Goal: Task Accomplishment & Management: Manage account settings

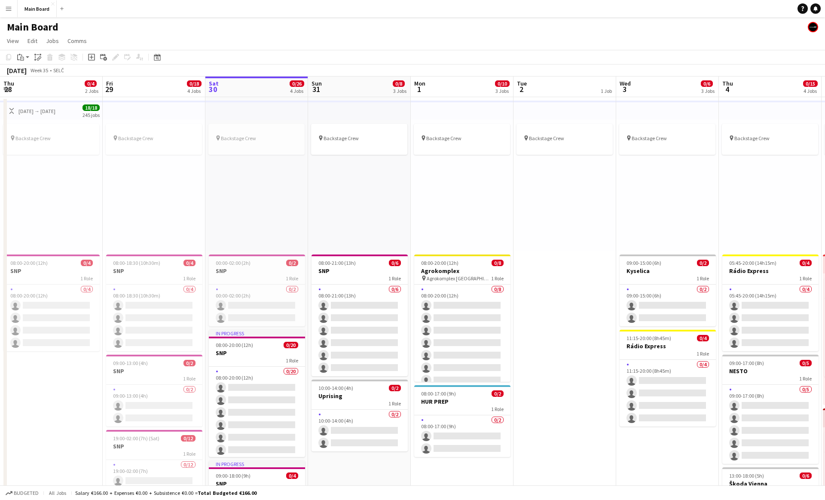
scroll to position [0, 266]
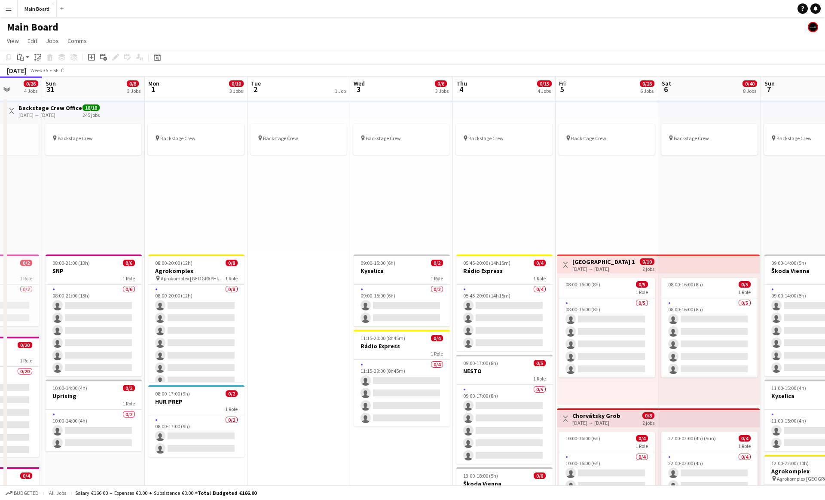
click at [511, 181] on div "pin Backstage Crew" at bounding box center [504, 184] width 103 height 131
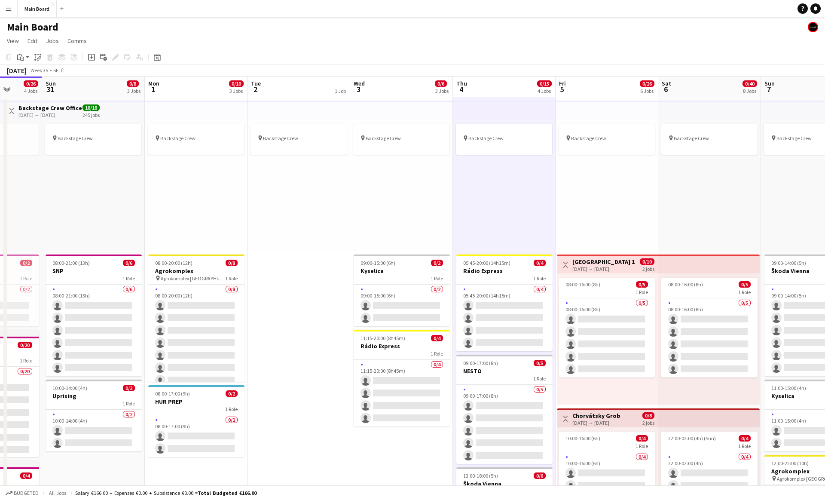
click at [502, 200] on div "pin Backstage Crew" at bounding box center [504, 184] width 103 height 131
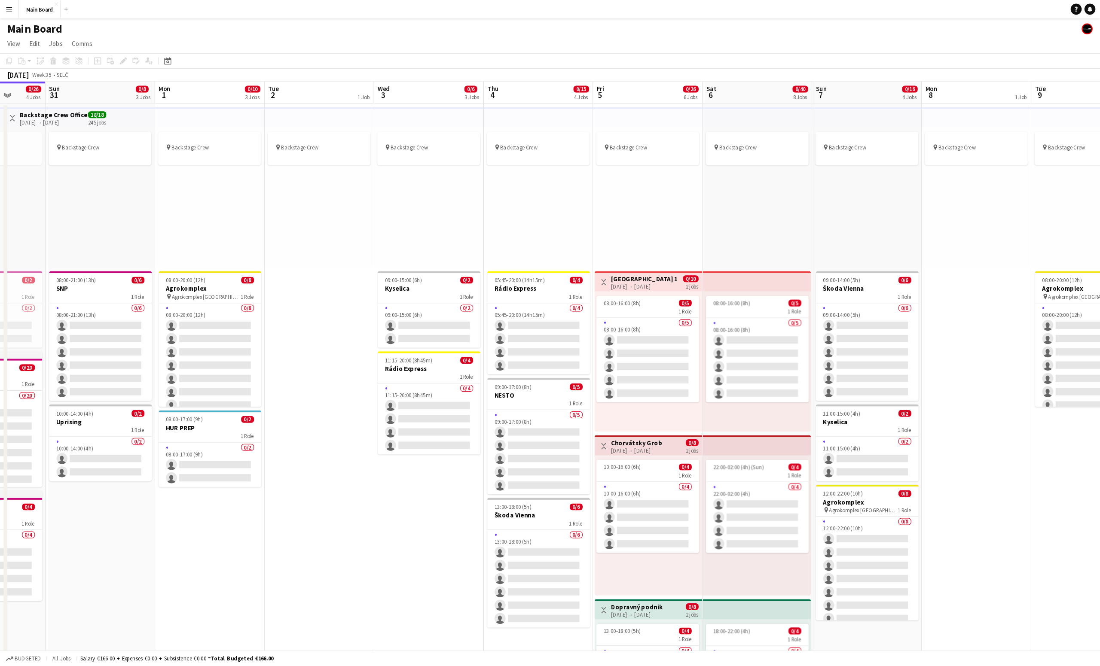
scroll to position [0, 266]
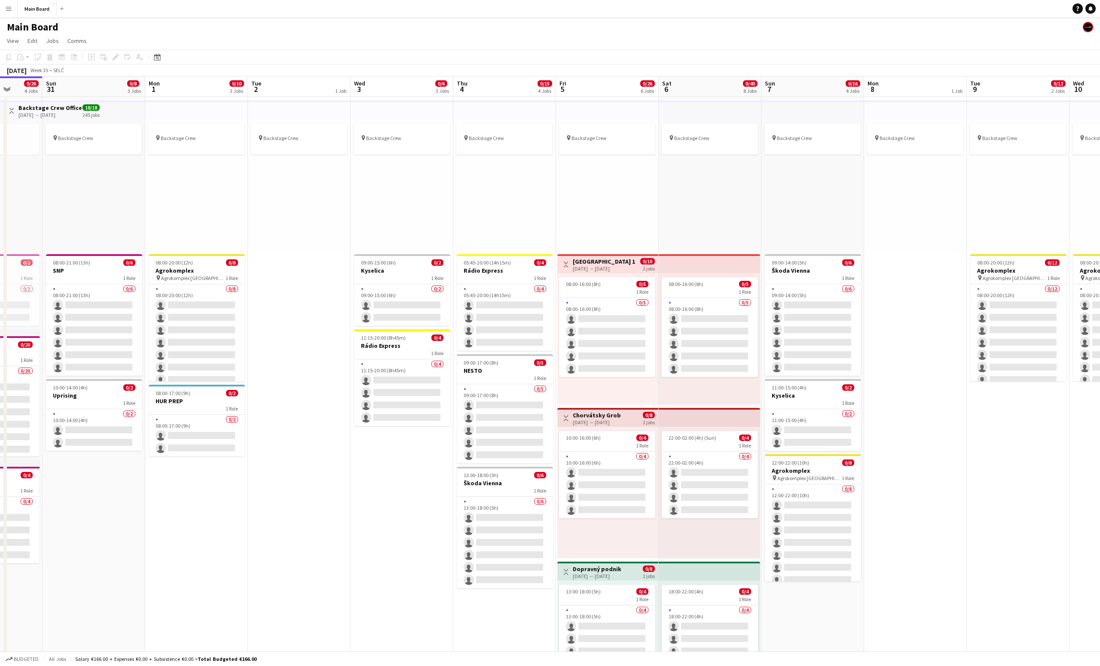
click at [603, 212] on div "pin Backstage Crew" at bounding box center [607, 184] width 103 height 131
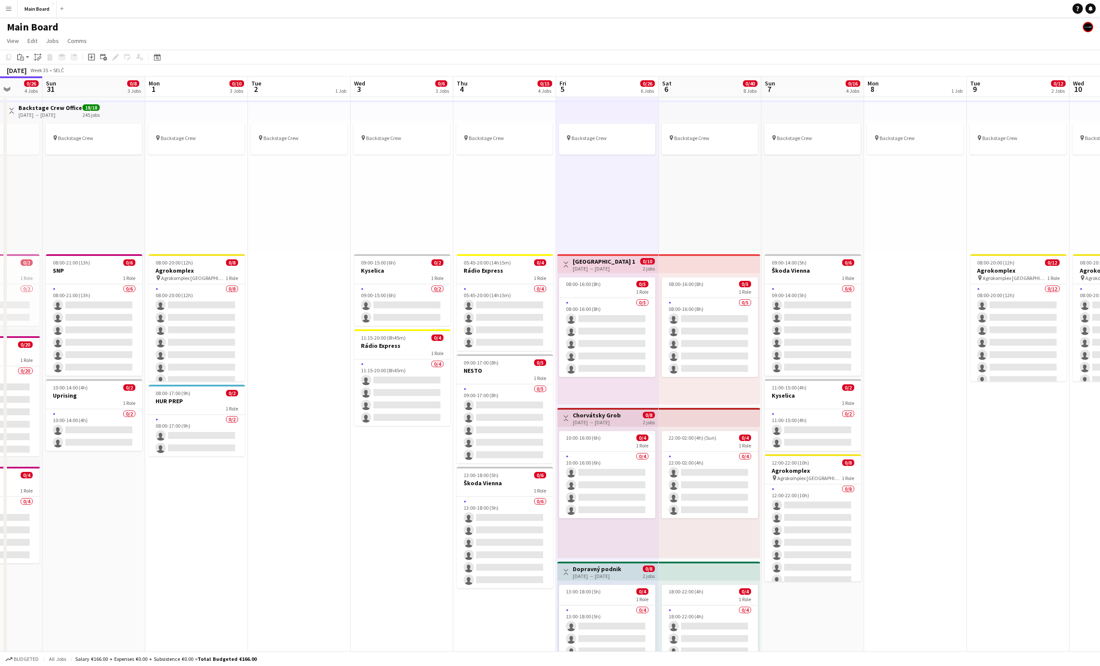
click at [611, 202] on div "pin Backstage Crew" at bounding box center [607, 184] width 103 height 131
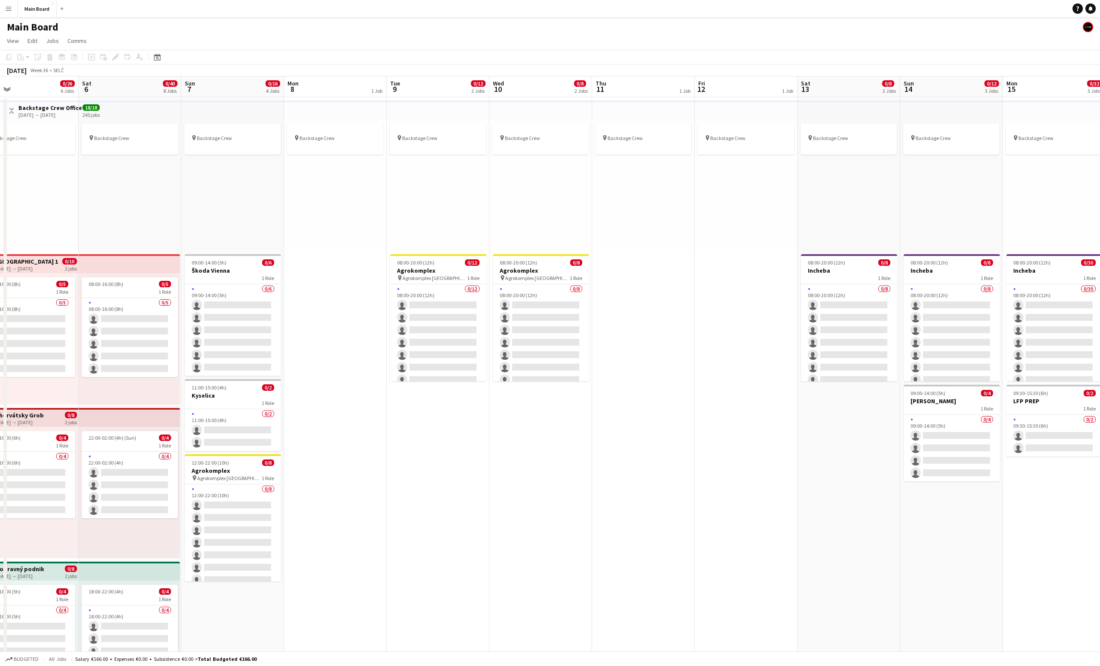
scroll to position [0, 343]
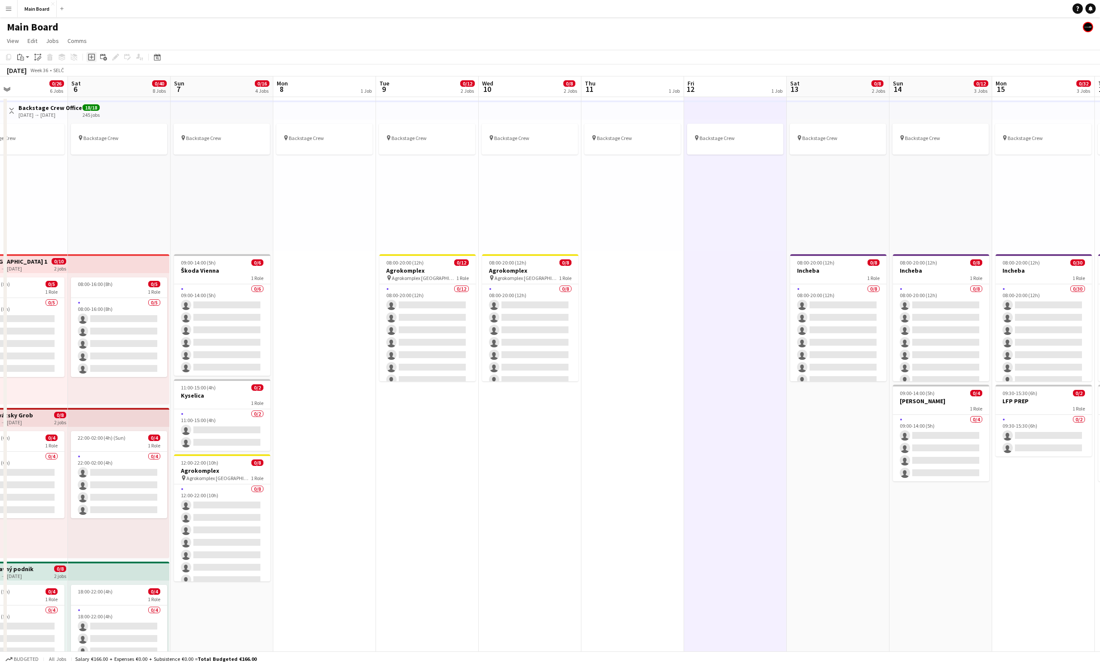
click at [91, 55] on icon "Add job" at bounding box center [91, 57] width 7 height 7
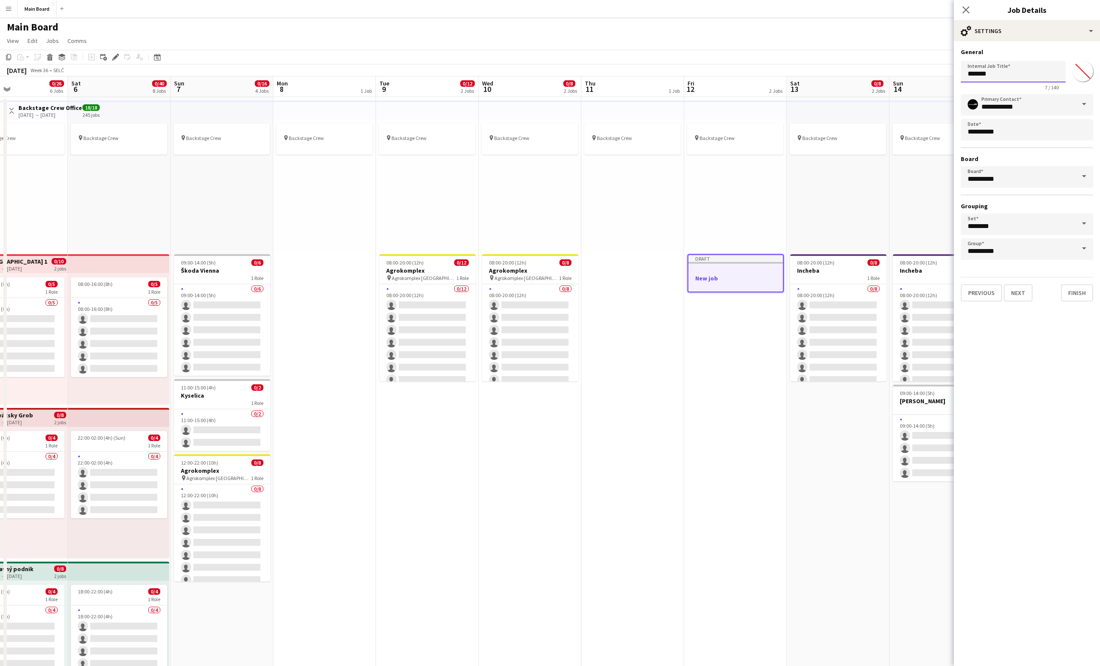
click at [825, 76] on input "*******" at bounding box center [1013, 71] width 105 height 21
type input "***"
click at [825, 297] on button "Next" at bounding box center [1018, 292] width 29 height 17
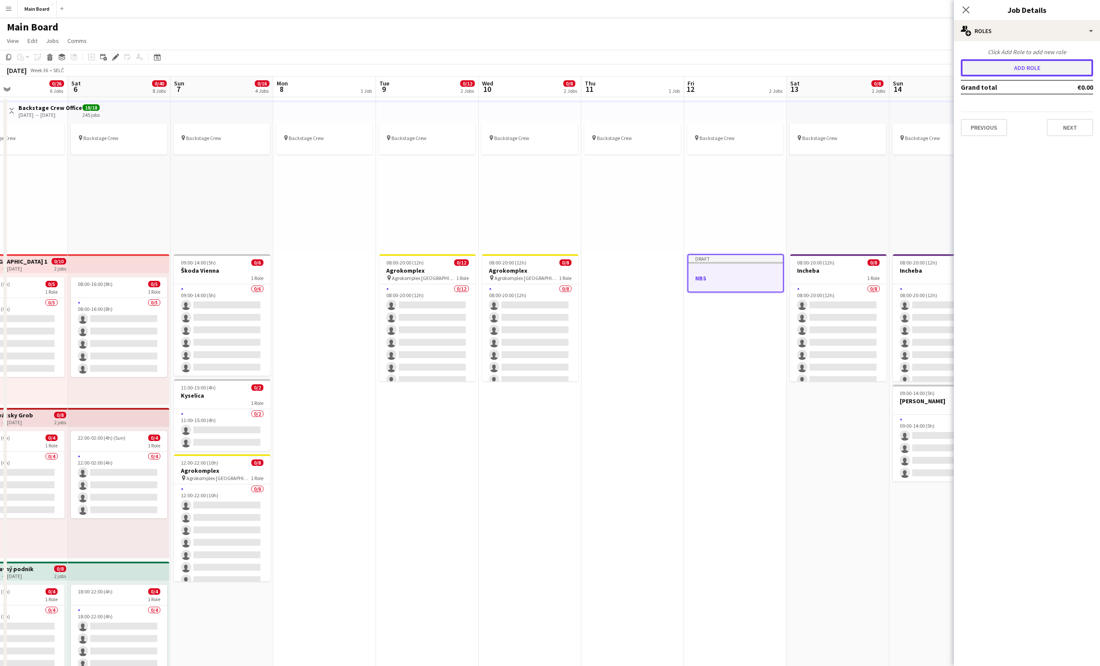
click at [825, 64] on button "Add role" at bounding box center [1027, 67] width 132 height 17
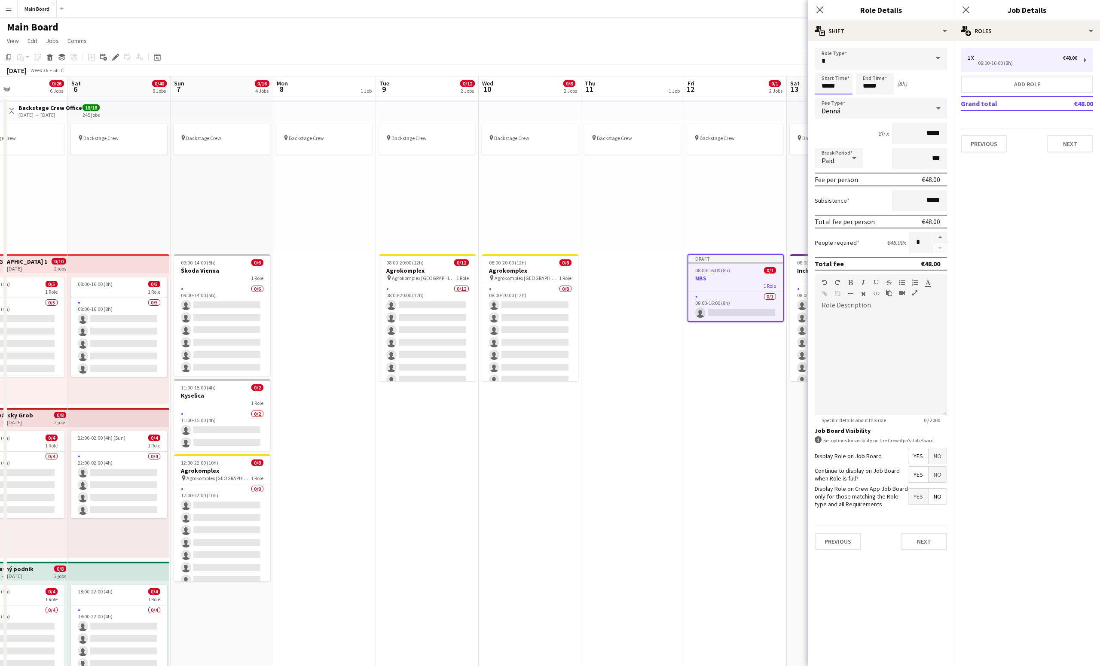
click at [824, 85] on input "*****" at bounding box center [834, 83] width 38 height 21
type input "*****"
click at [825, 83] on input "*****" at bounding box center [875, 83] width 38 height 21
type input "*****"
click at [825, 116] on div "Denná" at bounding box center [872, 108] width 115 height 21
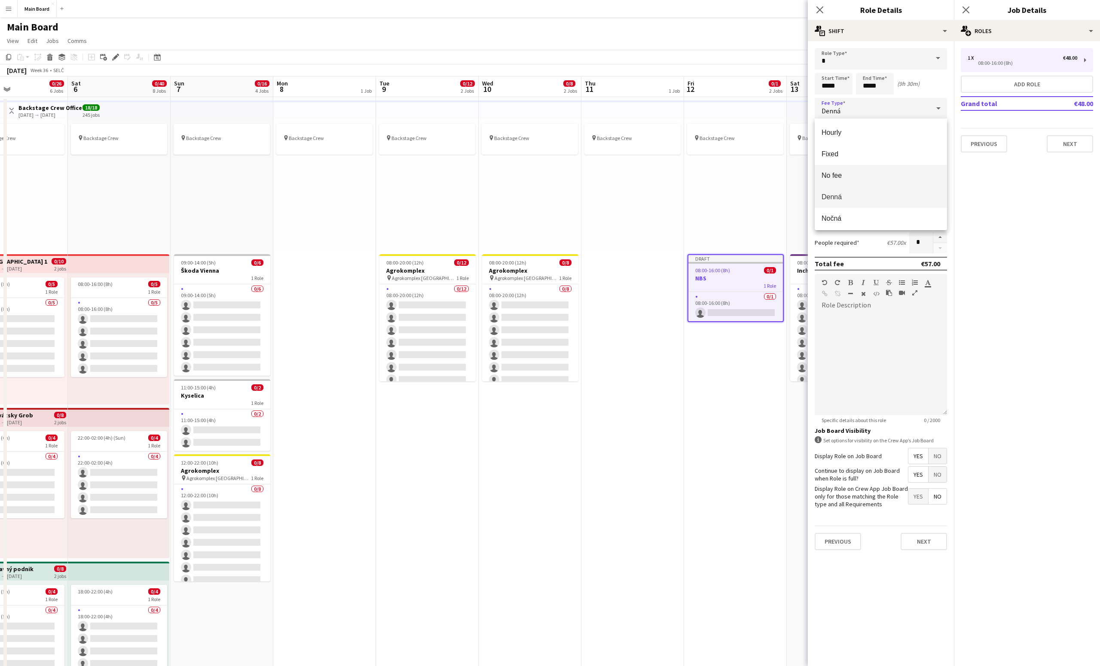
click at [825, 174] on span "No fee" at bounding box center [881, 175] width 119 height 8
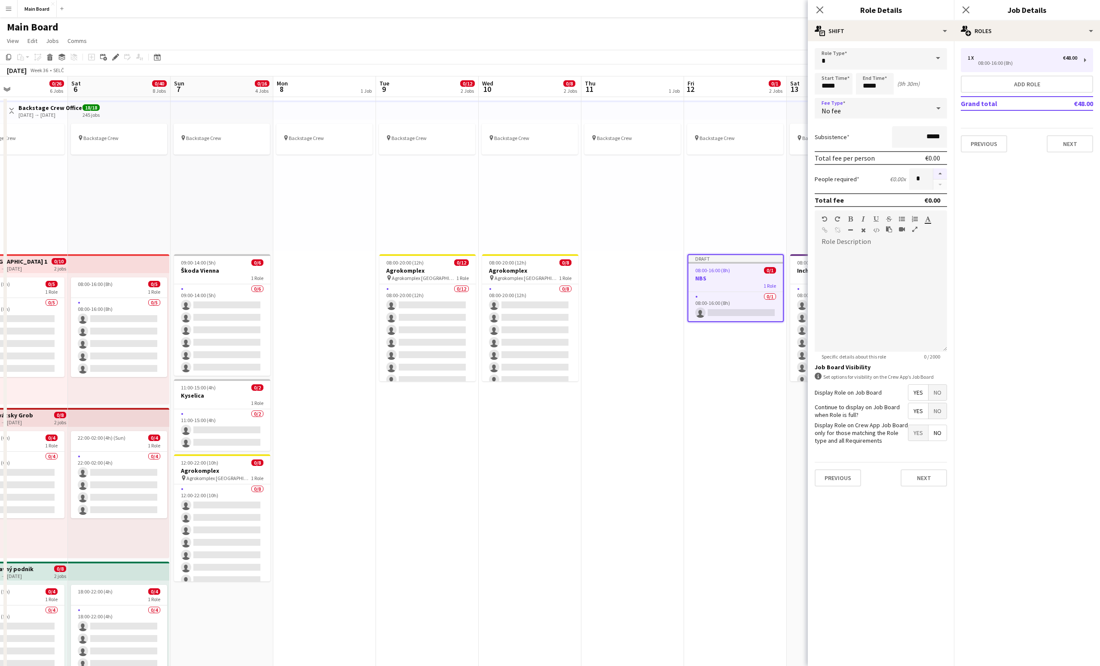
click at [825, 170] on button "button" at bounding box center [940, 173] width 14 height 11
click at [825, 186] on button "button" at bounding box center [940, 185] width 14 height 11
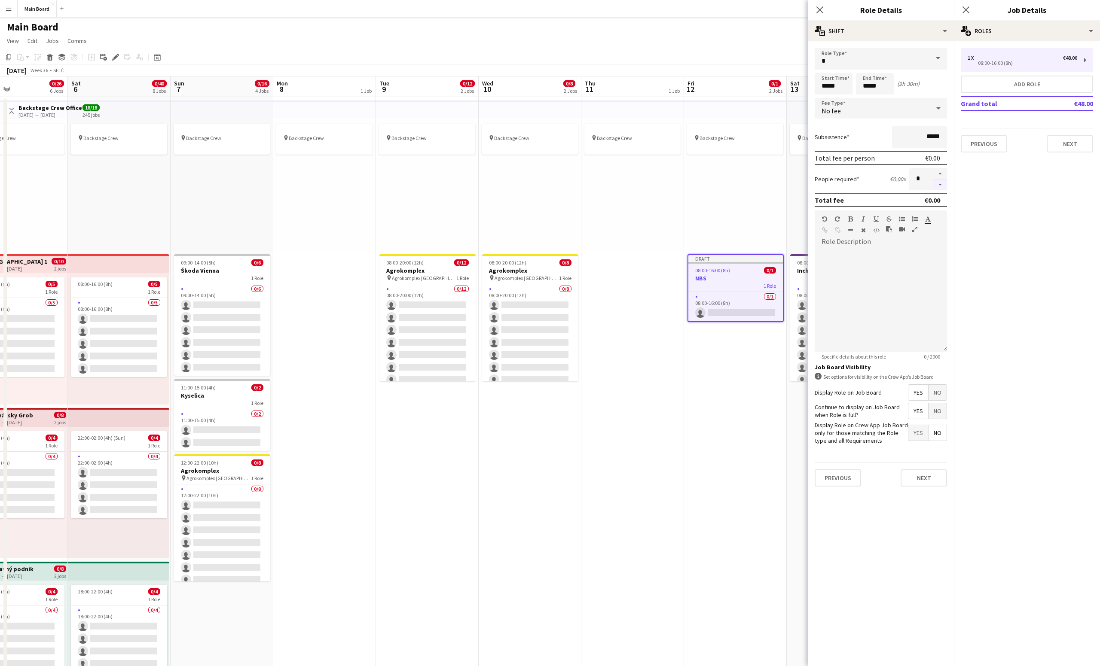
type input "*"
click at [825, 474] on button "Next" at bounding box center [924, 478] width 46 height 17
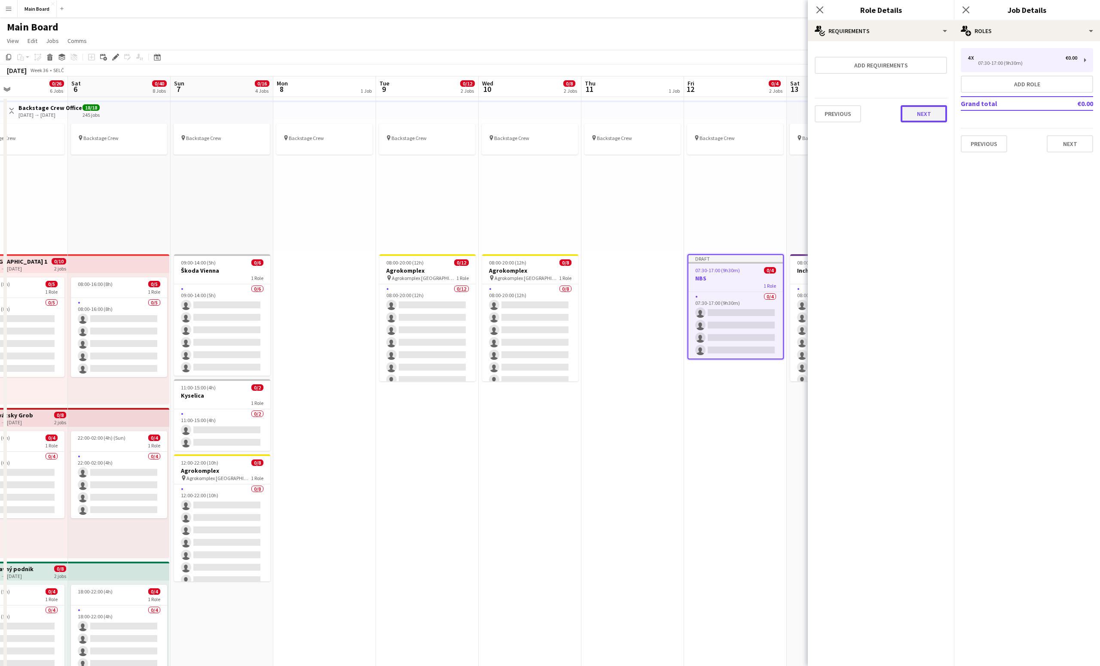
click at [825, 119] on button "Next" at bounding box center [924, 113] width 46 height 17
click at [825, 136] on button "Next" at bounding box center [1070, 143] width 46 height 17
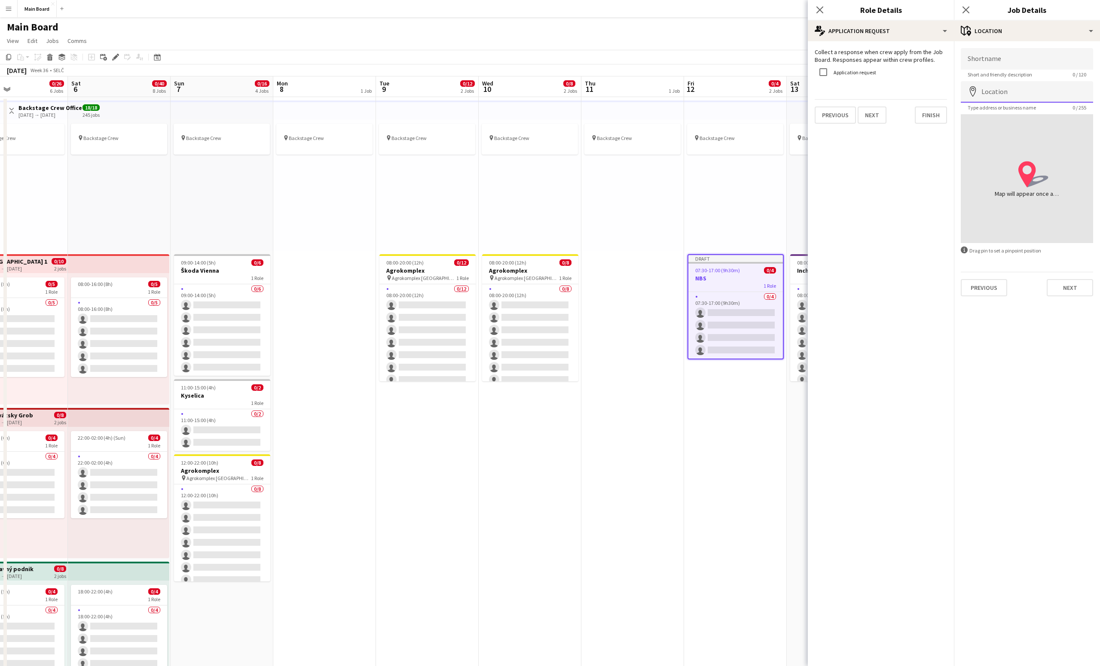
click at [825, 90] on input "Location" at bounding box center [1027, 91] width 132 height 21
type input "**********"
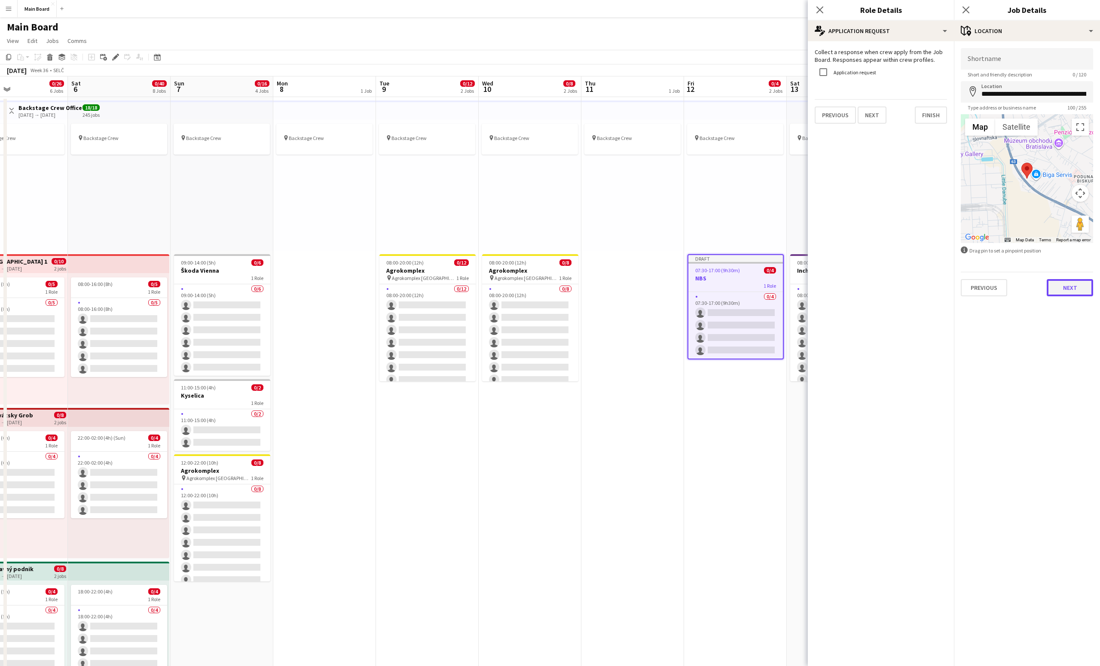
click at [825, 285] on button "Next" at bounding box center [1070, 287] width 46 height 17
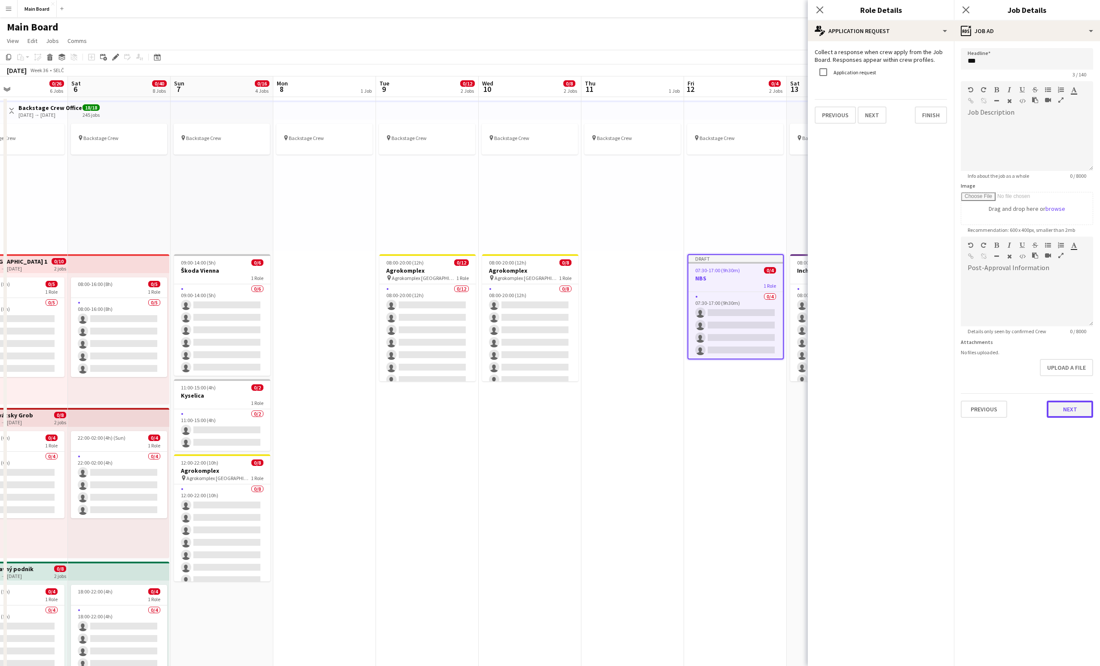
click at [825, 406] on button "Next" at bounding box center [1070, 409] width 46 height 17
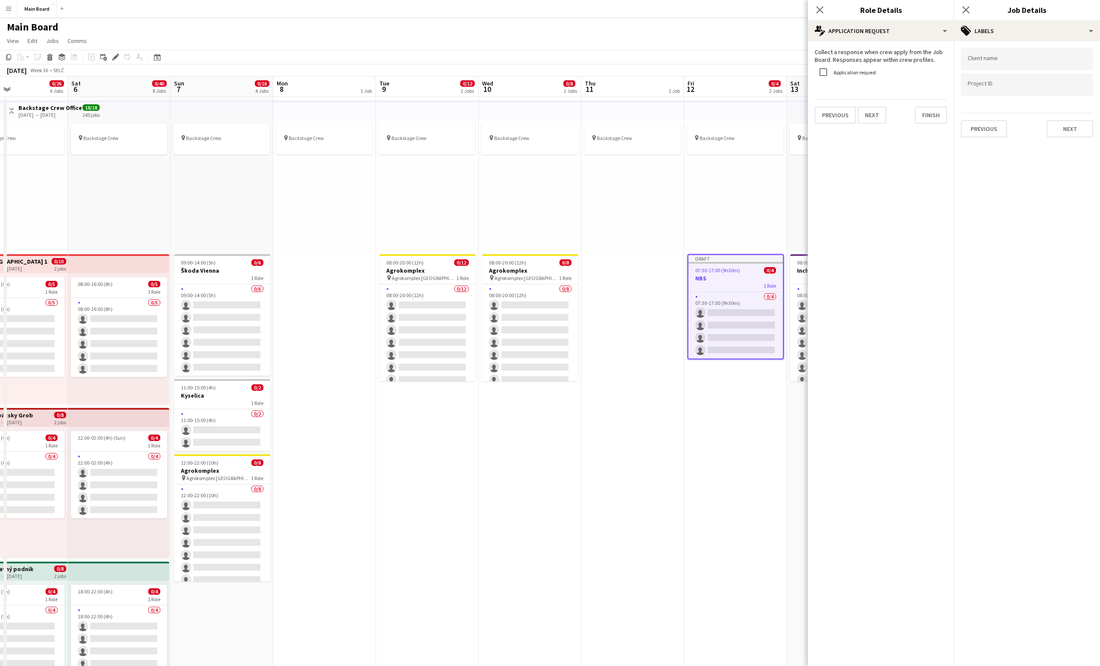
click at [825, 62] on input "Type to search client labels..." at bounding box center [1027, 59] width 119 height 8
type input "****"
click at [825, 91] on div "Hurricane" at bounding box center [1027, 85] width 132 height 21
click at [825, 123] on button "Next" at bounding box center [1070, 128] width 46 height 17
click at [825, 90] on button "Next" at bounding box center [1070, 88] width 46 height 17
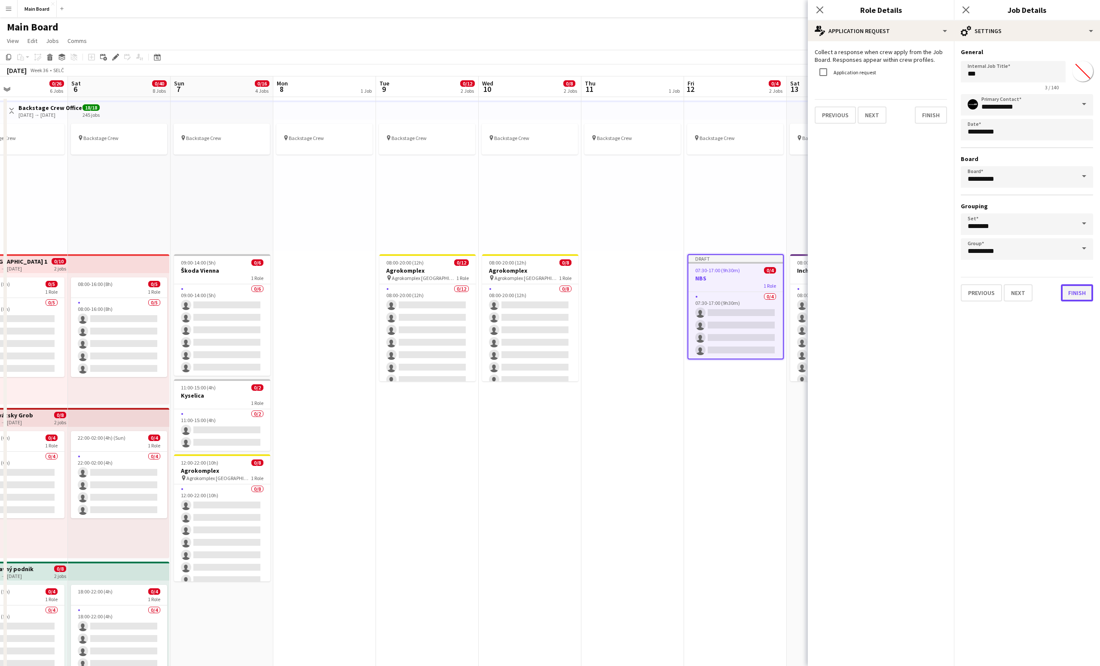
click at [825, 293] on button "Finish" at bounding box center [1077, 292] width 32 height 17
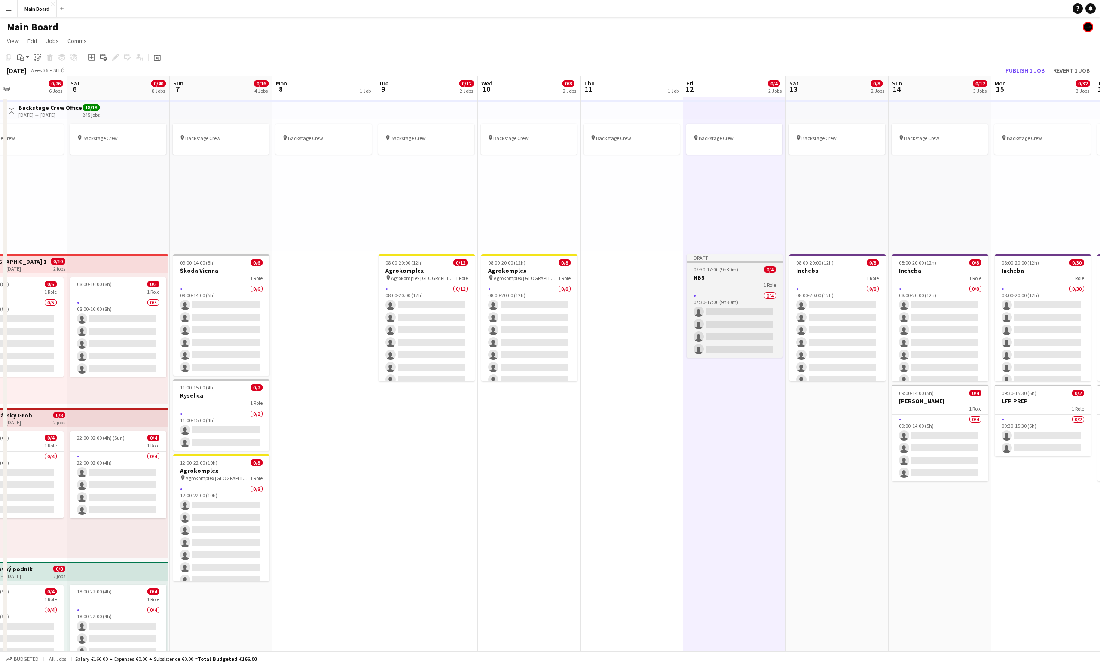
click at [699, 281] on div "1 Role" at bounding box center [735, 284] width 96 height 7
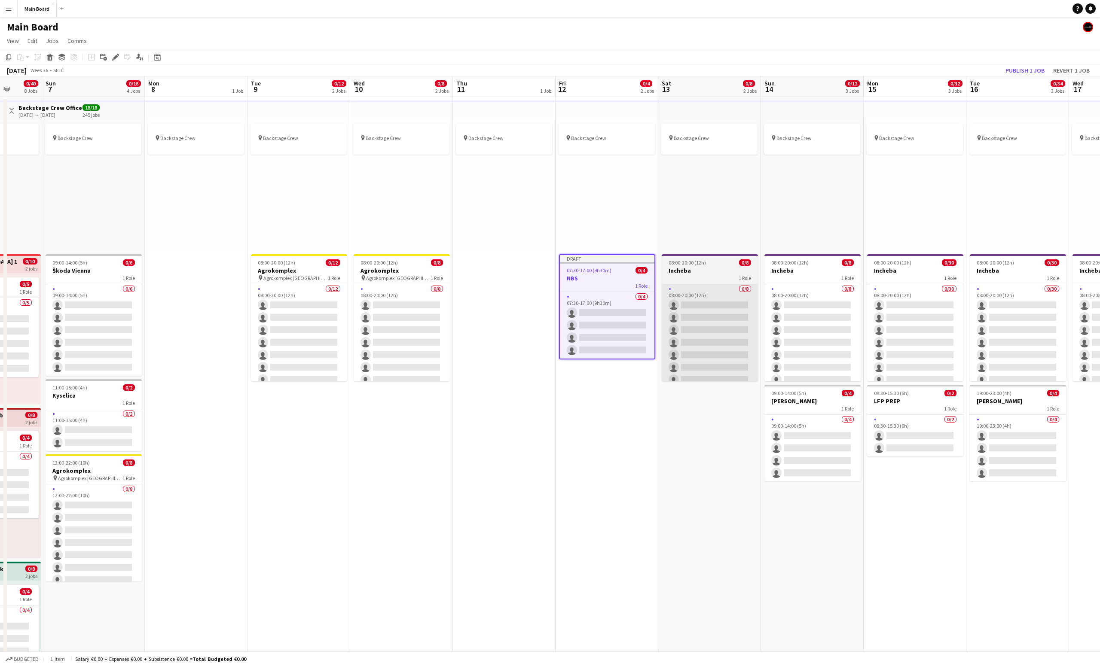
scroll to position [0, 370]
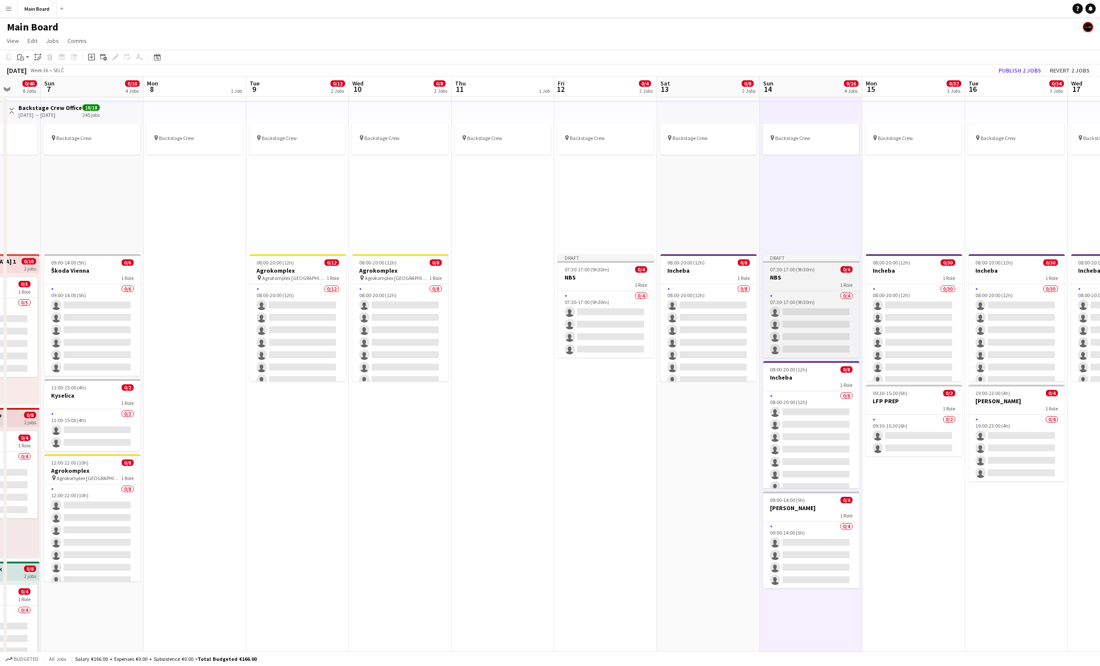
click at [799, 267] on span "07:30-17:00 (9h30m)" at bounding box center [792, 269] width 45 height 6
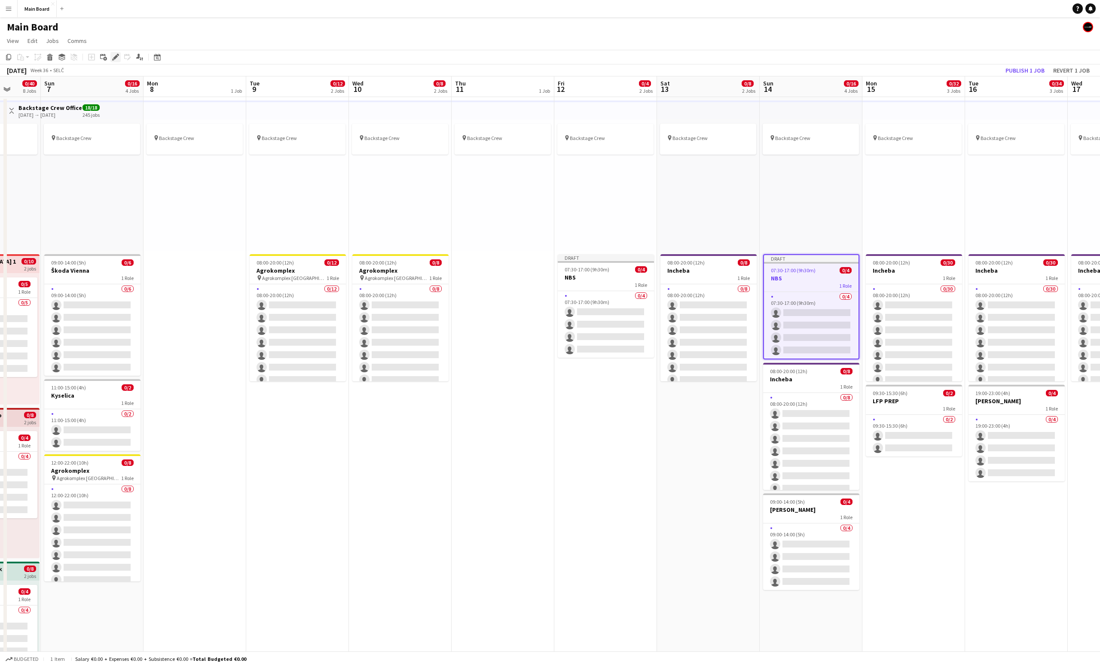
click at [114, 54] on icon "Edit" at bounding box center [115, 57] width 7 height 7
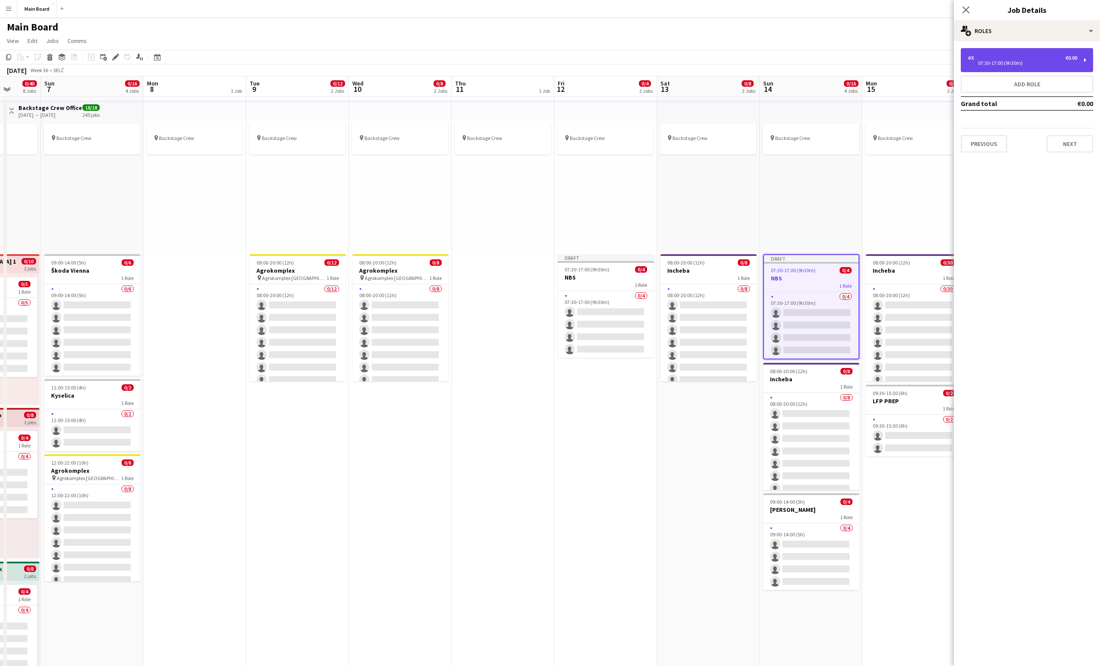
click at [825, 62] on div "07:30-17:00 (9h30m)" at bounding box center [1023, 63] width 110 height 4
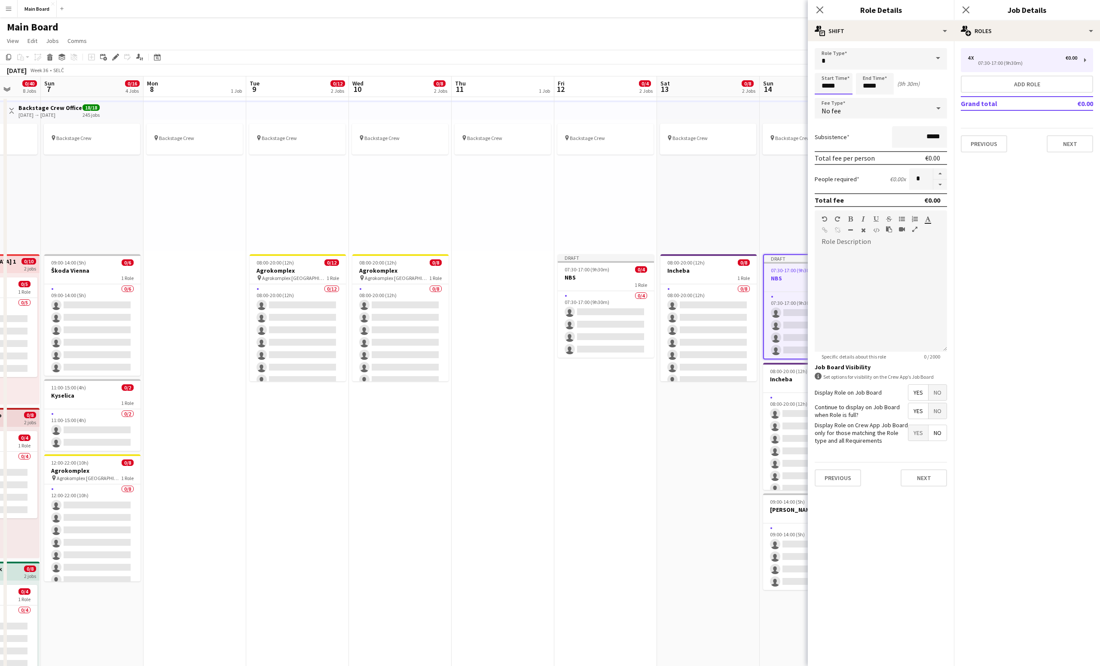
click at [821, 81] on input "*****" at bounding box center [834, 83] width 38 height 21
type input "*****"
click at [824, 67] on div at bounding box center [824, 68] width 17 height 9
click at [825, 479] on button "Next" at bounding box center [924, 478] width 46 height 17
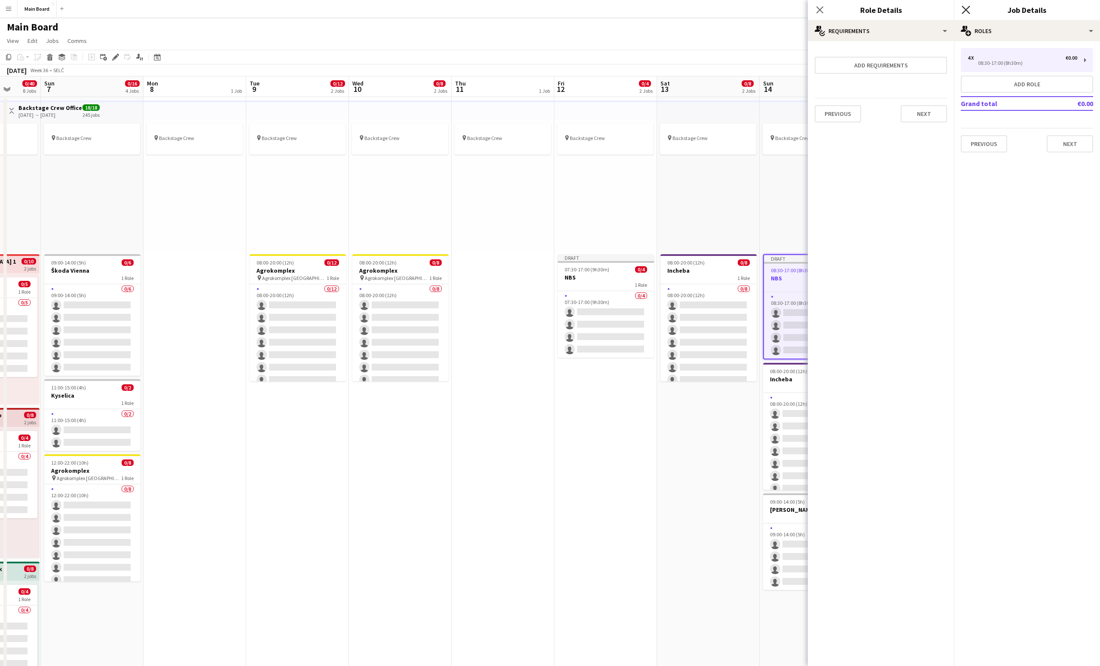
click at [825, 9] on icon at bounding box center [966, 10] width 8 height 8
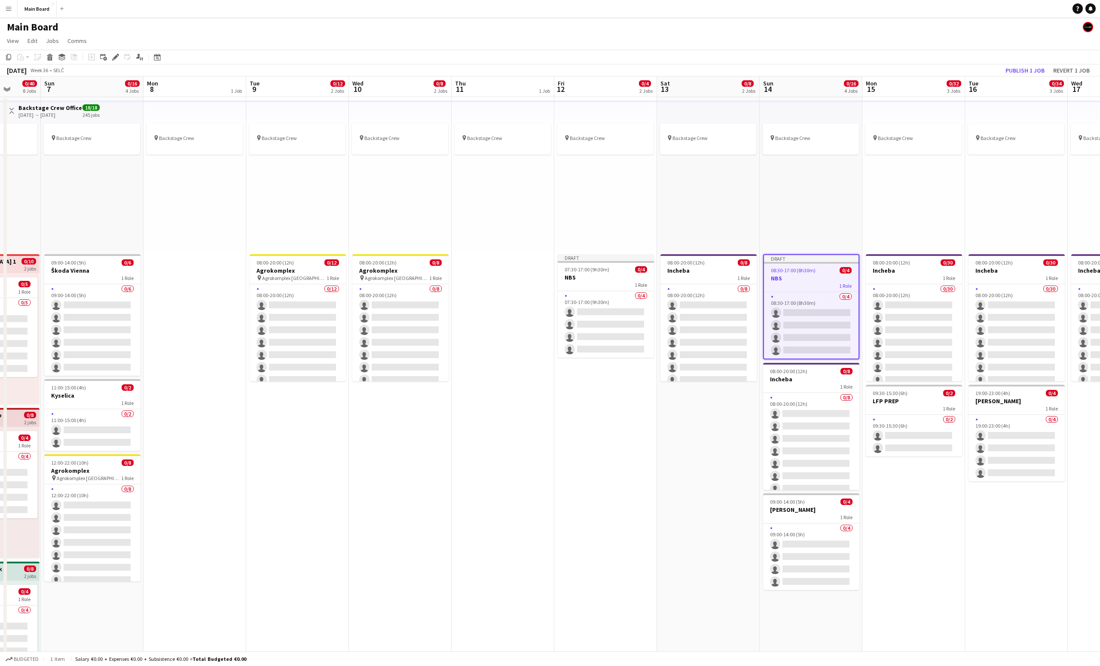
click at [641, 499] on div "Budgeted 1 item Salary €0.00 + Expenses €0.00 + Subsistence €0.00 = Total Budge…" at bounding box center [550, 659] width 1100 height 15
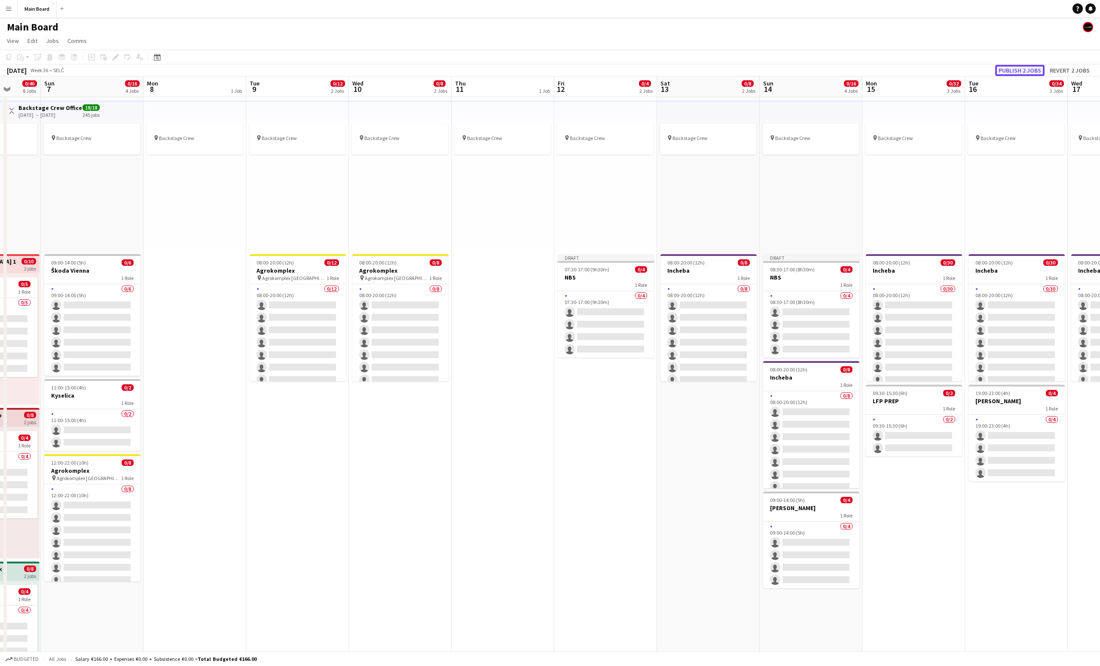
click at [825, 71] on button "Publish 2 jobs" at bounding box center [1019, 70] width 49 height 11
click at [10, 12] on button "Menu" at bounding box center [8, 8] width 17 height 17
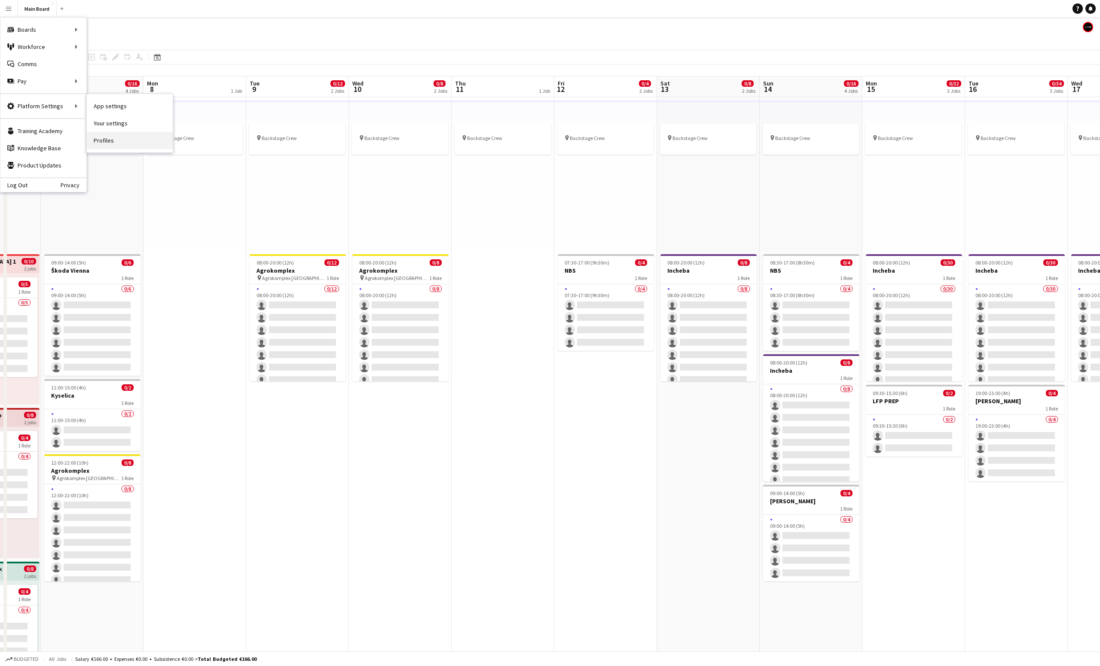
click at [109, 139] on link "Profiles" at bounding box center [130, 140] width 86 height 17
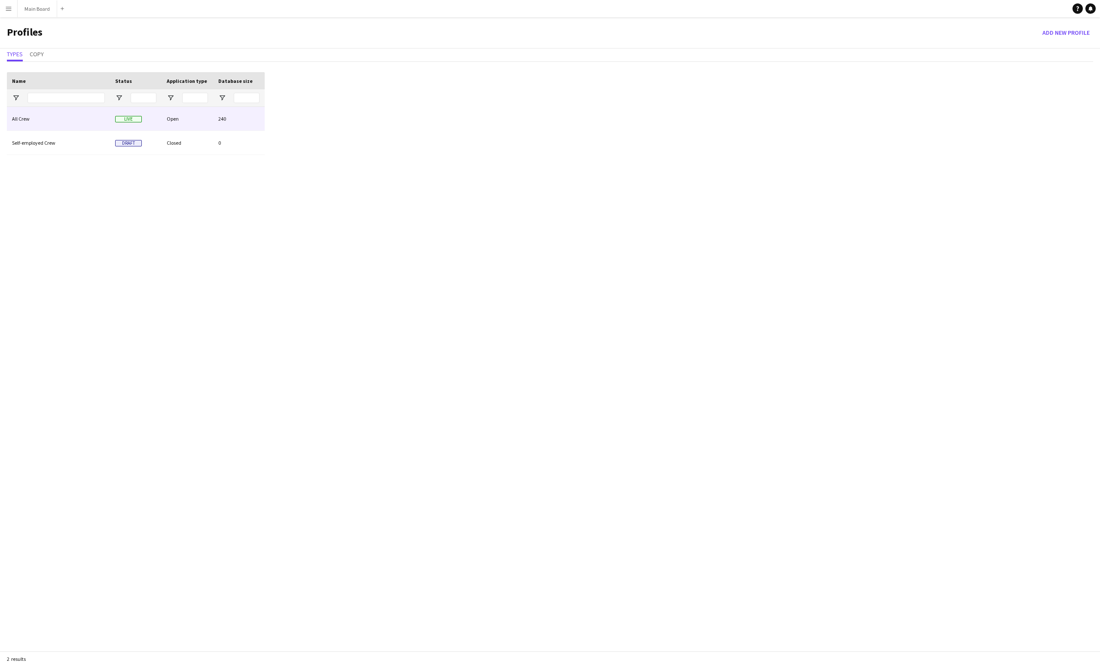
click at [33, 118] on div "All Crew" at bounding box center [58, 119] width 103 height 24
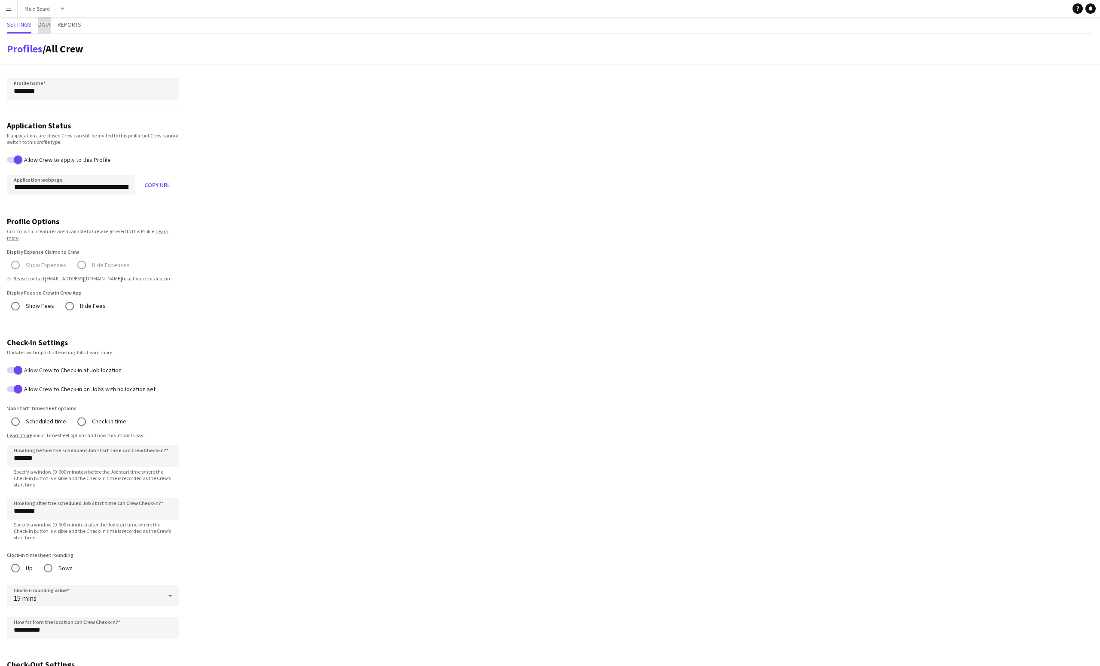
click at [41, 25] on span "Data" at bounding box center [44, 24] width 12 height 6
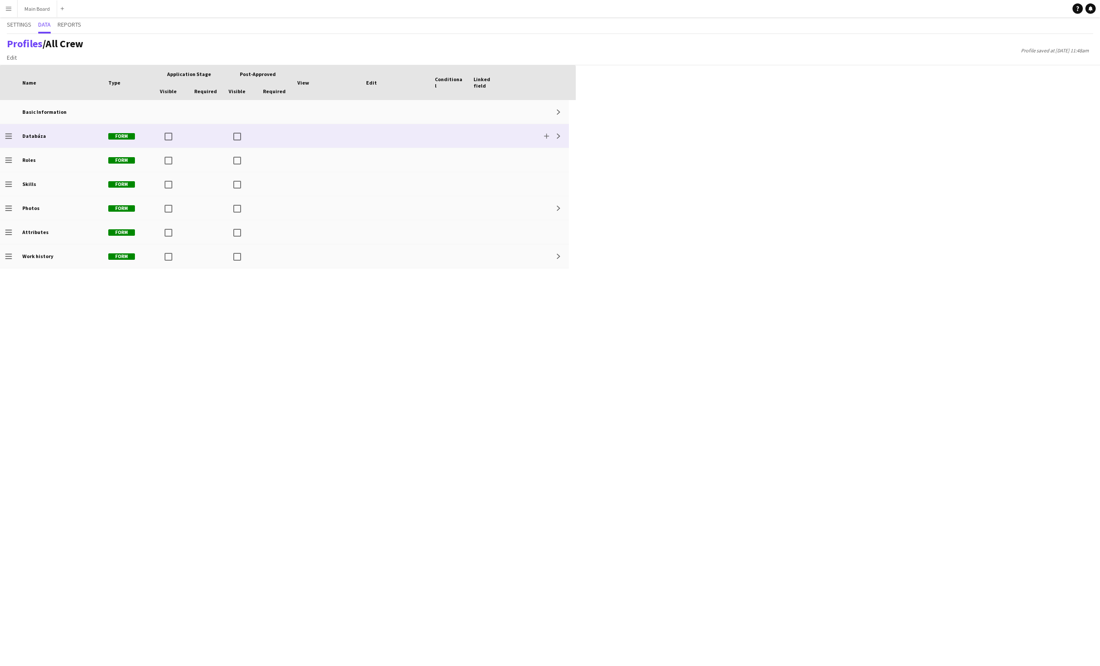
click at [445, 131] on div at bounding box center [449, 136] width 39 height 24
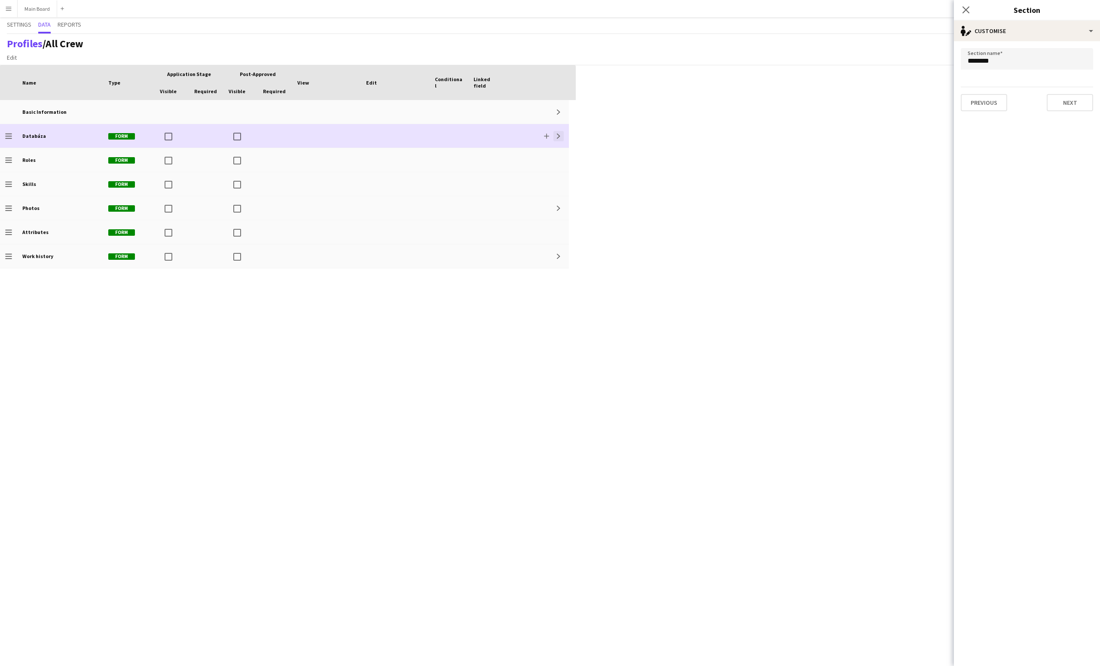
click at [562, 132] on button "Expand" at bounding box center [558, 136] width 10 height 10
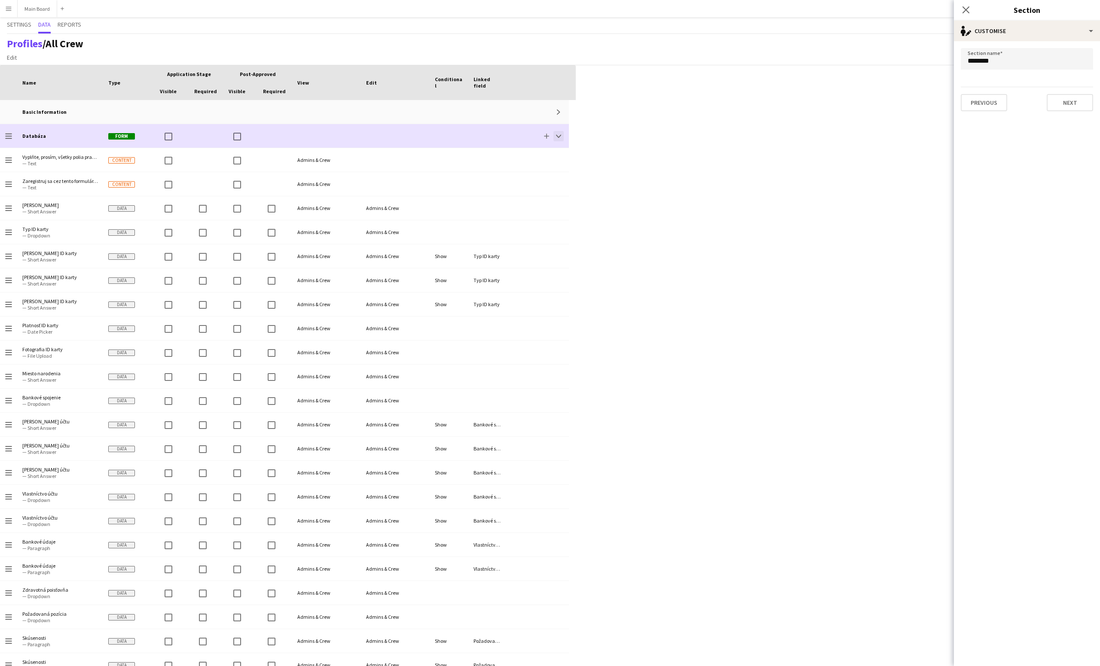
click at [558, 134] on app-icon "Collapse" at bounding box center [558, 136] width 5 height 5
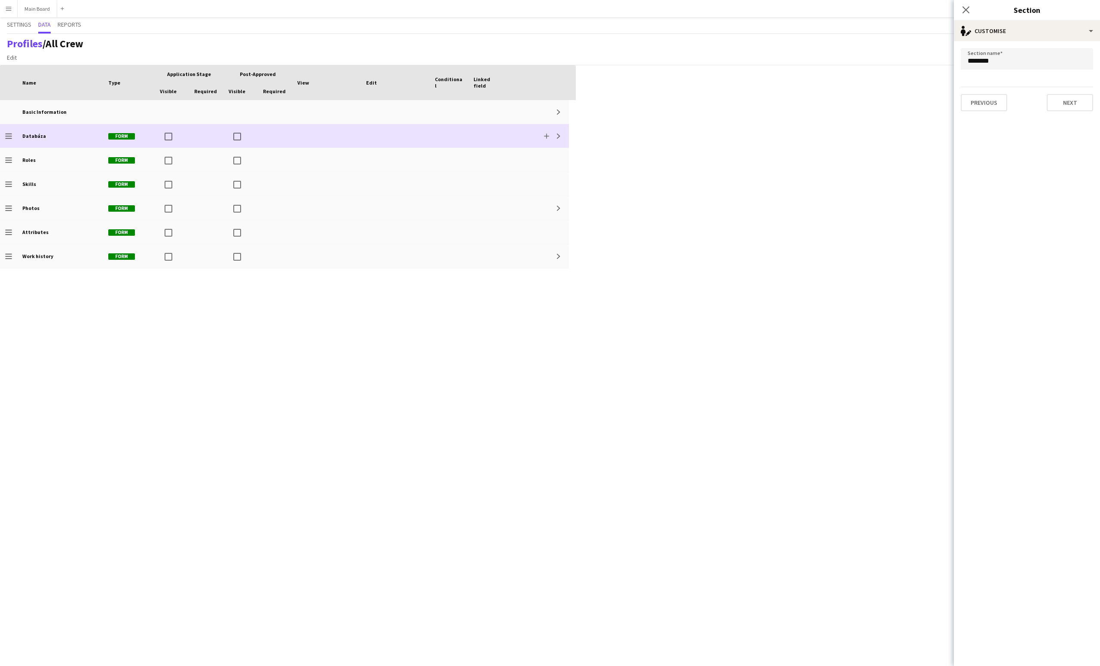
click at [431, 141] on div at bounding box center [449, 136] width 39 height 24
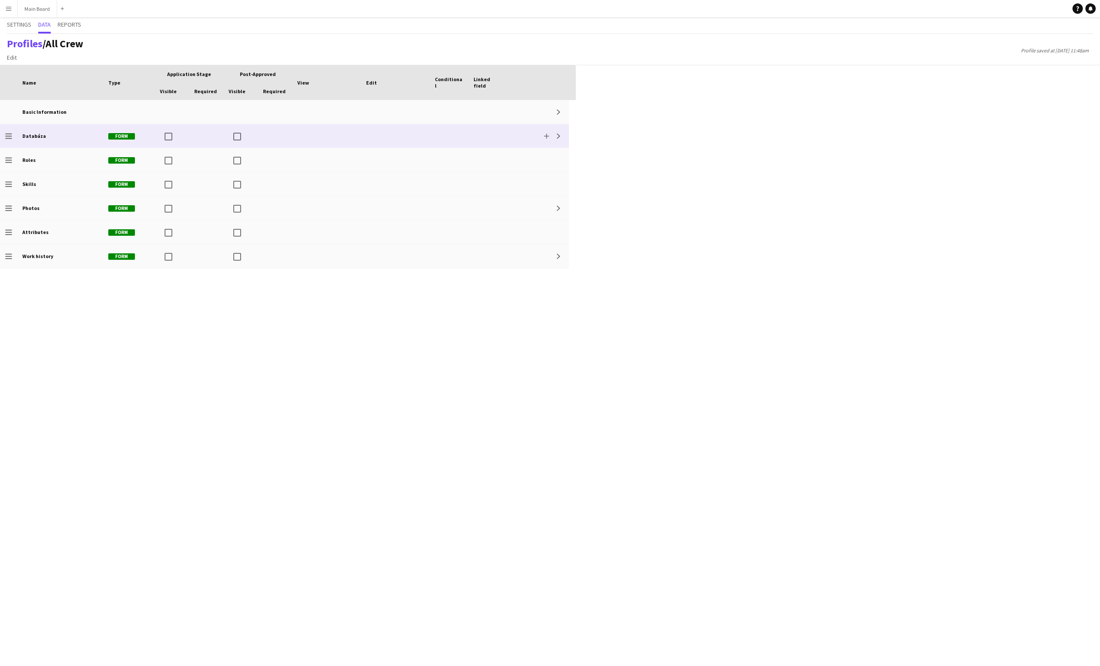
click at [431, 141] on div at bounding box center [449, 136] width 39 height 24
click at [825, 37] on div "single-neutral-actions-edit-1 Customise" at bounding box center [1027, 31] width 146 height 21
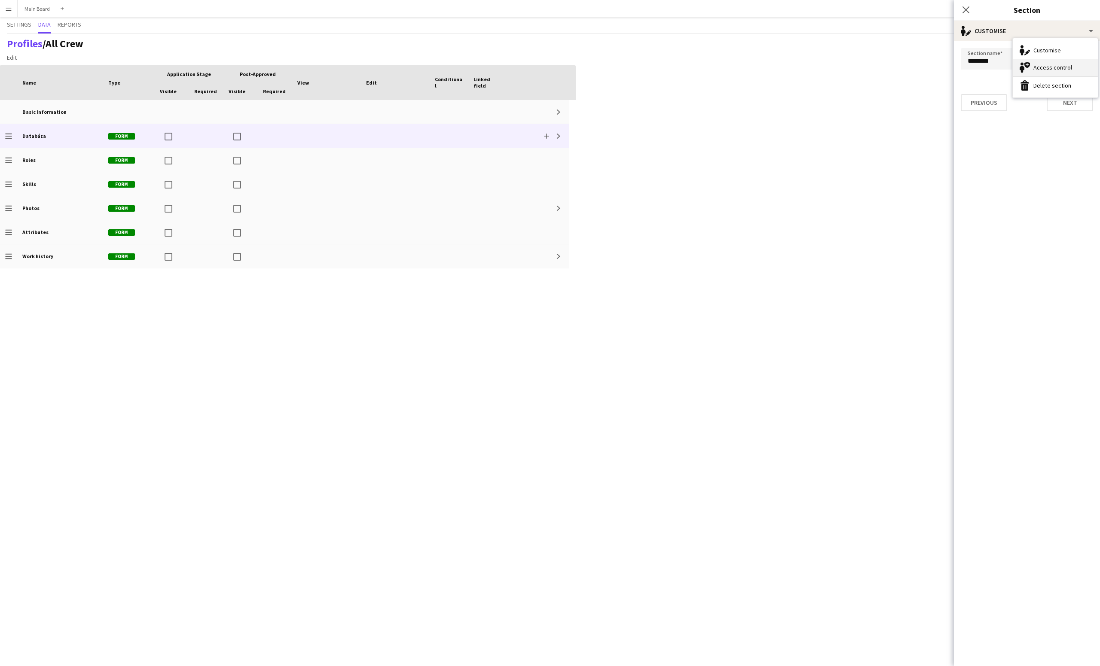
click at [825, 64] on div "Access control Access control" at bounding box center [1055, 67] width 85 height 17
click at [825, 64] on span "All Admin types" at bounding box center [991, 61] width 46 height 9
click at [825, 64] on div at bounding box center [550, 333] width 1100 height 666
click at [825, 41] on form "Which Admins can view this section? All Admin types Previous Next Finish" at bounding box center [1027, 79] width 146 height 77
click at [825, 36] on div "single-neutral-shield Access control" at bounding box center [1027, 31] width 146 height 21
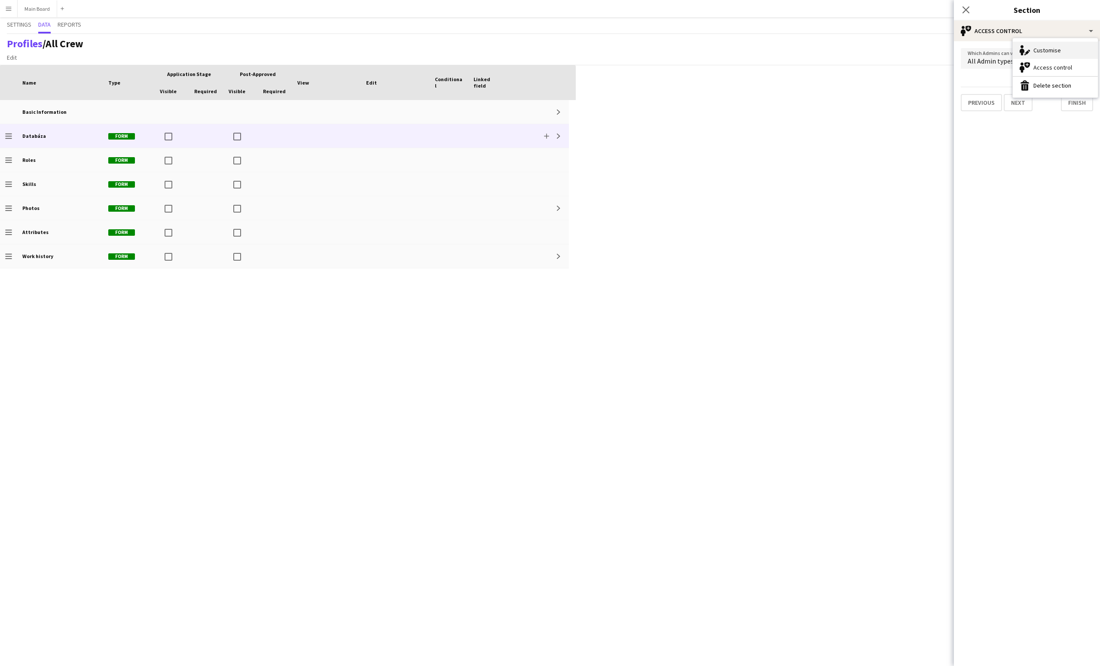
click at [825, 49] on div "Customise Customise" at bounding box center [1055, 50] width 85 height 17
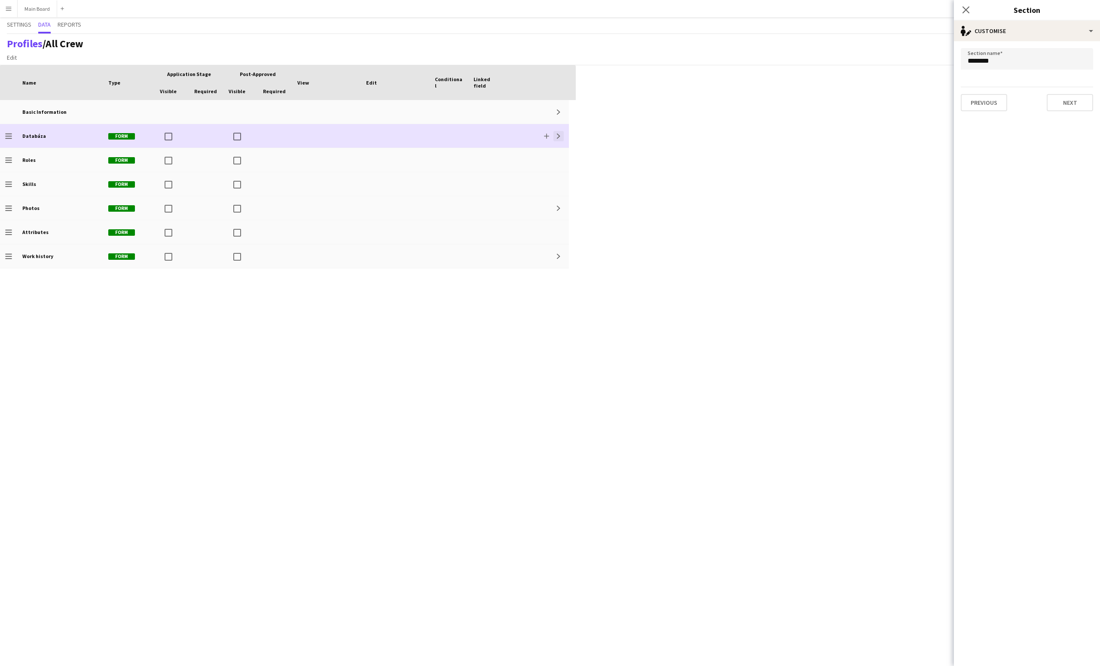
click at [563, 136] on button "Expand" at bounding box center [558, 136] width 10 height 10
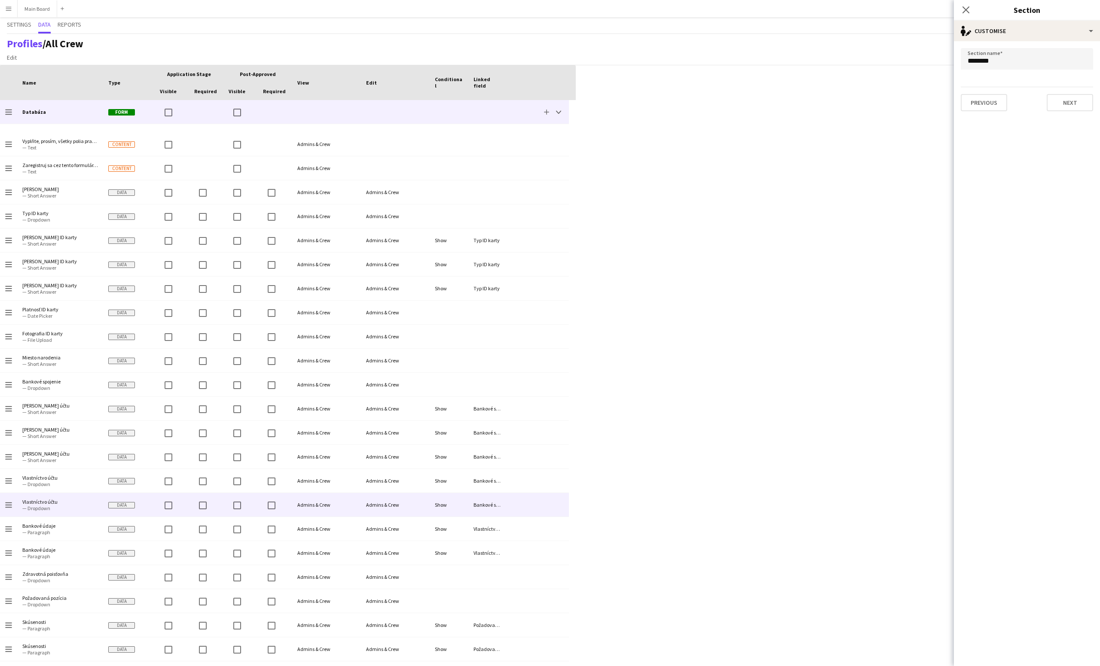
scroll to position [325, 0]
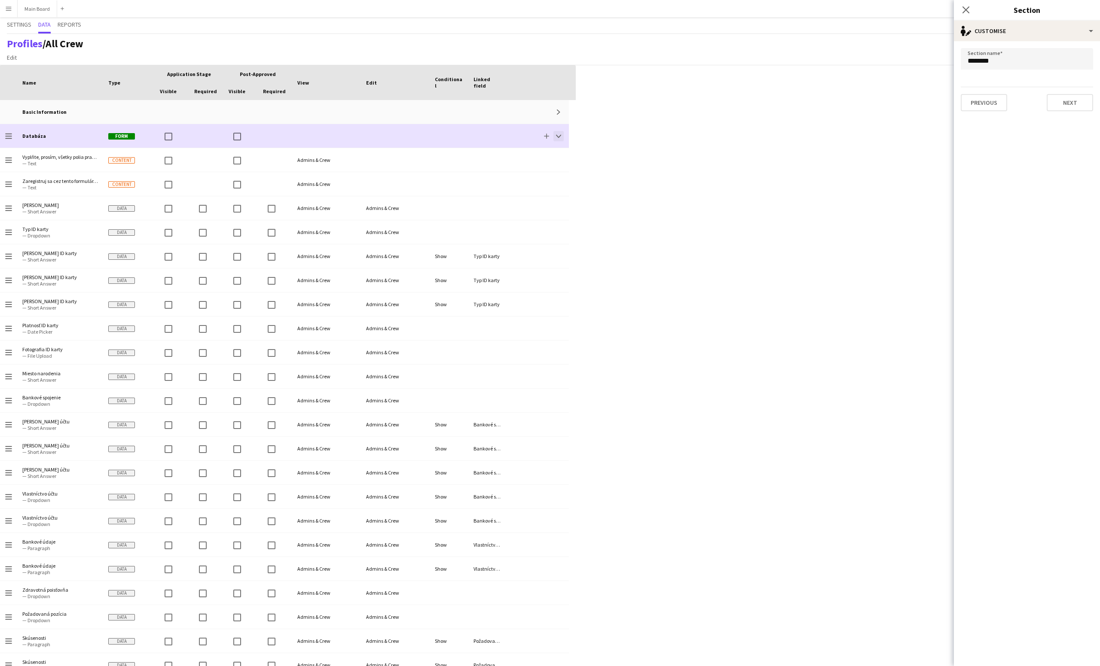
click at [561, 134] on app-icon "Collapse" at bounding box center [558, 136] width 5 height 5
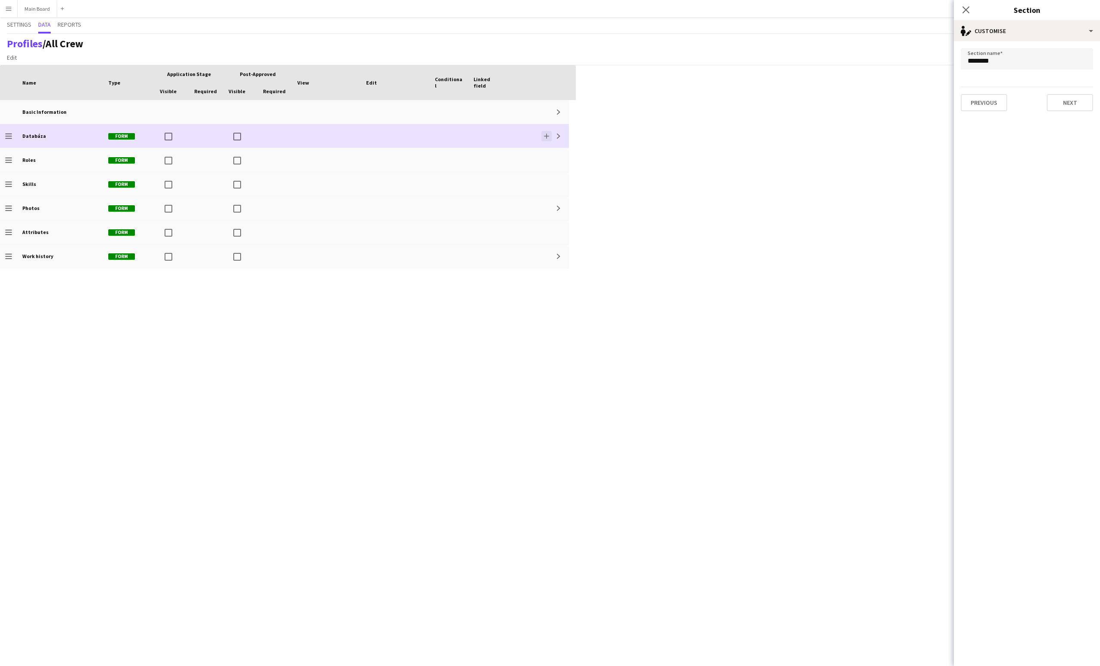
click at [547, 136] on app-icon "Add" at bounding box center [546, 136] width 5 height 5
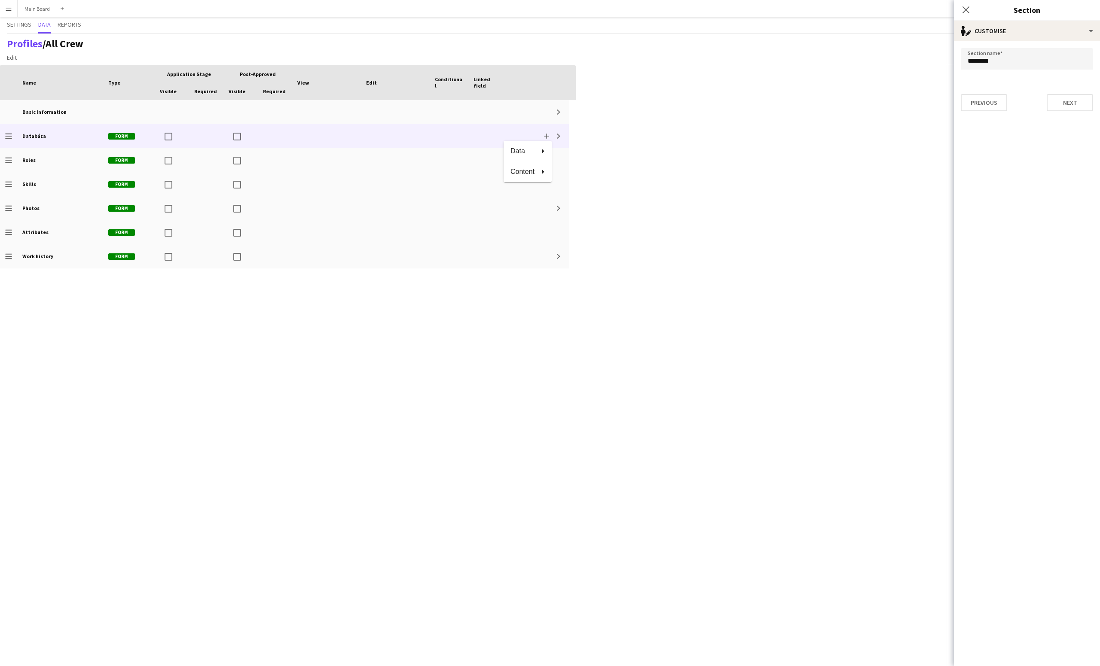
click at [617, 145] on div at bounding box center [550, 333] width 1100 height 666
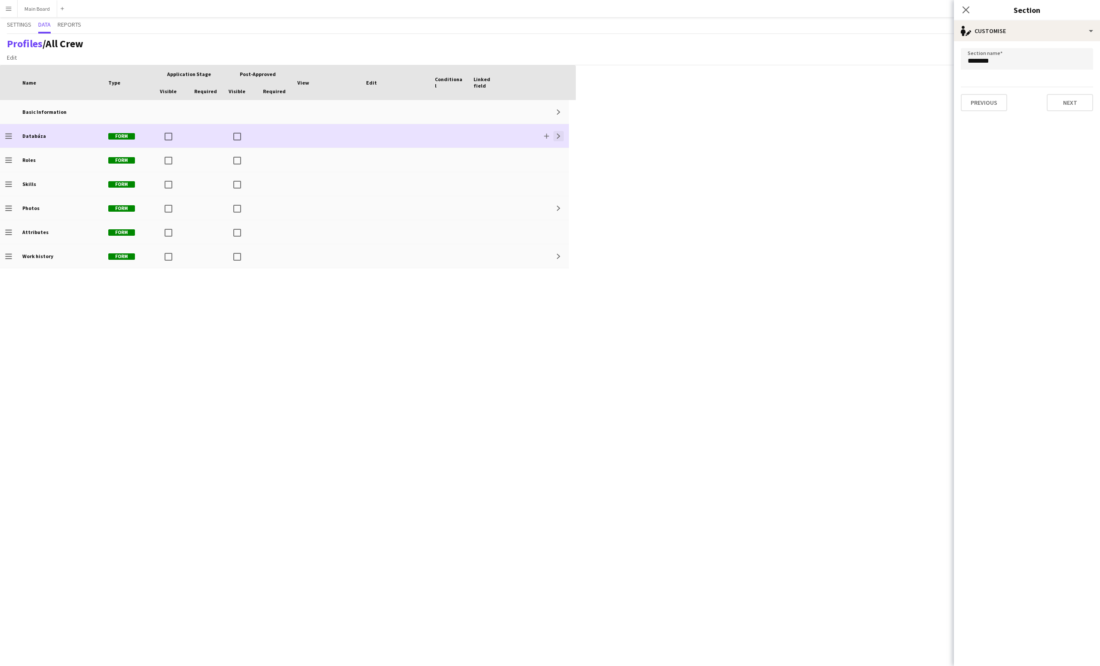
click at [557, 135] on app-icon "Expand" at bounding box center [558, 136] width 5 height 5
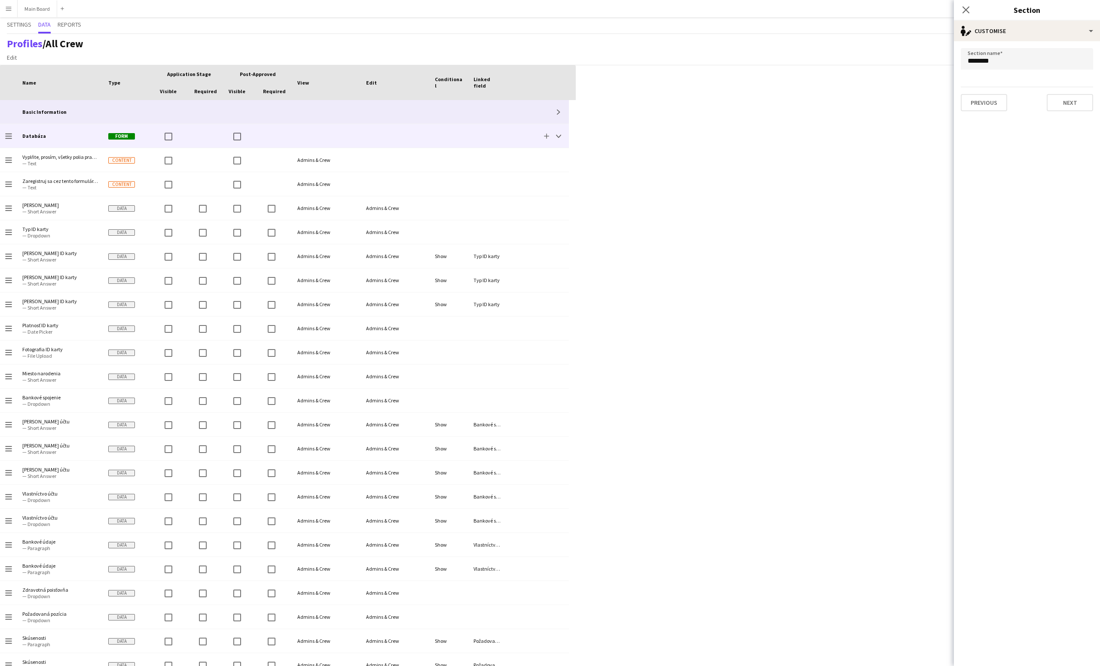
click at [65, 113] on div "Basic Information" at bounding box center [60, 112] width 86 height 24
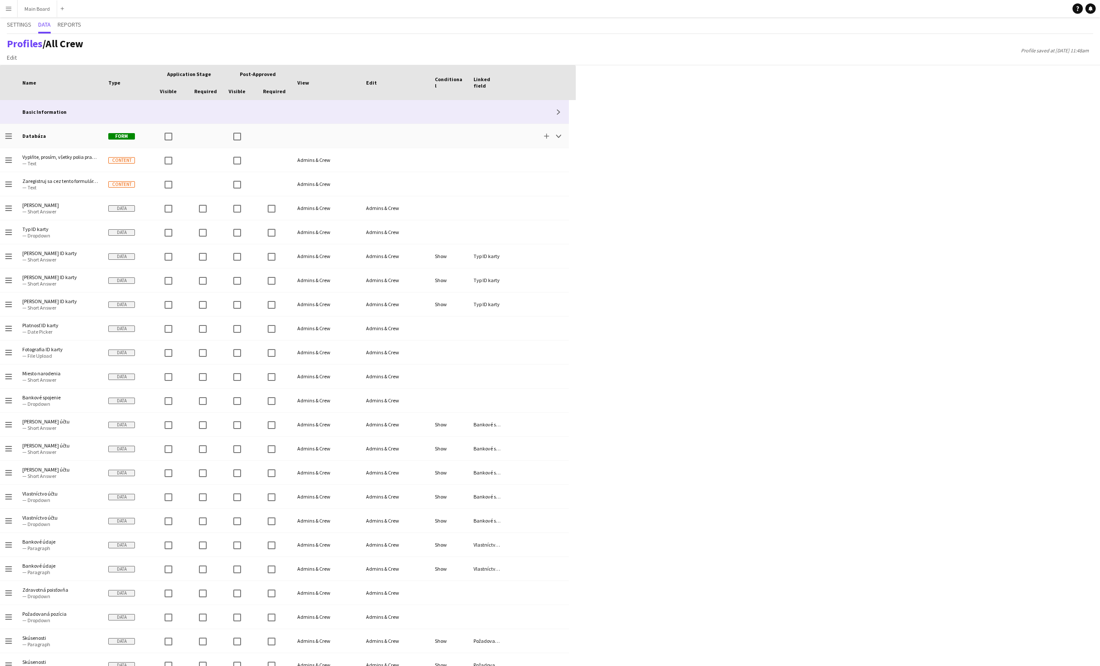
click at [557, 106] on div "Expand" at bounding box center [538, 112] width 62 height 24
click at [560, 111] on app-icon "Expand" at bounding box center [558, 112] width 5 height 5
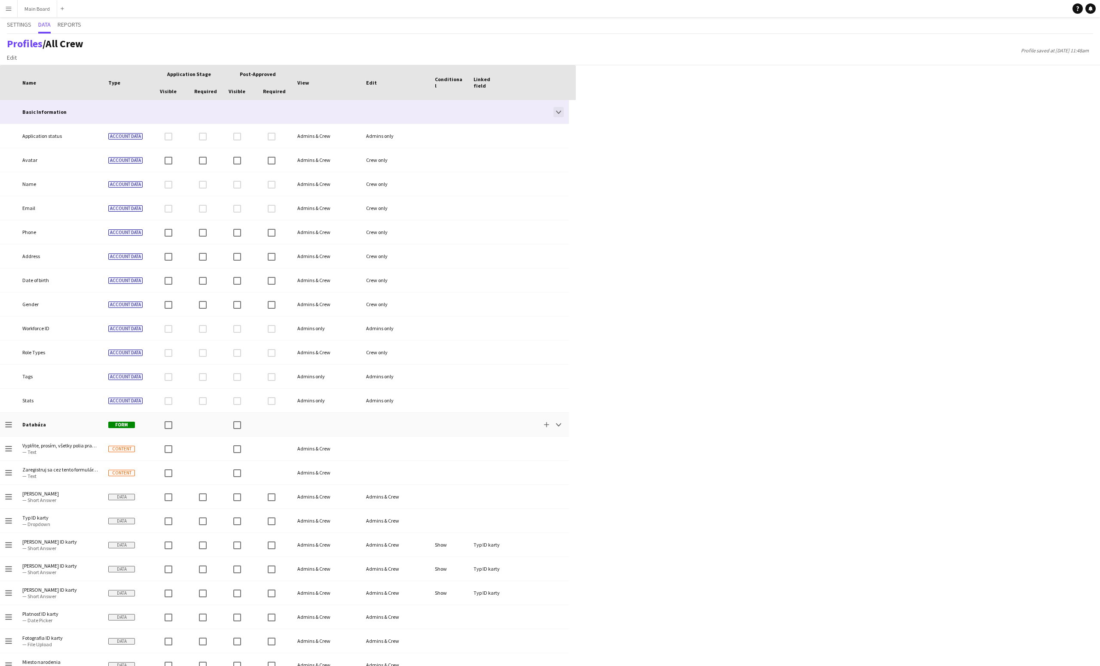
click at [562, 109] on button "Collapse" at bounding box center [558, 112] width 10 height 10
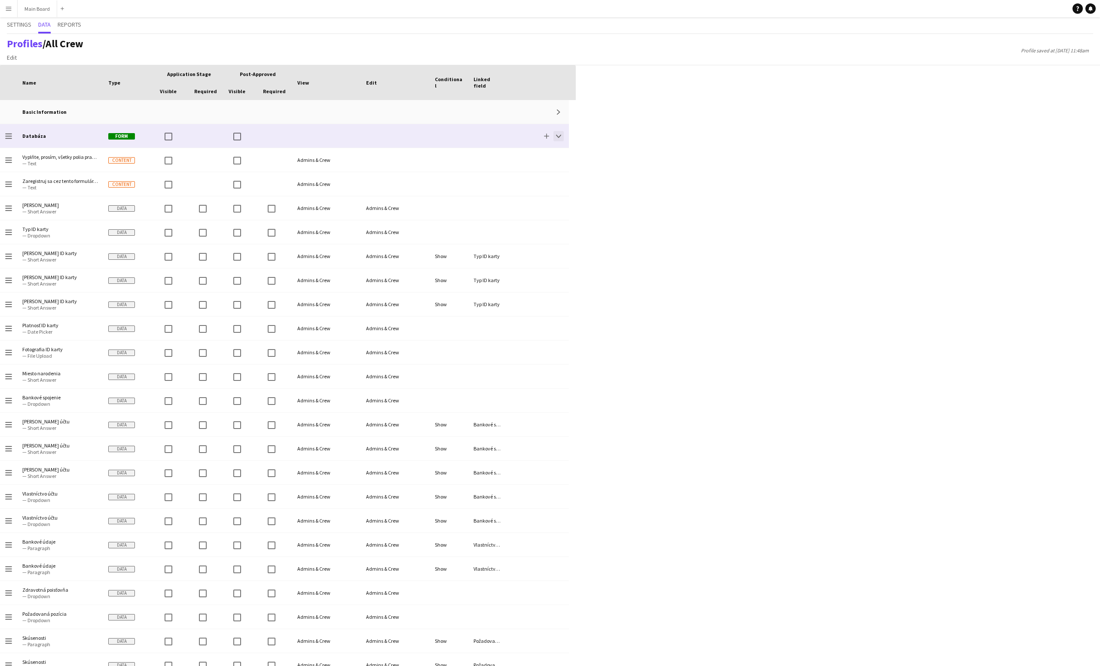
click at [559, 136] on app-icon "Collapse" at bounding box center [558, 136] width 5 height 5
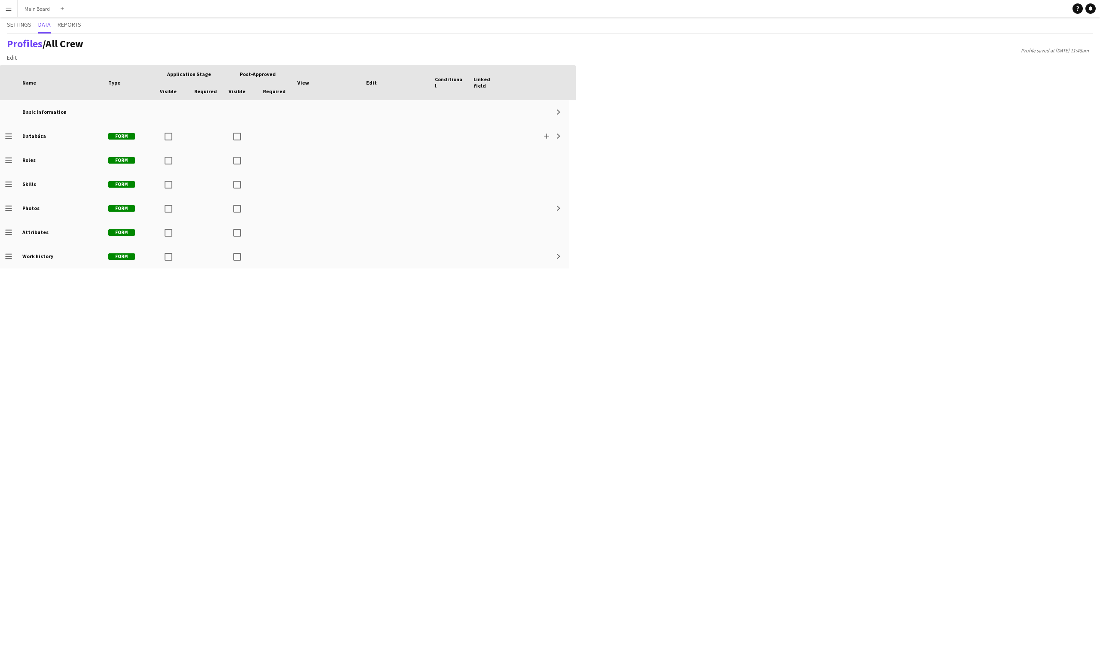
click at [634, 141] on div "Press SPACE to select this row. Drag here to set row groups Drag here to set co…" at bounding box center [550, 365] width 1100 height 601
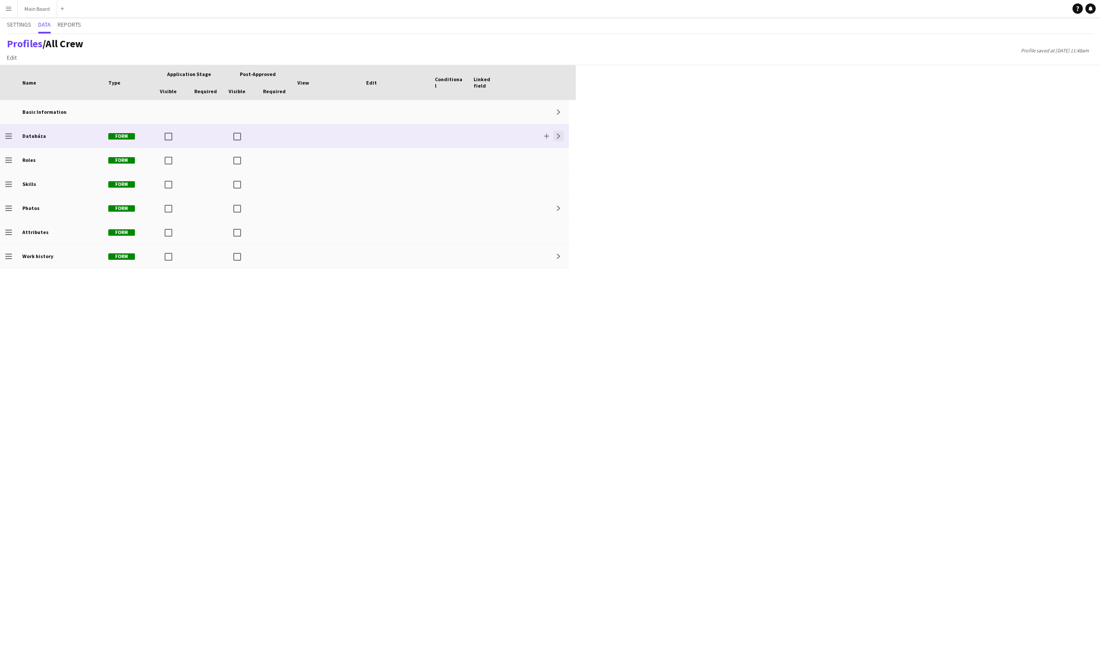
click at [561, 136] on app-icon "Expand" at bounding box center [558, 136] width 5 height 5
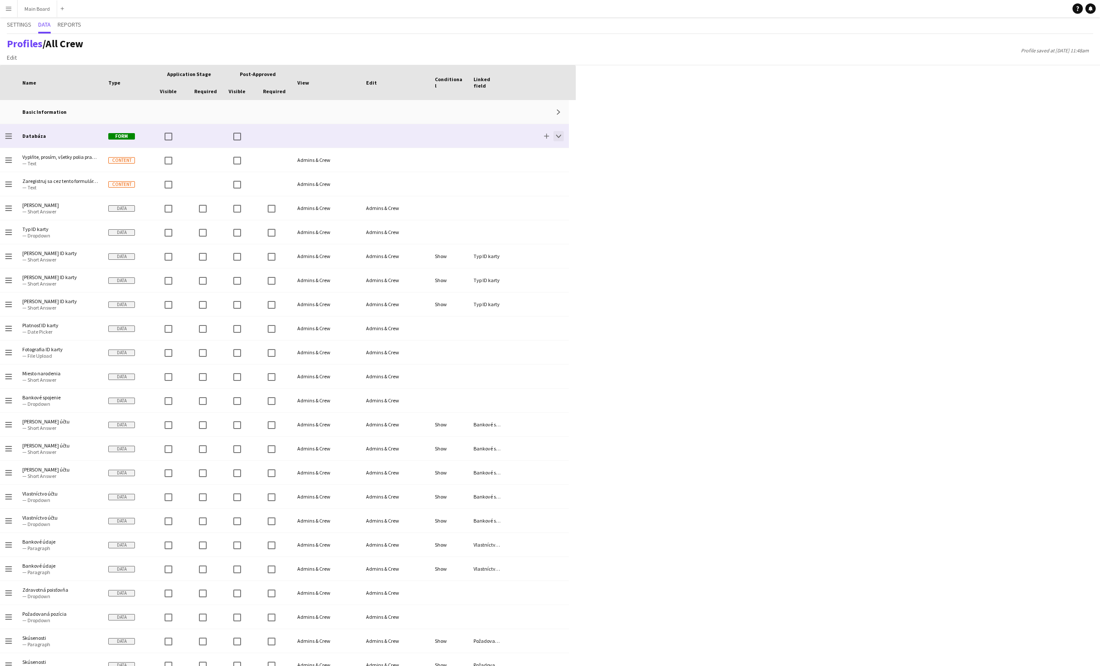
click at [561, 138] on button "Collapse" at bounding box center [558, 136] width 10 height 10
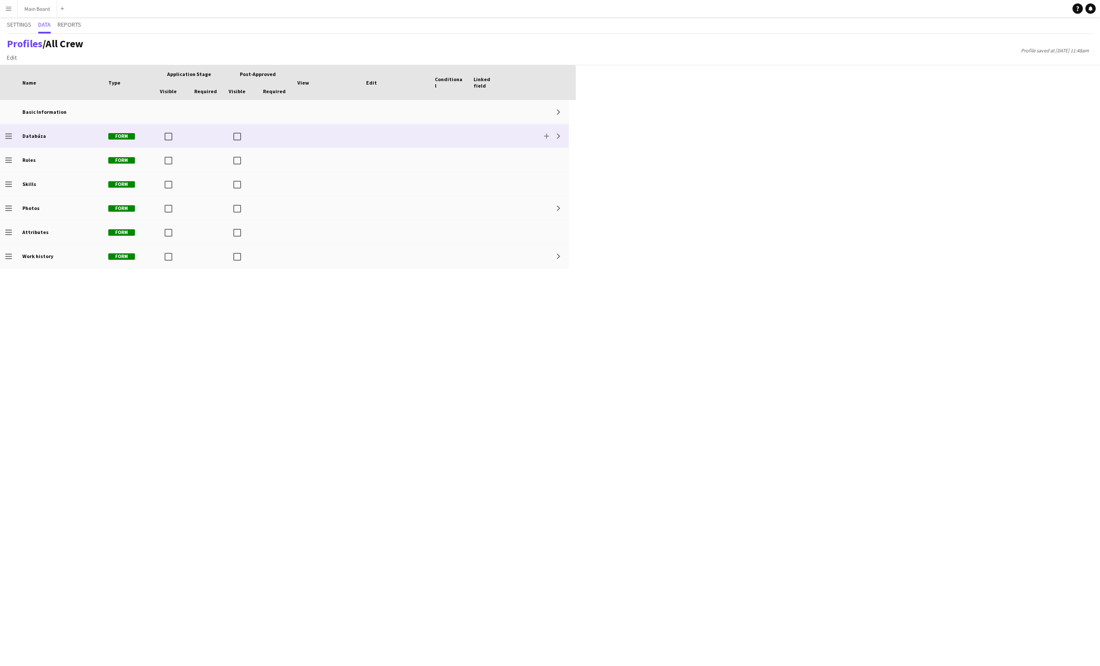
click at [513, 133] on div "Add Expand" at bounding box center [538, 136] width 62 height 24
click at [302, 84] on span "View" at bounding box center [303, 82] width 12 height 6
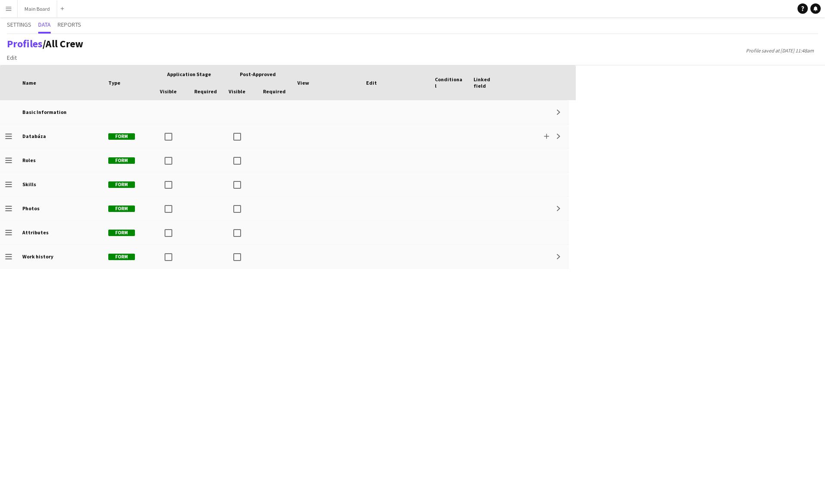
click at [486, 82] on span "Linked field" at bounding box center [488, 82] width 28 height 13
click at [12, 58] on span "Edit" at bounding box center [12, 58] width 10 height 8
click at [21, 72] on span "Add section" at bounding box center [26, 76] width 31 height 8
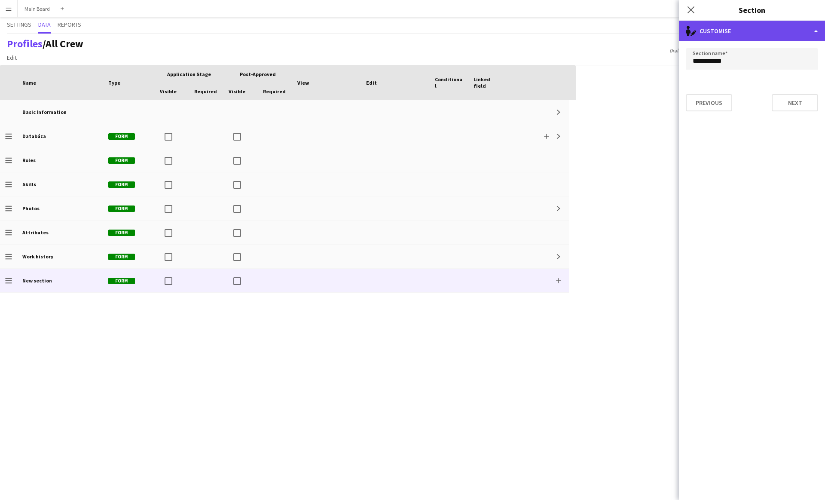
click at [719, 32] on div "single-neutral-actions-edit-1 Customise" at bounding box center [752, 31] width 146 height 21
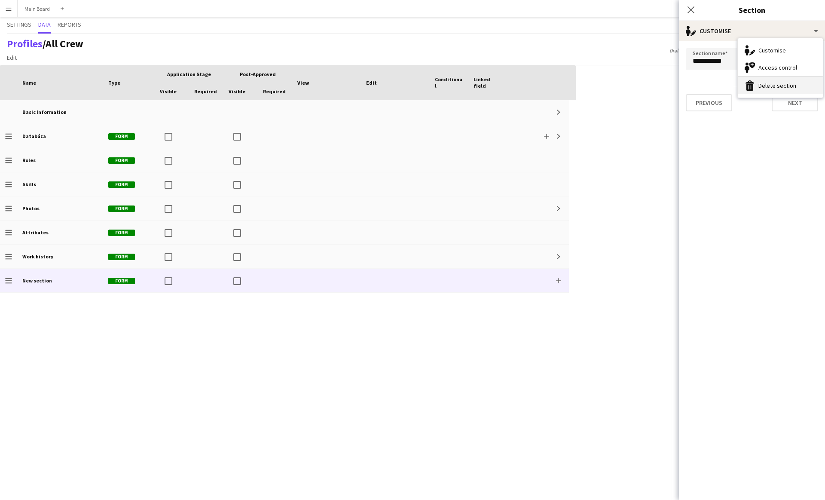
click at [761, 89] on button "Delete section Delete section" at bounding box center [780, 85] width 85 height 17
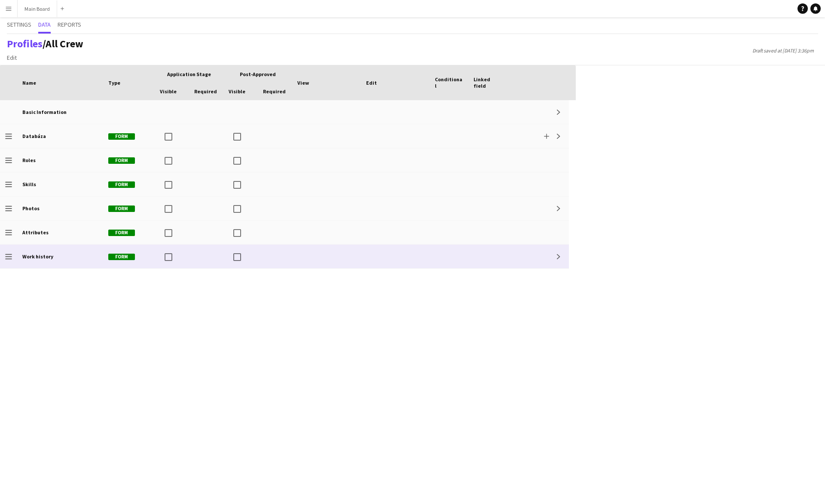
click at [6, 258] on icon "Drag to change order" at bounding box center [8, 256] width 7 height 7
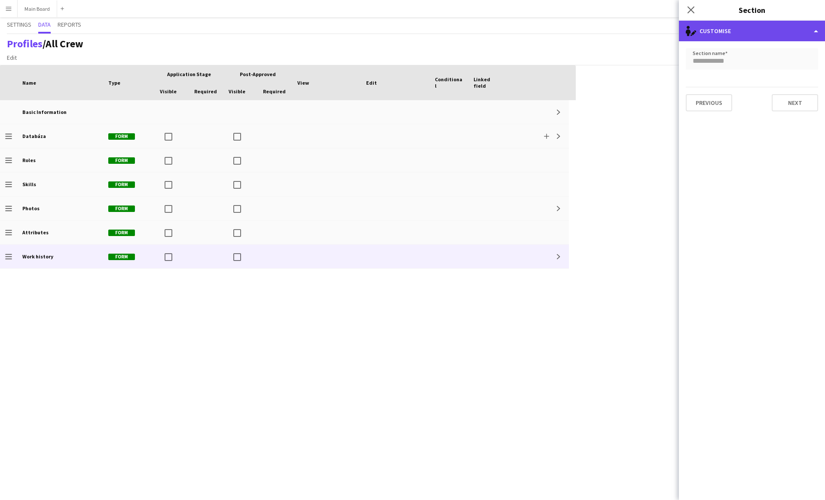
click at [718, 39] on div "single-neutral-actions-edit-1 Customise" at bounding box center [752, 31] width 146 height 21
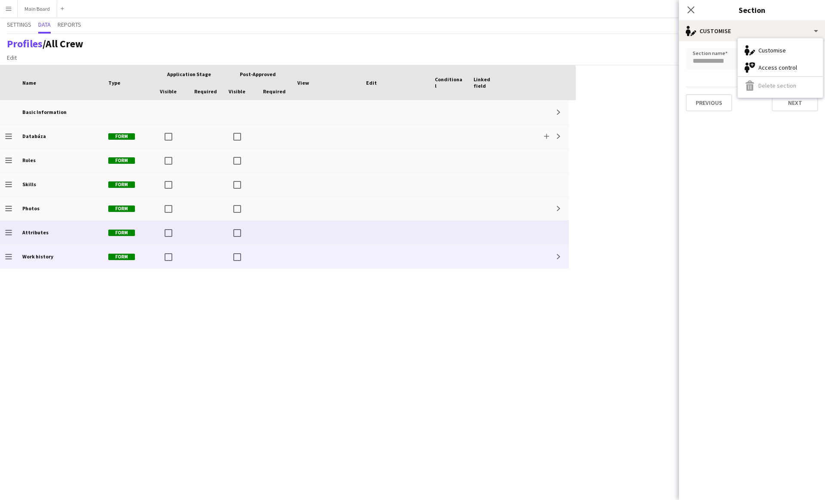
click at [386, 235] on div at bounding box center [395, 232] width 69 height 24
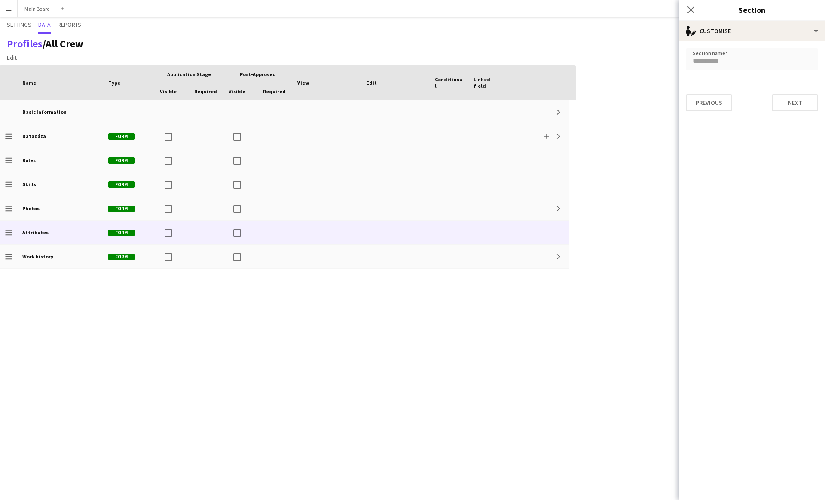
click at [740, 46] on form "**********" at bounding box center [752, 79] width 146 height 77
click at [723, 19] on div "Close pop-in Section" at bounding box center [752, 10] width 146 height 21
click at [712, 29] on div "single-neutral-actions-edit-1 Customise" at bounding box center [752, 31] width 146 height 21
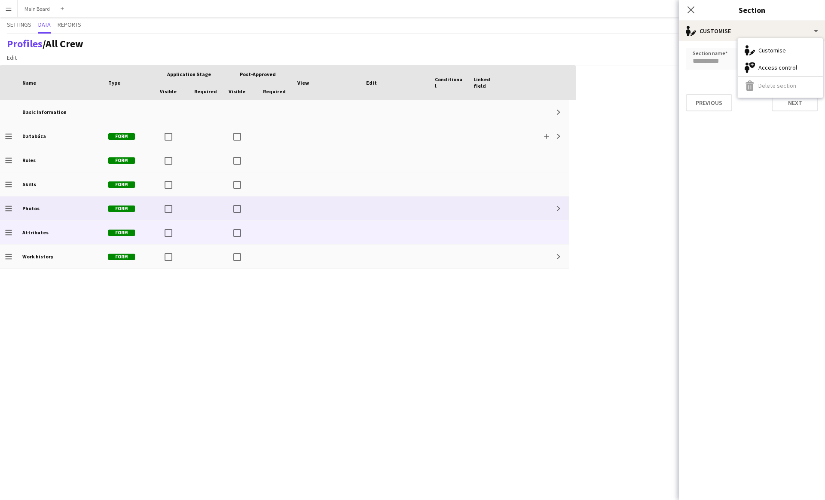
click at [476, 203] on div at bounding box center [487, 208] width 39 height 24
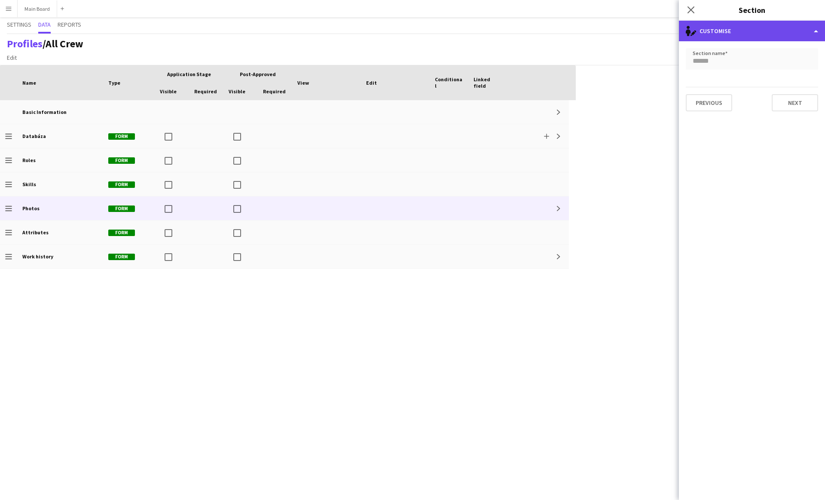
click at [718, 23] on div "single-neutral-actions-edit-1 Customise" at bounding box center [752, 31] width 146 height 21
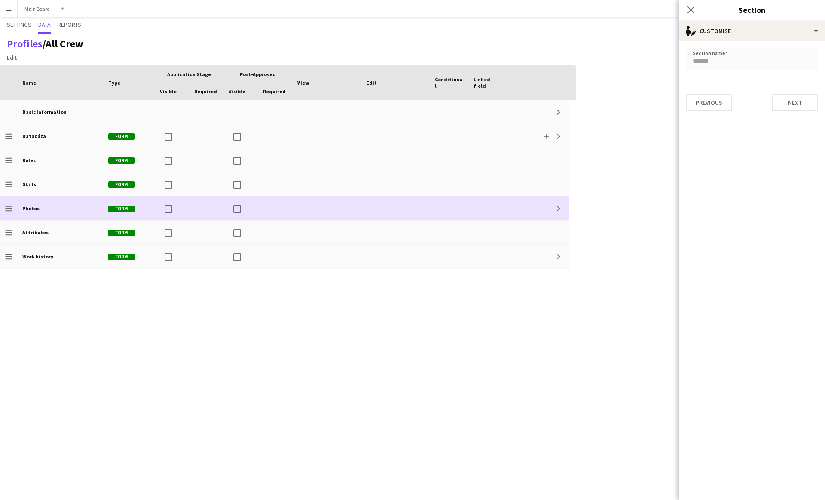
click at [413, 195] on div at bounding box center [395, 184] width 69 height 24
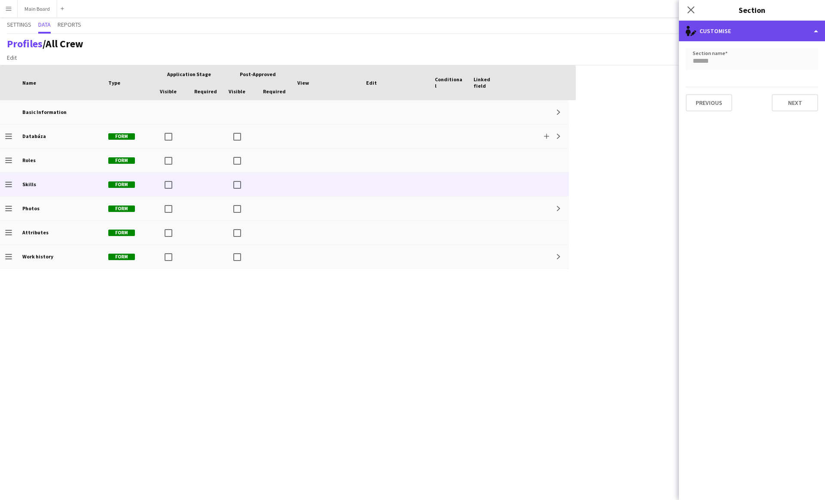
click at [721, 35] on div "single-neutral-actions-edit-1 Customise" at bounding box center [752, 31] width 146 height 21
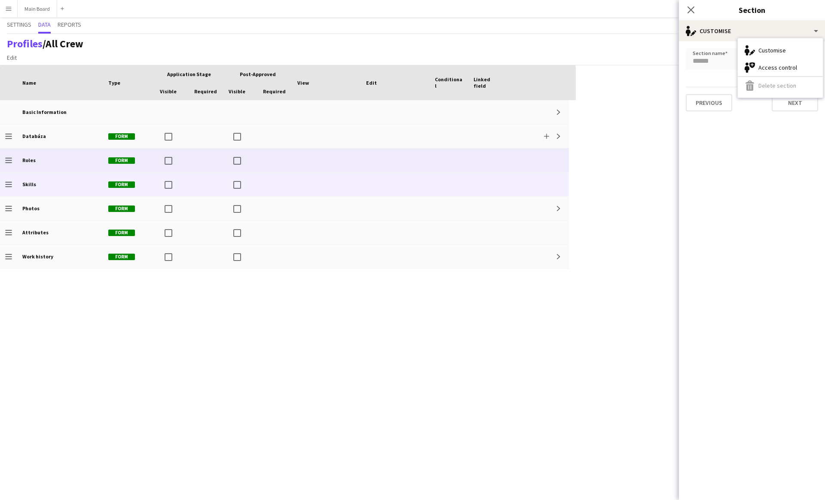
click at [347, 155] on div at bounding box center [326, 160] width 69 height 24
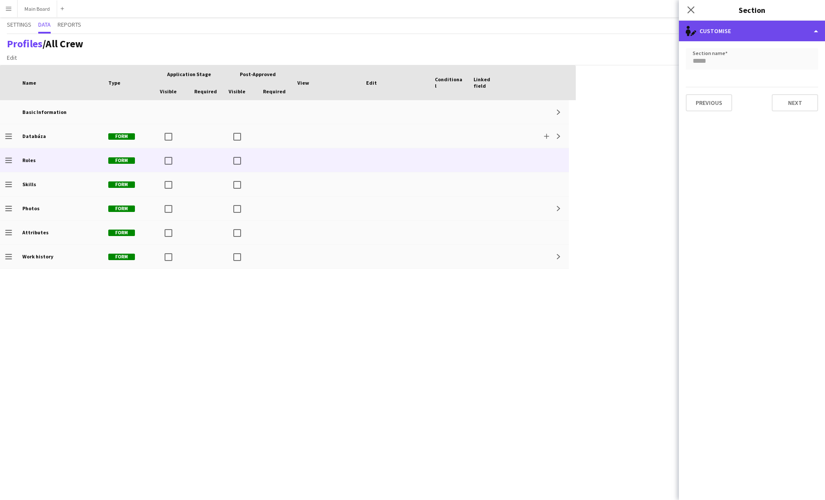
click at [726, 30] on div "single-neutral-actions-edit-1 Customise" at bounding box center [752, 31] width 146 height 21
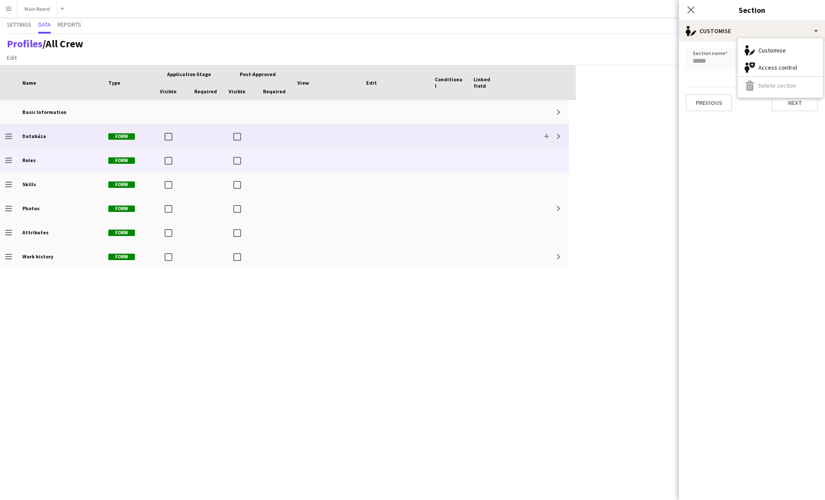
click at [436, 128] on div at bounding box center [449, 136] width 39 height 24
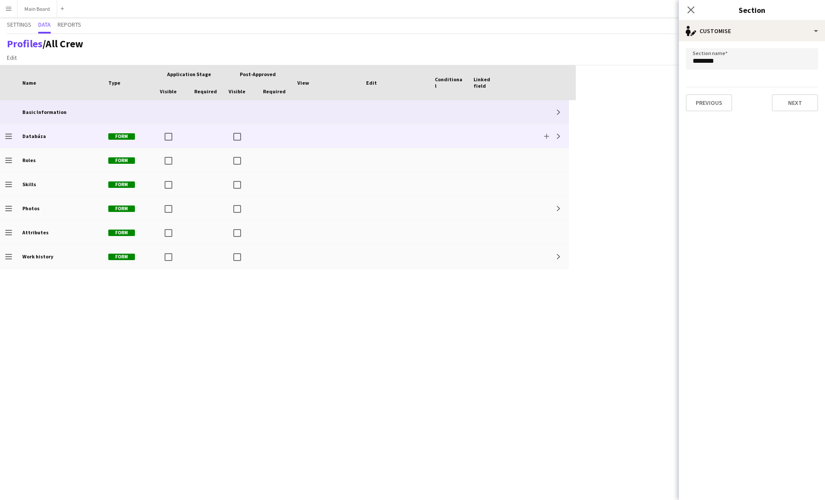
click at [425, 118] on div at bounding box center [395, 112] width 69 height 24
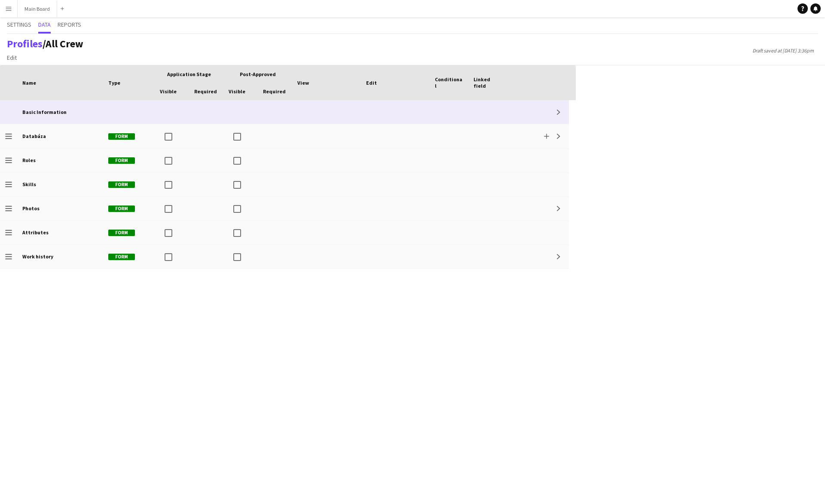
click at [483, 110] on div at bounding box center [487, 112] width 39 height 24
click at [477, 113] on div at bounding box center [487, 112] width 39 height 24
click at [516, 122] on div "Expand" at bounding box center [538, 112] width 62 height 24
click at [562, 110] on button "Expand" at bounding box center [558, 112] width 10 height 10
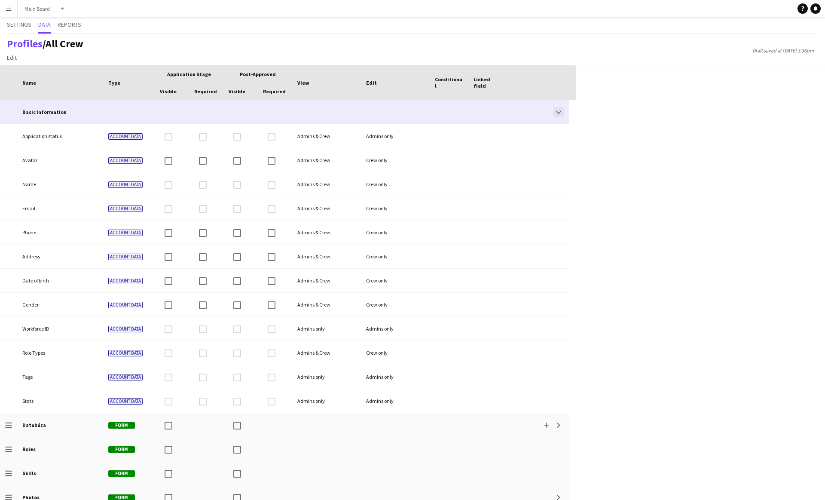
click at [562, 110] on button "Collapse" at bounding box center [558, 112] width 10 height 10
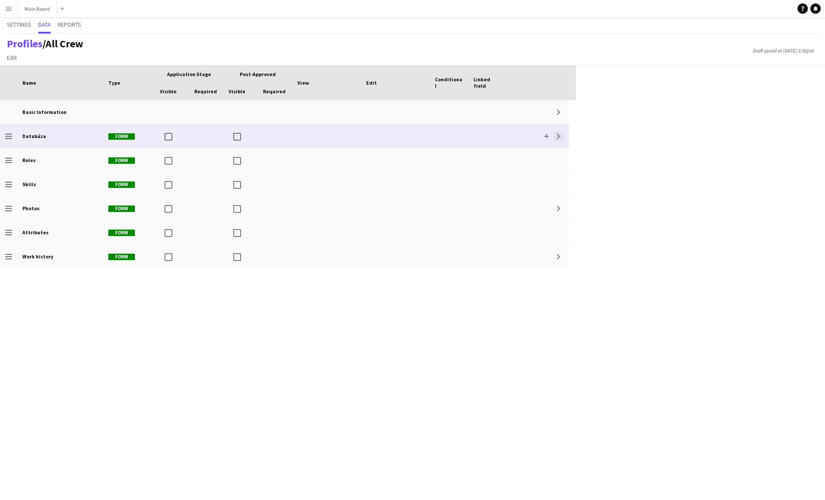
click at [558, 136] on app-icon "Expand" at bounding box center [558, 136] width 5 height 5
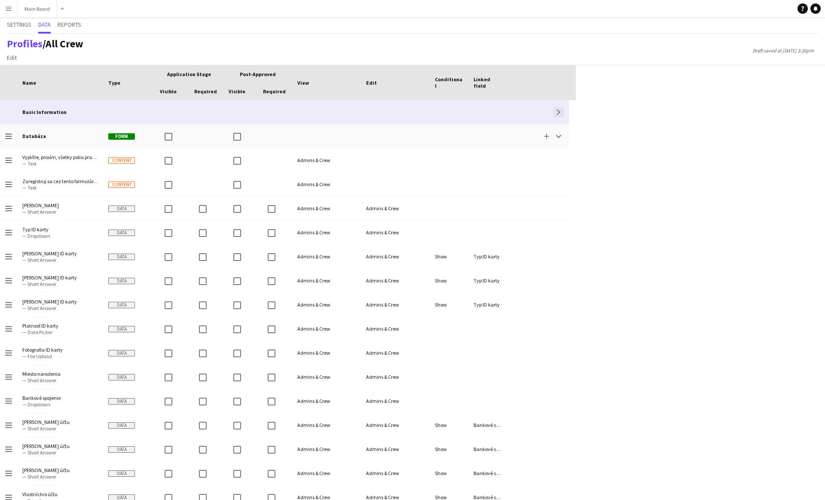
click at [559, 114] on app-icon "Expand" at bounding box center [558, 112] width 5 height 5
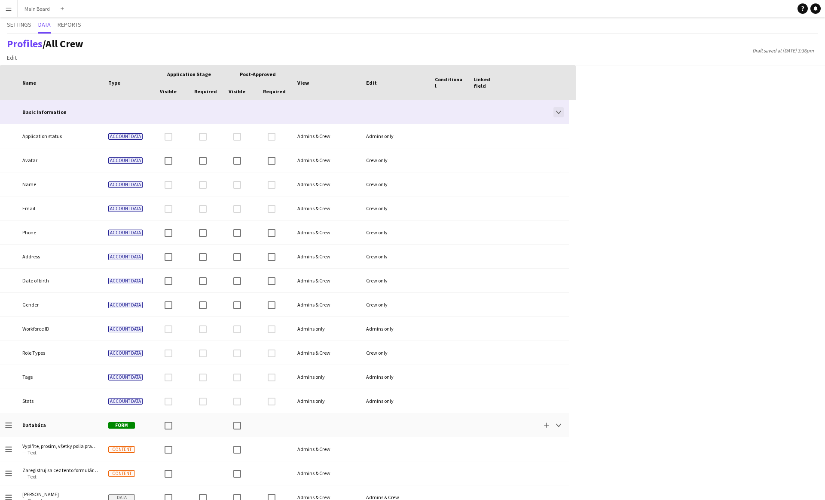
click at [560, 112] on app-icon "Collapse" at bounding box center [558, 112] width 5 height 5
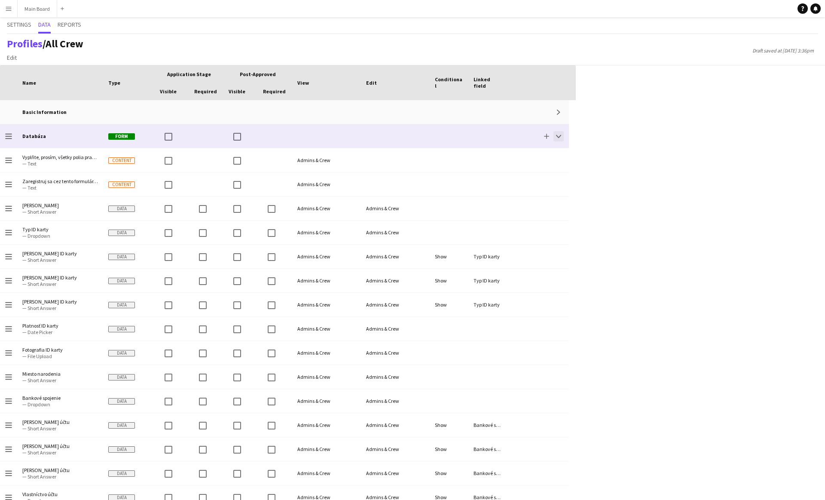
click at [559, 134] on app-icon "Collapse" at bounding box center [558, 136] width 5 height 5
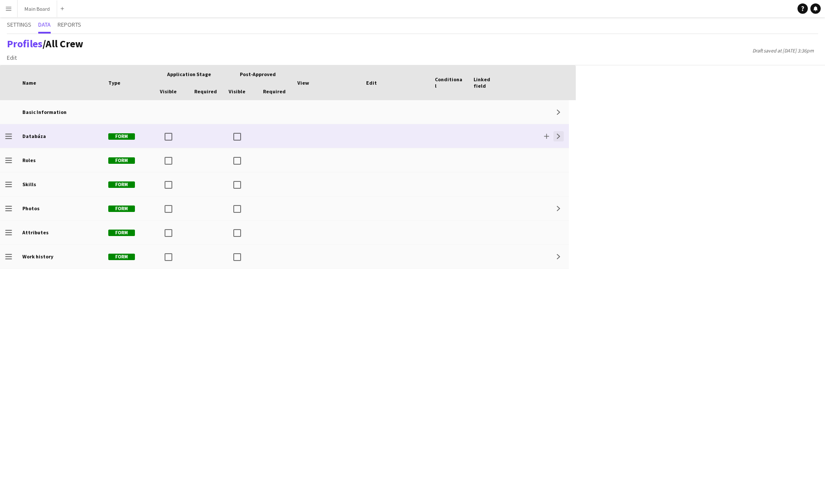
click at [559, 134] on app-icon "Expand" at bounding box center [558, 136] width 5 height 5
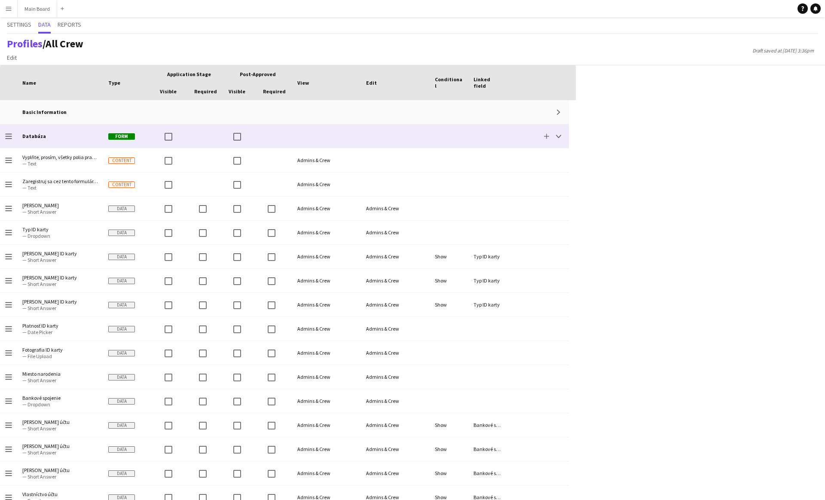
click at [422, 132] on div at bounding box center [395, 136] width 69 height 24
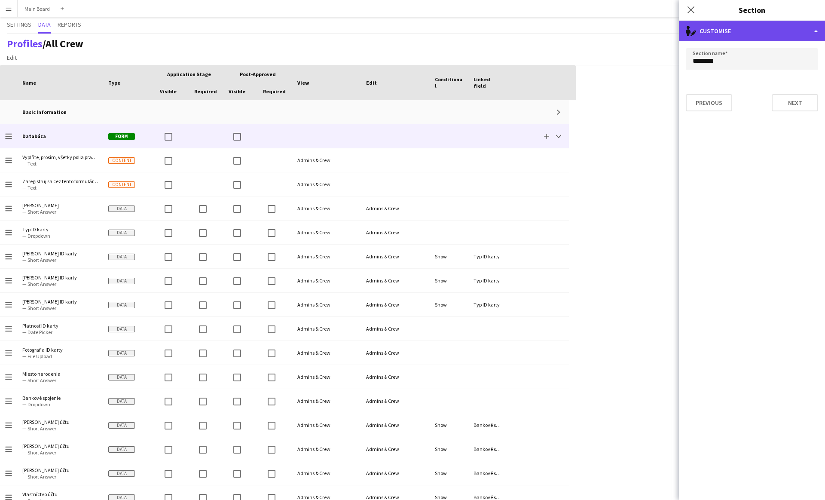
click at [761, 33] on div "single-neutral-actions-edit-1 Customise" at bounding box center [752, 31] width 146 height 21
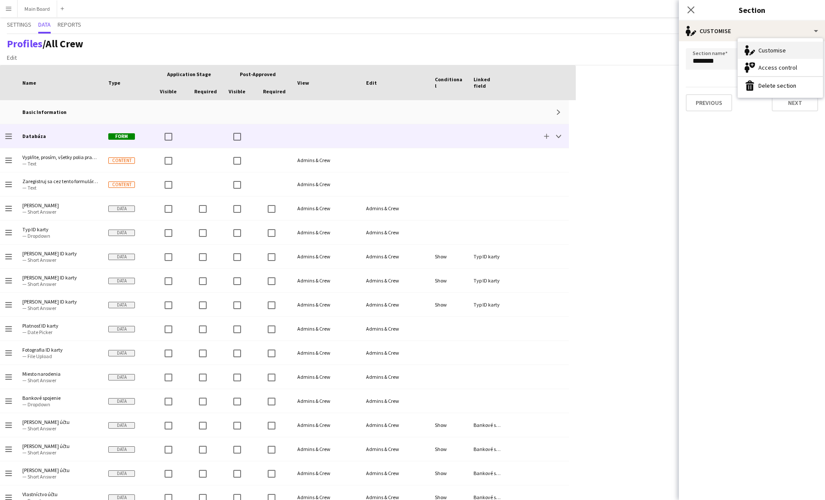
click at [763, 49] on div "Customise Customise" at bounding box center [780, 50] width 85 height 17
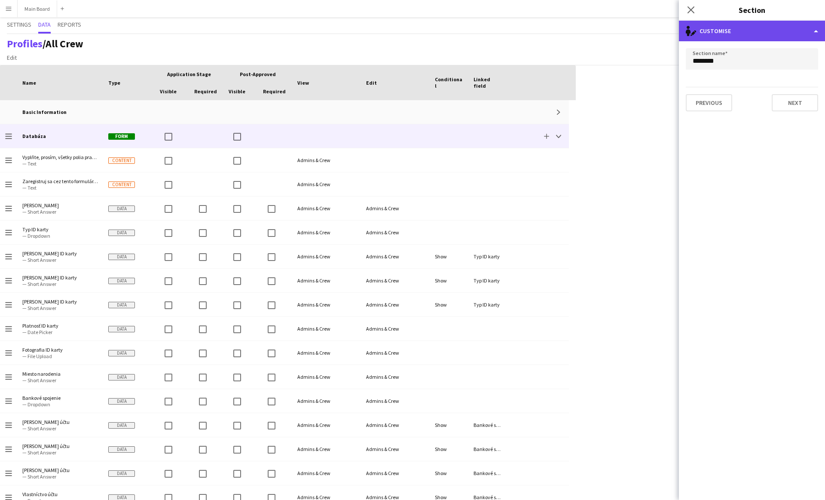
click at [714, 32] on div "single-neutral-actions-edit-1 Customise" at bounding box center [752, 31] width 146 height 21
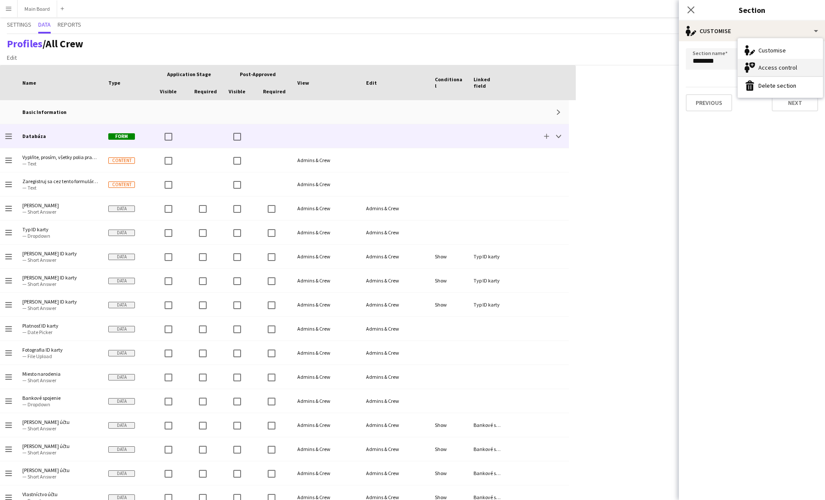
click at [761, 62] on div "Access control Access control" at bounding box center [780, 67] width 85 height 17
click at [730, 59] on span "All Admin types" at bounding box center [716, 61] width 46 height 9
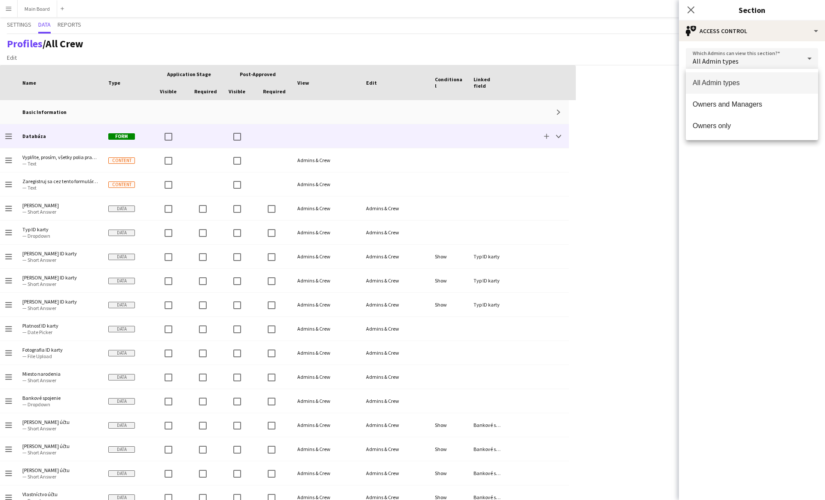
click at [720, 35] on div at bounding box center [412, 250] width 825 height 500
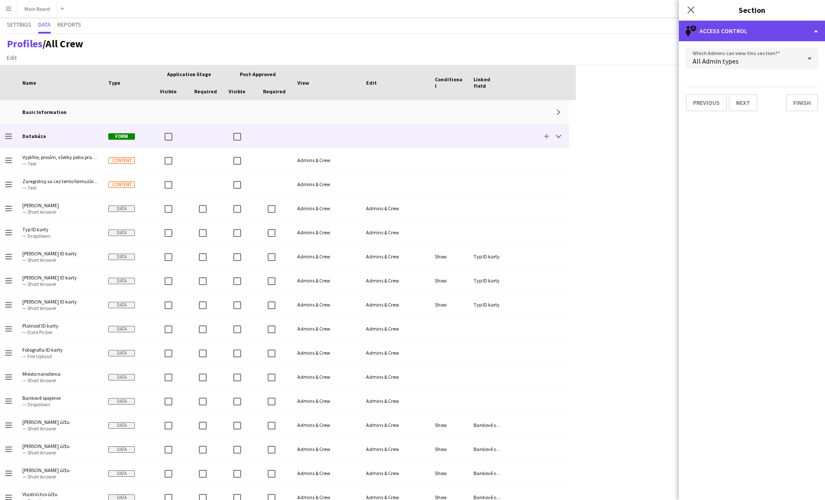
click at [733, 31] on div "single-neutral-shield Access control" at bounding box center [752, 31] width 146 height 21
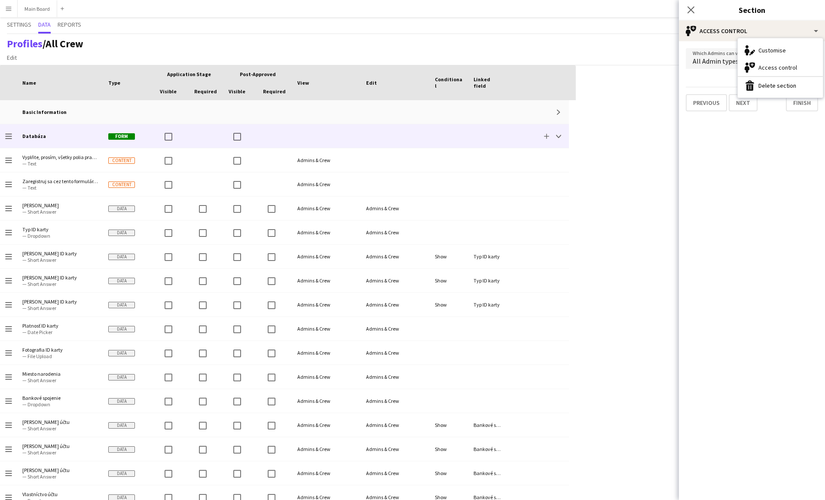
click at [731, 149] on app-edit-section-access-control "Which Admins can view this section? All Admin types Previous Next Finish" at bounding box center [752, 270] width 146 height 458
click at [639, 128] on div "Press SPACE to select this row. Drag here to set row groups Drag here to set co…" at bounding box center [412, 282] width 825 height 434
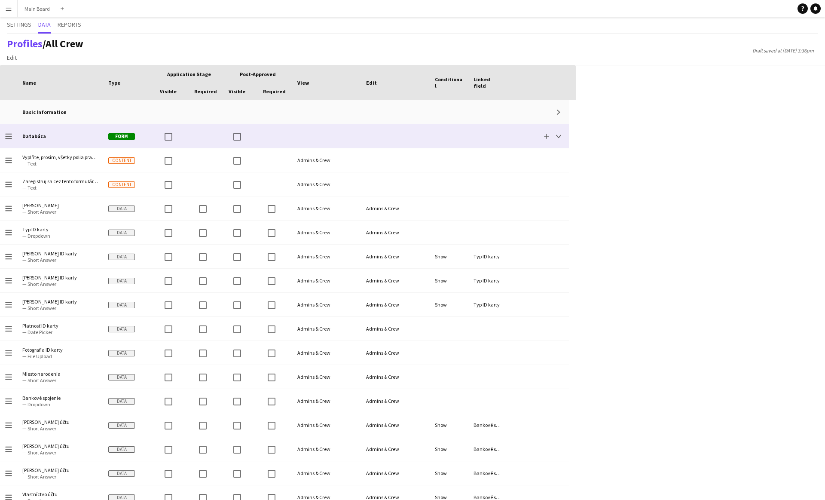
click at [564, 140] on div "Add Collapse" at bounding box center [538, 136] width 62 height 24
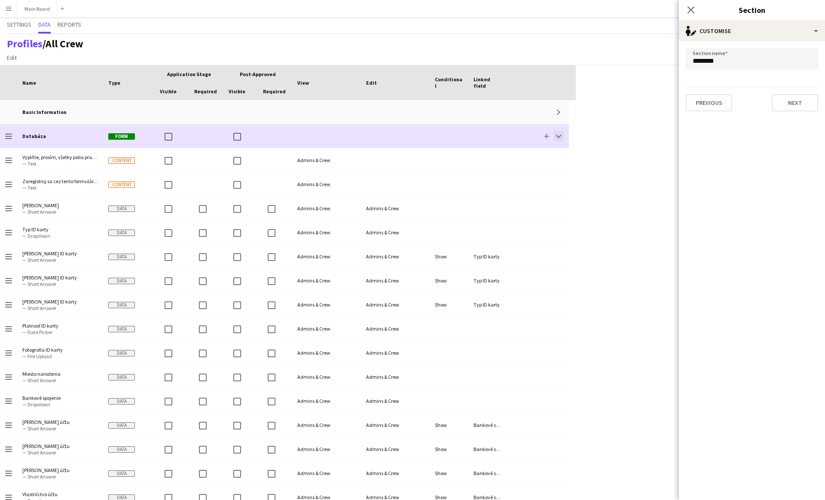
click at [557, 139] on button "Collapse" at bounding box center [558, 136] width 10 height 10
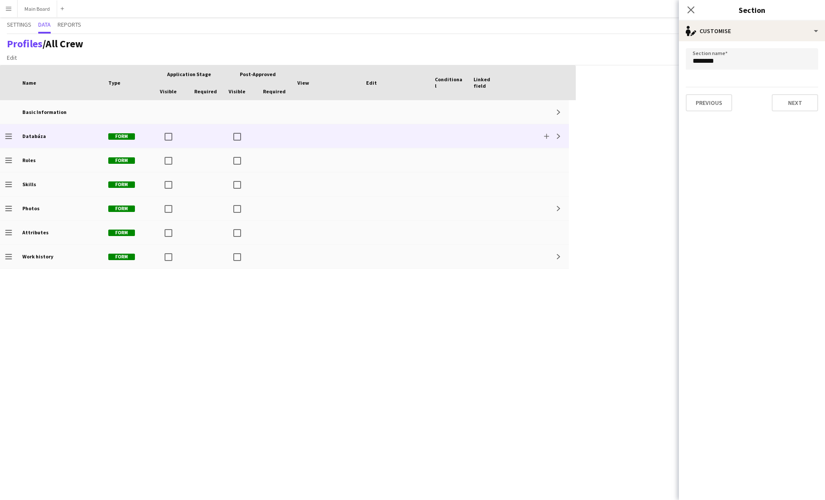
click at [601, 138] on div "Press SPACE to select this row. Drag here to set row groups Drag here to set co…" at bounding box center [412, 282] width 825 height 434
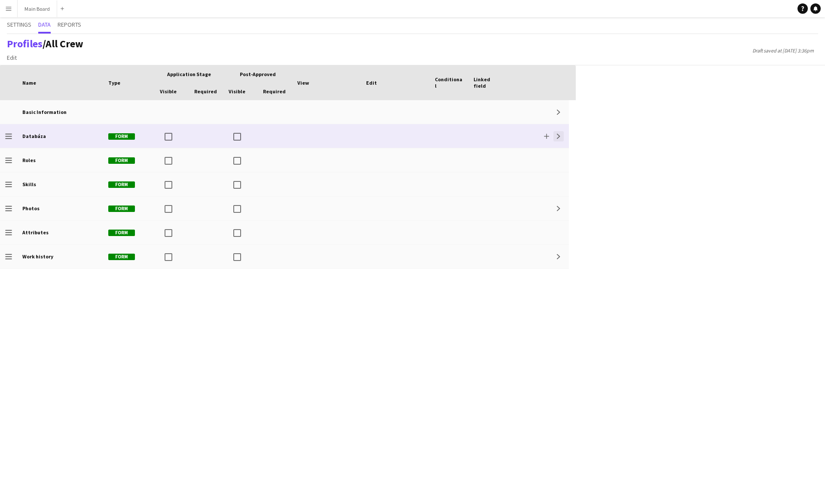
click at [559, 136] on app-icon "Expand" at bounding box center [558, 136] width 5 height 5
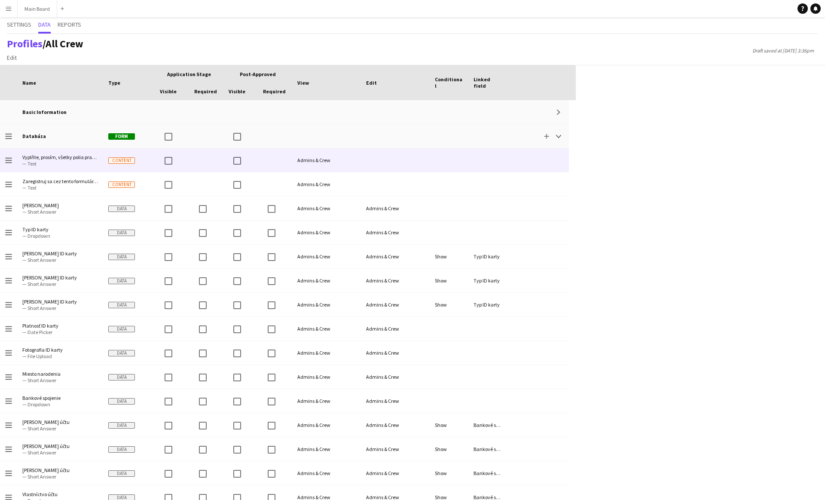
click at [392, 159] on div at bounding box center [395, 160] width 69 height 24
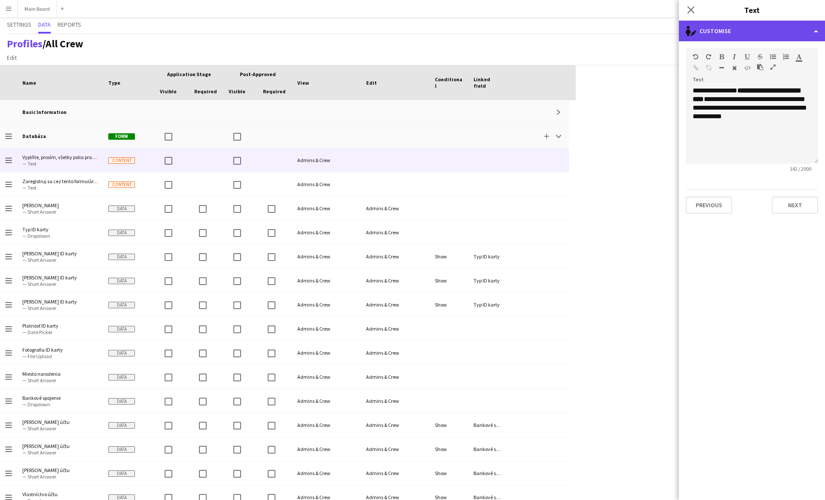
click at [737, 30] on div "single-neutral-actions-edit-1 Customise" at bounding box center [752, 31] width 146 height 21
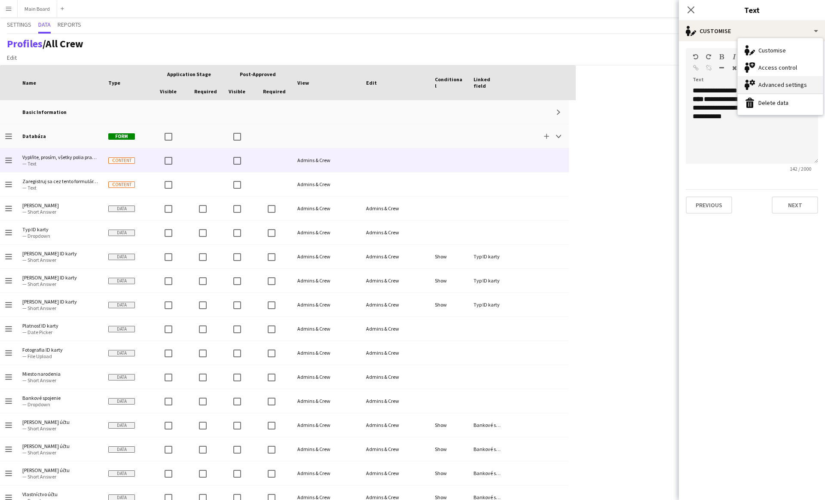
click at [790, 83] on div "Advanced settings Advanced settings" at bounding box center [780, 84] width 85 height 17
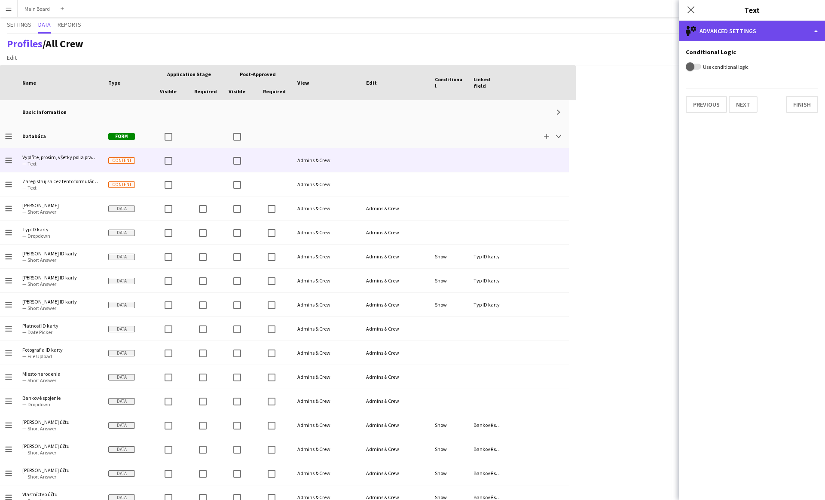
click at [706, 34] on div "single-neutral-setting Advanced settings" at bounding box center [752, 31] width 146 height 21
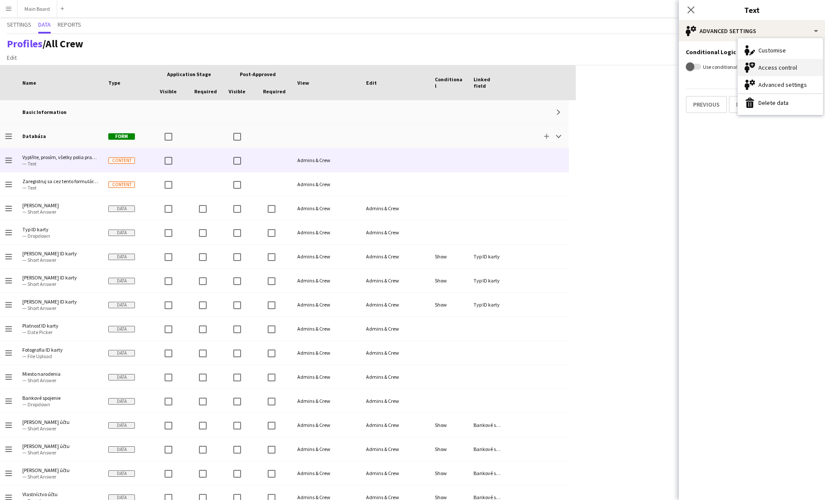
click at [767, 67] on div "Access control Access control" at bounding box center [780, 67] width 85 height 17
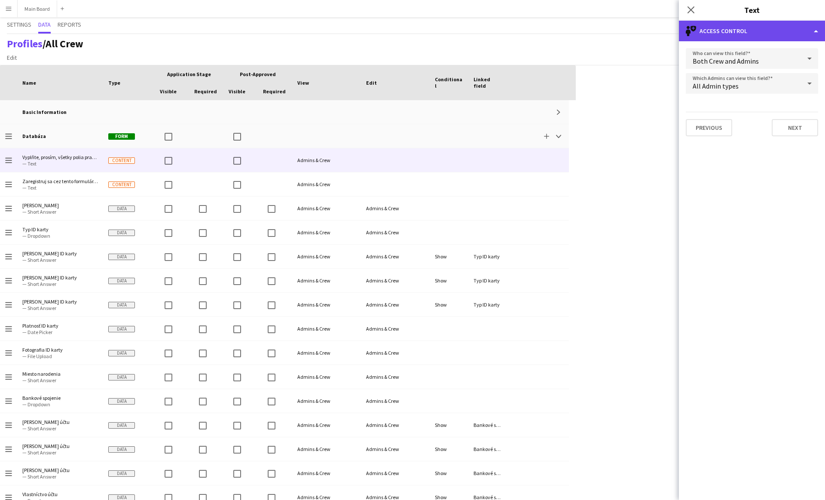
click at [740, 34] on div "single-neutral-shield Access control" at bounding box center [752, 31] width 146 height 21
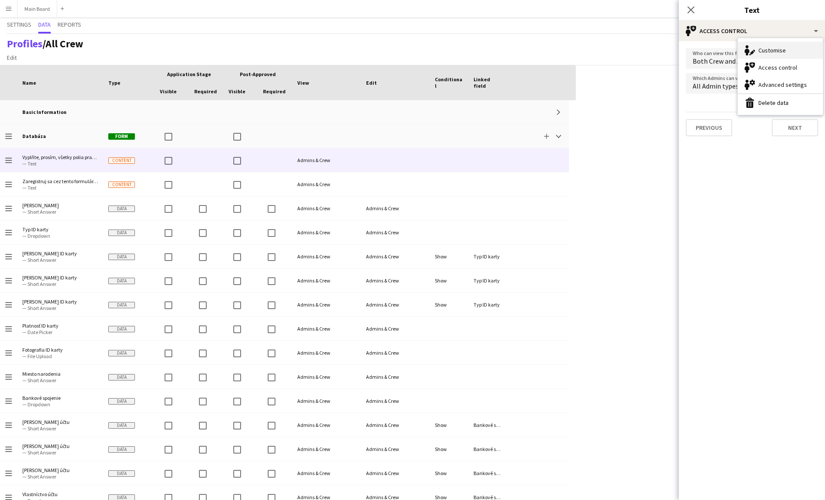
click at [767, 51] on div "Customise Customise" at bounding box center [780, 50] width 85 height 17
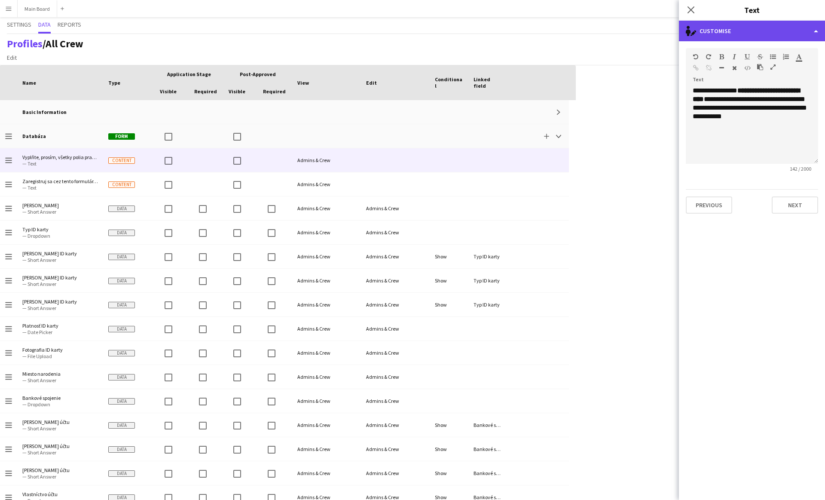
click at [724, 30] on div "single-neutral-actions-edit-1 Customise" at bounding box center [752, 31] width 146 height 21
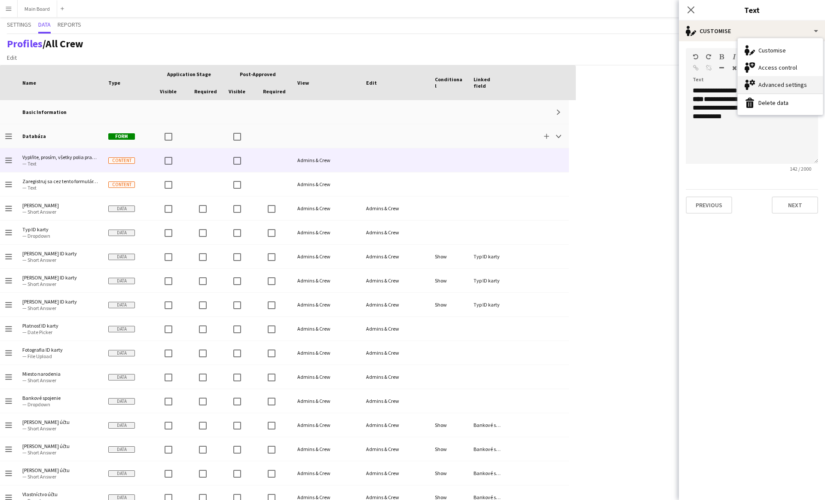
click at [752, 89] on icon "Advanced settings" at bounding box center [750, 84] width 10 height 10
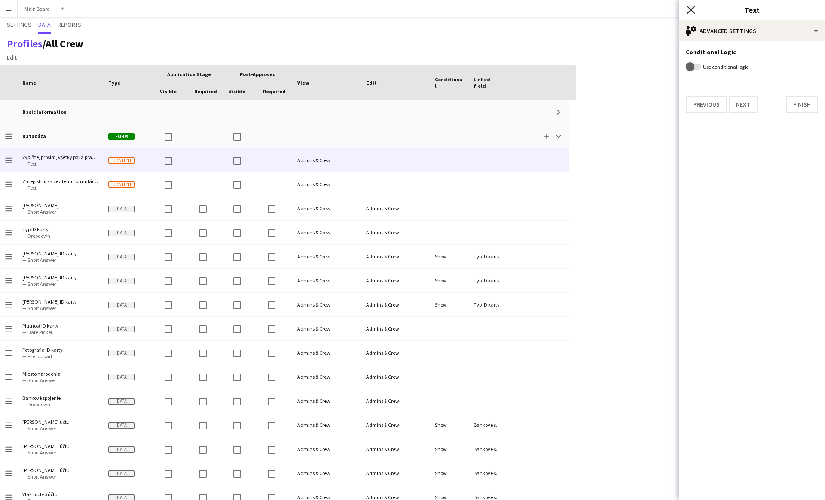
click at [692, 10] on icon at bounding box center [691, 10] width 8 height 8
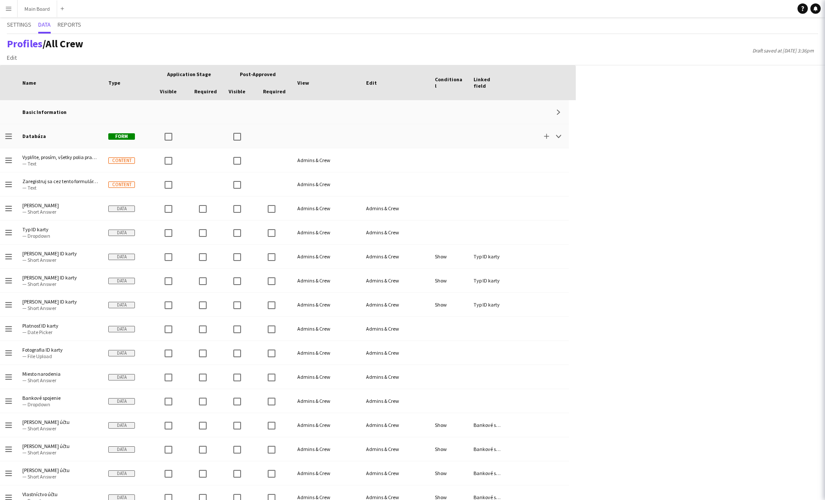
click at [611, 206] on div "Press SPACE to select this row. Drag here to set row groups Drag here to set co…" at bounding box center [412, 282] width 825 height 434
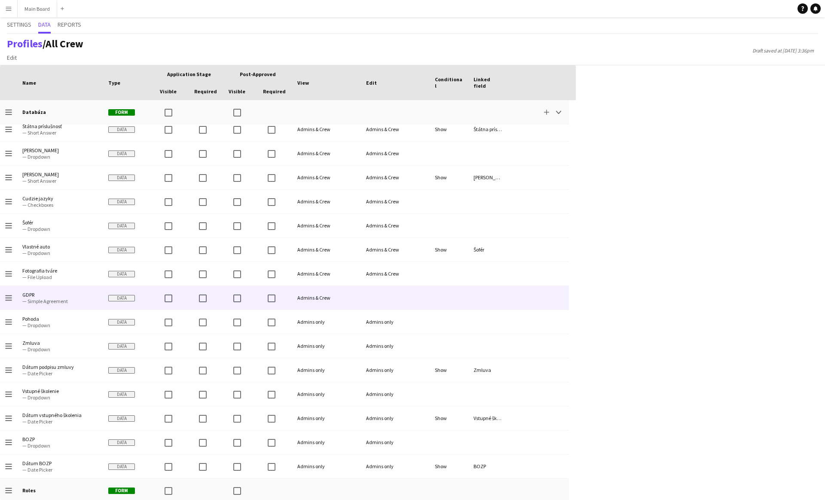
scroll to position [755, 0]
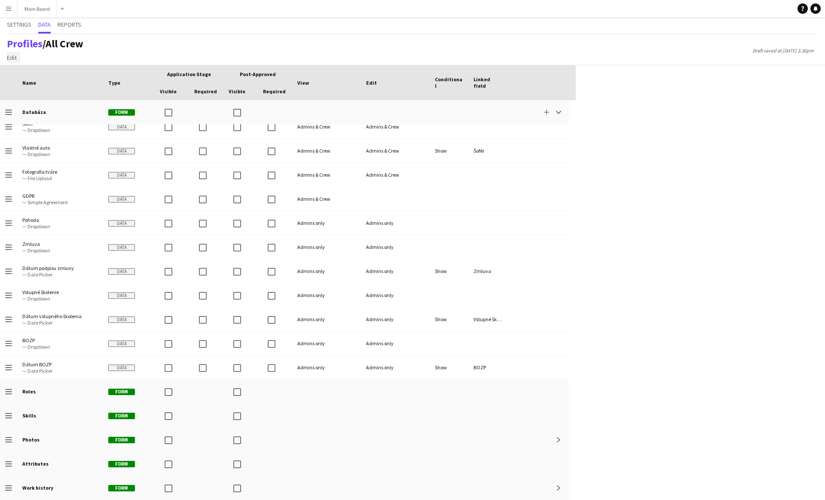
click at [14, 58] on span "Edit" at bounding box center [12, 58] width 10 height 8
click at [666, 359] on div "Press SPACE to select this row. Drag here to set row groups Drag here to set co…" at bounding box center [412, 282] width 825 height 434
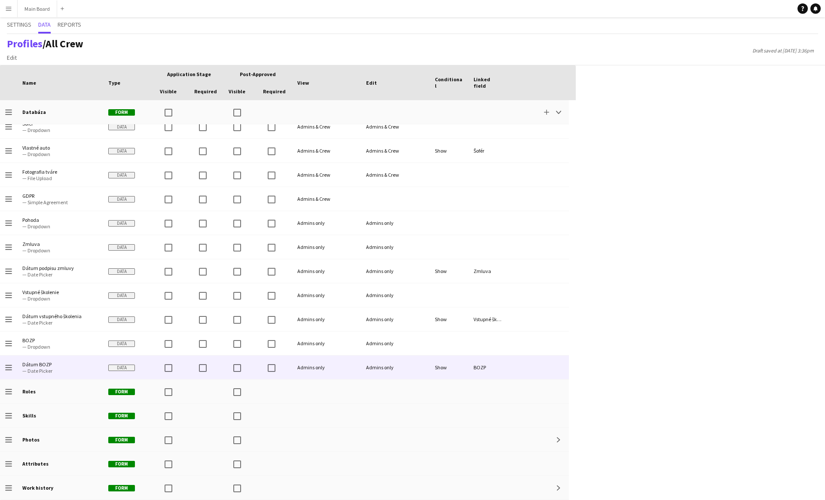
click at [441, 369] on div "Show" at bounding box center [449, 367] width 39 height 24
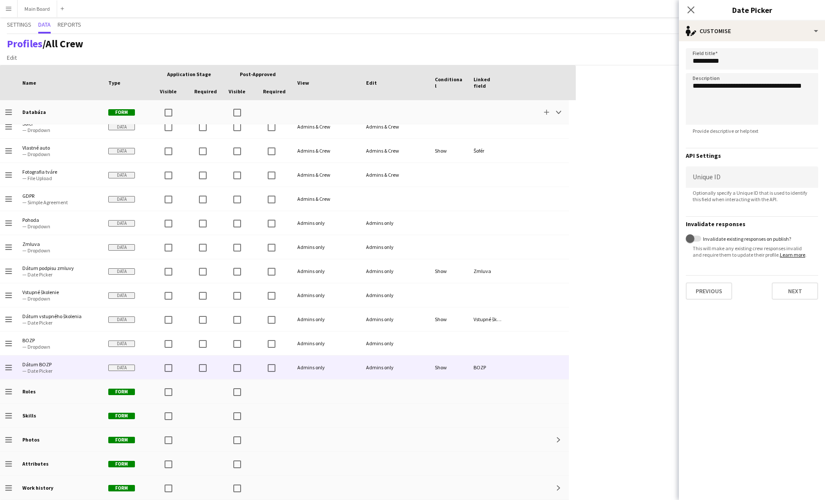
click at [634, 211] on div "Press SPACE to select this row Drag here to set row groups Drag here to set col…" at bounding box center [412, 282] width 825 height 434
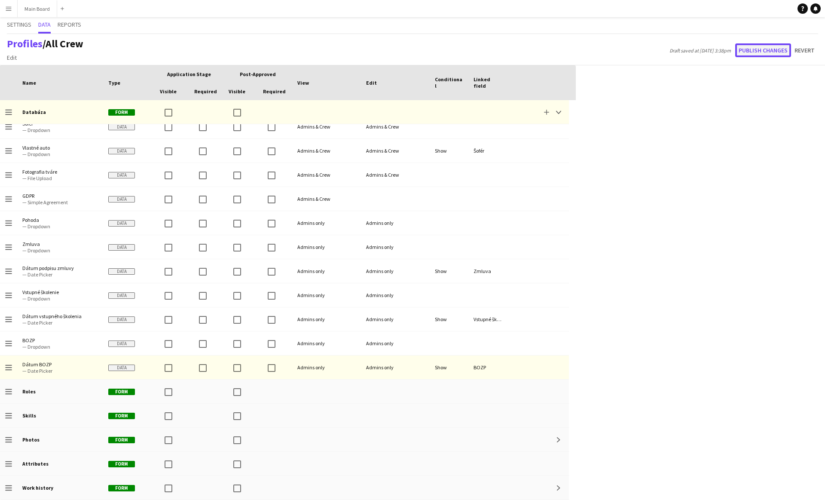
click at [749, 46] on button "Publish changes" at bounding box center [763, 50] width 56 height 14
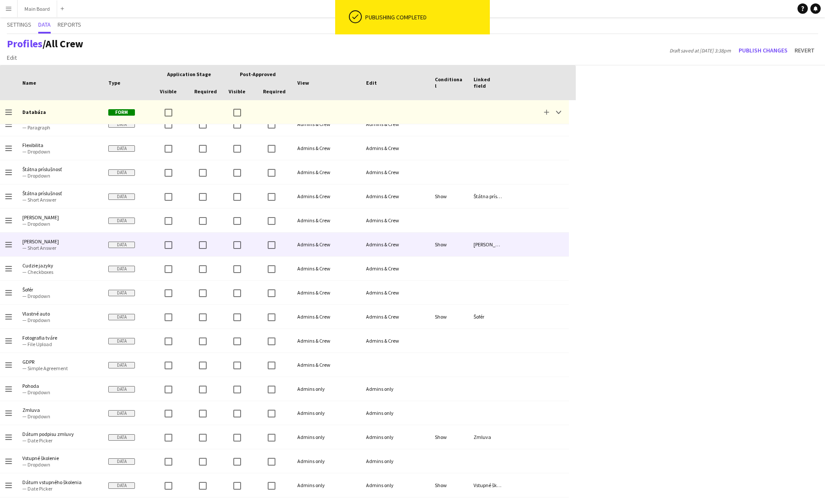
scroll to position [590, 0]
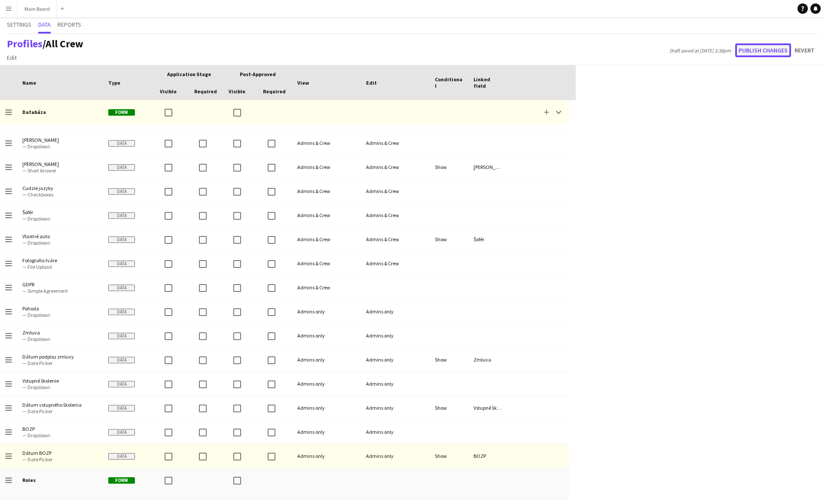
click at [747, 51] on button "Publish changes" at bounding box center [763, 50] width 56 height 14
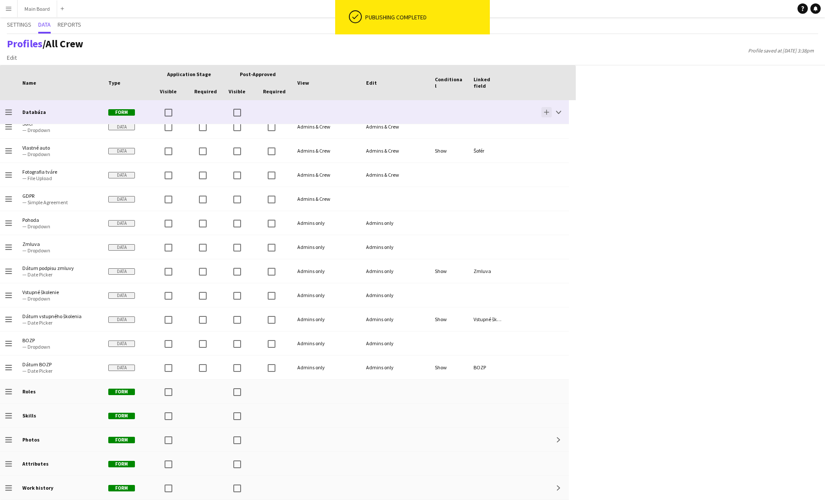
click at [545, 113] on app-icon "Add" at bounding box center [546, 112] width 5 height 5
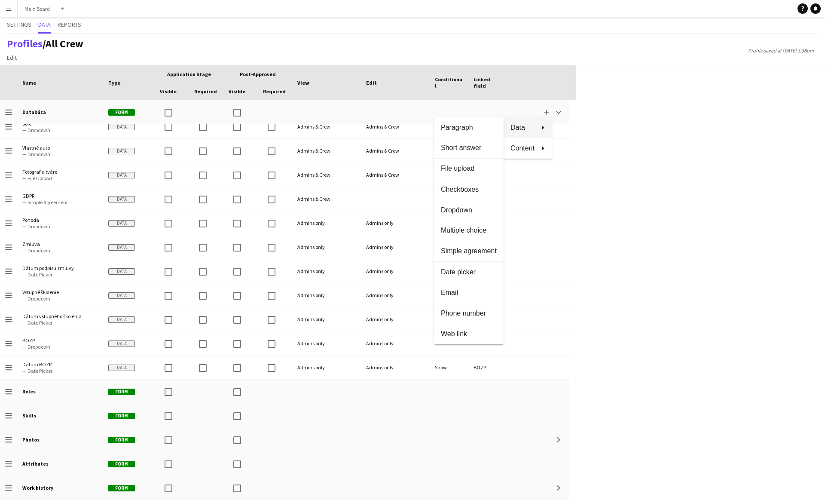
click at [672, 268] on div at bounding box center [412, 250] width 825 height 500
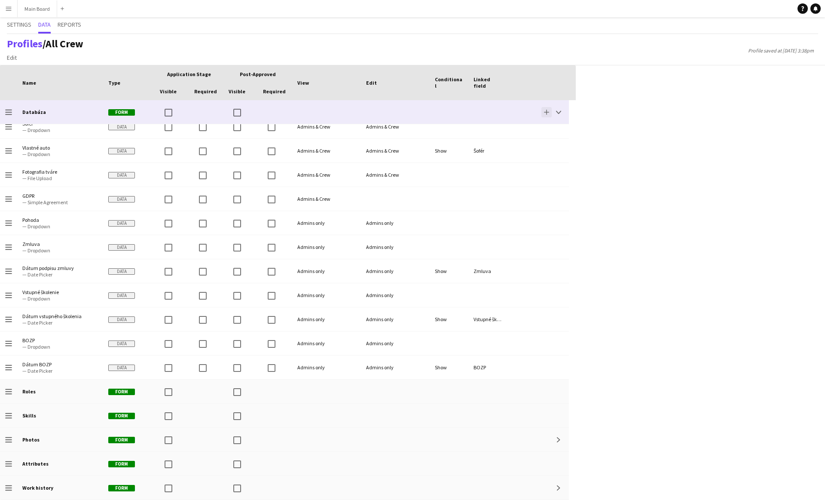
click at [546, 113] on app-icon "Add" at bounding box center [546, 112] width 5 height 5
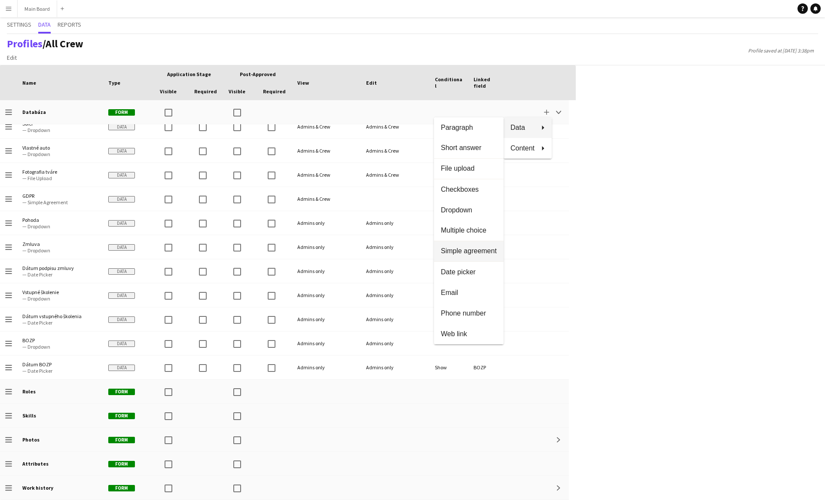
click at [452, 248] on span "Simple agreement" at bounding box center [469, 251] width 56 height 8
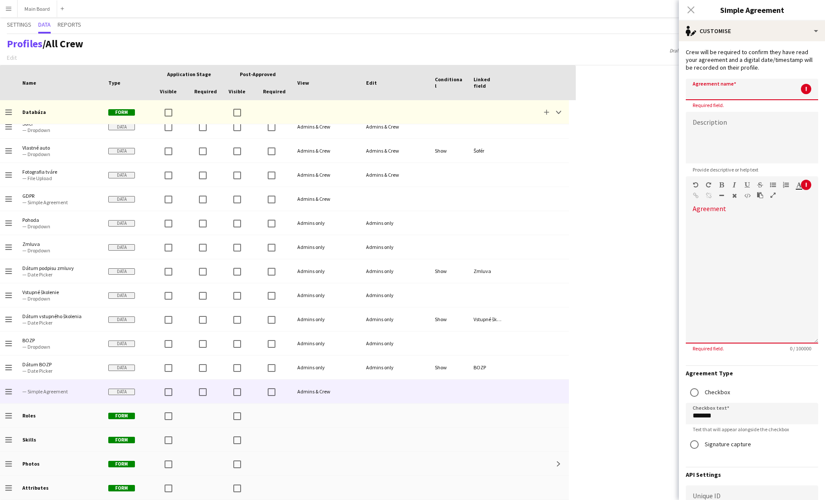
click at [721, 95] on input at bounding box center [752, 89] width 132 height 21
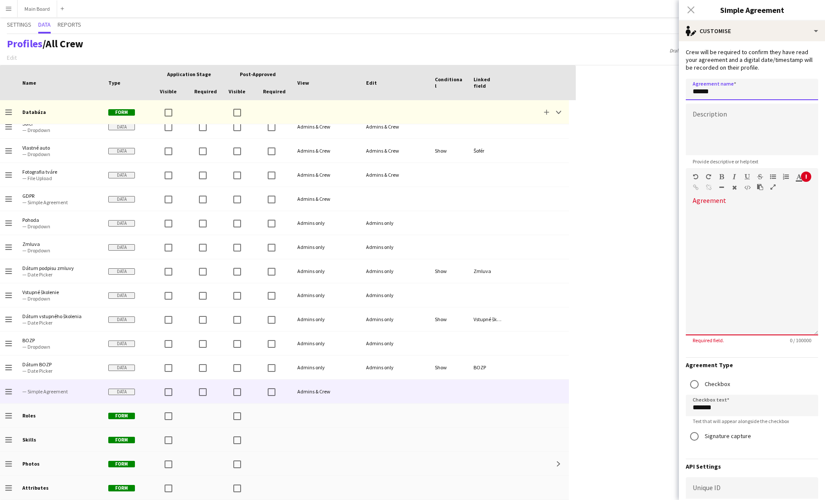
type input "******"
click at [722, 125] on textarea at bounding box center [752, 130] width 132 height 52
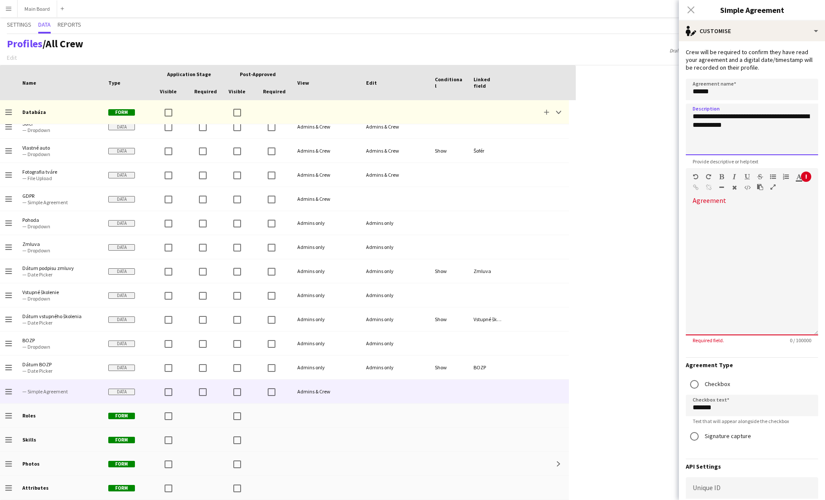
type textarea "**********"
click at [709, 231] on div at bounding box center [752, 270] width 132 height 129
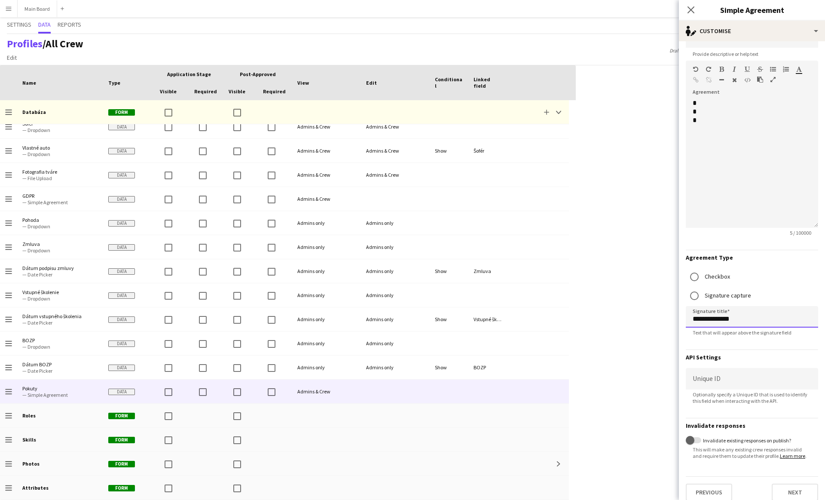
click at [708, 315] on input "**********" at bounding box center [752, 316] width 132 height 21
click at [712, 314] on input "**********" at bounding box center [752, 316] width 132 height 21
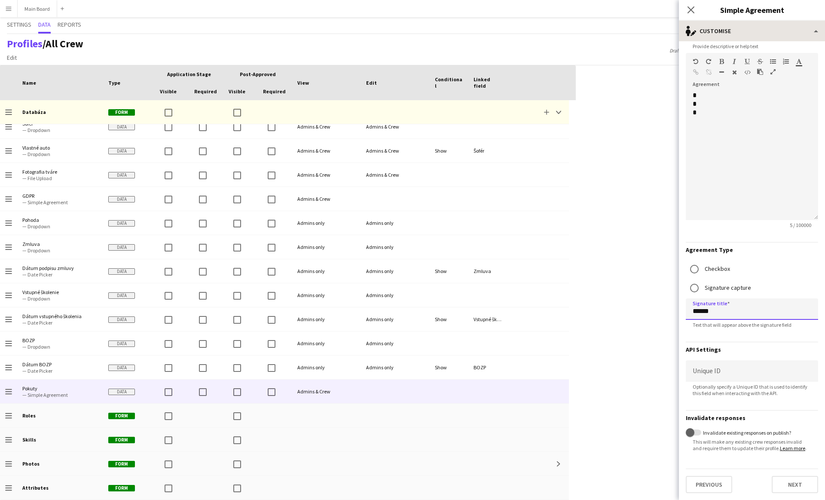
type input "******"
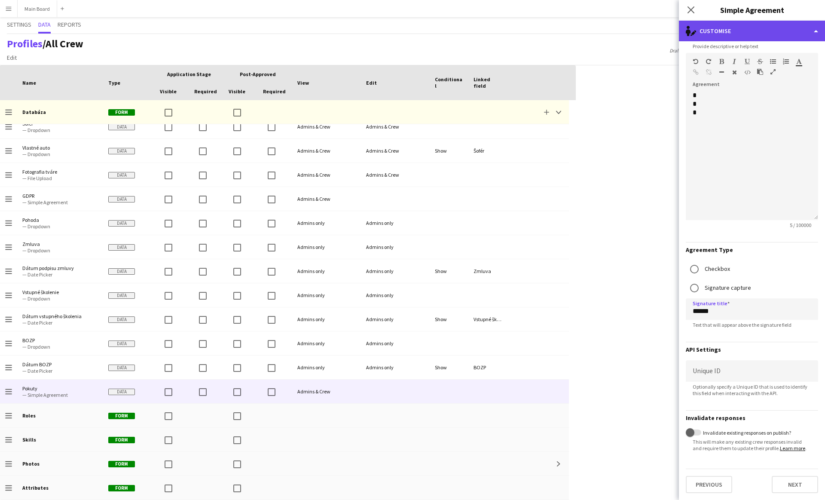
click at [741, 33] on div "single-neutral-actions-edit-1 Customise" at bounding box center [752, 31] width 146 height 21
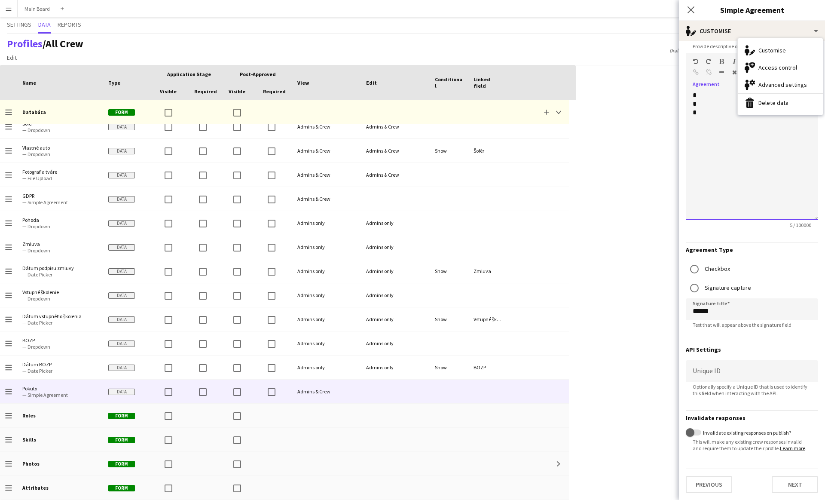
click at [734, 184] on div "* * *" at bounding box center [752, 155] width 132 height 129
click at [725, 106] on div "*" at bounding box center [752, 104] width 119 height 9
click at [719, 95] on div "* * *" at bounding box center [752, 155] width 132 height 129
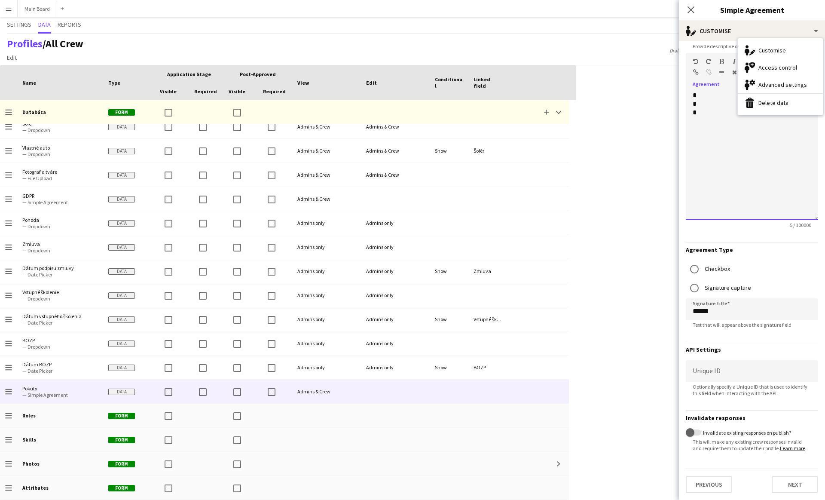
click at [700, 96] on div "* * *" at bounding box center [752, 155] width 132 height 129
click at [694, 95] on div "* * *" at bounding box center [752, 155] width 132 height 129
click at [718, 98] on div "* * *" at bounding box center [752, 155] width 132 height 129
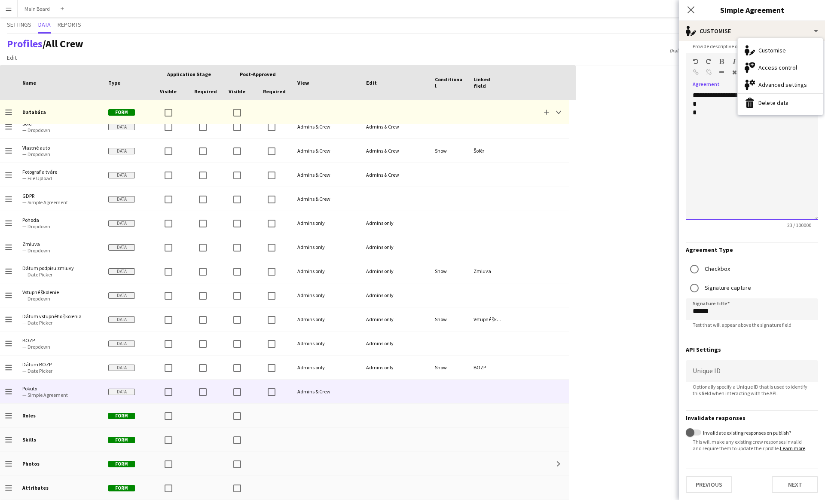
click at [712, 170] on div "**********" at bounding box center [752, 155] width 132 height 129
click at [777, 33] on div "single-neutral-actions-edit-1 Customise" at bounding box center [752, 31] width 146 height 21
click at [746, 107] on div "*" at bounding box center [752, 104] width 119 height 9
click at [733, 113] on div "*" at bounding box center [752, 112] width 119 height 9
click at [727, 94] on div "**********" at bounding box center [752, 155] width 132 height 129
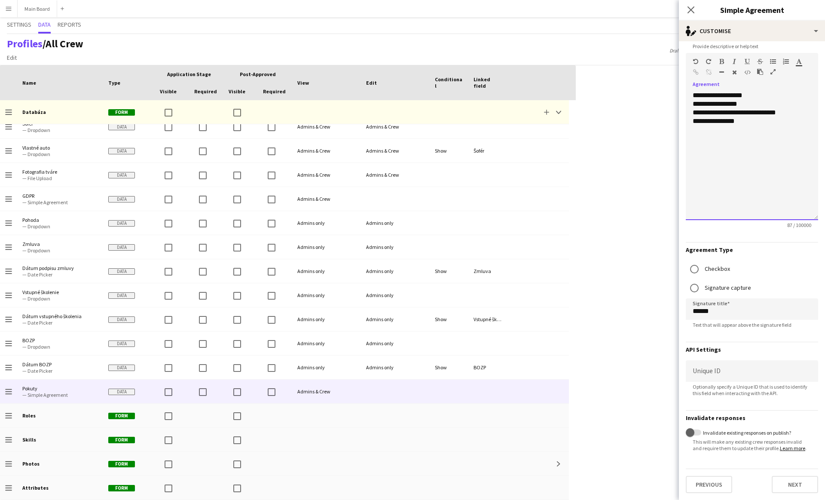
click at [758, 112] on div "**********" at bounding box center [752, 112] width 119 height 9
click at [759, 117] on div "**********" at bounding box center [752, 121] width 119 height 9
click at [727, 118] on div "**********" at bounding box center [752, 121] width 119 height 9
click at [777, 124] on div "**********" at bounding box center [752, 121] width 119 height 9
click at [695, 432] on span "button" at bounding box center [690, 432] width 17 height 17
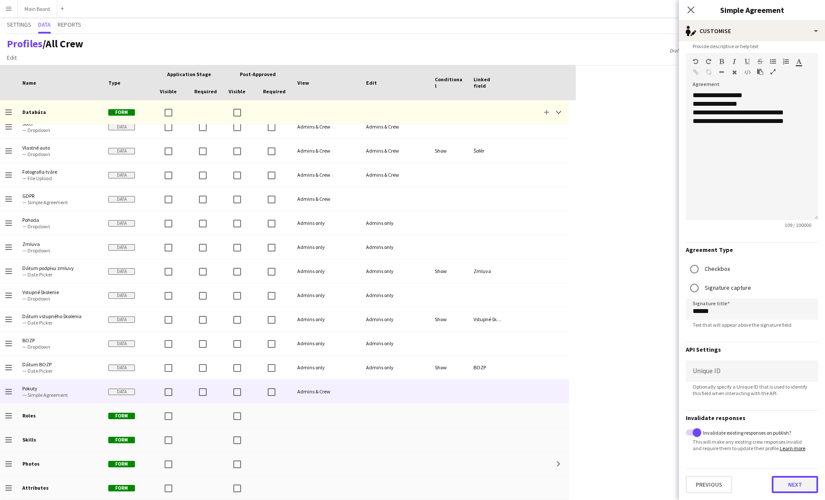
click at [791, 483] on button "Next" at bounding box center [795, 484] width 46 height 17
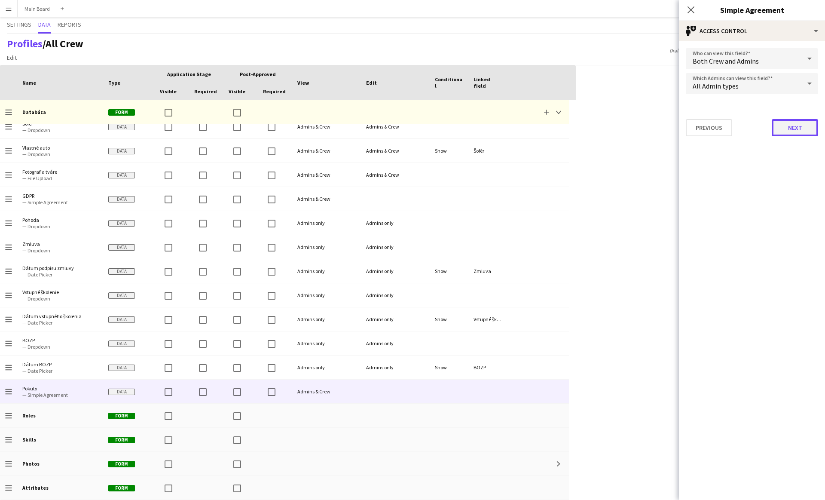
click at [790, 127] on button "Next" at bounding box center [795, 127] width 46 height 17
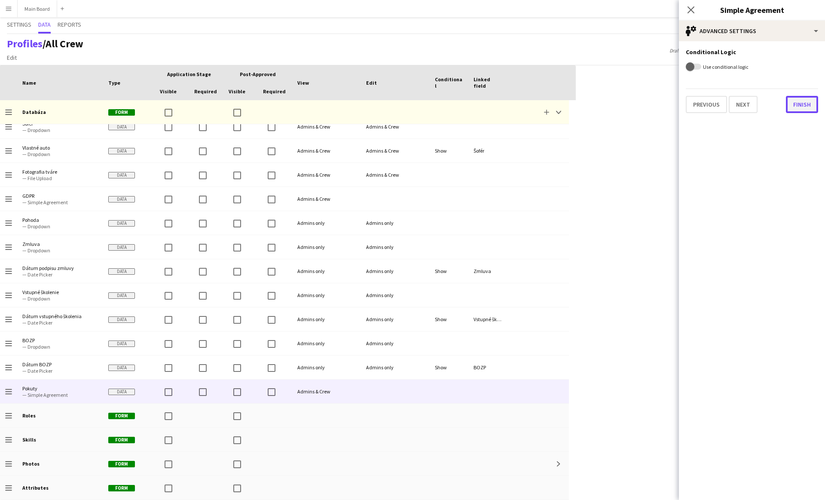
click at [803, 99] on button "Finish" at bounding box center [802, 104] width 32 height 17
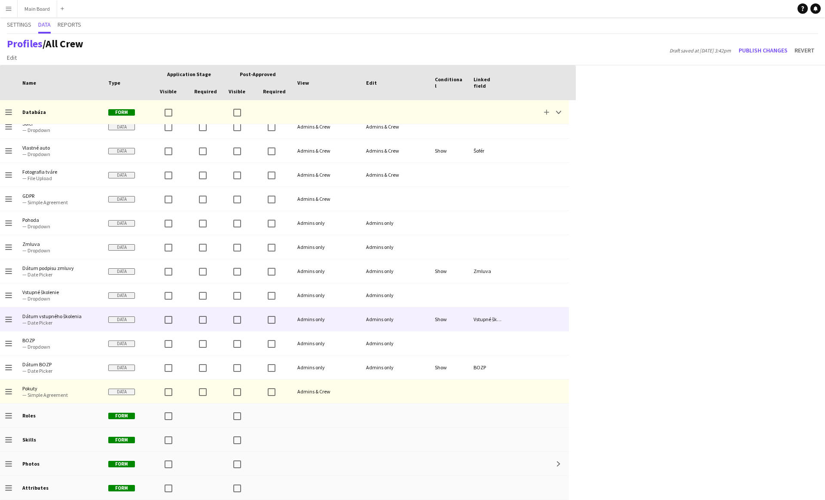
scroll to position [779, 0]
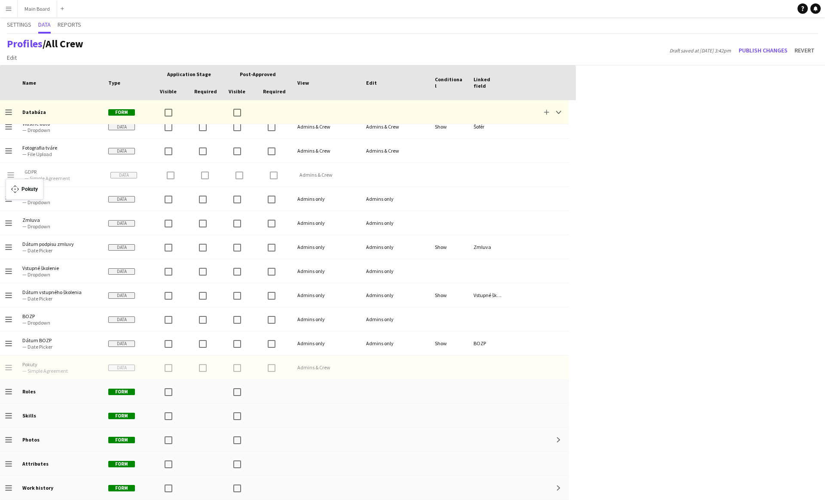
drag, startPoint x: 9, startPoint y: 369, endPoint x: 10, endPoint y: 184, distance: 184.8
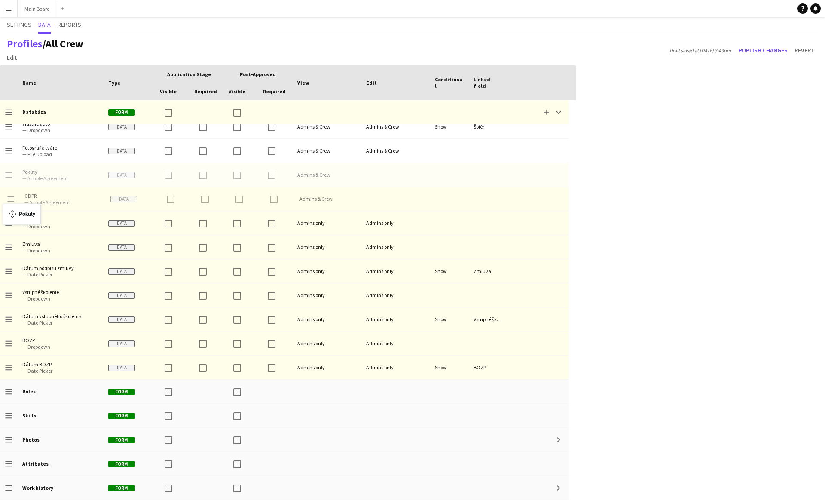
drag, startPoint x: 9, startPoint y: 173, endPoint x: 7, endPoint y: 209, distance: 36.2
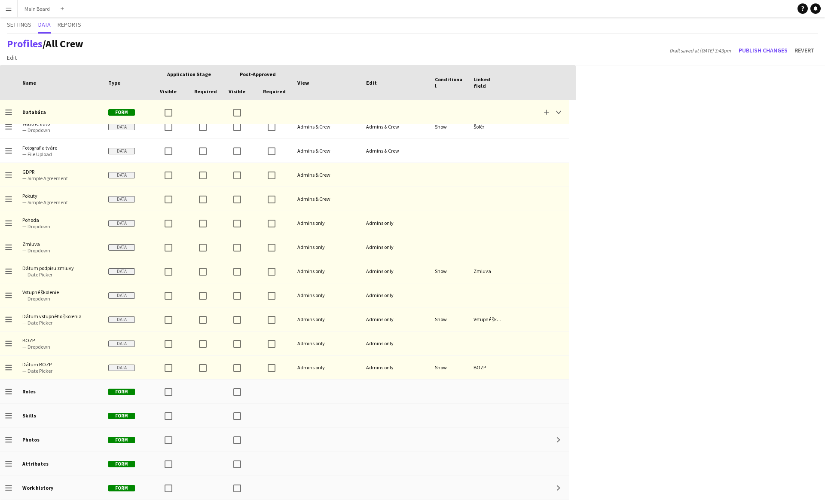
click at [605, 177] on div "Press SPACE to select this row. Drag here to set row groups Drag here to set co…" at bounding box center [412, 282] width 825 height 434
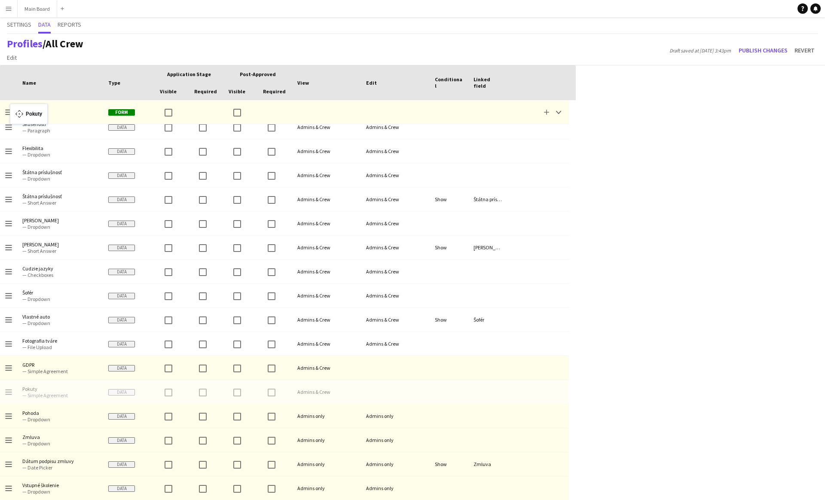
scroll to position [569, 0]
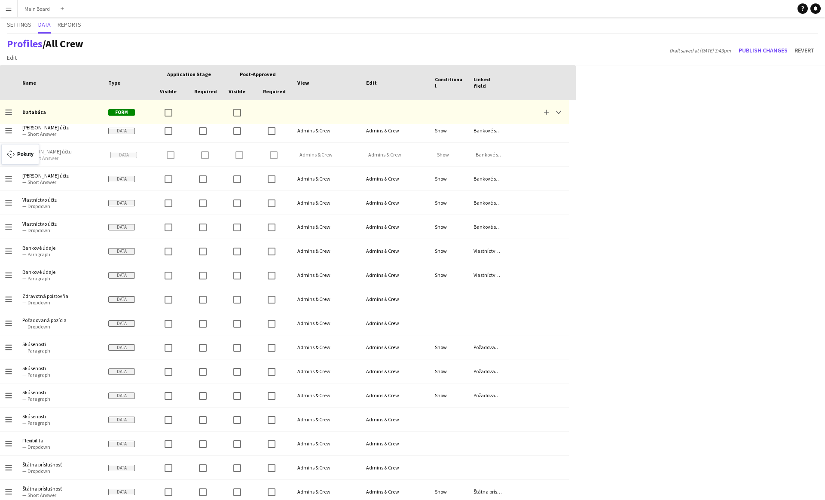
drag, startPoint x: 8, startPoint y: 289, endPoint x: 6, endPoint y: 140, distance: 148.7
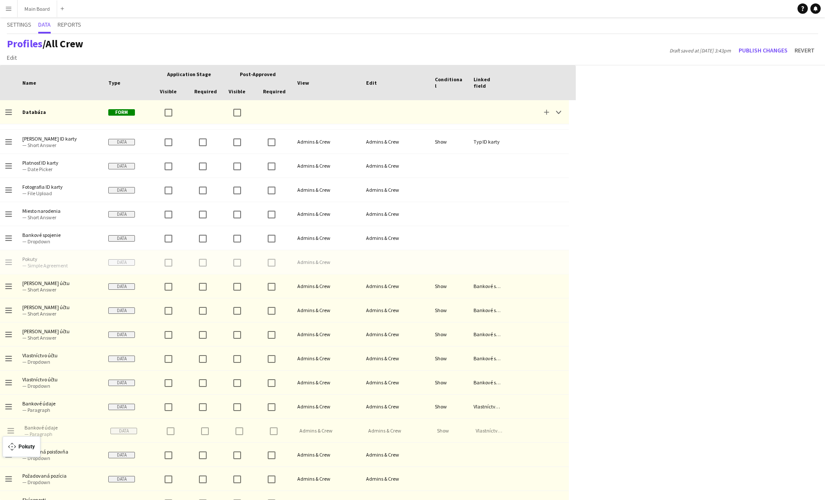
drag, startPoint x: 9, startPoint y: 261, endPoint x: 7, endPoint y: 441, distance: 180.1
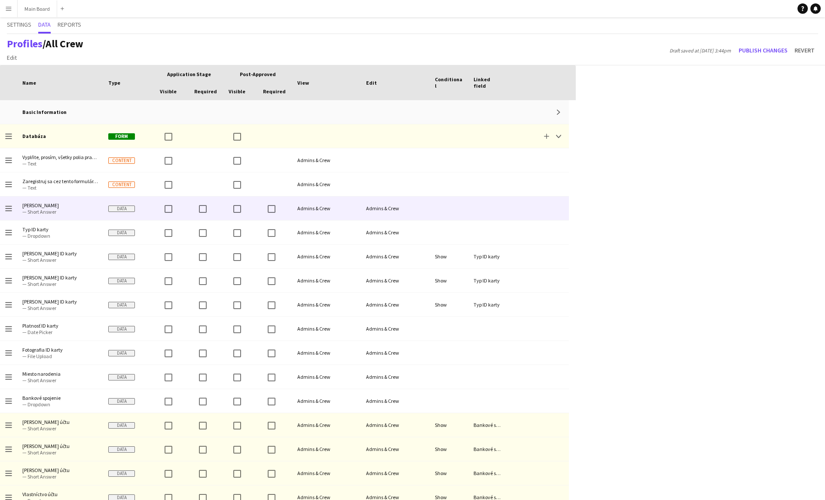
click at [340, 209] on div "Admins & Crew" at bounding box center [326, 208] width 69 height 24
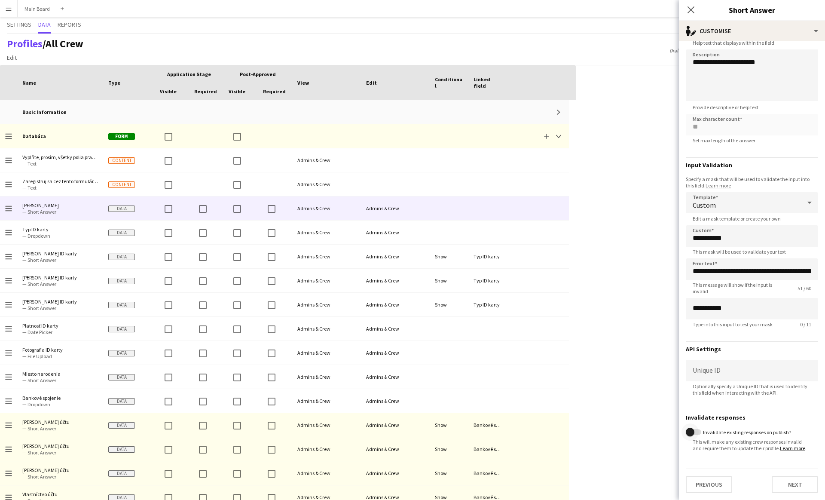
click at [699, 433] on span "button" at bounding box center [693, 432] width 15 height 6
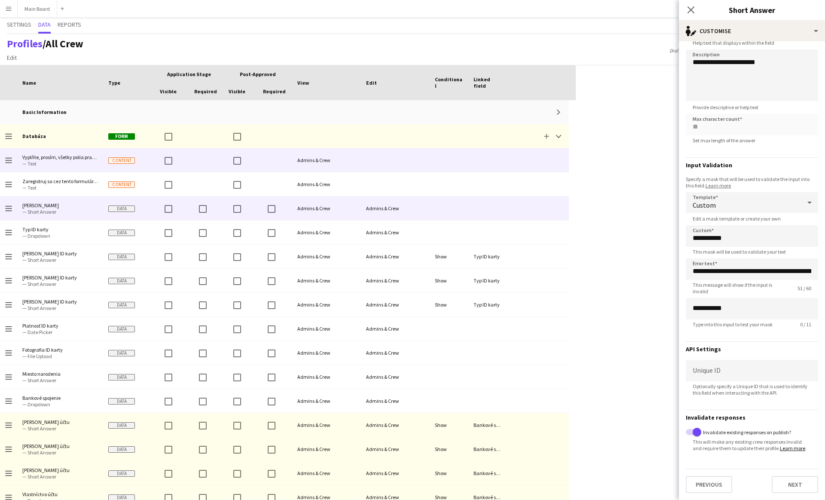
click at [400, 165] on div at bounding box center [395, 160] width 69 height 24
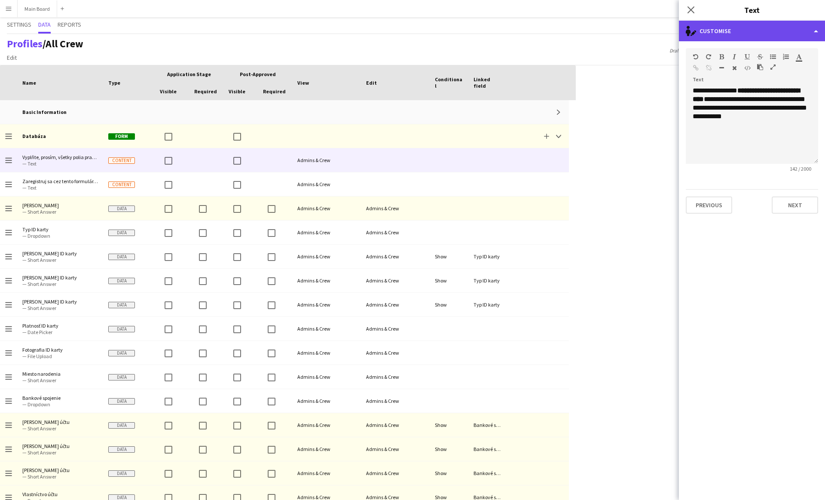
click at [712, 33] on div "single-neutral-actions-edit-1 Customise" at bounding box center [752, 31] width 146 height 21
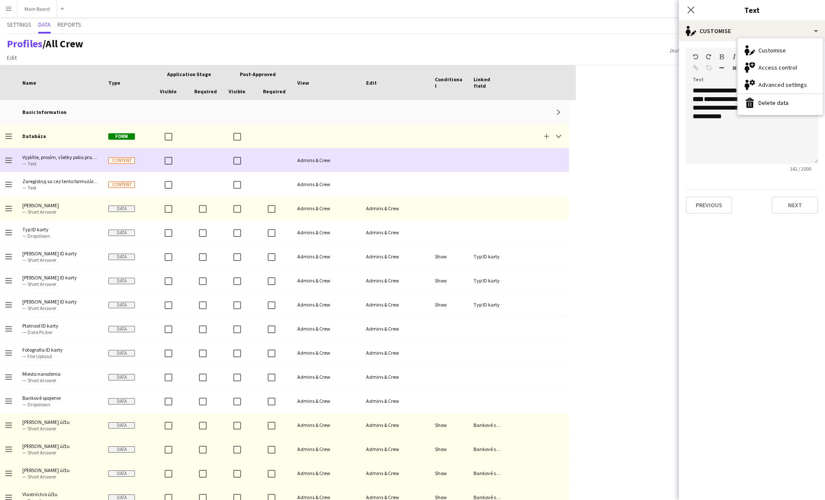
click at [495, 161] on div at bounding box center [487, 160] width 39 height 24
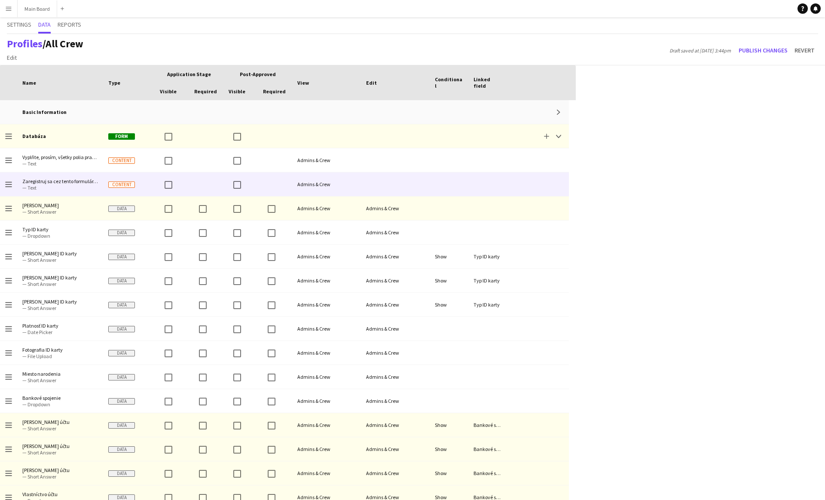
click at [457, 189] on div at bounding box center [449, 184] width 39 height 24
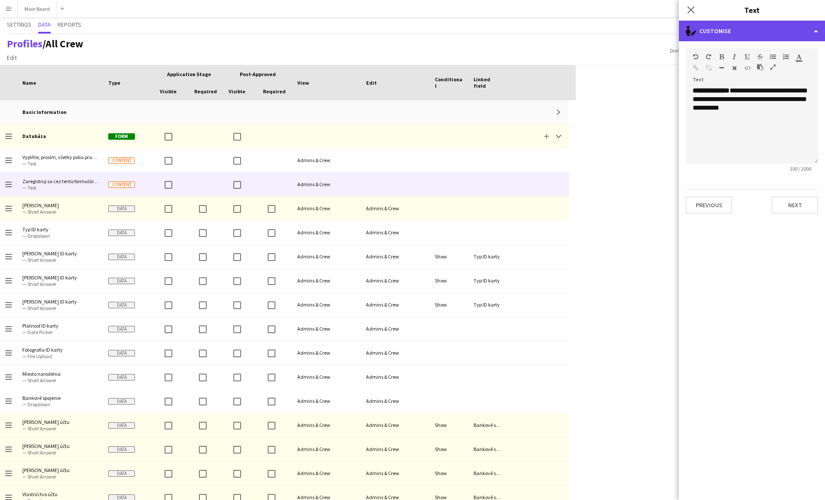
click at [741, 41] on div "single-neutral-actions-edit-1 Customise" at bounding box center [752, 31] width 146 height 21
click at [736, 37] on div "single-neutral-actions-edit-1 Customise" at bounding box center [752, 31] width 146 height 21
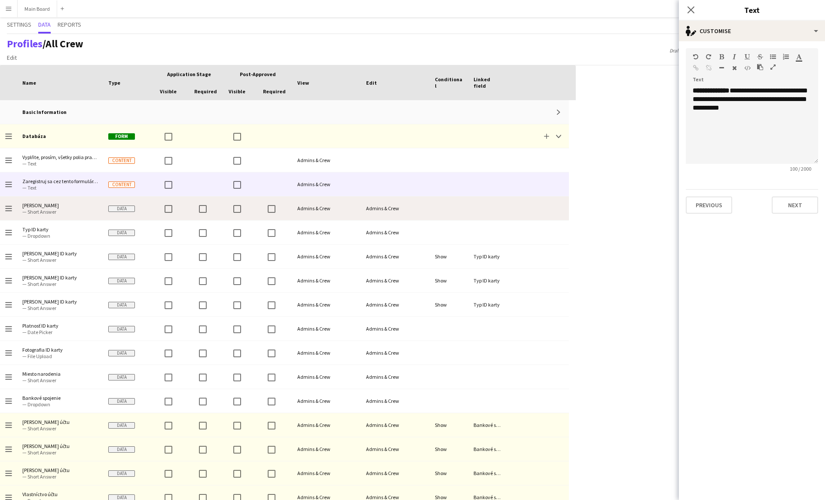
click at [438, 210] on div at bounding box center [449, 208] width 39 height 24
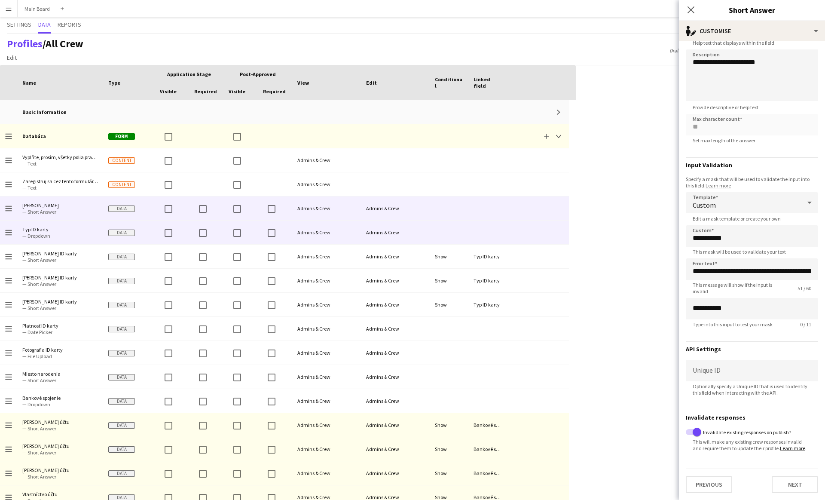
click at [455, 235] on div at bounding box center [449, 232] width 39 height 24
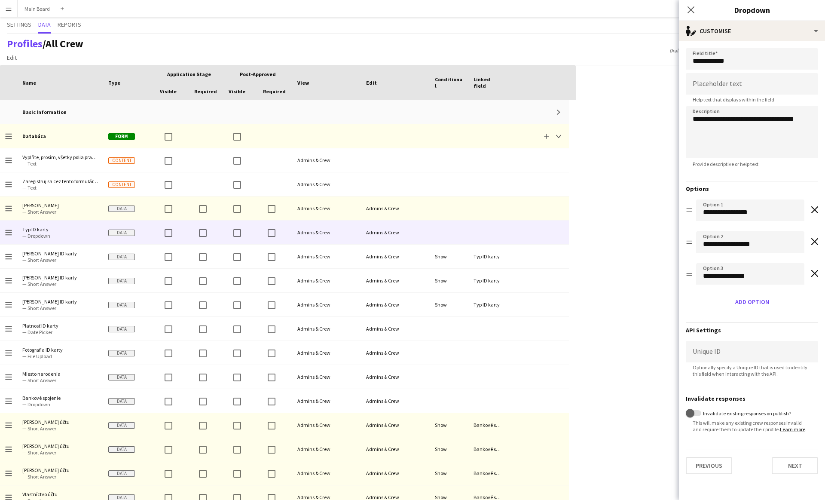
click at [589, 316] on div "Press SPACE to select this row Drag here to set row groups Drag here to set col…" at bounding box center [412, 282] width 825 height 434
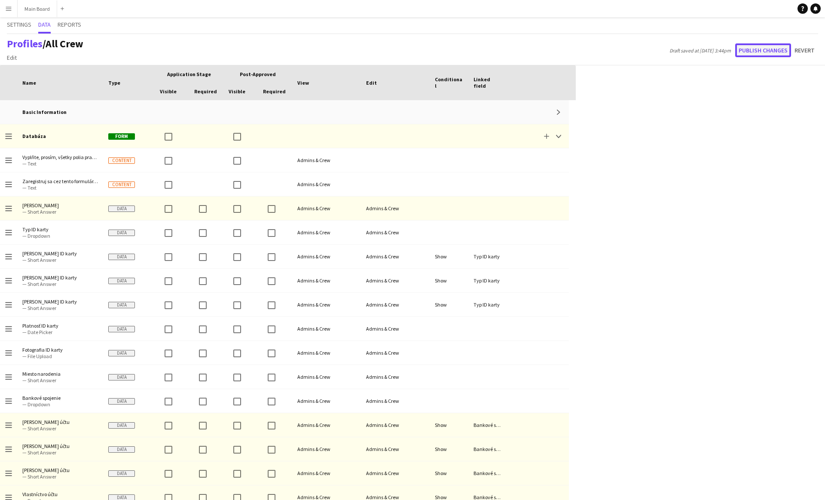
click at [773, 52] on button "Publish changes" at bounding box center [763, 50] width 56 height 14
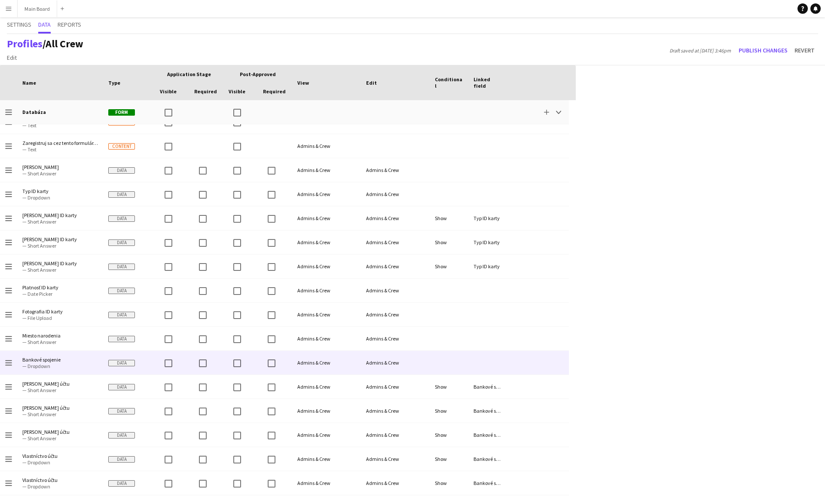
scroll to position [0, 0]
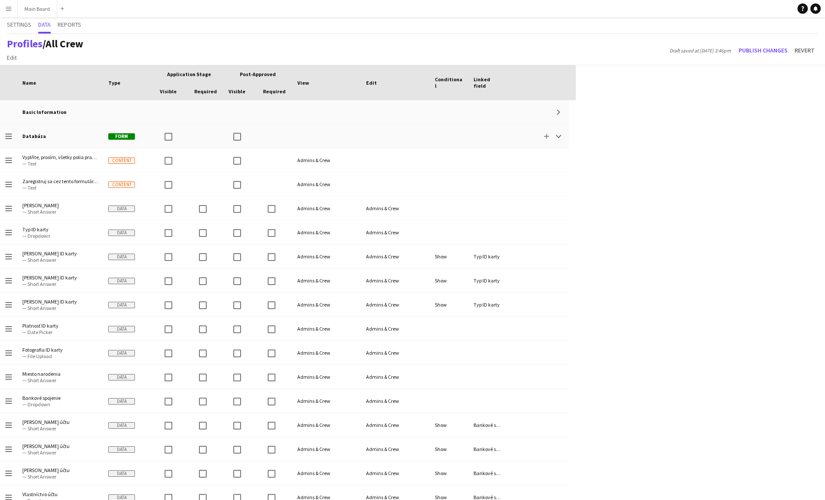
click at [12, 7] on button "Menu" at bounding box center [8, 8] width 17 height 17
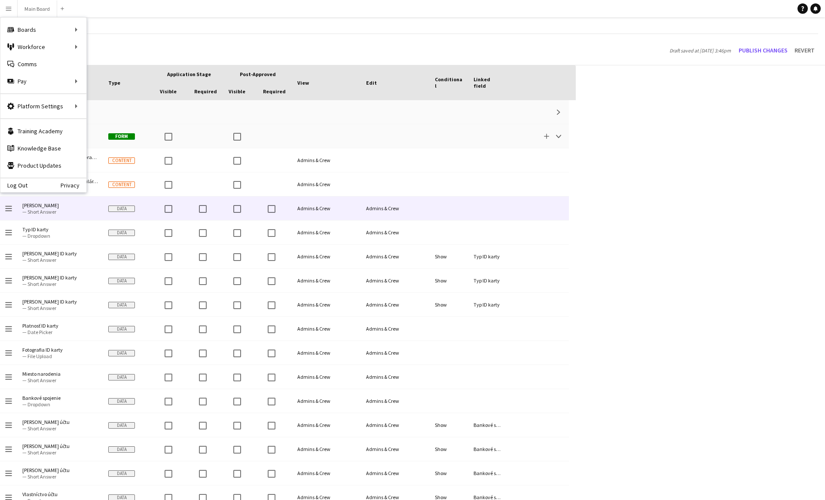
click at [457, 208] on div at bounding box center [449, 208] width 39 height 24
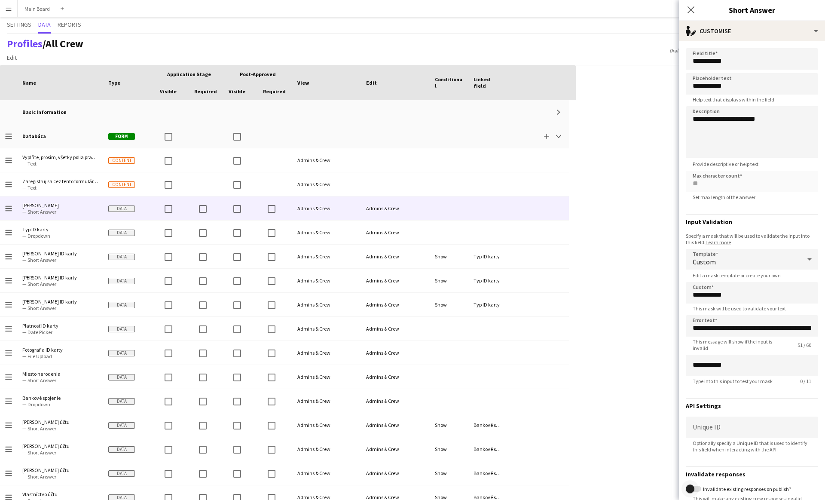
click at [693, 484] on span "button" at bounding box center [690, 488] width 17 height 17
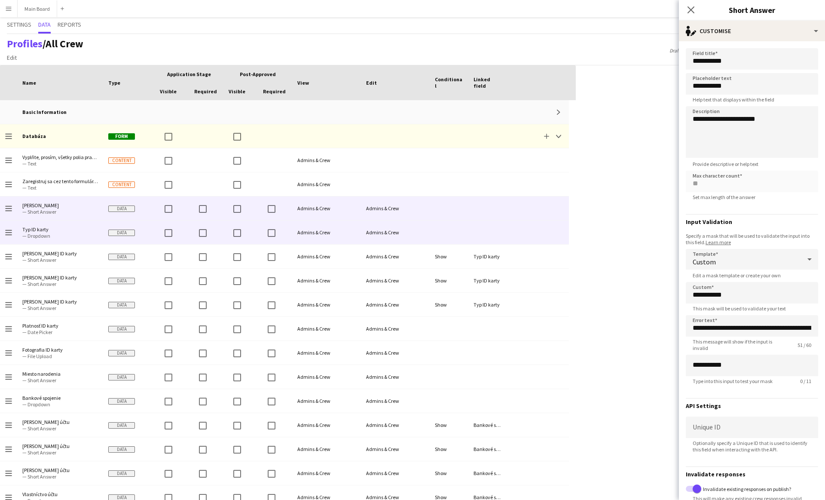
click at [432, 232] on div at bounding box center [449, 232] width 39 height 24
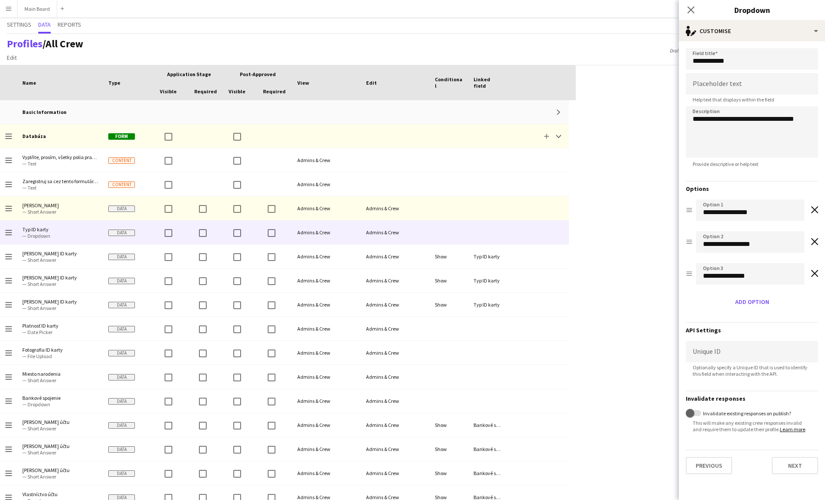
click at [713, 412] on label "Invalidate existing responses on publish?" at bounding box center [746, 413] width 90 height 6
click at [701, 412] on button "Invalidate existing responses on publish?" at bounding box center [693, 413] width 15 height 6
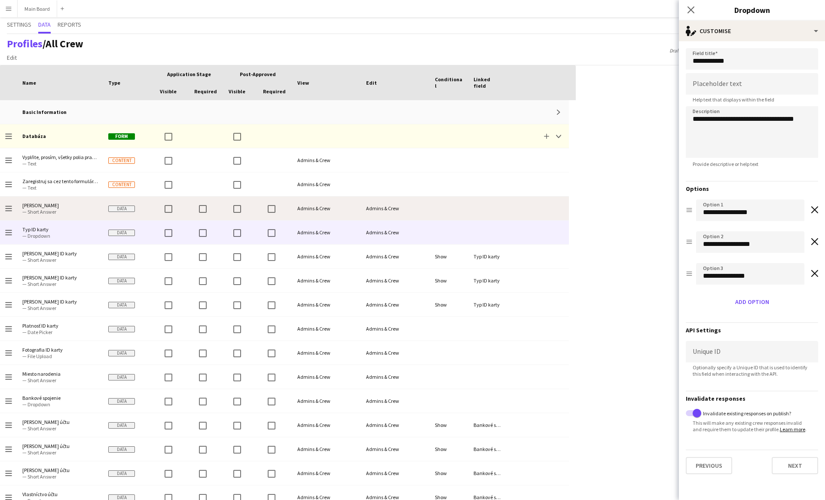
click at [459, 202] on div at bounding box center [449, 208] width 39 height 24
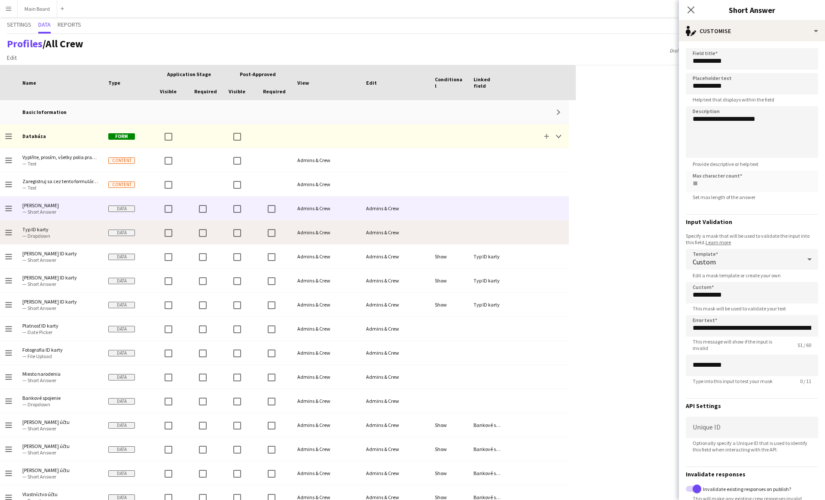
click at [477, 222] on div at bounding box center [487, 232] width 39 height 24
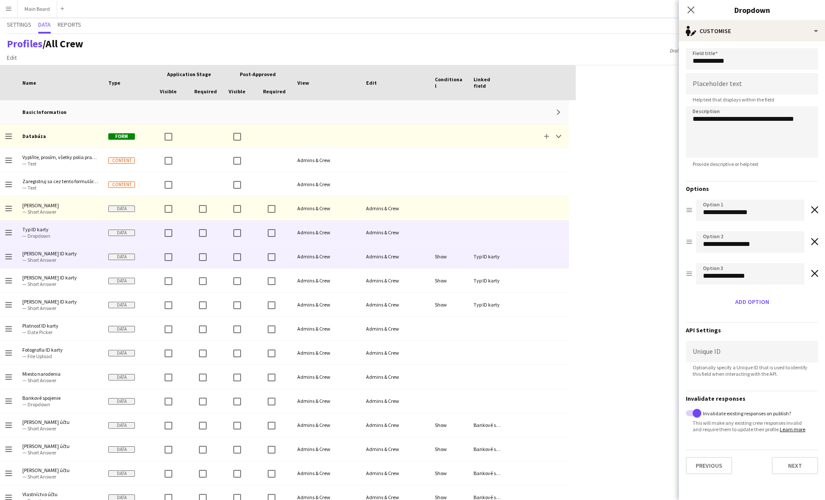
click at [432, 260] on div "Show" at bounding box center [449, 257] width 39 height 24
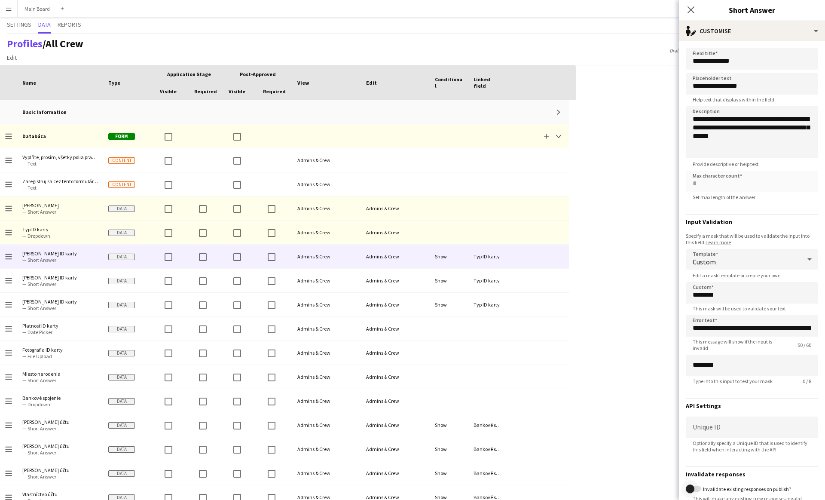
click at [694, 489] on span "button" at bounding box center [690, 488] width 9 height 9
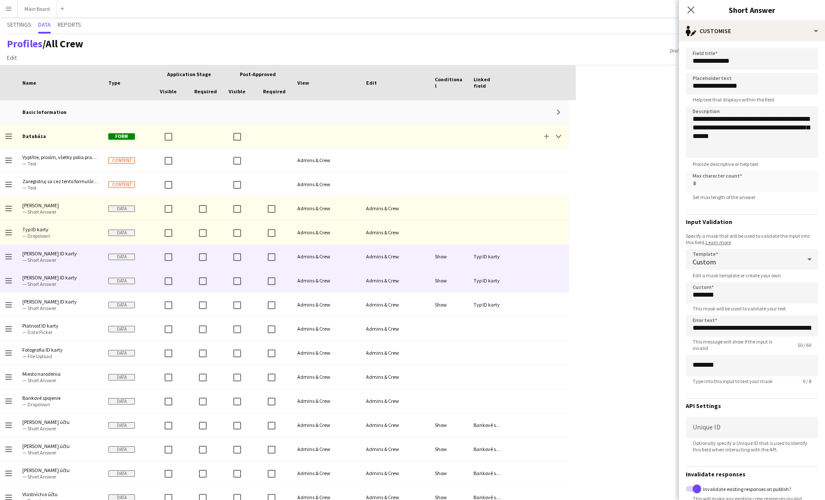
click at [486, 281] on div "Typ ID karty" at bounding box center [487, 281] width 39 height 24
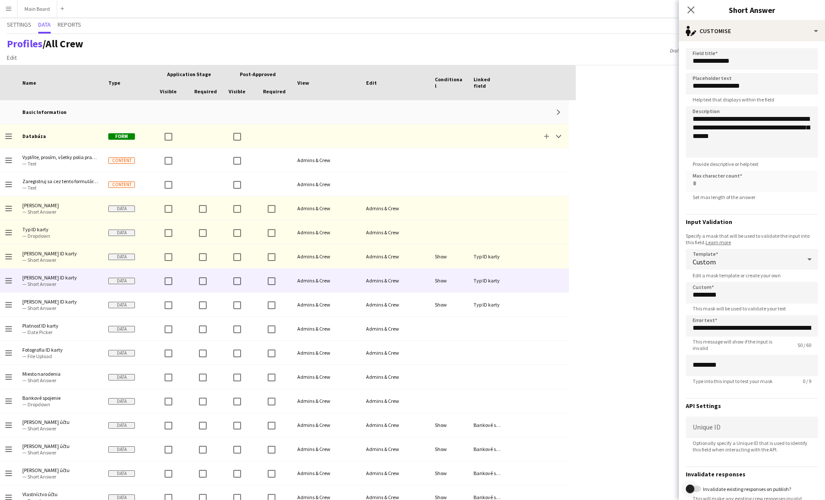
click at [694, 486] on span "button" at bounding box center [690, 488] width 17 height 17
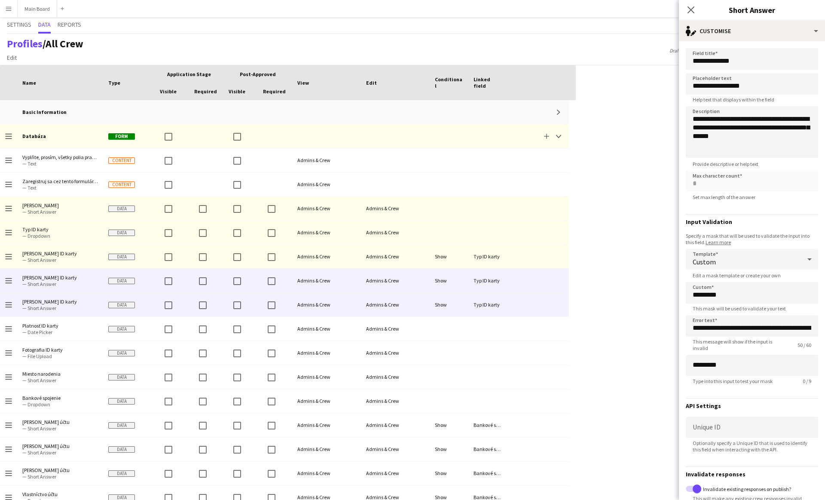
click at [502, 314] on div "Typ ID karty" at bounding box center [487, 305] width 39 height 24
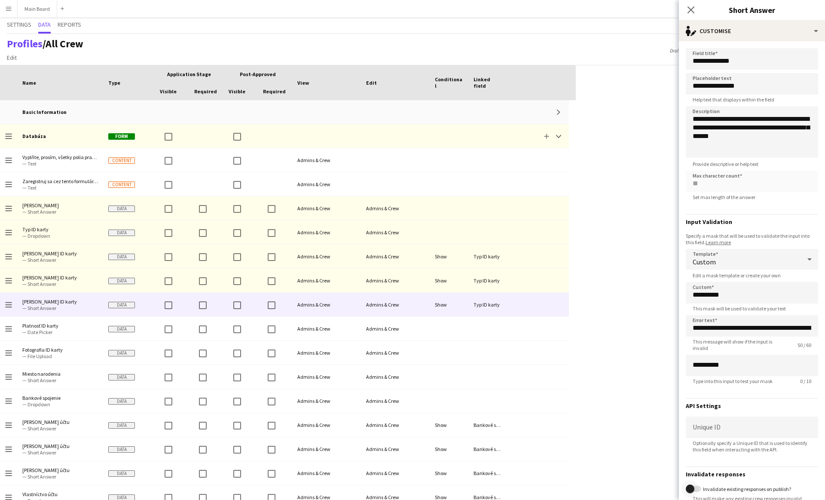
click at [691, 489] on span "button" at bounding box center [690, 488] width 9 height 9
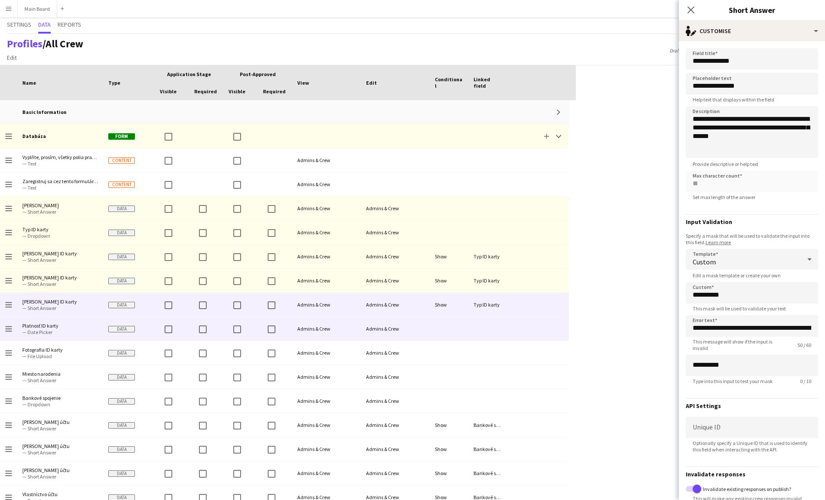
click at [498, 330] on div at bounding box center [487, 329] width 39 height 24
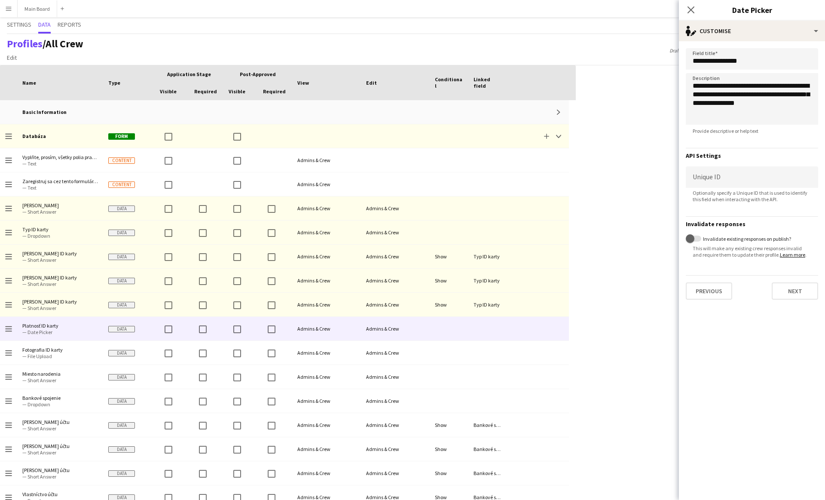
click at [710, 249] on span "This will make any existing crew responses invalid and require them to update t…" at bounding box center [752, 251] width 132 height 13
click at [697, 240] on span "button" at bounding box center [690, 238] width 17 height 17
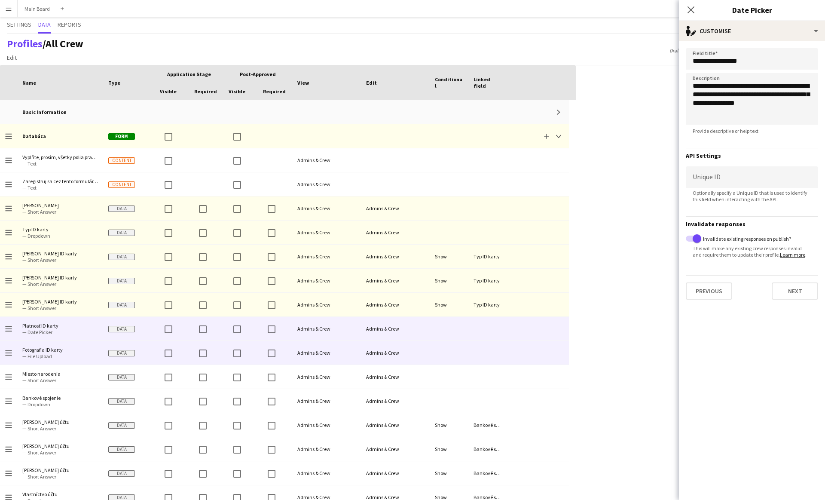
click at [435, 357] on div at bounding box center [449, 353] width 39 height 24
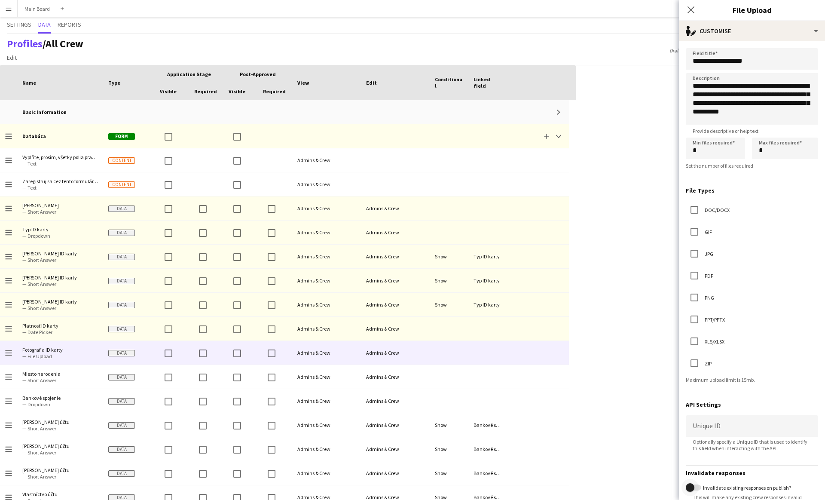
click at [694, 486] on span "button" at bounding box center [690, 487] width 17 height 17
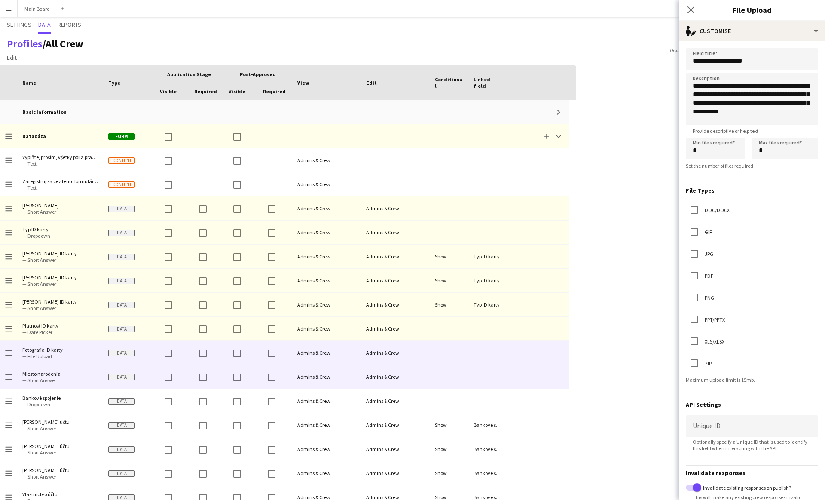
click at [417, 370] on div "Admins & Crew" at bounding box center [395, 377] width 69 height 24
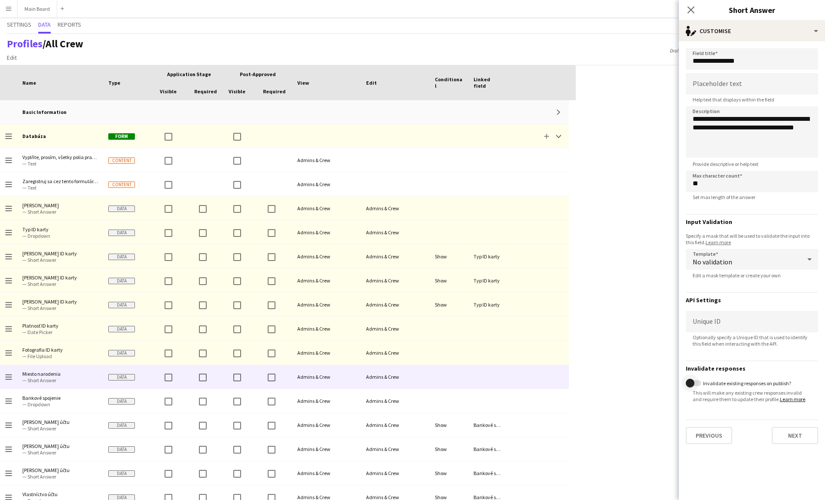
click at [693, 385] on span "button" at bounding box center [690, 383] width 9 height 9
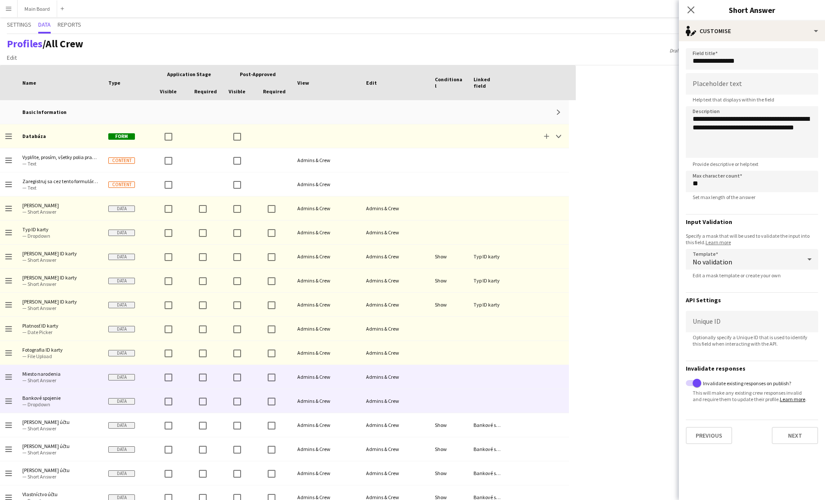
click at [489, 406] on div at bounding box center [487, 401] width 39 height 24
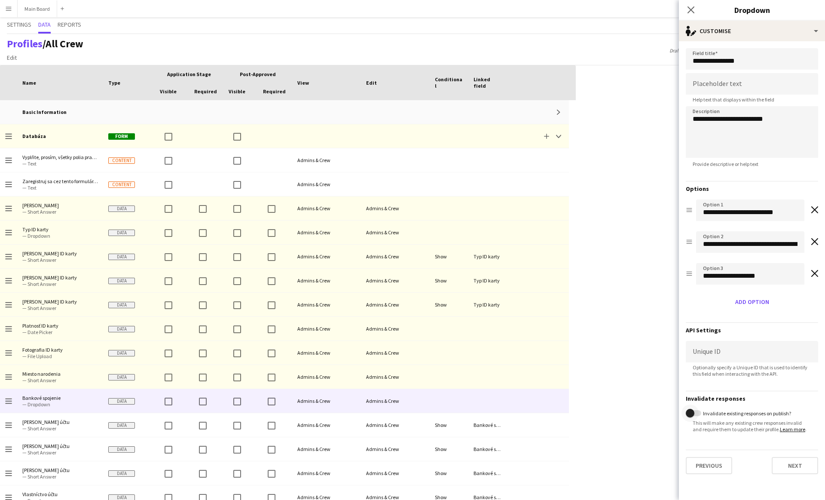
click at [692, 412] on span "button" at bounding box center [690, 413] width 9 height 9
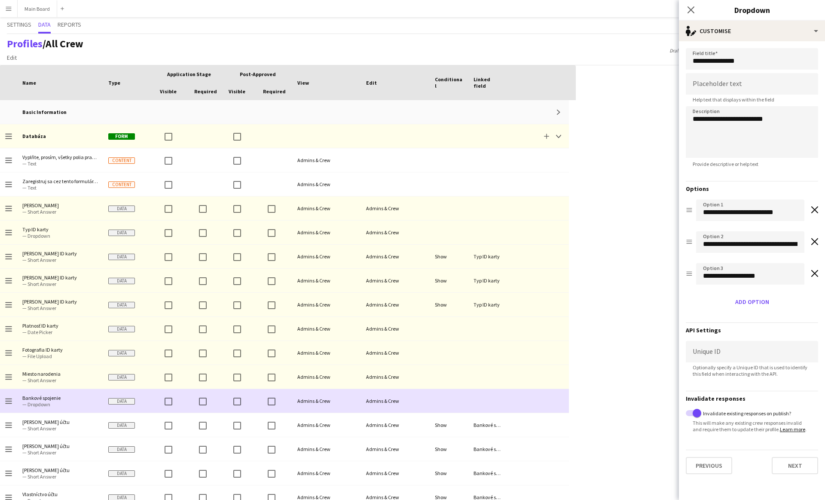
click at [514, 418] on div at bounding box center [538, 425] width 62 height 24
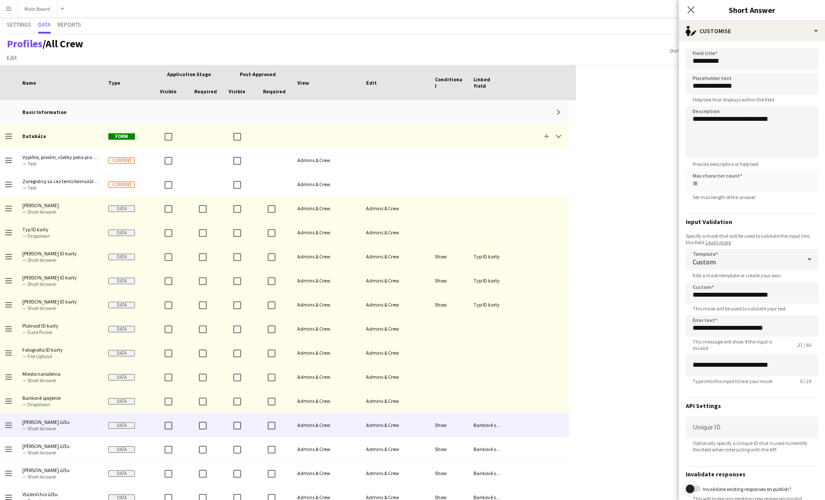
click at [690, 482] on span "button" at bounding box center [690, 488] width 17 height 17
click at [550, 449] on div at bounding box center [538, 449] width 62 height 24
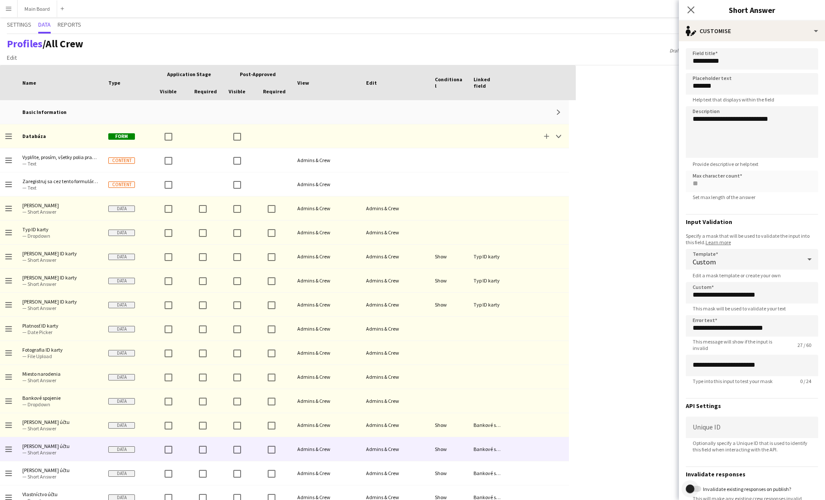
click at [690, 490] on span "button" at bounding box center [690, 488] width 9 height 9
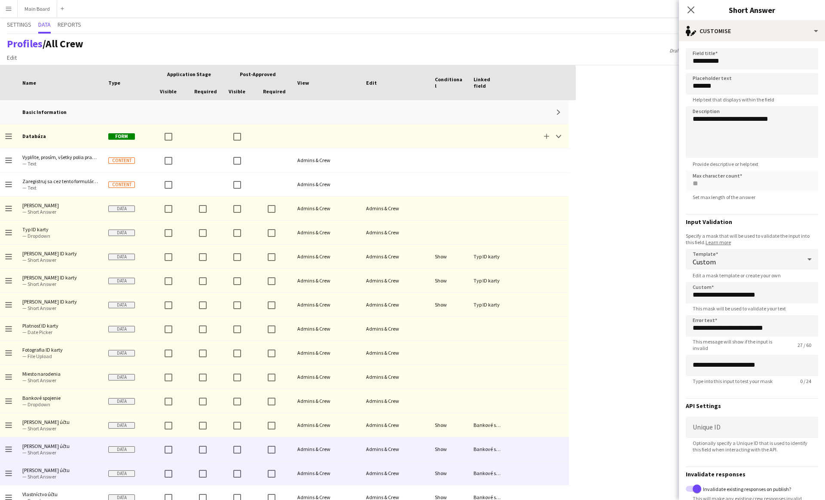
click at [513, 471] on div at bounding box center [538, 473] width 62 height 24
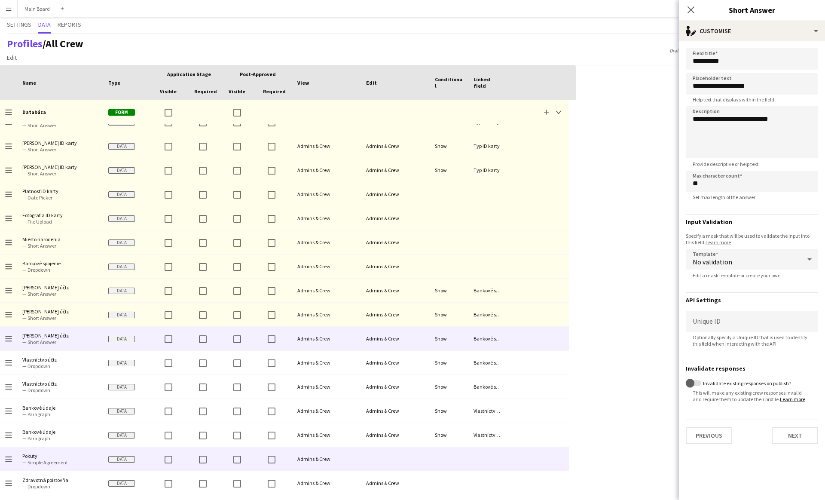
scroll to position [198, 0]
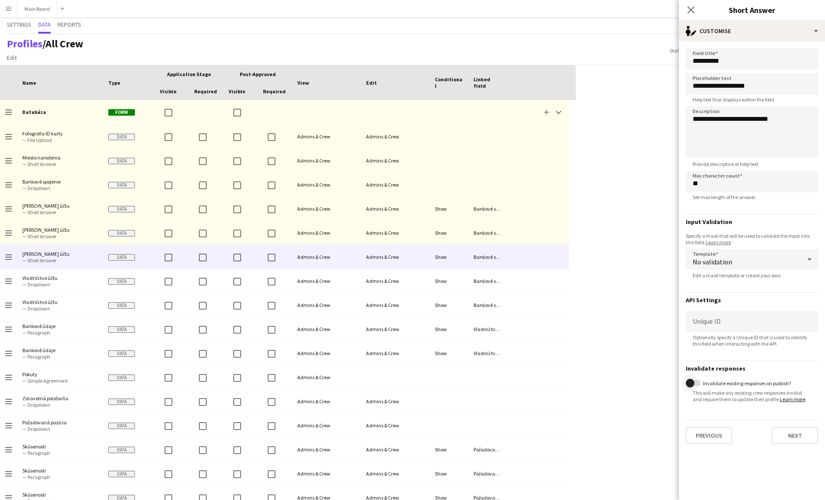
click at [690, 381] on span "button" at bounding box center [690, 383] width 9 height 9
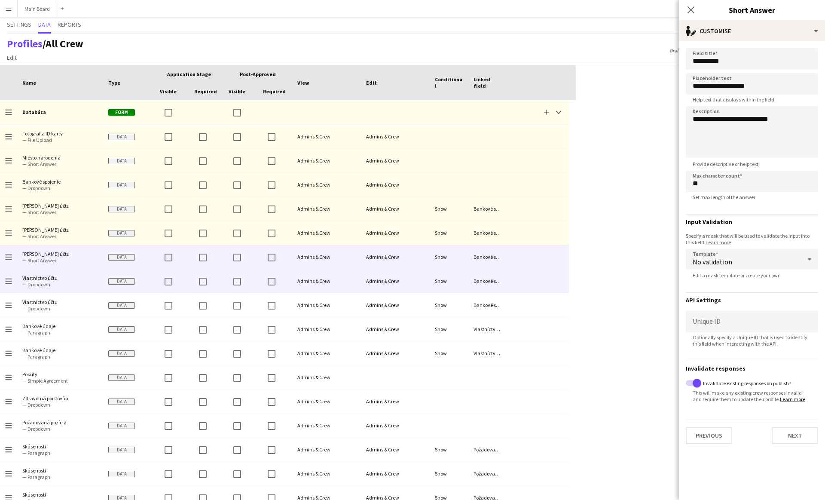
click at [507, 286] on div at bounding box center [538, 281] width 62 height 24
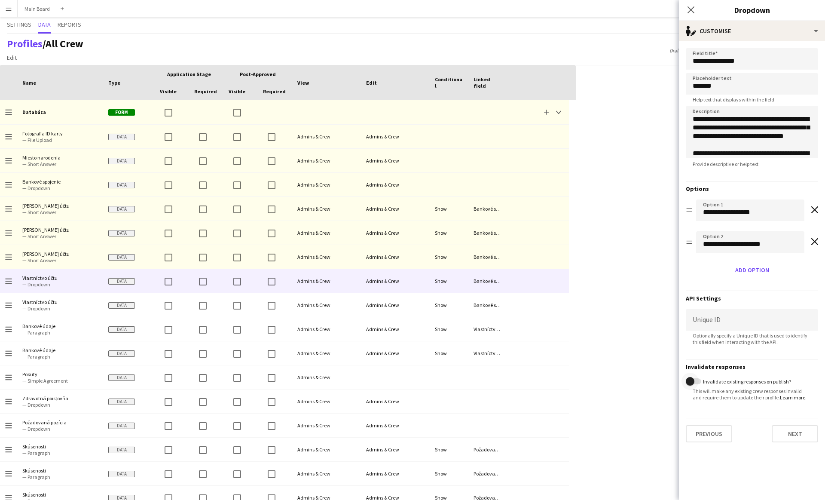
click at [688, 381] on span "button" at bounding box center [690, 381] width 9 height 9
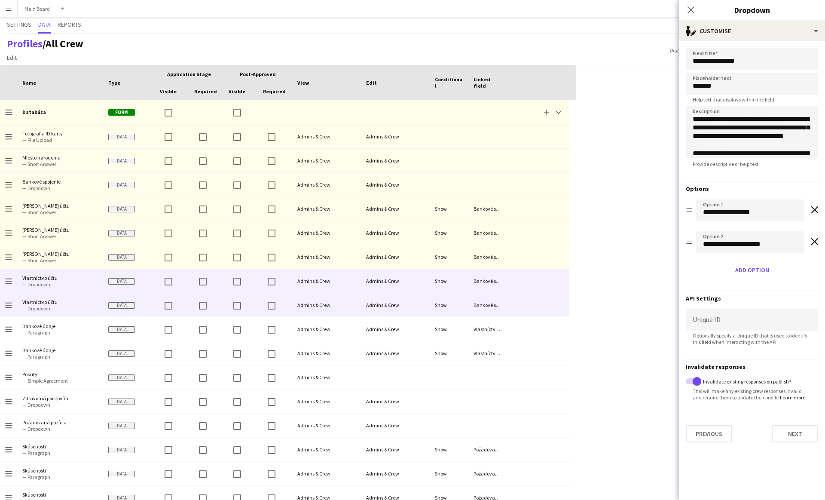
click at [532, 299] on div at bounding box center [538, 305] width 62 height 24
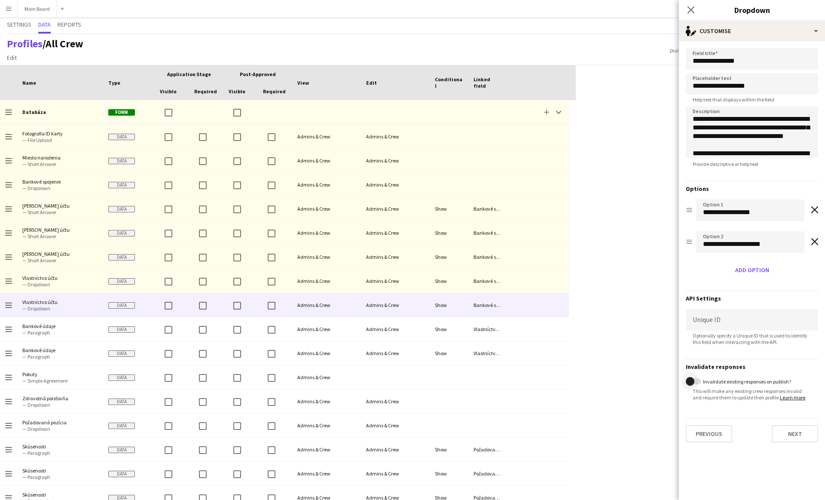
click at [694, 382] on span "button" at bounding box center [690, 381] width 9 height 9
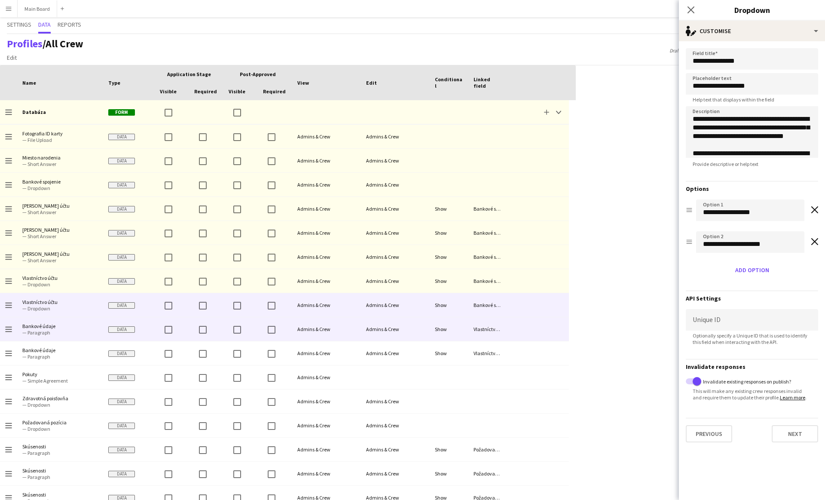
click at [536, 332] on div at bounding box center [538, 329] width 62 height 24
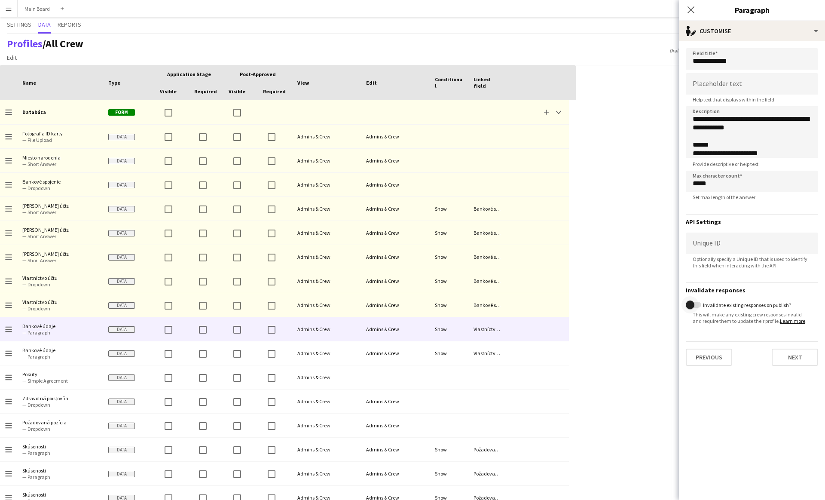
click at [688, 309] on span "button" at bounding box center [690, 304] width 17 height 17
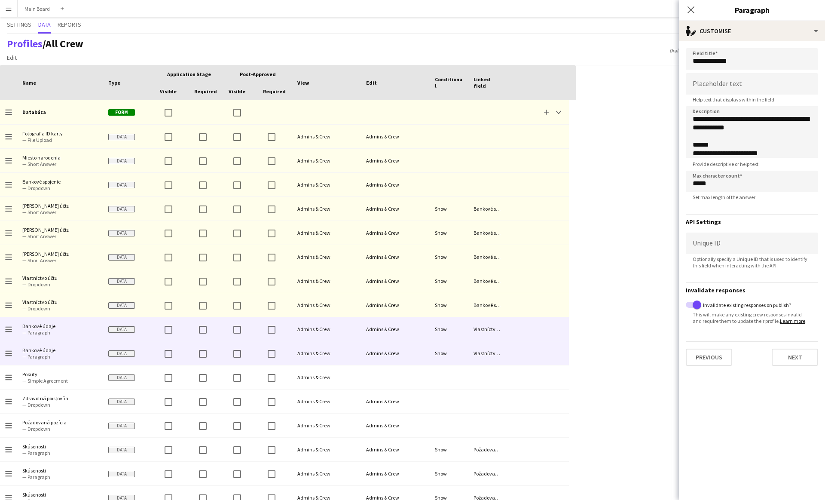
click at [538, 349] on div at bounding box center [538, 353] width 62 height 24
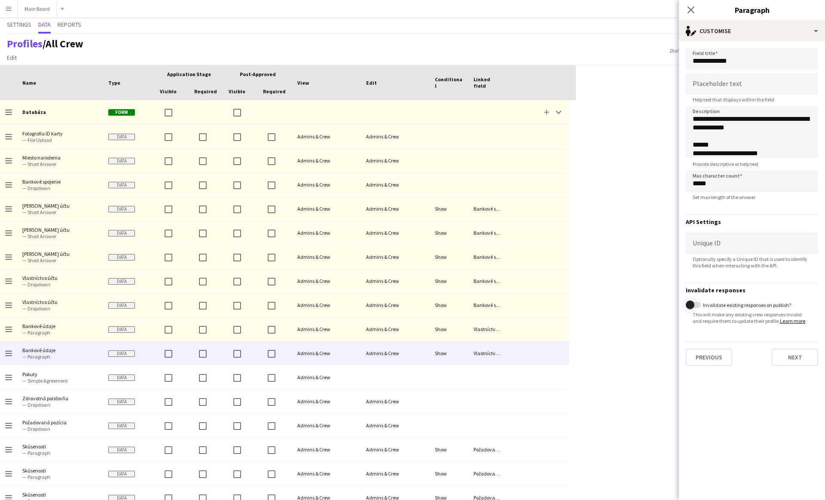
click at [696, 306] on span "button" at bounding box center [690, 304] width 17 height 17
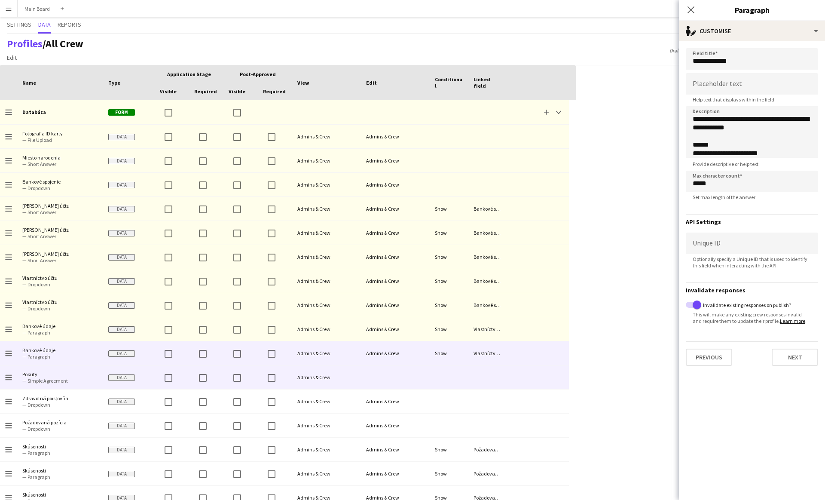
click at [483, 372] on div at bounding box center [487, 377] width 39 height 24
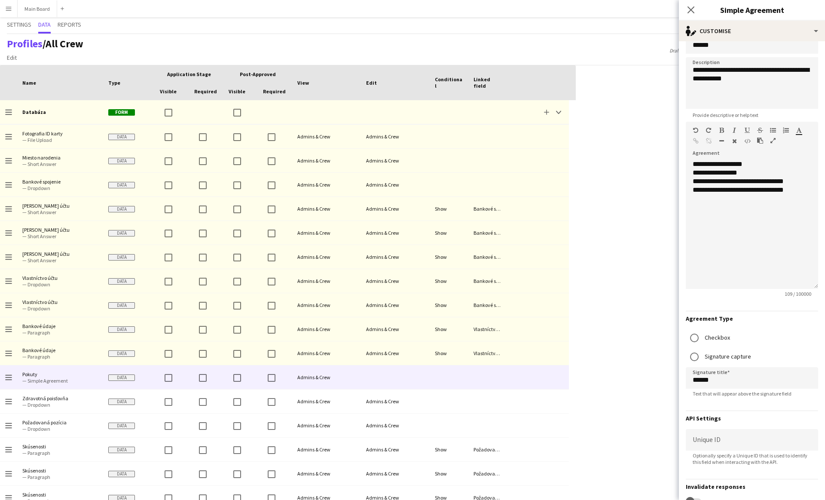
scroll to position [115, 0]
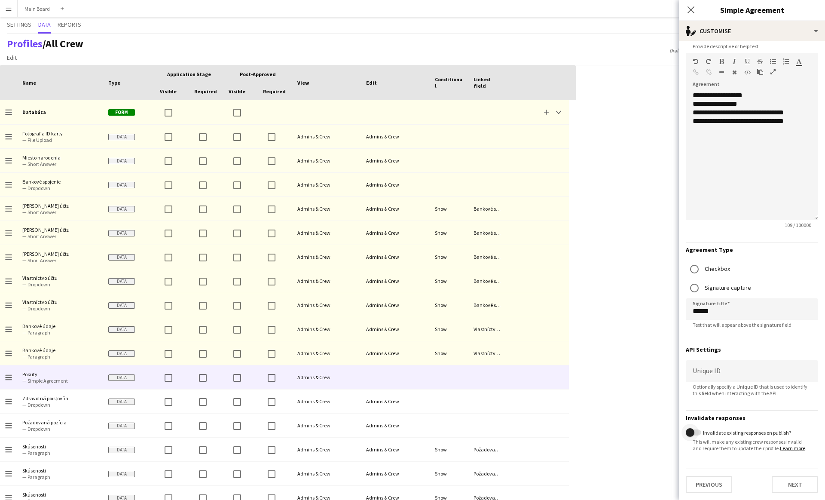
click at [694, 431] on span "button" at bounding box center [690, 432] width 9 height 9
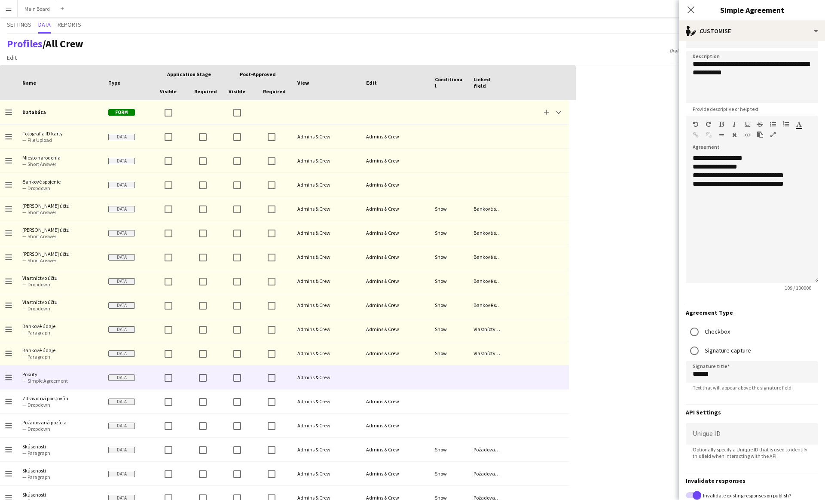
scroll to position [0, 0]
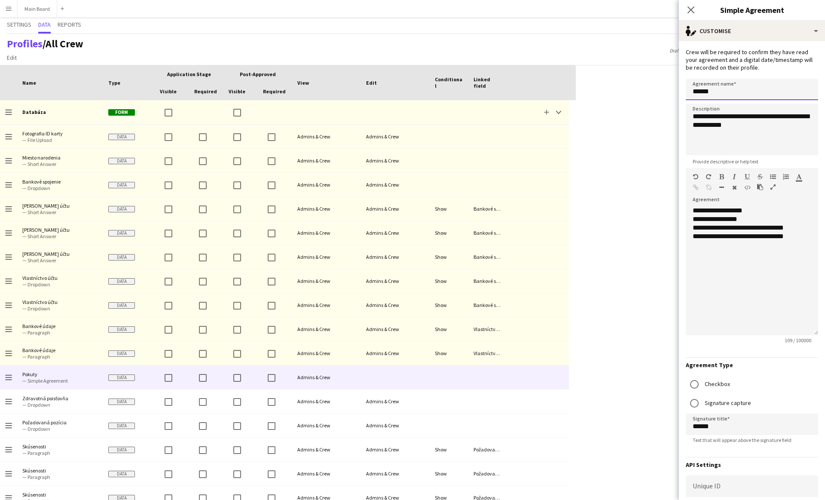
click at [697, 91] on input "******" at bounding box center [752, 89] width 132 height 21
type input "**********"
click at [725, 122] on textarea "**********" at bounding box center [752, 130] width 132 height 52
paste textarea "**********"
type textarea "**********"
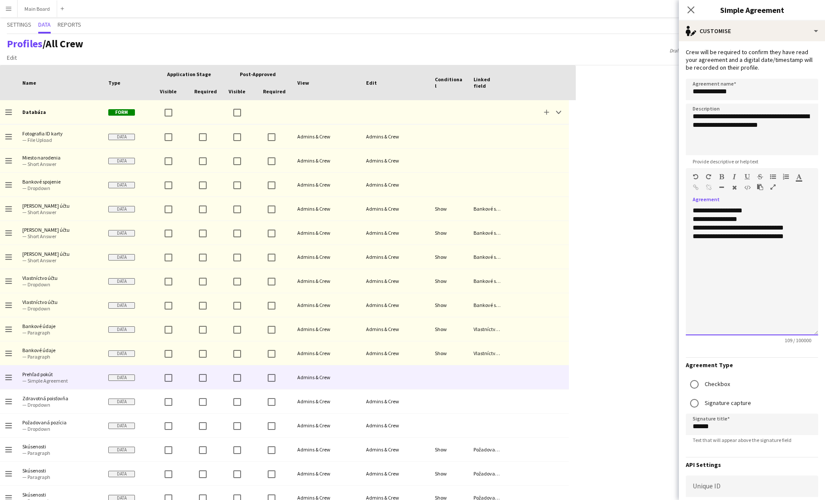
click at [736, 252] on div "**********" at bounding box center [752, 270] width 132 height 129
paste div
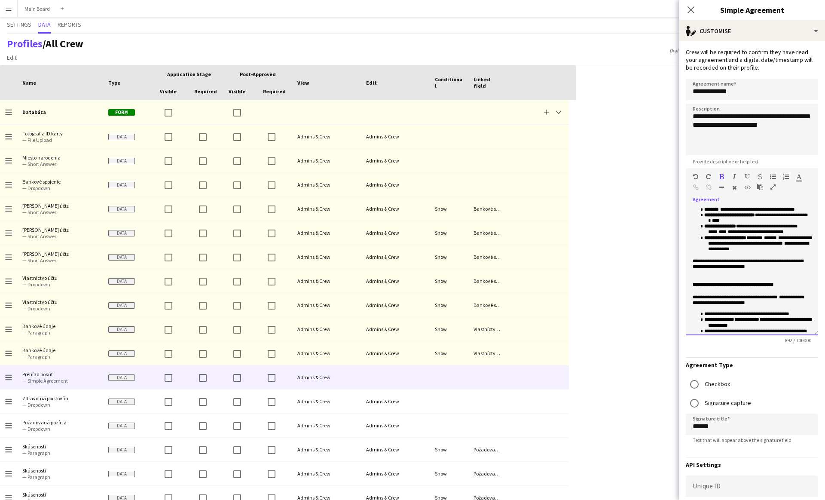
scroll to position [115, 0]
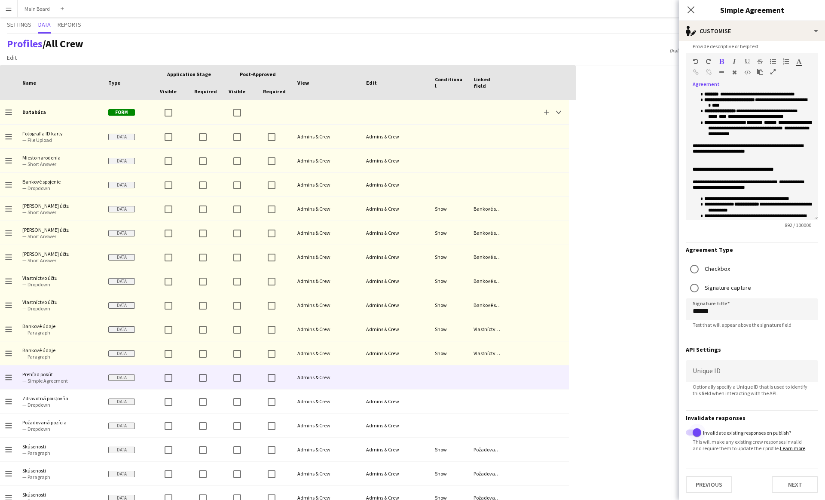
click at [697, 434] on span "button" at bounding box center [697, 432] width 9 height 9
click at [697, 434] on span "button" at bounding box center [690, 432] width 17 height 17
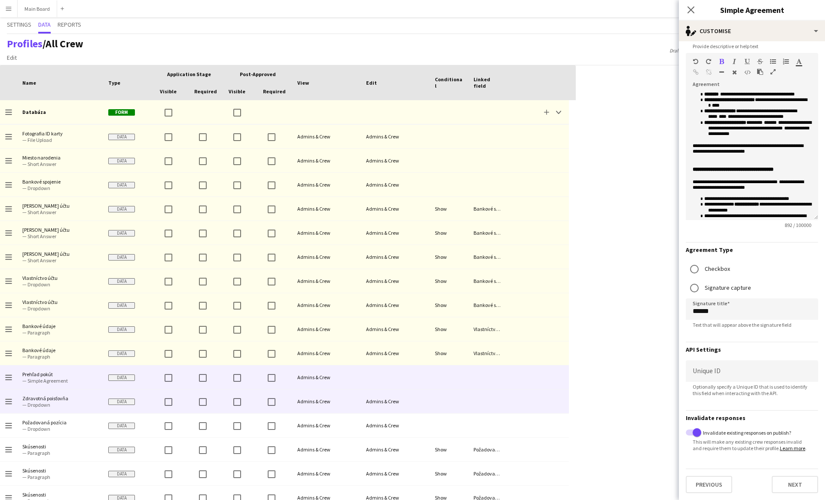
click at [456, 400] on div at bounding box center [449, 401] width 39 height 24
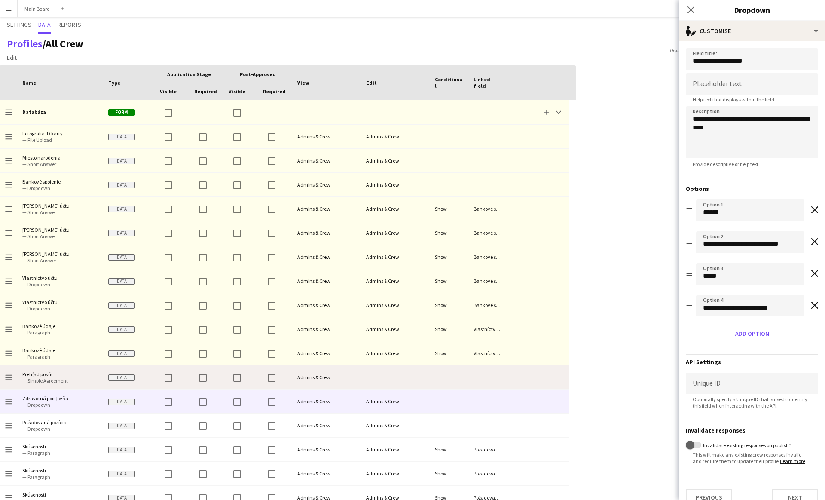
click at [509, 374] on div at bounding box center [538, 377] width 62 height 24
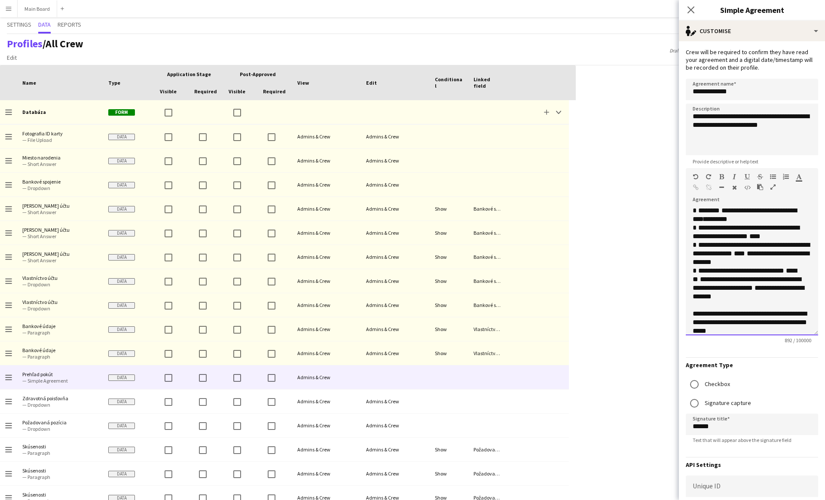
click at [693, 229] on span "*" at bounding box center [696, 227] width 6 height 6
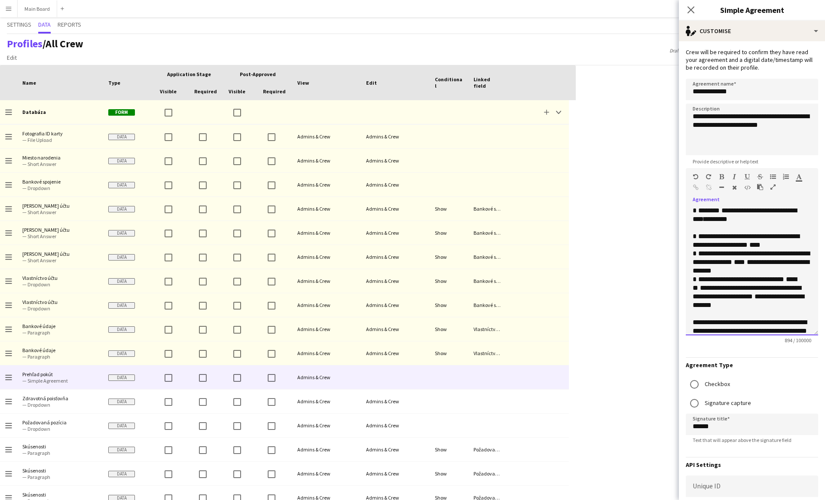
click at [692, 252] on div "**********" at bounding box center [752, 270] width 132 height 129
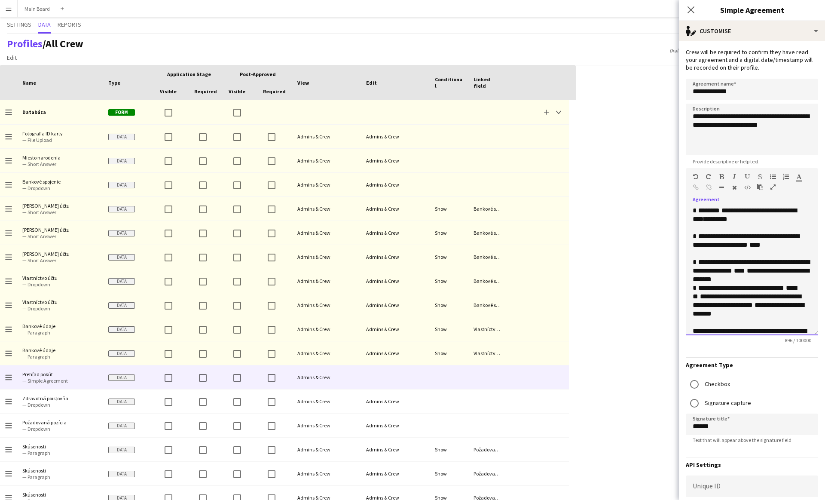
click at [691, 288] on div "**********" at bounding box center [752, 270] width 132 height 129
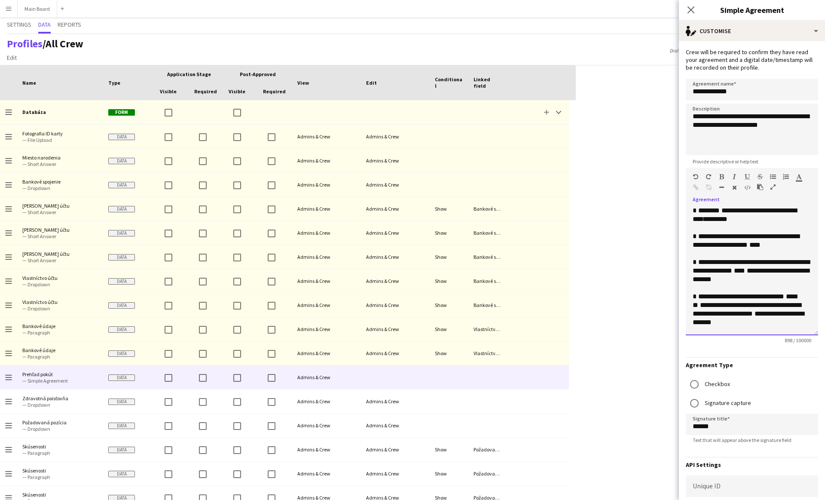
click at [710, 211] on span "********" at bounding box center [708, 210] width 21 height 6
click at [709, 235] on span "**********" at bounding box center [735, 236] width 75 height 6
click at [773, 235] on span "**********" at bounding box center [735, 236] width 75 height 6
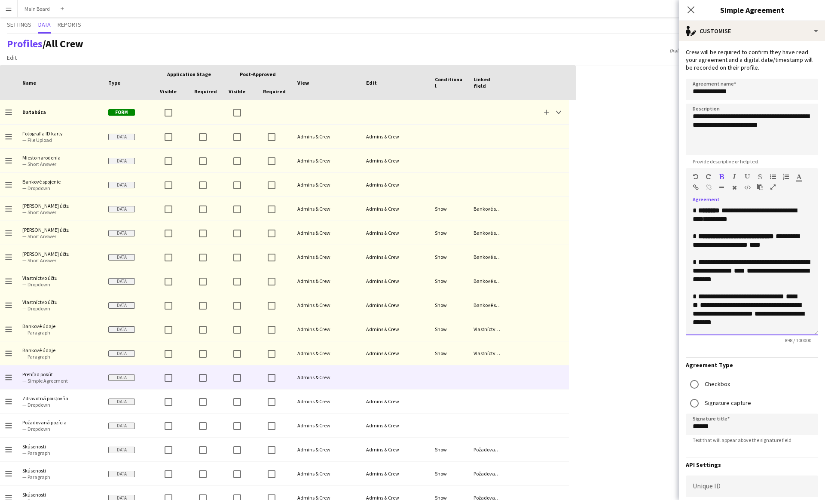
drag, startPoint x: 697, startPoint y: 261, endPoint x: 755, endPoint y: 261, distance: 58.4
click at [755, 261] on div "**********" at bounding box center [752, 271] width 119 height 26
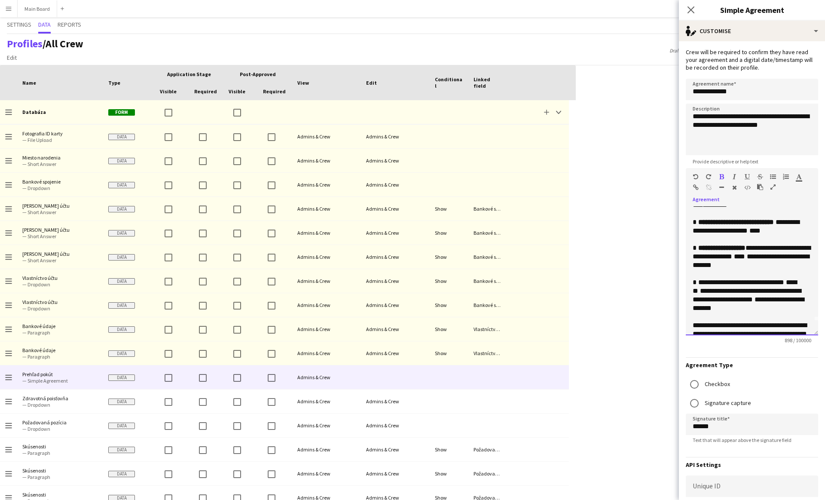
scroll to position [15, 0]
drag, startPoint x: 697, startPoint y: 281, endPoint x: 772, endPoint y: 278, distance: 75.2
click at [761, 278] on span "**********" at bounding box center [729, 281] width 62 height 6
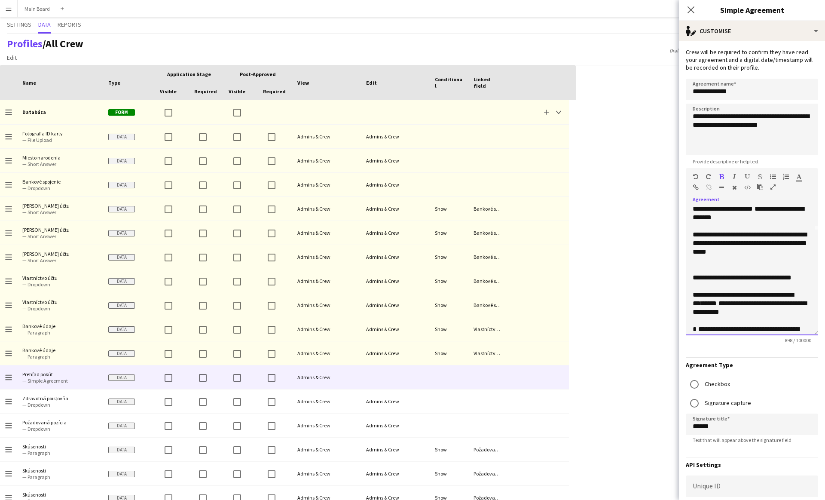
scroll to position [106, 0]
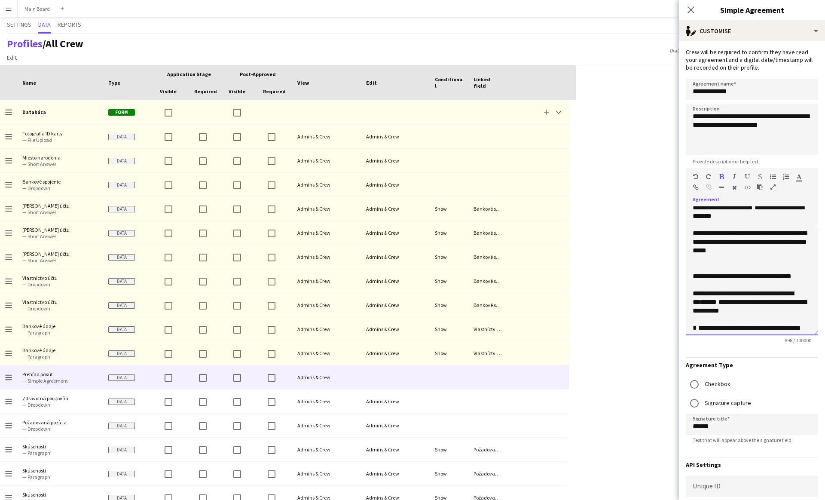
drag, startPoint x: 692, startPoint y: 233, endPoint x: 786, endPoint y: 249, distance: 95.0
click at [786, 249] on div "**********" at bounding box center [752, 270] width 132 height 129
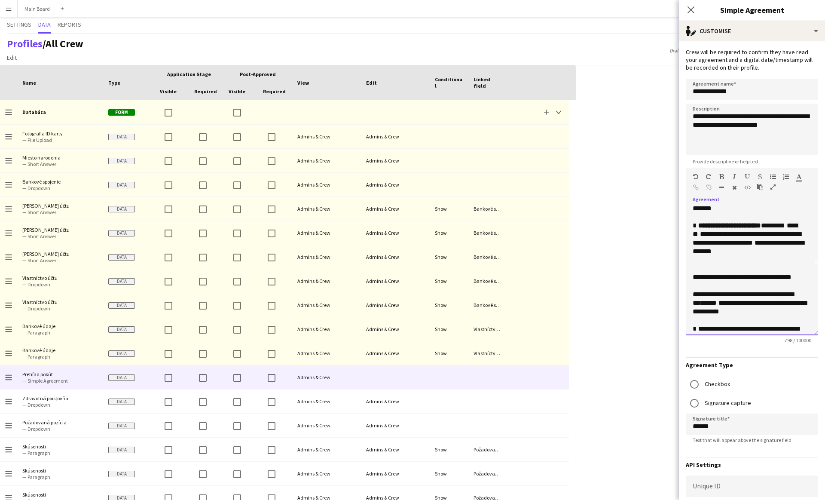
scroll to position [69, 0]
click at [719, 269] on p at bounding box center [752, 270] width 119 height 9
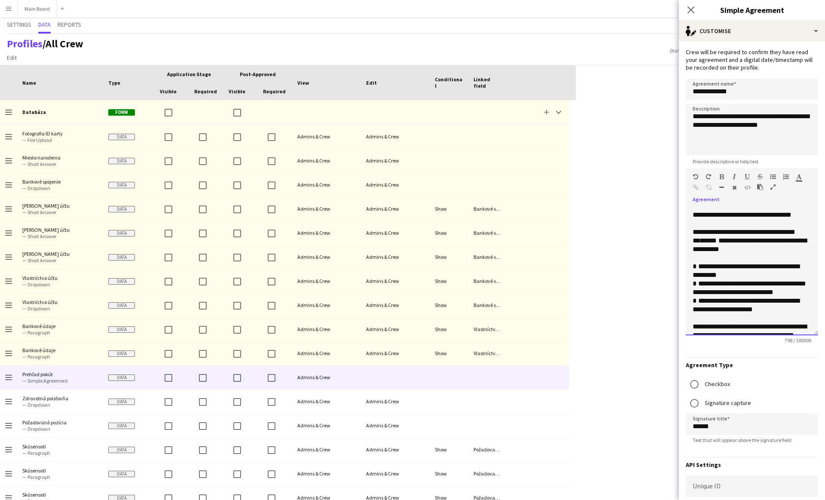
scroll to position [153, 0]
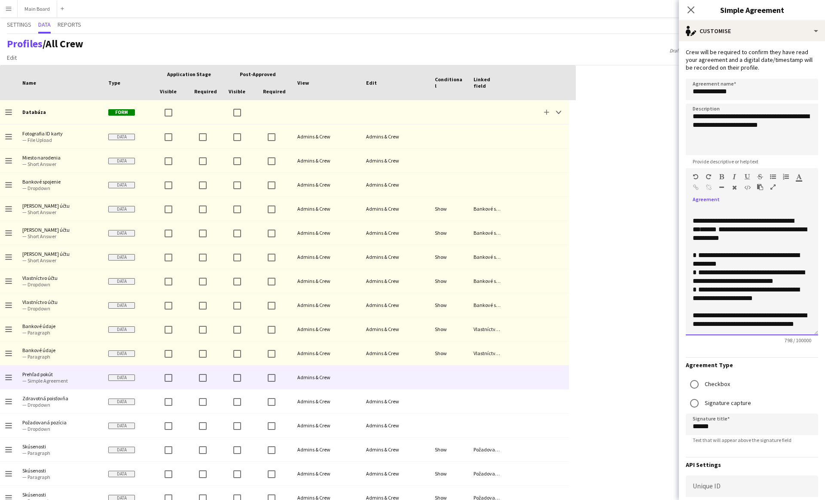
click at [728, 323] on p "**********" at bounding box center [752, 319] width 119 height 17
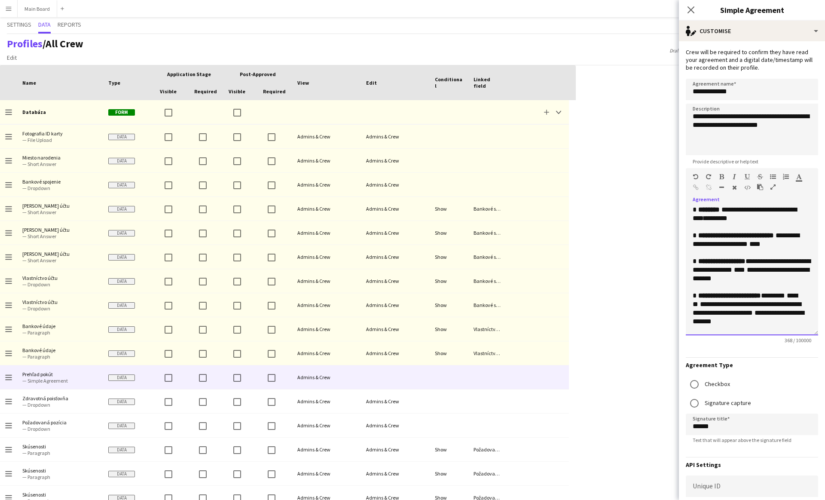
scroll to position [0, 0]
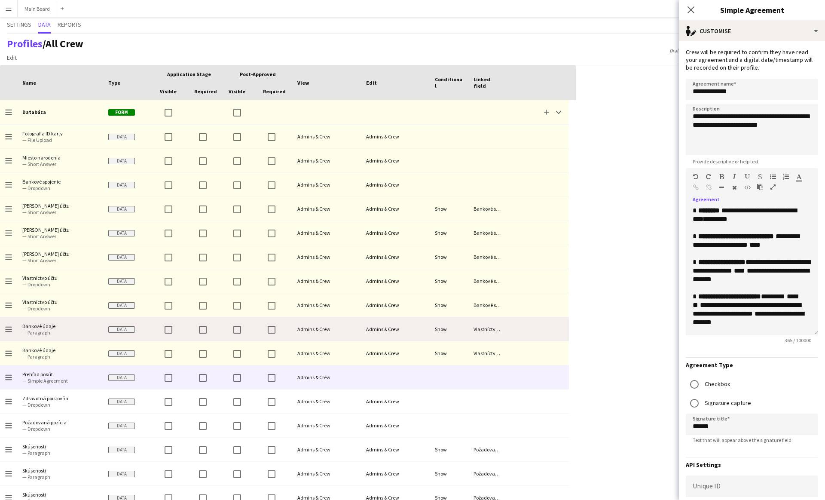
click at [536, 336] on div at bounding box center [538, 329] width 62 height 24
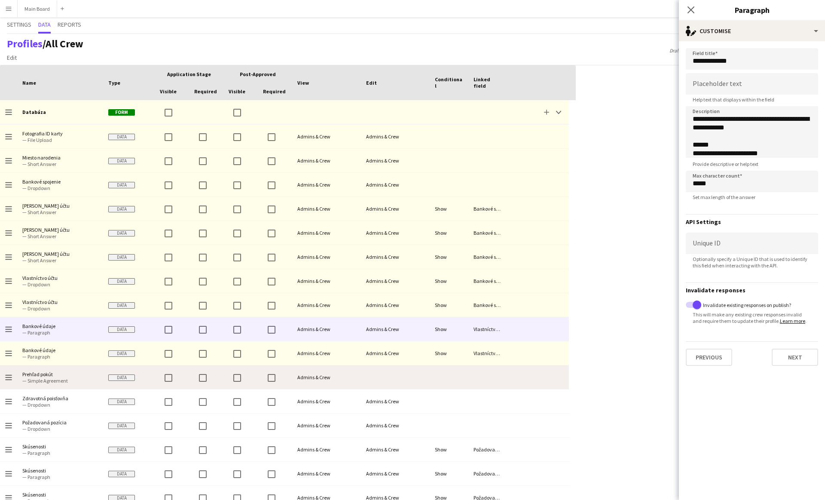
click at [525, 374] on div at bounding box center [538, 377] width 62 height 24
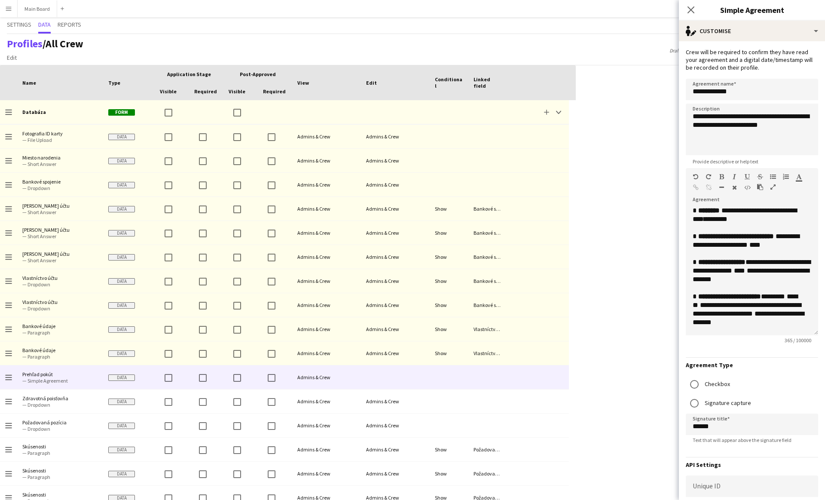
scroll to position [115, 0]
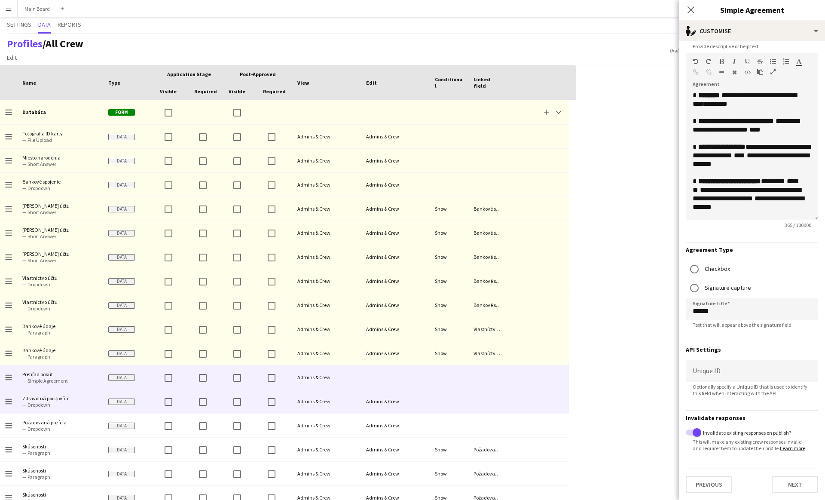
click at [504, 398] on div at bounding box center [487, 401] width 39 height 24
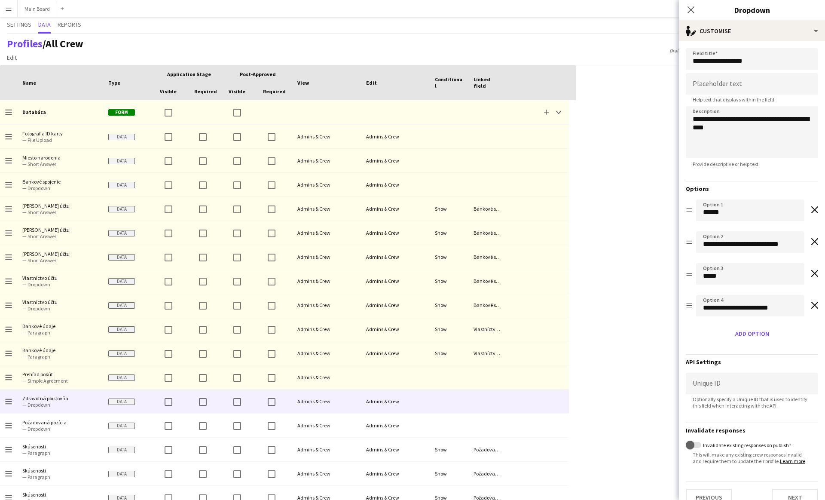
click at [712, 444] on label "Invalidate existing responses on publish?" at bounding box center [746, 445] width 90 height 6
click at [701, 444] on button "Invalidate existing responses on publish?" at bounding box center [693, 445] width 15 height 6
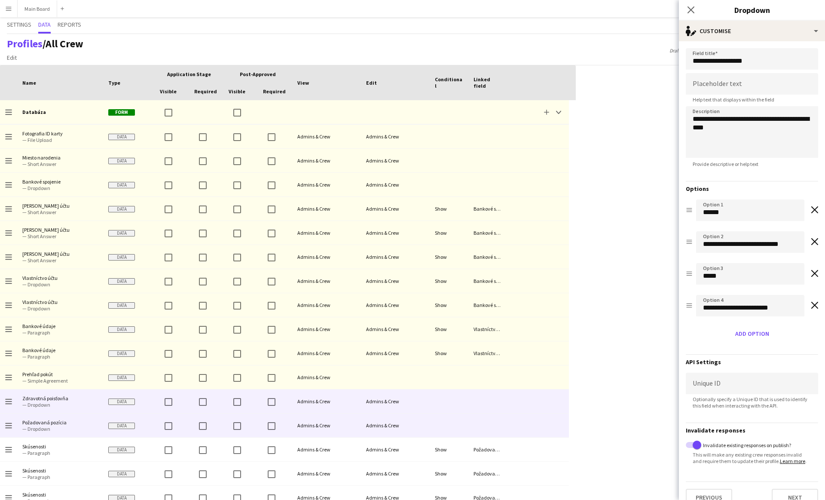
click at [534, 431] on div at bounding box center [538, 425] width 62 height 24
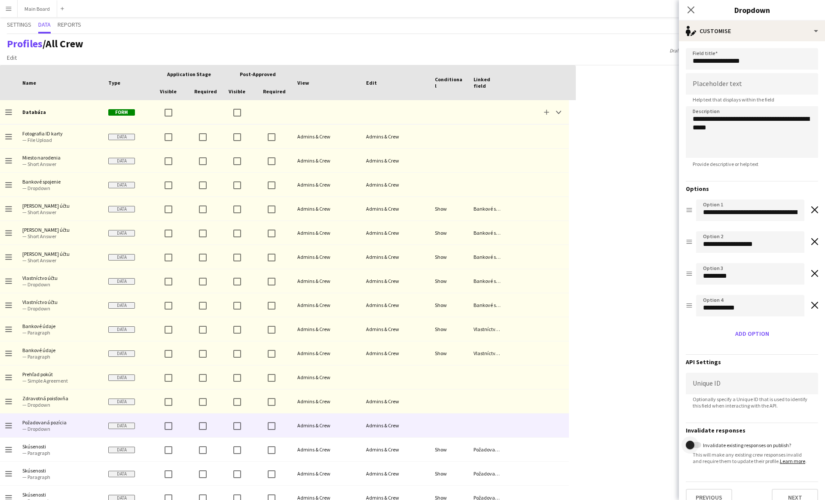
click at [698, 446] on span "button" at bounding box center [690, 444] width 17 height 17
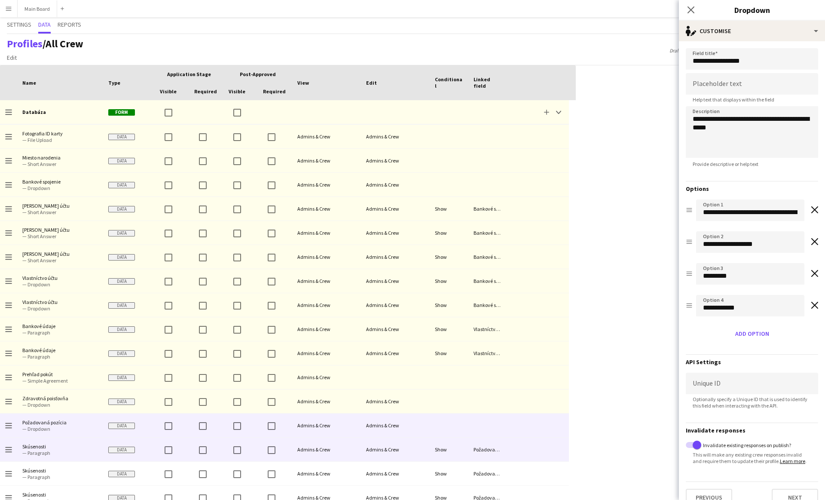
click at [532, 453] on div at bounding box center [538, 449] width 62 height 24
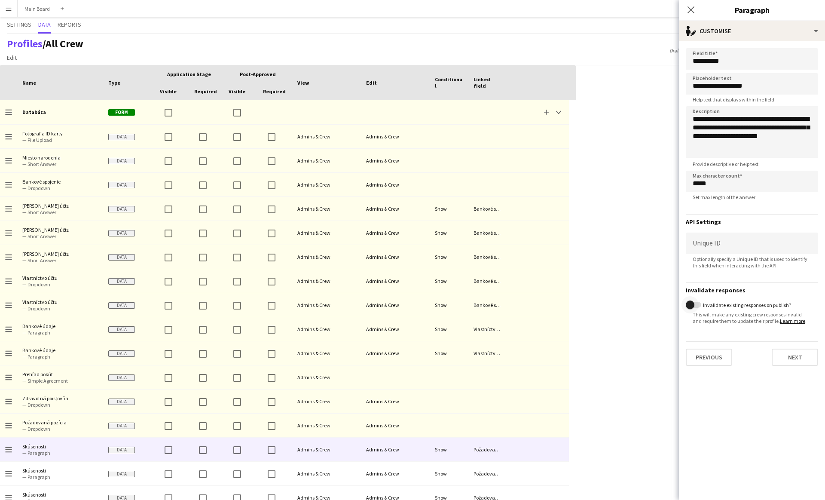
click at [694, 303] on span "button" at bounding box center [690, 304] width 17 height 17
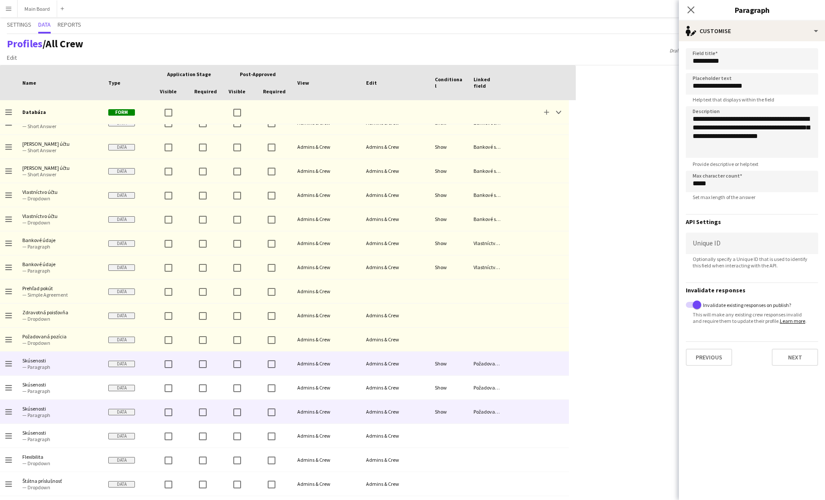
scroll to position [314, 0]
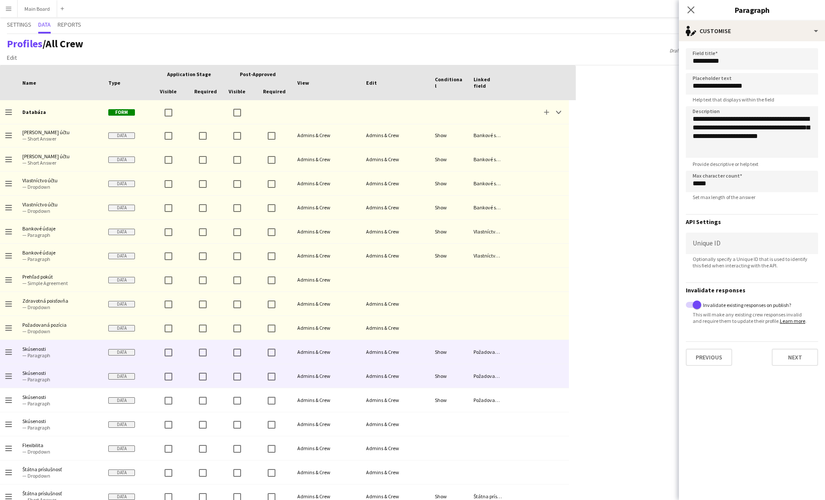
click at [529, 375] on div at bounding box center [538, 376] width 62 height 24
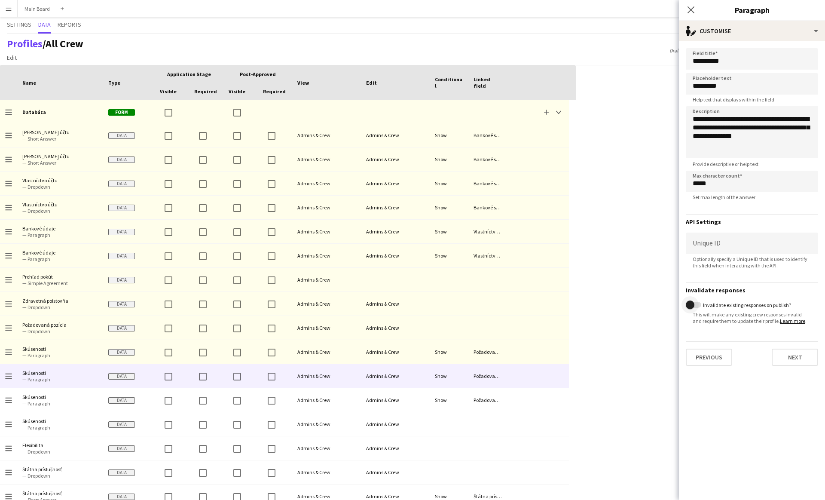
click at [692, 306] on span "button" at bounding box center [690, 304] width 9 height 9
click at [546, 402] on div at bounding box center [538, 400] width 62 height 24
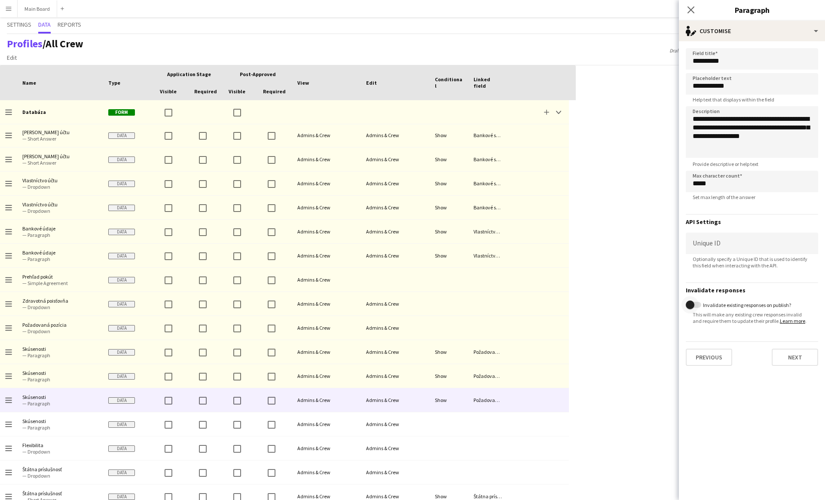
click at [695, 303] on span "button" at bounding box center [690, 304] width 17 height 17
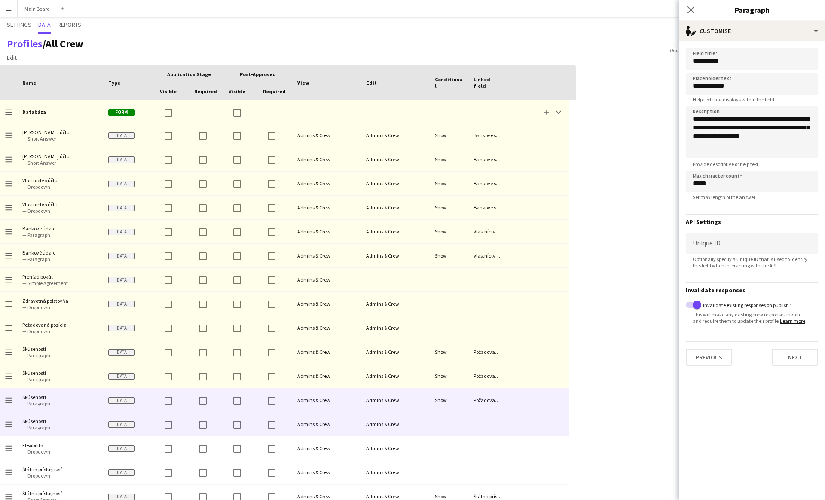
click at [530, 429] on div at bounding box center [538, 424] width 62 height 24
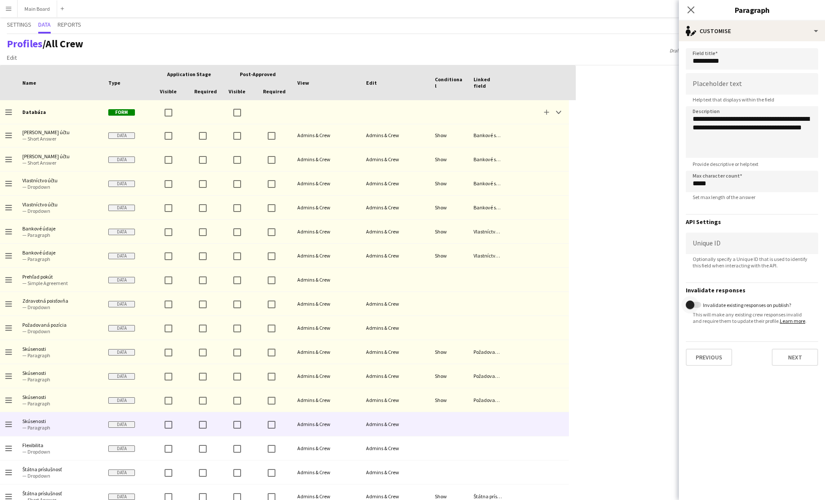
click at [690, 301] on span "button" at bounding box center [690, 304] width 9 height 9
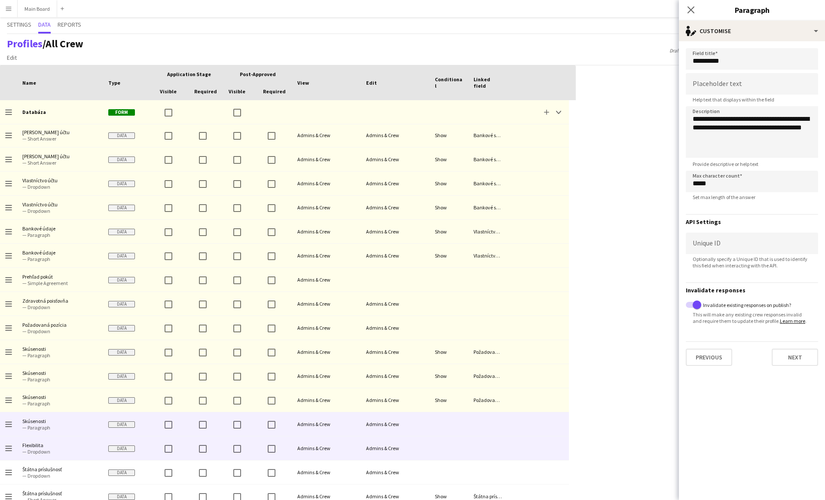
click at [527, 449] on div at bounding box center [538, 448] width 62 height 24
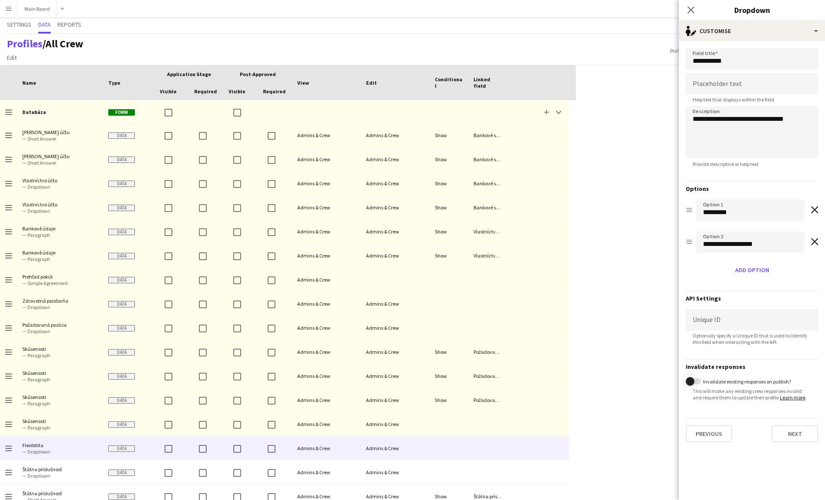
click at [690, 384] on span "button" at bounding box center [690, 381] width 9 height 9
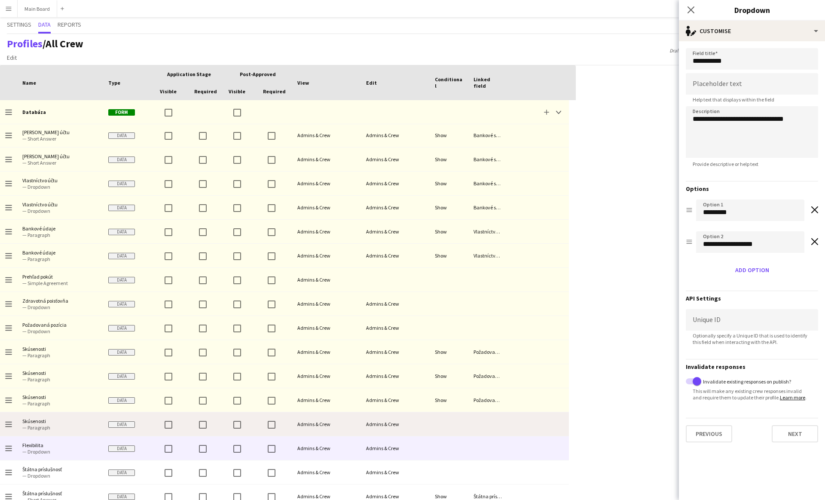
click at [538, 431] on div at bounding box center [538, 424] width 62 height 24
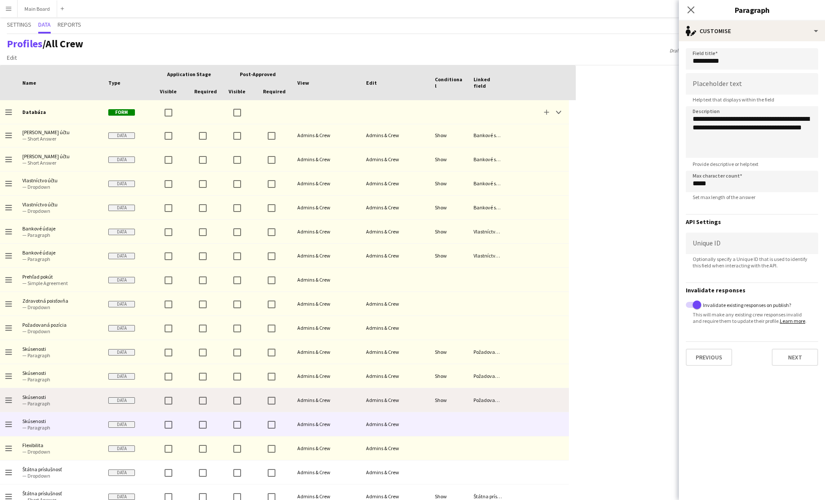
click at [538, 400] on div at bounding box center [538, 400] width 62 height 24
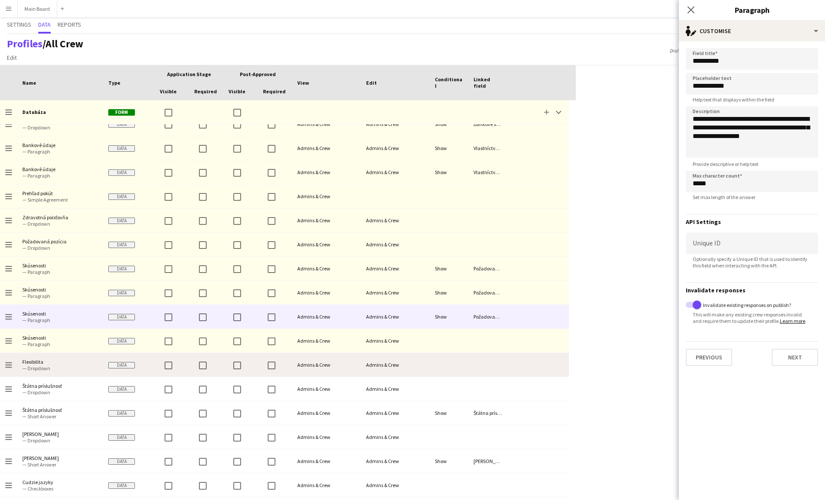
scroll to position [415, 0]
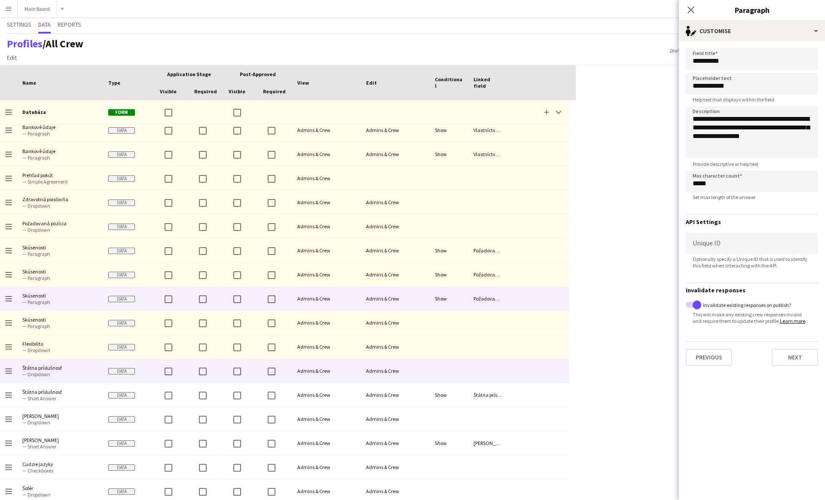
click at [526, 364] on div at bounding box center [538, 371] width 62 height 24
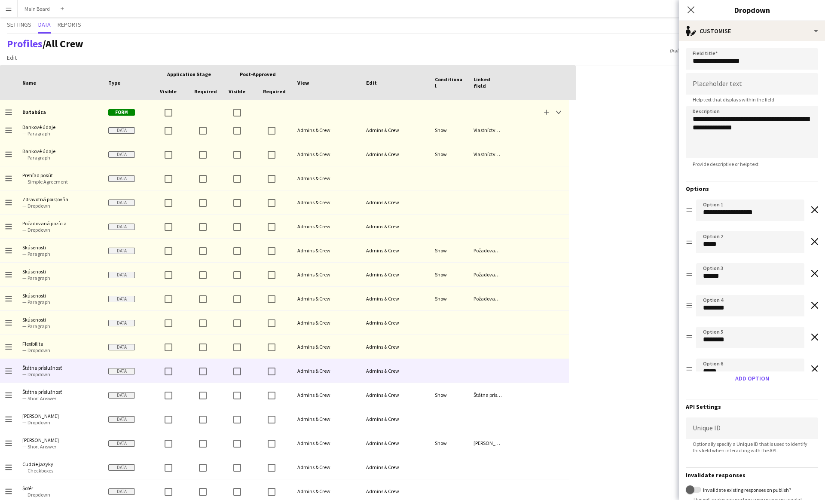
scroll to position [58, 0]
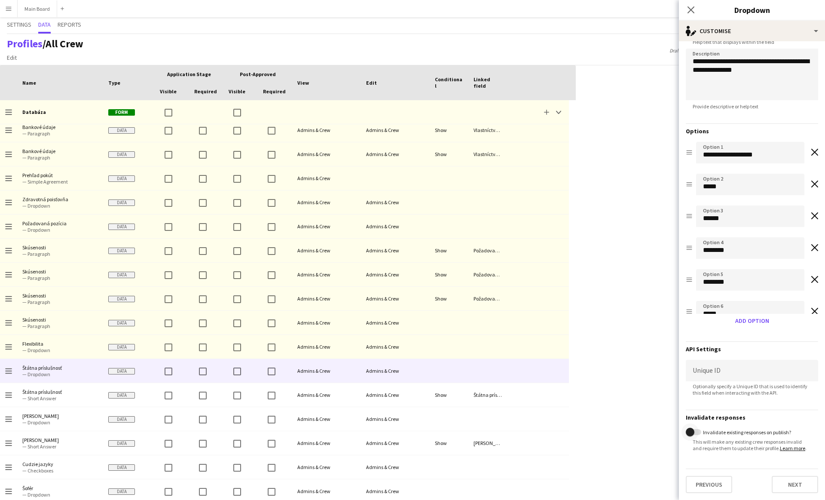
click at [694, 433] on span "button" at bounding box center [690, 432] width 9 height 9
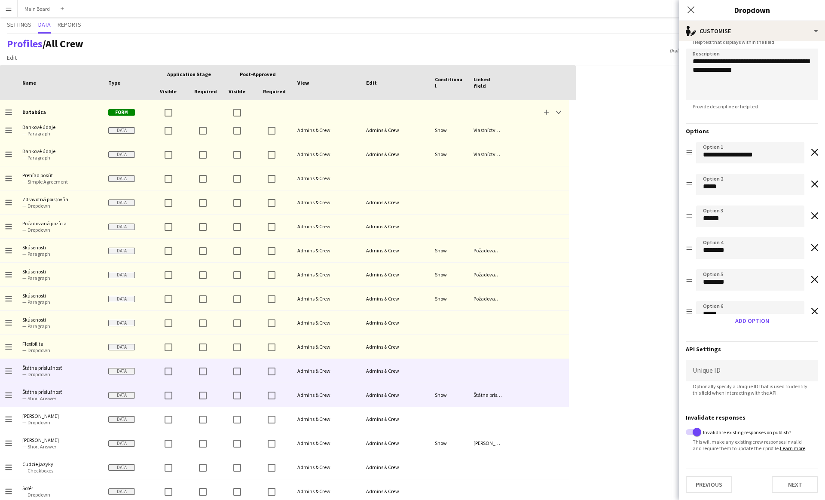
click at [538, 391] on div at bounding box center [538, 395] width 62 height 24
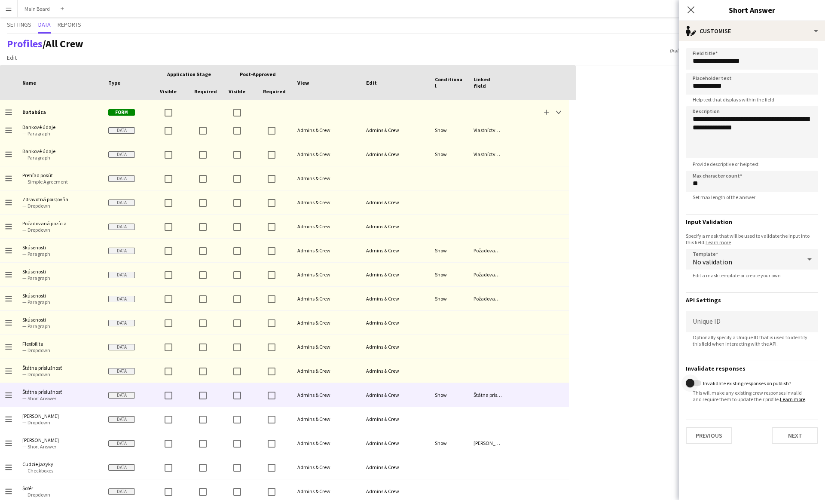
click at [693, 383] on span "button" at bounding box center [690, 383] width 9 height 9
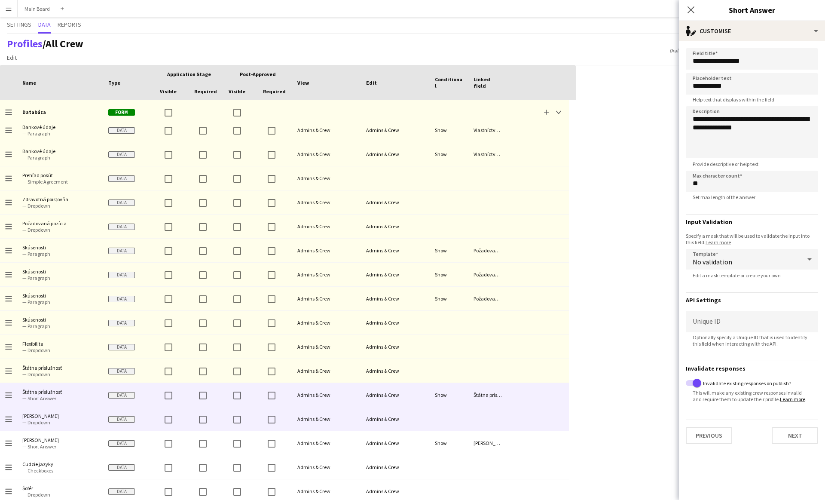
click at [547, 418] on div at bounding box center [538, 419] width 62 height 24
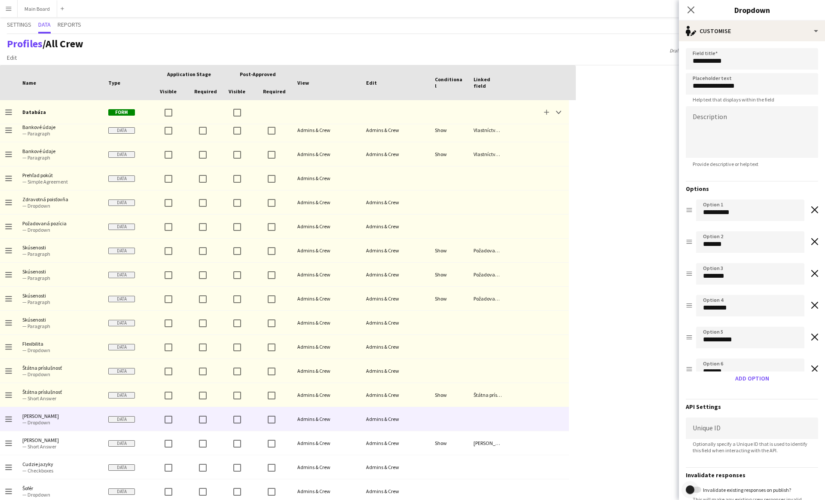
click at [691, 491] on span "button" at bounding box center [690, 489] width 9 height 9
click at [544, 447] on div at bounding box center [538, 443] width 62 height 24
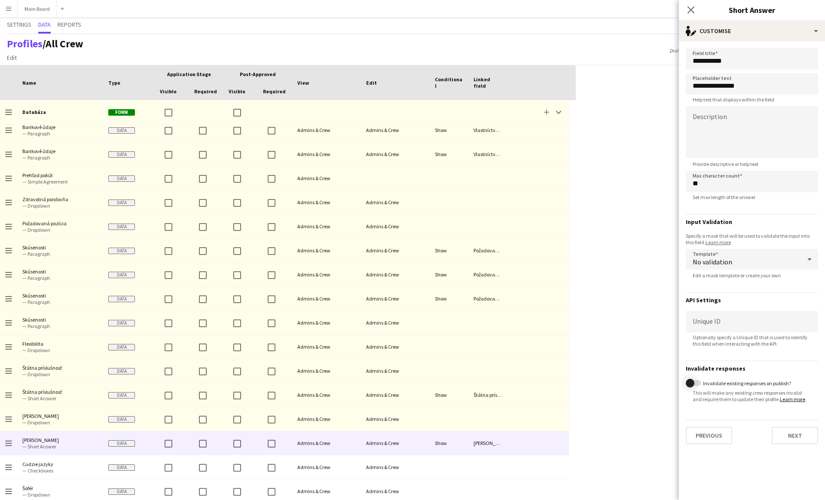
click at [695, 381] on span "button" at bounding box center [690, 382] width 17 height 17
click at [543, 464] on div at bounding box center [538, 467] width 62 height 24
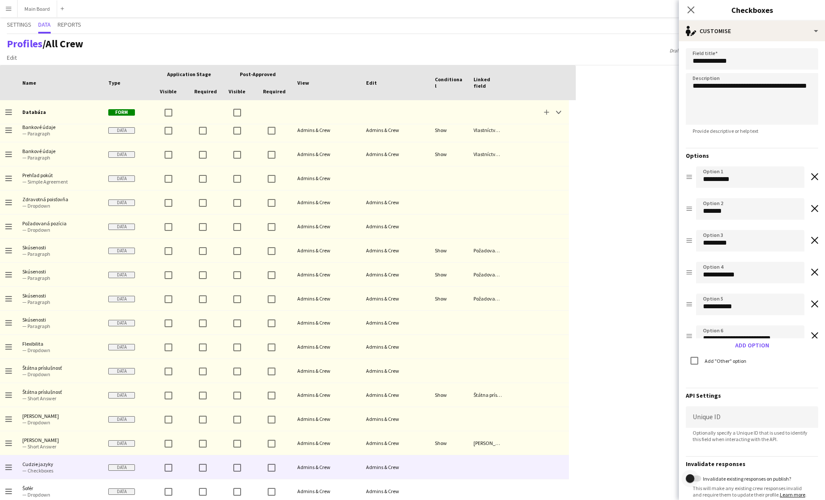
click at [693, 474] on span "button" at bounding box center [690, 478] width 17 height 17
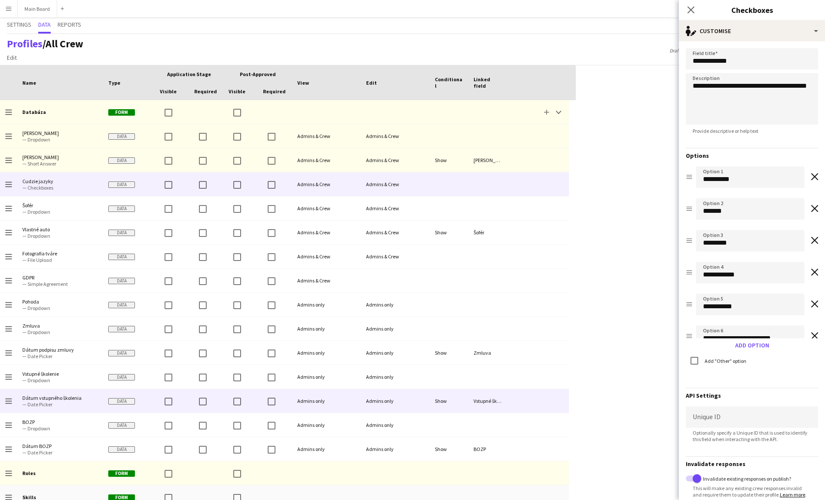
scroll to position [715, 0]
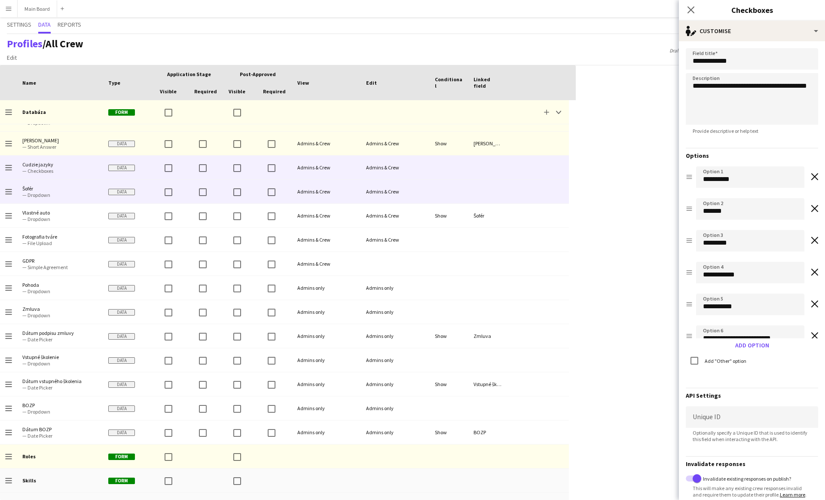
click at [498, 191] on div at bounding box center [487, 192] width 39 height 24
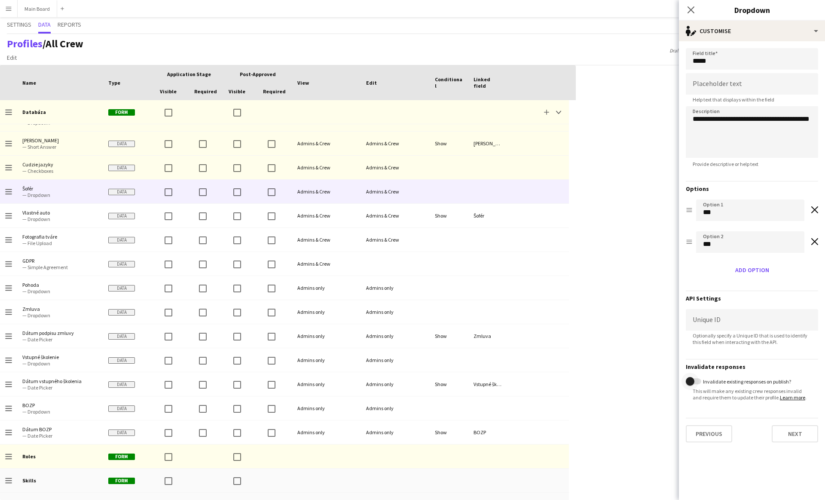
click at [694, 376] on span "button" at bounding box center [690, 381] width 17 height 17
click at [547, 216] on div at bounding box center [538, 216] width 62 height 24
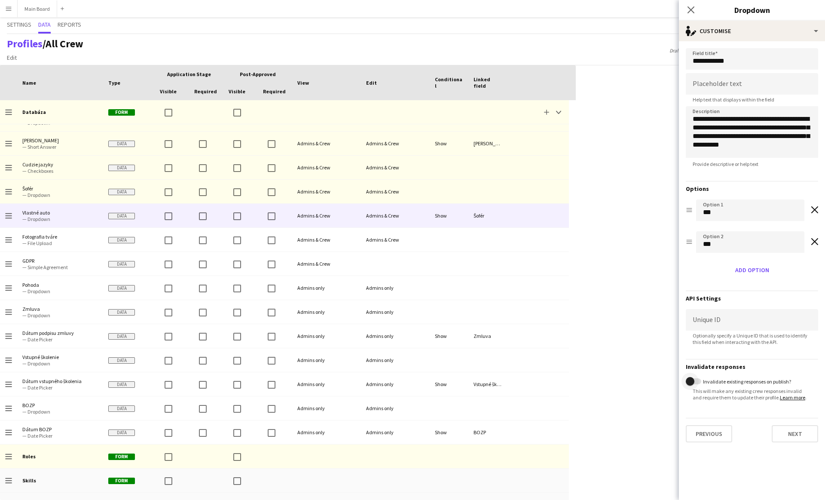
click at [694, 380] on span "button" at bounding box center [690, 381] width 17 height 17
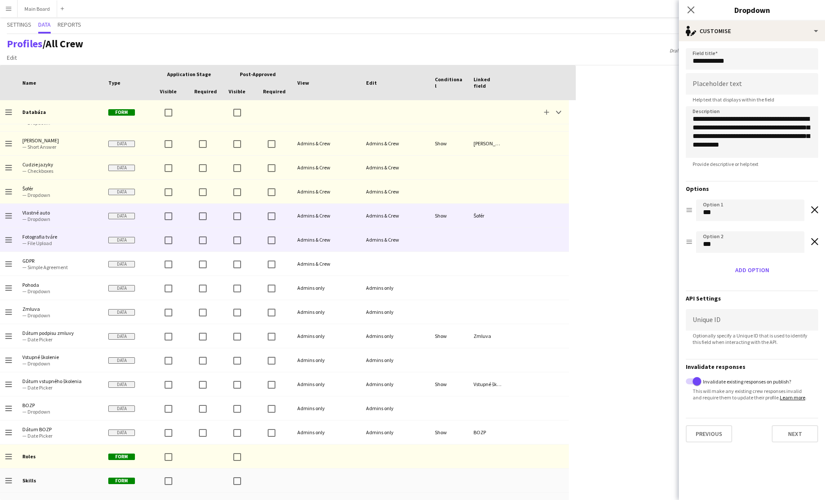
click at [527, 244] on div at bounding box center [538, 240] width 62 height 24
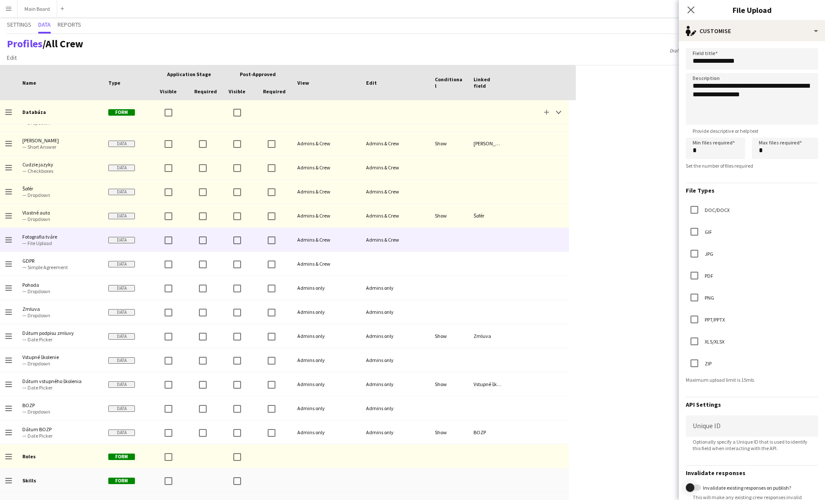
click at [694, 486] on span "button" at bounding box center [690, 487] width 17 height 17
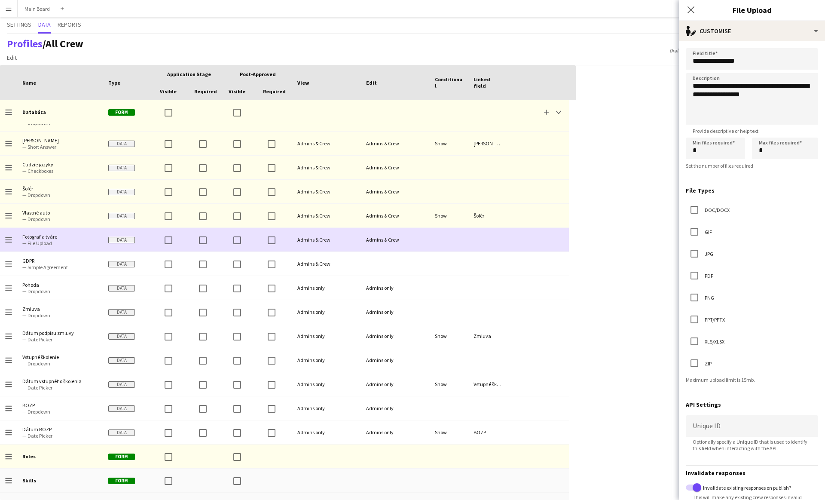
click at [507, 250] on div at bounding box center [538, 240] width 62 height 24
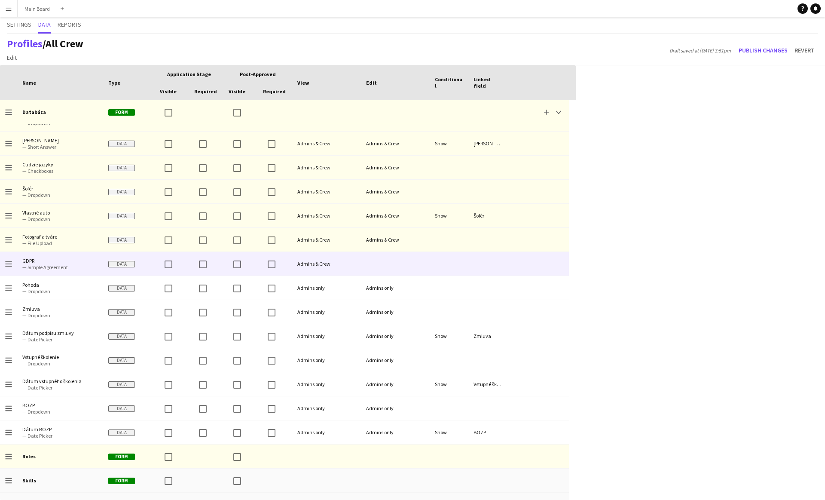
click at [513, 259] on div at bounding box center [538, 264] width 62 height 24
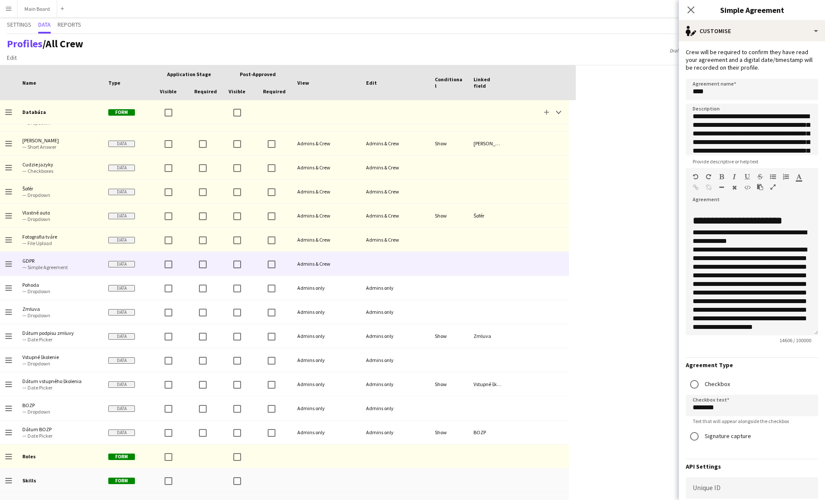
scroll to position [117, 0]
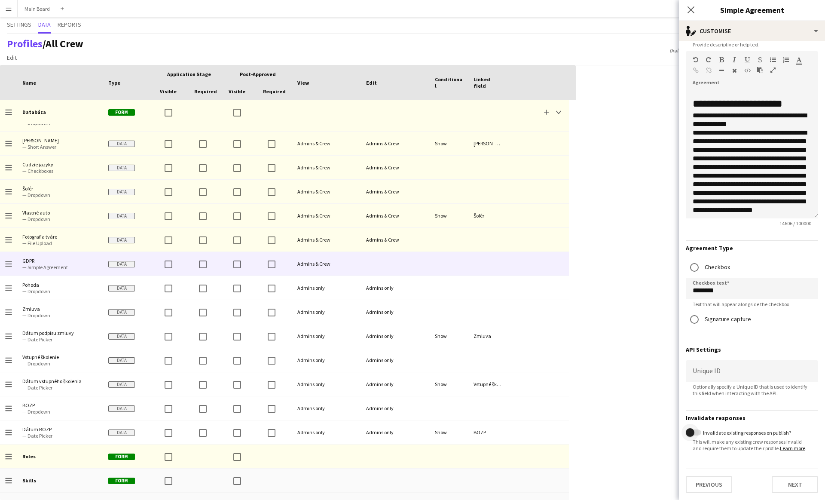
click at [690, 434] on span "button" at bounding box center [690, 432] width 9 height 9
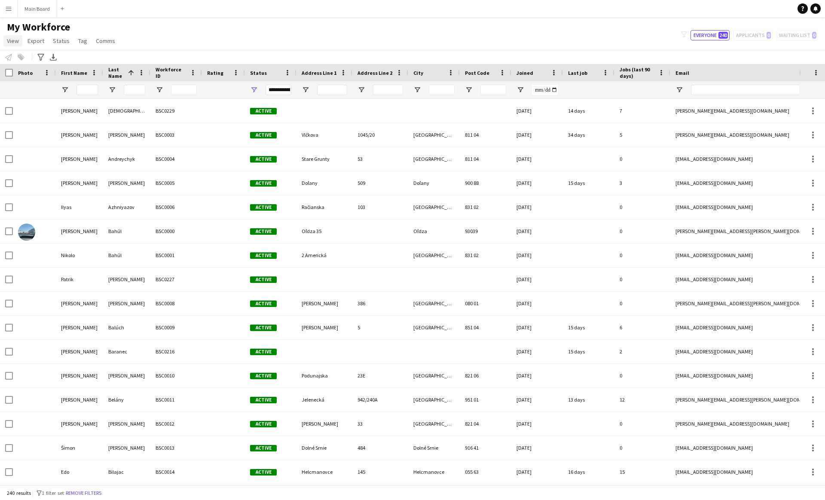
click at [13, 46] on link "View" at bounding box center [12, 40] width 19 height 11
click at [30, 82] on span "Customise view" at bounding box center [31, 85] width 41 height 8
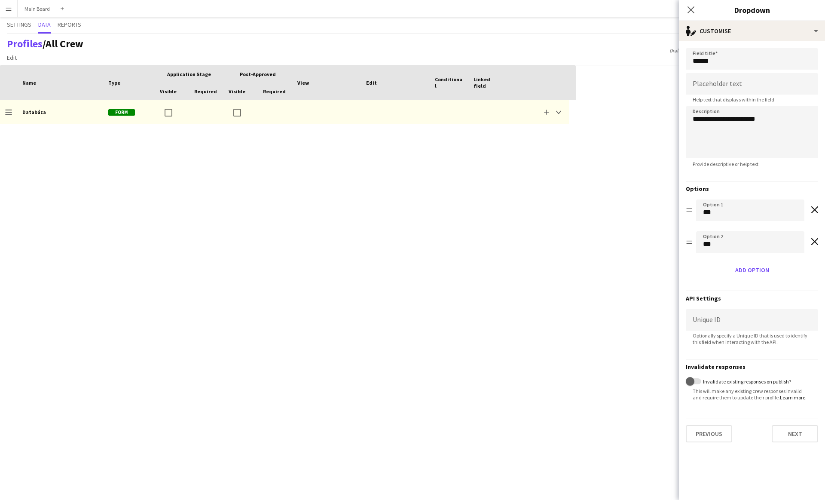
scroll to position [715, 0]
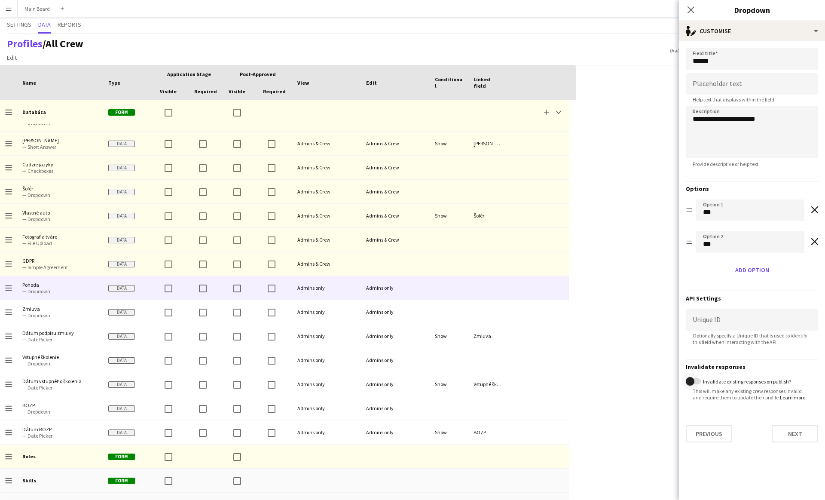
click at [696, 378] on span "button" at bounding box center [690, 381] width 17 height 17
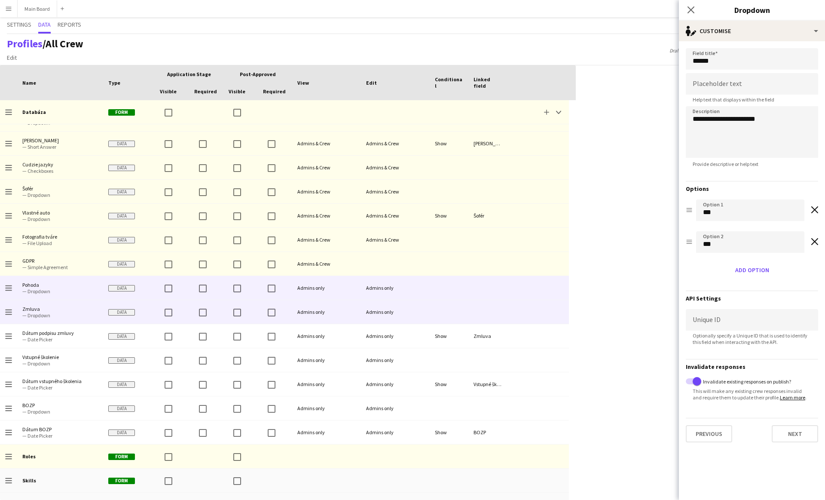
click at [540, 311] on div at bounding box center [538, 312] width 62 height 24
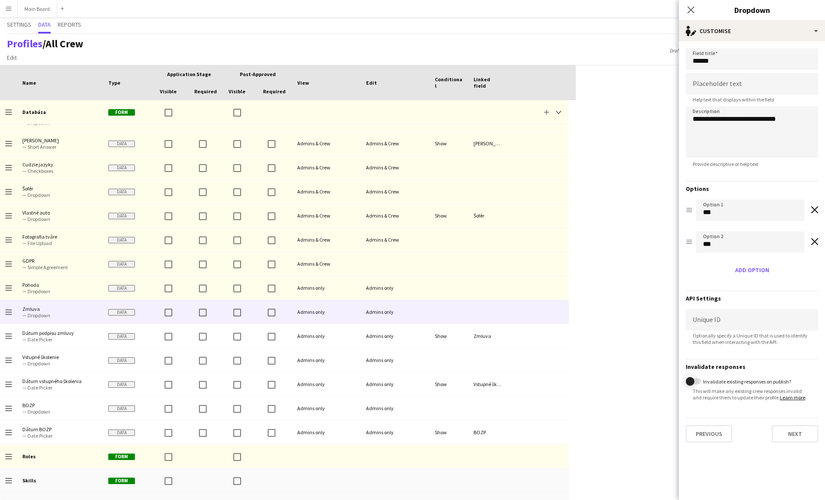
click at [695, 382] on span "button" at bounding box center [690, 381] width 17 height 17
click at [560, 341] on div at bounding box center [538, 336] width 62 height 24
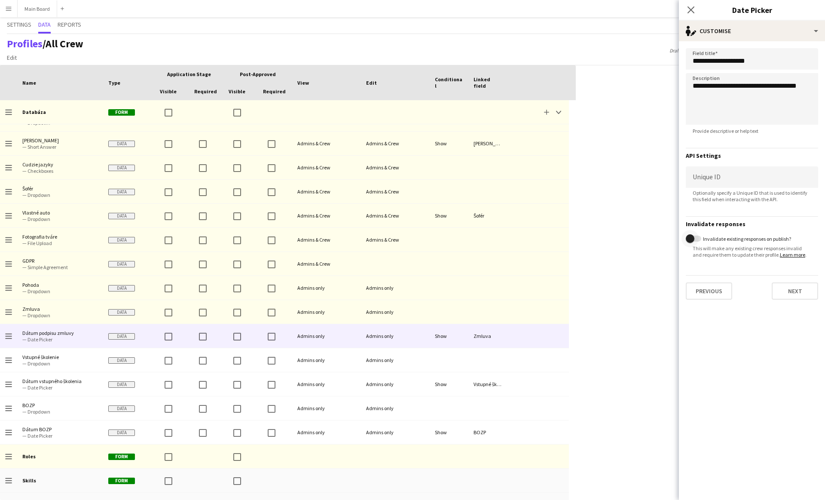
click at [694, 241] on span "button" at bounding box center [690, 238] width 9 height 9
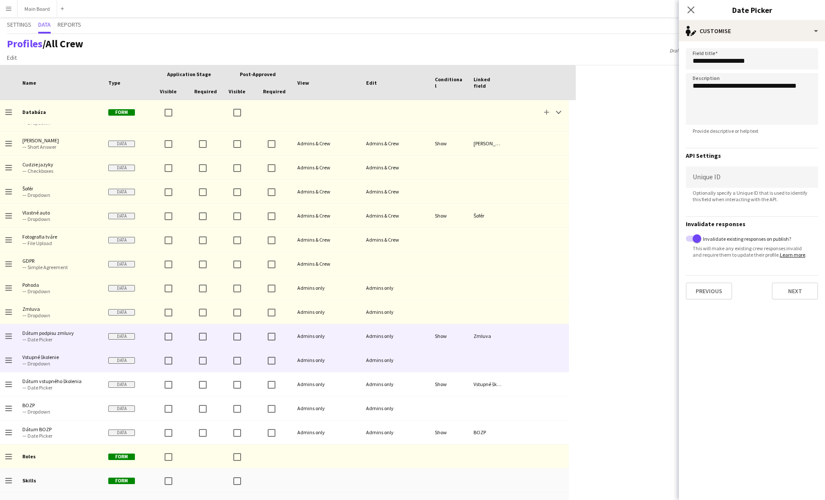
click at [554, 368] on div at bounding box center [538, 360] width 62 height 24
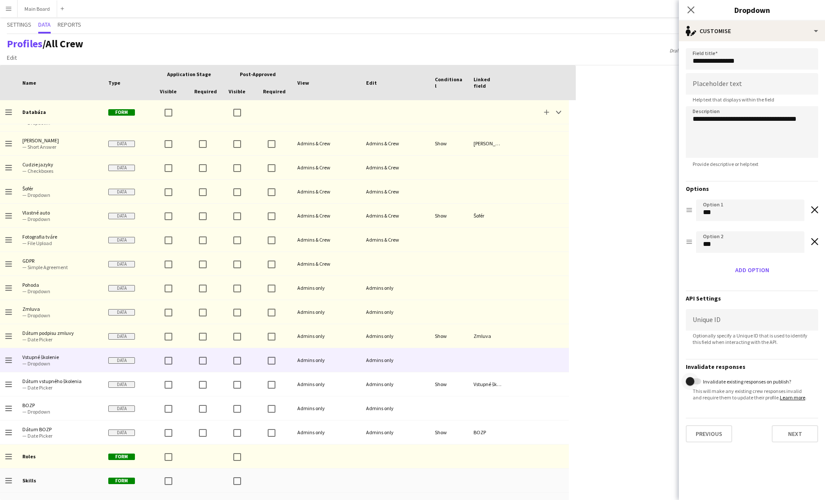
click at [694, 378] on span "button" at bounding box center [690, 381] width 17 height 17
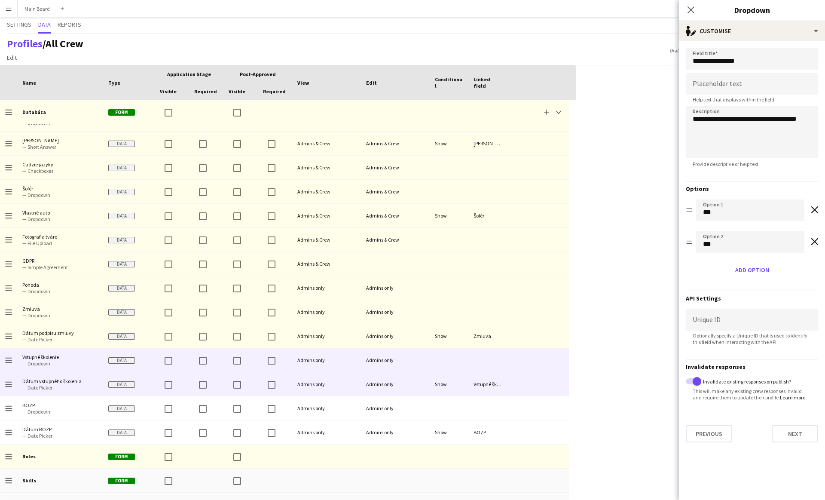
click at [550, 383] on div at bounding box center [538, 384] width 62 height 24
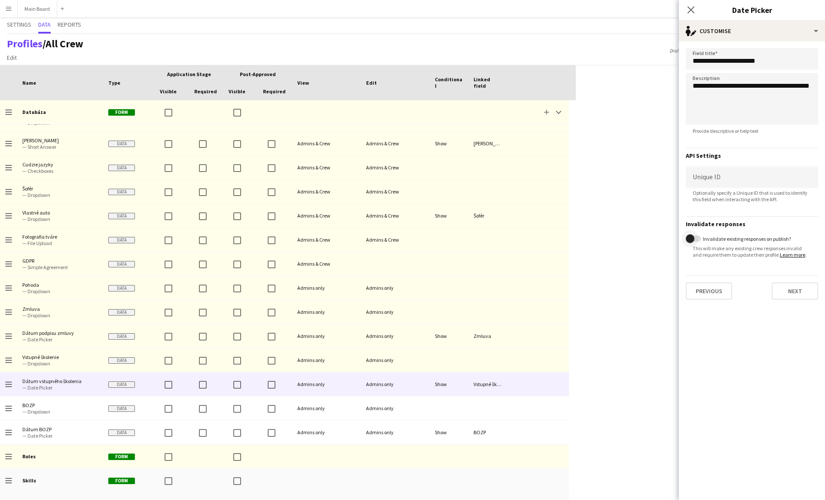
click at [694, 241] on span "button" at bounding box center [690, 238] width 17 height 17
click at [565, 402] on div at bounding box center [538, 408] width 62 height 24
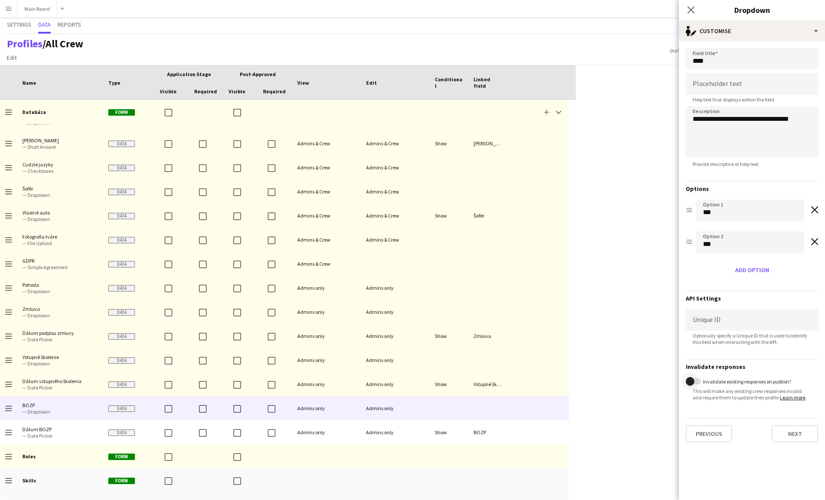
click at [688, 379] on span "button" at bounding box center [690, 381] width 9 height 9
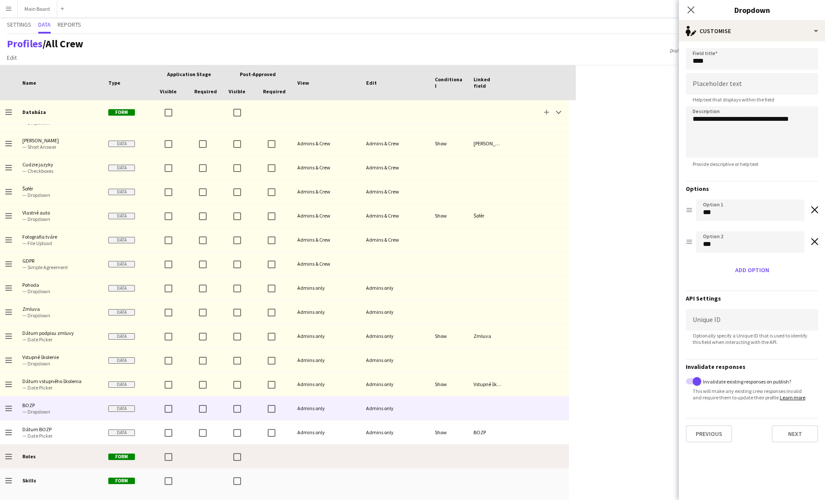
click at [523, 435] on div at bounding box center [538, 432] width 62 height 24
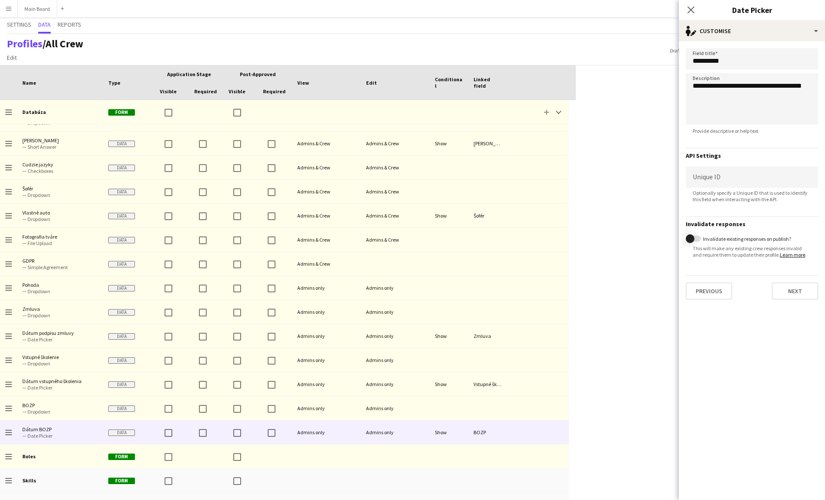
click at [696, 238] on span "button" at bounding box center [690, 238] width 17 height 17
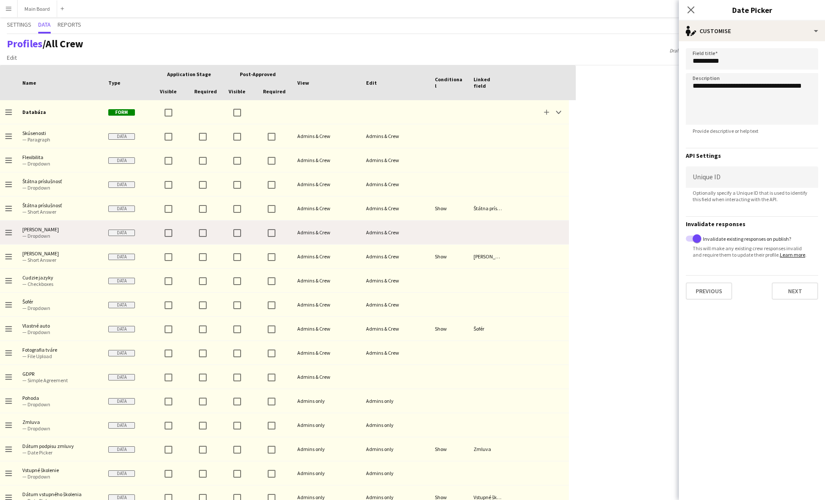
scroll to position [0, 0]
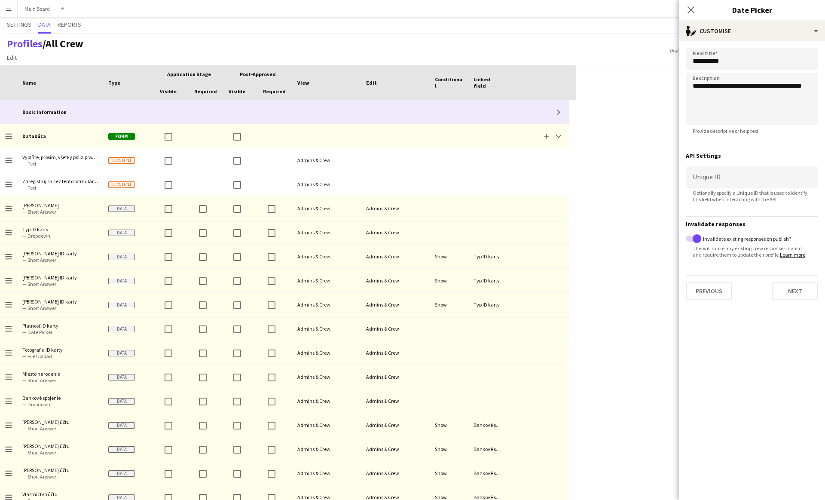
click at [508, 115] on div "Expand" at bounding box center [538, 112] width 62 height 24
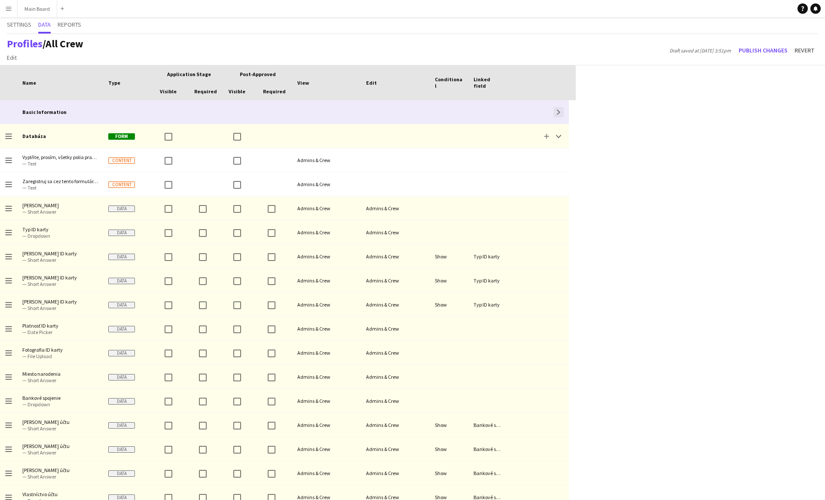
click at [562, 115] on button "Expand" at bounding box center [558, 112] width 10 height 10
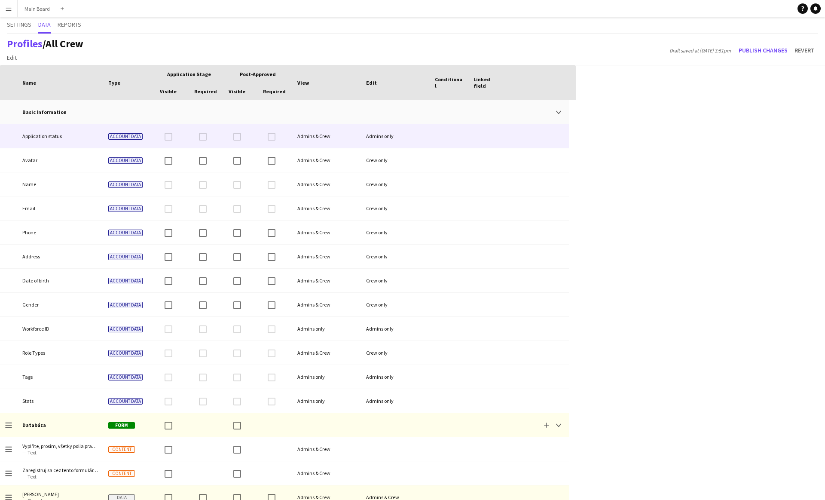
click at [448, 136] on div at bounding box center [449, 136] width 39 height 24
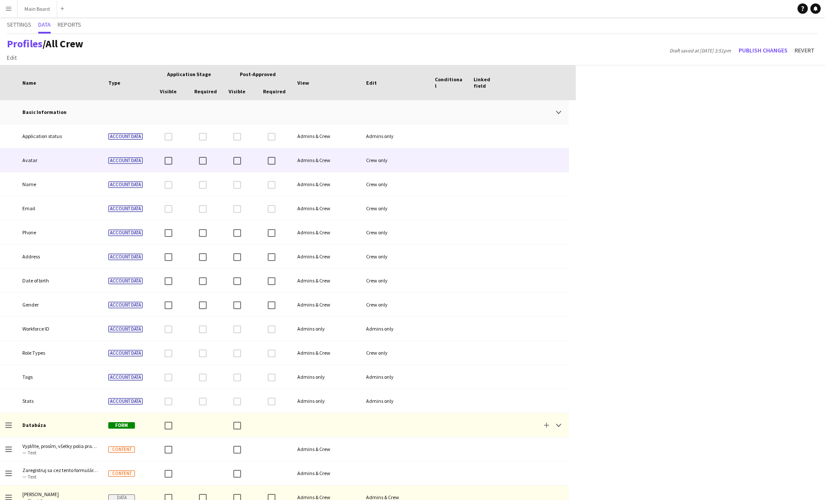
click at [450, 162] on div at bounding box center [449, 160] width 39 height 24
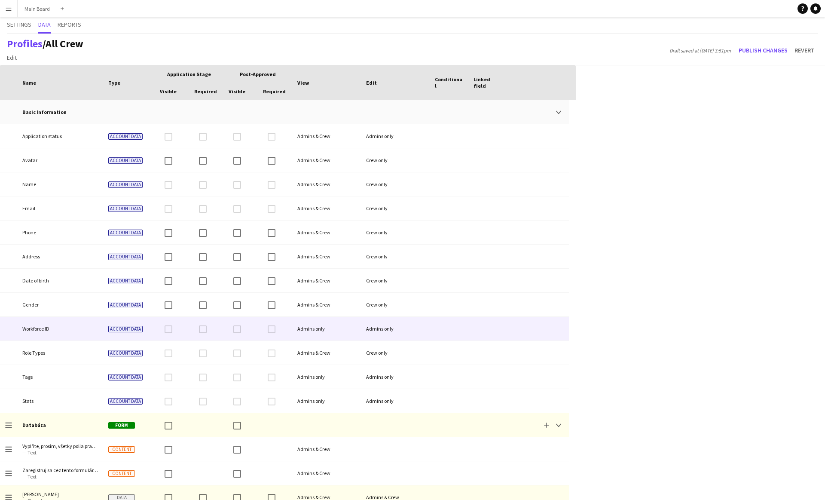
click at [483, 327] on div at bounding box center [487, 329] width 39 height 24
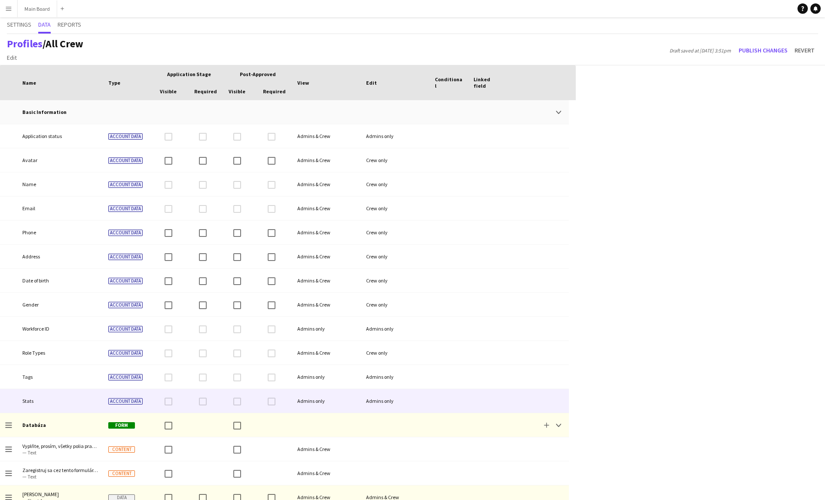
click at [473, 402] on div at bounding box center [487, 401] width 39 height 24
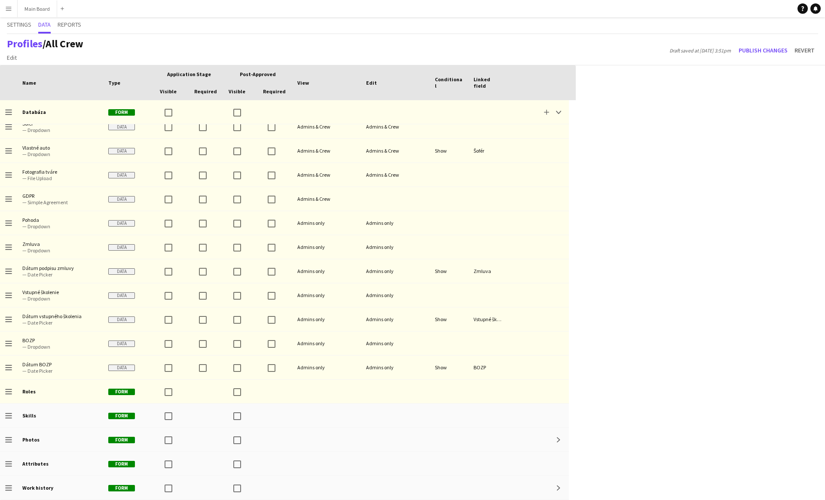
click at [696, 293] on div "Press SPACE to select this row. Drag here to set row groups Drag here to set co…" at bounding box center [412, 282] width 825 height 434
click at [758, 51] on button "Publish changes" at bounding box center [763, 50] width 56 height 14
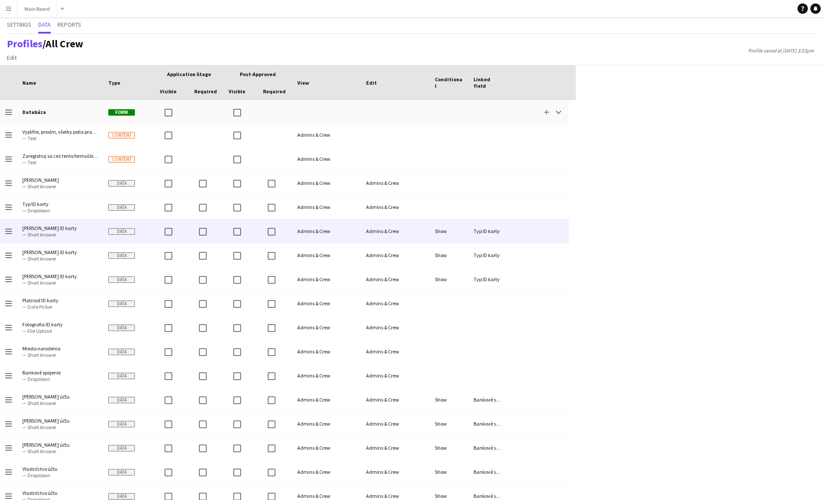
scroll to position [317, 0]
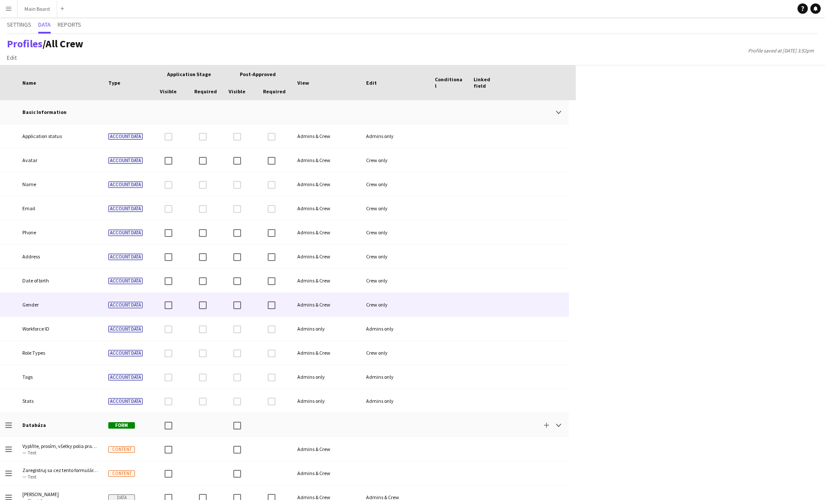
click at [483, 307] on div at bounding box center [487, 305] width 39 height 24
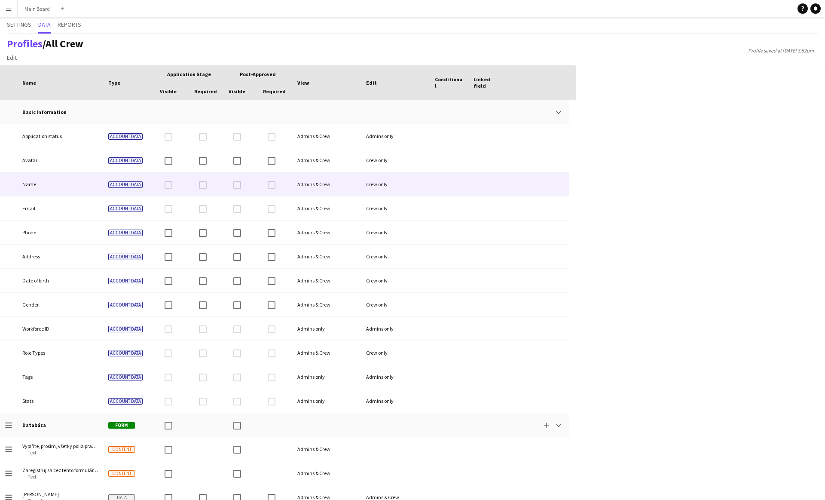
click at [482, 183] on div at bounding box center [487, 184] width 39 height 24
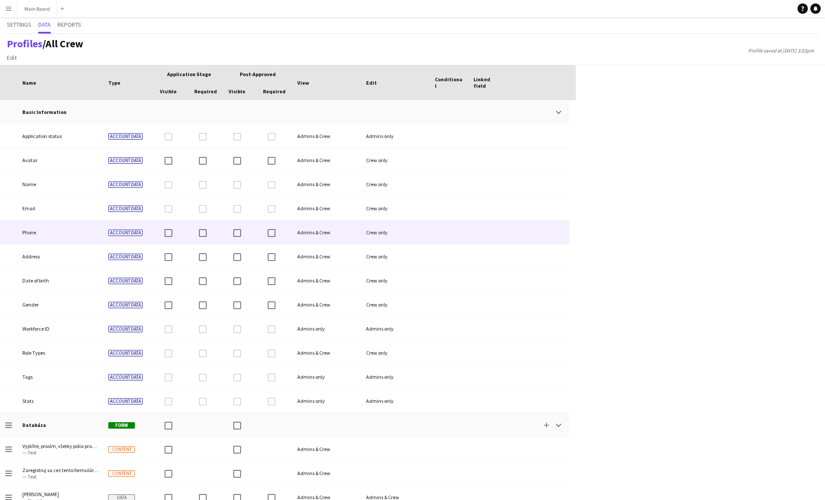
click at [452, 225] on div at bounding box center [449, 232] width 39 height 24
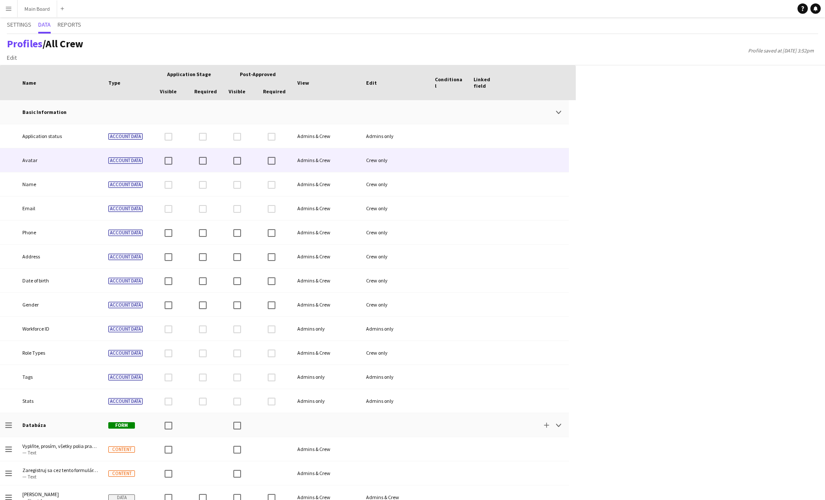
click at [453, 144] on div at bounding box center [449, 136] width 39 height 24
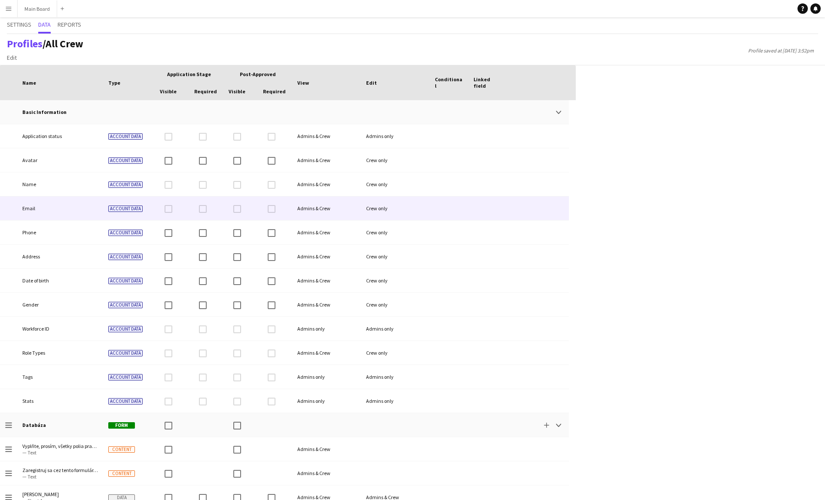
click at [447, 218] on div at bounding box center [449, 208] width 39 height 24
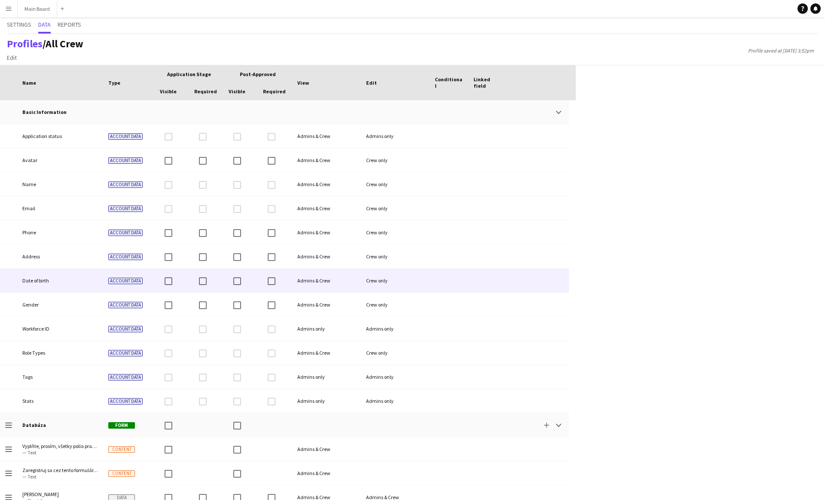
click at [460, 273] on div at bounding box center [449, 281] width 39 height 24
click at [470, 339] on div at bounding box center [487, 329] width 39 height 24
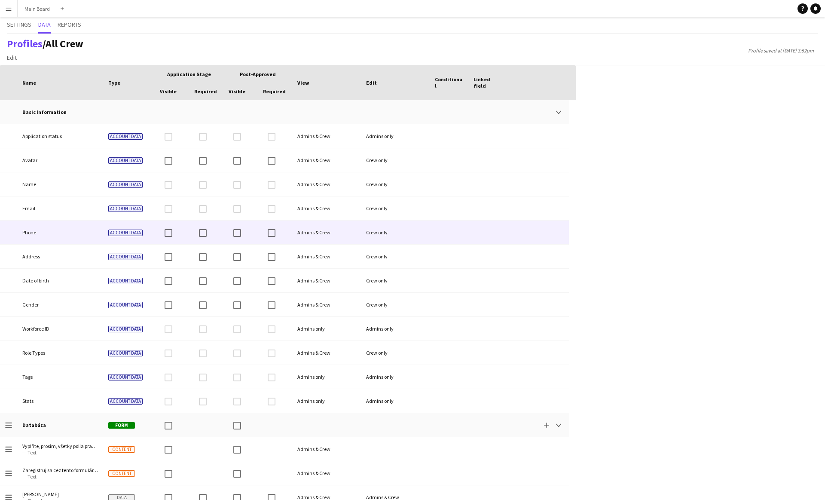
click at [469, 240] on div at bounding box center [487, 232] width 39 height 24
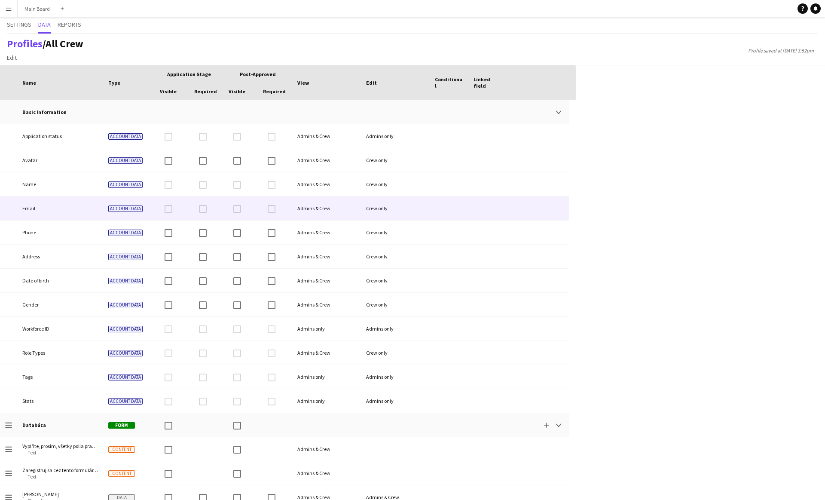
click at [469, 211] on div at bounding box center [487, 208] width 39 height 24
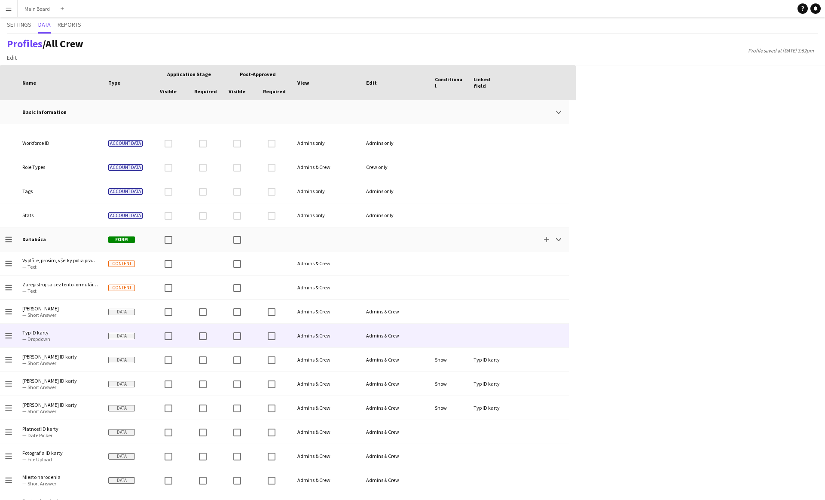
scroll to position [186, 0]
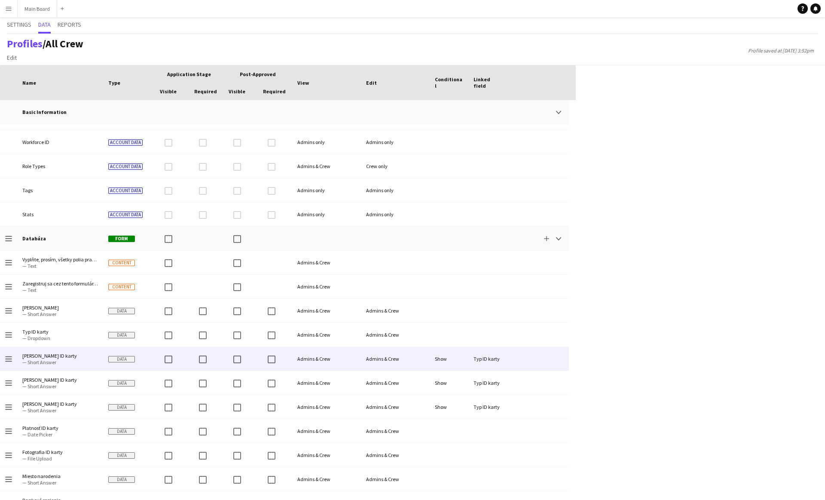
click at [396, 363] on div "Admins & Crew" at bounding box center [395, 359] width 69 height 24
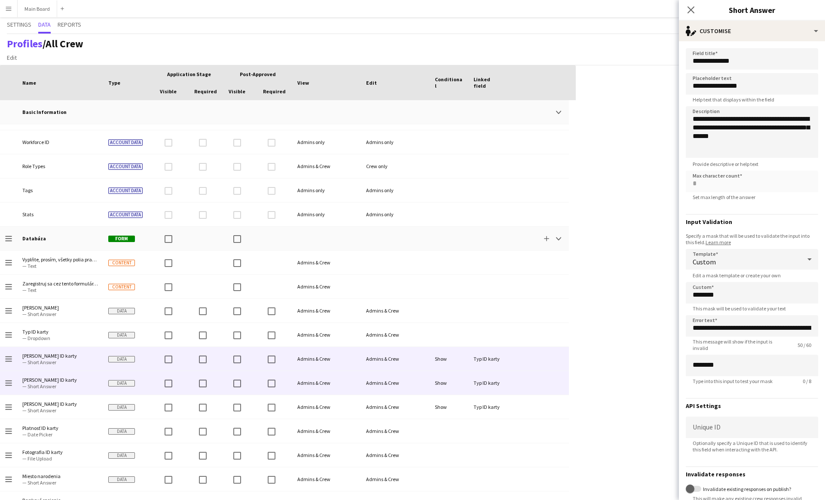
click at [400, 384] on div "Admins & Crew" at bounding box center [395, 383] width 69 height 24
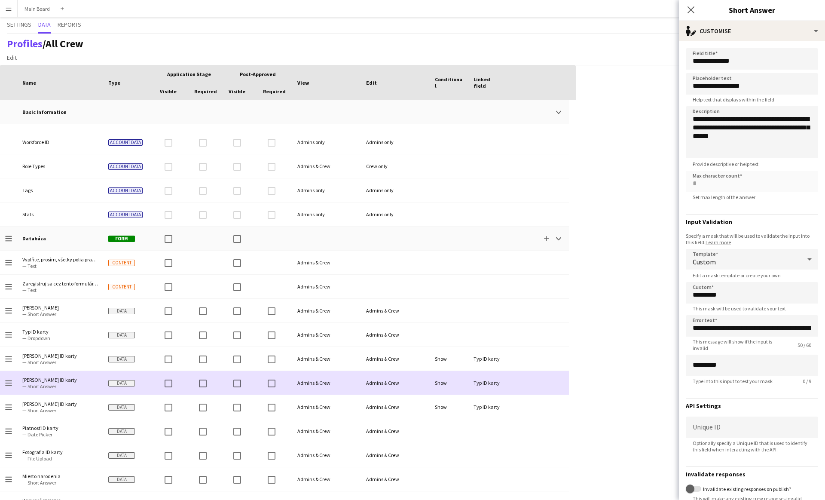
click at [428, 400] on div "Admins & Crew" at bounding box center [395, 407] width 69 height 24
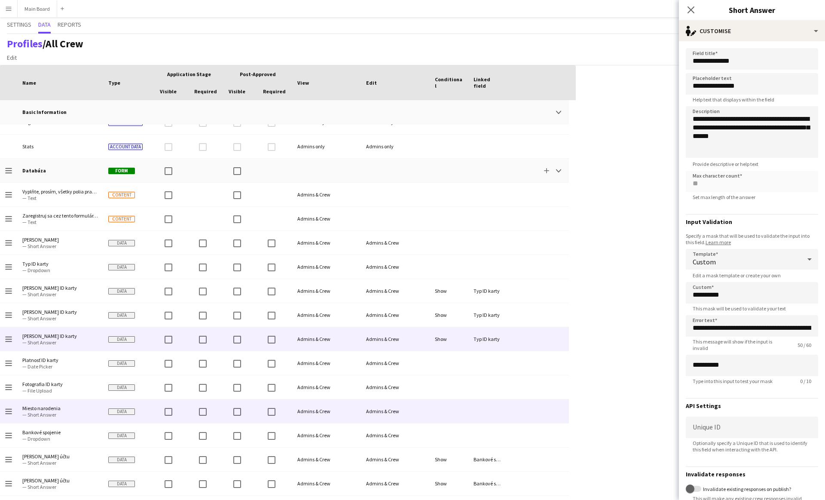
scroll to position [255, 0]
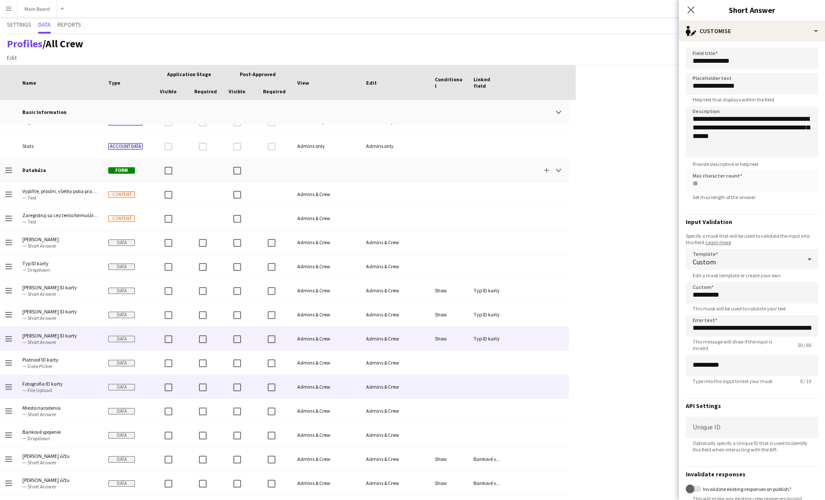
click at [413, 395] on div "Admins & Crew" at bounding box center [395, 387] width 69 height 24
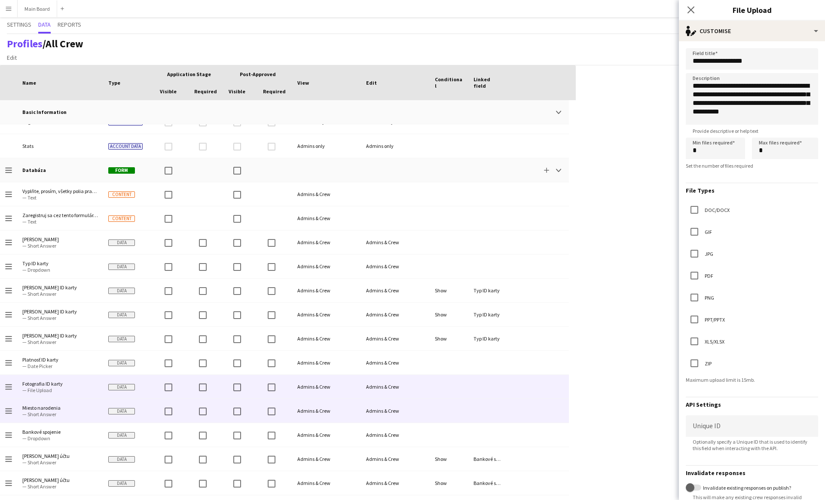
click at [422, 408] on div "Admins & Crew" at bounding box center [395, 411] width 69 height 24
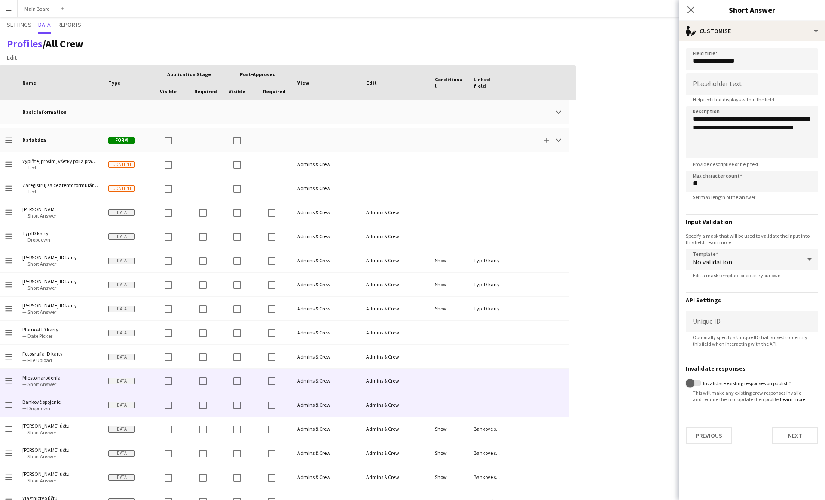
scroll to position [293, 0]
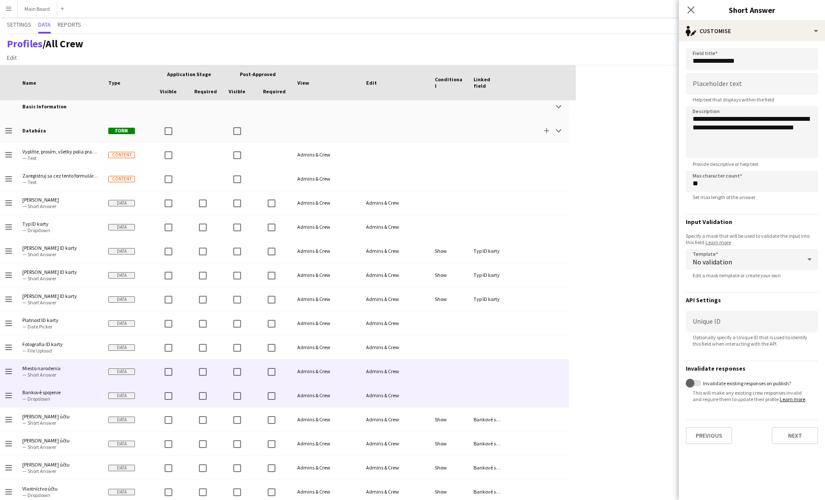
click at [443, 391] on div at bounding box center [449, 395] width 39 height 24
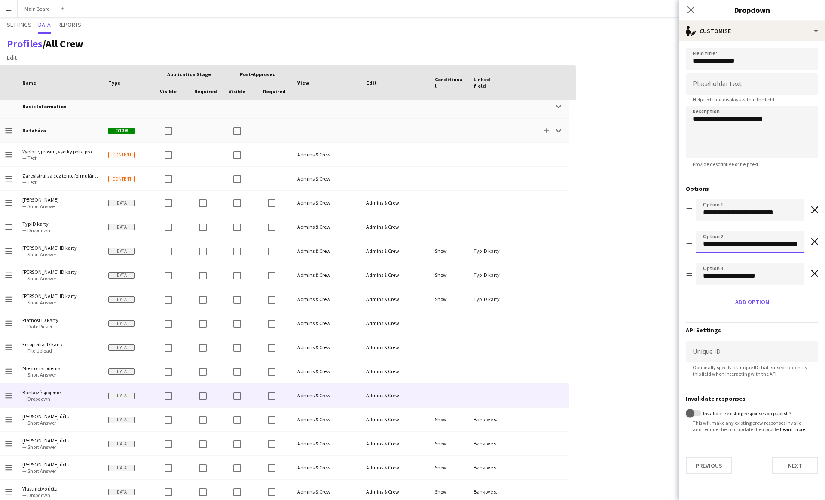
click at [789, 243] on input "**********" at bounding box center [750, 241] width 108 height 21
drag, startPoint x: 789, startPoint y: 243, endPoint x: 770, endPoint y: 242, distance: 18.5
click at [770, 242] on input "**********" at bounding box center [750, 241] width 108 height 21
click at [755, 246] on input "**********" at bounding box center [750, 241] width 108 height 21
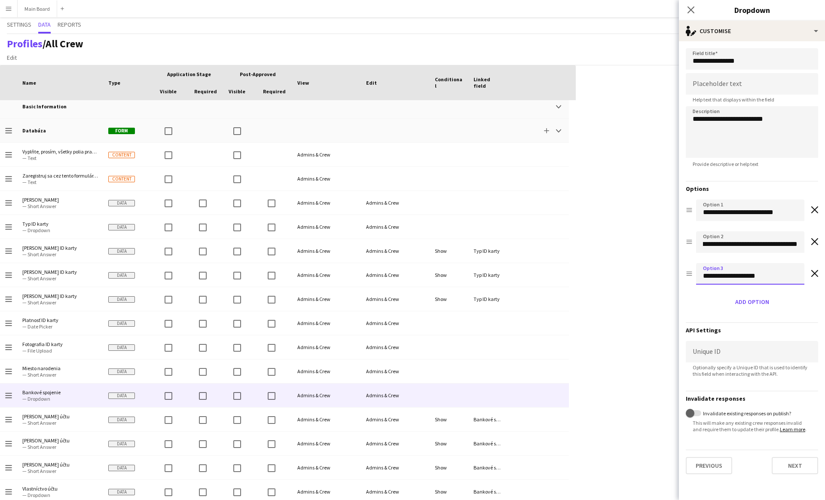
click at [727, 280] on input "**********" at bounding box center [750, 273] width 108 height 21
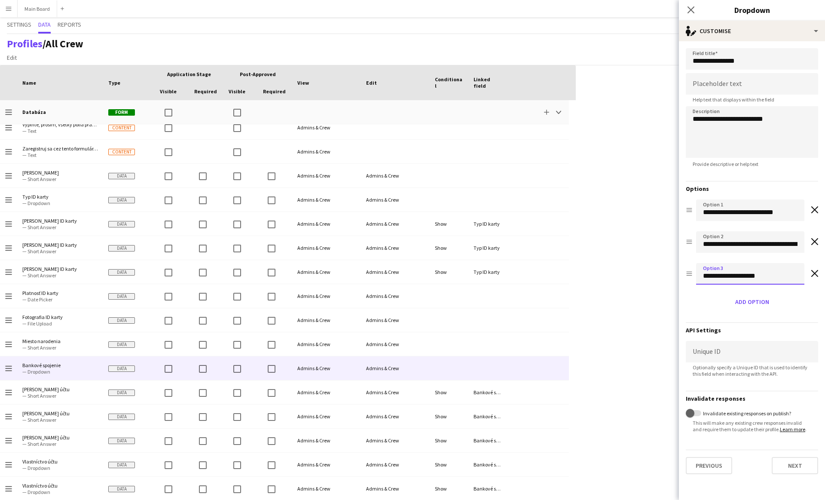
scroll to position [323, 0]
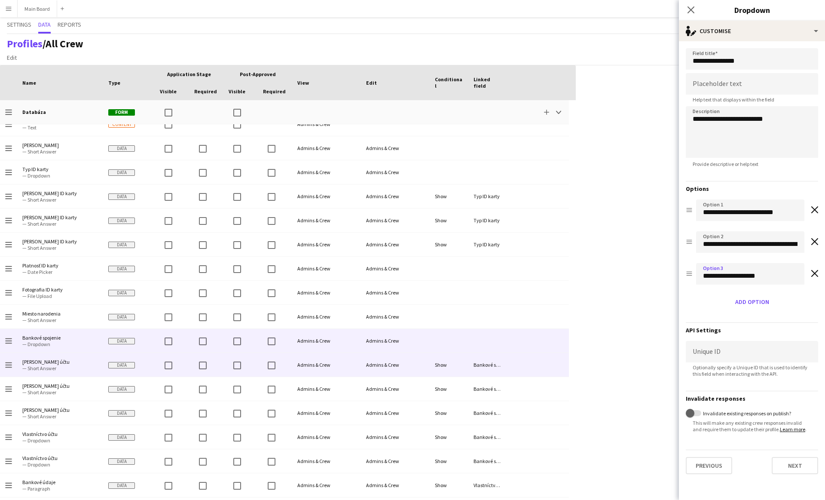
click at [434, 364] on div "Show" at bounding box center [449, 365] width 39 height 24
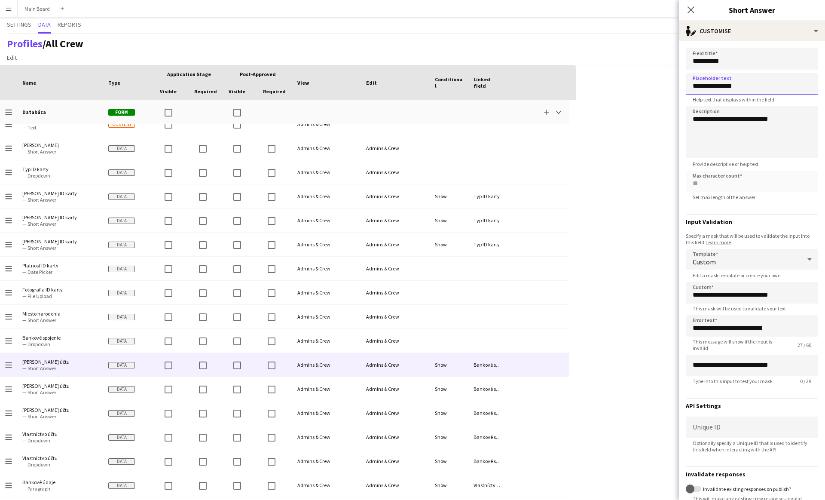
click at [759, 86] on input "**********" at bounding box center [752, 83] width 132 height 21
click at [750, 64] on input "**********" at bounding box center [752, 58] width 132 height 21
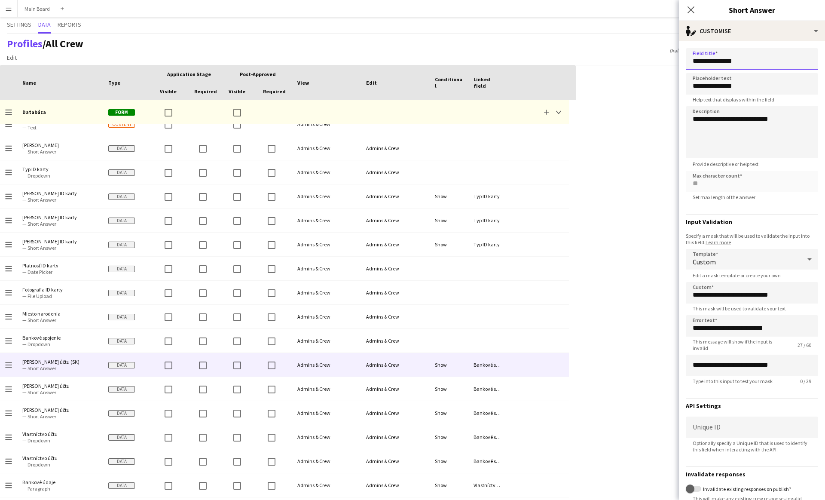
type input "**********"
click at [590, 364] on div "Press SPACE to select this row. Drag here to set row groups Drag here to set co…" at bounding box center [412, 282] width 825 height 434
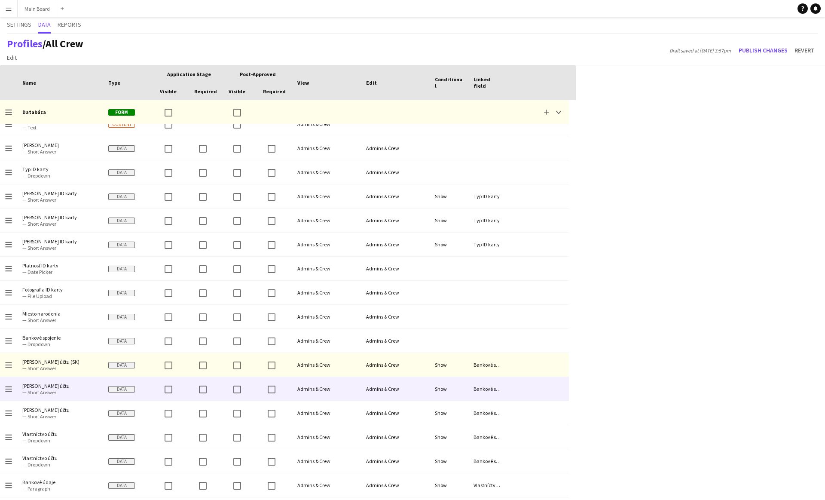
click at [399, 386] on div "Admins & Crew" at bounding box center [395, 389] width 69 height 24
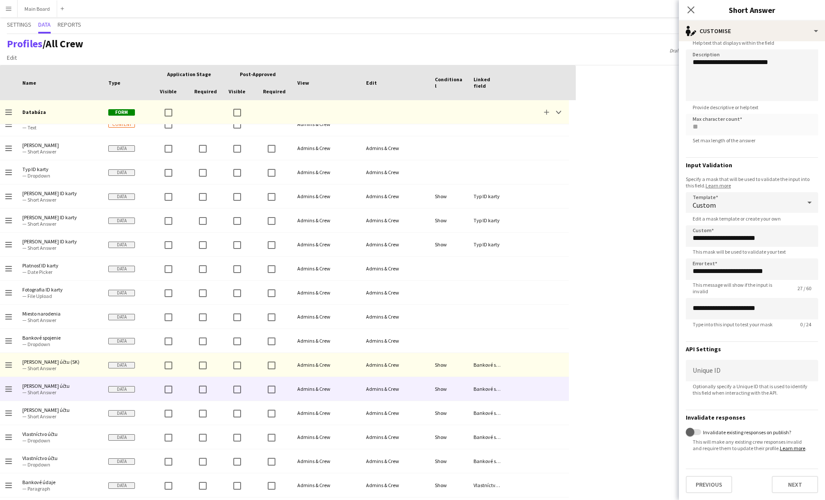
scroll to position [0, 0]
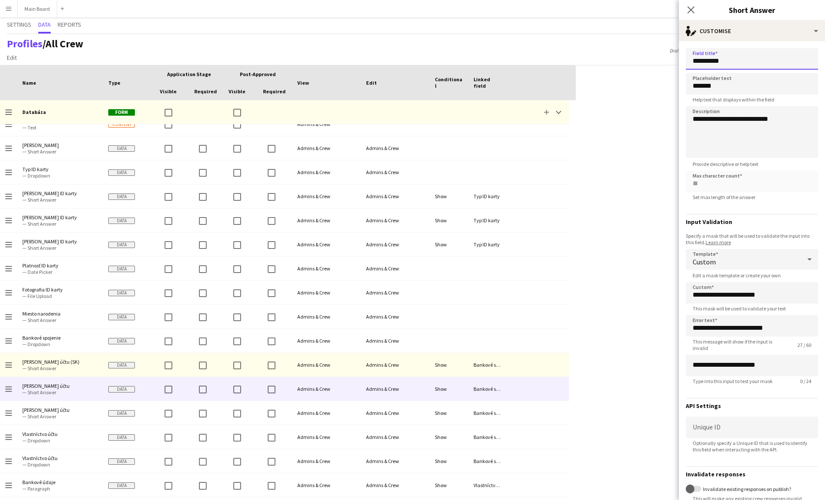
click at [740, 64] on input "**********" at bounding box center [752, 58] width 132 height 21
type input "**********"
click at [588, 301] on div "Press SPACE to select this row Drag here to set row groups Drag here to set col…" at bounding box center [412, 282] width 825 height 434
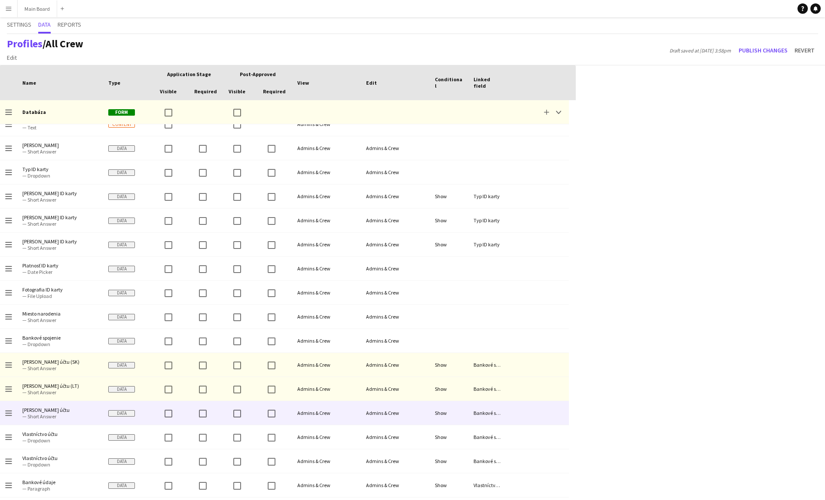
click at [418, 409] on div "Admins & Crew" at bounding box center [395, 413] width 69 height 24
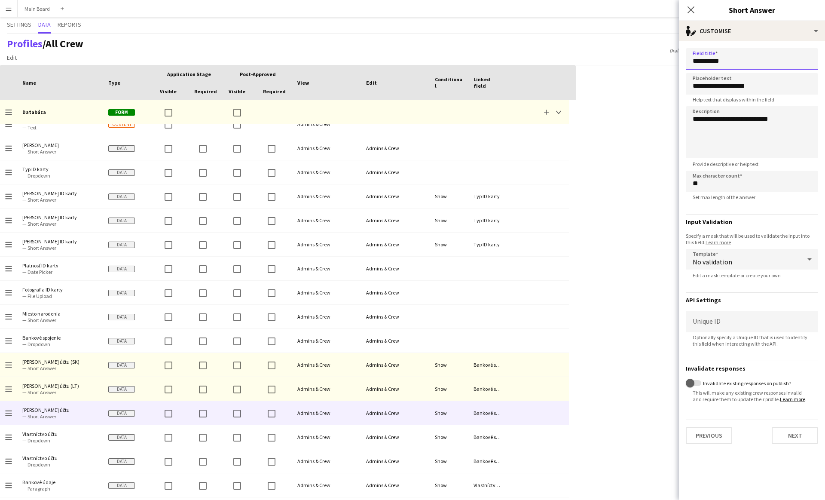
click at [743, 61] on input "**********" at bounding box center [752, 58] width 132 height 21
type input "**********"
click at [613, 395] on div "Press SPACE to select this row. Drag here to set row groups Drag here to set co…" at bounding box center [412, 282] width 825 height 434
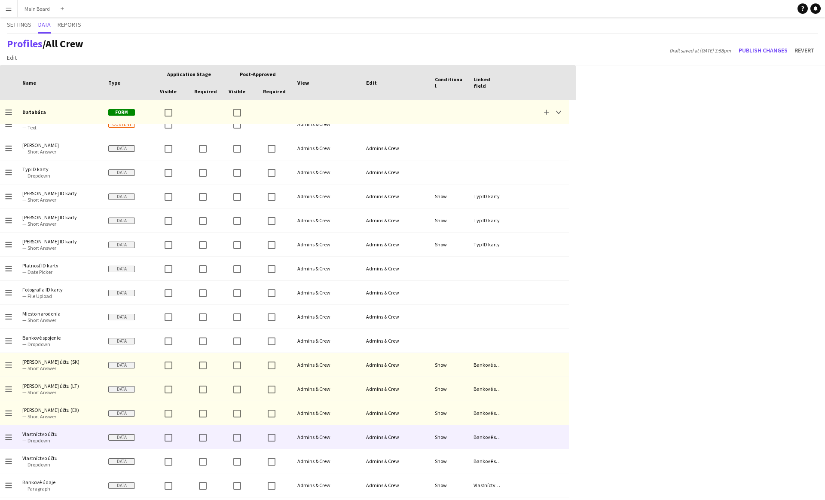
click at [414, 442] on div "Admins & Crew" at bounding box center [395, 437] width 69 height 24
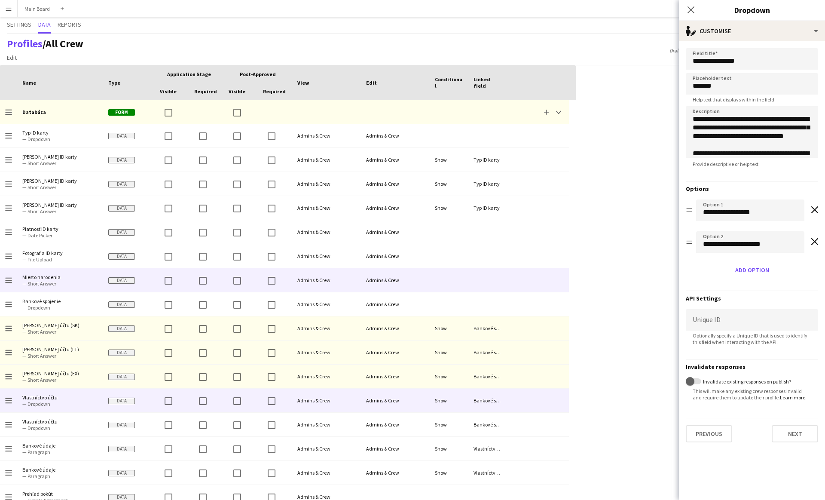
scroll to position [393, 0]
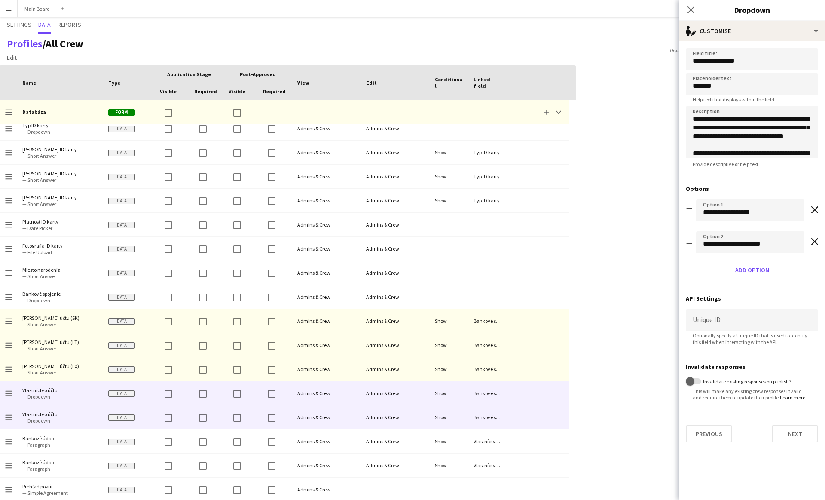
click at [447, 418] on div "Show" at bounding box center [449, 417] width 39 height 24
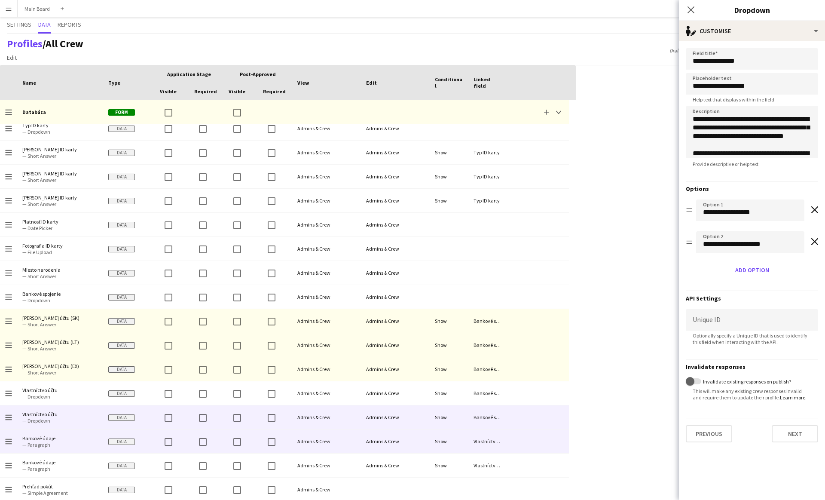
click at [440, 442] on div "Show" at bounding box center [449, 441] width 39 height 24
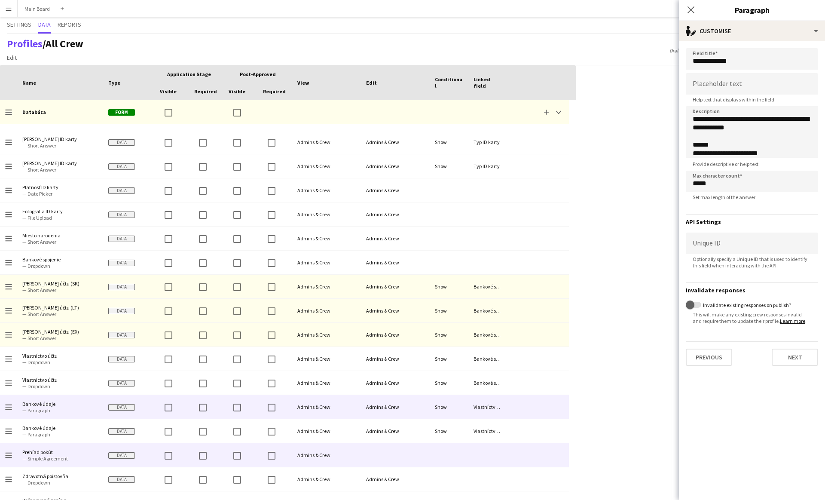
scroll to position [435, 0]
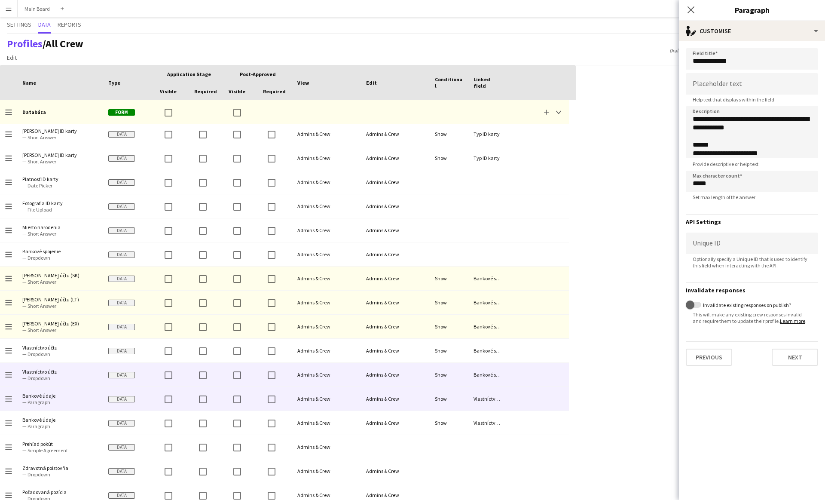
click at [397, 379] on div "Admins & Crew" at bounding box center [395, 375] width 69 height 24
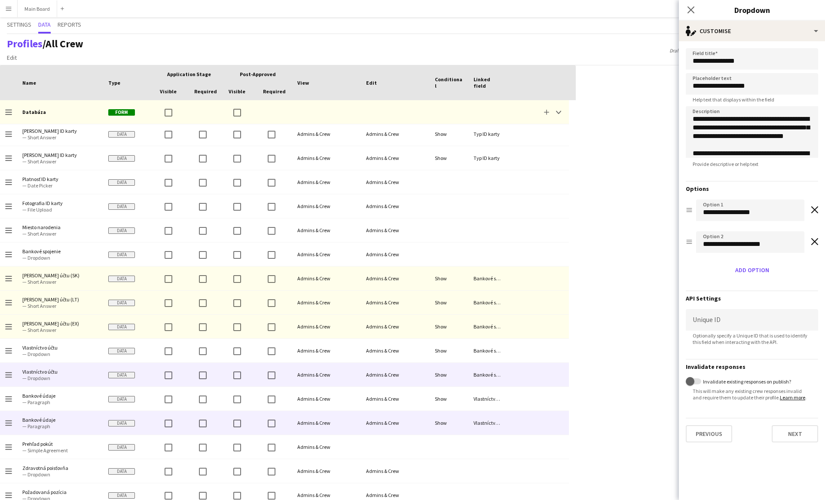
click at [391, 413] on div "Admins & Crew" at bounding box center [395, 423] width 69 height 24
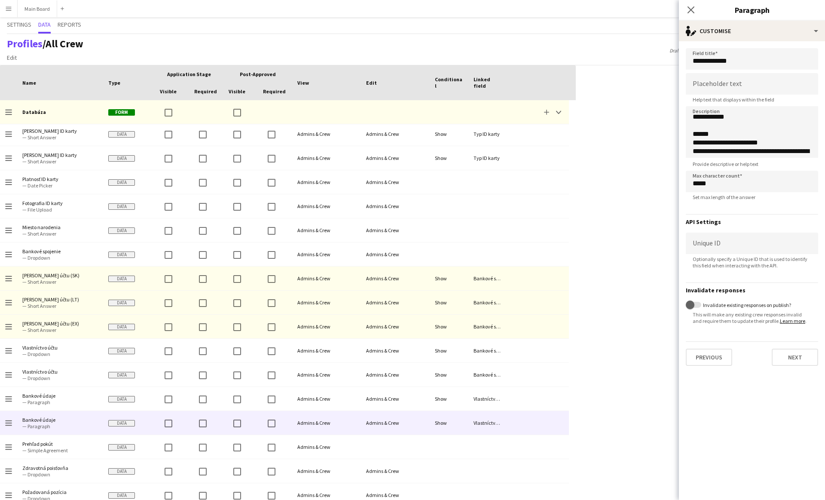
scroll to position [21, 0]
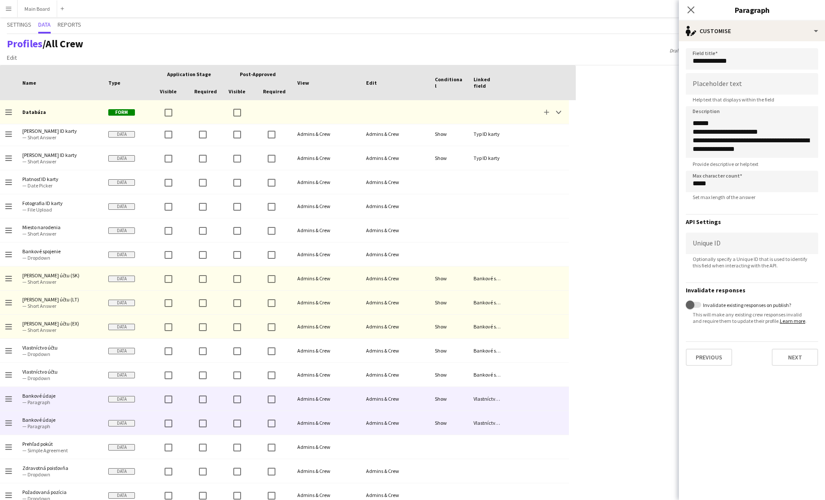
click at [434, 403] on div "Show" at bounding box center [449, 399] width 39 height 24
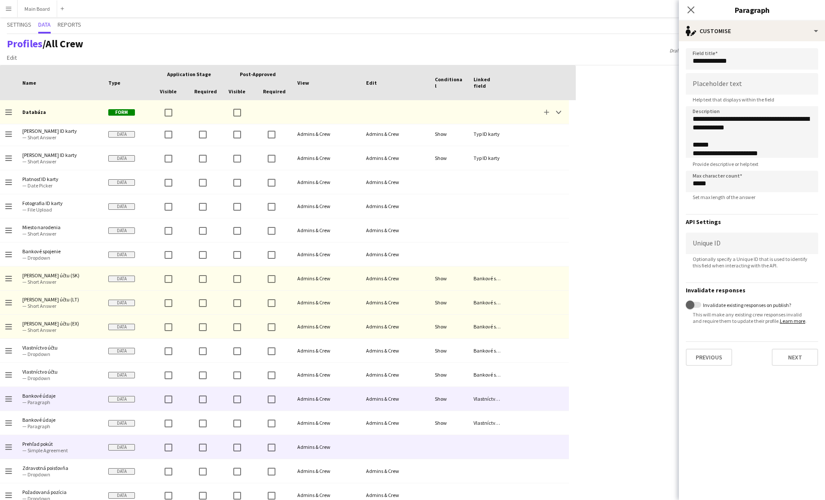
click at [408, 450] on div at bounding box center [395, 447] width 69 height 24
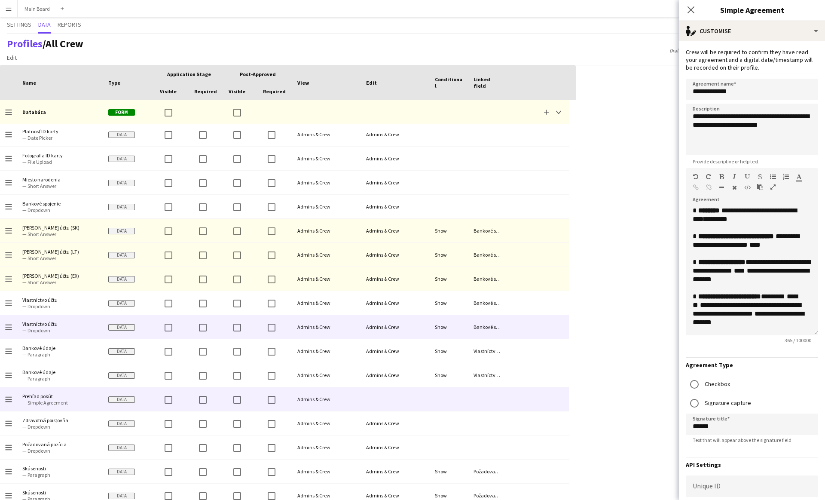
scroll to position [519, 0]
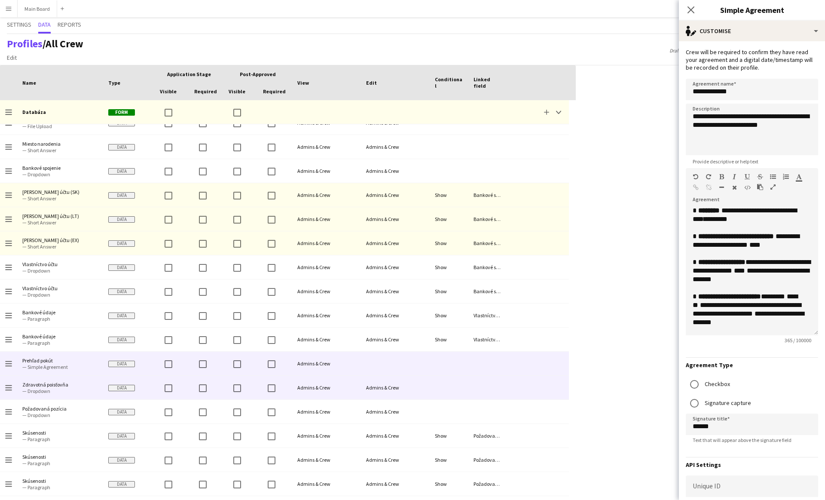
click at [432, 381] on div at bounding box center [449, 388] width 39 height 24
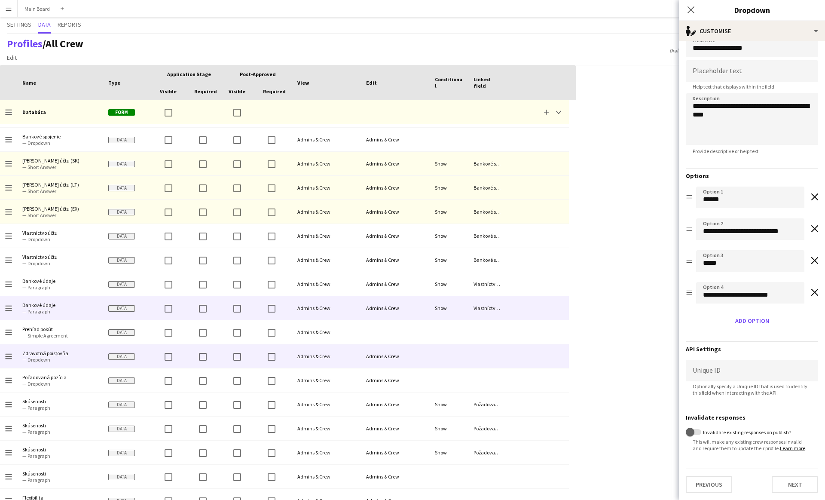
scroll to position [552, 0]
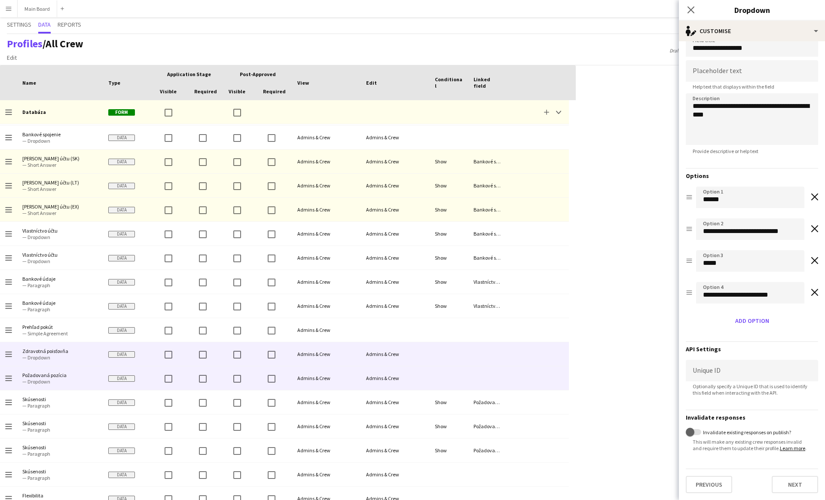
click at [431, 382] on div at bounding box center [449, 378] width 39 height 24
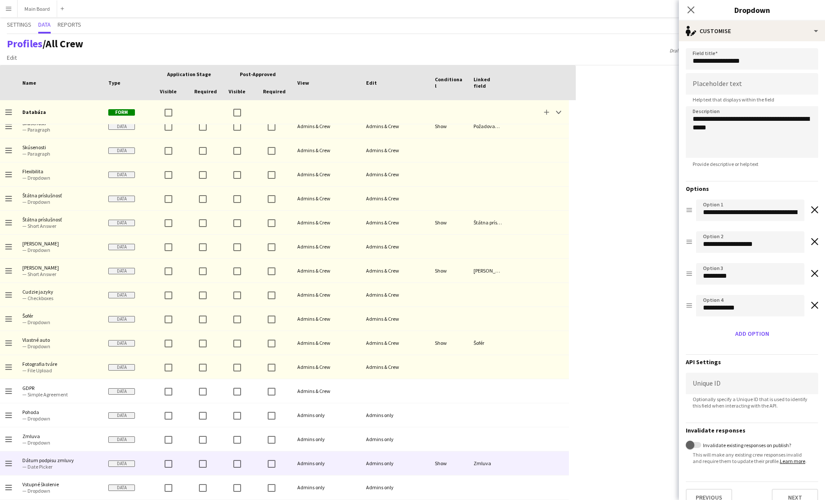
scroll to position [883, 0]
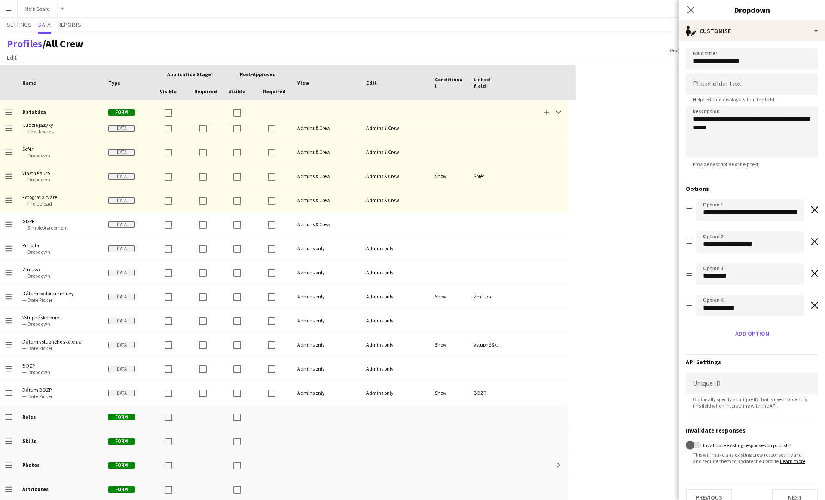
click at [618, 168] on div "Press SPACE to select this row. Drag here to set row groups Drag here to set co…" at bounding box center [412, 282] width 825 height 434
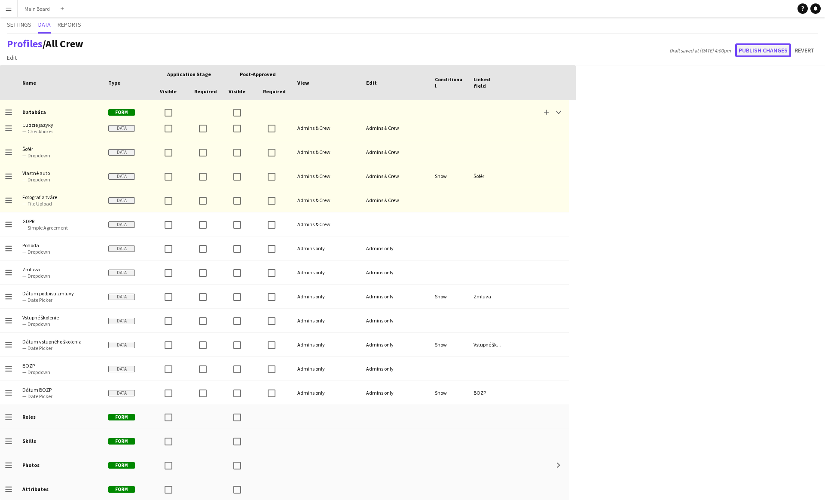
click at [765, 51] on button "Publish changes" at bounding box center [763, 50] width 56 height 14
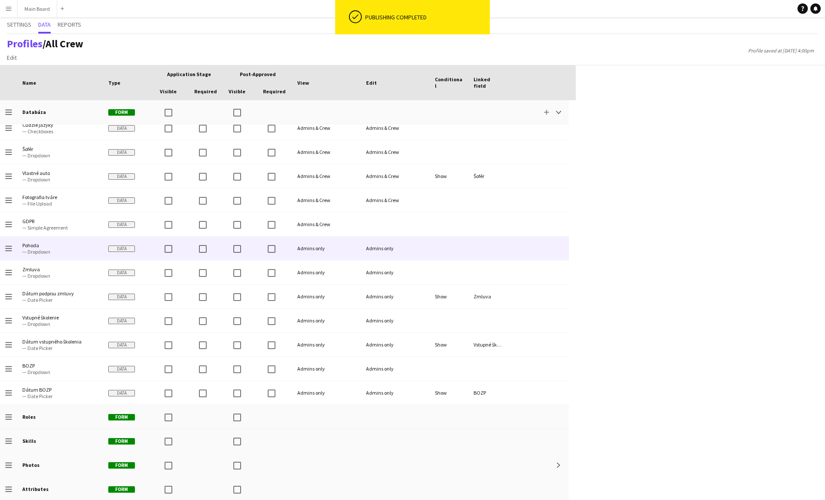
click at [345, 238] on div "Admins only" at bounding box center [326, 248] width 69 height 24
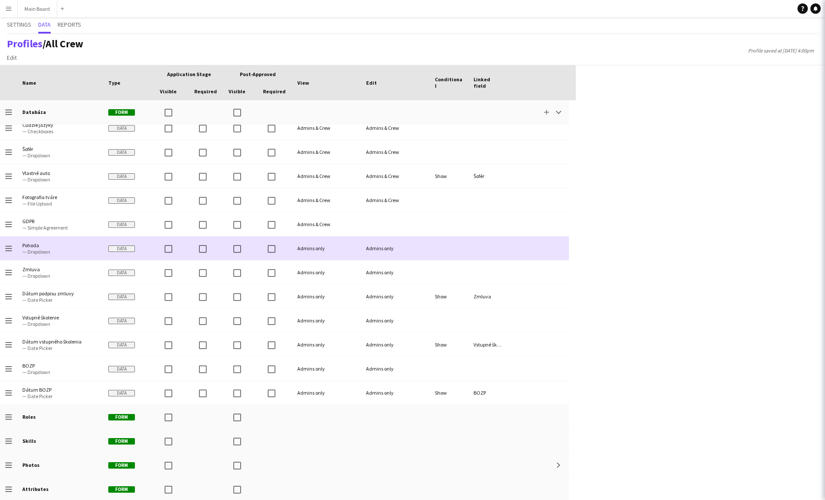
click at [359, 229] on div "Admins & Crew" at bounding box center [326, 224] width 69 height 24
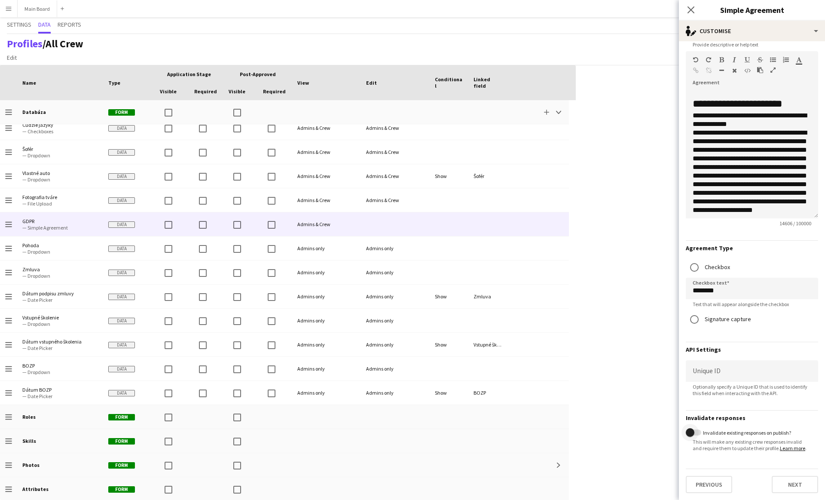
click at [696, 434] on span "button" at bounding box center [690, 432] width 17 height 17
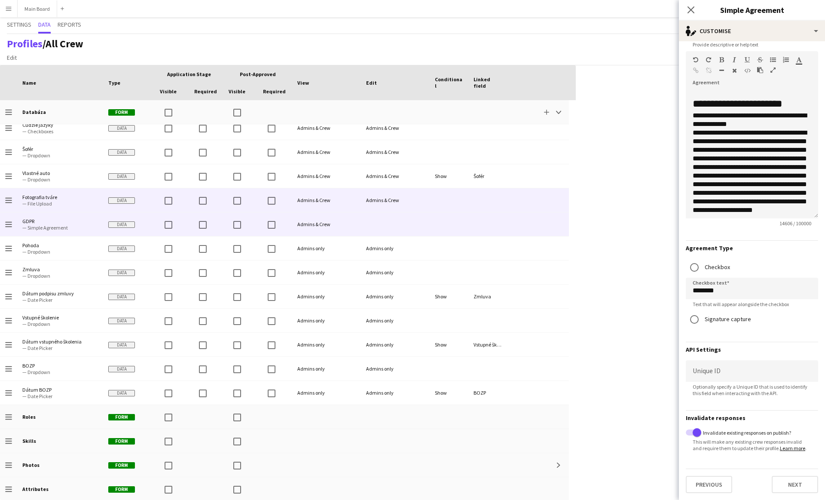
click at [476, 205] on div at bounding box center [487, 200] width 39 height 24
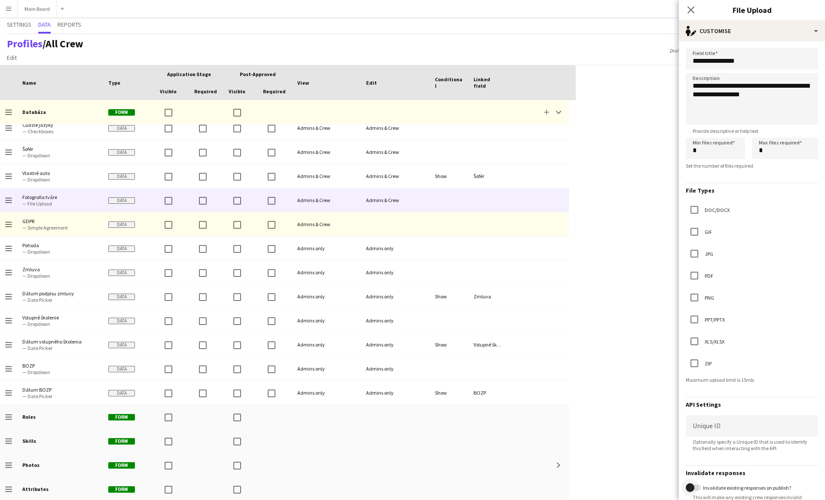
click at [692, 485] on span "button" at bounding box center [690, 487] width 9 height 9
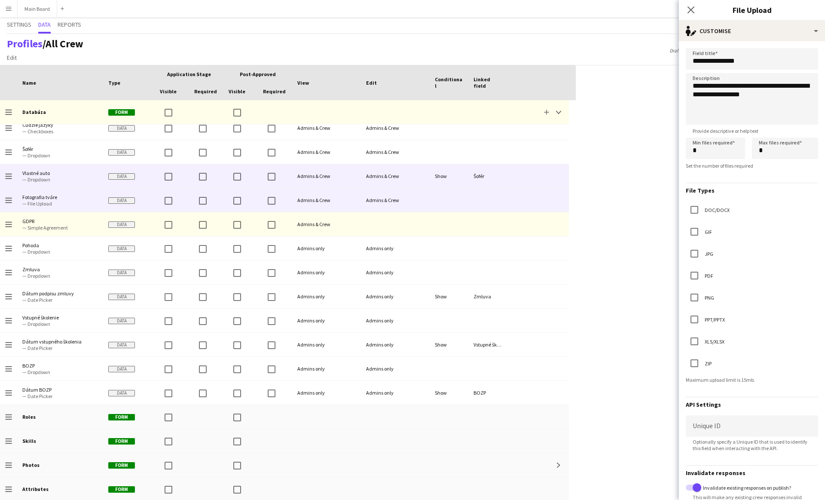
click at [403, 170] on div "Admins & Crew" at bounding box center [395, 176] width 69 height 24
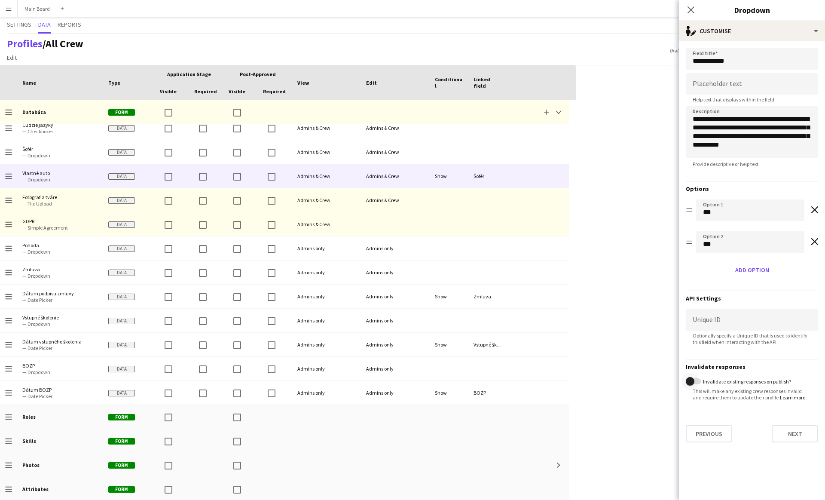
click at [696, 386] on span "button" at bounding box center [690, 381] width 17 height 17
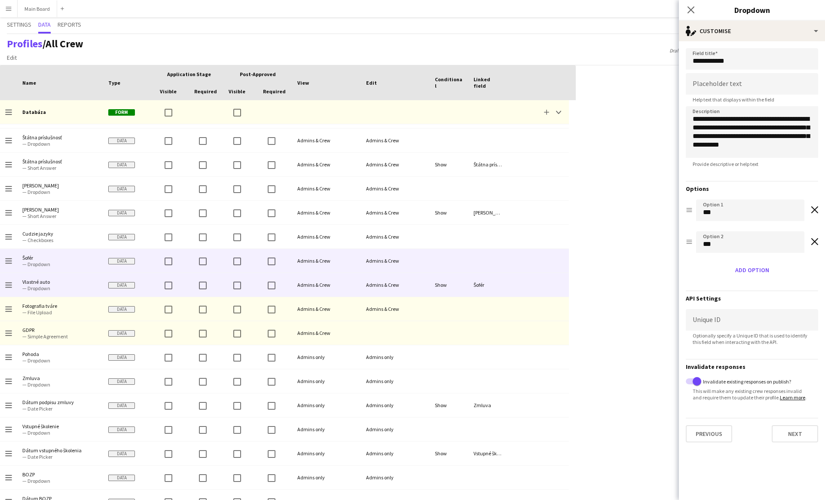
click at [442, 260] on div at bounding box center [449, 261] width 39 height 24
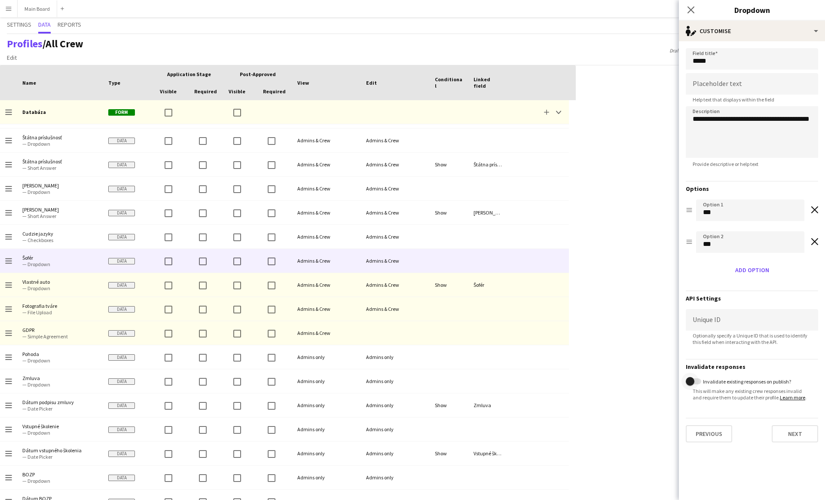
click at [690, 382] on span "button" at bounding box center [690, 381] width 9 height 9
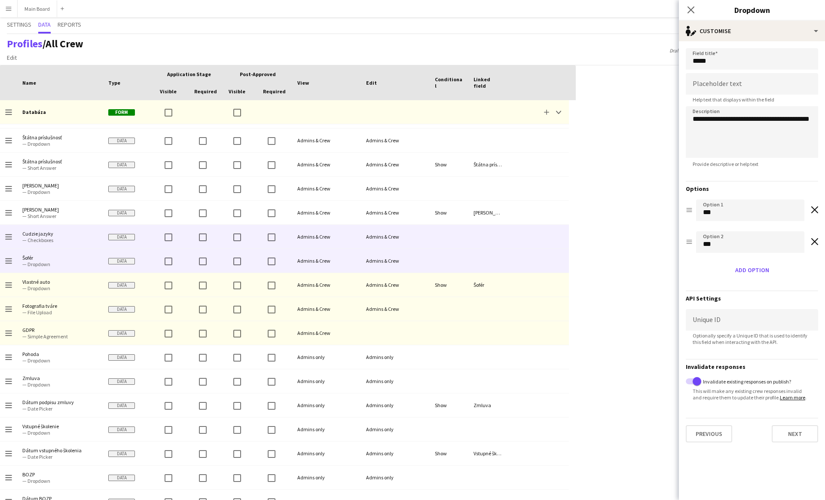
click at [474, 239] on div at bounding box center [487, 237] width 39 height 24
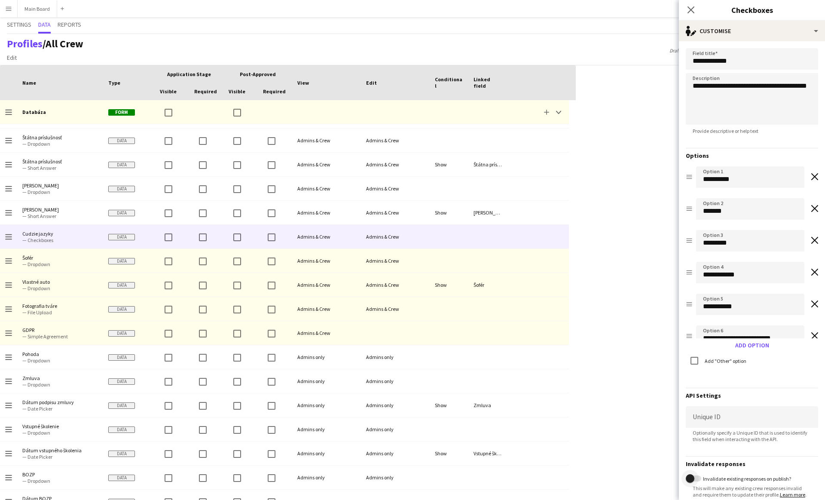
click at [689, 481] on span "button" at bounding box center [690, 478] width 9 height 9
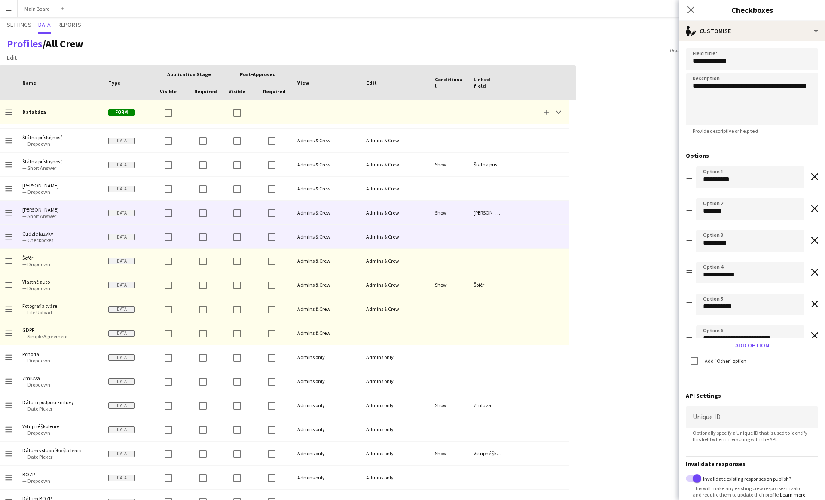
click at [483, 217] on div "Rodný jazyk" at bounding box center [487, 213] width 39 height 24
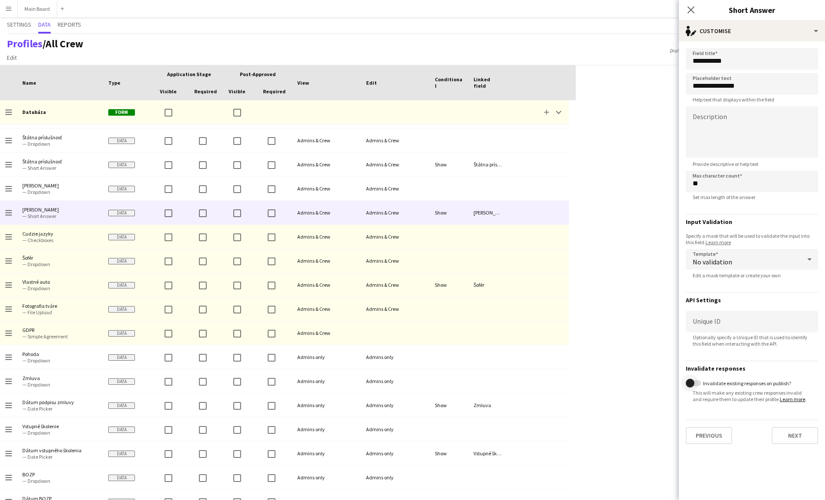
click at [695, 386] on span "button" at bounding box center [690, 382] width 17 height 17
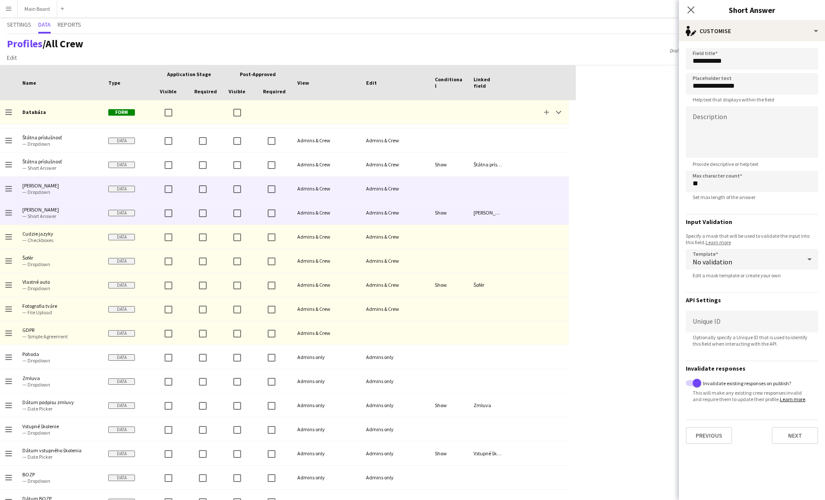
click at [439, 193] on div at bounding box center [449, 189] width 39 height 24
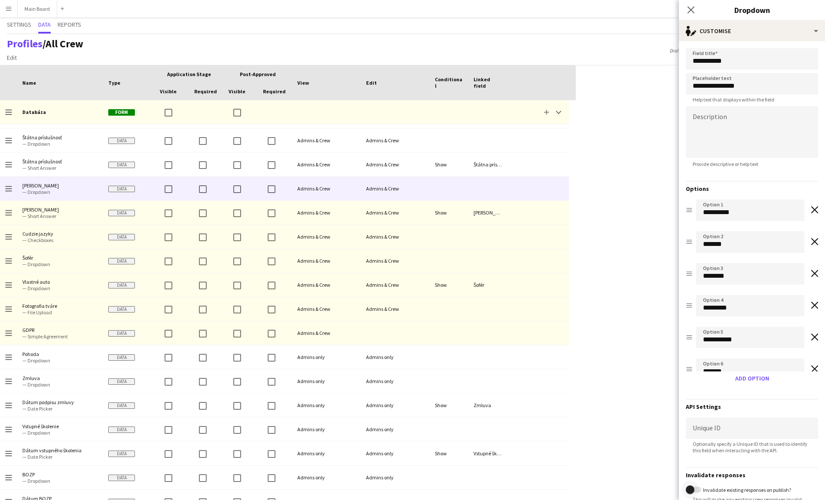
click at [691, 487] on span "button" at bounding box center [690, 489] width 9 height 9
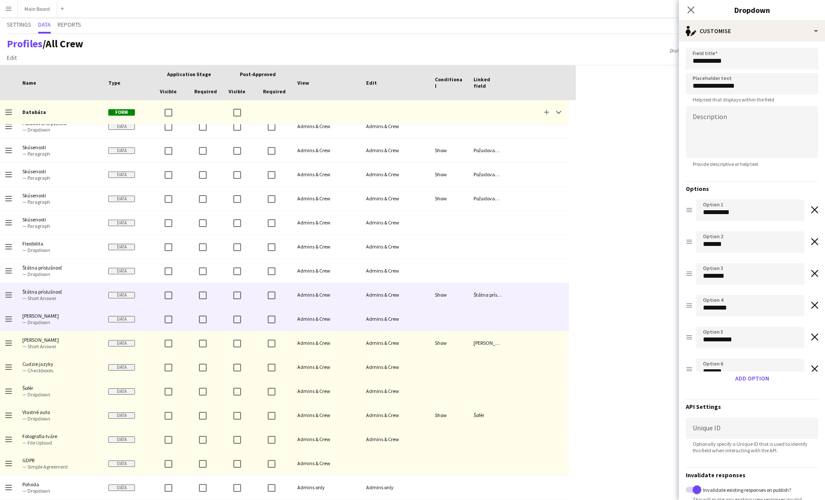
click at [437, 301] on div "Show" at bounding box center [449, 295] width 39 height 24
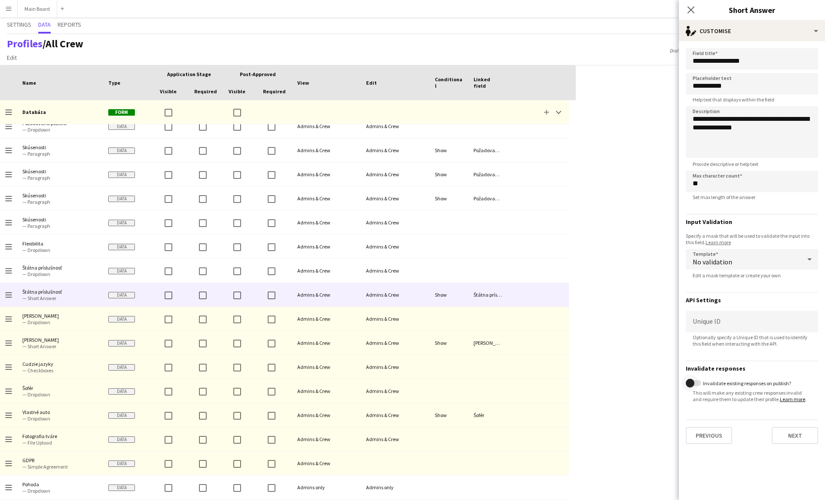
click at [690, 383] on span "button" at bounding box center [690, 383] width 9 height 9
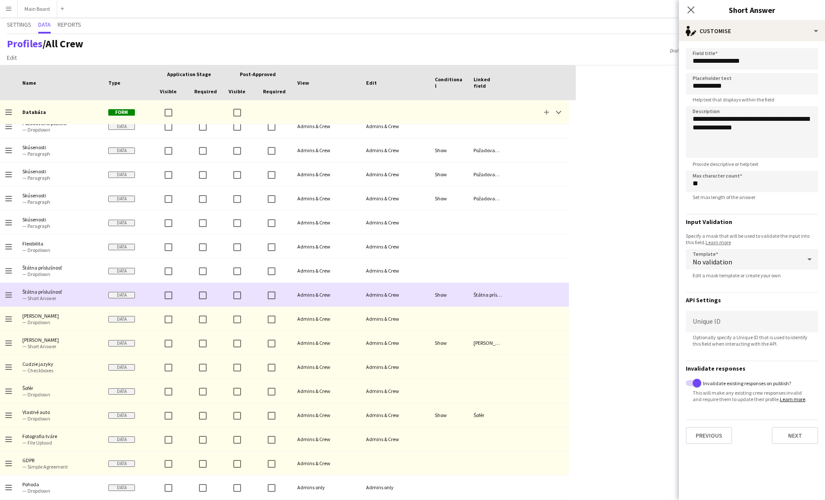
click at [448, 287] on div "Show" at bounding box center [449, 295] width 39 height 24
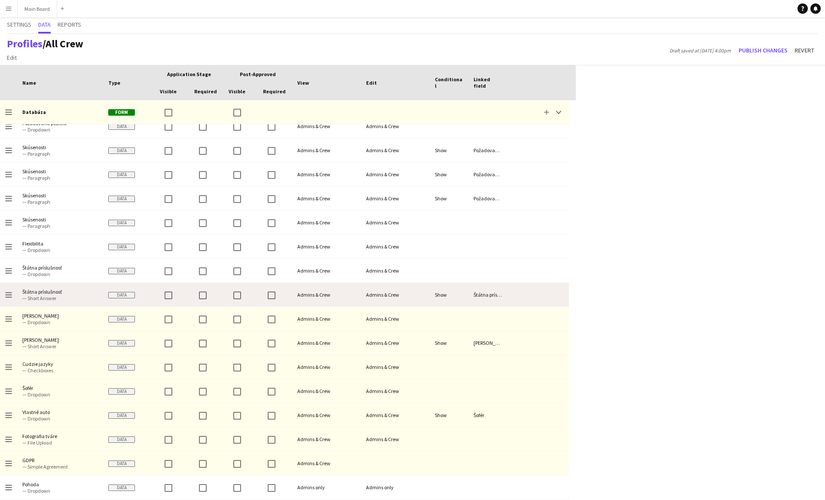
click at [465, 275] on div at bounding box center [449, 271] width 39 height 24
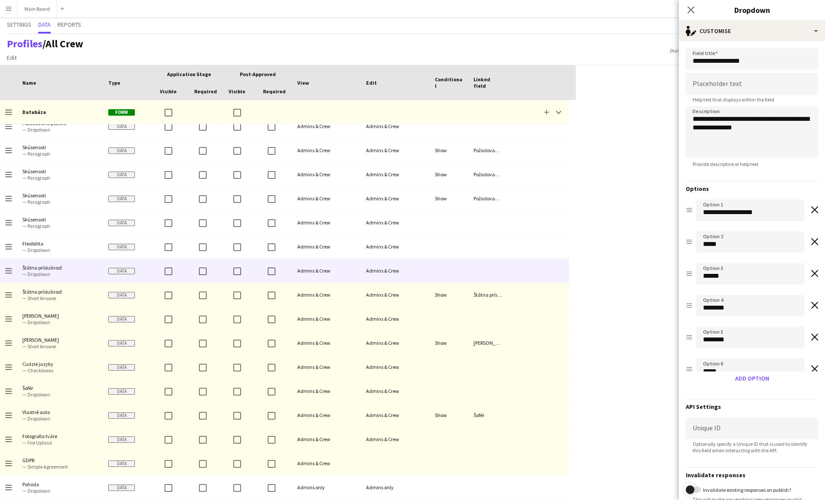
click at [691, 493] on span "button" at bounding box center [690, 489] width 9 height 9
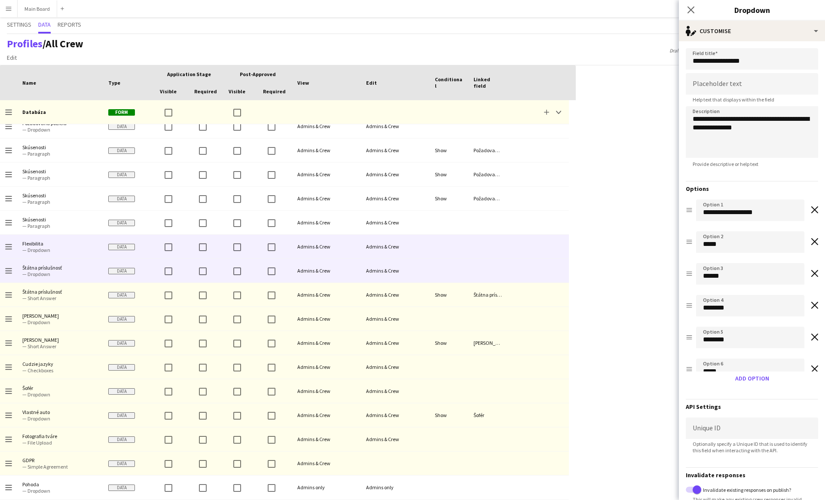
click at [455, 244] on div at bounding box center [449, 247] width 39 height 24
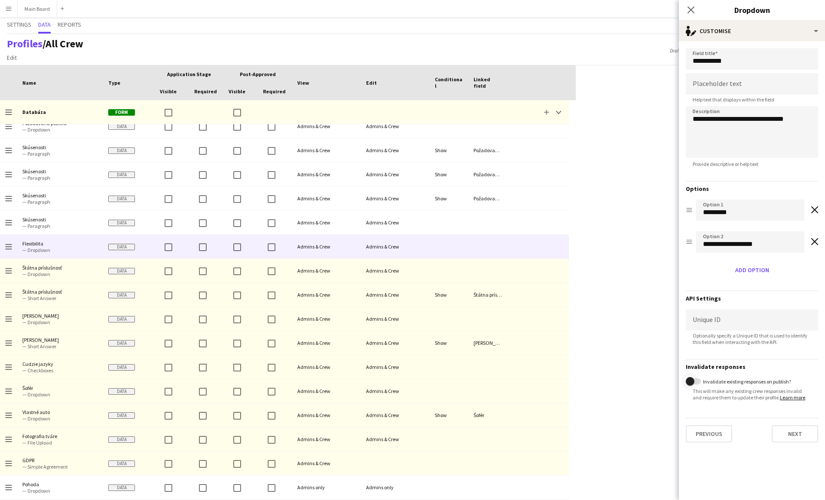
click at [691, 378] on span "button" at bounding box center [690, 381] width 9 height 9
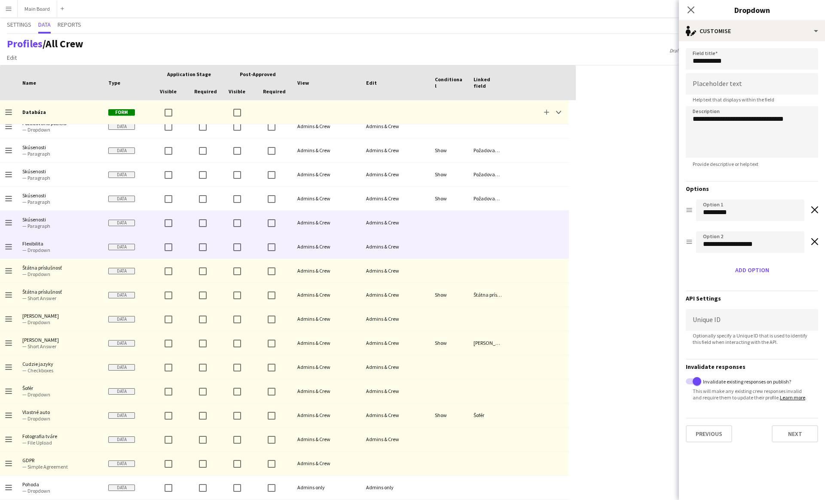
click at [429, 221] on div "Admins & Crew" at bounding box center [395, 223] width 69 height 24
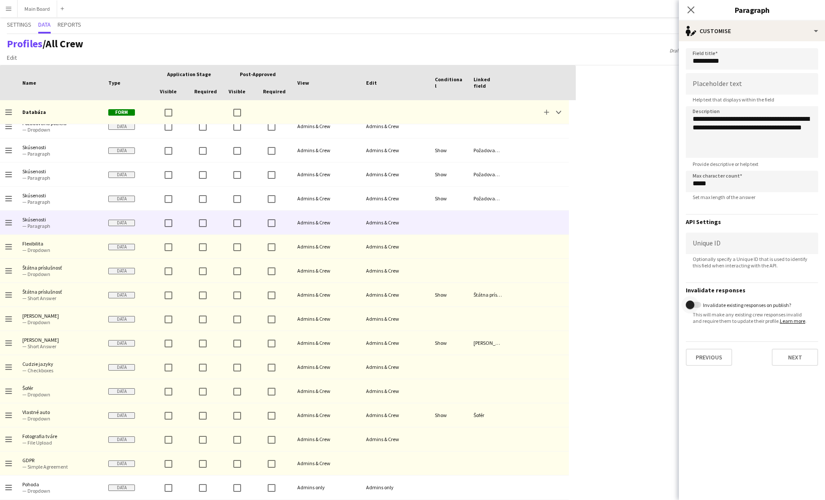
click at [693, 305] on span "button" at bounding box center [690, 304] width 9 height 9
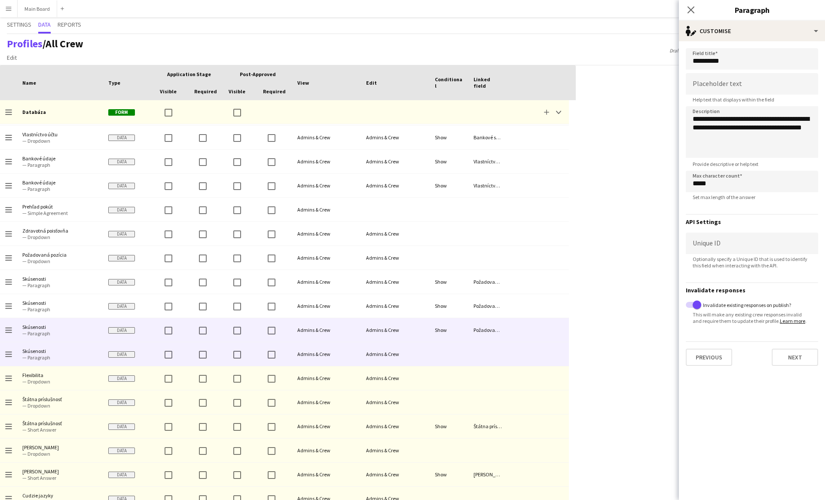
click at [459, 321] on div "Show" at bounding box center [449, 330] width 39 height 24
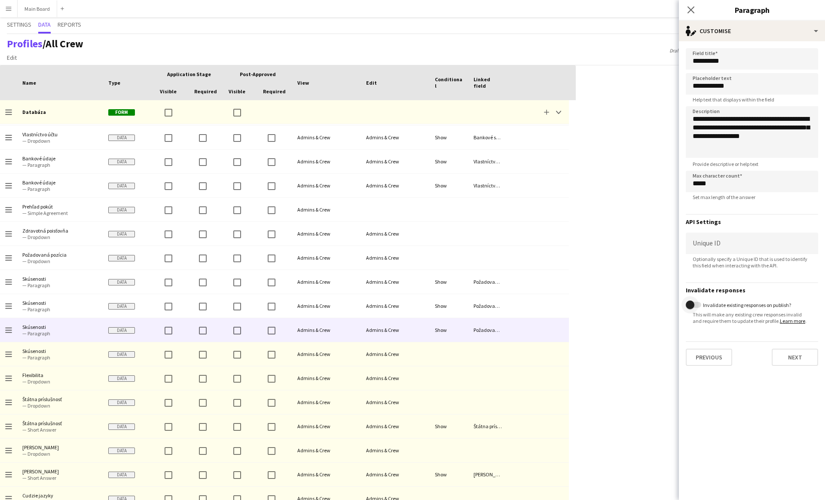
click at [694, 300] on span "button" at bounding box center [690, 304] width 17 height 17
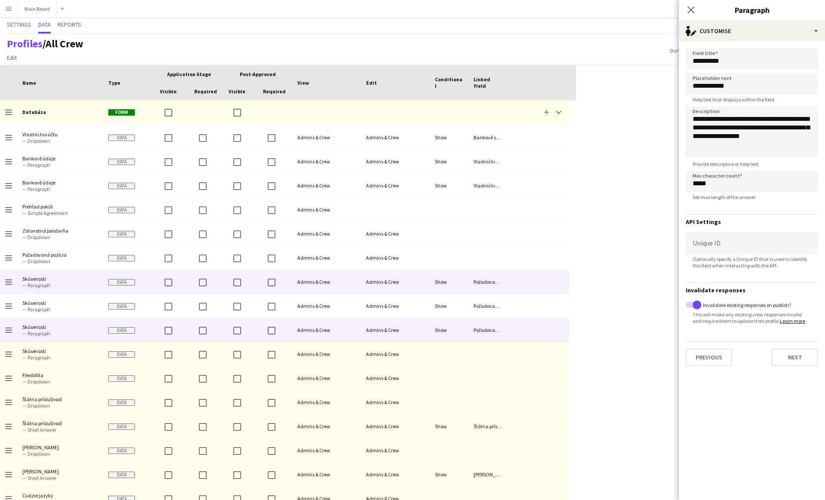
click at [487, 296] on div "Požadovaná pozícia" at bounding box center [487, 306] width 39 height 24
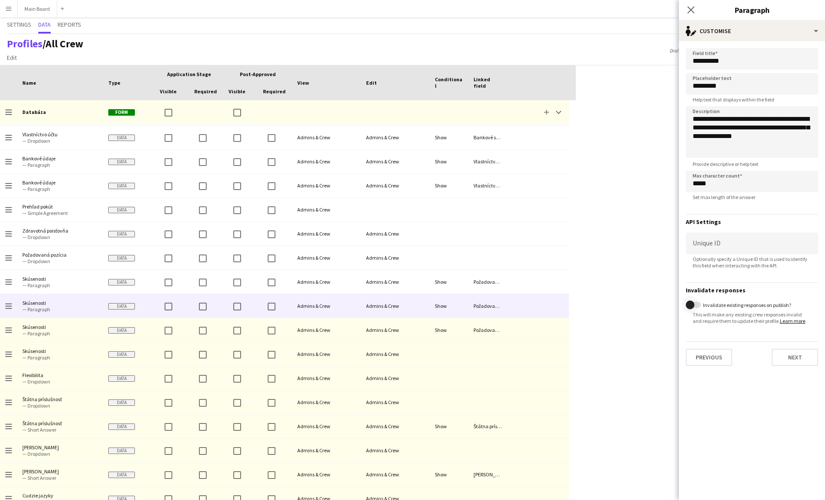
click at [696, 302] on span "button" at bounding box center [690, 304] width 17 height 17
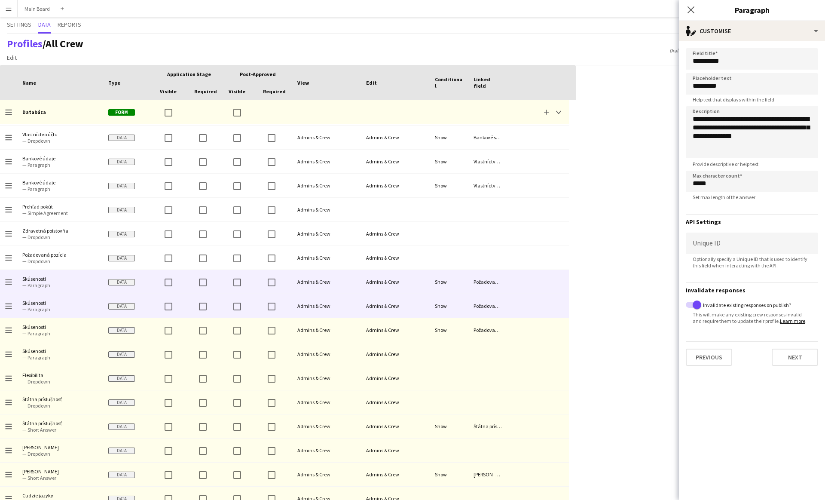
click at [501, 281] on div "Požadovaná pozícia" at bounding box center [487, 282] width 39 height 24
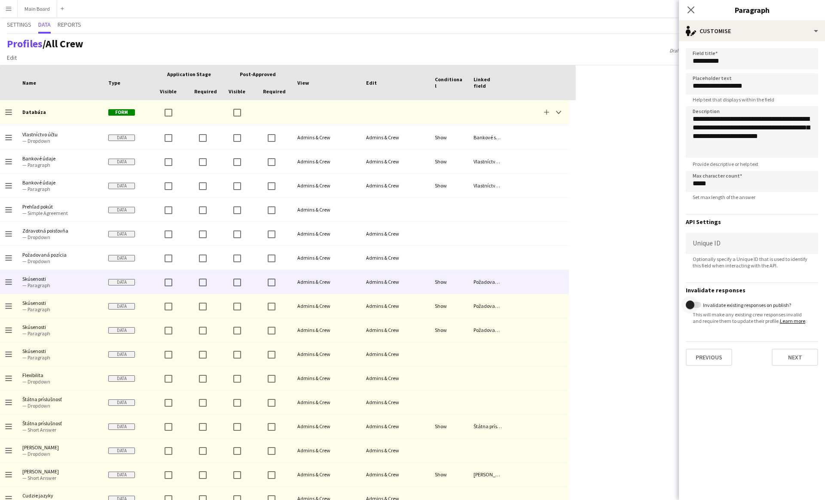
click at [693, 306] on span "button" at bounding box center [690, 304] width 9 height 9
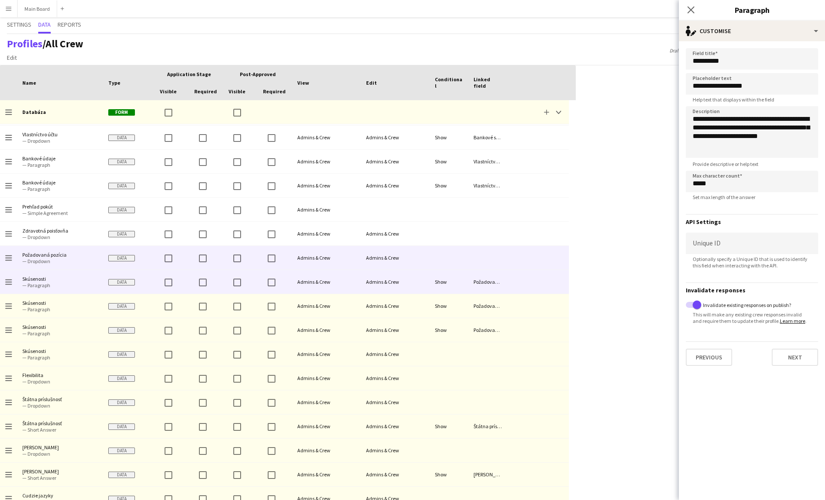
click at [534, 257] on div at bounding box center [538, 258] width 62 height 24
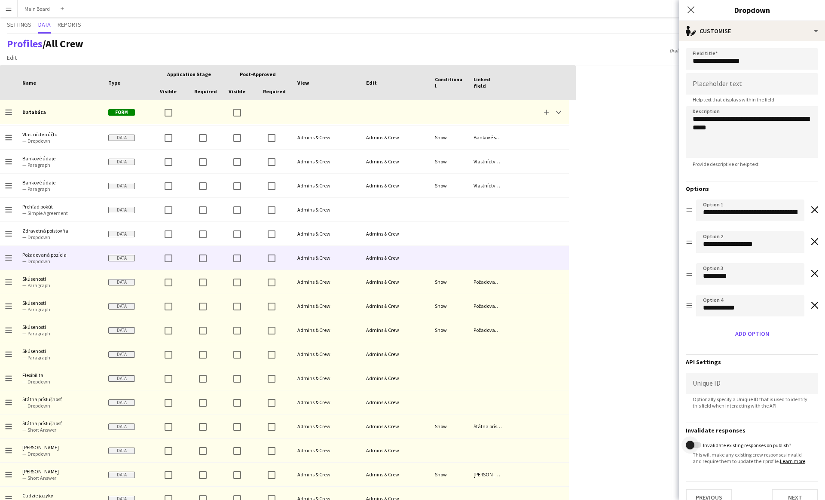
click at [688, 443] on span "button" at bounding box center [690, 444] width 9 height 9
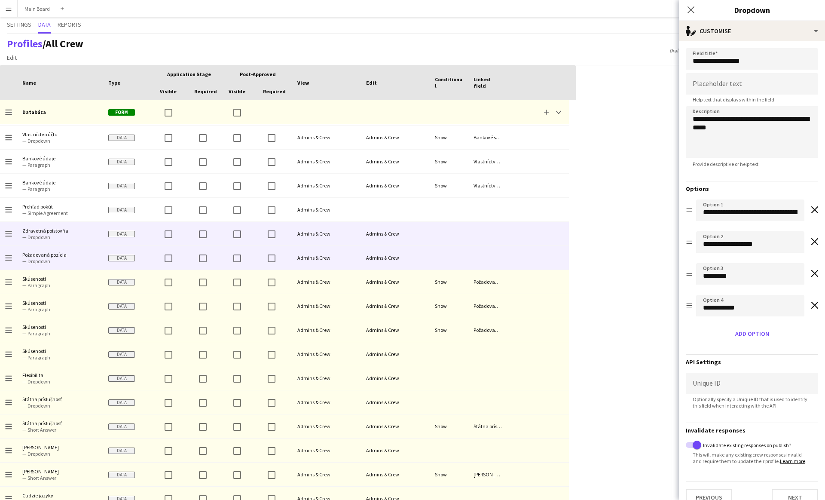
click at [476, 242] on div at bounding box center [487, 234] width 39 height 24
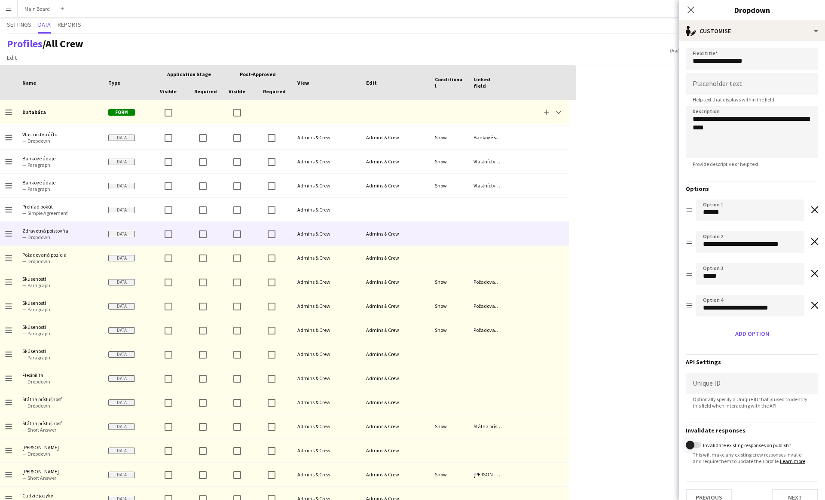
click at [691, 445] on span "button" at bounding box center [690, 444] width 9 height 9
click at [694, 9] on icon "Close pop-in" at bounding box center [691, 10] width 8 height 8
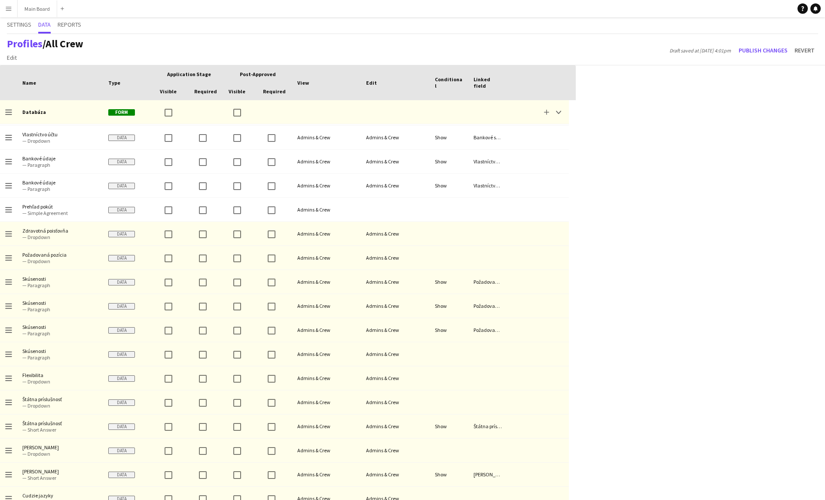
click at [766, 107] on div "Press SPACE to select this row. Drag here to set row groups Drag here to set co…" at bounding box center [412, 282] width 825 height 434
click at [764, 49] on button "Publish changes" at bounding box center [763, 50] width 56 height 14
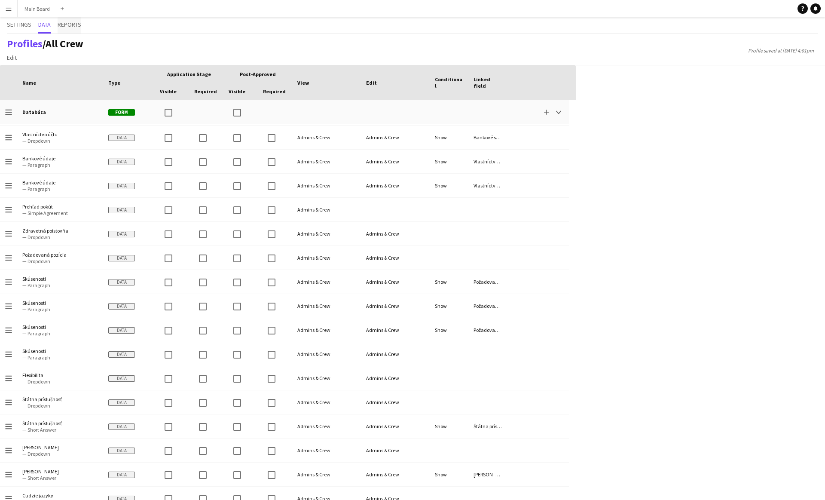
click at [70, 28] on span "Reports" at bounding box center [70, 25] width 24 height 16
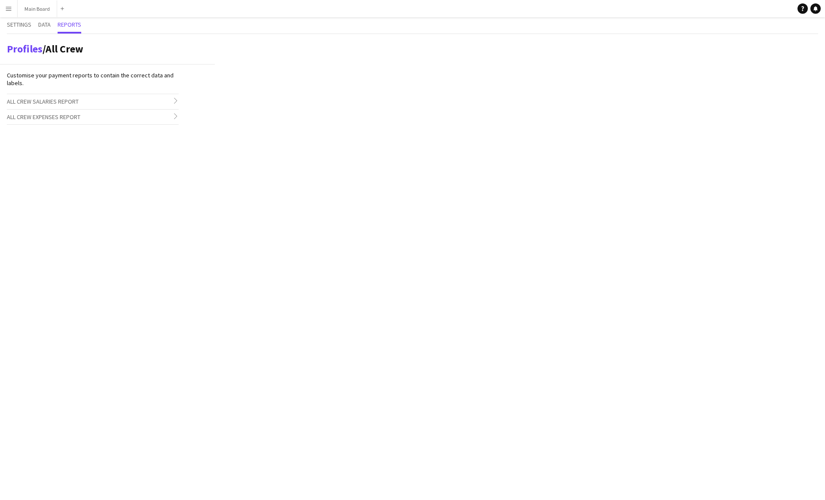
click at [101, 101] on h3 "All Crew Salaries Report chevron-right" at bounding box center [93, 101] width 172 height 15
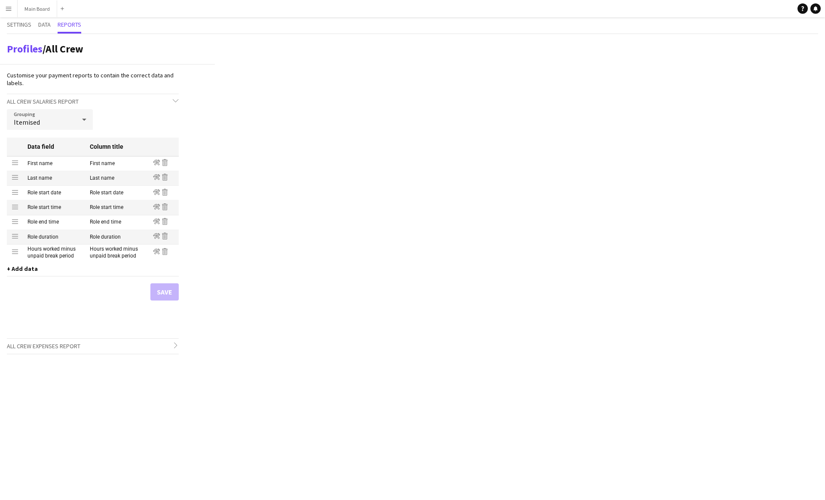
click at [24, 272] on span "+ Add data" at bounding box center [22, 269] width 31 height 8
click at [269, 313] on div "Profiles / All Crew Customise your payment reports to contain the correct data …" at bounding box center [412, 197] width 825 height 327
click at [45, 19] on span "Data" at bounding box center [44, 25] width 12 height 16
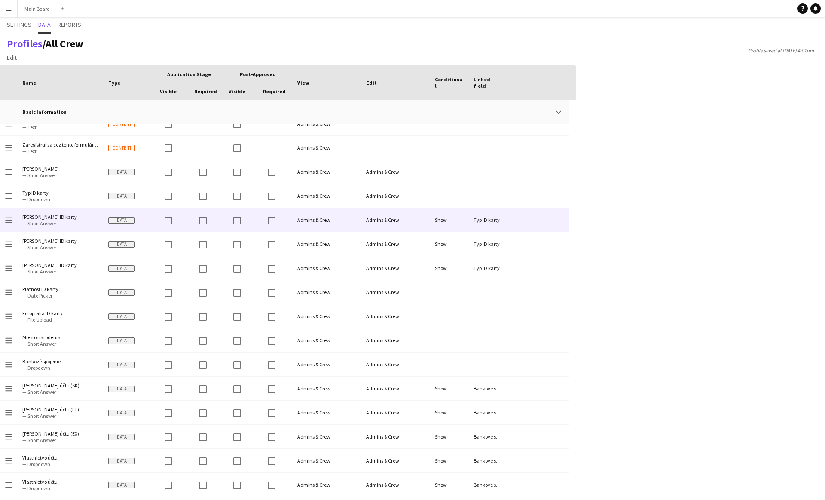
scroll to position [42, 0]
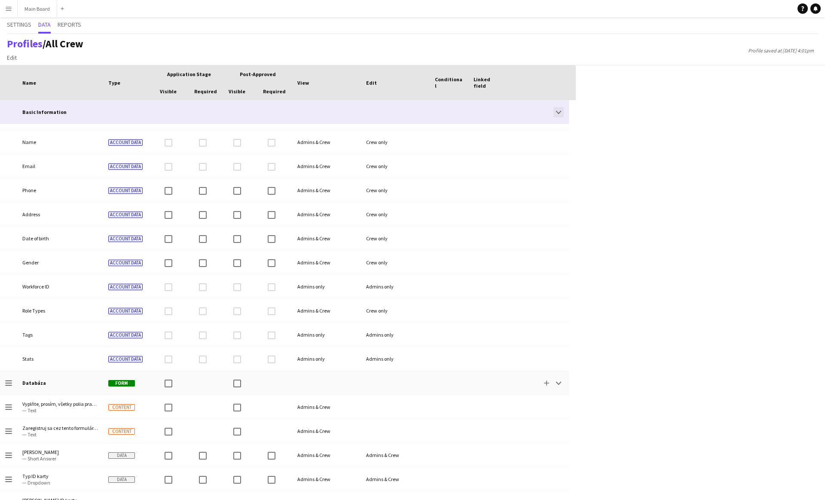
click at [560, 110] on app-icon "Collapse" at bounding box center [558, 112] width 5 height 5
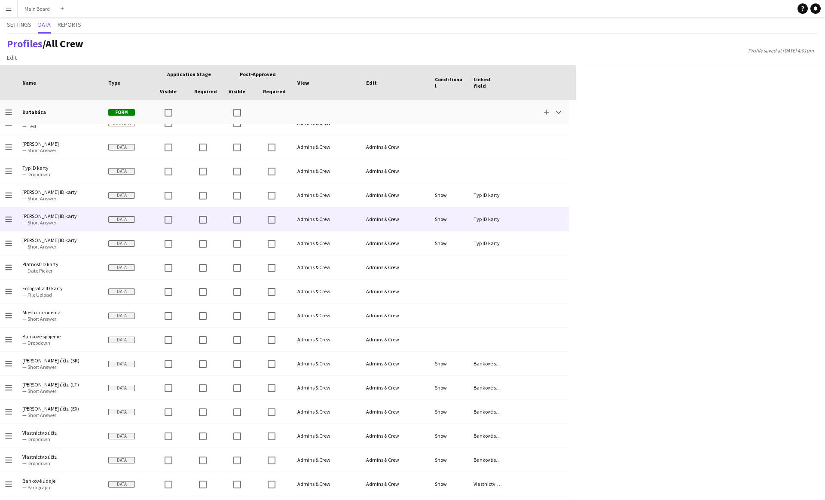
scroll to position [129, 0]
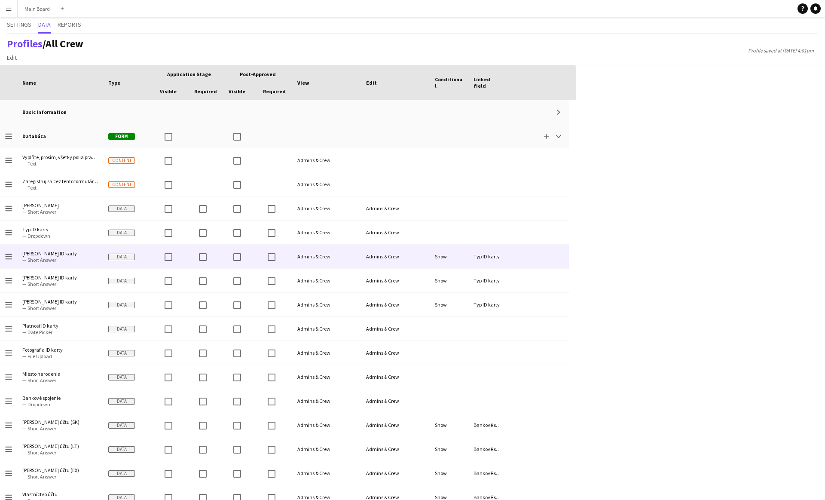
click at [72, 254] on span "Číslo ID karty" at bounding box center [60, 253] width 76 height 6
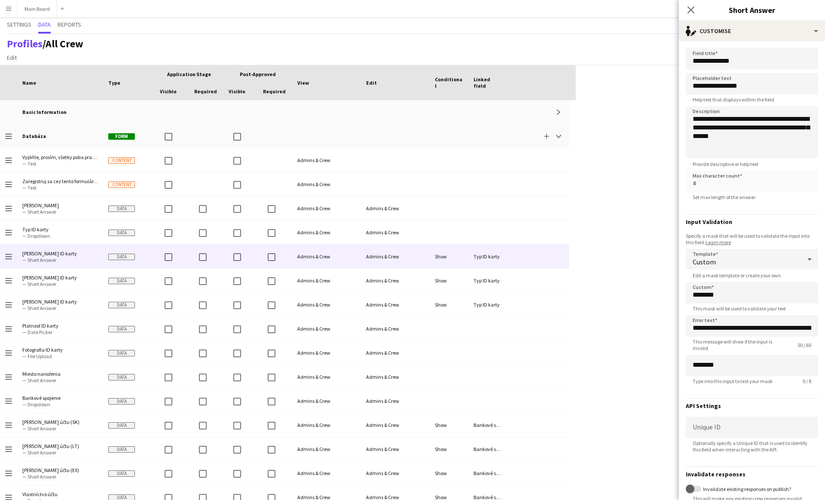
click at [763, 71] on div "**********" at bounding box center [752, 163] width 132 height 230
click at [760, 65] on input "**********" at bounding box center [752, 58] width 132 height 21
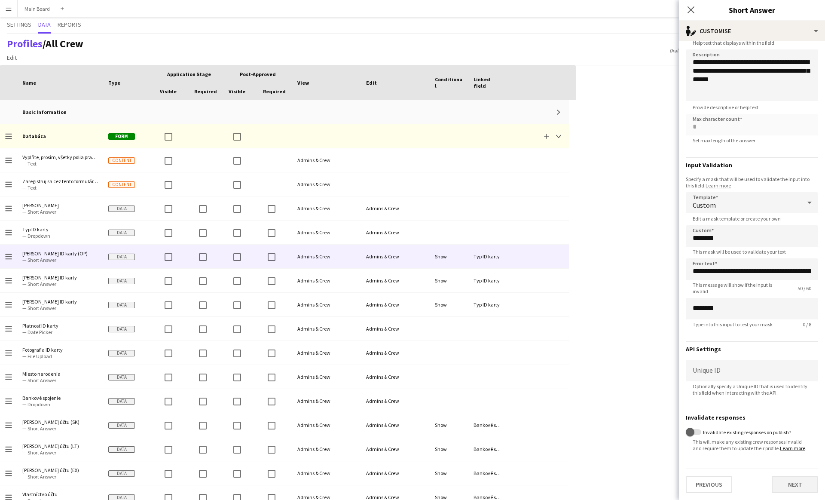
type input "**********"
click at [783, 486] on button "Next" at bounding box center [795, 484] width 46 height 17
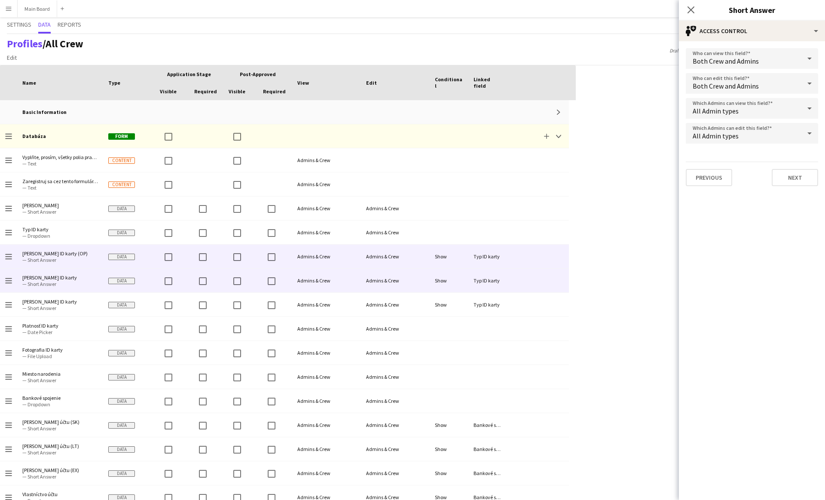
click at [414, 279] on div "Admins & Crew" at bounding box center [395, 281] width 69 height 24
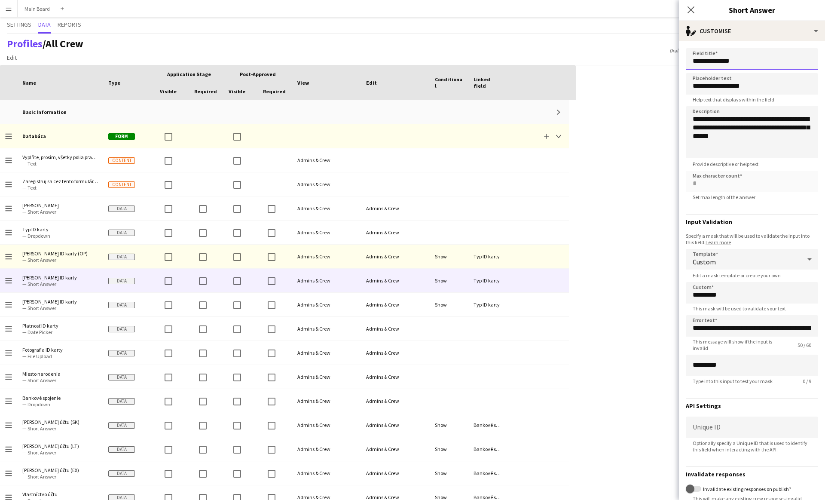
click at [763, 61] on input "**********" at bounding box center [752, 58] width 132 height 21
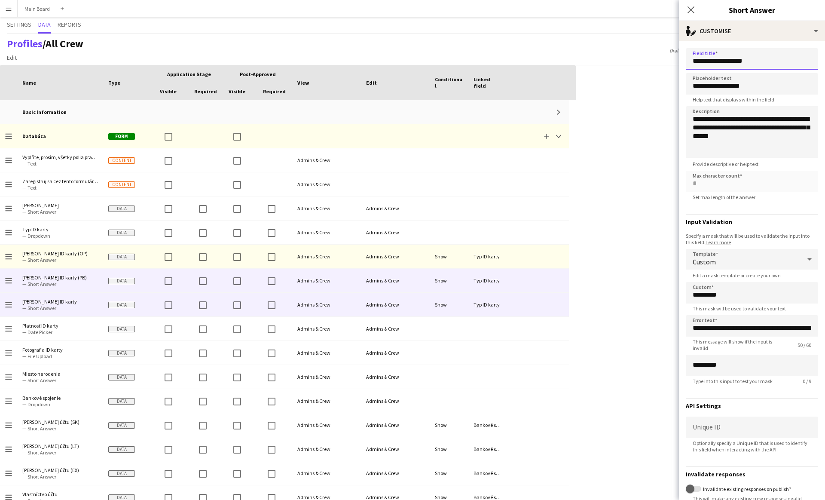
type input "**********"
click at [75, 303] on span "Číslo ID karty" at bounding box center [60, 301] width 76 height 6
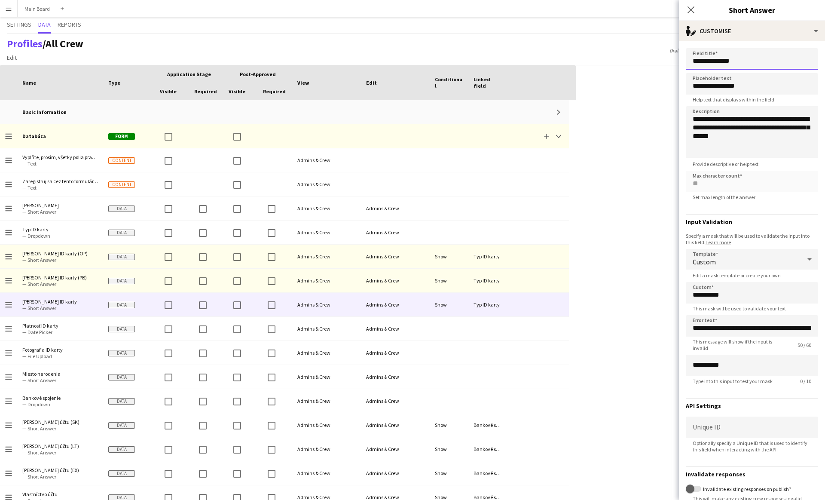
click at [756, 60] on input "**********" at bounding box center [752, 58] width 132 height 21
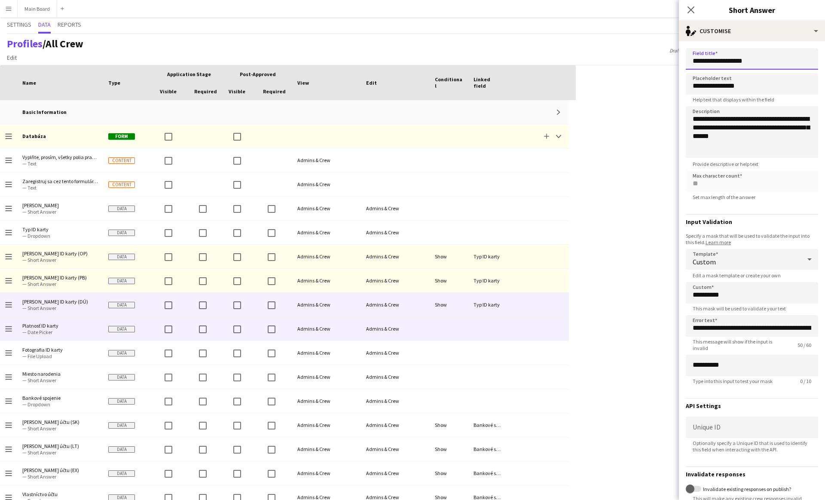
type input "**********"
click at [77, 327] on span "Platnosť ID karty" at bounding box center [60, 325] width 76 height 6
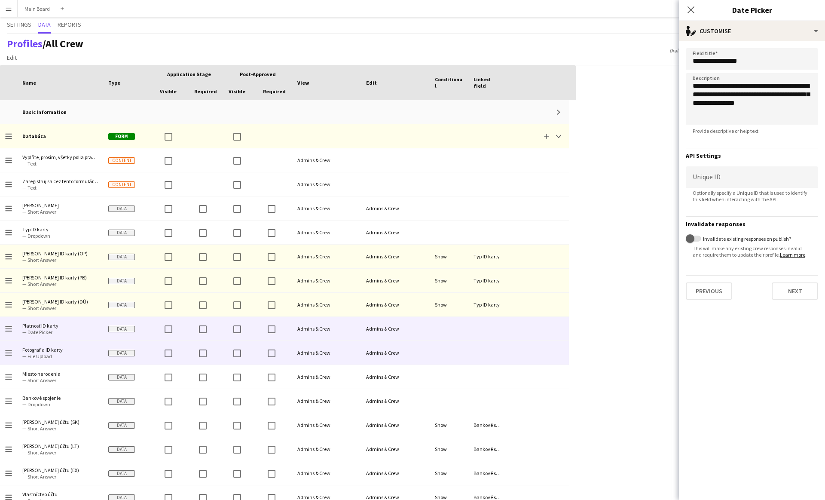
click at [81, 347] on span "Fotografia ID karty" at bounding box center [60, 349] width 76 height 6
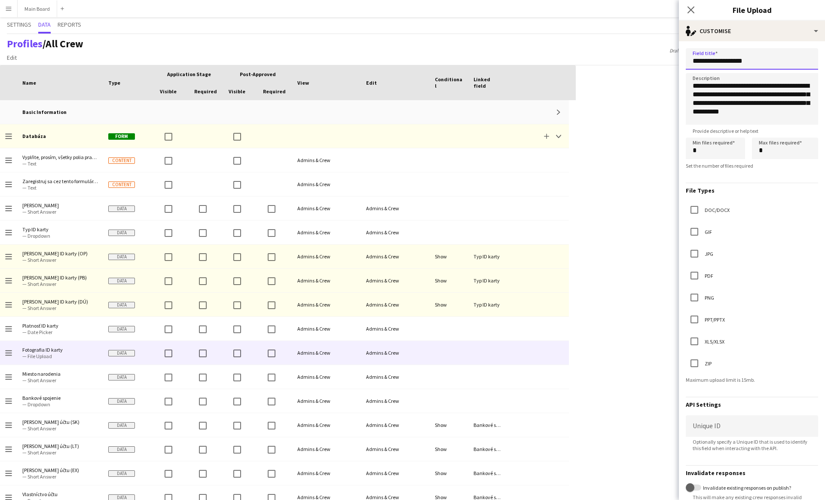
click at [770, 61] on input "**********" at bounding box center [752, 58] width 132 height 21
click at [751, 59] on input "**********" at bounding box center [752, 58] width 132 height 21
type input "**********"
click at [555, 205] on div at bounding box center [538, 208] width 62 height 24
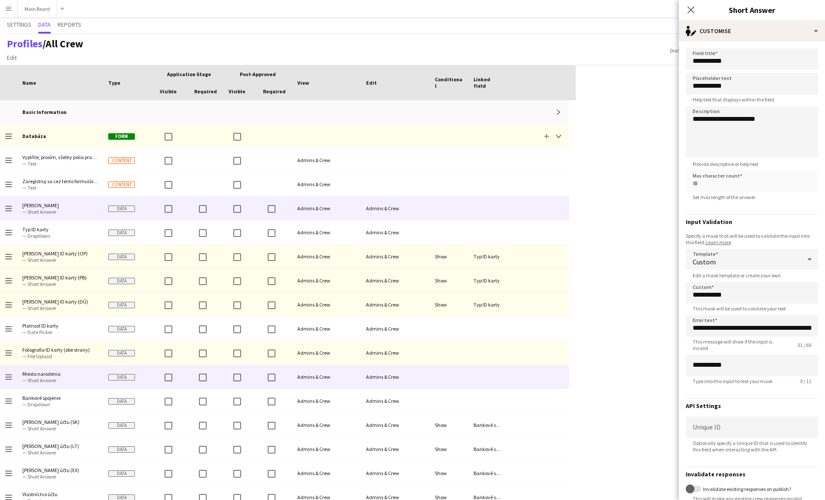
click at [92, 374] on span "Miesto narodenia" at bounding box center [60, 373] width 76 height 6
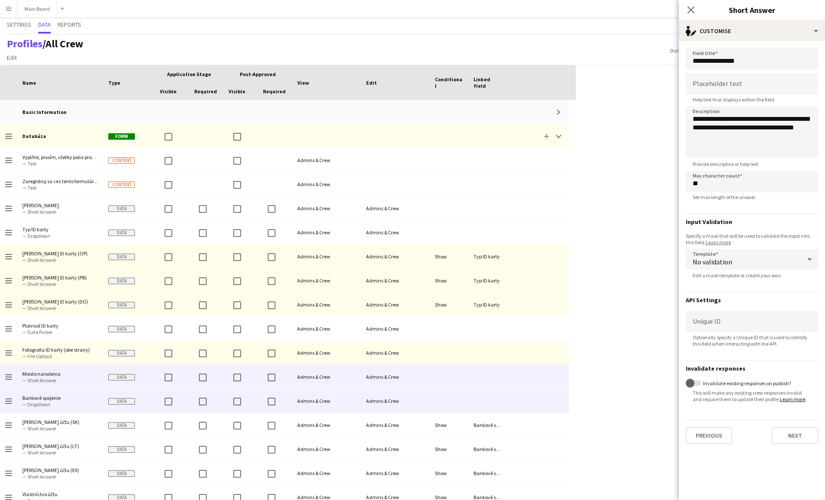
click at [80, 397] on span "Bankové spojenie" at bounding box center [60, 397] width 76 height 6
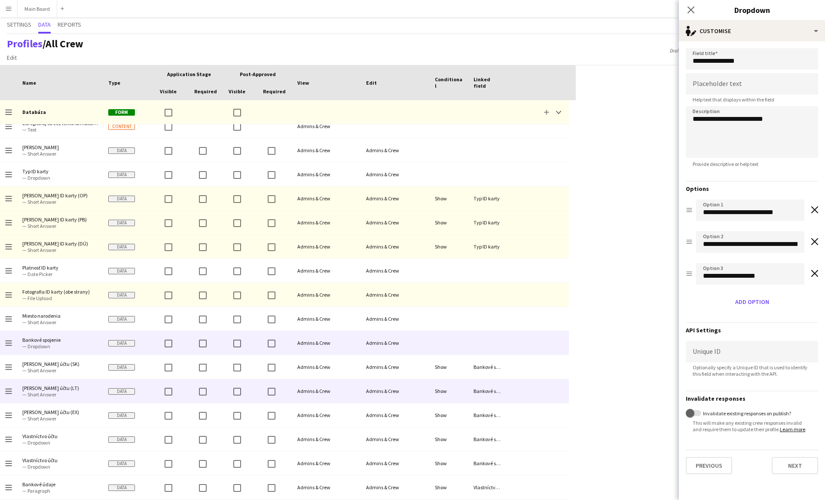
scroll to position [61, 0]
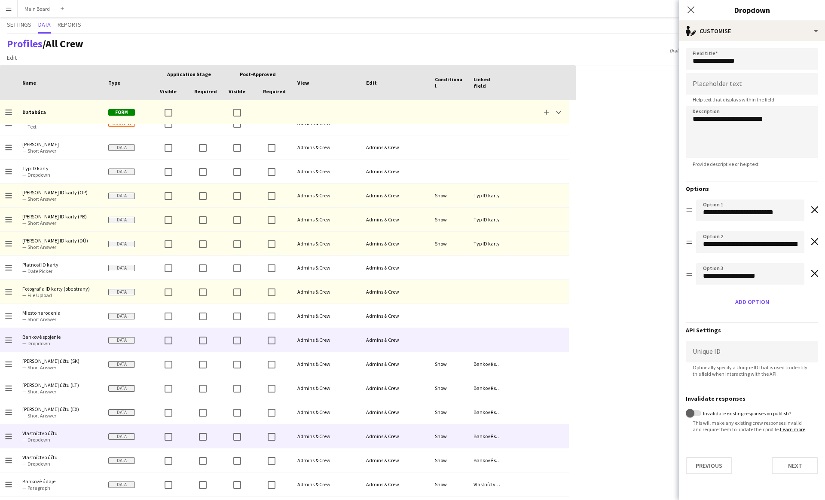
click at [71, 431] on span "Vlastníctvo účtu" at bounding box center [60, 433] width 76 height 6
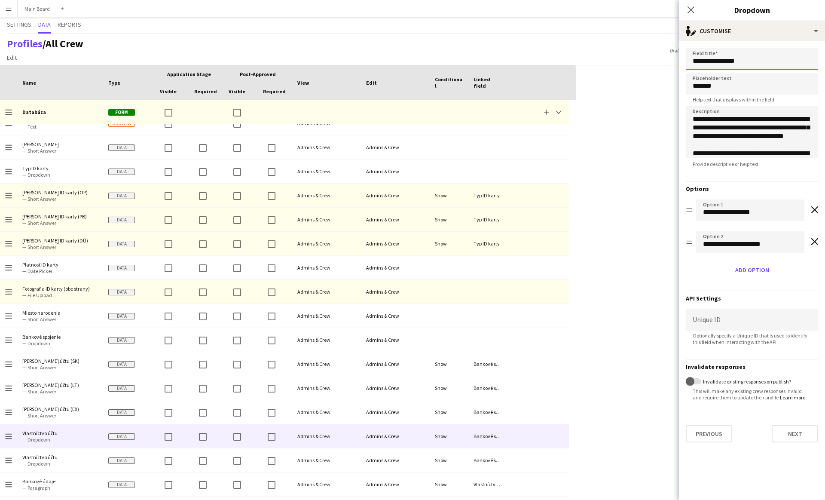
click at [762, 61] on input "**********" at bounding box center [752, 58] width 132 height 21
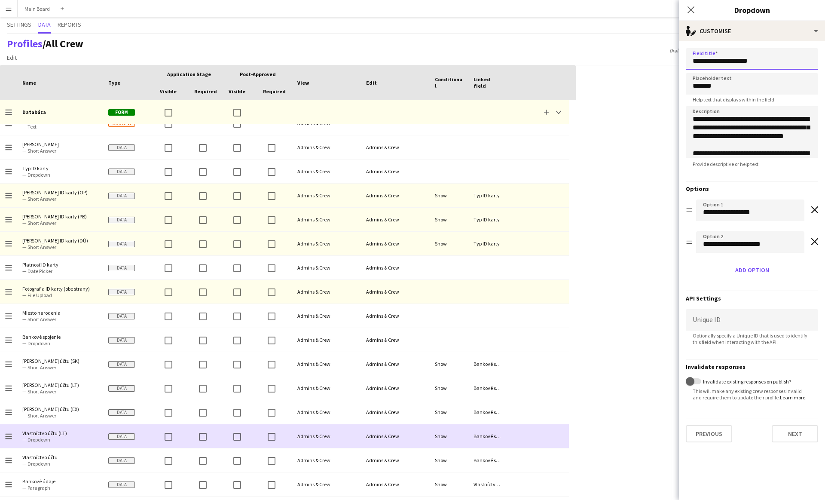
type input "**********"
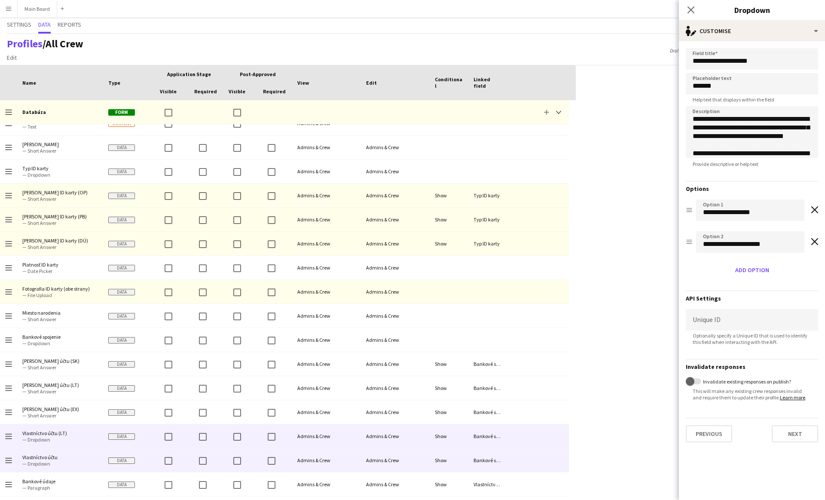
click at [47, 452] on span "Vlastníctvo účtu — Dropdown" at bounding box center [60, 460] width 76 height 24
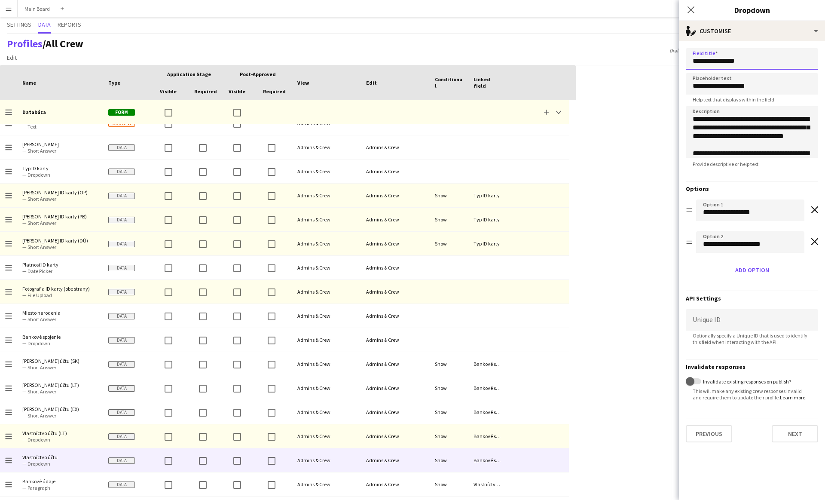
click at [760, 58] on input "**********" at bounding box center [752, 58] width 132 height 21
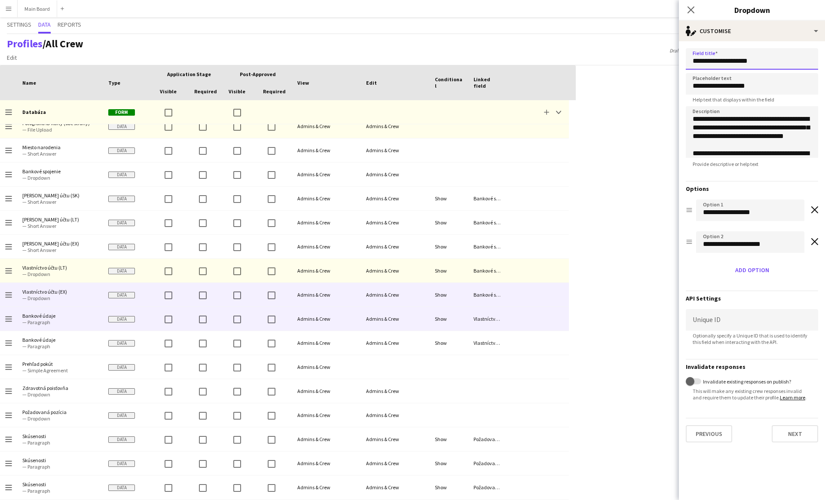
scroll to position [236, 0]
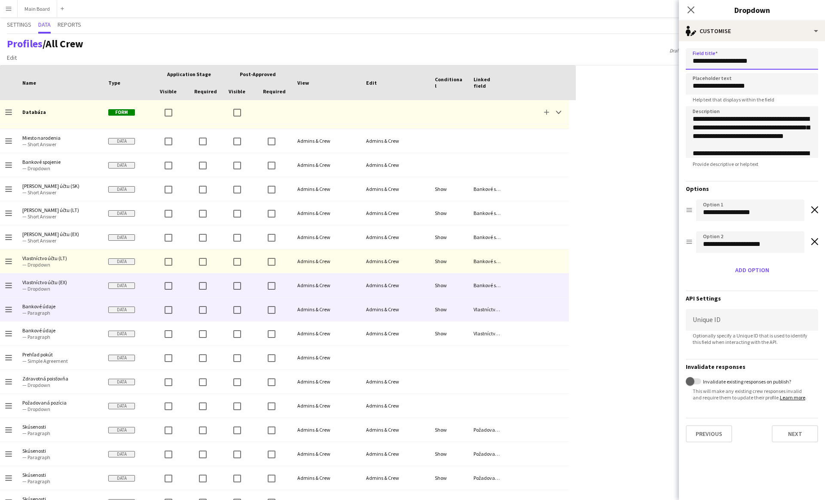
type input "**********"
click at [92, 311] on span "— Paragraph" at bounding box center [60, 312] width 76 height 6
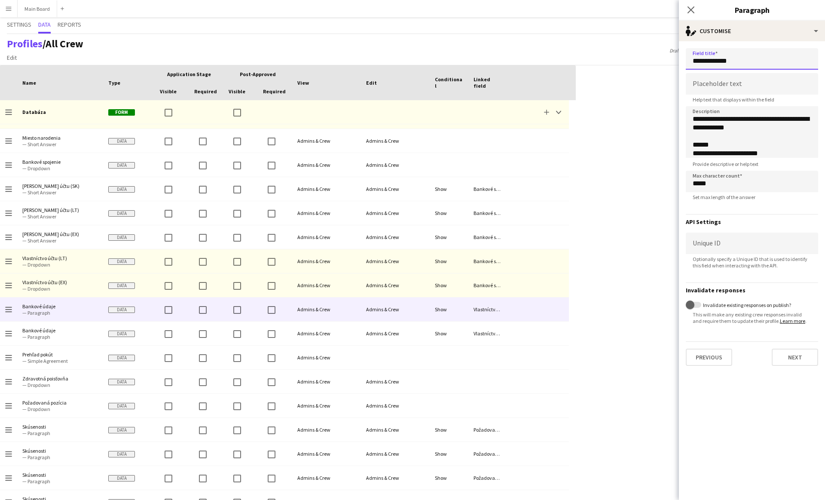
click at [767, 65] on input "**********" at bounding box center [752, 58] width 132 height 21
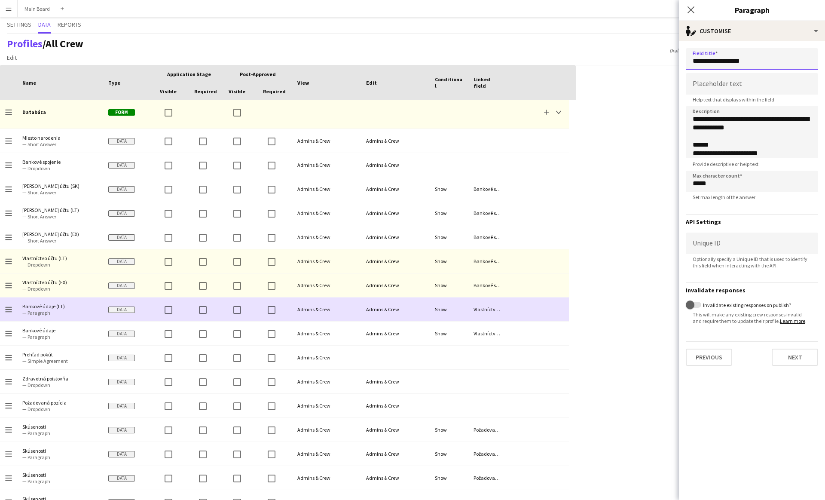
type input "**********"
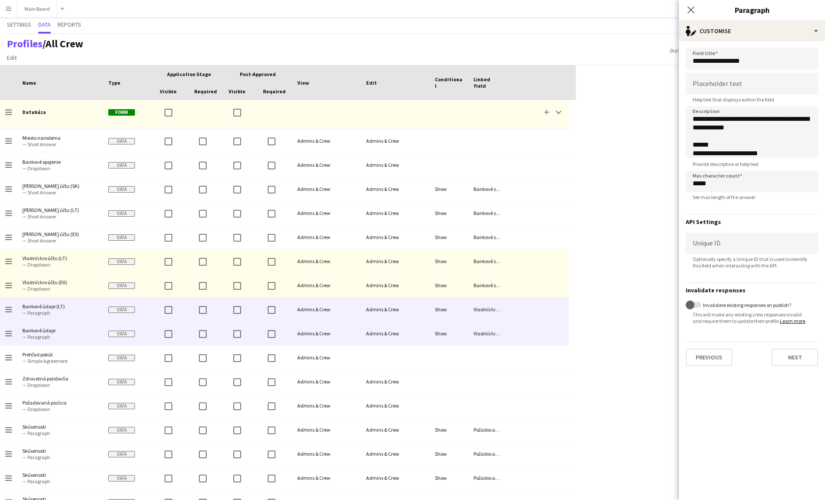
click at [76, 334] on span "— Paragraph" at bounding box center [60, 336] width 76 height 6
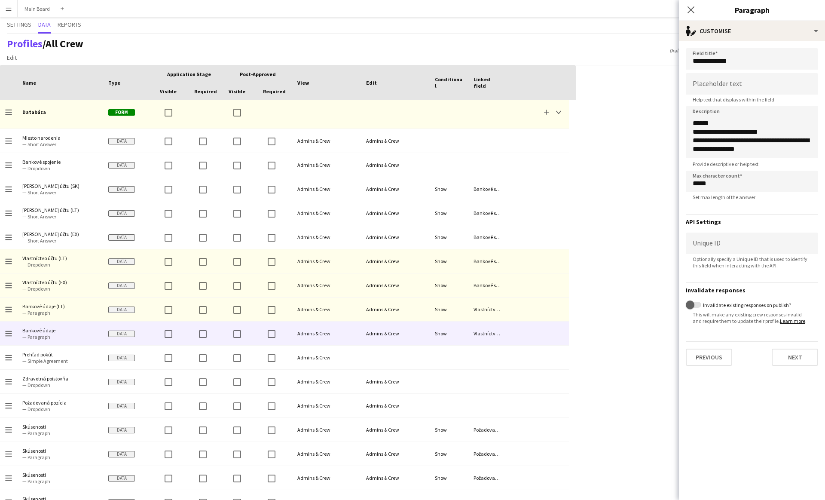
scroll to position [0, 0]
click at [762, 59] on input "**********" at bounding box center [752, 58] width 132 height 21
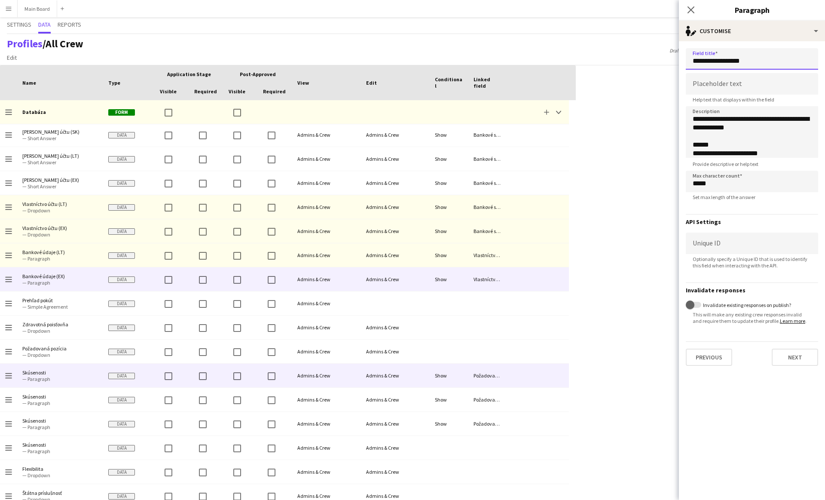
scroll to position [291, 0]
type input "**********"
click at [76, 379] on span "— Paragraph" at bounding box center [60, 378] width 76 height 6
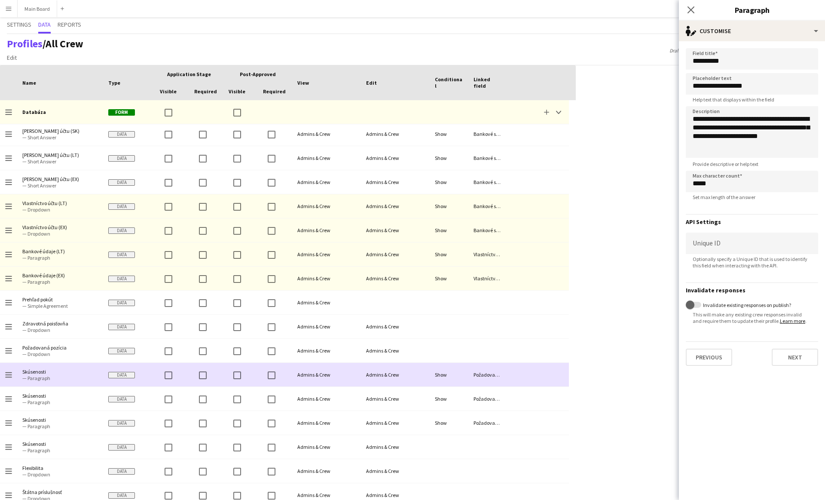
scroll to position [309, 0]
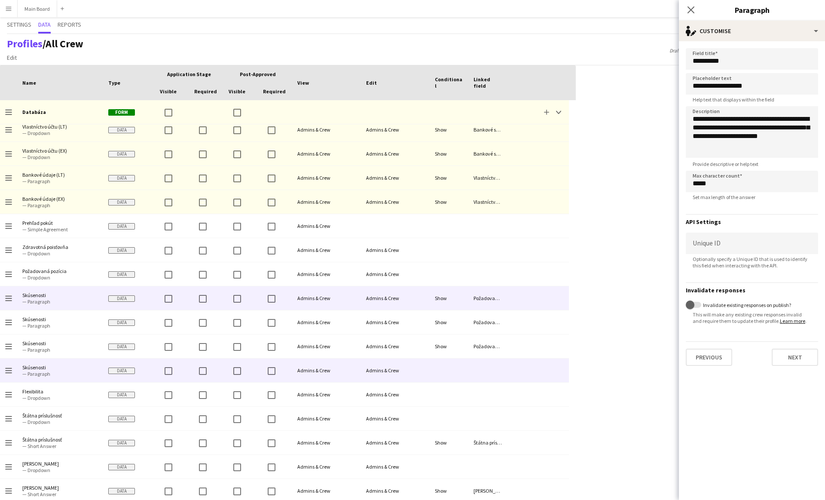
click at [70, 370] on span "— Paragraph" at bounding box center [60, 373] width 76 height 6
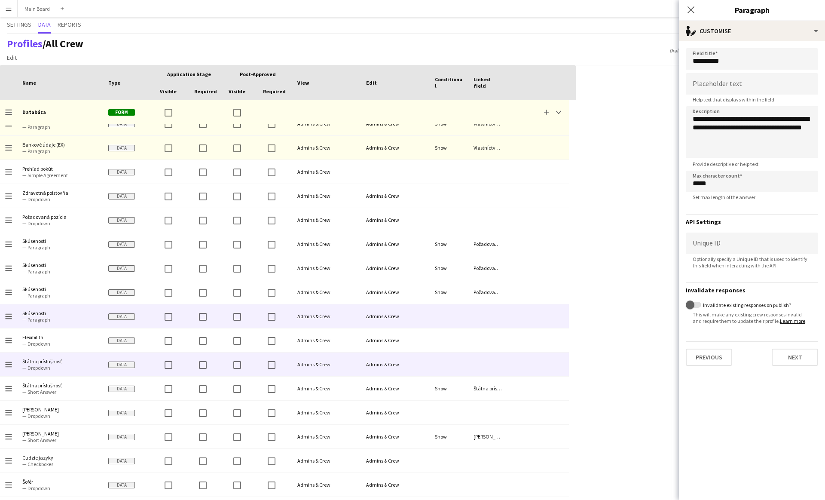
click at [91, 361] on span "Štátna príslušnosť" at bounding box center [60, 361] width 76 height 6
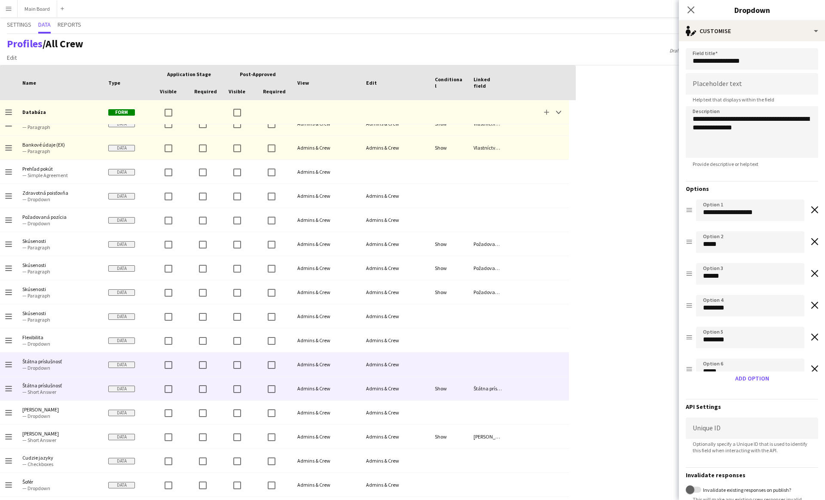
click at [87, 388] on span "— Short Answer" at bounding box center [60, 391] width 76 height 6
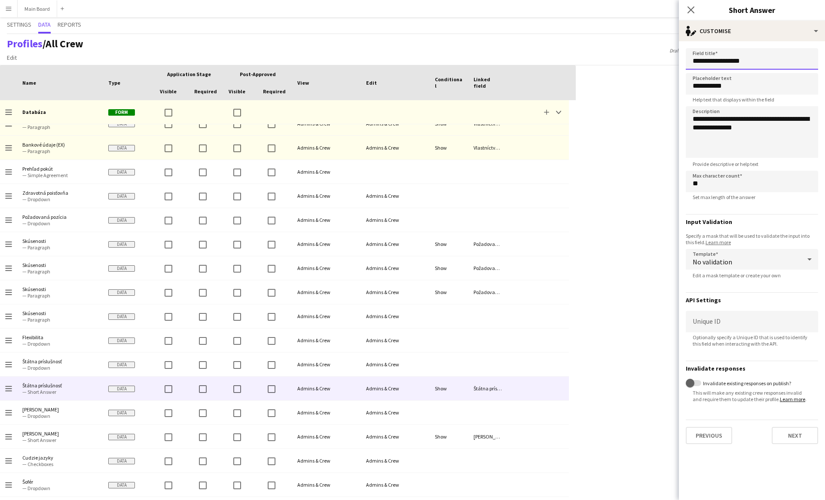
click at [772, 64] on input "**********" at bounding box center [752, 58] width 132 height 21
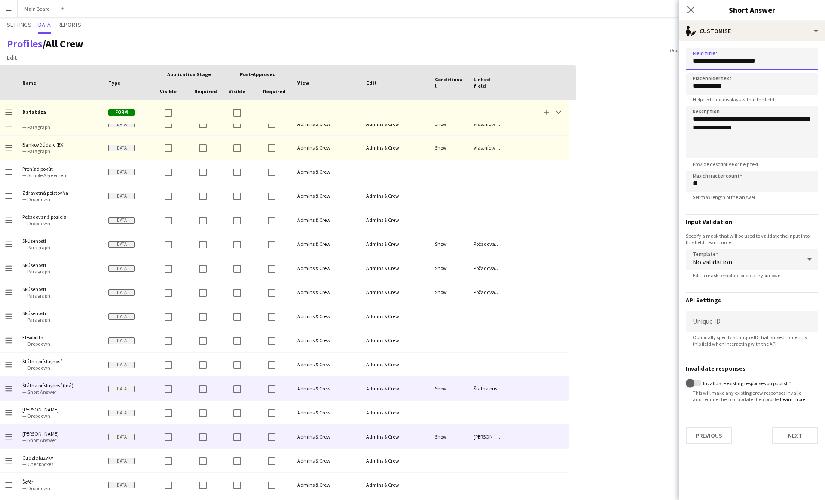
type input "**********"
click at [82, 420] on span "Rodný jazyk — Dropdown" at bounding box center [60, 412] width 76 height 24
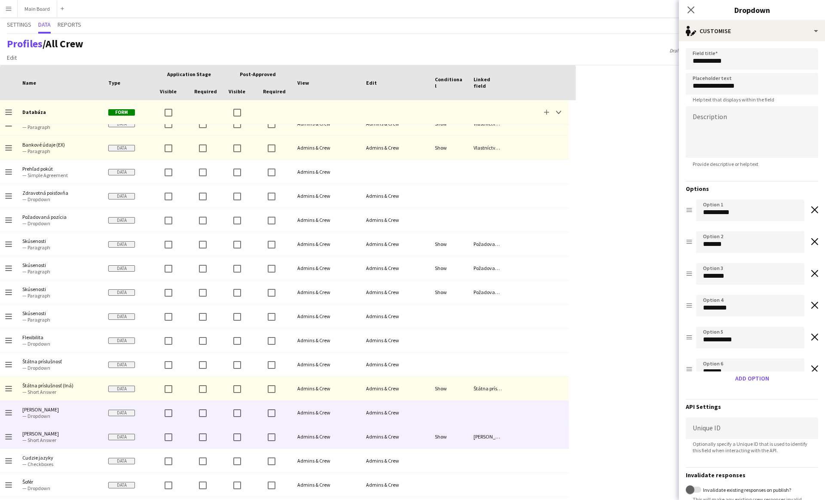
click at [81, 432] on span "Rodný jazyk" at bounding box center [60, 433] width 76 height 6
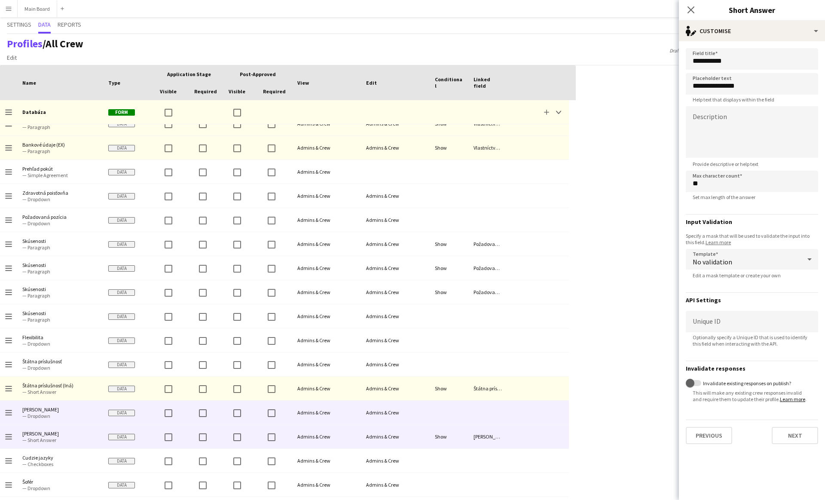
click at [74, 407] on span "Rodný jazyk" at bounding box center [60, 409] width 76 height 6
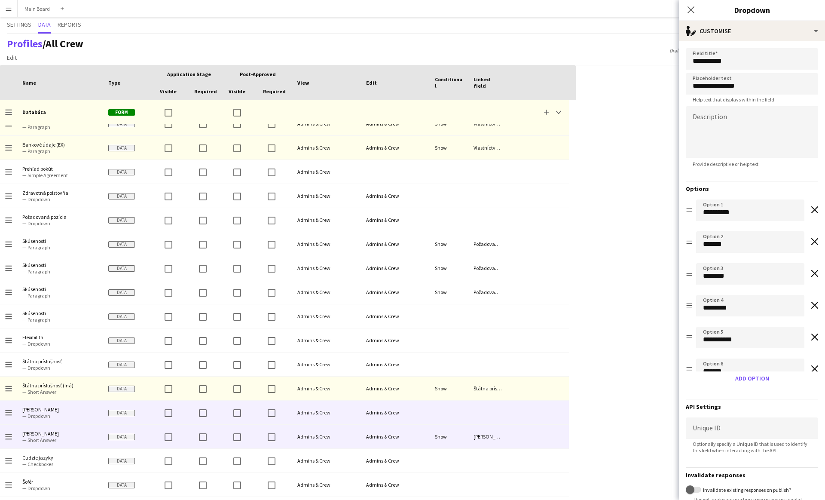
click at [76, 431] on span "Rodný jazyk" at bounding box center [60, 433] width 76 height 6
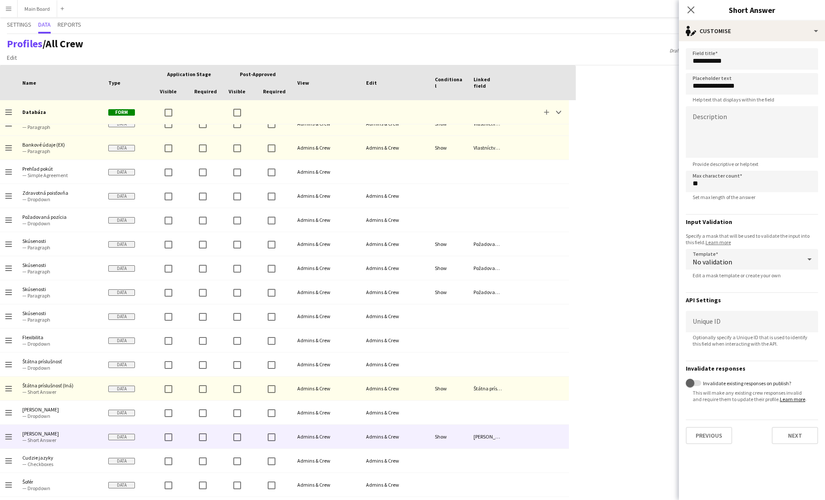
click at [767, 72] on div "**********" at bounding box center [752, 163] width 132 height 230
click at [763, 68] on input "**********" at bounding box center [752, 58] width 132 height 21
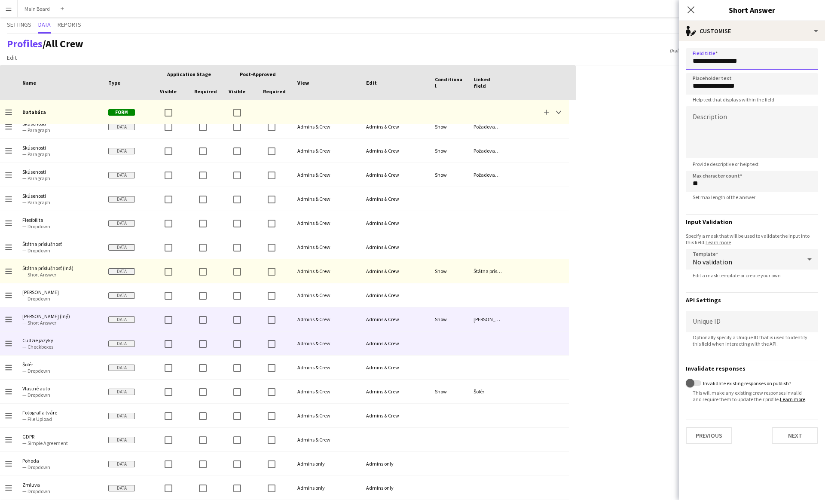
type input "**********"
click at [77, 343] on span "— Checkboxes" at bounding box center [60, 346] width 76 height 6
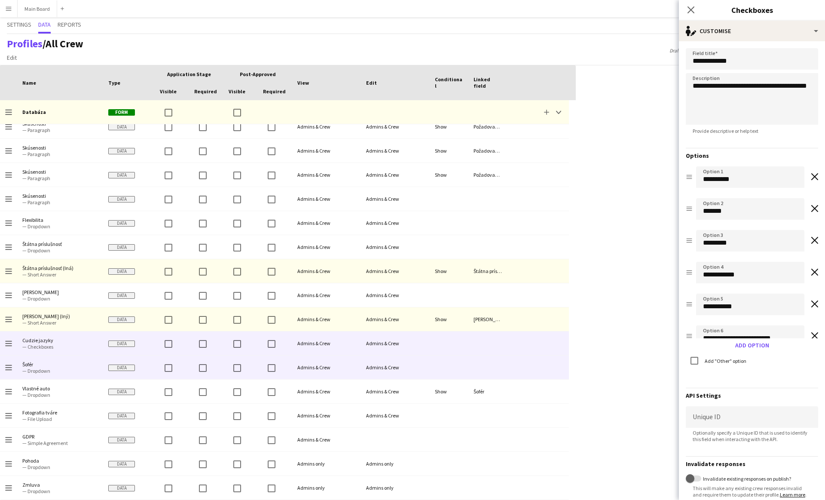
click at [72, 370] on span "— Dropdown" at bounding box center [60, 370] width 76 height 6
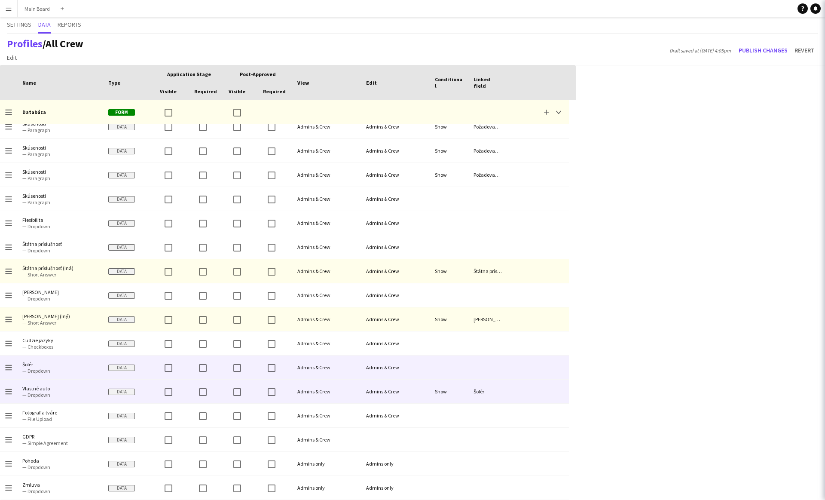
click at [73, 391] on span "Vlastné auto" at bounding box center [60, 388] width 76 height 6
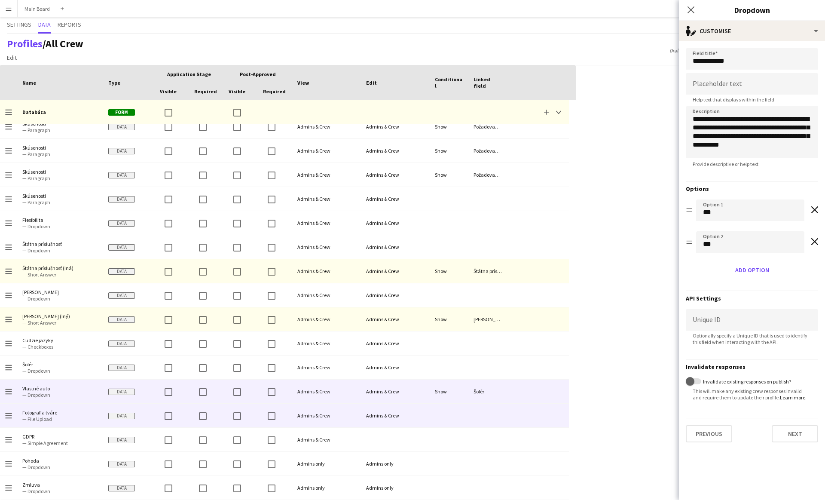
click at [75, 413] on span "Fotografia tváre" at bounding box center [60, 412] width 76 height 6
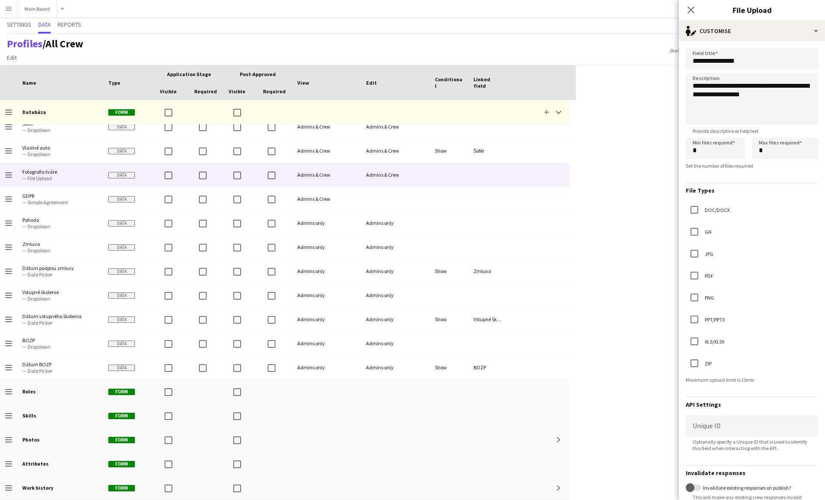
click at [632, 130] on div "Press SPACE to select this row Drag here to set row groups Drag here to set col…" at bounding box center [412, 282] width 825 height 434
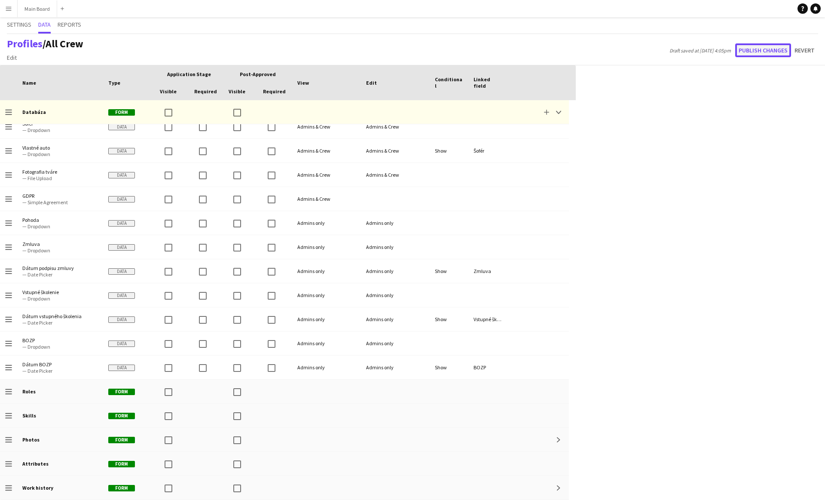
click at [756, 48] on button "Publish changes" at bounding box center [763, 50] width 56 height 14
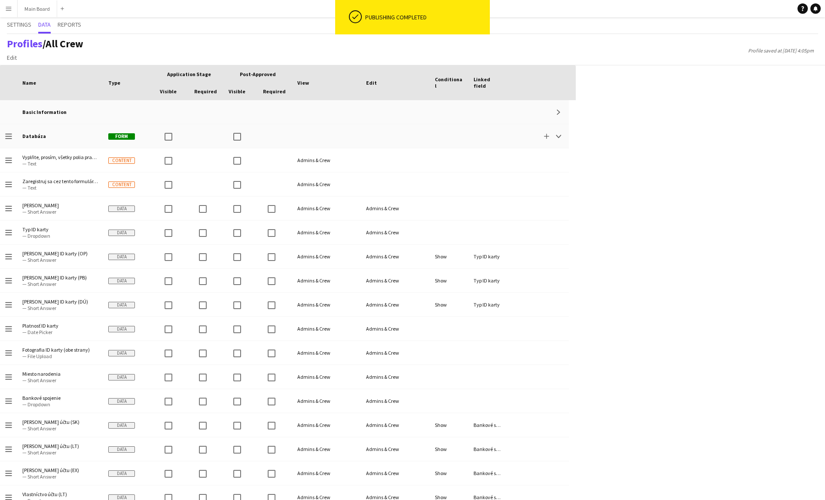
click at [731, 198] on div "Press SPACE to select this row Drag here to set row groups Drag here to set col…" at bounding box center [412, 282] width 825 height 434
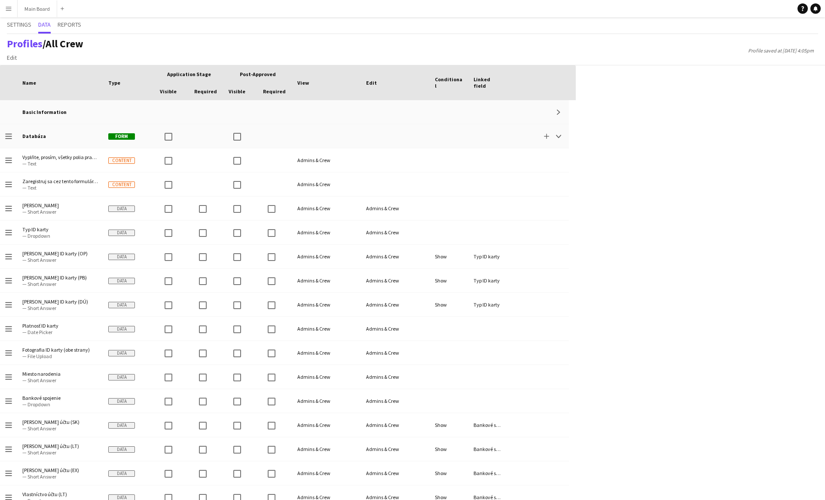
click at [4, 11] on button "Menu" at bounding box center [8, 8] width 17 height 17
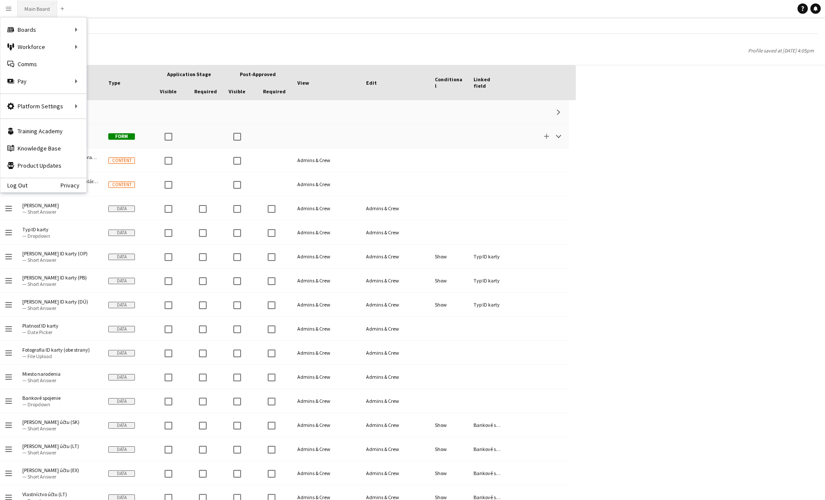
click at [32, 11] on button "Main Board Close" at bounding box center [38, 8] width 40 height 17
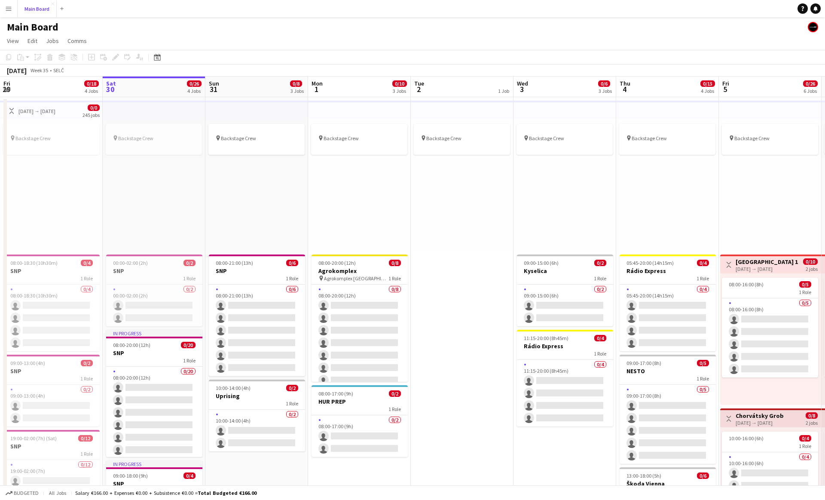
click at [292, 183] on div "pin Backstage Crew" at bounding box center [256, 184] width 103 height 131
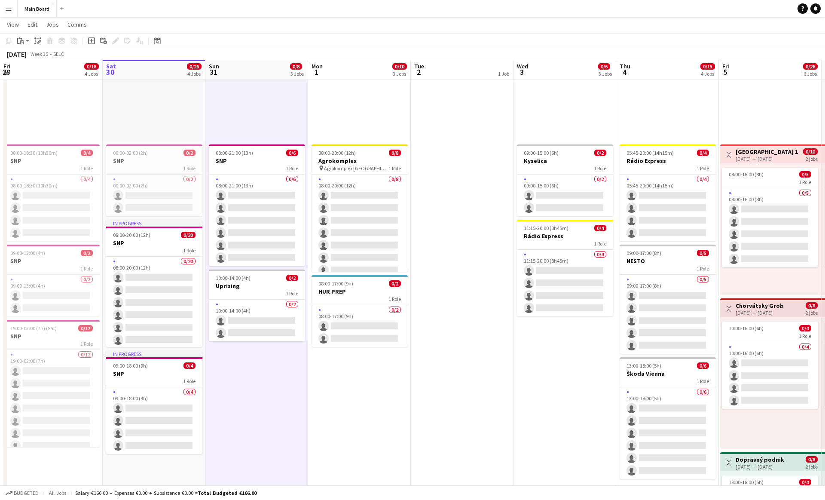
click at [369, 118] on div "pin Backstage Crew" at bounding box center [359, 74] width 103 height 131
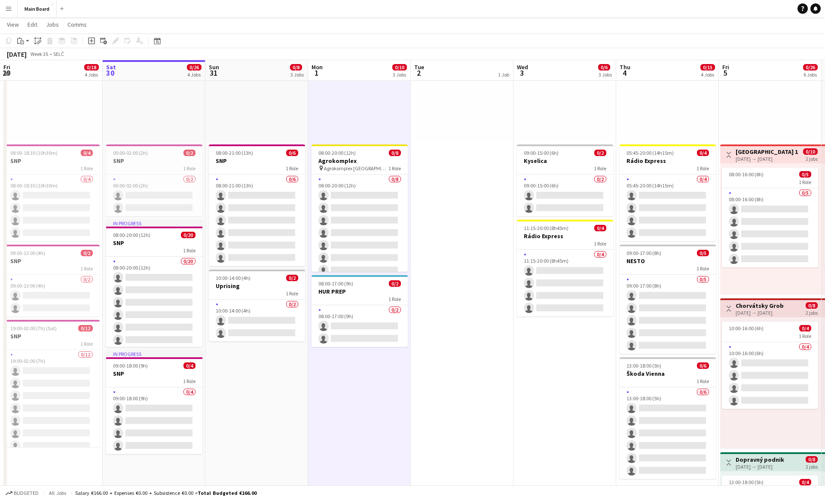
click at [369, 118] on div "pin Backstage Crew" at bounding box center [359, 74] width 103 height 131
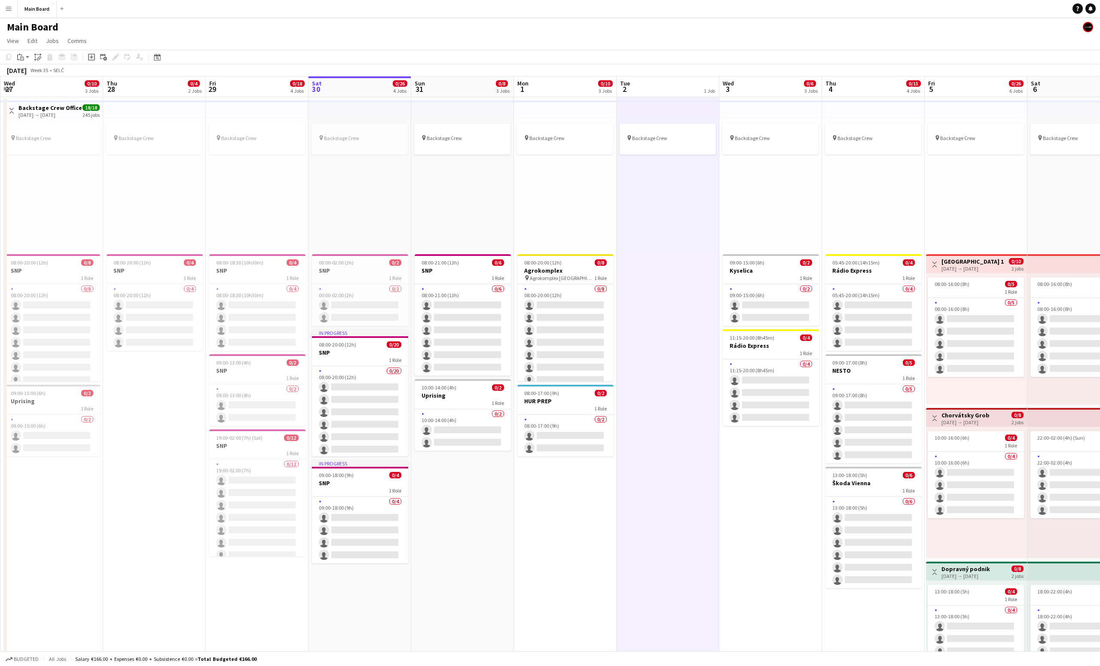
click at [662, 221] on div "pin Backstage Crew" at bounding box center [668, 184] width 103 height 131
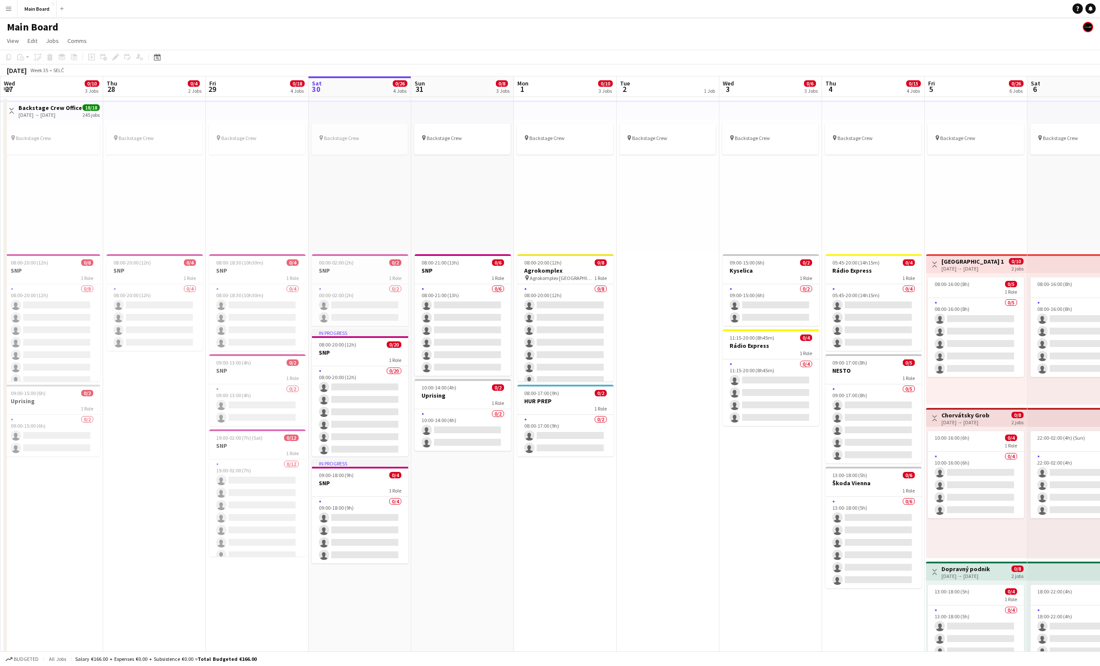
click at [244, 205] on div "pin Backstage Crew" at bounding box center [257, 184] width 103 height 131
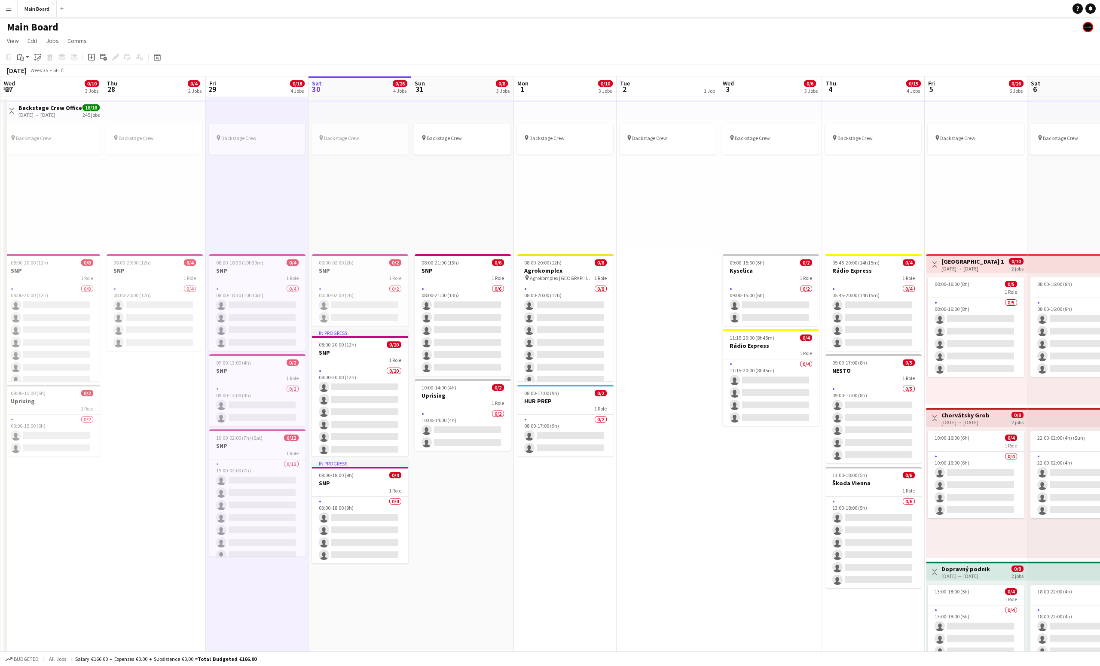
click at [254, 202] on div "pin Backstage Crew" at bounding box center [257, 184] width 103 height 131
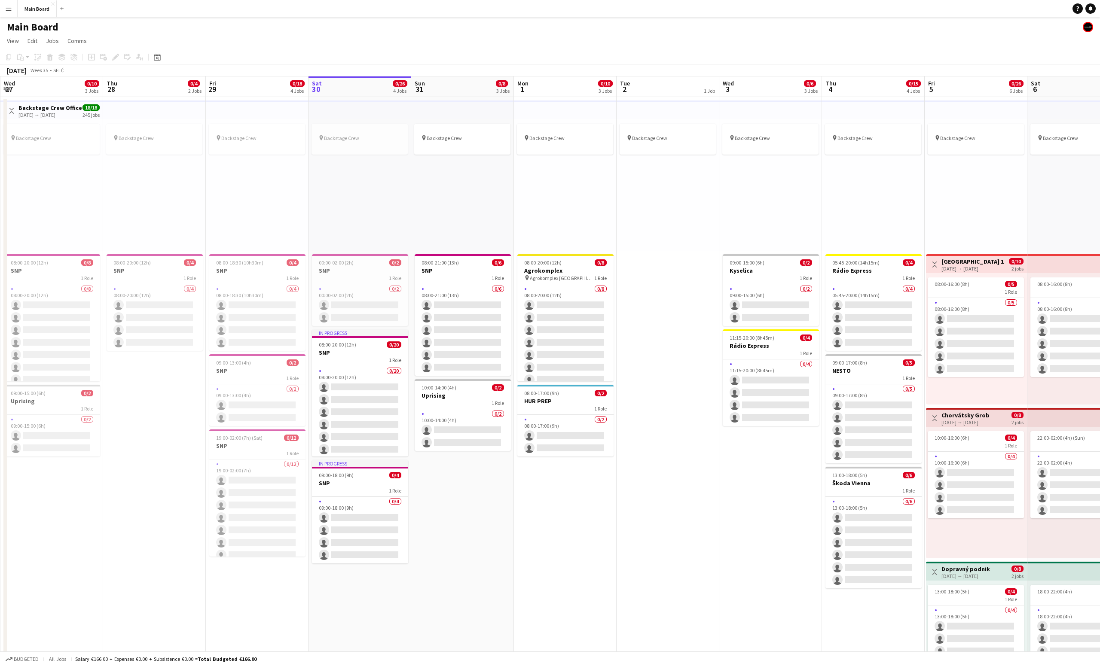
click at [354, 195] on div "pin Backstage Crew" at bounding box center [360, 184] width 103 height 131
click at [359, 196] on div "pin Backstage Crew" at bounding box center [360, 184] width 103 height 131
click at [12, 13] on button "Menu" at bounding box center [8, 8] width 17 height 17
click at [669, 187] on div "pin Backstage Crew" at bounding box center [668, 184] width 103 height 131
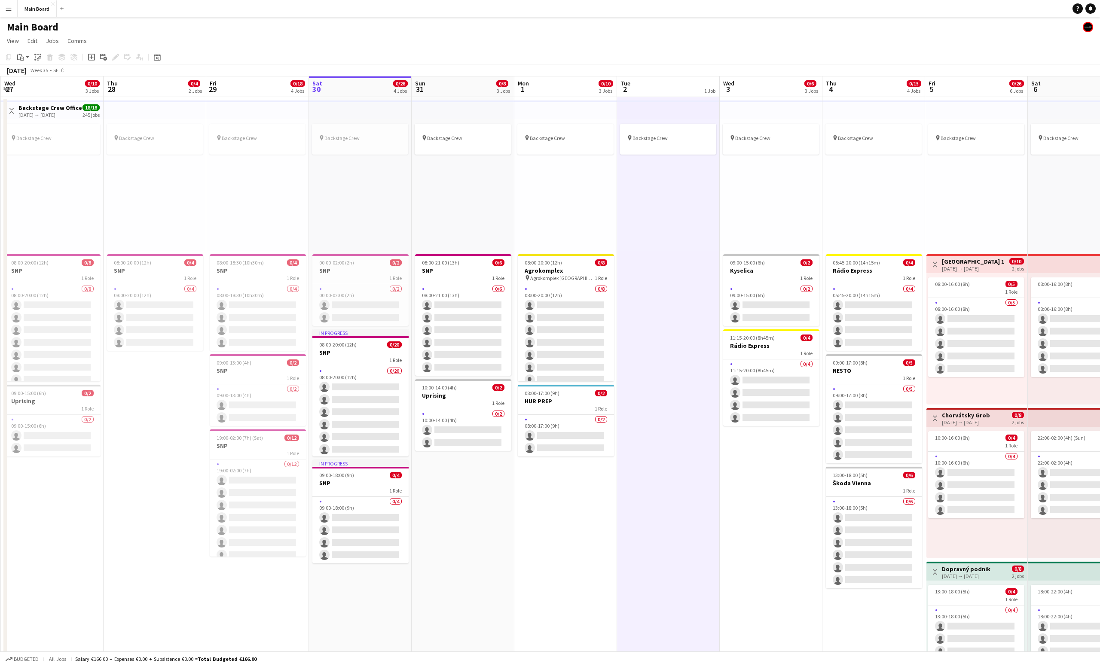
click at [665, 213] on div "pin Backstage Crew" at bounding box center [668, 184] width 103 height 131
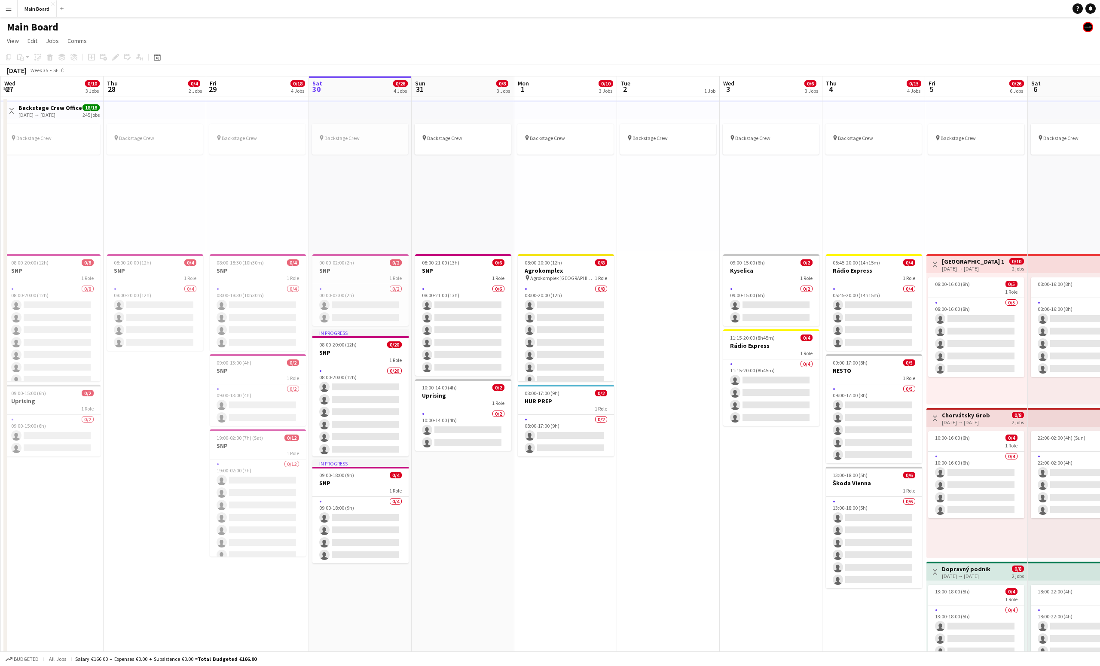
click at [665, 203] on div "pin Backstage Crew" at bounding box center [668, 184] width 103 height 131
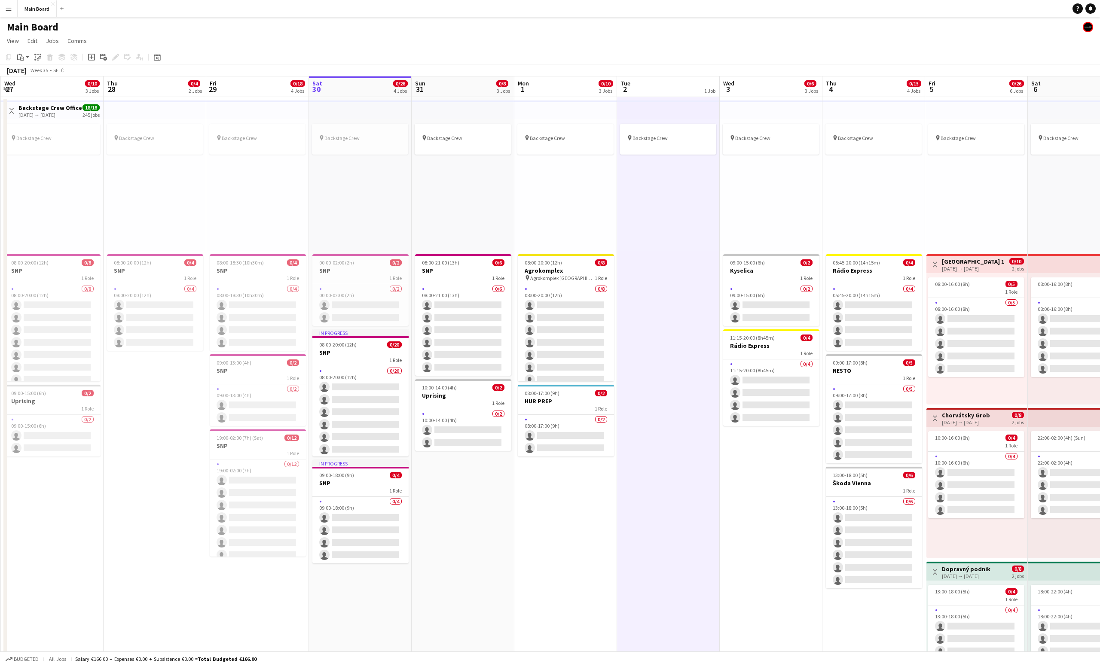
click at [668, 200] on div "pin Backstage Crew" at bounding box center [668, 184] width 103 height 131
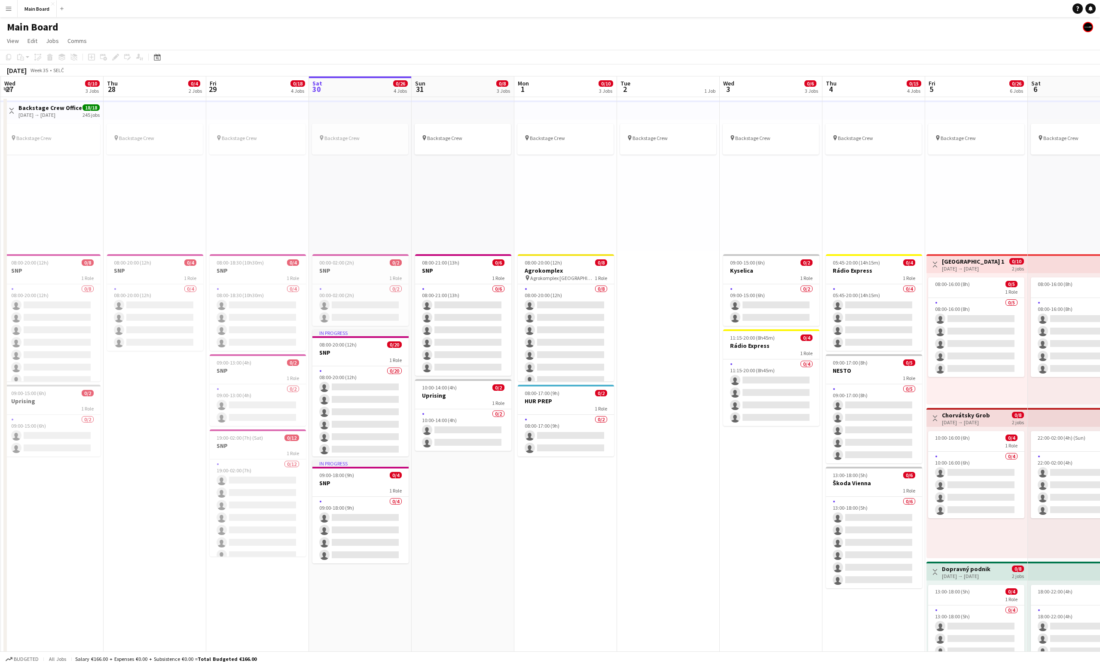
click at [664, 209] on div "pin Backstage Crew" at bounding box center [668, 184] width 103 height 131
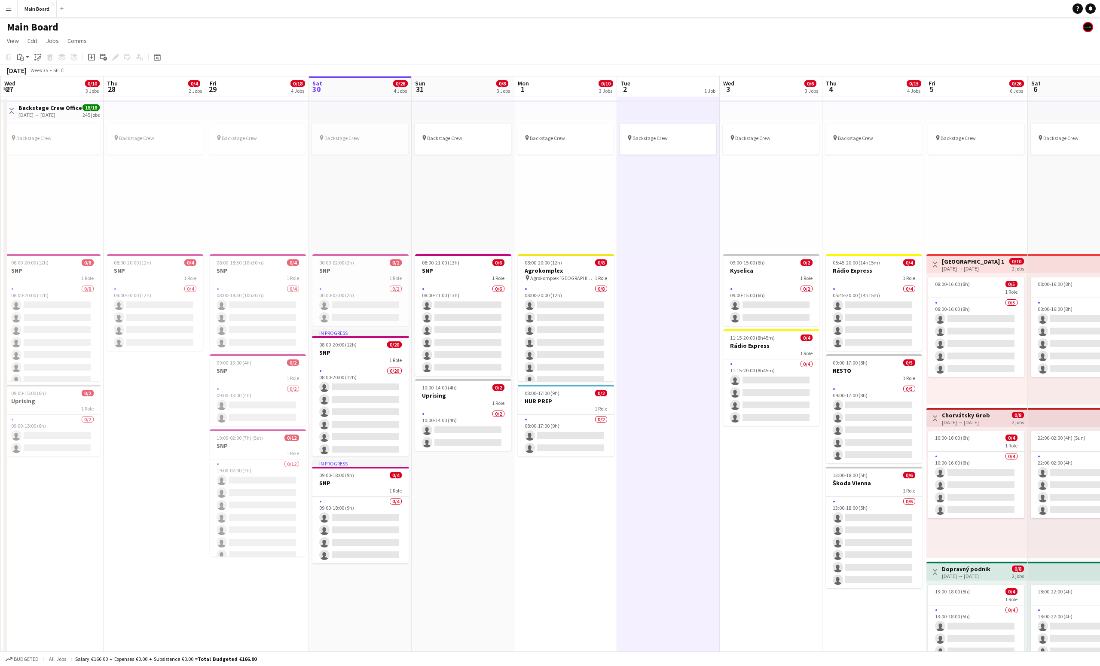
click at [670, 200] on div "pin Backstage Crew" at bounding box center [668, 184] width 103 height 131
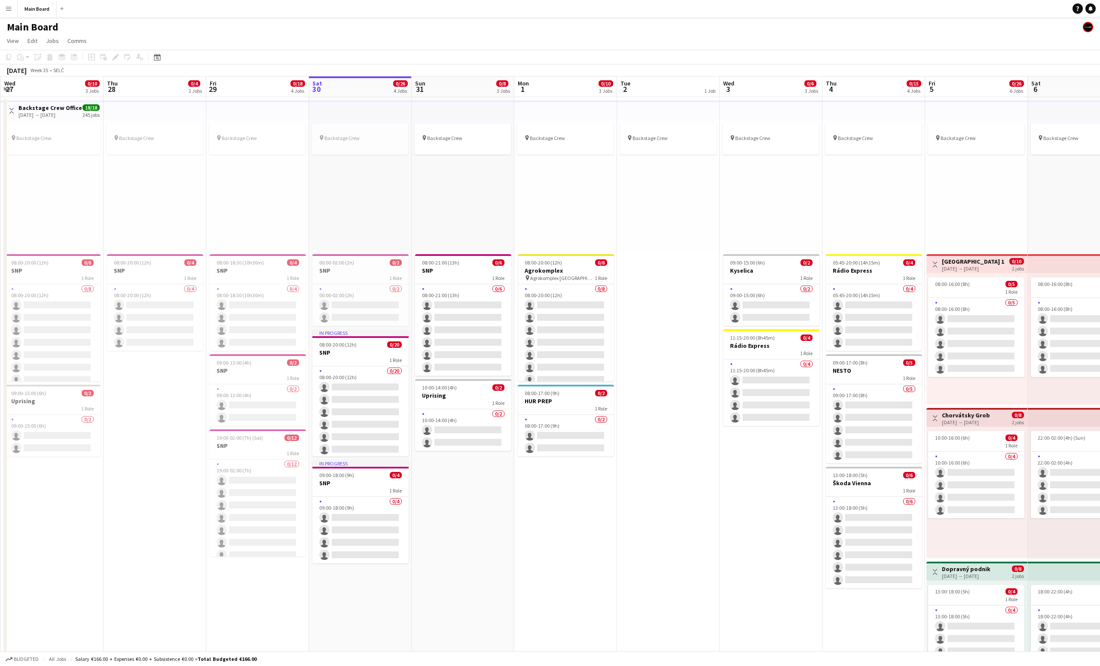
click at [669, 201] on div "pin Backstage Crew" at bounding box center [668, 184] width 103 height 131
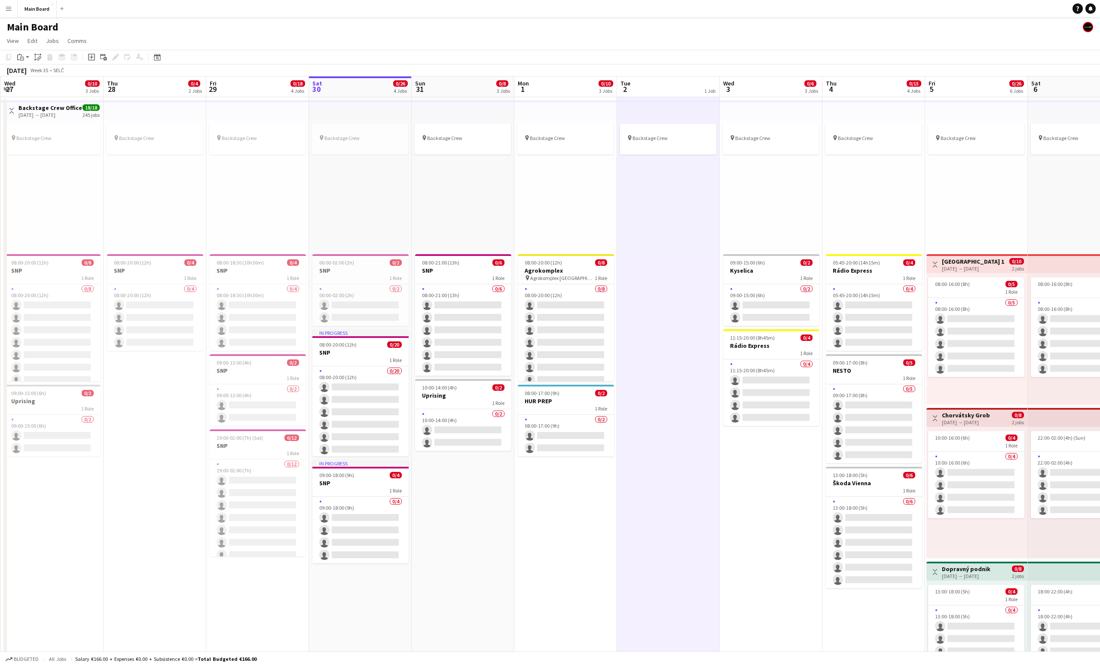
click at [668, 194] on div "pin Backstage Crew" at bounding box center [668, 184] width 103 height 131
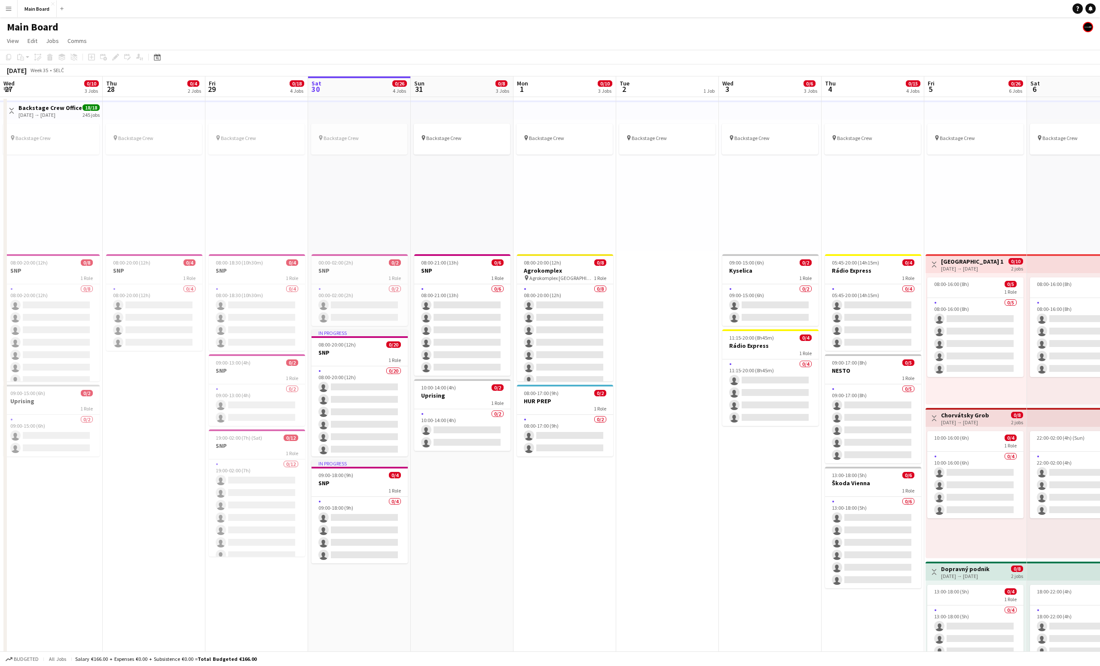
click at [8, 9] on app-icon "Menu" at bounding box center [8, 8] width 7 height 7
click at [95, 44] on link "My Workforce" at bounding box center [130, 46] width 86 height 17
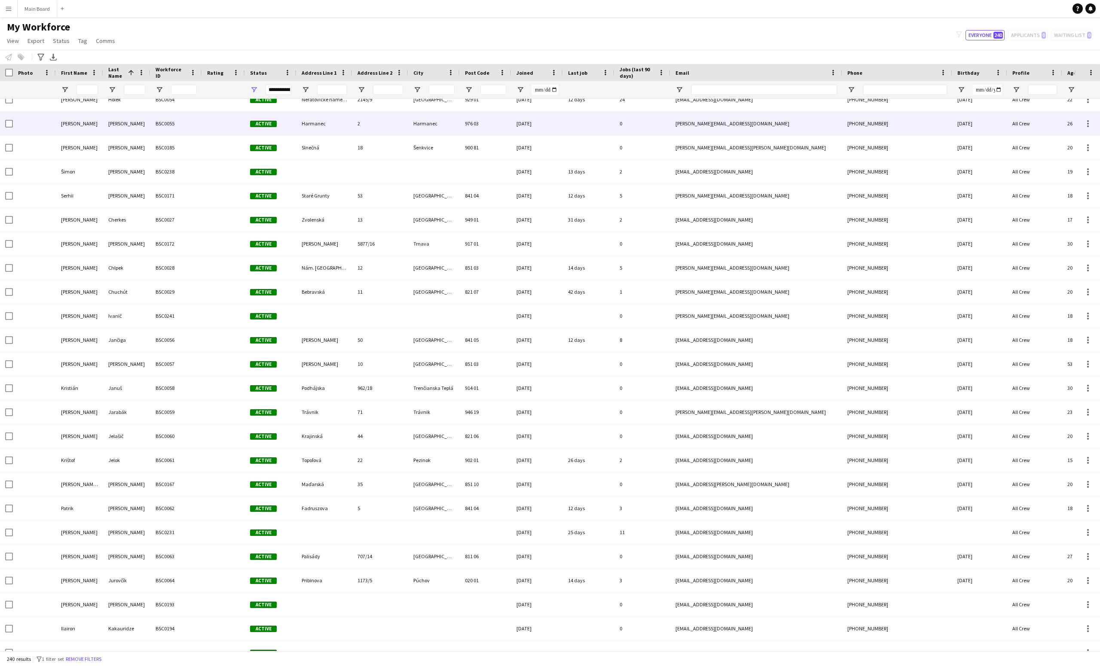
scroll to position [1671, 0]
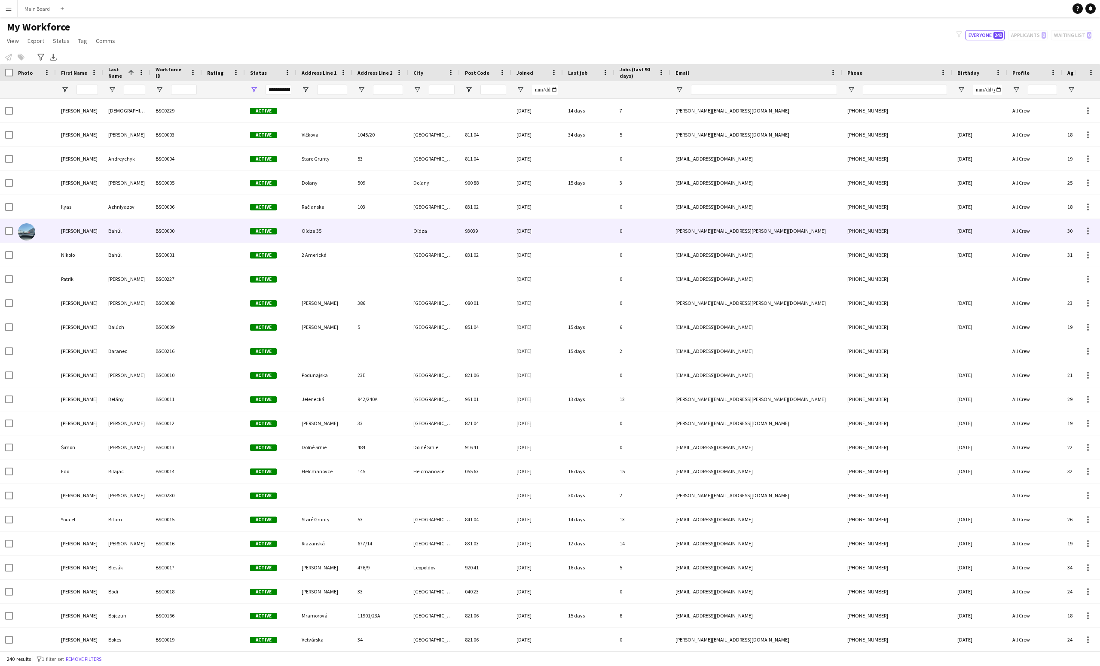
click at [32, 233] on img at bounding box center [26, 231] width 17 height 17
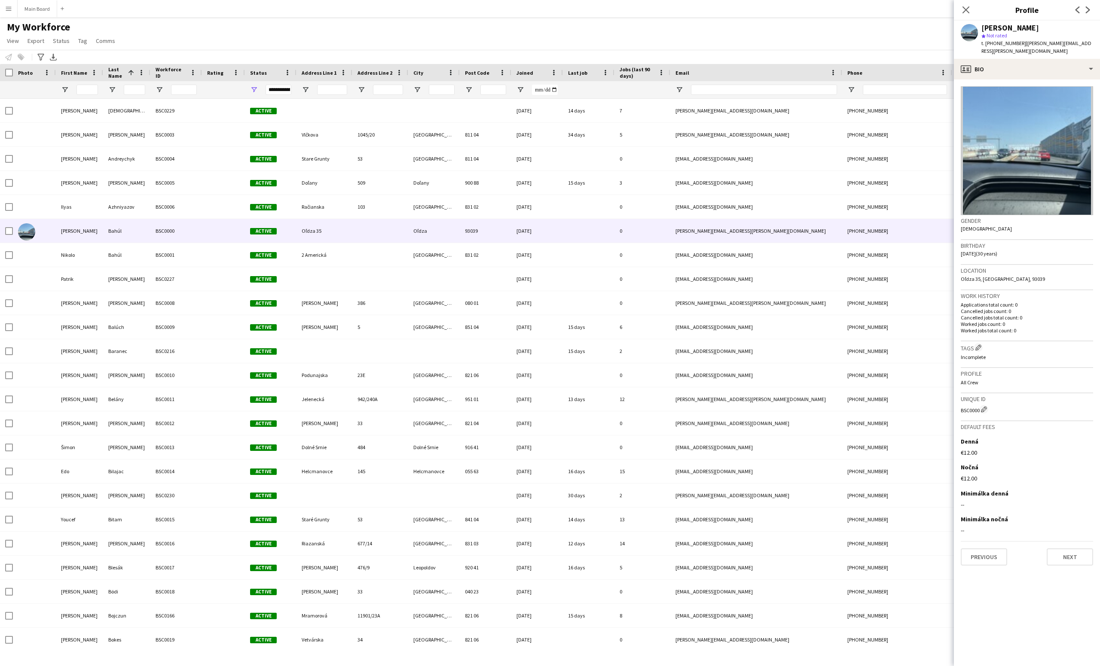
click at [11, 14] on button "Menu" at bounding box center [8, 8] width 17 height 17
click at [106, 143] on link "Profiles" at bounding box center [130, 140] width 86 height 17
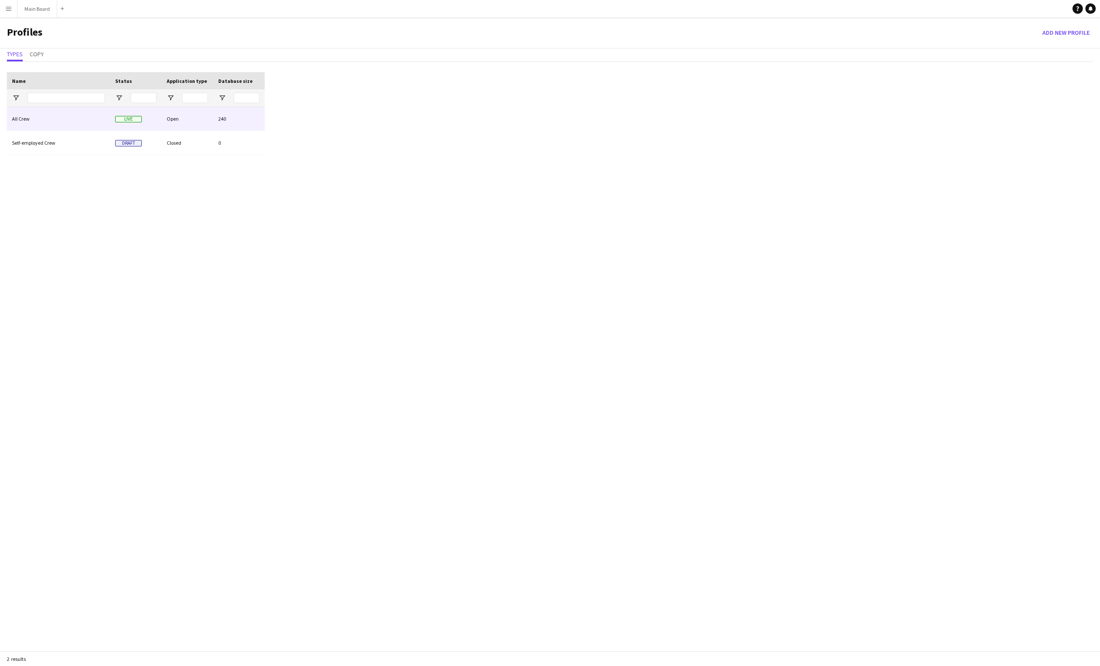
click at [55, 115] on div "All Crew" at bounding box center [58, 119] width 103 height 24
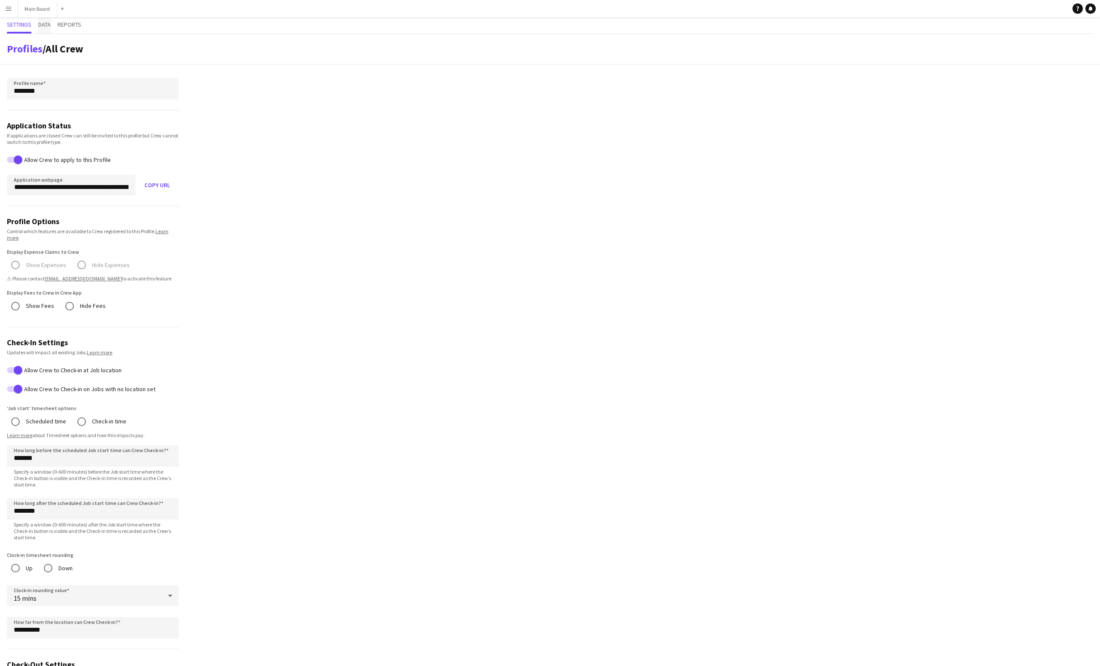
click at [50, 23] on span "Data" at bounding box center [44, 24] width 12 height 6
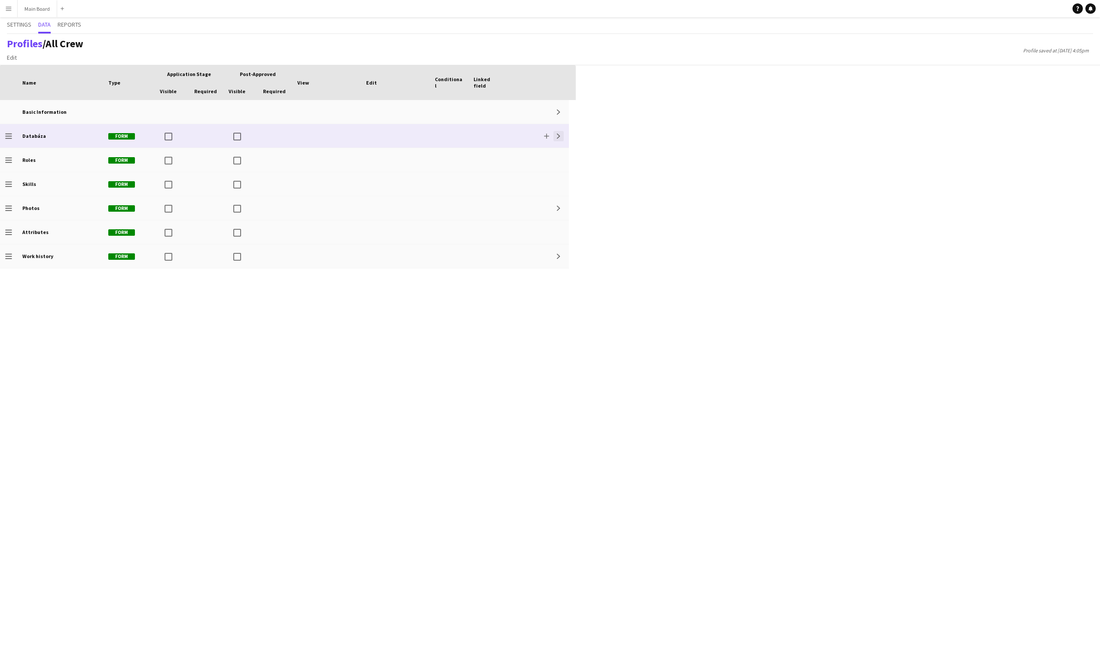
click at [558, 132] on button "Expand" at bounding box center [558, 136] width 10 height 10
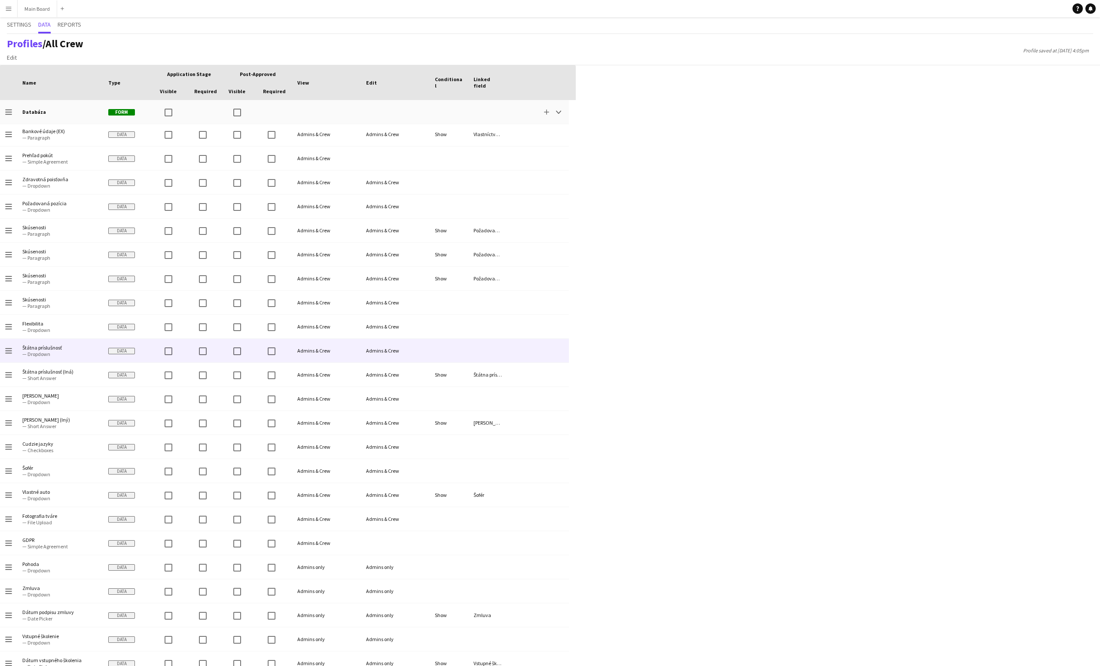
scroll to position [404, 0]
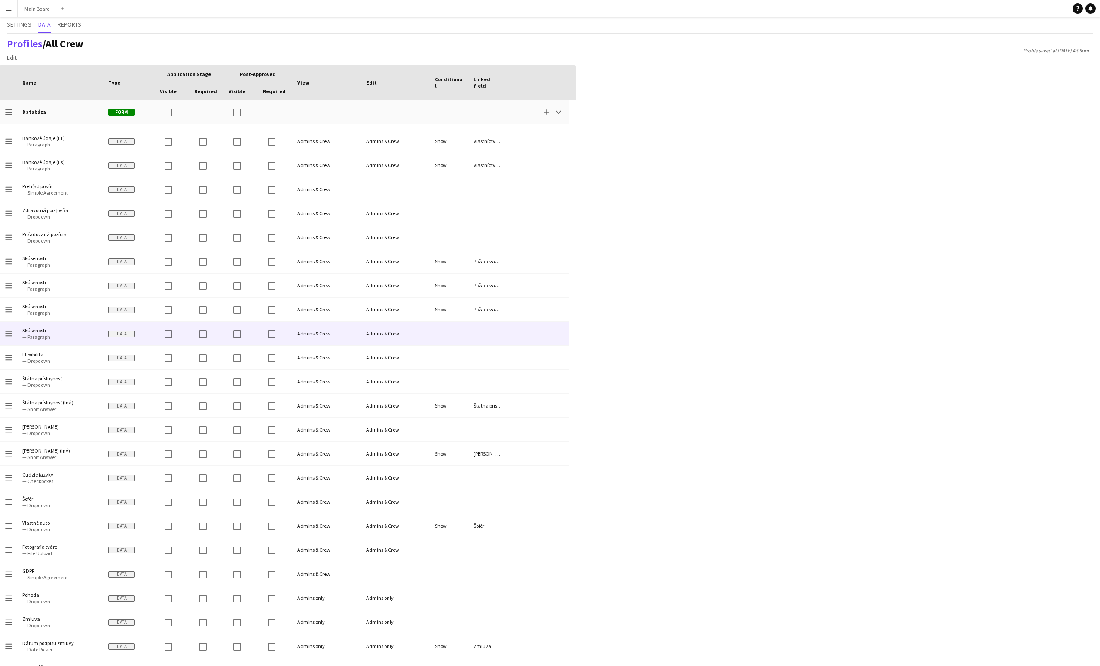
click at [42, 332] on span "Skúsenosti" at bounding box center [60, 330] width 76 height 6
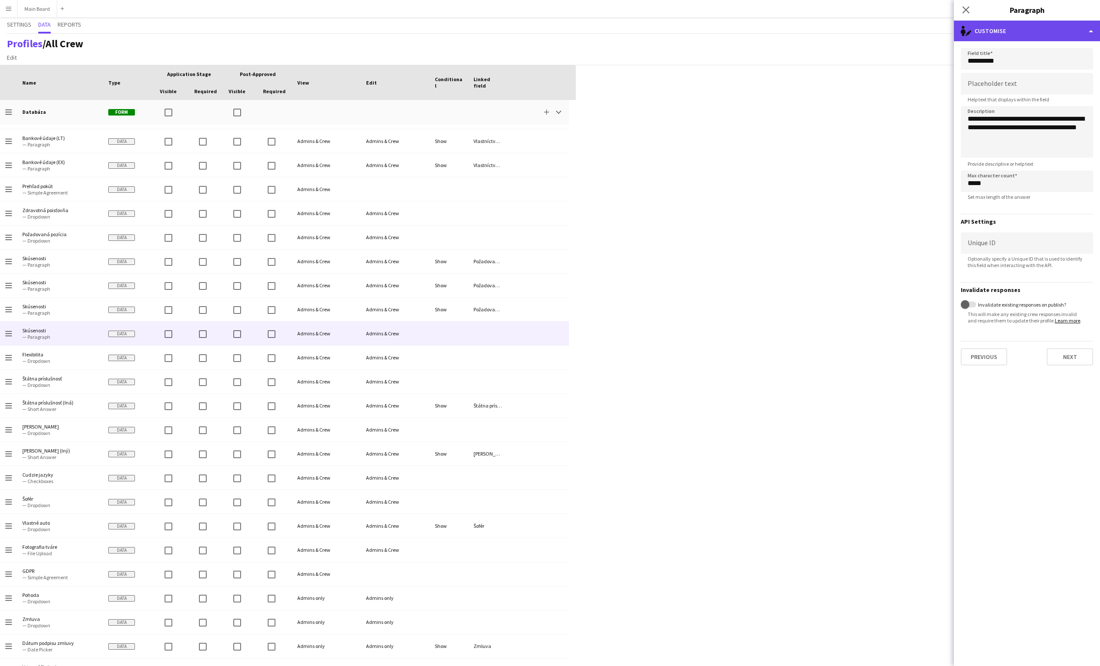
click at [825, 31] on div "single-neutral-actions-edit-1 Customise" at bounding box center [1027, 31] width 146 height 21
click at [825, 99] on button "Delete data Delete data" at bounding box center [1055, 102] width 85 height 17
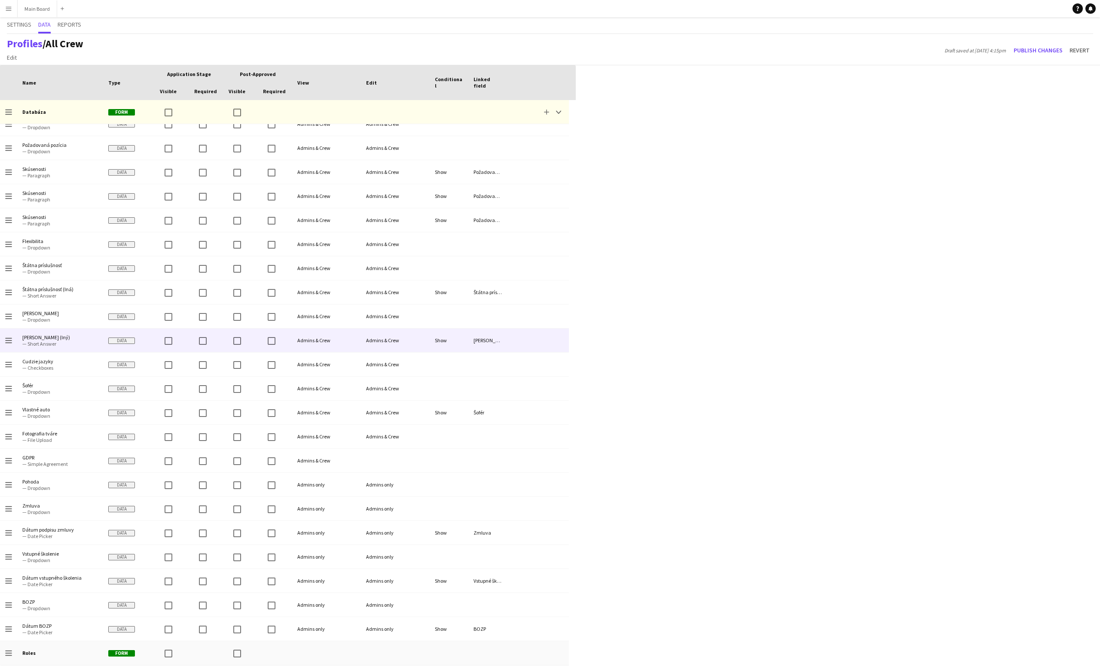
scroll to position [562, 0]
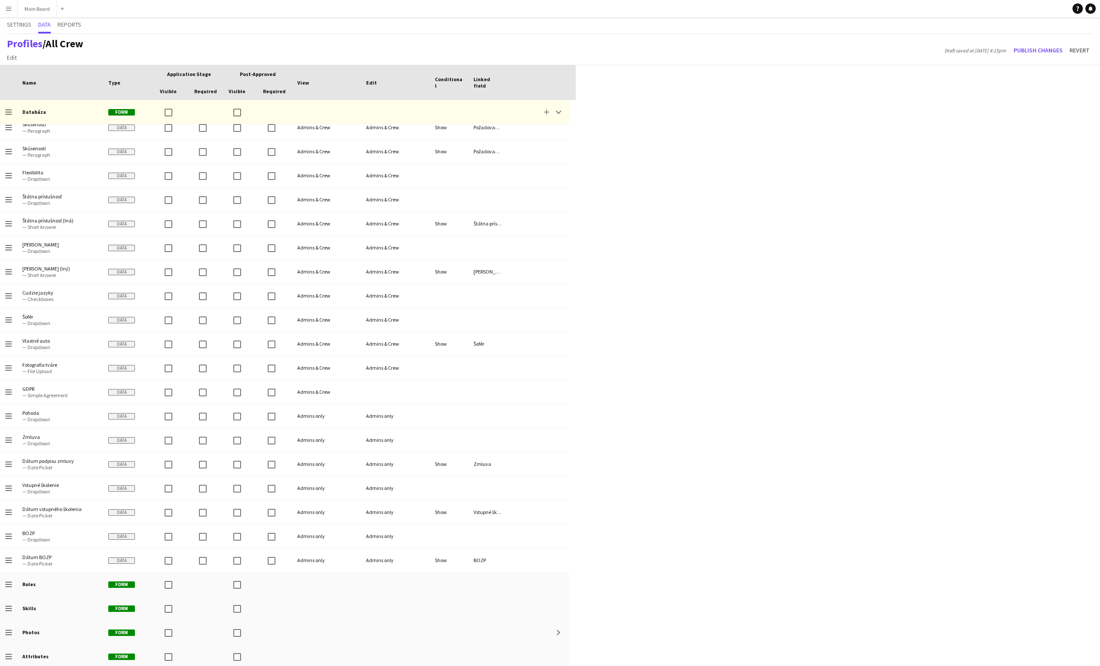
click at [825, 89] on div "Press SPACE to select this row. Drag here to set row groups Drag here to set co…" at bounding box center [550, 365] width 1100 height 601
click at [825, 50] on button "Revert" at bounding box center [1079, 50] width 27 height 14
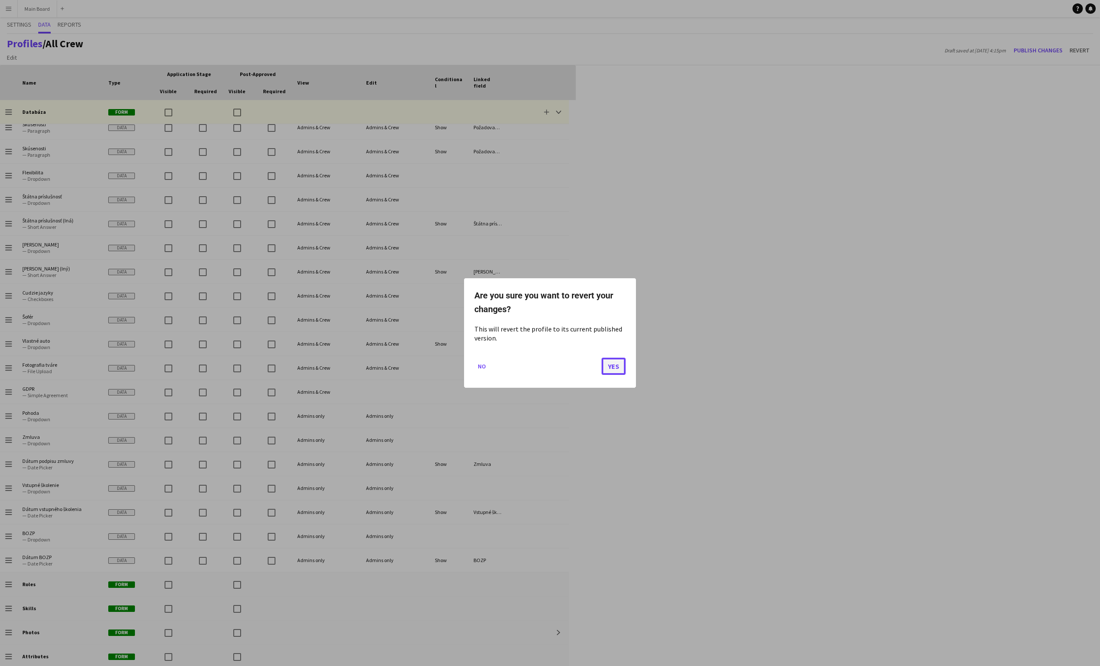
click at [608, 361] on button "Yes" at bounding box center [614, 366] width 24 height 17
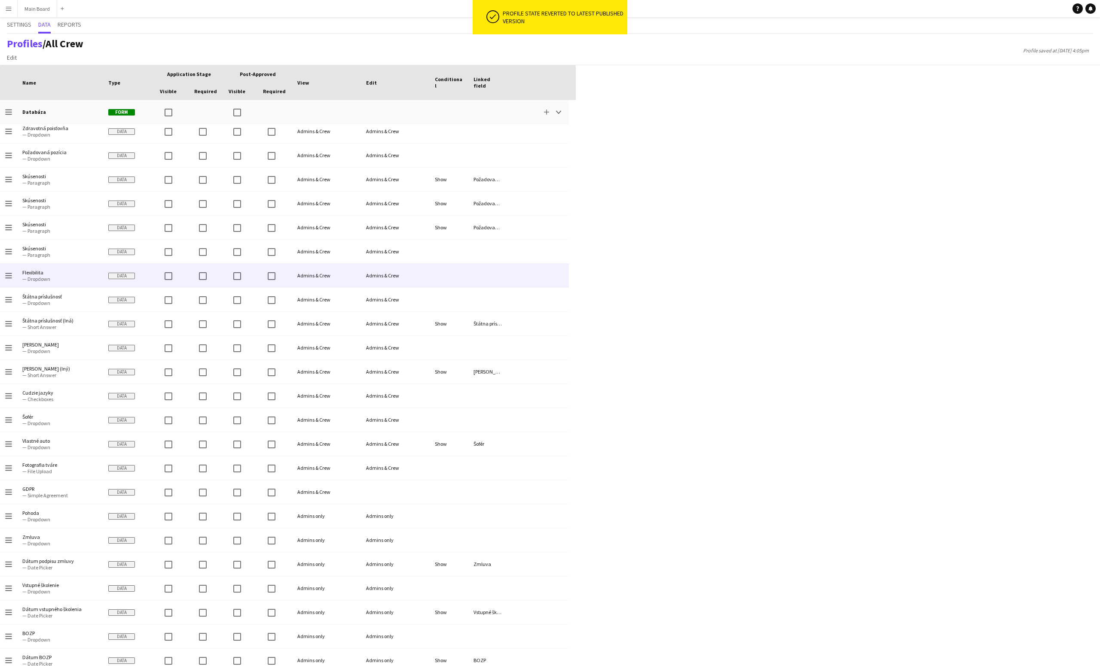
scroll to position [462, 0]
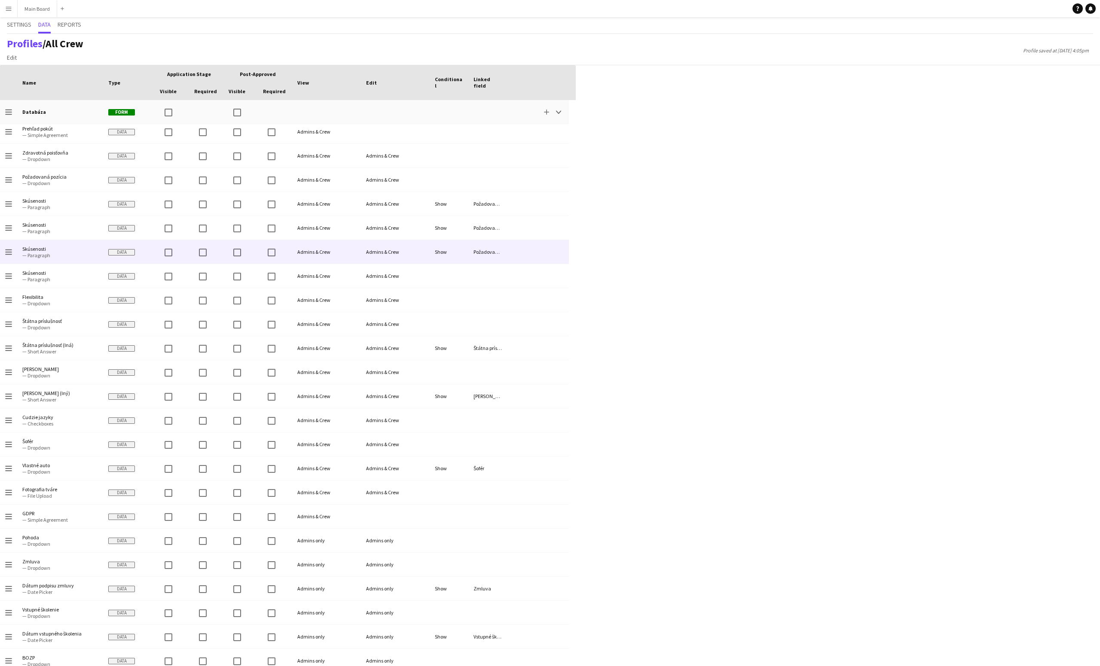
click at [430, 250] on div "Show" at bounding box center [449, 252] width 39 height 24
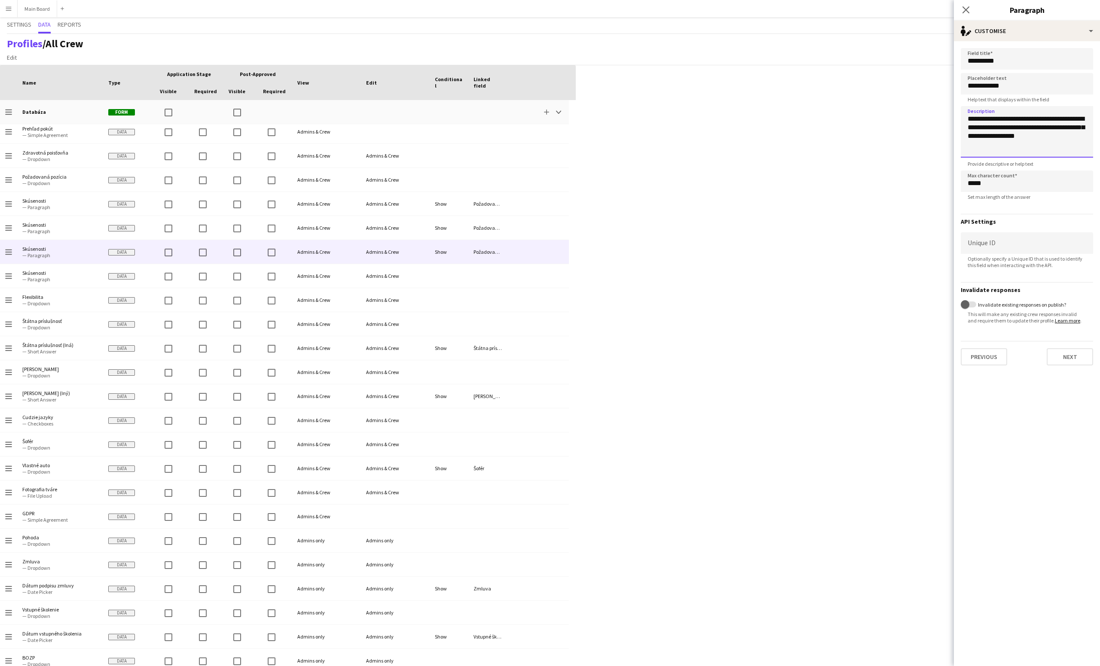
click at [825, 122] on textarea "**********" at bounding box center [1027, 132] width 132 height 52
click at [825, 24] on div "single-neutral-actions-edit-1 Customise" at bounding box center [1027, 31] width 146 height 21
click at [825, 81] on div "Advanced settings Advanced settings" at bounding box center [1055, 84] width 85 height 17
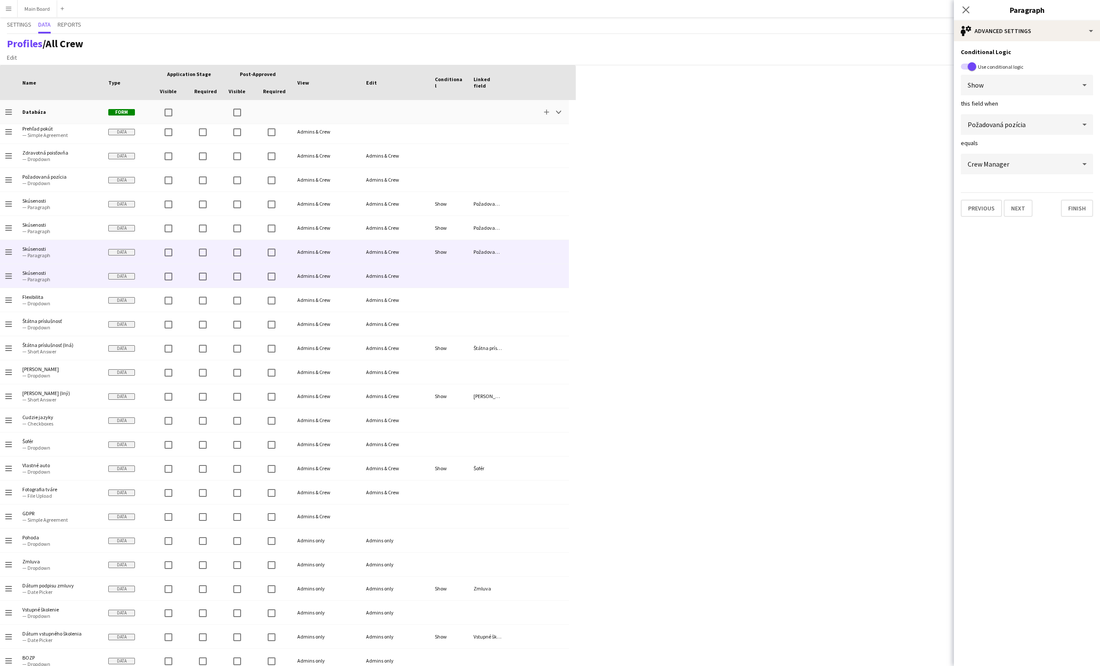
click at [391, 282] on div "Admins & Crew" at bounding box center [395, 276] width 69 height 24
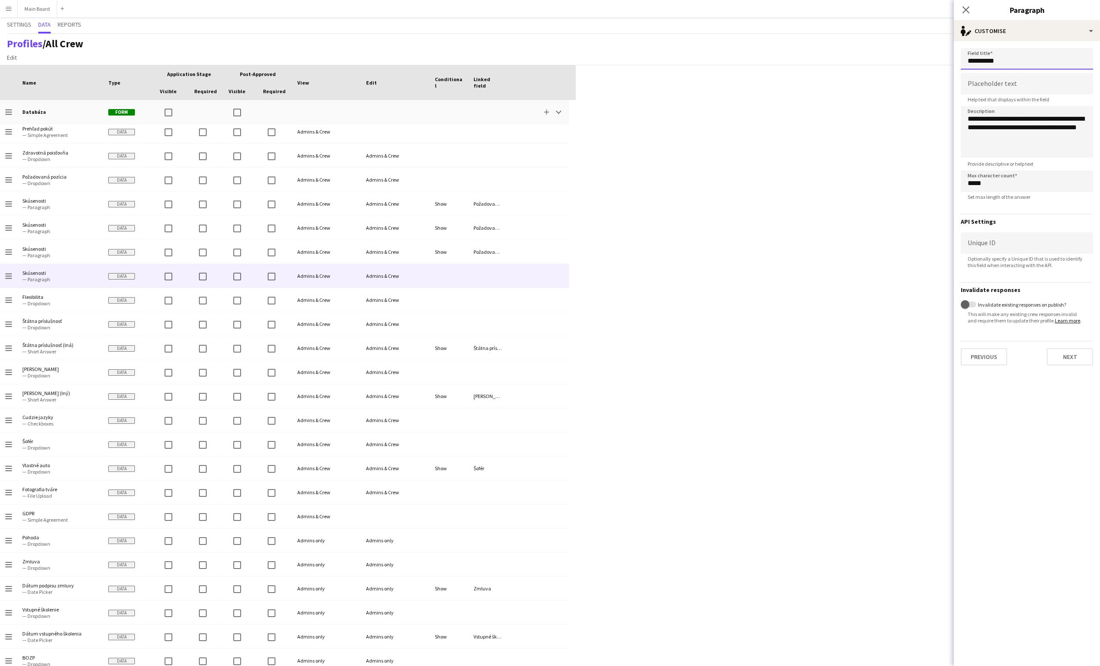
click at [825, 62] on input "**********" at bounding box center [1027, 58] width 132 height 21
click at [825, 43] on form "**********" at bounding box center [1027, 206] width 146 height 331
click at [825, 41] on div "single-neutral-actions-edit-1 Customise" at bounding box center [1027, 31] width 146 height 21
click at [825, 84] on div "Advanced settings Advanced settings" at bounding box center [1055, 84] width 85 height 17
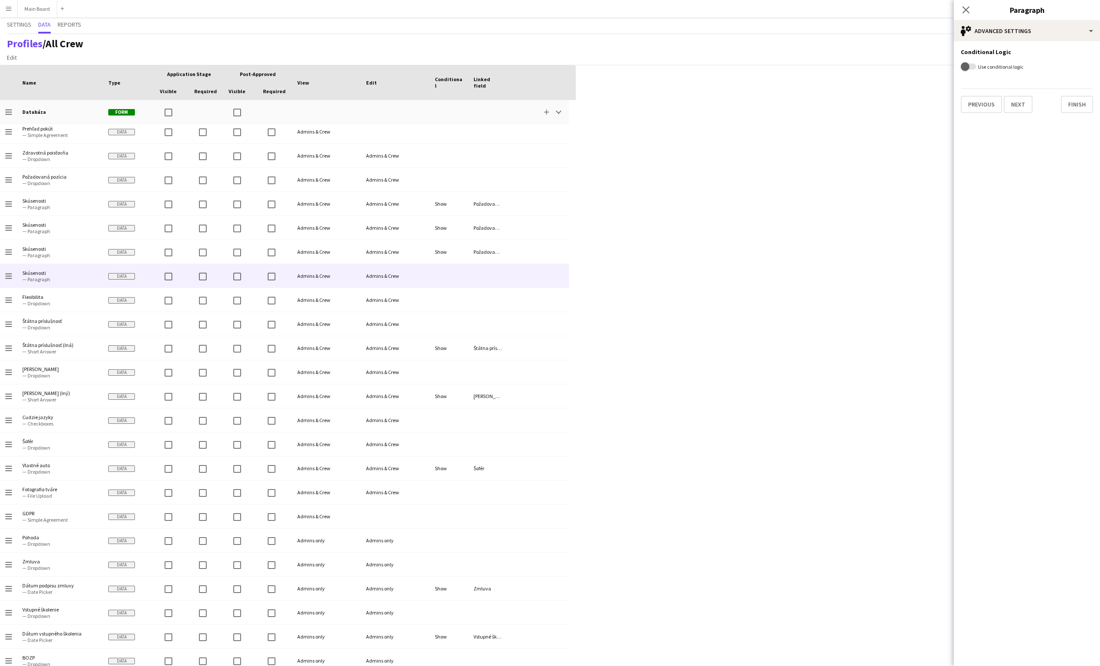
click at [825, 67] on label "Use conditional logic" at bounding box center [999, 67] width 47 height 6
click at [825, 67] on button "Use conditional logic" at bounding box center [968, 67] width 15 height 6
click at [825, 132] on div "Please select field" at bounding box center [1018, 124] width 115 height 21
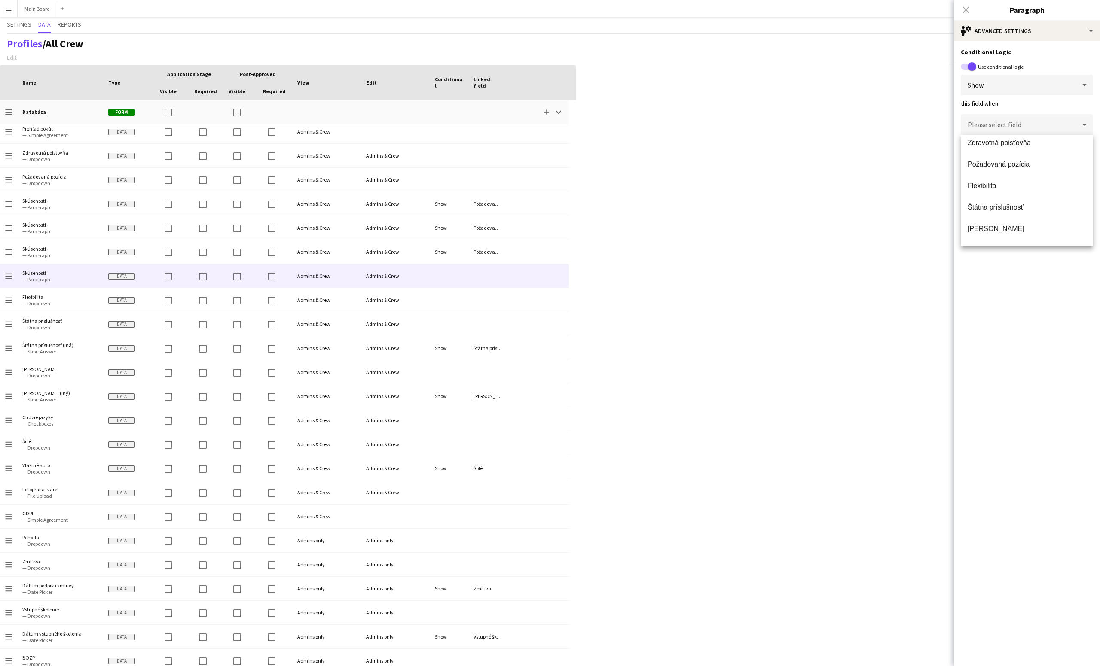
scroll to position [95, 0]
click at [825, 162] on span "Požadovaná pozícia" at bounding box center [1027, 162] width 119 height 8
click at [825, 156] on div "Please select value" at bounding box center [1018, 164] width 115 height 21
click at [825, 187] on span "Asistent AV technika (helper/stagehand)" at bounding box center [1027, 188] width 119 height 8
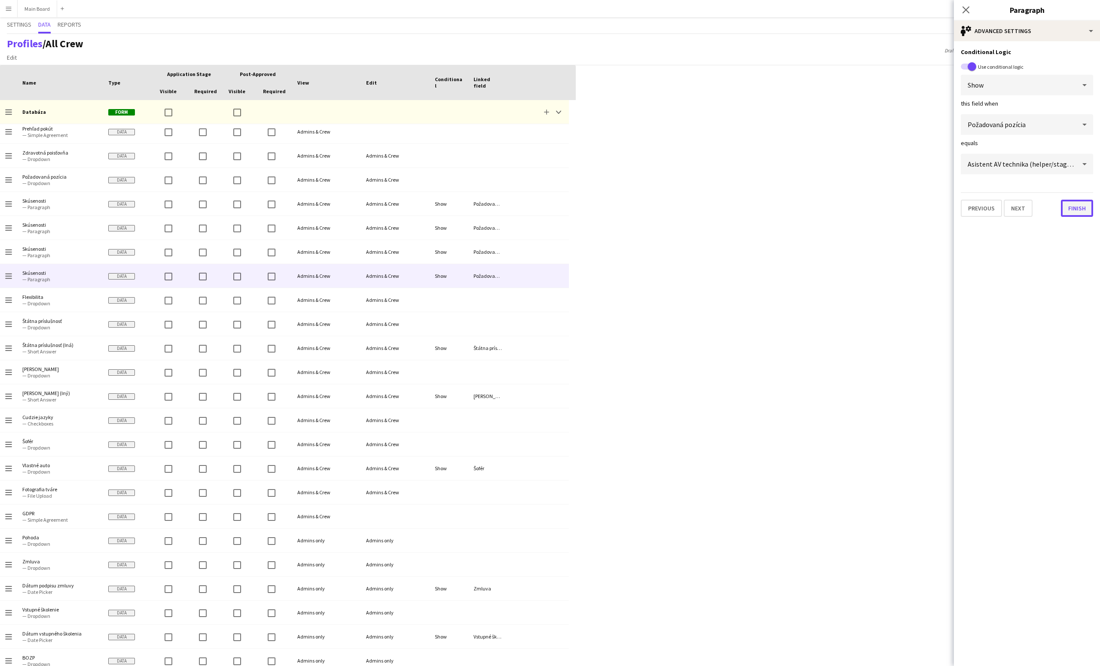
click at [825, 207] on button "Finish" at bounding box center [1077, 208] width 32 height 17
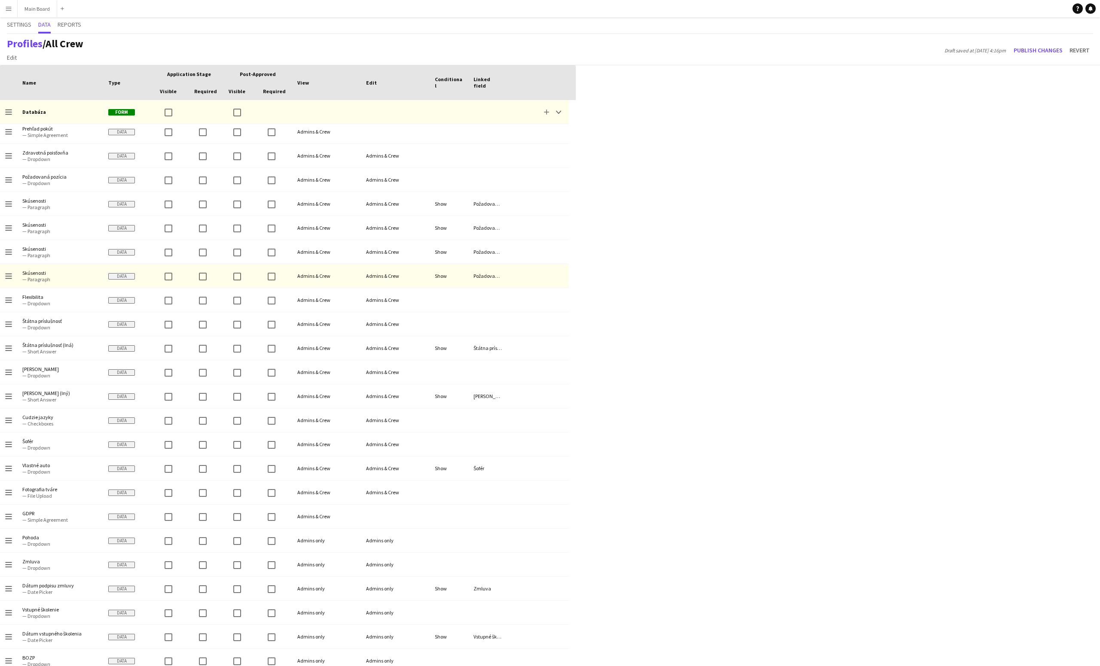
click at [625, 282] on div "Press SPACE to select this row Drag here to set row groups Drag here to set col…" at bounding box center [550, 365] width 1100 height 601
click at [825, 51] on button "Publish changes" at bounding box center [1038, 50] width 56 height 14
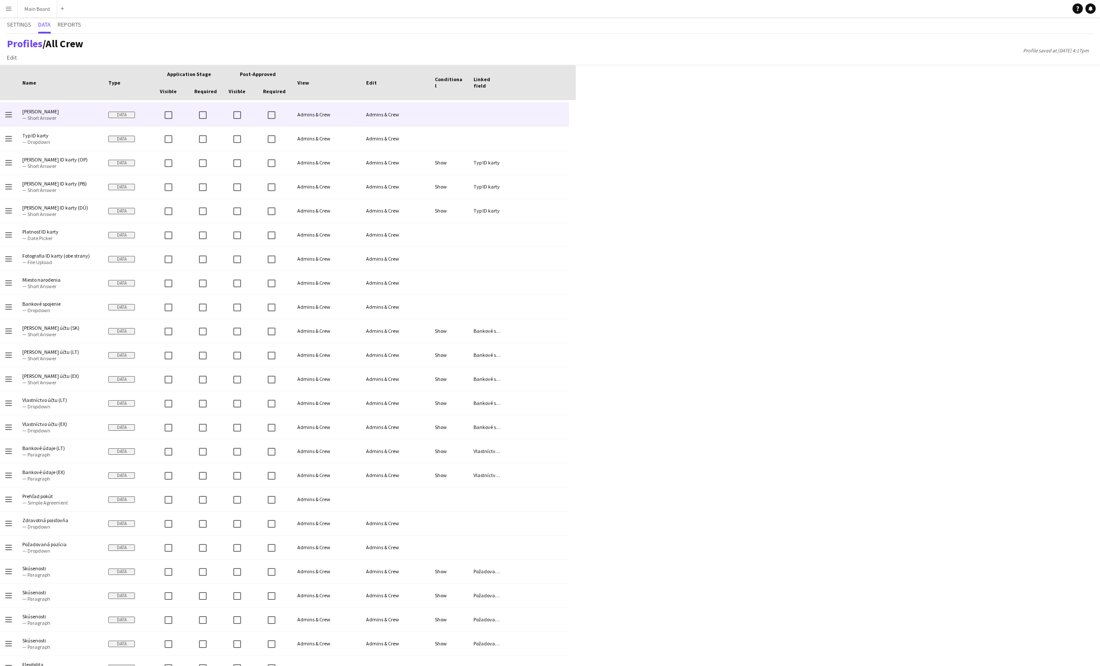
scroll to position [0, 0]
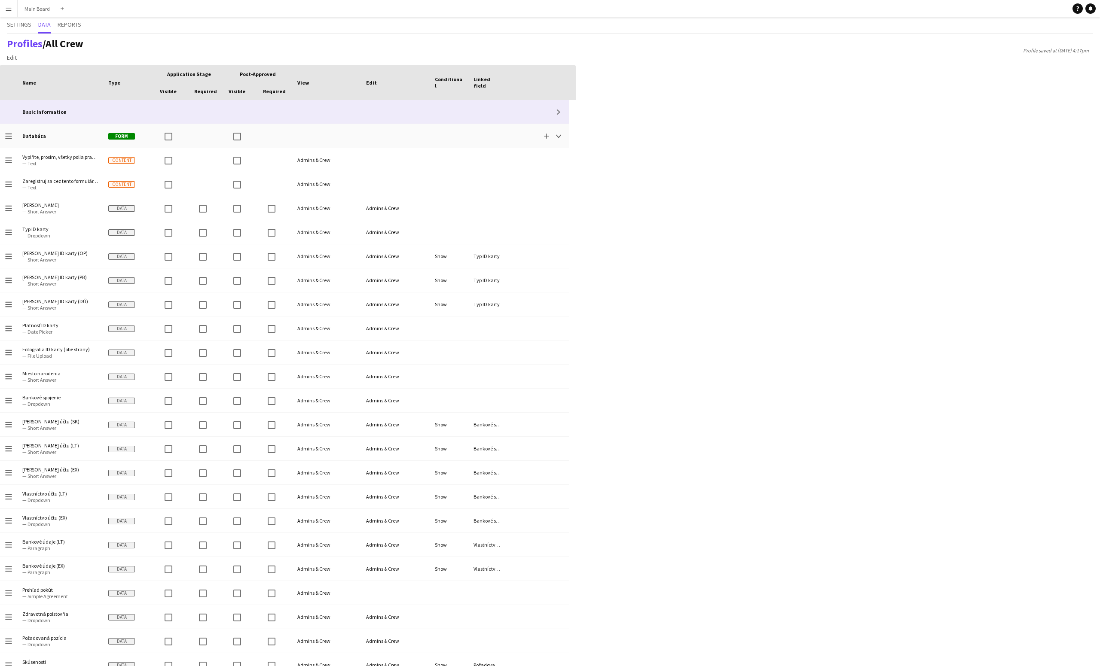
click at [377, 110] on div at bounding box center [395, 112] width 69 height 24
click at [553, 110] on button "Expand" at bounding box center [558, 112] width 10 height 10
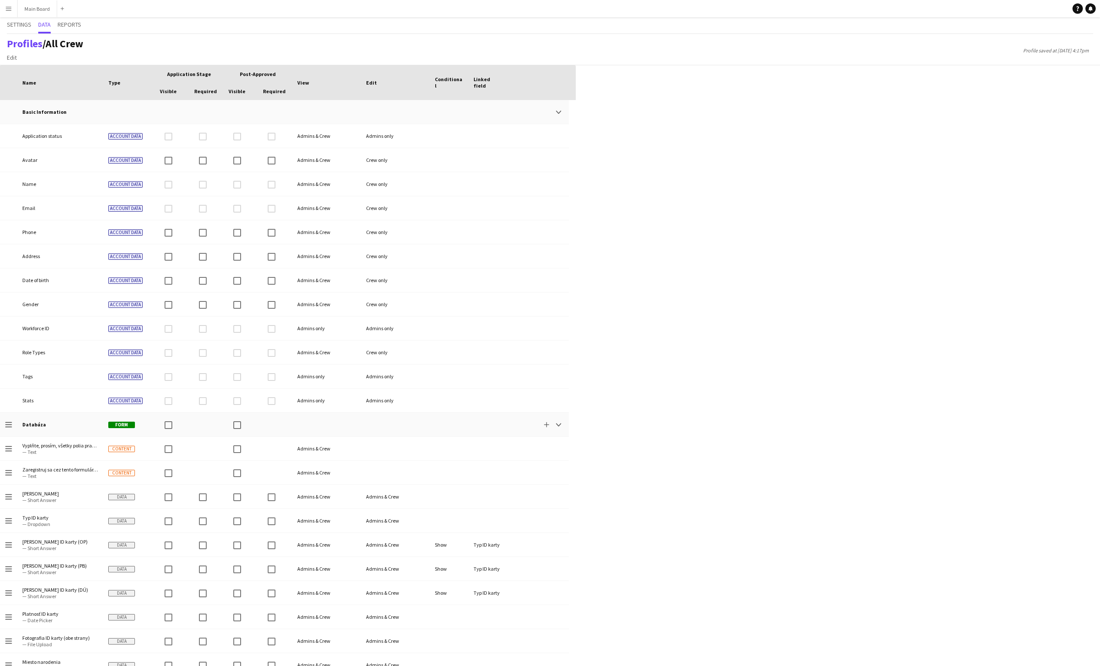
click at [10, 16] on button "Menu" at bounding box center [8, 8] width 17 height 17
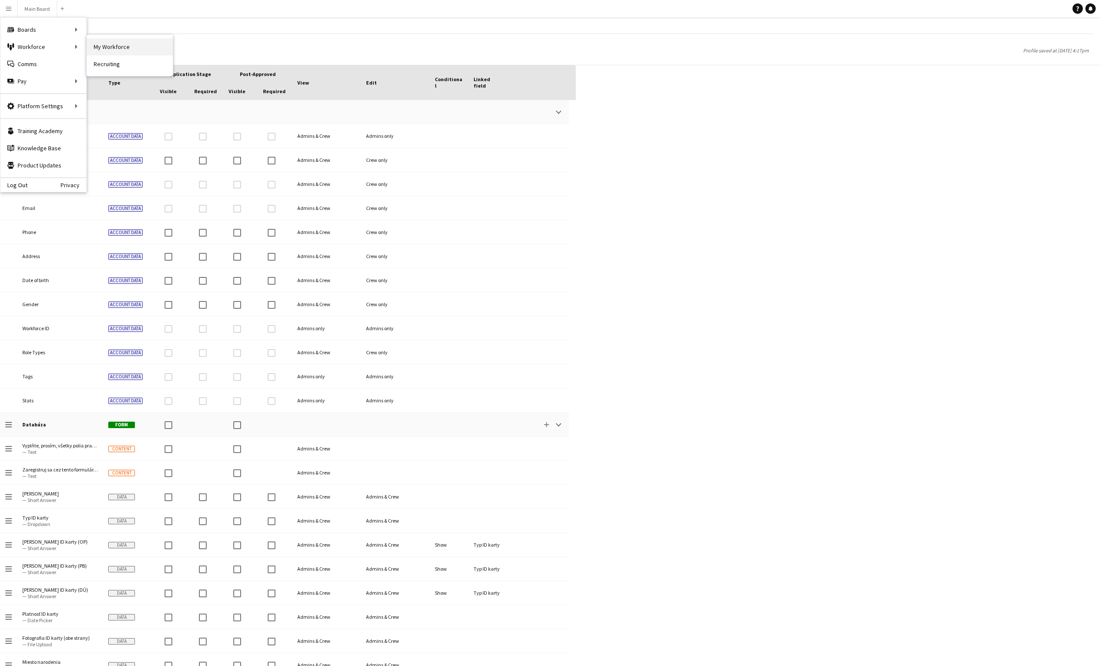
click at [143, 41] on link "My Workforce" at bounding box center [130, 46] width 86 height 17
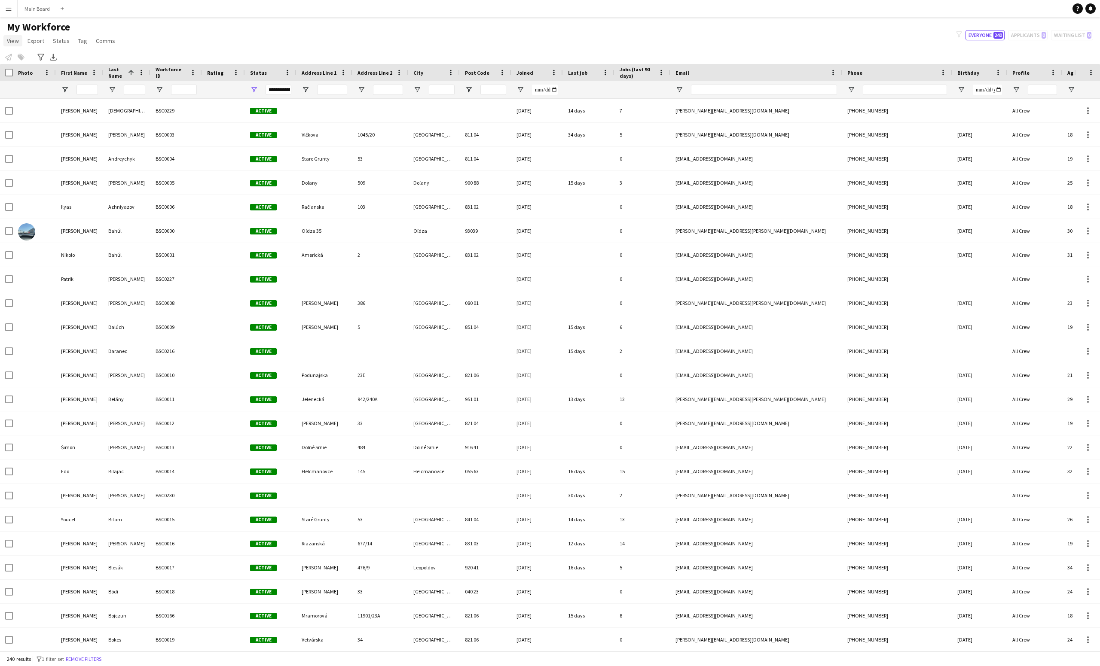
click at [9, 37] on span "View" at bounding box center [13, 41] width 12 height 8
click at [40, 88] on span "Customise view" at bounding box center [31, 85] width 41 height 8
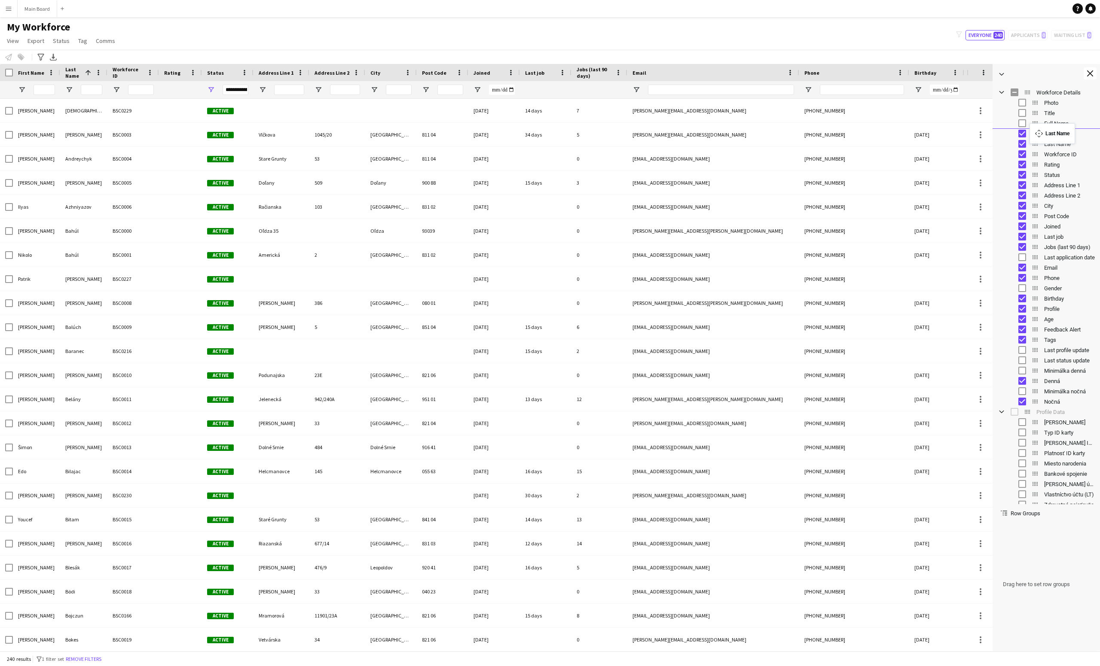
drag, startPoint x: 1033, startPoint y: 144, endPoint x: 1034, endPoint y: 128, distance: 15.5
drag, startPoint x: 1034, startPoint y: 142, endPoint x: 1034, endPoint y: 131, distance: 10.7
drag, startPoint x: 1036, startPoint y: 153, endPoint x: 1038, endPoint y: 129, distance: 24.6
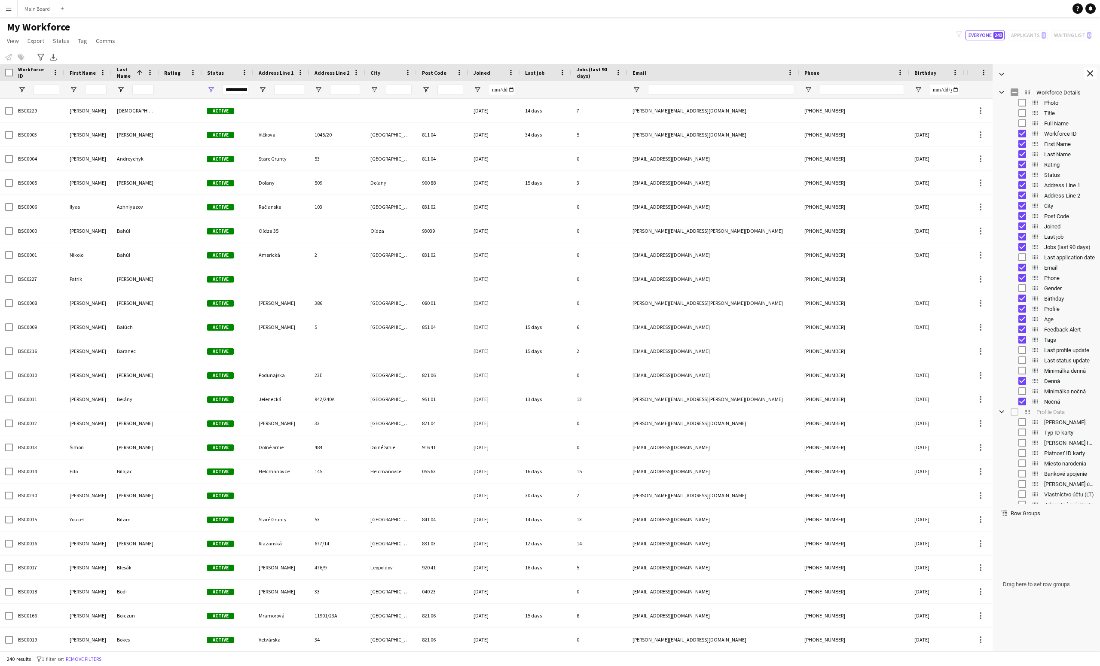
click at [31, 72] on span "Workforce ID" at bounding box center [33, 72] width 31 height 13
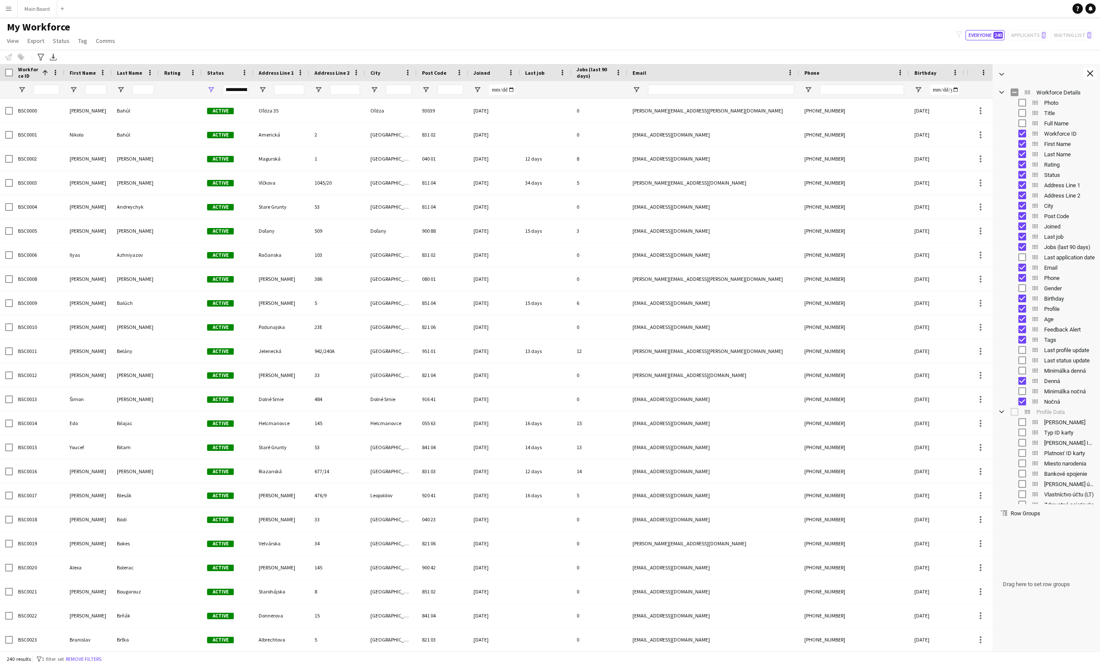
click at [81, 73] on span "First Name" at bounding box center [83, 73] width 26 height 6
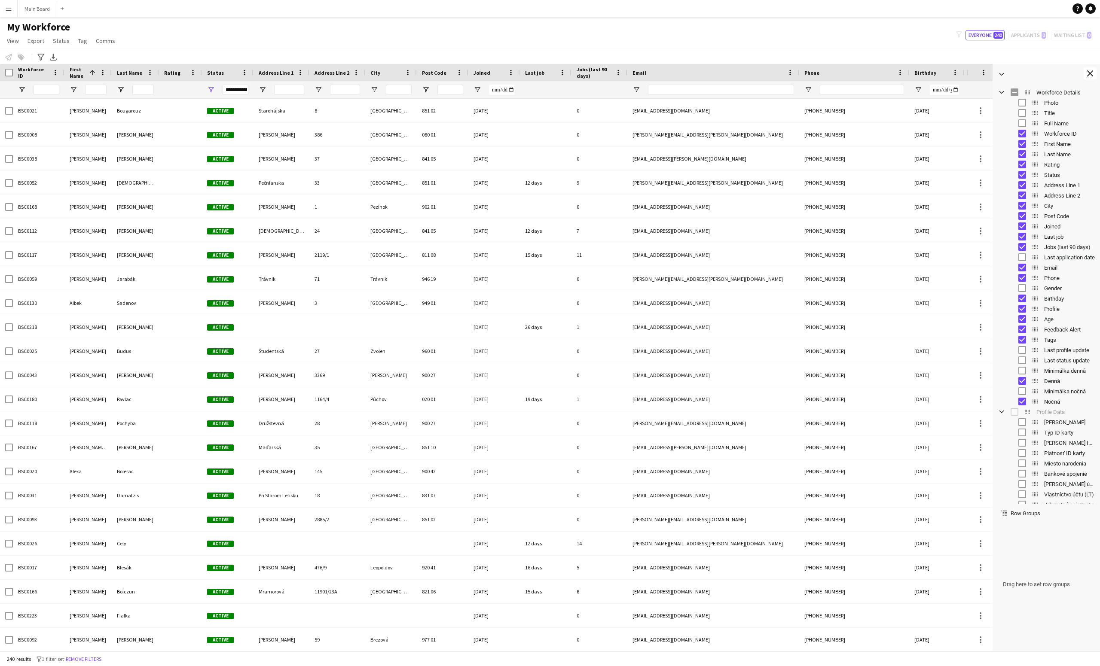
click at [127, 73] on span "Last Name" at bounding box center [129, 73] width 25 height 6
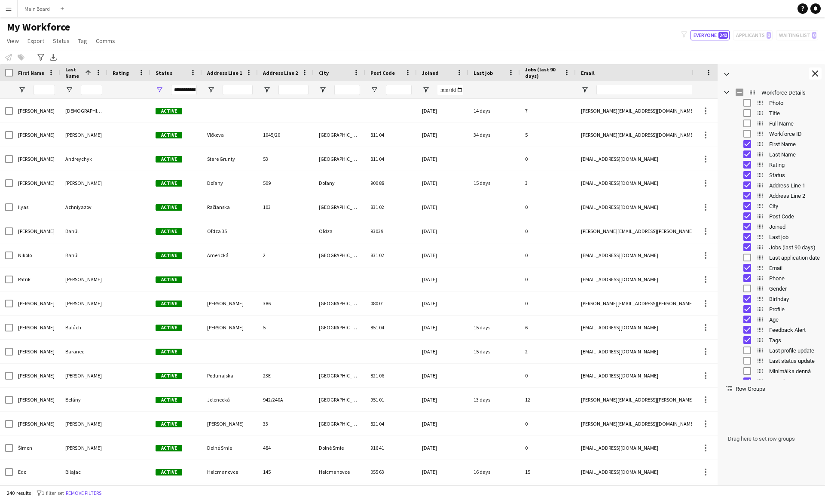
click at [120, 74] on span "Rating" at bounding box center [121, 73] width 16 height 6
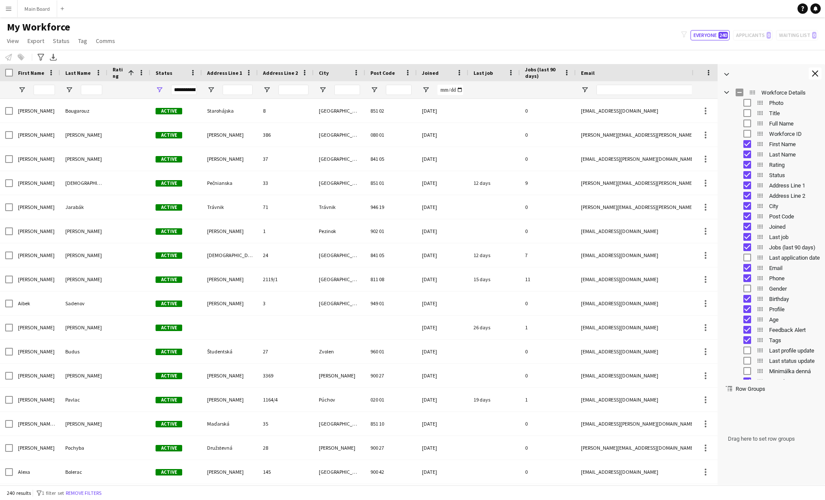
click at [120, 74] on span "Rating" at bounding box center [119, 72] width 12 height 13
click at [64, 79] on div "Last Name" at bounding box center [83, 72] width 47 height 17
click at [80, 73] on span "Last Name" at bounding box center [77, 73] width 25 height 6
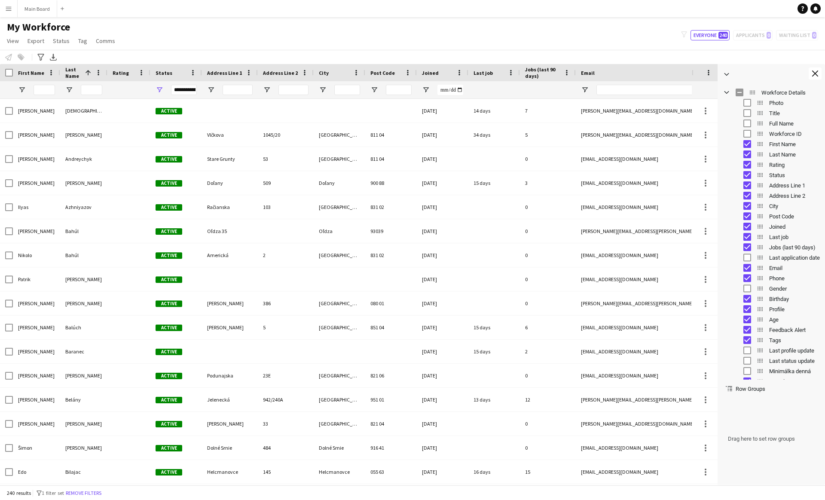
click at [186, 90] on div "**********" at bounding box center [184, 90] width 26 height 10
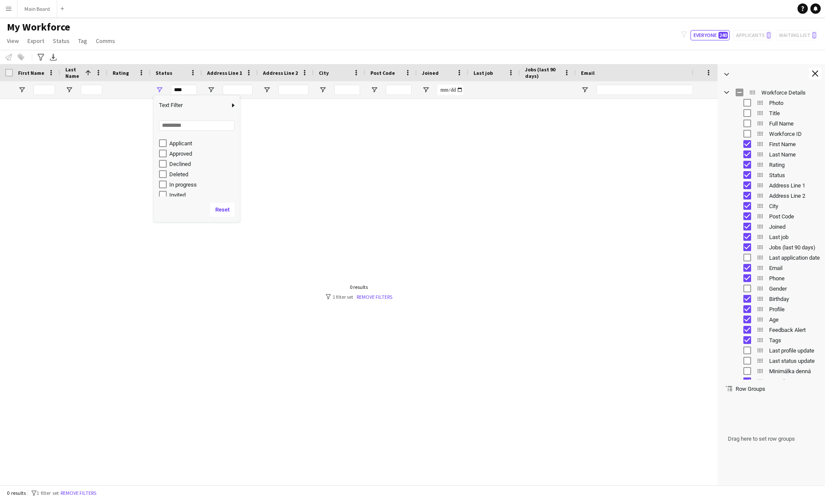
scroll to position [21, 0]
click at [162, 168] on div "Deleted" at bounding box center [199, 173] width 81 height 10
click at [163, 179] on div "In progress" at bounding box center [199, 183] width 81 height 10
type input "***"
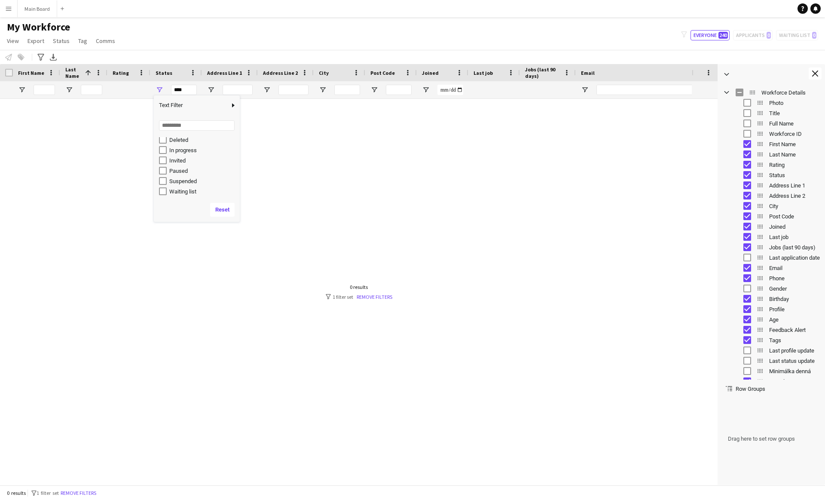
scroll to position [0, 0]
click at [160, 87] on span "Open Filter Menu" at bounding box center [160, 90] width 8 height 8
click at [391, 204] on div at bounding box center [346, 292] width 692 height 386
click at [182, 89] on div "***" at bounding box center [184, 90] width 26 height 10
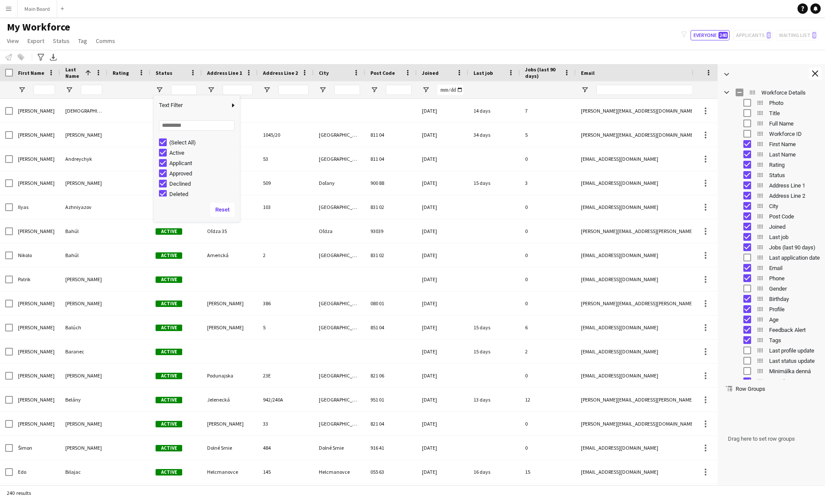
click at [349, 32] on div "My Workforce View Views Default view New view Update view Delete view Edit name…" at bounding box center [412, 35] width 825 height 29
click at [14, 43] on span "View" at bounding box center [13, 41] width 12 height 8
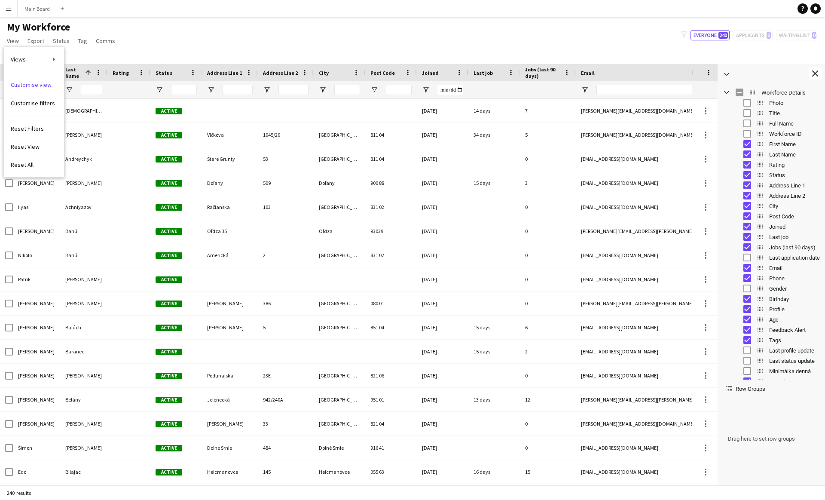
click at [242, 54] on div "Notify workforce Add to tag Select at least one crew to tag him or her. Advance…" at bounding box center [412, 57] width 825 height 14
click at [248, 70] on span at bounding box center [249, 73] width 8 height 8
click at [758, 59] on div "Notify workforce Add to tag Select at least one crew to tag him or her. Advance…" at bounding box center [412, 57] width 825 height 14
drag, startPoint x: 760, startPoint y: 216, endPoint x: 760, endPoint y: 199, distance: 17.2
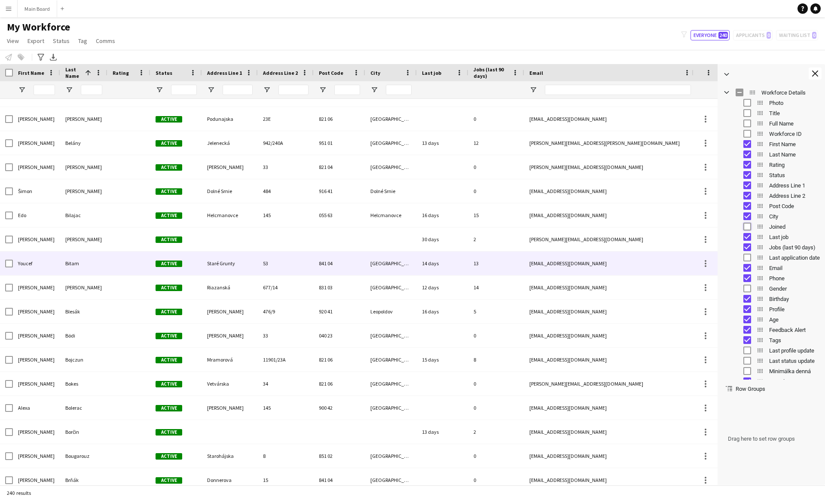
scroll to position [257, 0]
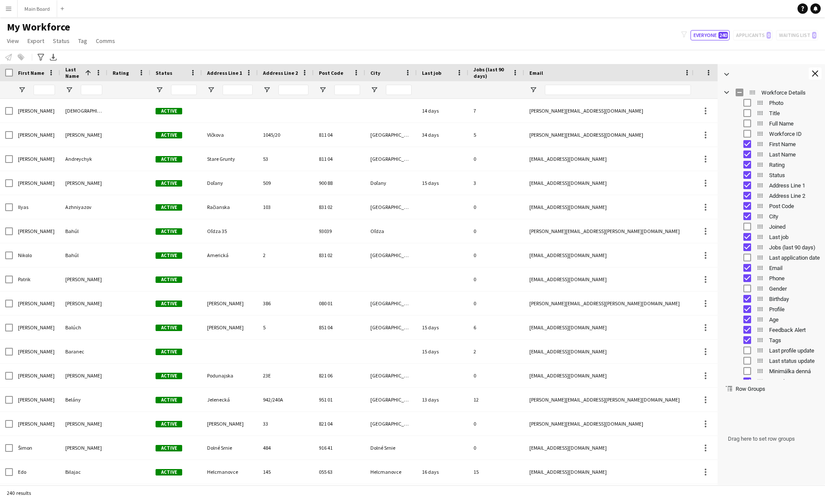
click at [429, 70] on span "Last job" at bounding box center [431, 73] width 19 height 6
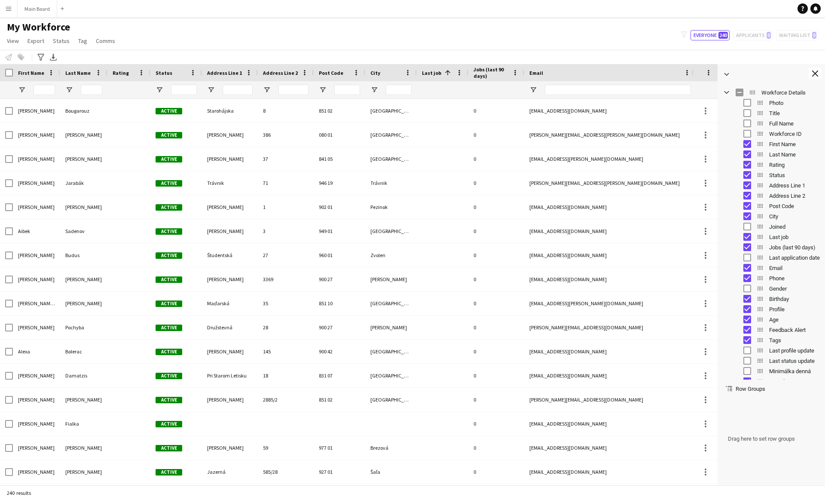
click at [429, 70] on span "Last job" at bounding box center [431, 73] width 19 height 6
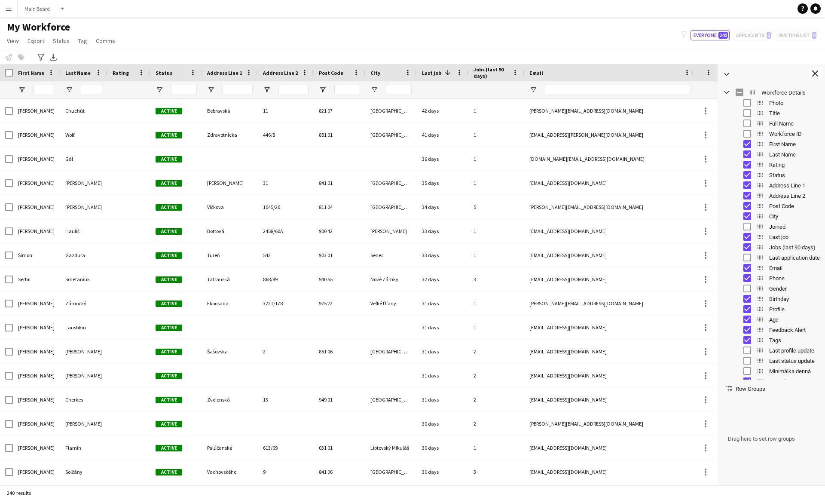
click at [431, 73] on span "Last job" at bounding box center [431, 73] width 19 height 6
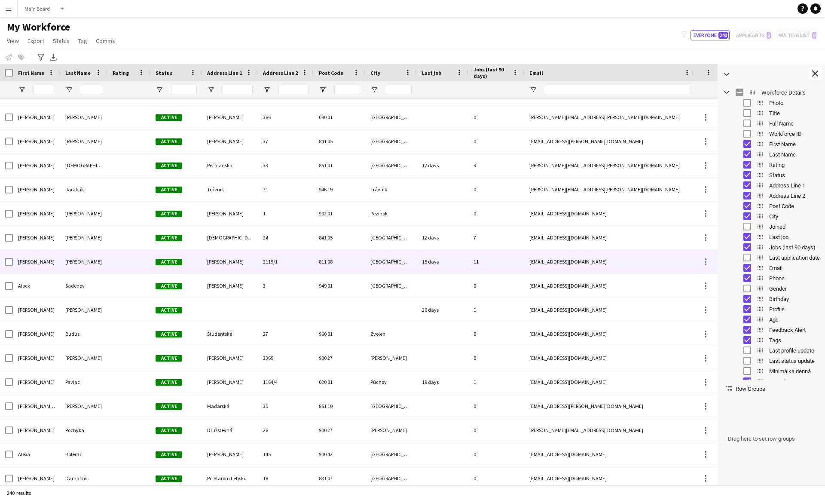
scroll to position [19, 0]
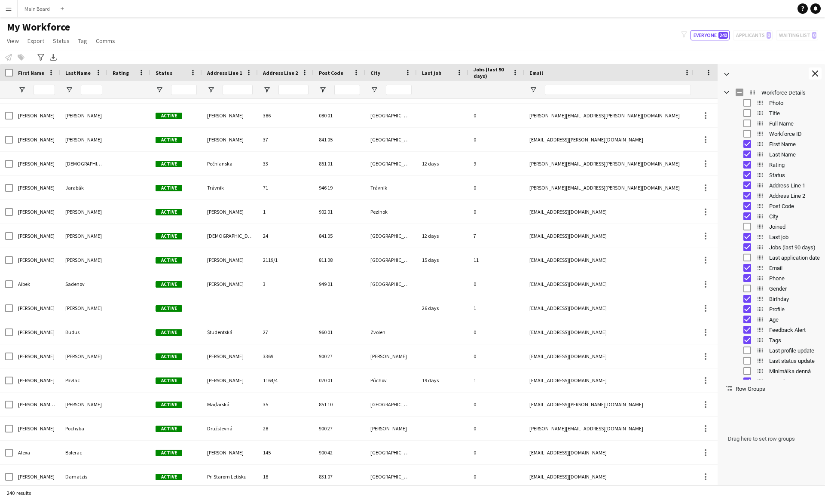
click at [427, 73] on span "Last job" at bounding box center [431, 73] width 19 height 6
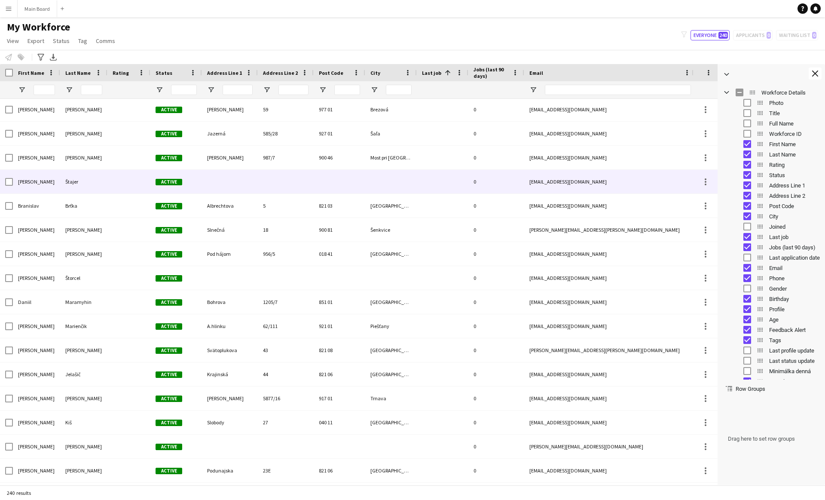
scroll to position [490, 0]
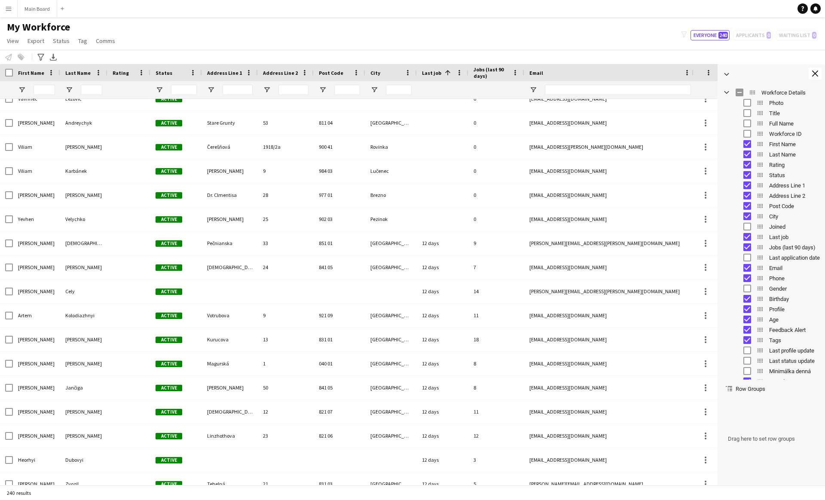
click at [73, 70] on span "Last Name" at bounding box center [77, 73] width 25 height 6
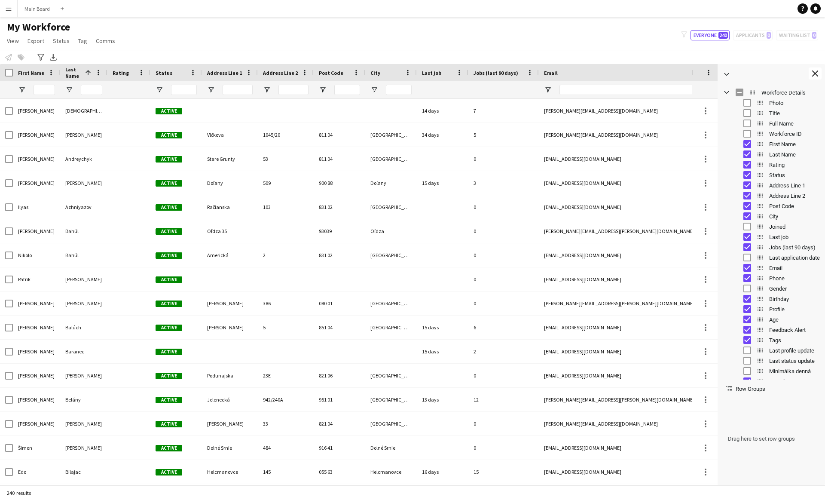
drag, startPoint x: 523, startPoint y: 72, endPoint x: 538, endPoint y: 70, distance: 14.8
click at [538, 70] on div at bounding box center [538, 72] width 3 height 17
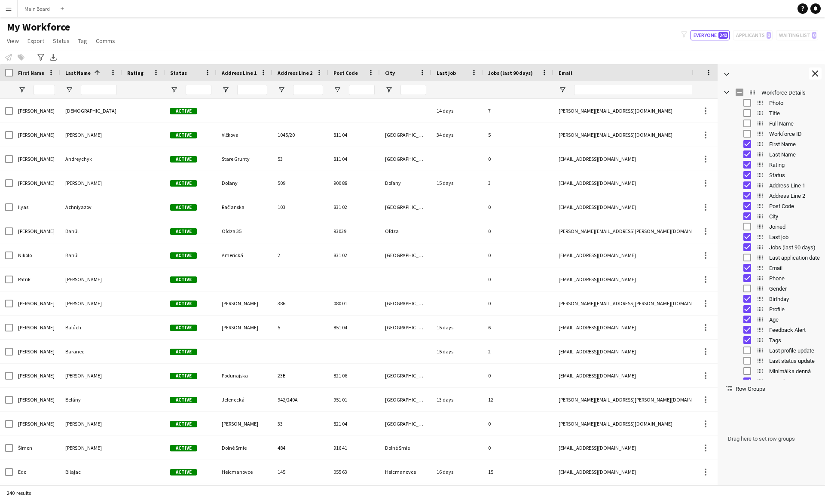
drag, startPoint x: 105, startPoint y: 73, endPoint x: 120, endPoint y: 70, distance: 14.8
click at [120, 70] on div at bounding box center [121, 72] width 3 height 17
drag, startPoint x: 760, startPoint y: 279, endPoint x: 761, endPoint y: 179, distance: 100.1
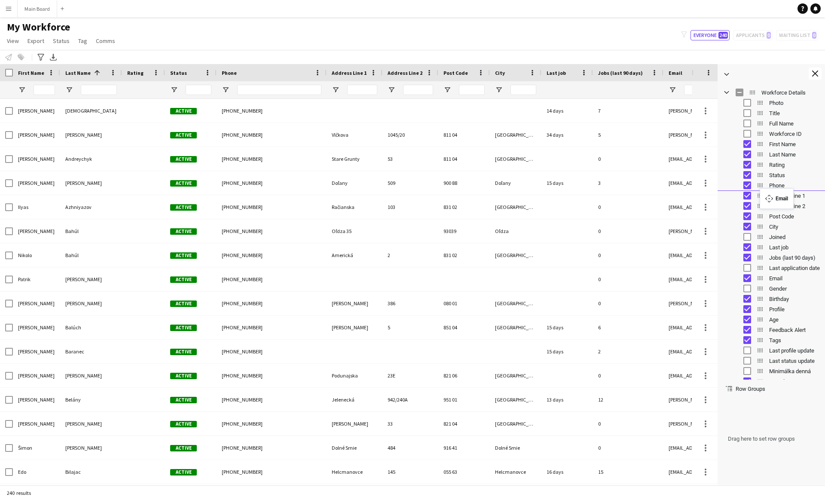
drag, startPoint x: 761, startPoint y: 278, endPoint x: 764, endPoint y: 193, distance: 84.3
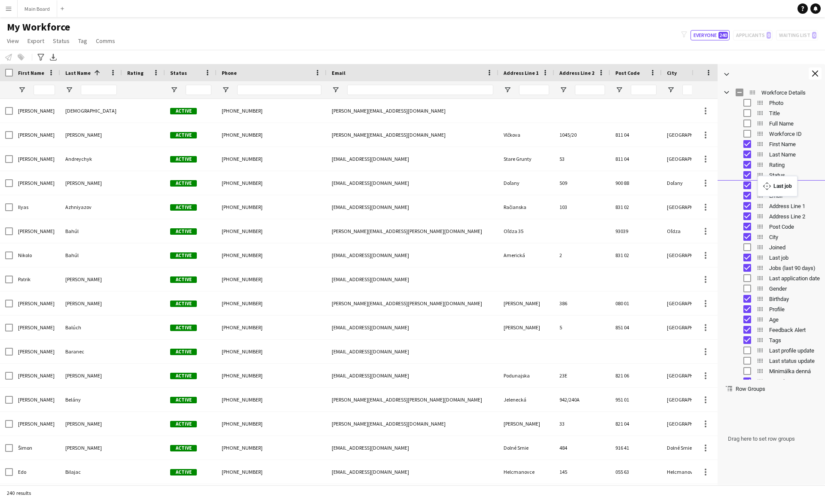
drag, startPoint x: 761, startPoint y: 257, endPoint x: 762, endPoint y: 181, distance: 76.1
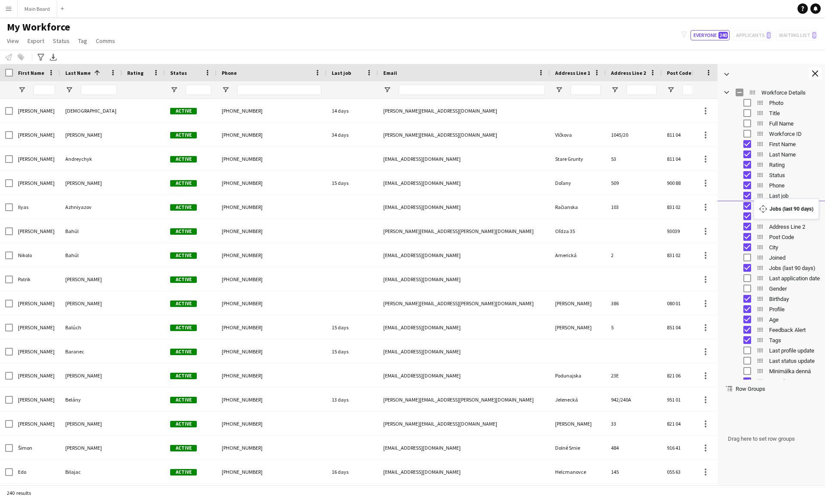
drag, startPoint x: 759, startPoint y: 267, endPoint x: 759, endPoint y: 204, distance: 63.6
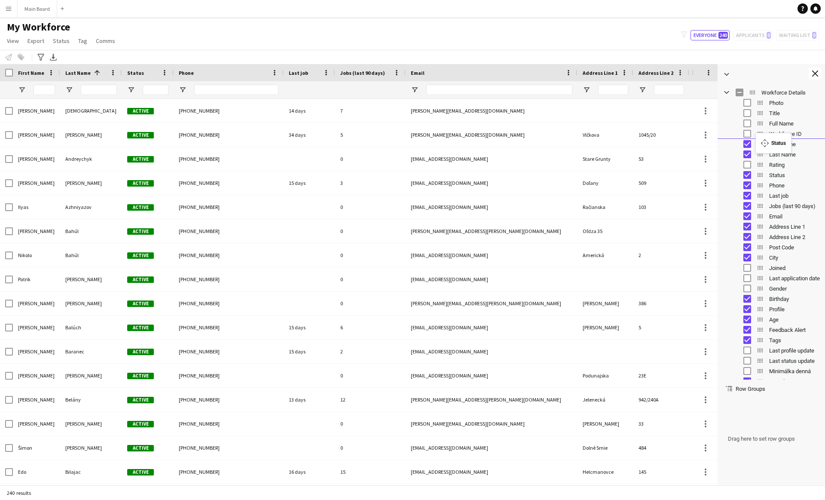
drag, startPoint x: 760, startPoint y: 175, endPoint x: 760, endPoint y: 138, distance: 37.0
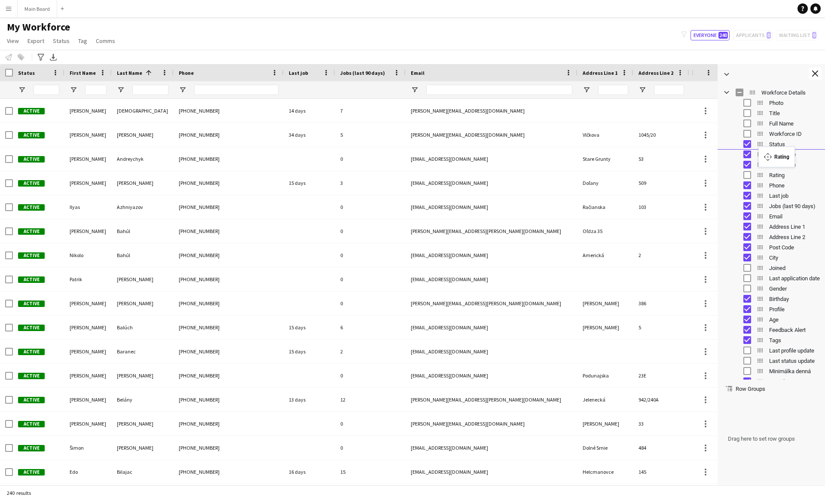
drag, startPoint x: 761, startPoint y: 175, endPoint x: 763, endPoint y: 152, distance: 23.3
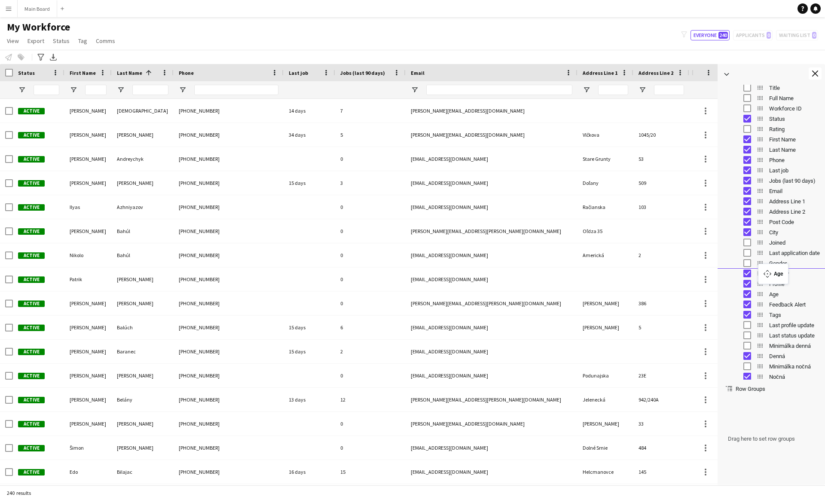
drag, startPoint x: 762, startPoint y: 293, endPoint x: 762, endPoint y: 269, distance: 24.1
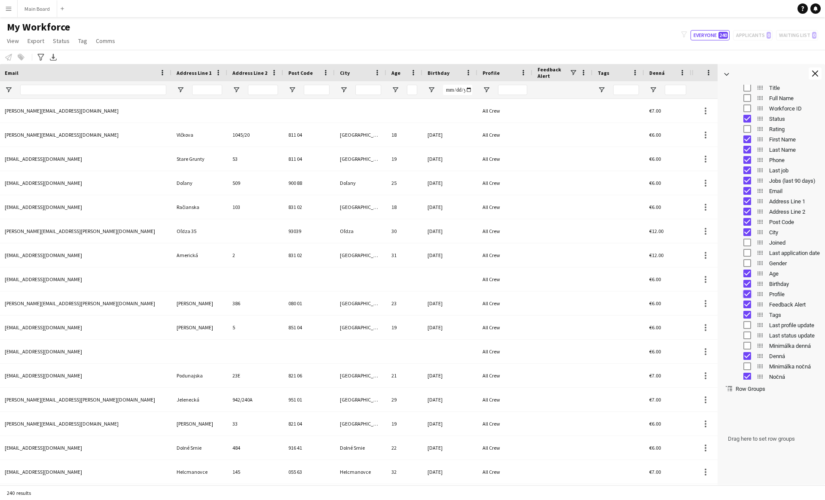
scroll to position [0, 394]
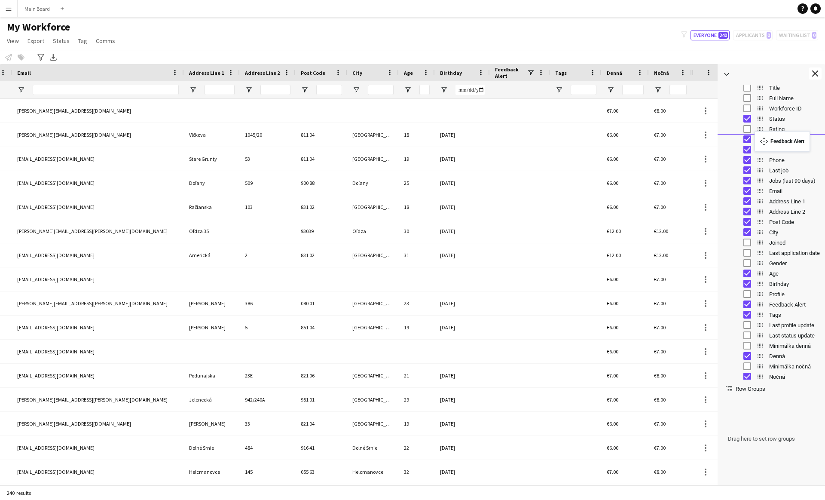
drag, startPoint x: 760, startPoint y: 303, endPoint x: 759, endPoint y: 136, distance: 166.7
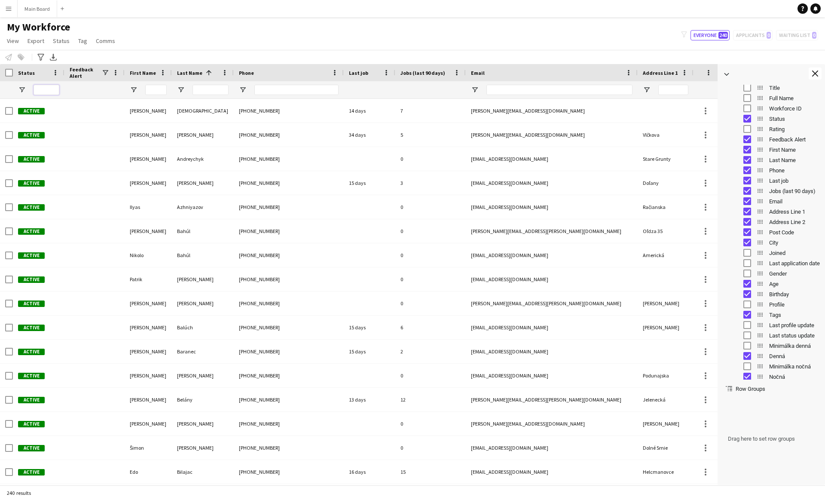
click at [39, 89] on input "Status Filter Input" at bounding box center [47, 90] width 26 height 10
click at [23, 90] on span "Open Filter Menu" at bounding box center [22, 90] width 8 height 8
click at [32, 176] on div "Approved" at bounding box center [66, 173] width 68 height 6
type input "**********"
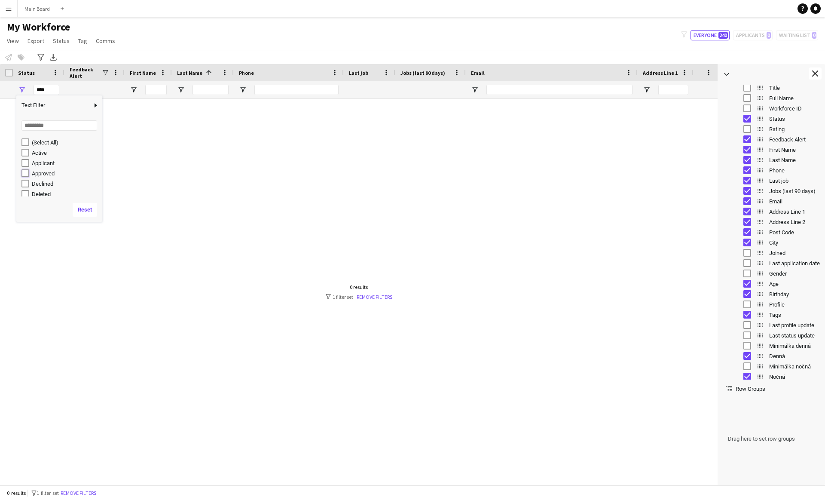
type input "**********"
click at [156, 137] on div at bounding box center [346, 292] width 692 height 386
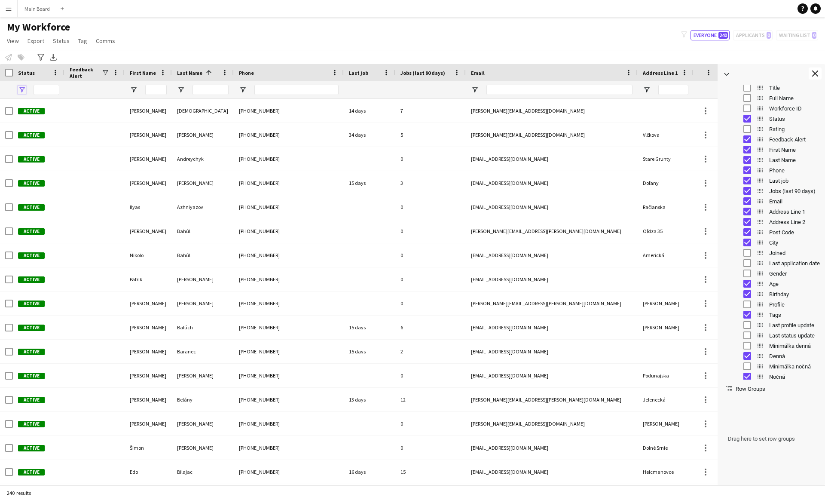
click at [21, 91] on span "Open Filter Menu" at bounding box center [22, 90] width 8 height 8
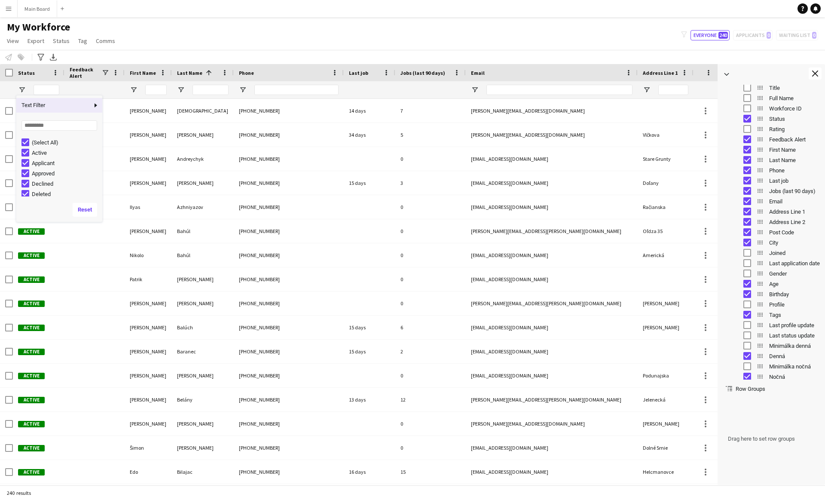
click at [144, 32] on div "My Workforce View Views Default view New view Update view Delete view Edit name…" at bounding box center [412, 35] width 825 height 29
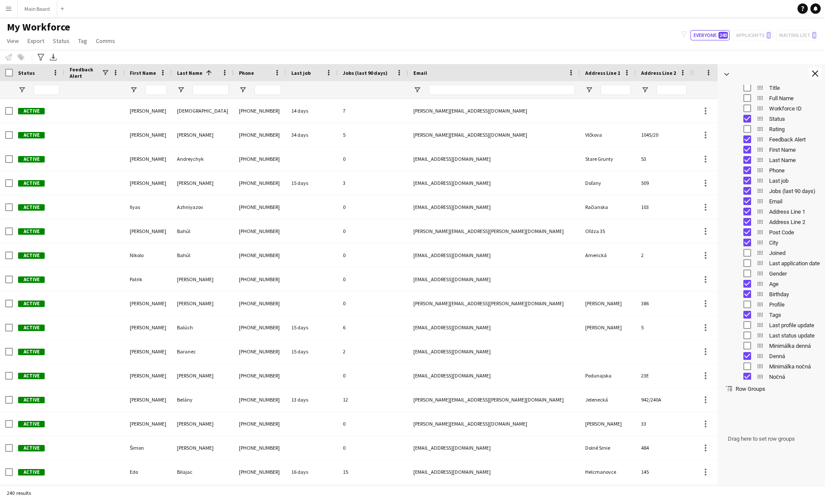
drag, startPoint x: 342, startPoint y: 73, endPoint x: 285, endPoint y: 71, distance: 57.6
click at [285, 71] on div at bounding box center [285, 72] width 3 height 17
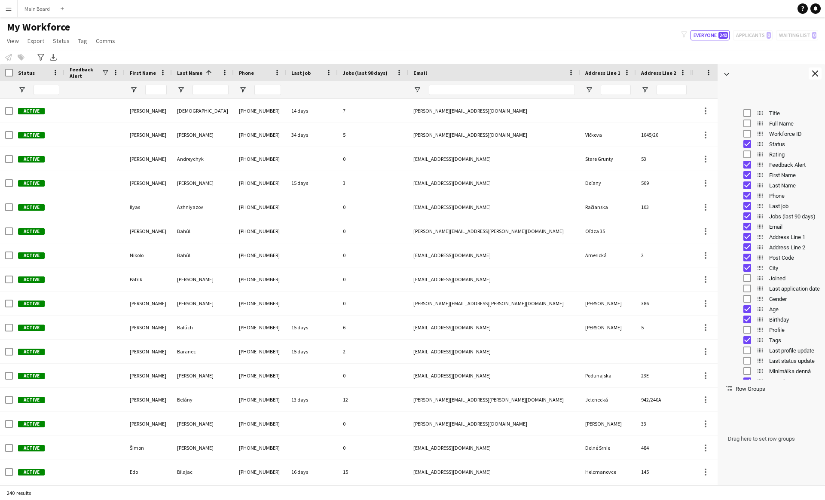
scroll to position [25, 0]
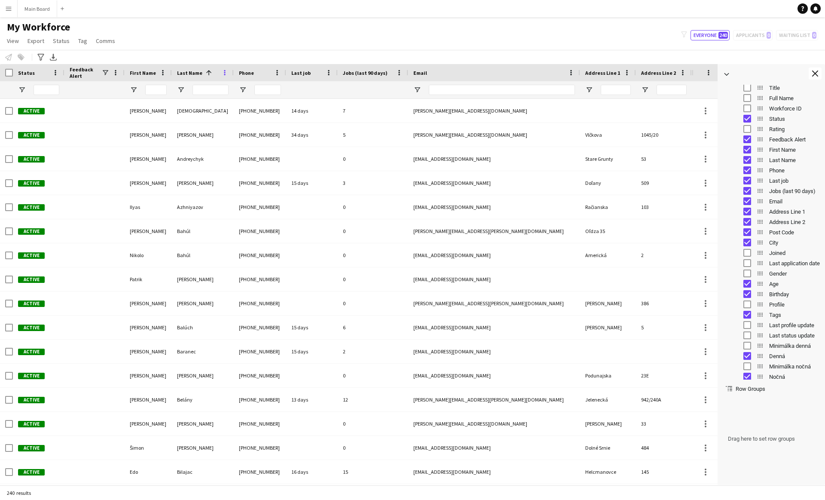
click at [226, 72] on span at bounding box center [225, 73] width 8 height 8
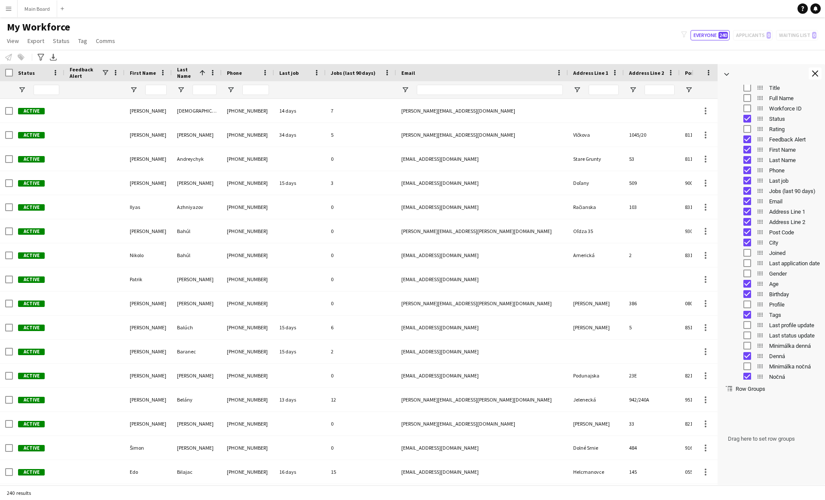
drag, startPoint x: 232, startPoint y: 73, endPoint x: 220, endPoint y: 74, distance: 12.1
click at [220, 74] on div at bounding box center [221, 72] width 3 height 17
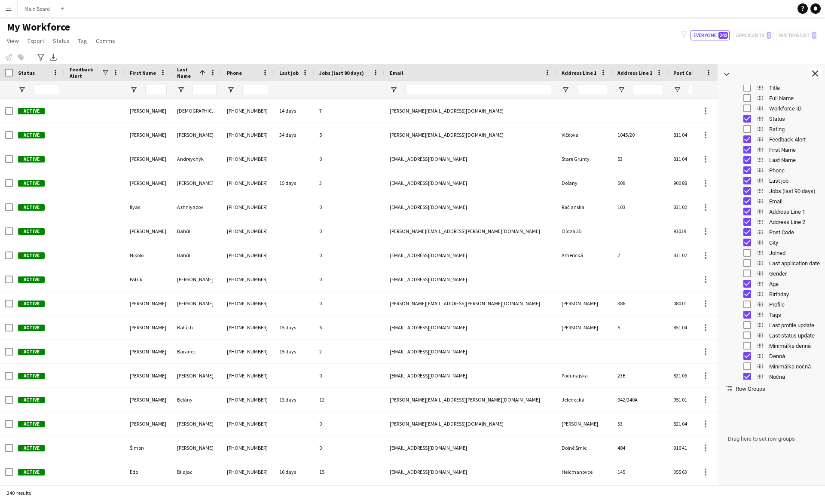
drag, startPoint x: 324, startPoint y: 71, endPoint x: 313, endPoint y: 75, distance: 12.2
click at [313, 75] on div at bounding box center [313, 72] width 3 height 17
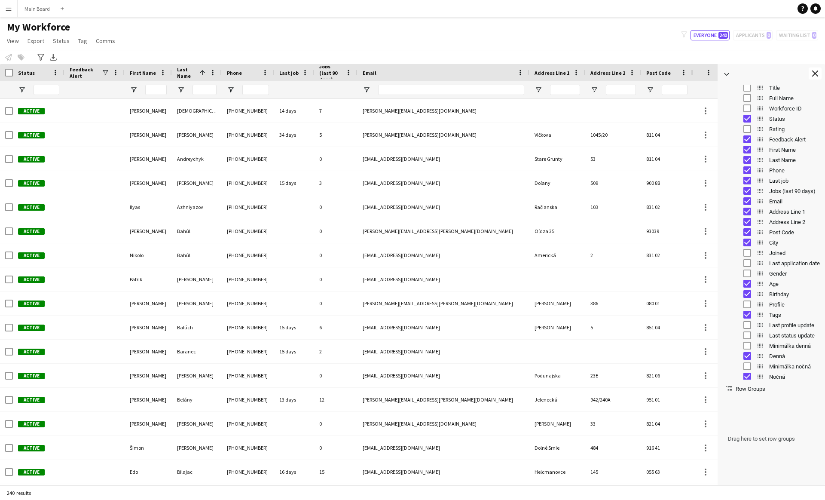
drag, startPoint x: 383, startPoint y: 71, endPoint x: 356, endPoint y: 76, distance: 27.6
click at [356, 76] on div at bounding box center [356, 72] width 3 height 17
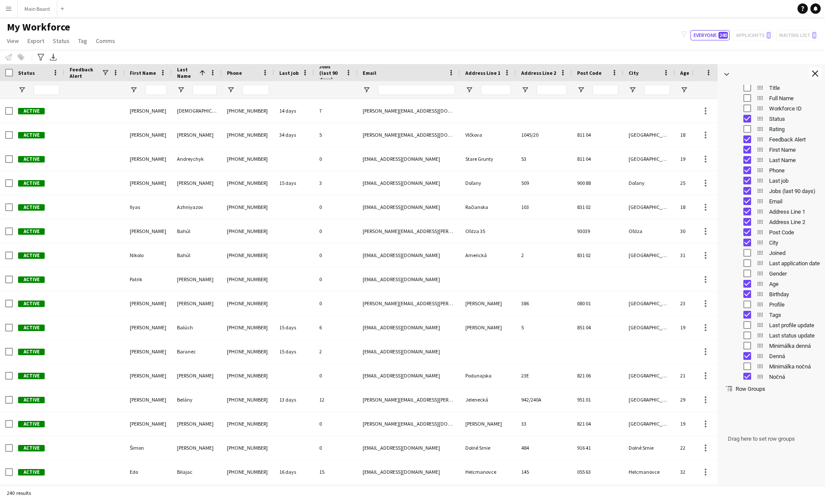
drag, startPoint x: 528, startPoint y: 72, endPoint x: 458, endPoint y: 73, distance: 69.6
click at [458, 73] on div at bounding box center [459, 72] width 3 height 17
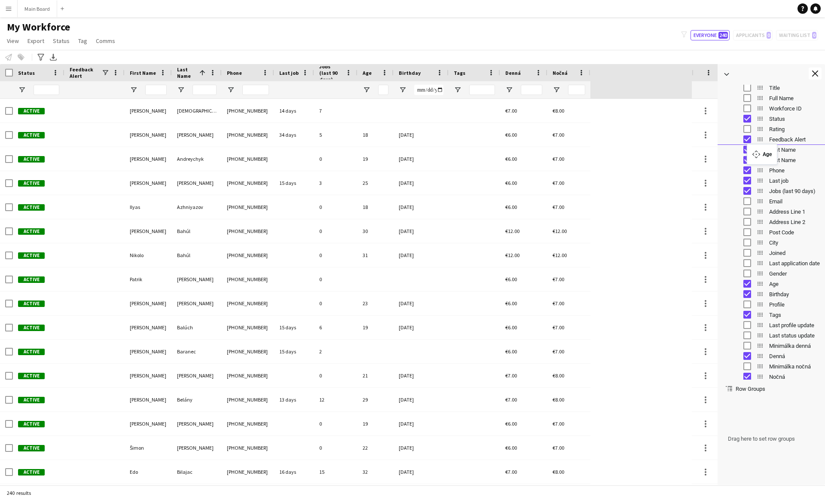
drag, startPoint x: 760, startPoint y: 286, endPoint x: 751, endPoint y: 149, distance: 136.9
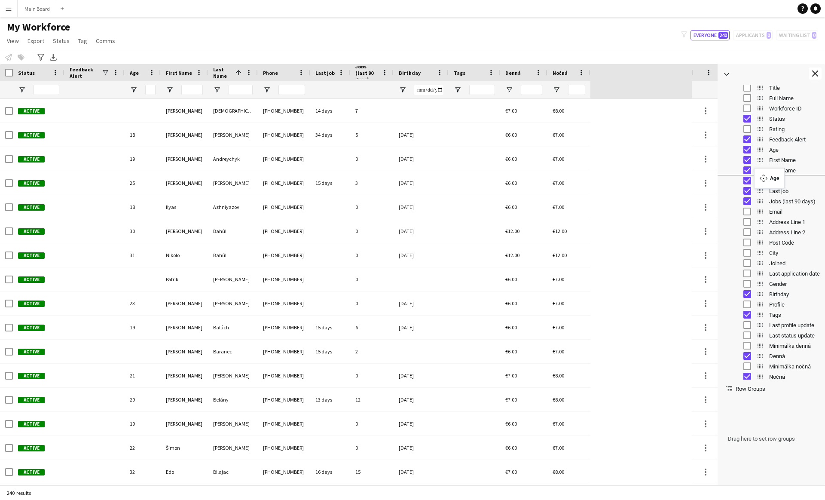
drag, startPoint x: 757, startPoint y: 150, endPoint x: 758, endPoint y: 175, distance: 25.4
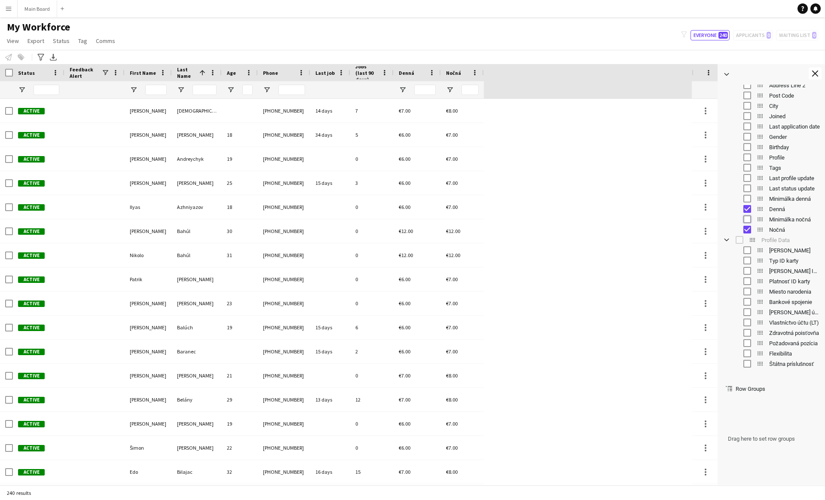
scroll to position [177, 0]
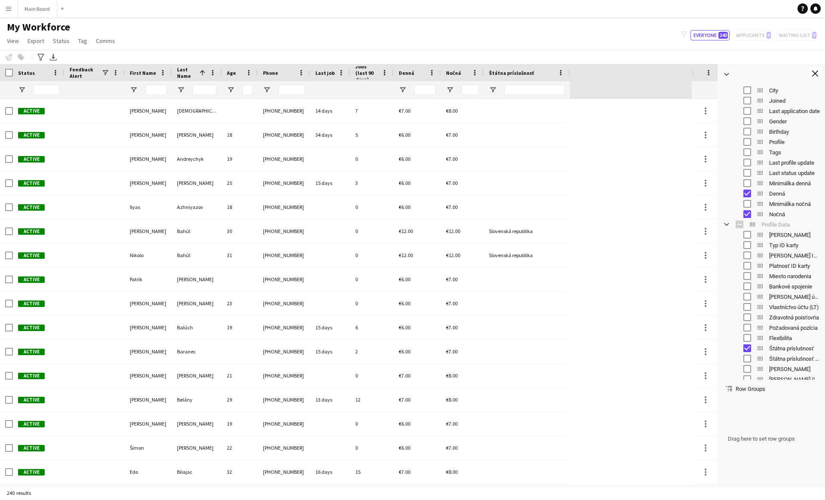
click at [6, 8] on app-icon "Menu" at bounding box center [8, 8] width 7 height 7
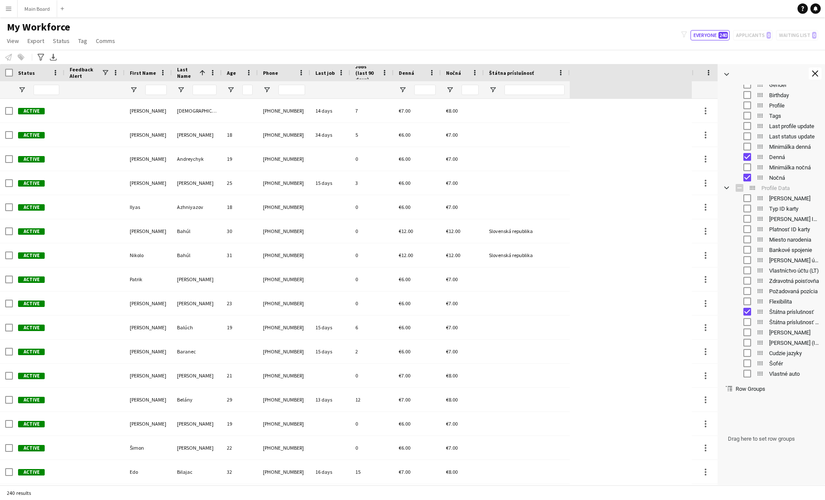
scroll to position [226, 0]
drag, startPoint x: 569, startPoint y: 73, endPoint x: 541, endPoint y: 73, distance: 27.9
click at [541, 73] on div at bounding box center [541, 72] width 3 height 17
drag, startPoint x: 762, startPoint y: 307, endPoint x: 757, endPoint y: 113, distance: 193.9
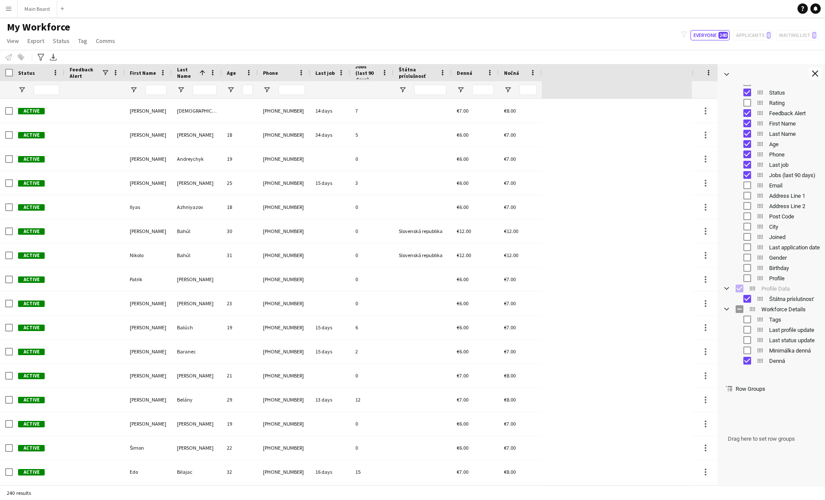
scroll to position [33, 0]
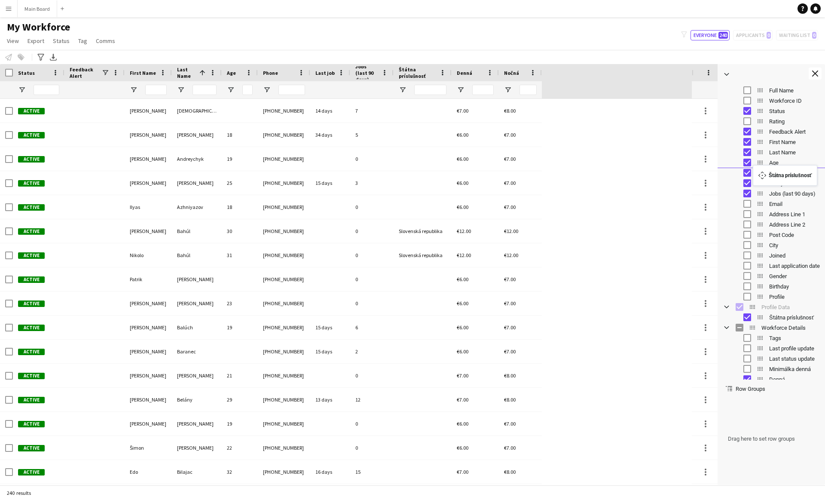
drag, startPoint x: 760, startPoint y: 315, endPoint x: 757, endPoint y: 170, distance: 144.8
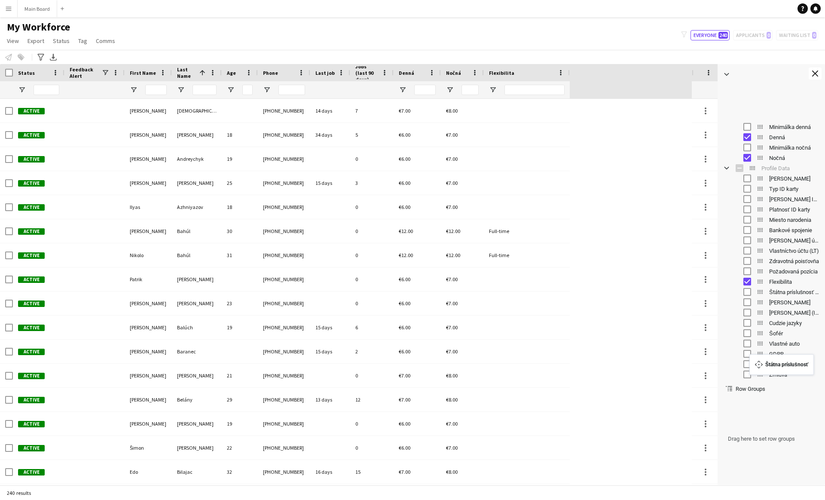
scroll to position [309, 0]
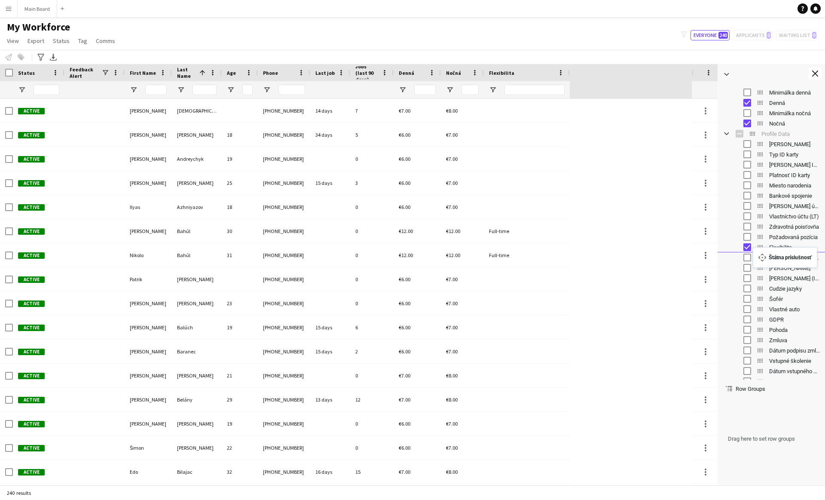
drag, startPoint x: 760, startPoint y: 216, endPoint x: 757, endPoint y: 253, distance: 36.6
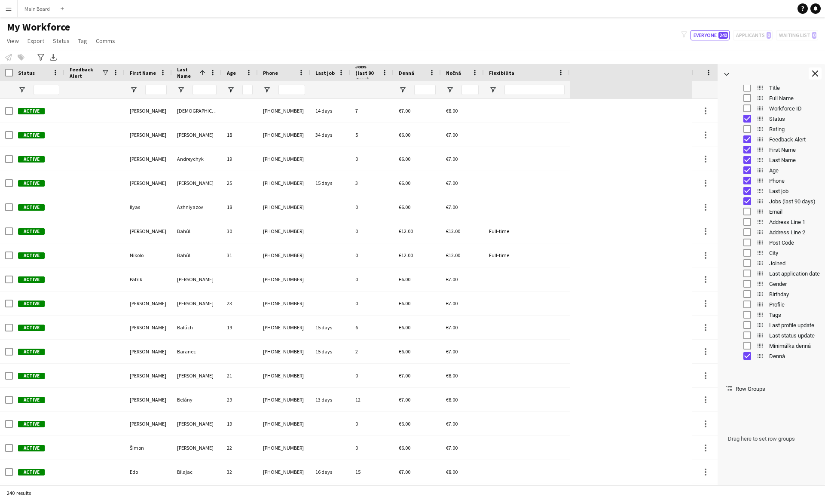
scroll to position [0, 0]
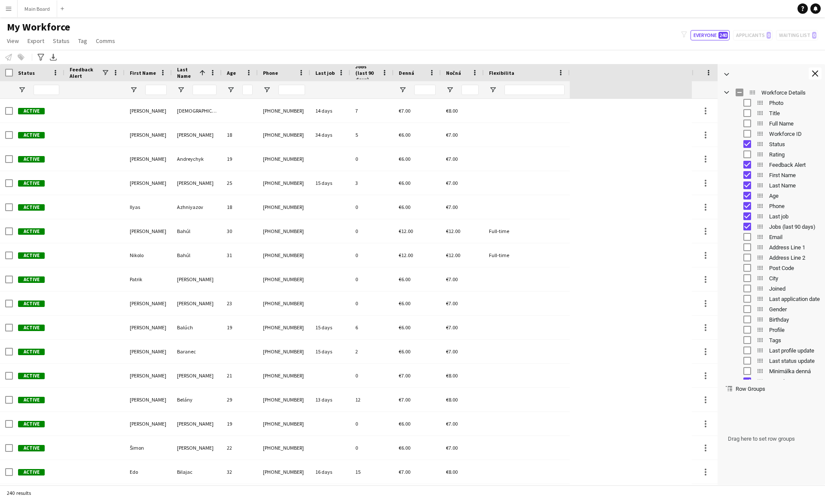
click at [760, 401] on span "Drag here to set row groups" at bounding box center [771, 438] width 97 height 82
click at [730, 388] on span at bounding box center [729, 389] width 8 height 8
click at [739, 388] on span "Row Groups" at bounding box center [751, 388] width 30 height 6
click at [747, 400] on span "Drag here to set row groups" at bounding box center [771, 438] width 97 height 82
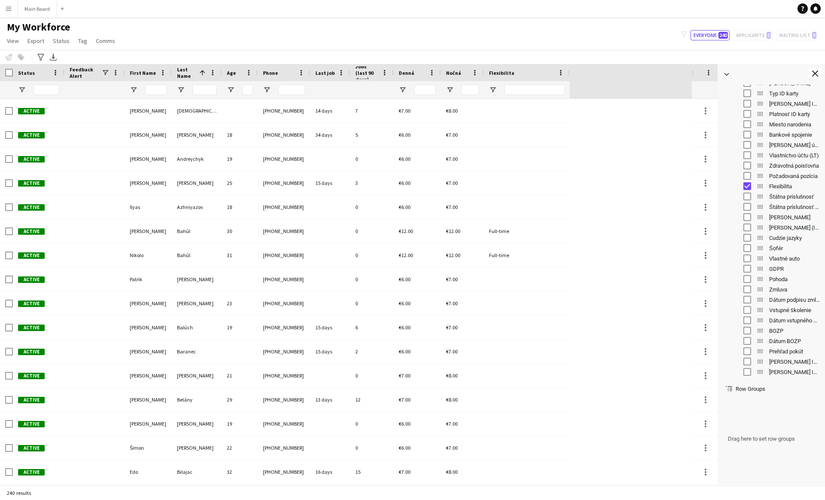
scroll to position [281, 0]
click at [747, 38] on div "filter-1 Everyone 240 Applicants 0 Waiting list 0" at bounding box center [749, 35] width 151 height 10
click at [687, 35] on icon "filter-1" at bounding box center [684, 34] width 6 height 6
drag, startPoint x: 569, startPoint y: 70, endPoint x: 526, endPoint y: 76, distance: 43.3
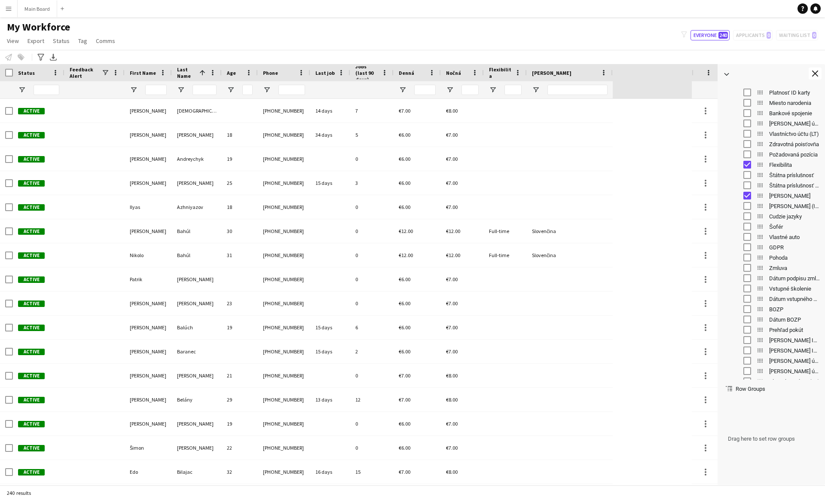
click at [526, 76] on div at bounding box center [526, 72] width 3 height 17
click at [528, 76] on div at bounding box center [527, 72] width 3 height 17
drag, startPoint x: 613, startPoint y: 71, endPoint x: 566, endPoint y: 76, distance: 47.5
click at [566, 76] on div at bounding box center [566, 72] width 3 height 17
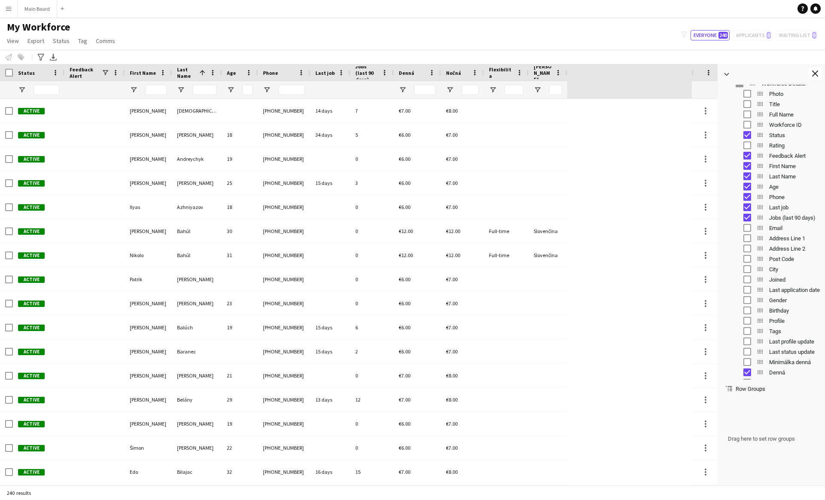
scroll to position [0, 0]
click at [727, 93] on span "Workforce Details Column Group" at bounding box center [727, 93] width 8 height 8
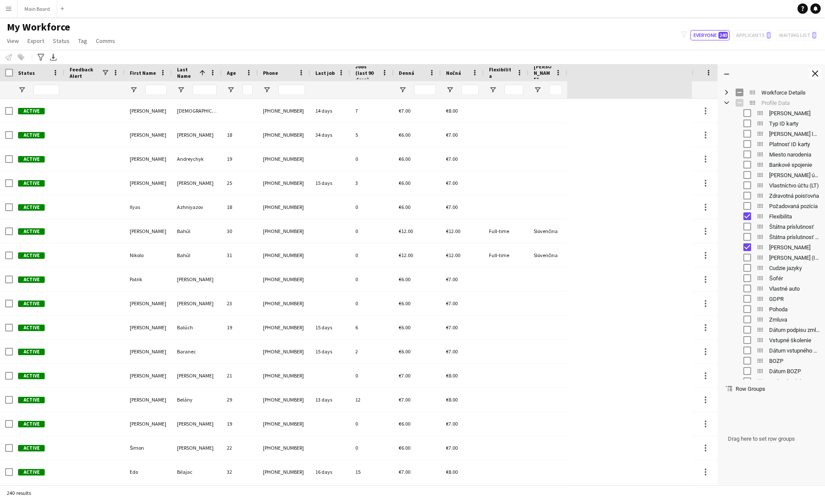
click at [727, 101] on span "Profile Data Column Group" at bounding box center [727, 103] width 8 height 8
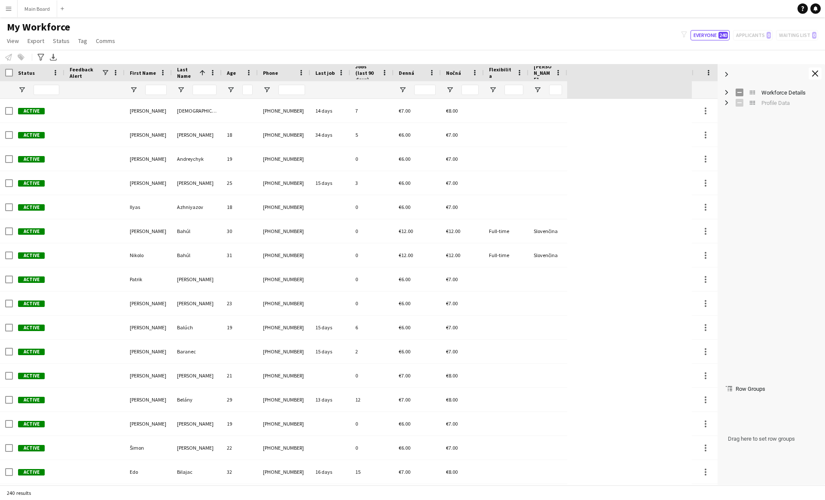
click at [739, 135] on div "Workforce Details Profile Data" at bounding box center [771, 232] width 107 height 295
click at [740, 283] on div "Workforce Details Profile Data" at bounding box center [771, 232] width 107 height 295
click at [725, 73] on span at bounding box center [727, 74] width 8 height 8
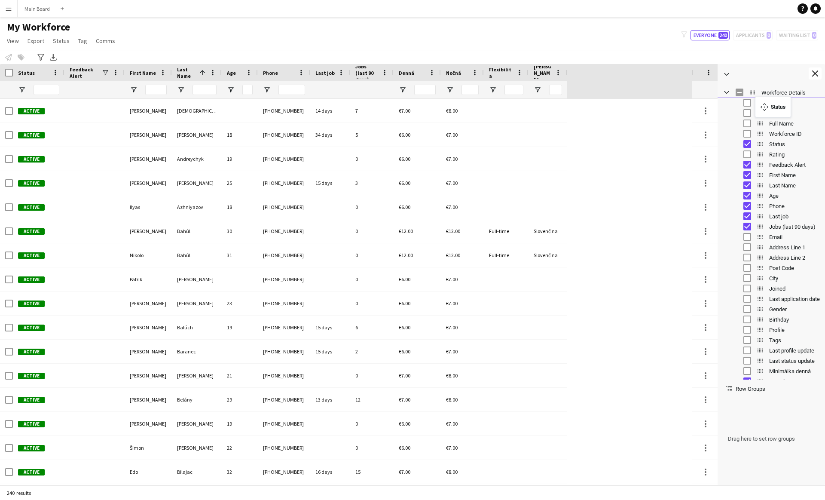
drag, startPoint x: 759, startPoint y: 145, endPoint x: 759, endPoint y: 101, distance: 43.8
drag, startPoint x: 760, startPoint y: 164, endPoint x: 760, endPoint y: 111, distance: 52.9
drag, startPoint x: 761, startPoint y: 176, endPoint x: 759, endPoint y: 121, distance: 55.0
drag, startPoint x: 758, startPoint y: 186, endPoint x: 759, endPoint y: 131, distance: 54.6
drag, startPoint x: 761, startPoint y: 194, endPoint x: 764, endPoint y: 144, distance: 50.8
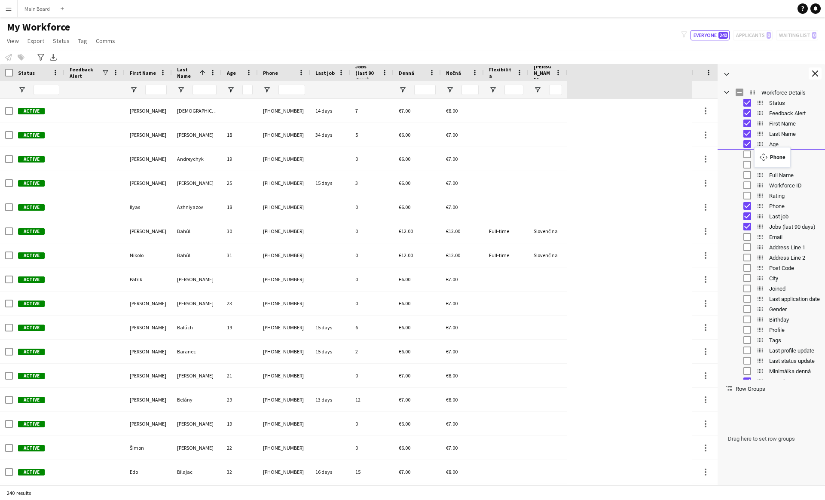
drag, startPoint x: 760, startPoint y: 205, endPoint x: 758, endPoint y: 152, distance: 53.3
drag, startPoint x: 759, startPoint y: 217, endPoint x: 760, endPoint y: 157, distance: 59.7
drag, startPoint x: 760, startPoint y: 226, endPoint x: 759, endPoint y: 174, distance: 52.0
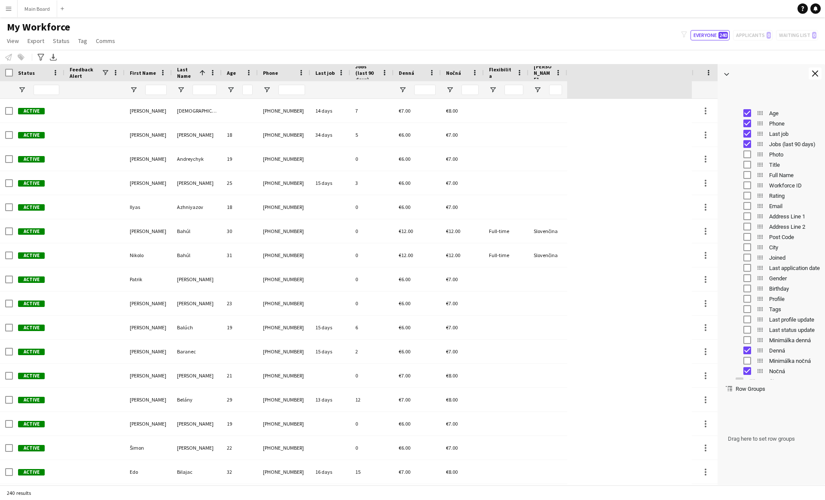
scroll to position [63, 0]
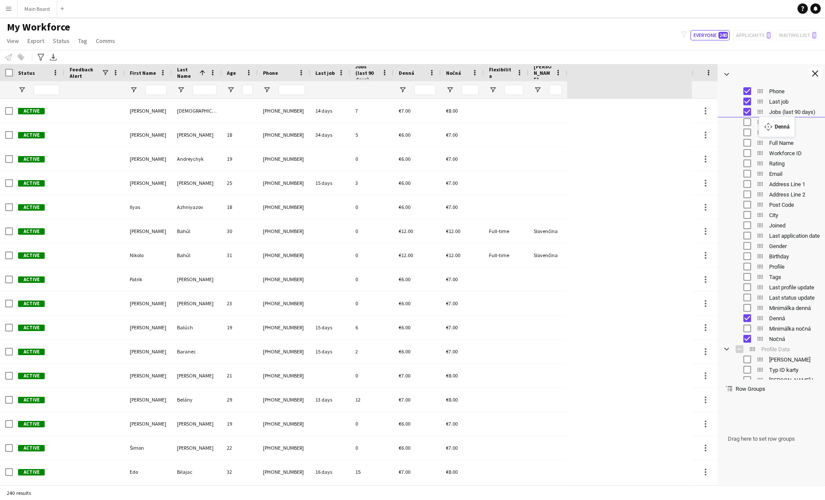
drag, startPoint x: 760, startPoint y: 318, endPoint x: 763, endPoint y: 122, distance: 196.4
drag, startPoint x: 759, startPoint y: 339, endPoint x: 766, endPoint y: 131, distance: 208.5
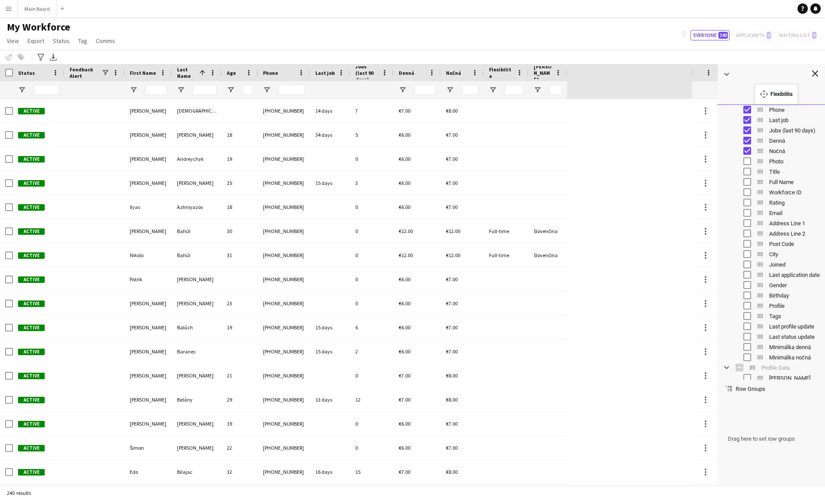
scroll to position [10, 0]
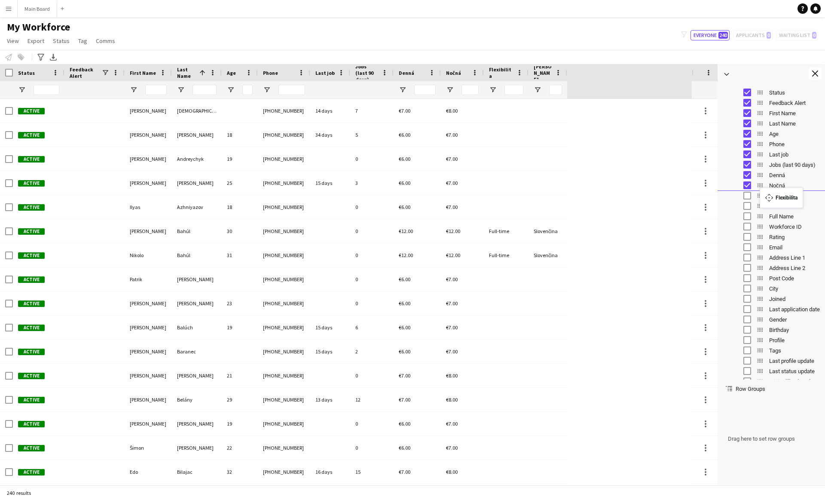
drag, startPoint x: 761, startPoint y: 293, endPoint x: 764, endPoint y: 193, distance: 101.0
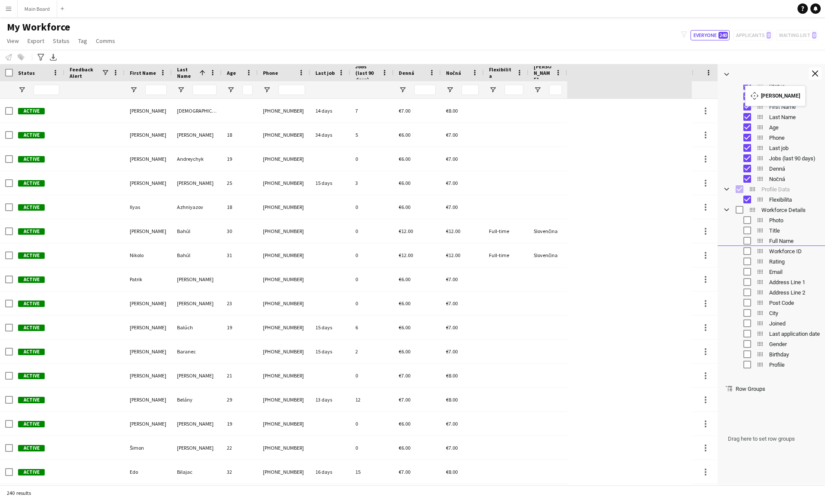
scroll to position [0, 0]
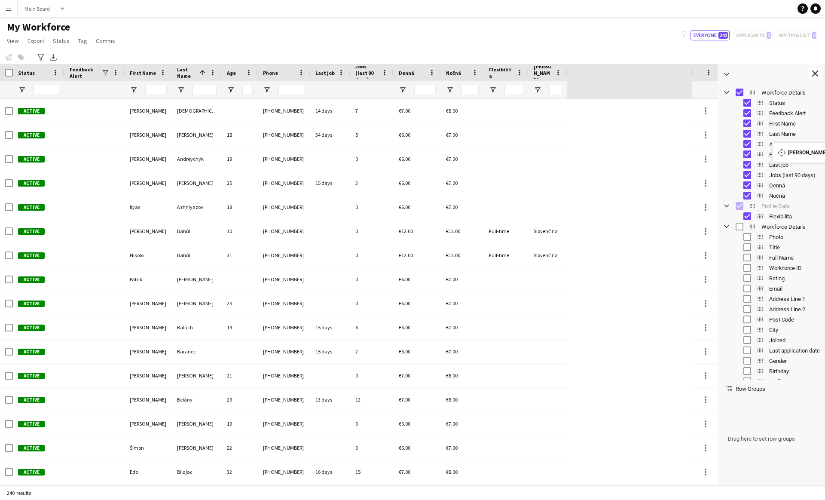
drag, startPoint x: 759, startPoint y: 303, endPoint x: 779, endPoint y: 147, distance: 156.8
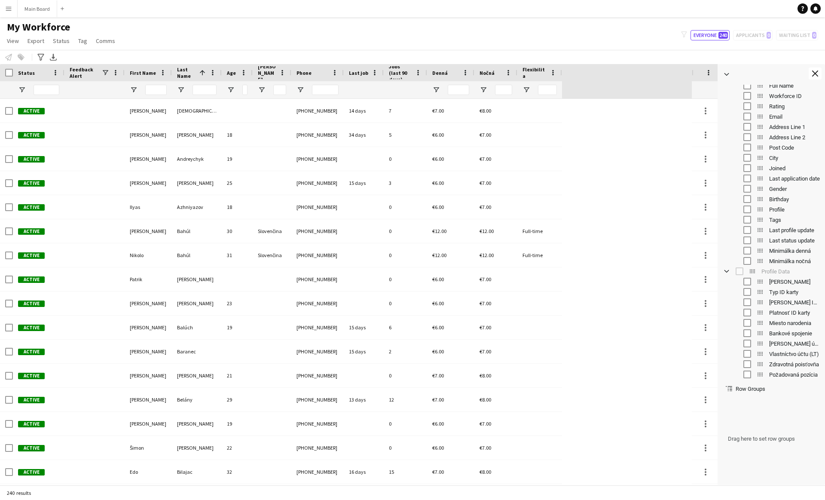
drag, startPoint x: 257, startPoint y: 73, endPoint x: 252, endPoint y: 73, distance: 5.2
click at [252, 73] on div at bounding box center [252, 72] width 3 height 17
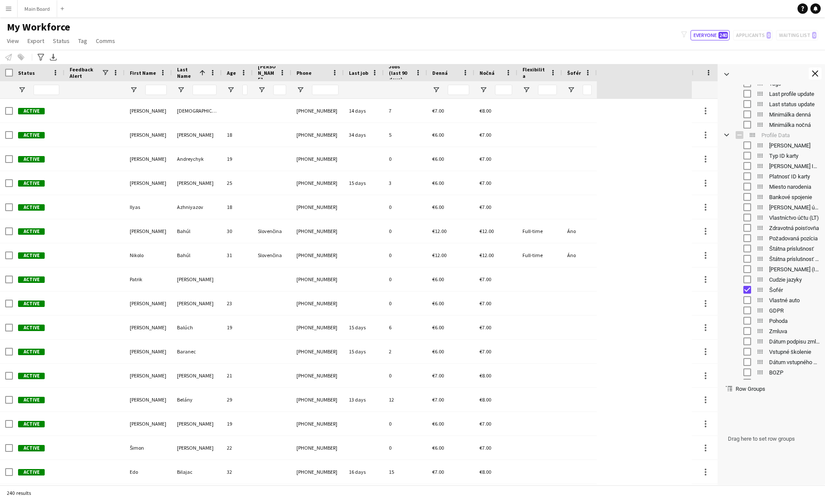
drag, startPoint x: 647, startPoint y: 73, endPoint x: 596, endPoint y: 77, distance: 51.3
click at [596, 77] on div at bounding box center [596, 72] width 3 height 17
drag, startPoint x: 681, startPoint y: 76, endPoint x: 634, endPoint y: 76, distance: 46.8
click at [634, 76] on div at bounding box center [635, 72] width 3 height 17
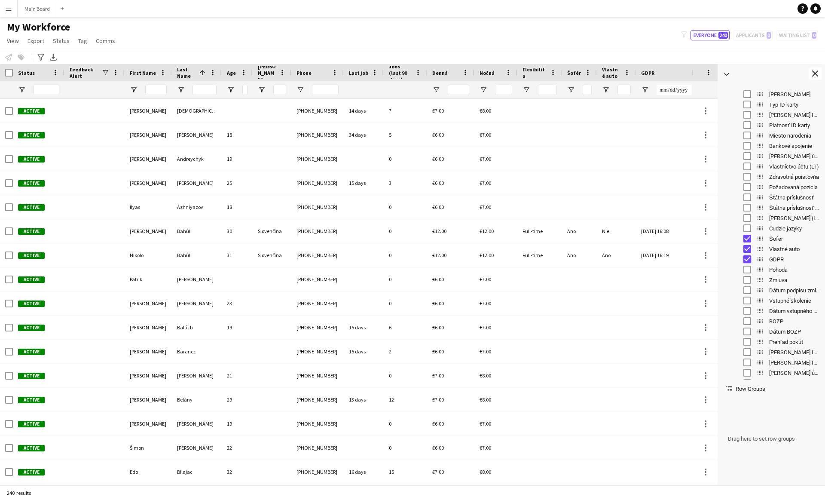
scroll to position [411, 0]
drag, startPoint x: 692, startPoint y: 74, endPoint x: 683, endPoint y: 85, distance: 14.3
click at [683, 85] on div "Hidden maintenance" at bounding box center [699, 81] width 35 height 35
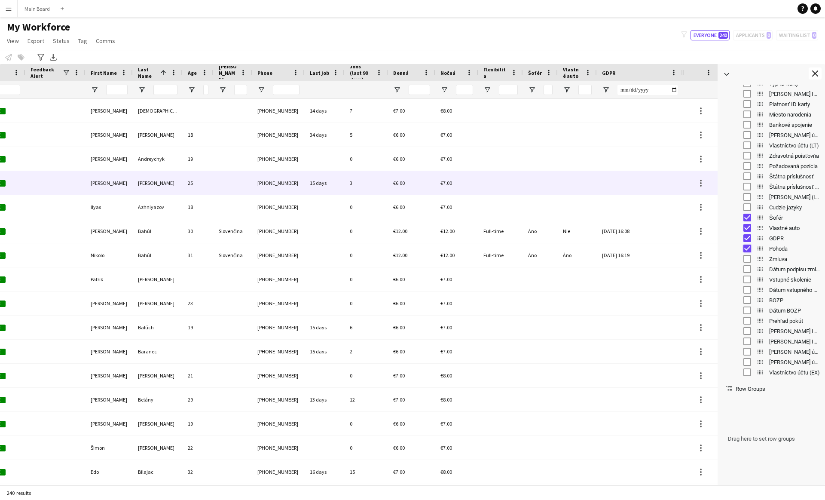
scroll to position [0, 73]
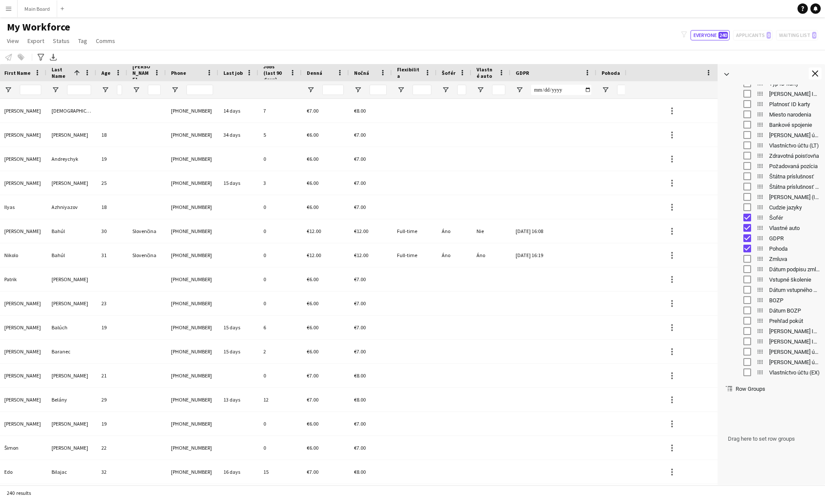
drag, startPoint x: 684, startPoint y: 73, endPoint x: 626, endPoint y: 78, distance: 57.8
click at [626, 78] on div at bounding box center [625, 72] width 3 height 17
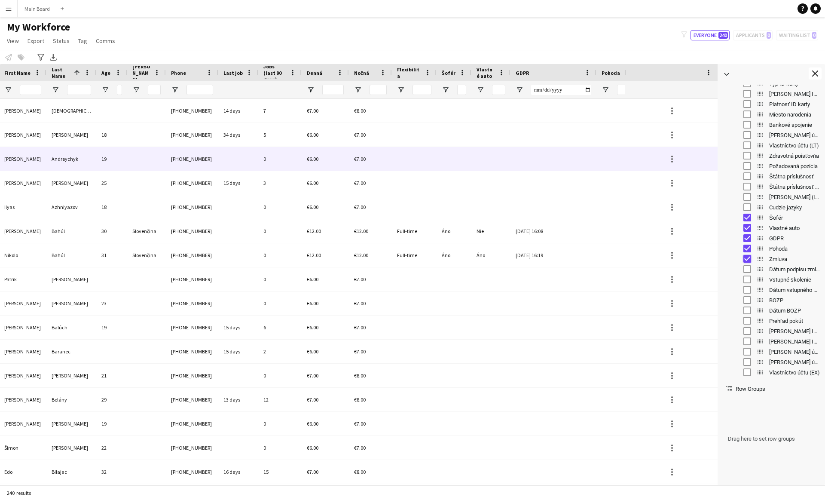
scroll to position [0, 137]
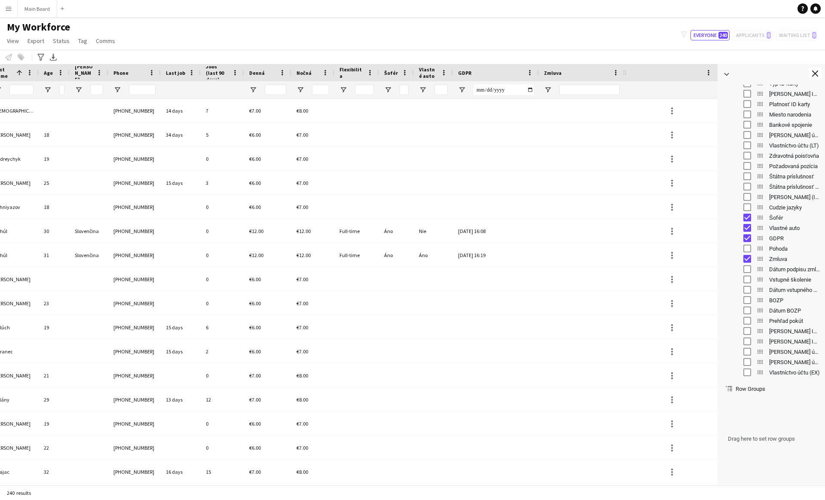
click at [10, 15] on button "Menu" at bounding box center [8, 8] width 17 height 17
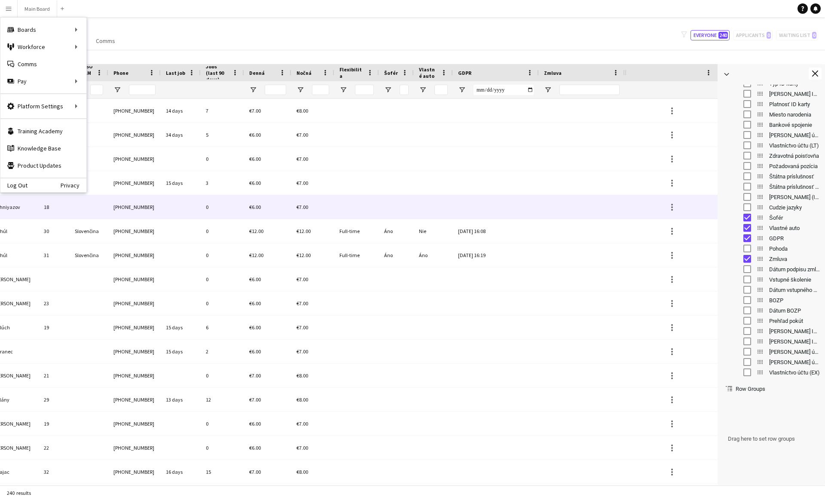
click at [390, 174] on div at bounding box center [396, 183] width 35 height 24
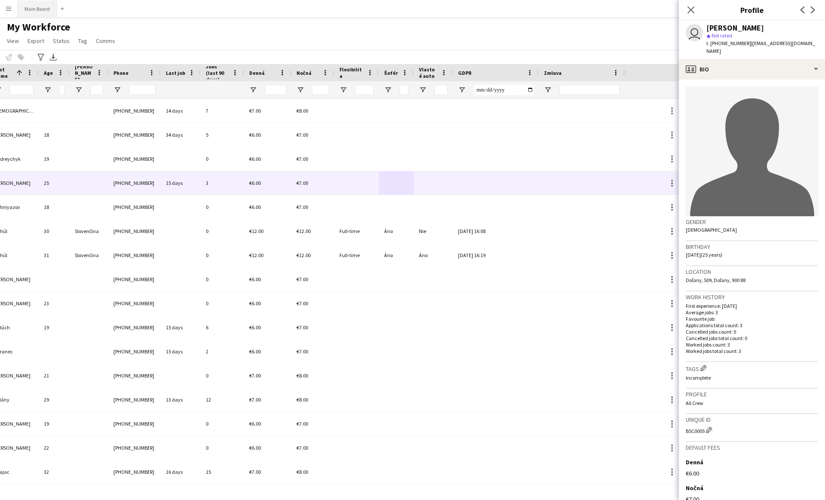
click at [41, 5] on button "Main Board Close" at bounding box center [38, 8] width 40 height 17
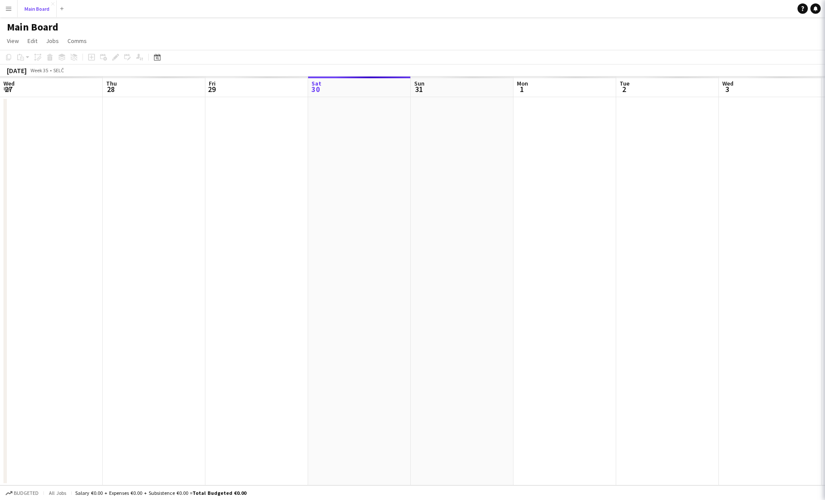
scroll to position [0, 205]
click at [0, 9] on button "Menu" at bounding box center [8, 8] width 17 height 17
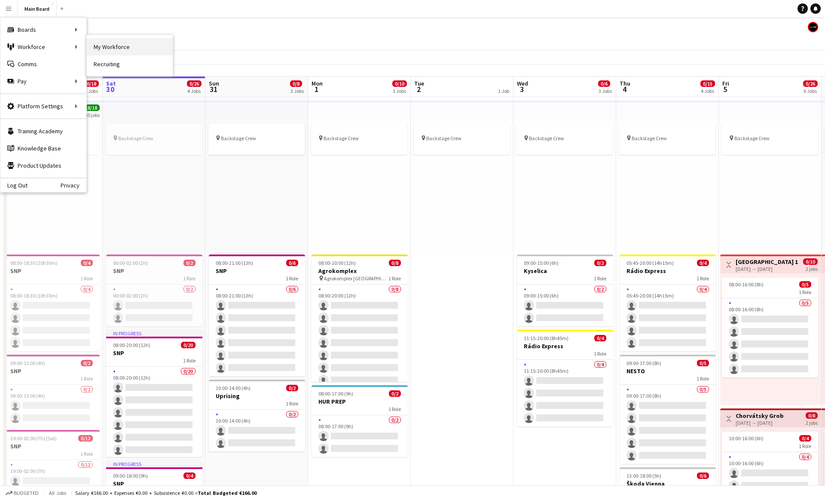
click at [115, 49] on link "My Workforce" at bounding box center [130, 46] width 86 height 17
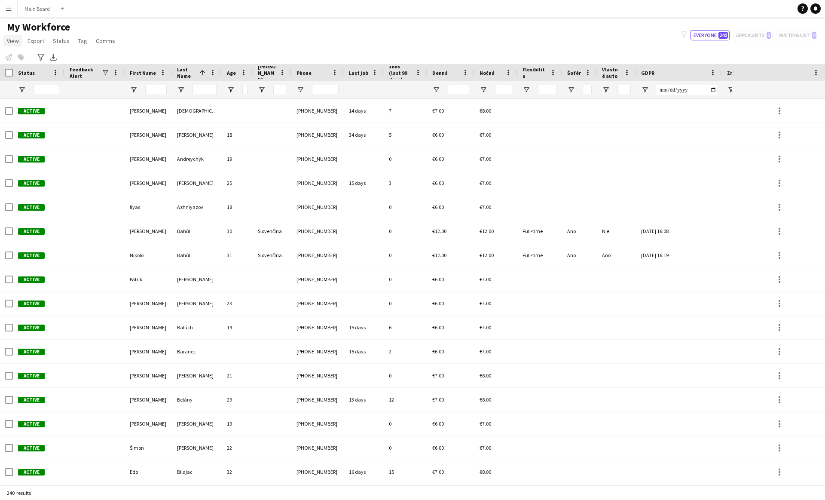
click at [10, 44] on span "View" at bounding box center [13, 41] width 12 height 8
click at [22, 83] on span "Customise view" at bounding box center [31, 85] width 41 height 8
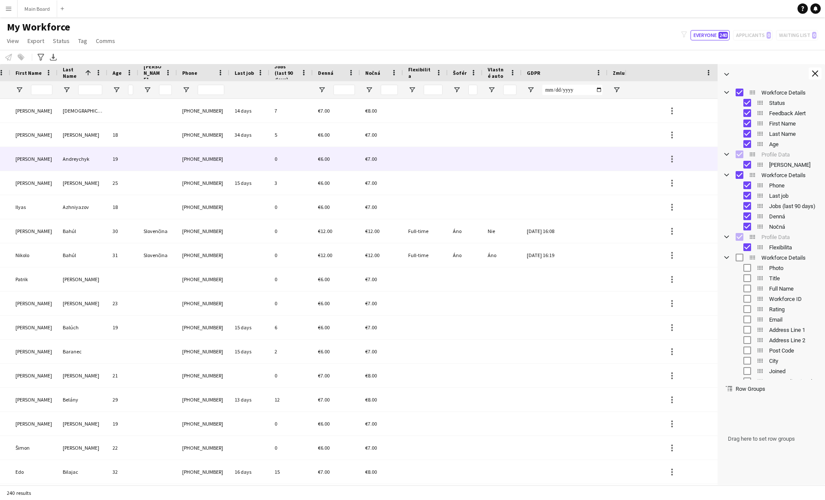
scroll to position [0, 132]
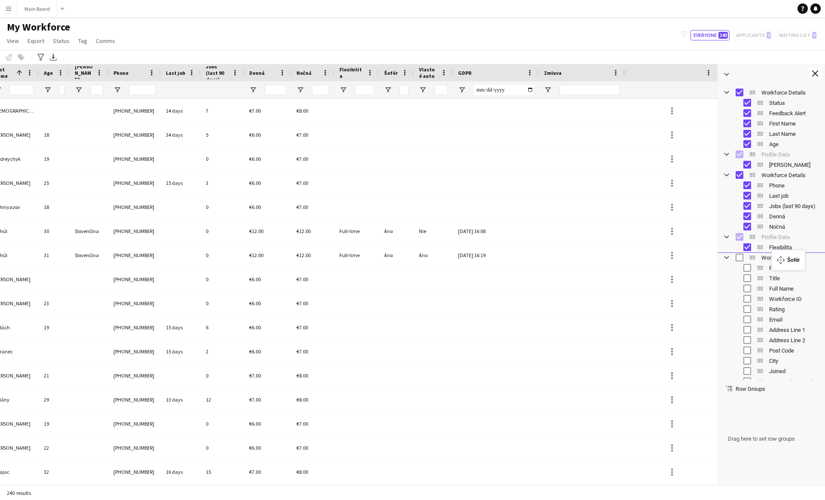
drag, startPoint x: 760, startPoint y: 248, endPoint x: 776, endPoint y: 255, distance: 17.5
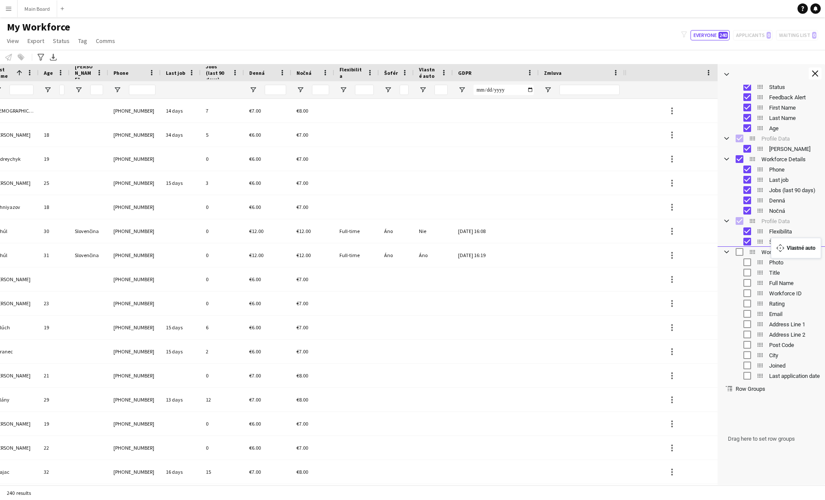
drag, startPoint x: 761, startPoint y: 228, endPoint x: 782, endPoint y: 243, distance: 26.2
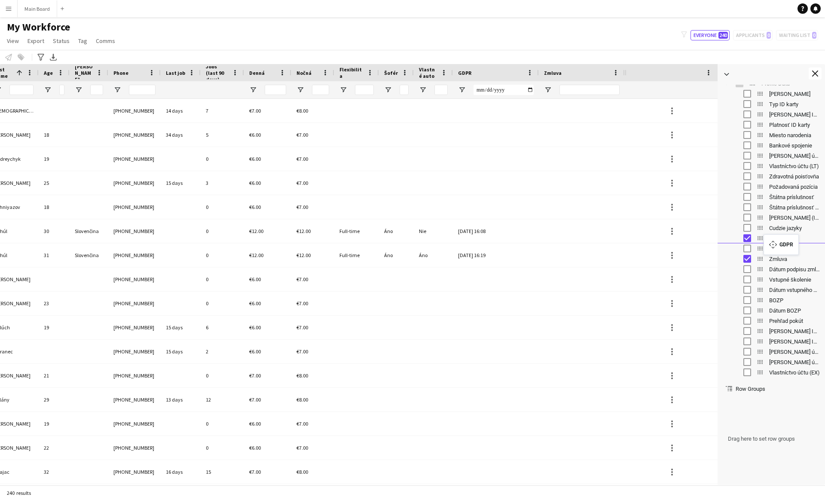
drag, startPoint x: 761, startPoint y: 238, endPoint x: 768, endPoint y: 239, distance: 6.9
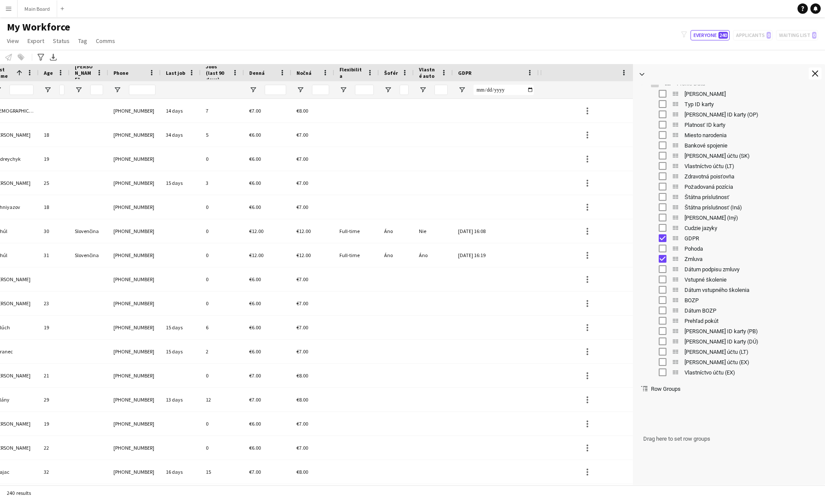
drag, startPoint x: 717, startPoint y: 165, endPoint x: 633, endPoint y: 166, distance: 84.7
click at [633, 166] on div at bounding box center [633, 274] width 2 height 421
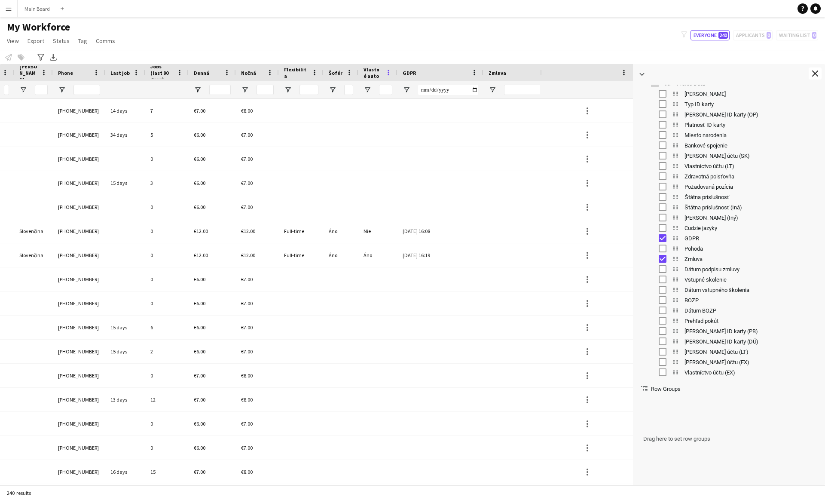
scroll to position [0, 219]
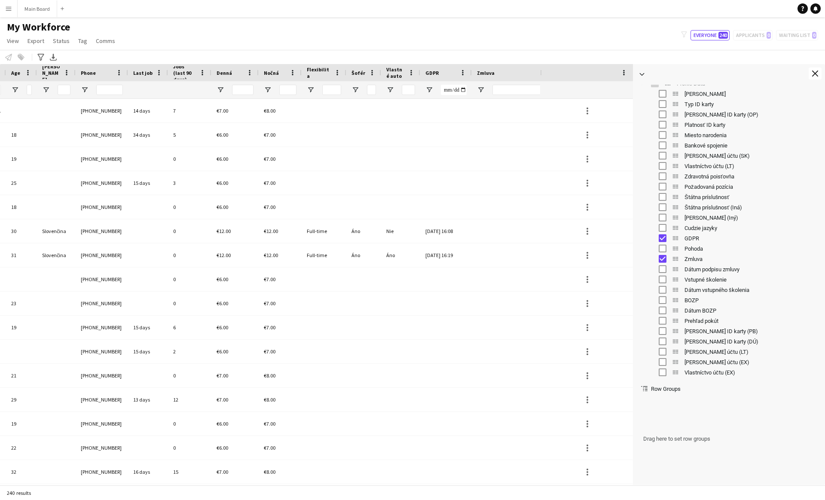
drag, startPoint x: 453, startPoint y: 74, endPoint x: 419, endPoint y: 70, distance: 34.6
click at [419, 70] on div "Last Name 1 Last job Jobs (last 90 days) Phone" at bounding box center [170, 72] width 773 height 17
drag, startPoint x: 676, startPoint y: 259, endPoint x: 676, endPoint y: 234, distance: 24.5
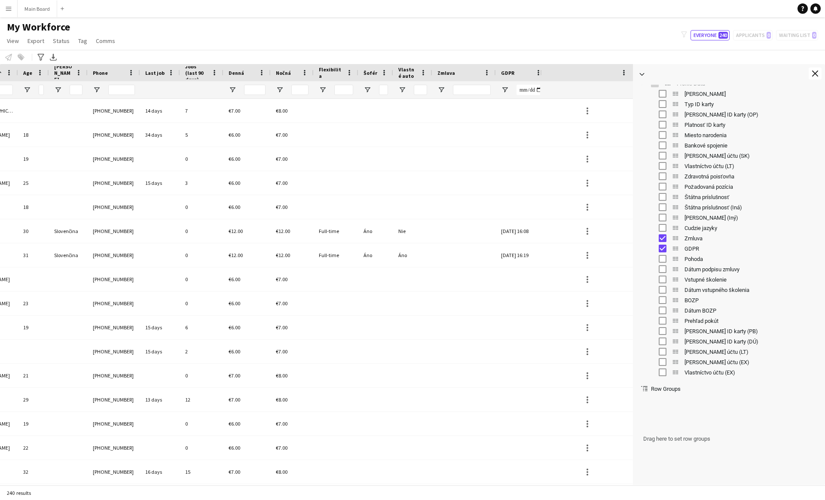
drag, startPoint x: 504, startPoint y: 74, endPoint x: 482, endPoint y: 74, distance: 22.3
click at [482, 74] on div "Zmluva" at bounding box center [464, 72] width 64 height 17
drag, startPoint x: 676, startPoint y: 266, endPoint x: 675, endPoint y: 256, distance: 9.9
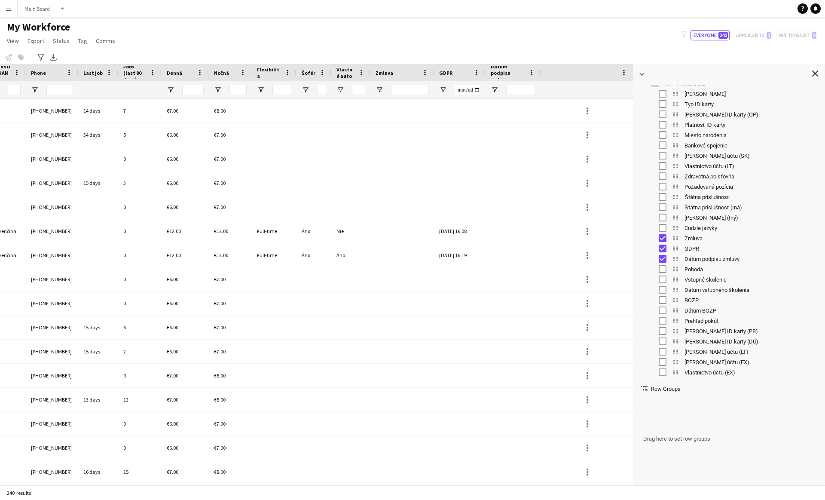
drag, startPoint x: 539, startPoint y: 72, endPoint x: 507, endPoint y: 78, distance: 32.0
click at [507, 78] on div "Dátum podpisu zmluvy" at bounding box center [513, 72] width 55 height 17
drag, startPoint x: 538, startPoint y: 71, endPoint x: 544, endPoint y: 71, distance: 6.5
click at [544, 71] on div "Workforce Details Profile Data Workforce Details Profile Data Last Name 1 Last …" at bounding box center [316, 81] width 633 height 35
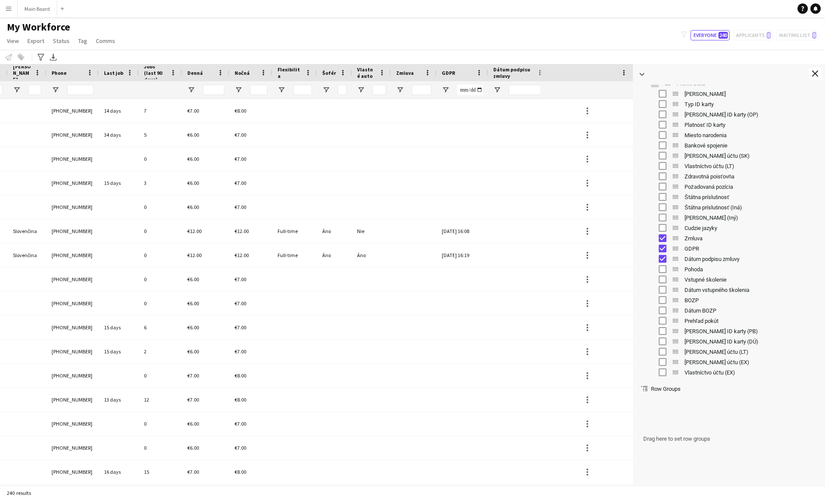
drag, startPoint x: 433, startPoint y: 72, endPoint x: 415, endPoint y: 73, distance: 18.1
click at [415, 73] on div "Zmluva" at bounding box center [414, 72] width 46 height 17
drag, startPoint x: 675, startPoint y: 258, endPoint x: 675, endPoint y: 245, distance: 13.8
drag, startPoint x: 675, startPoint y: 279, endPoint x: 675, endPoint y: 303, distance: 23.6
drag, startPoint x: 676, startPoint y: 288, endPoint x: 675, endPoint y: 256, distance: 31.8
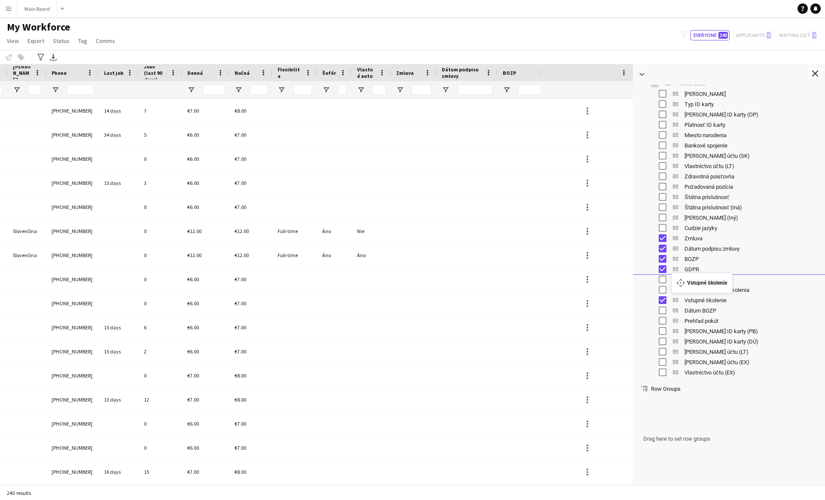
drag, startPoint x: 675, startPoint y: 300, endPoint x: 675, endPoint y: 278, distance: 22.8
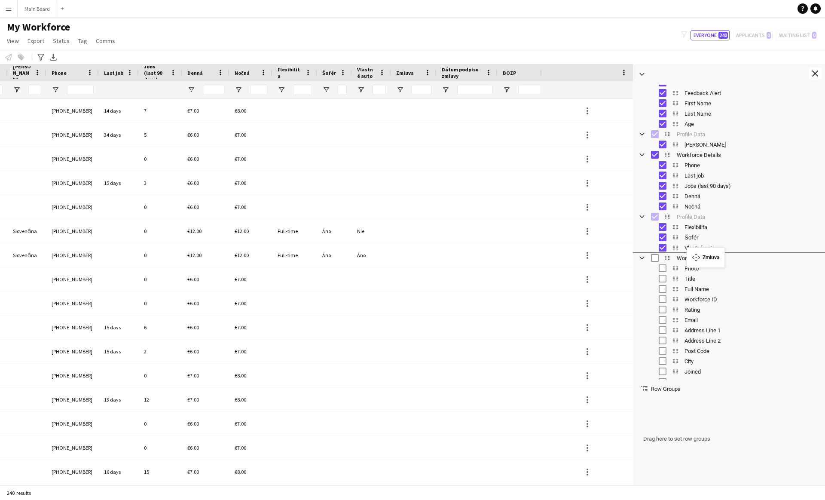
drag, startPoint x: 676, startPoint y: 284, endPoint x: 691, endPoint y: 252, distance: 34.8
drag, startPoint x: 676, startPoint y: 248, endPoint x: 681, endPoint y: 248, distance: 4.7
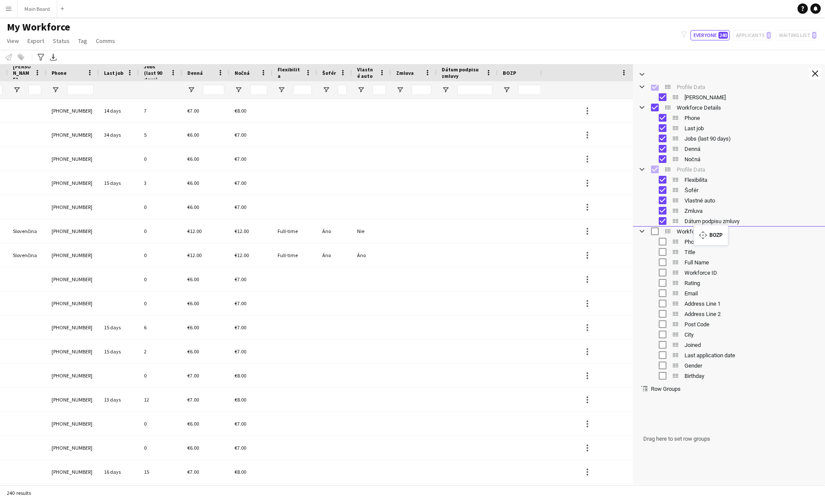
drag, startPoint x: 677, startPoint y: 258, endPoint x: 698, endPoint y: 228, distance: 36.1
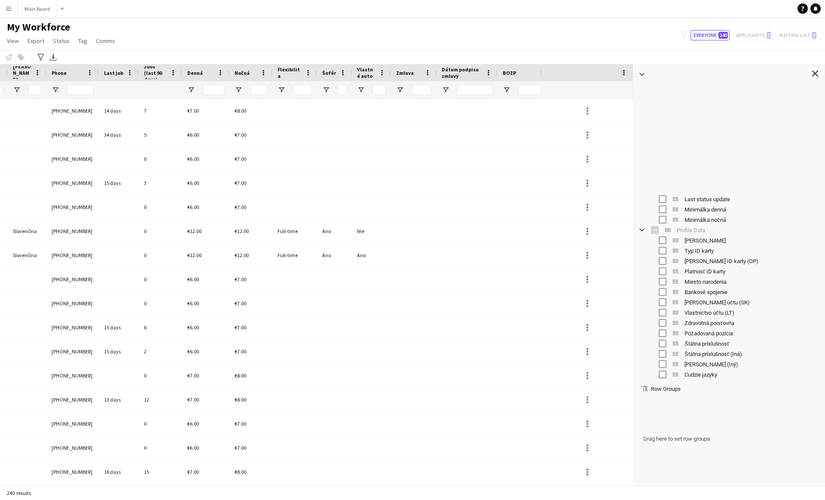
scroll to position [411, 0]
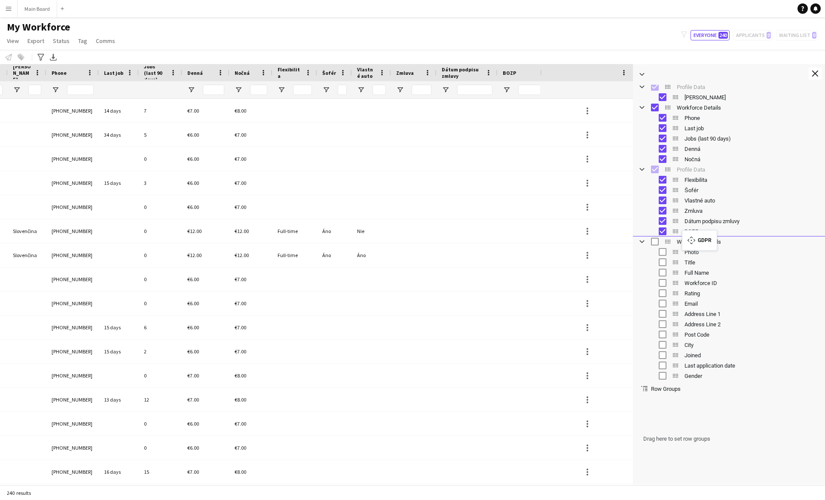
drag, startPoint x: 675, startPoint y: 268, endPoint x: 686, endPoint y: 235, distance: 34.5
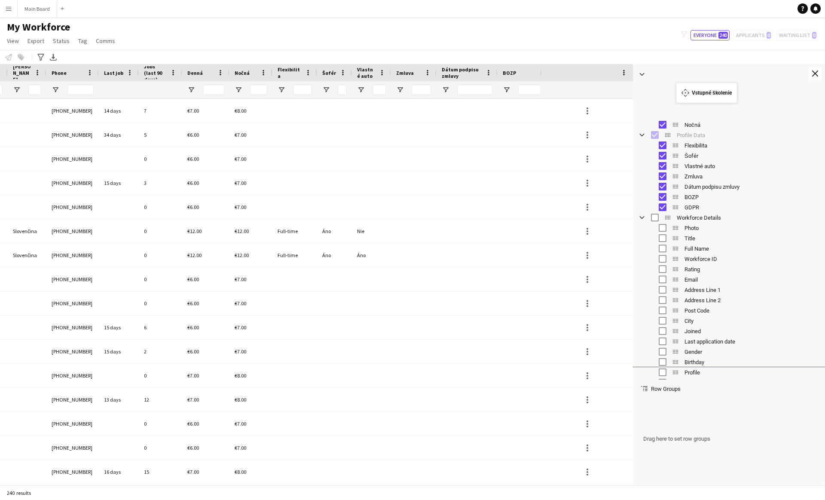
scroll to position [67, 0]
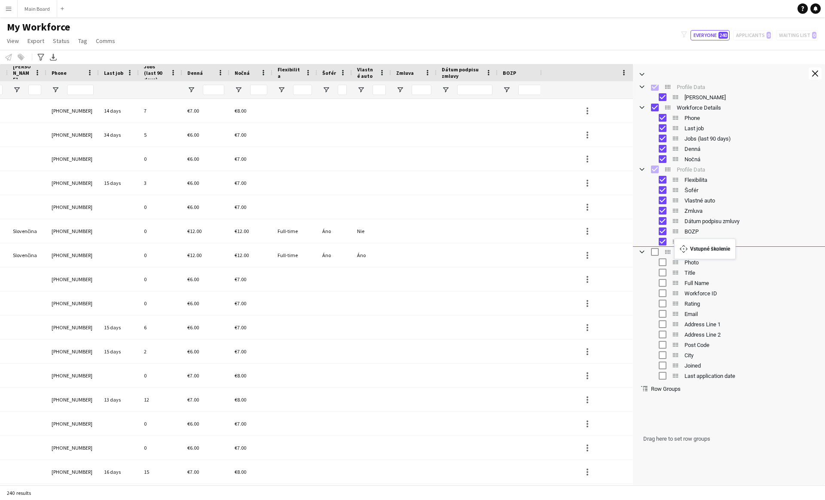
drag, startPoint x: 675, startPoint y: 281, endPoint x: 679, endPoint y: 244, distance: 37.6
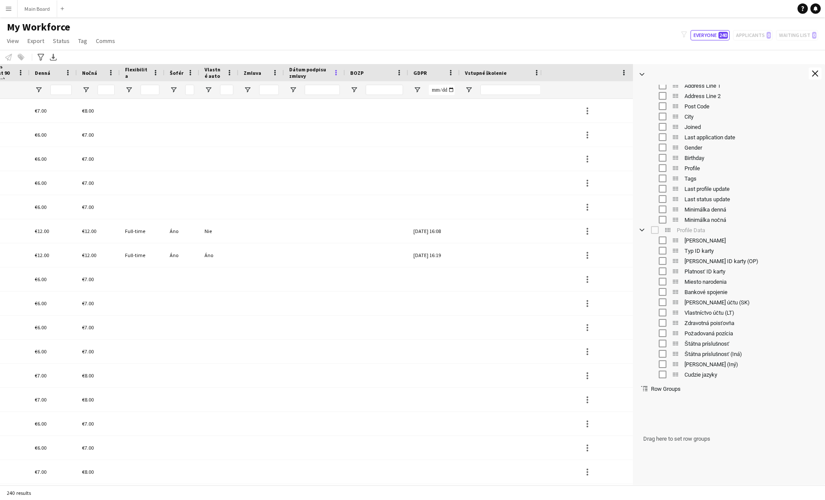
scroll to position [0, 378]
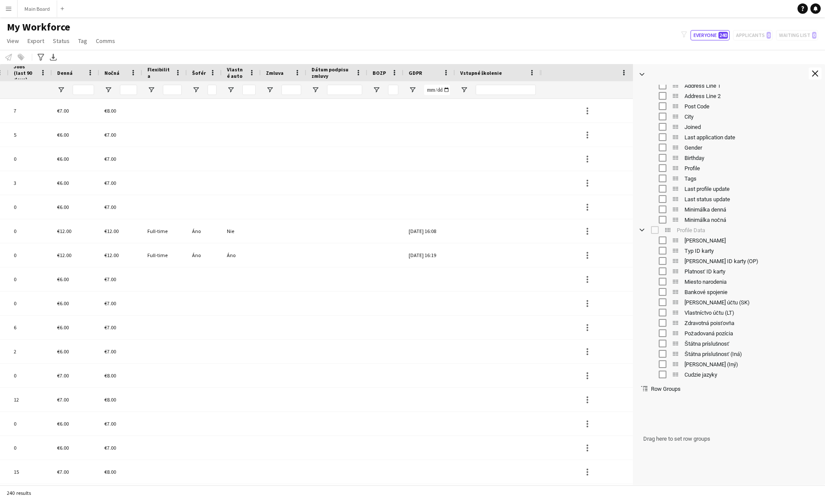
drag, startPoint x: 402, startPoint y: 75, endPoint x: 352, endPoint y: 74, distance: 49.9
click at [352, 74] on div "Last job Jobs (last 90 days) Phone Denná GDPR" at bounding box center [83, 72] width 916 height 17
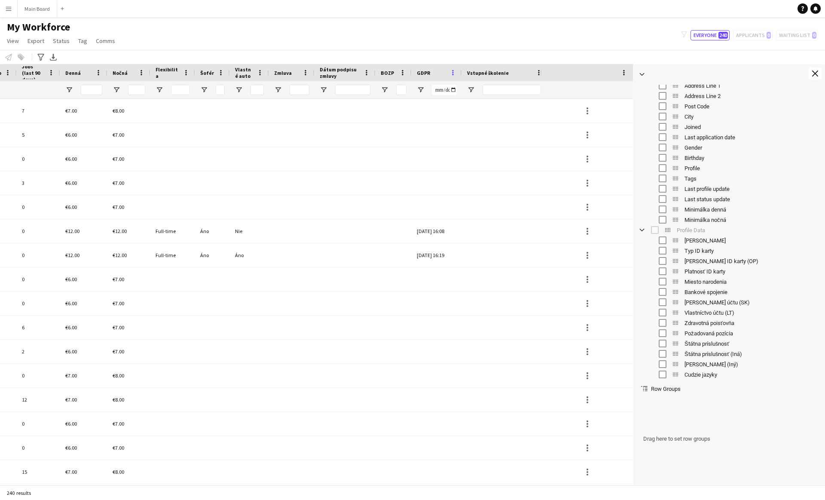
click at [453, 70] on div "GDPR" at bounding box center [437, 72] width 50 height 17
drag, startPoint x: 410, startPoint y: 72, endPoint x: 418, endPoint y: 73, distance: 7.8
click at [419, 73] on div at bounding box center [417, 72] width 3 height 17
drag, startPoint x: 541, startPoint y: 72, endPoint x: 511, endPoint y: 74, distance: 29.3
click at [504, 74] on div at bounding box center [501, 72] width 3 height 17
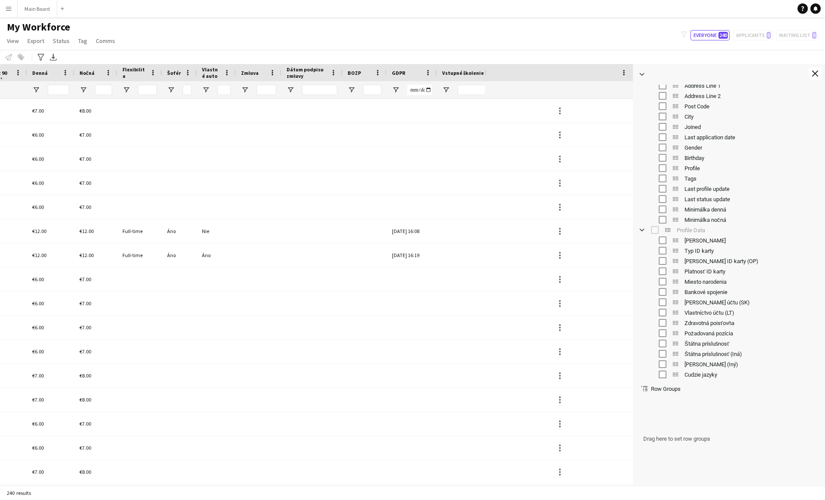
drag, startPoint x: 512, startPoint y: 74, endPoint x: 486, endPoint y: 76, distance: 26.3
click at [486, 76] on div at bounding box center [484, 72] width 3 height 17
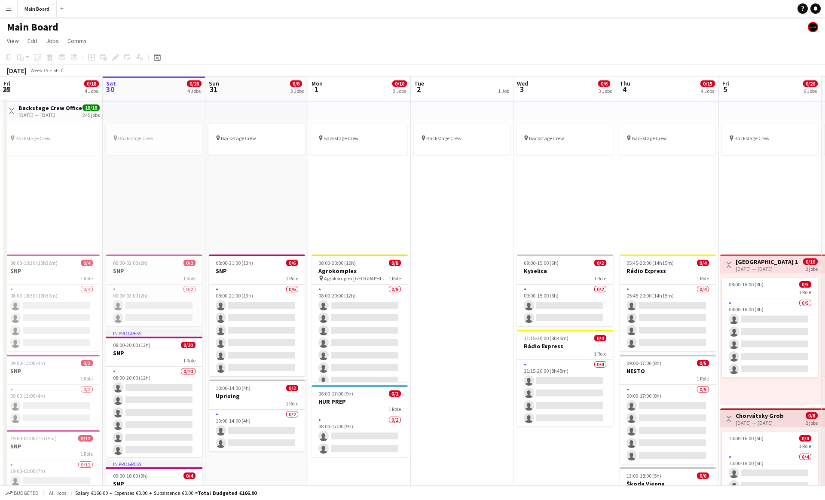
click at [5, 13] on button "Menu" at bounding box center [8, 8] width 17 height 17
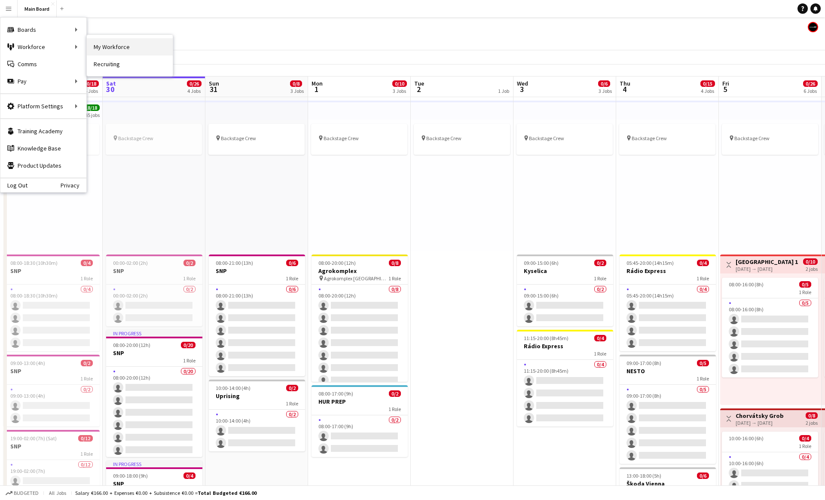
click at [106, 46] on link "My Workforce" at bounding box center [130, 46] width 86 height 17
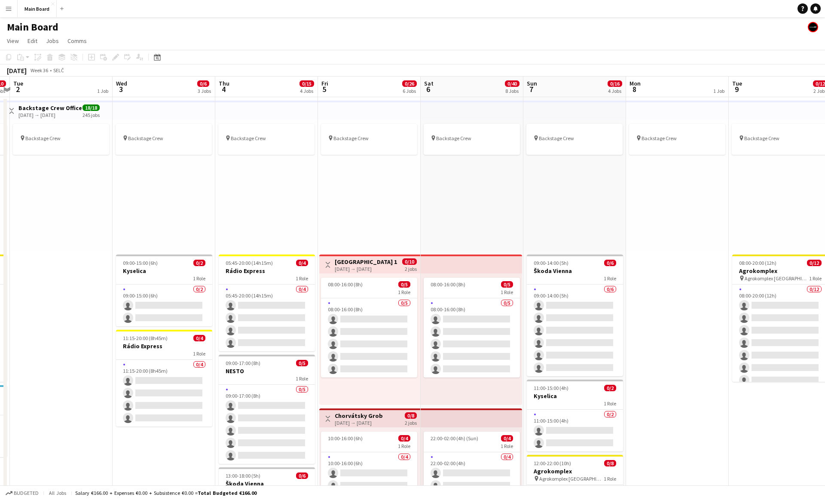
click at [3, 10] on button "Menu" at bounding box center [8, 8] width 17 height 17
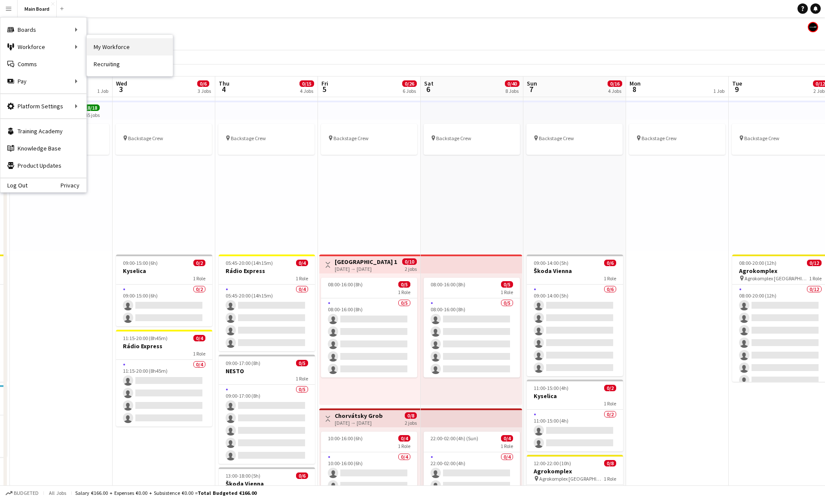
click at [95, 47] on link "My Workforce" at bounding box center [130, 46] width 86 height 17
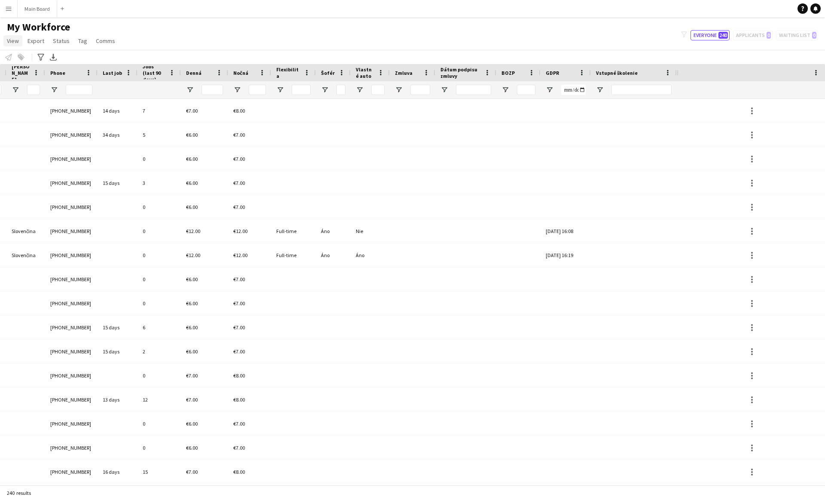
click at [12, 43] on span "View" at bounding box center [13, 41] width 12 height 8
click at [30, 86] on span "Customise view" at bounding box center [31, 85] width 41 height 8
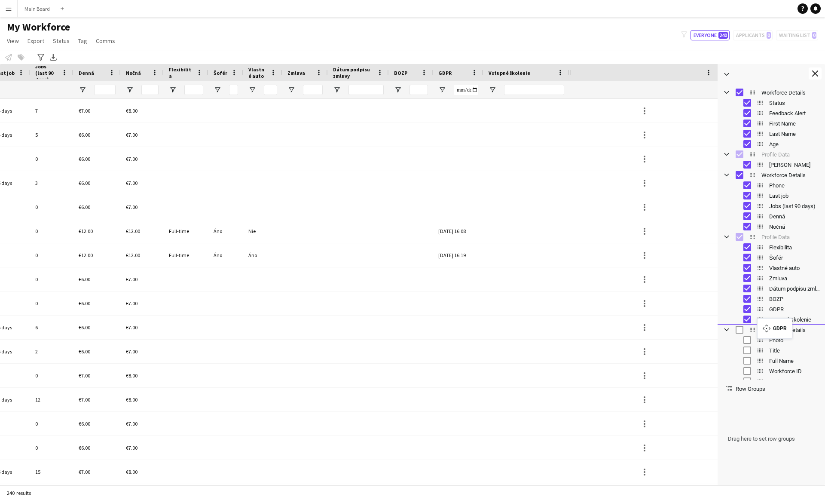
drag, startPoint x: 761, startPoint y: 309, endPoint x: 761, endPoint y: 324, distance: 15.1
drag, startPoint x: 761, startPoint y: 185, endPoint x: 765, endPoint y: 111, distance: 74.0
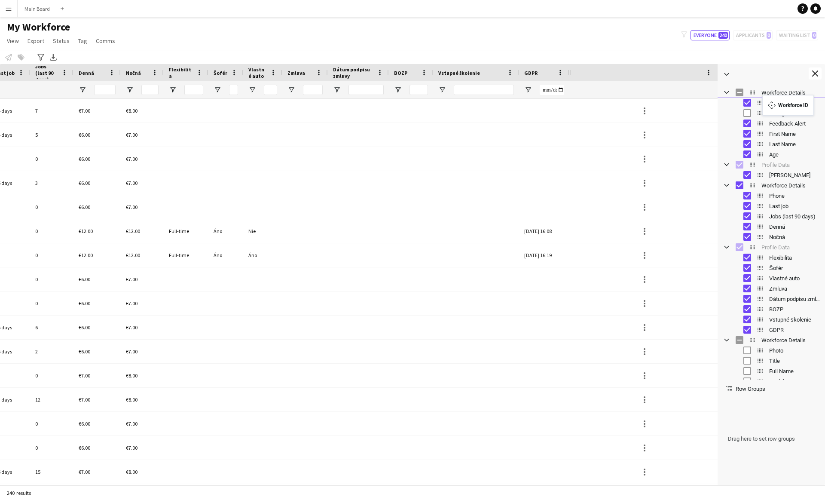
drag, startPoint x: 760, startPoint y: 269, endPoint x: 767, endPoint y: 100, distance: 168.6
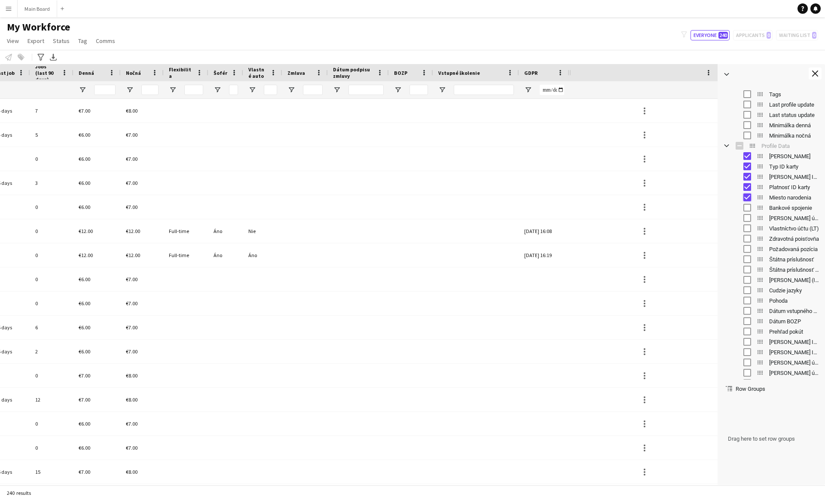
scroll to position [402, 0]
drag, startPoint x: 759, startPoint y: 339, endPoint x: 767, endPoint y: 181, distance: 158.3
drag, startPoint x: 760, startPoint y: 350, endPoint x: 757, endPoint y: 192, distance: 158.6
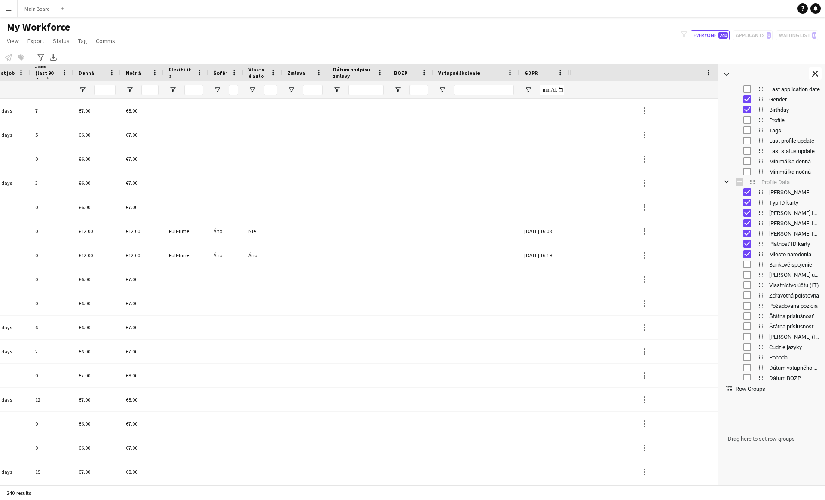
scroll to position [372, 0]
drag, startPoint x: 759, startPoint y: 307, endPoint x: 759, endPoint y: 254, distance: 53.3
drag, startPoint x: 759, startPoint y: 318, endPoint x: 764, endPoint y: 263, distance: 54.7
drag, startPoint x: 759, startPoint y: 328, endPoint x: 759, endPoint y: 275, distance: 52.9
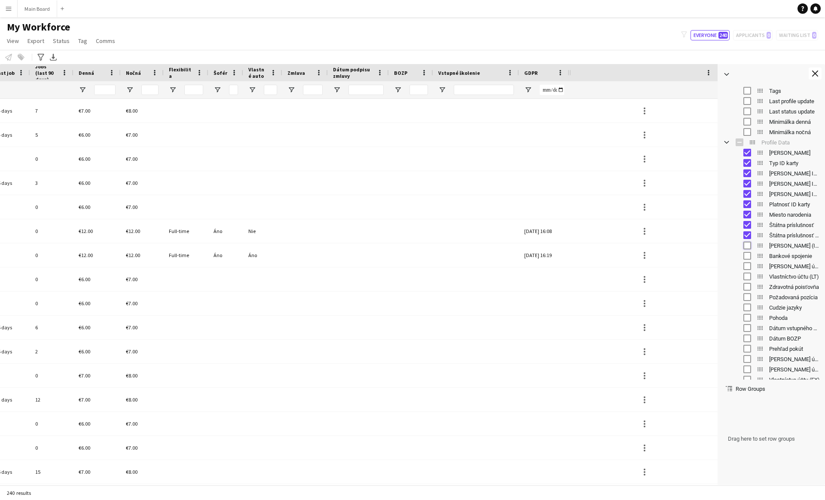
scroll to position [411, 0]
drag, startPoint x: 761, startPoint y: 299, endPoint x: 761, endPoint y: 238, distance: 61.4
drag, startPoint x: 758, startPoint y: 350, endPoint x: 760, endPoint y: 274, distance: 76.1
drag, startPoint x: 761, startPoint y: 361, endPoint x: 763, endPoint y: 287, distance: 74.8
drag, startPoint x: 761, startPoint y: 371, endPoint x: 763, endPoint y: 301, distance: 70.1
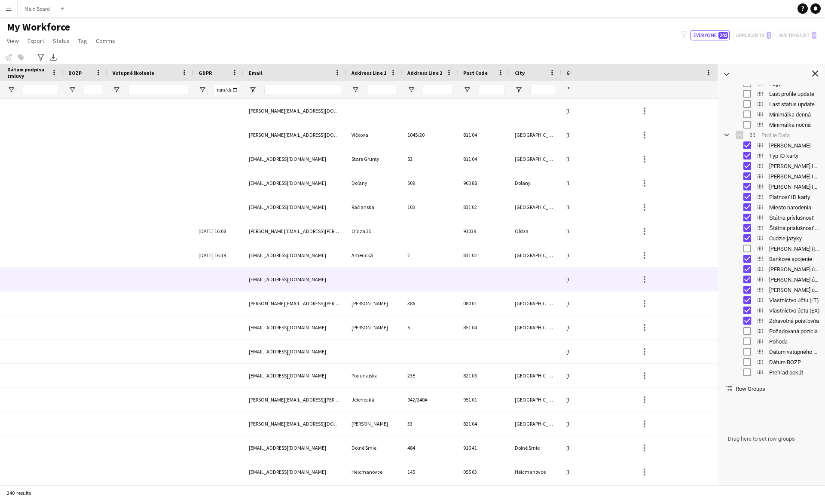
scroll to position [0, 938]
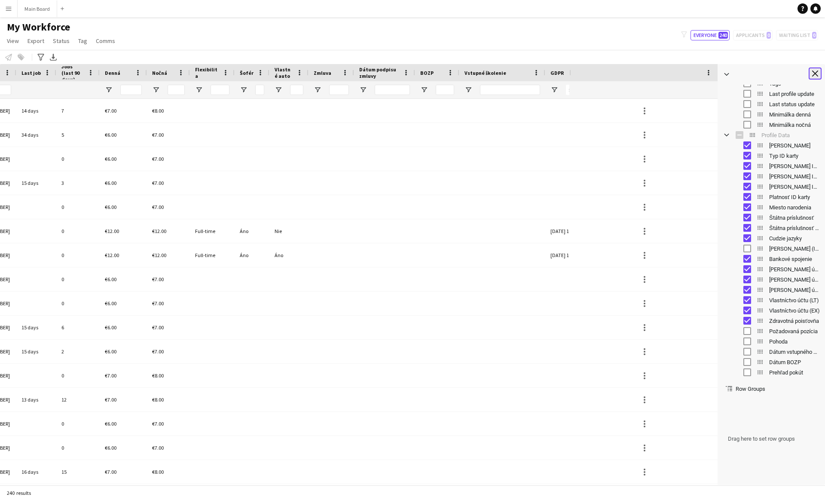
click at [818, 73] on app-icon "Close tool panel" at bounding box center [815, 73] width 6 height 6
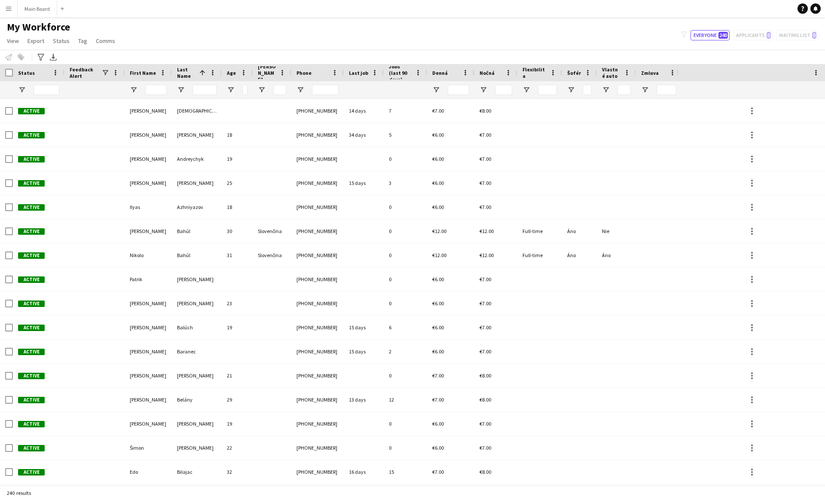
click at [747, 36] on div "filter-1 Everyone 240 Applicants 0 Waiting list 0" at bounding box center [749, 35] width 151 height 10
click at [31, 15] on button "Main Board Close" at bounding box center [38, 8] width 40 height 17
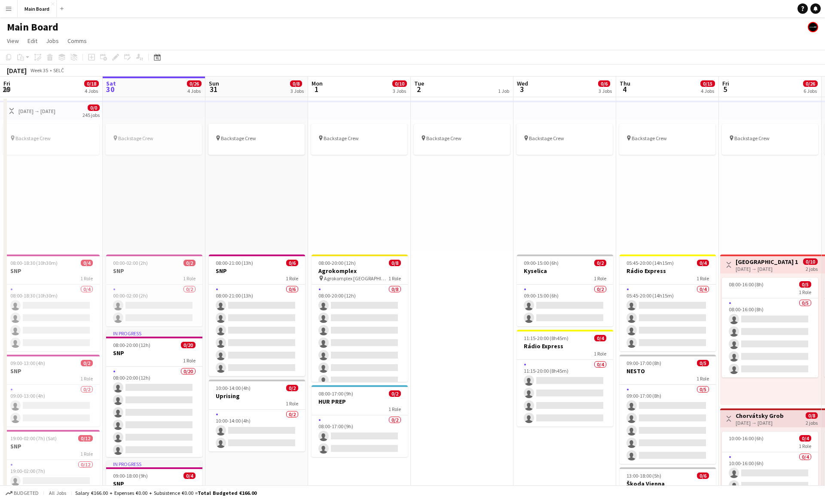
click at [8, 10] on app-icon "Menu" at bounding box center [8, 8] width 7 height 7
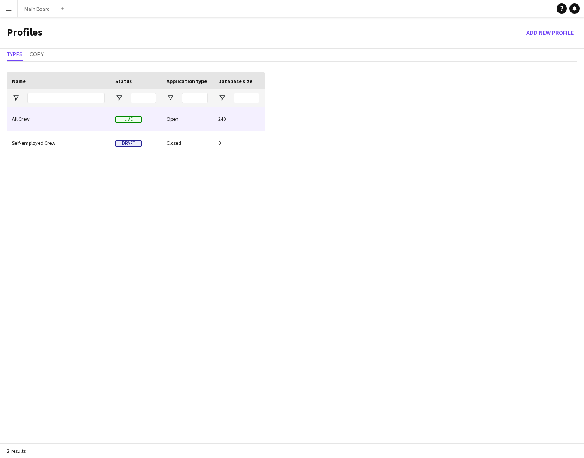
click at [68, 128] on div "All Crew" at bounding box center [58, 119] width 103 height 24
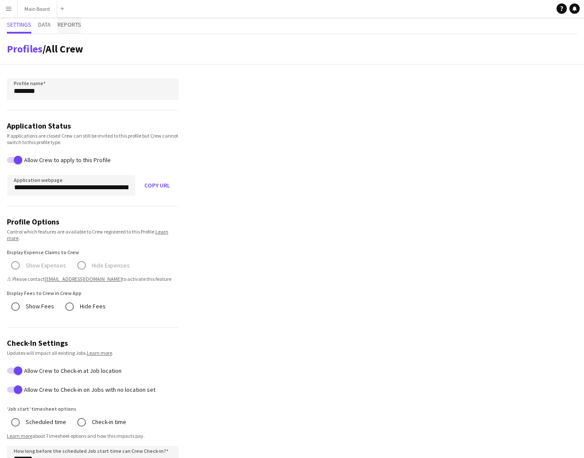
click at [73, 25] on span "Reports" at bounding box center [70, 24] width 24 height 6
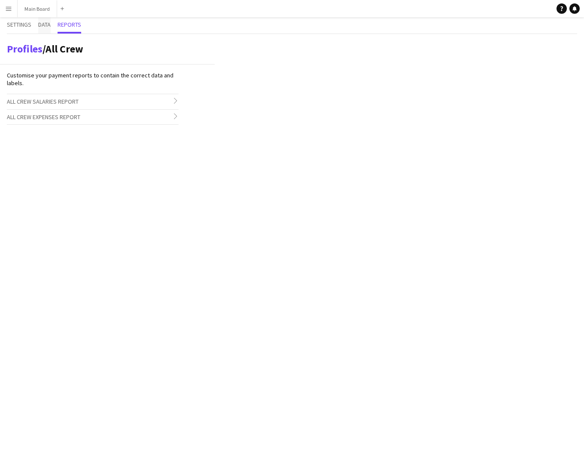
click at [47, 23] on span "Data" at bounding box center [44, 24] width 12 height 6
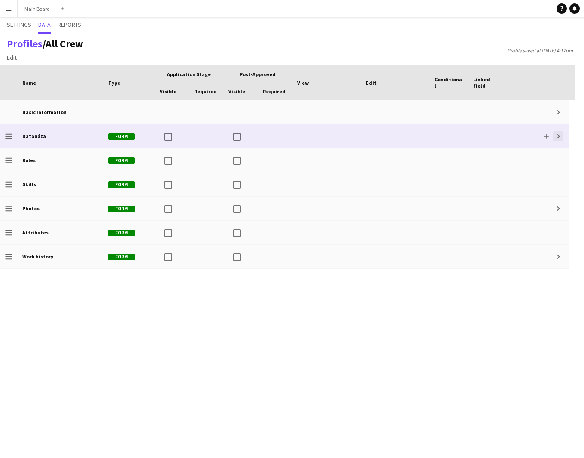
click at [562, 138] on button "Expand" at bounding box center [558, 136] width 10 height 10
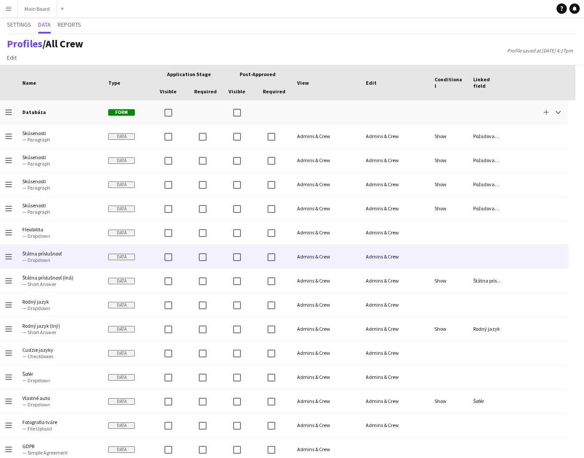
click at [69, 255] on span "Štátna príslušnosť" at bounding box center [60, 253] width 76 height 6
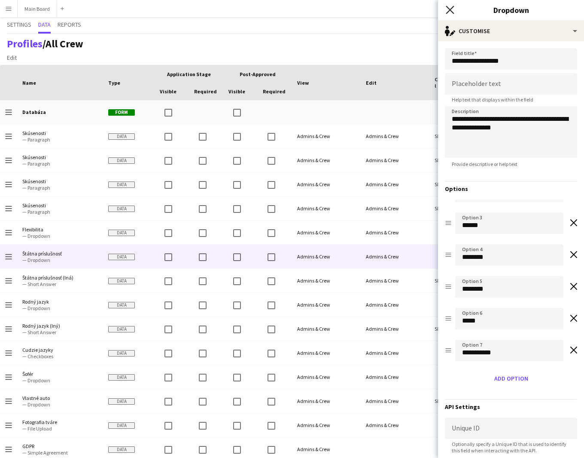
click at [451, 7] on icon "Close pop-in" at bounding box center [450, 10] width 8 height 8
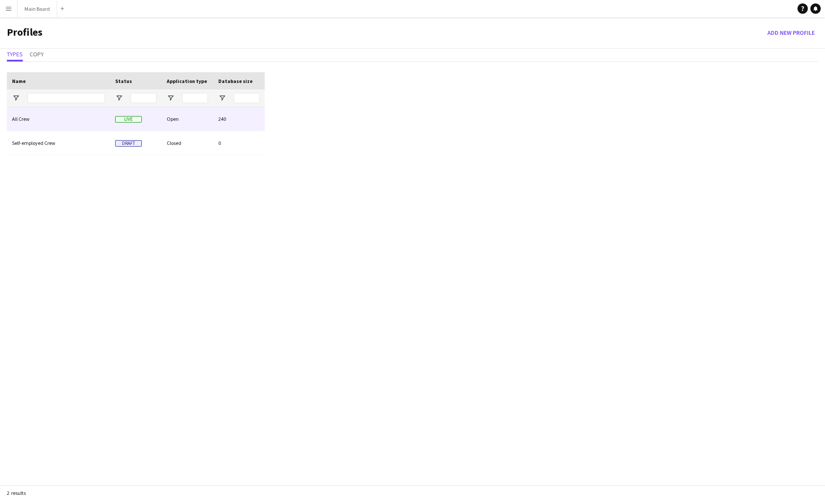
click at [43, 125] on div "All Crew" at bounding box center [58, 119] width 103 height 24
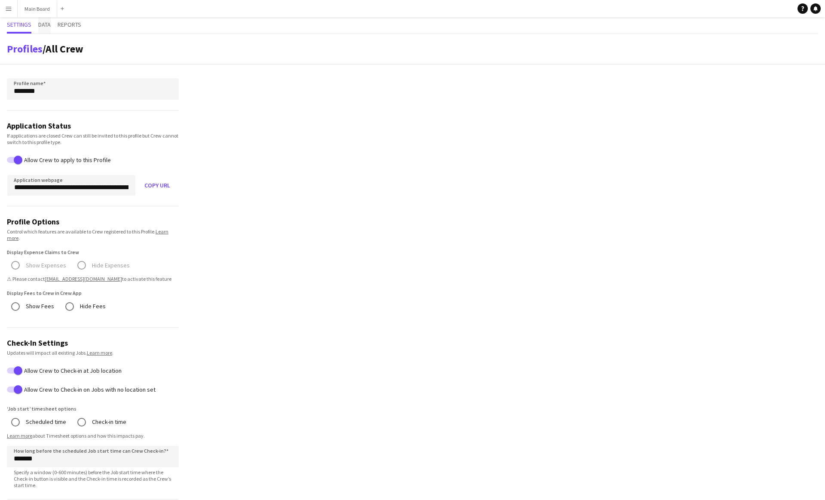
click at [49, 23] on span "Data" at bounding box center [44, 24] width 12 height 6
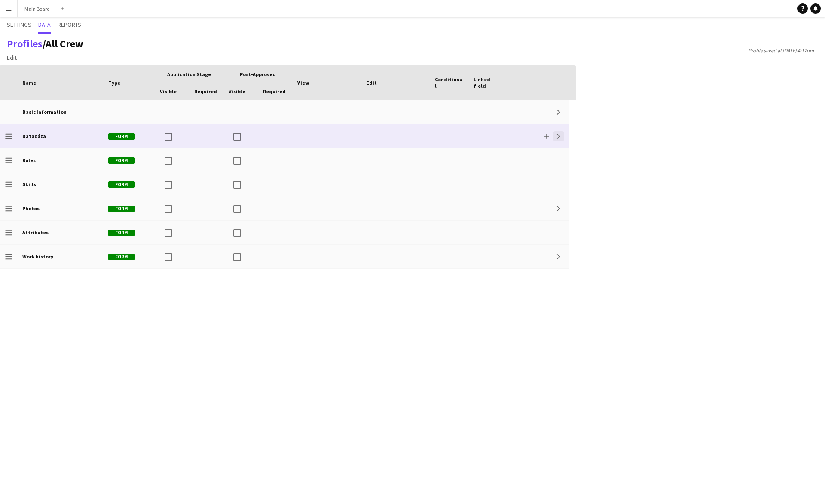
click at [407, 134] on app-icon "Expand" at bounding box center [558, 136] width 5 height 5
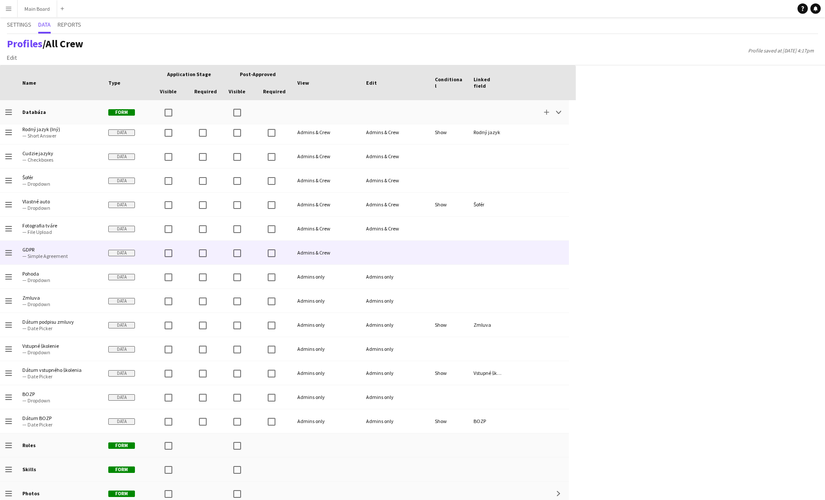
scroll to position [726, 0]
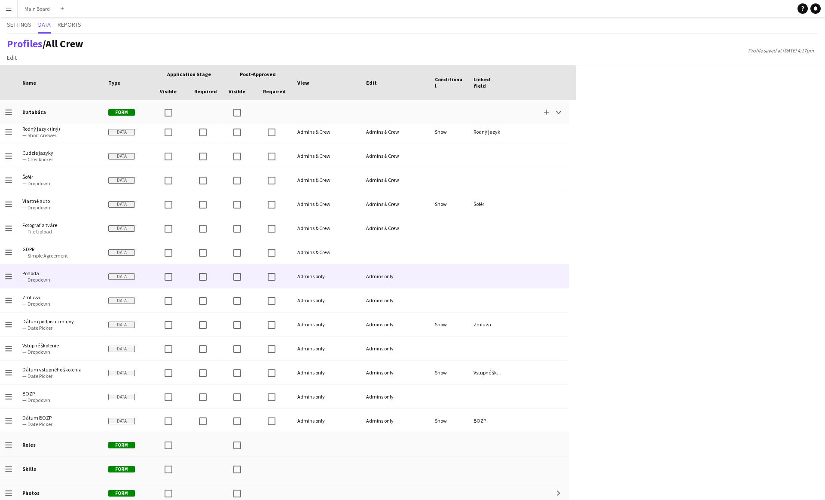
click at [407, 275] on div at bounding box center [538, 276] width 62 height 24
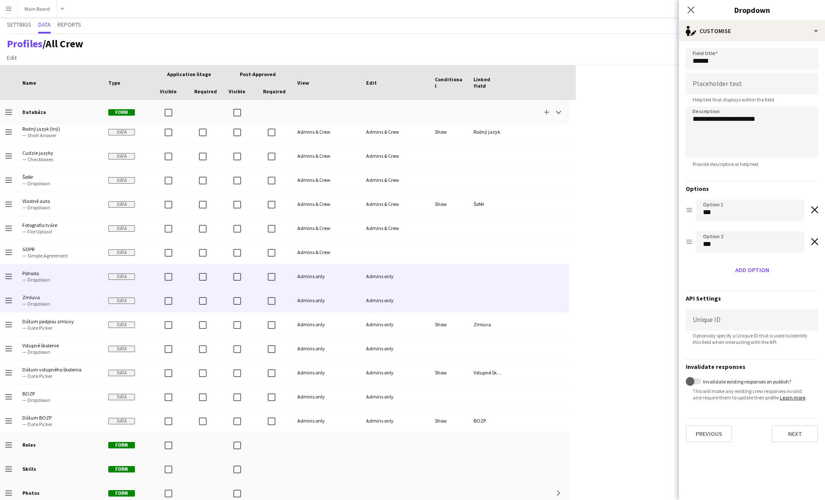
click at [407, 303] on div at bounding box center [449, 300] width 39 height 24
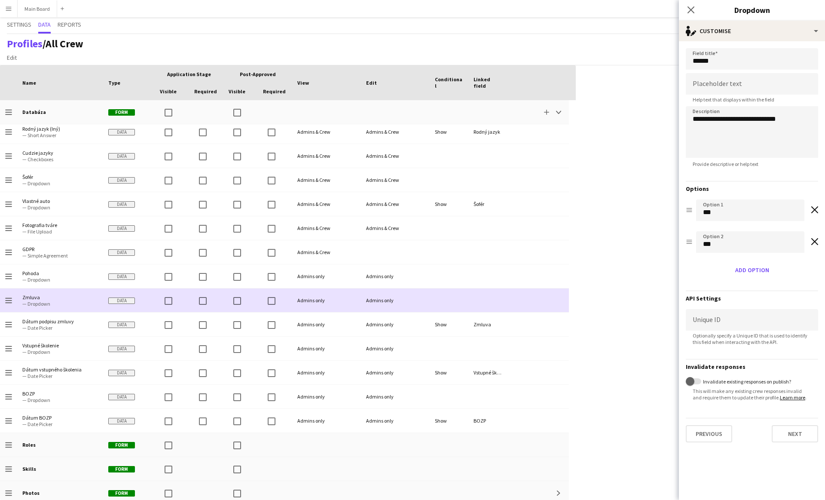
click at [407, 297] on div "Admins only" at bounding box center [395, 300] width 69 height 24
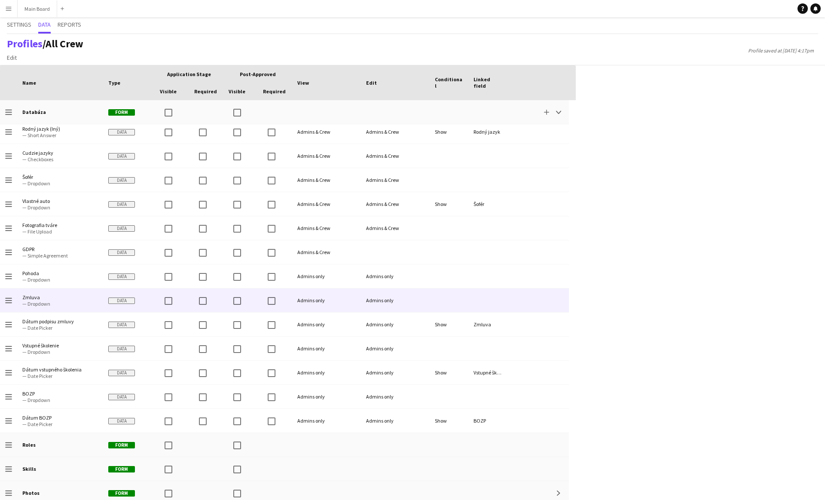
click at [407, 297] on div "Admins only" at bounding box center [395, 300] width 69 height 24
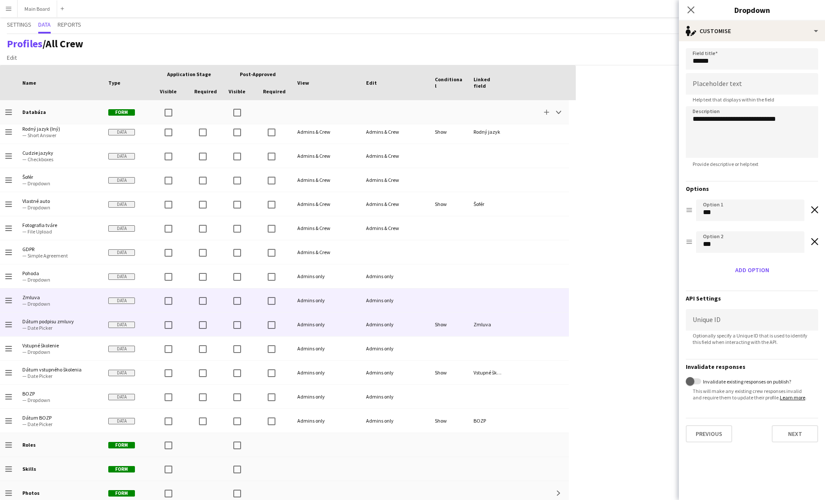
click at [407, 326] on div "Admins only" at bounding box center [395, 324] width 69 height 24
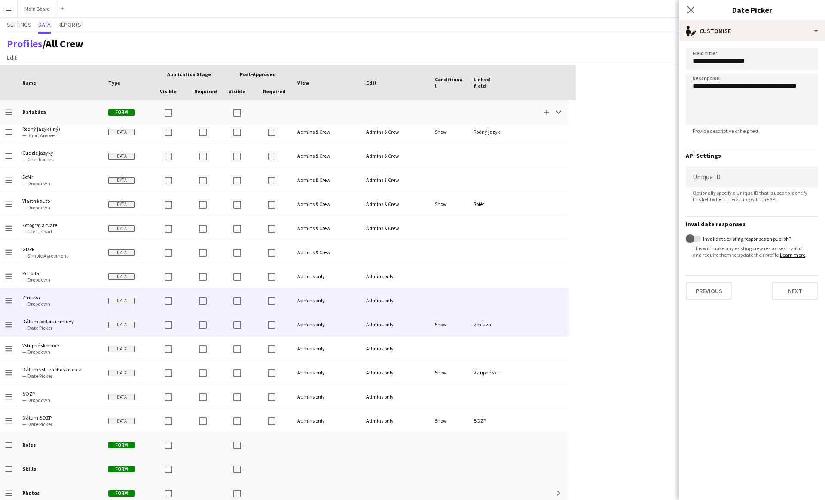
click at [407, 309] on div "Admins only" at bounding box center [395, 300] width 69 height 24
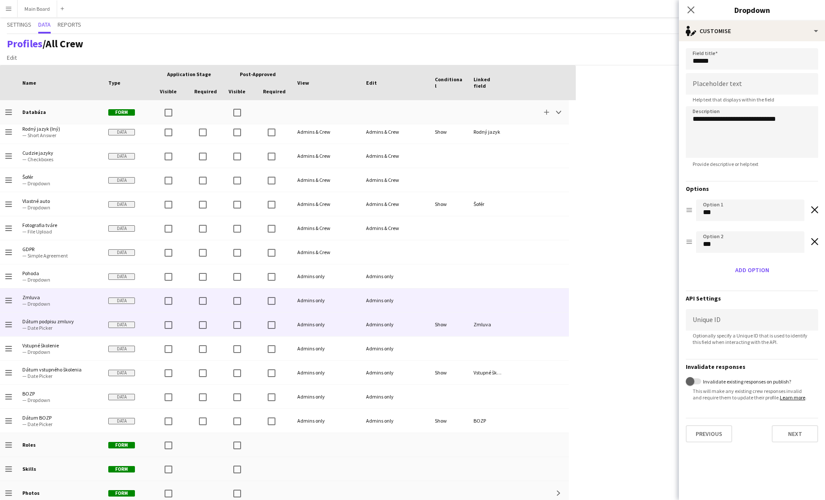
click at [406, 324] on div "Admins only" at bounding box center [395, 324] width 69 height 24
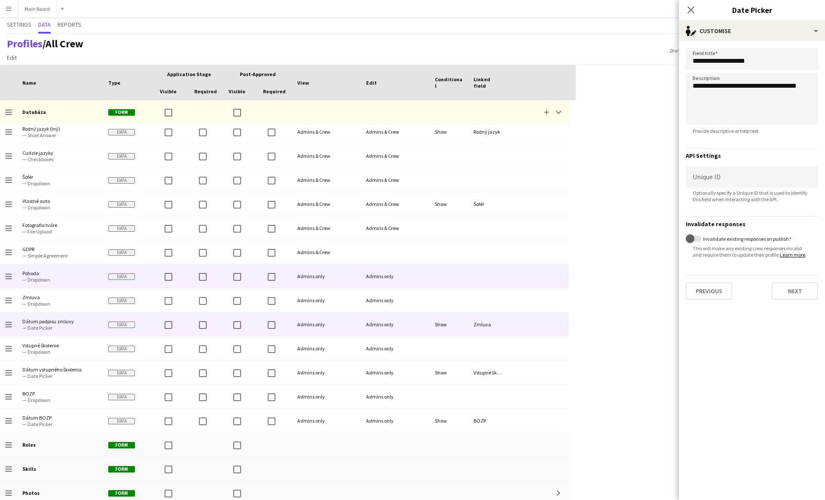
click at [64, 275] on span "Pohoda" at bounding box center [60, 273] width 76 height 6
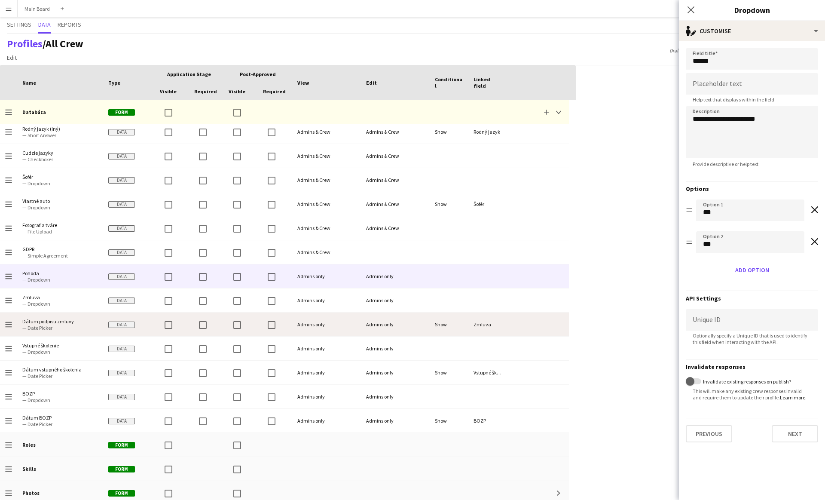
click at [53, 324] on span "— Date Picker" at bounding box center [60, 327] width 76 height 6
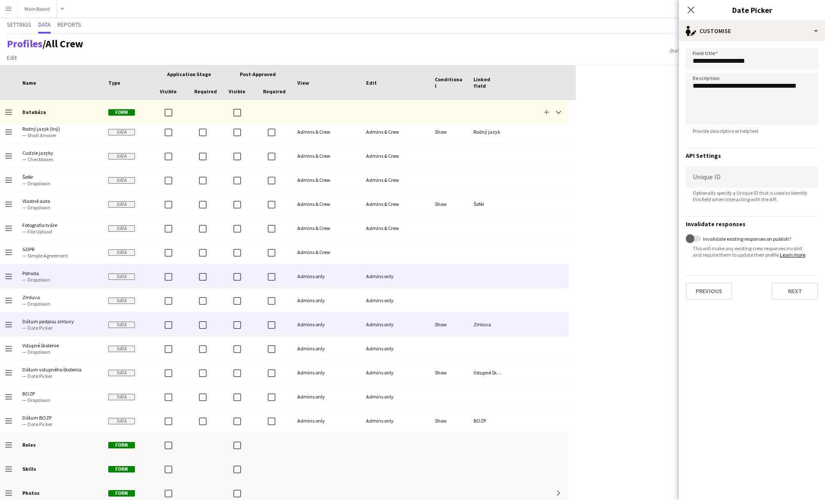
click at [407, 285] on div at bounding box center [449, 276] width 39 height 24
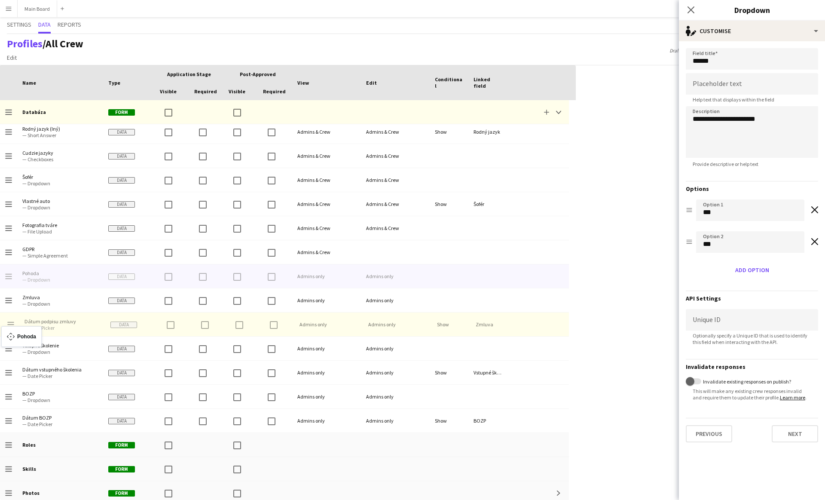
drag, startPoint x: 6, startPoint y: 273, endPoint x: 6, endPoint y: 331, distance: 58.0
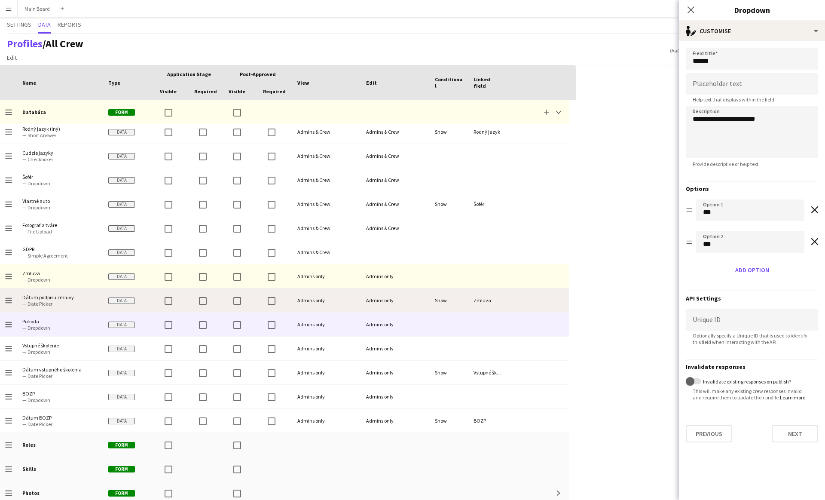
click at [407, 317] on div at bounding box center [449, 324] width 39 height 24
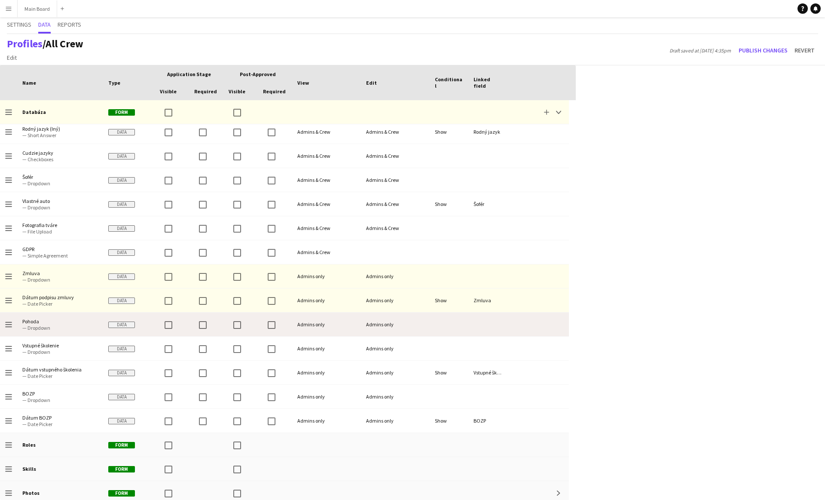
click at [407, 323] on div "Admins only" at bounding box center [395, 324] width 69 height 24
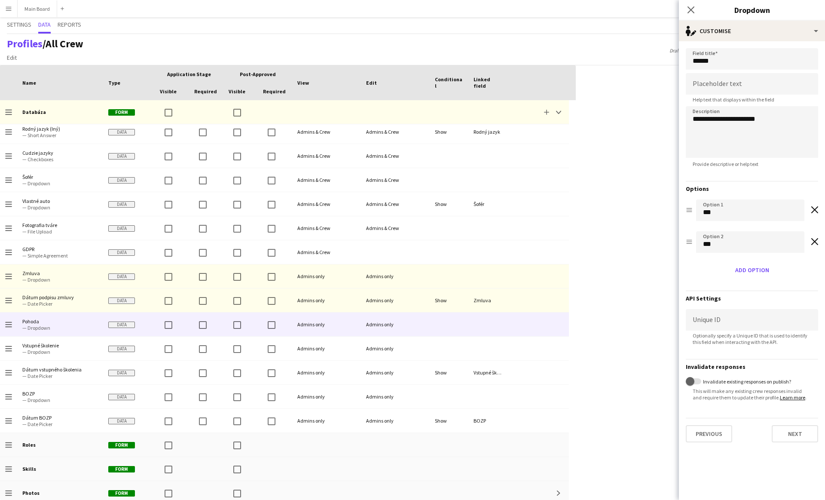
click at [407, 42] on form "**********" at bounding box center [752, 245] width 146 height 408
click at [407, 28] on div "single-neutral-actions-edit-1 Customise" at bounding box center [752, 31] width 146 height 21
click at [407, 106] on button "Delete data Delete data" at bounding box center [780, 102] width 85 height 17
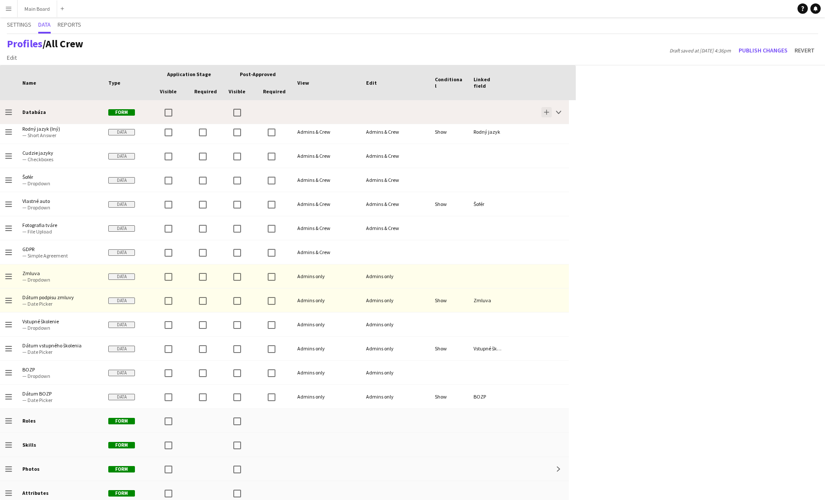
click at [407, 113] on app-icon "Add" at bounding box center [546, 112] width 5 height 5
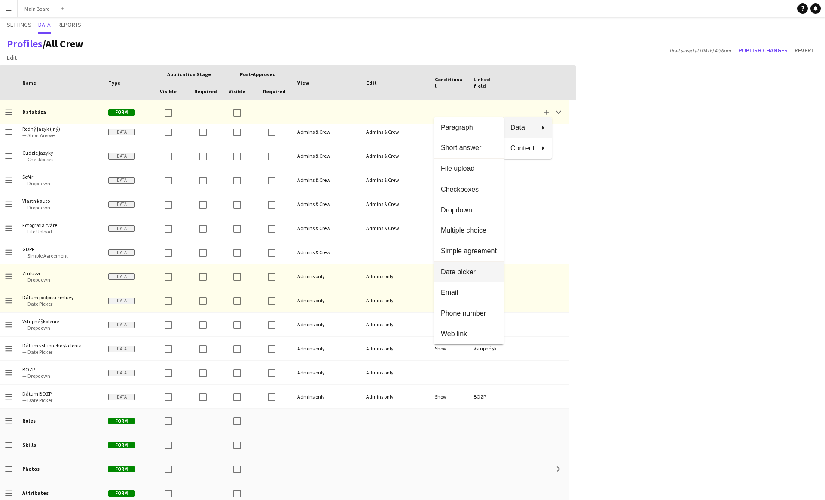
click at [407, 269] on span "Date picker" at bounding box center [469, 272] width 56 height 8
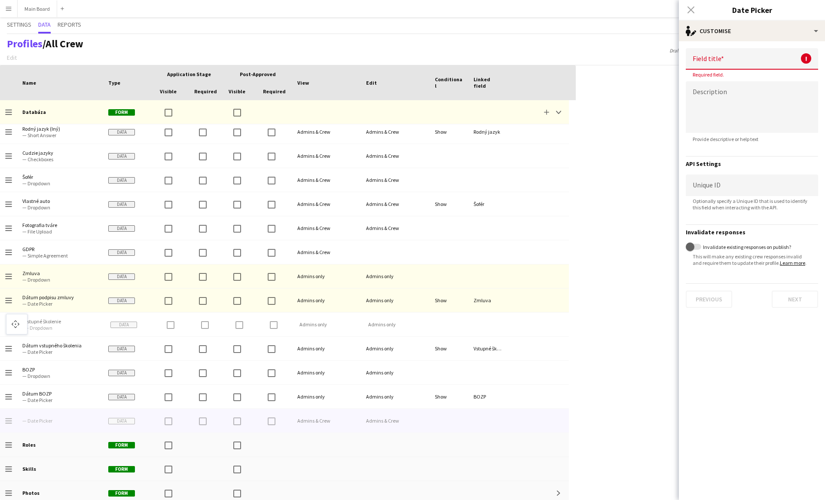
drag, startPoint x: 9, startPoint y: 421, endPoint x: 10, endPoint y: 319, distance: 101.9
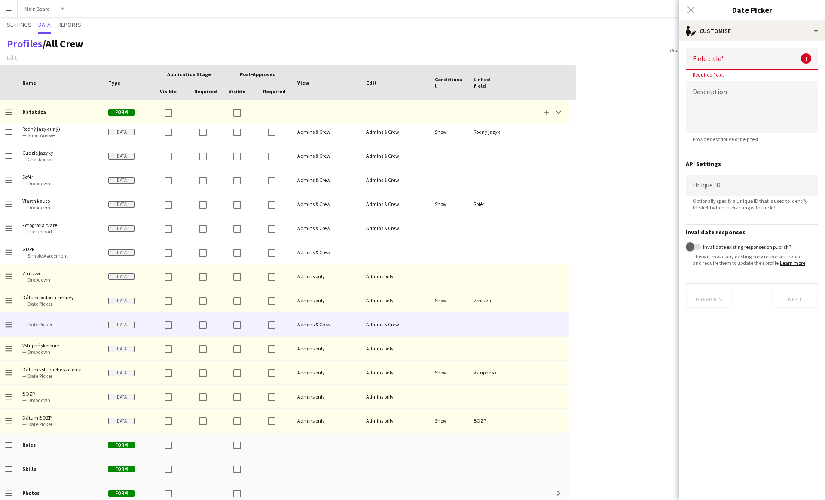
click at [407, 58] on input at bounding box center [752, 58] width 132 height 21
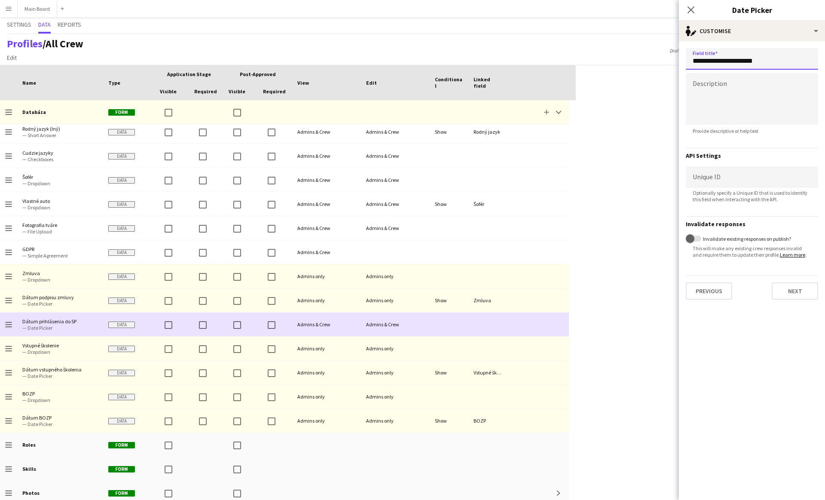
type input "**********"
click at [318, 323] on div "Admins & Crew" at bounding box center [326, 324] width 69 height 24
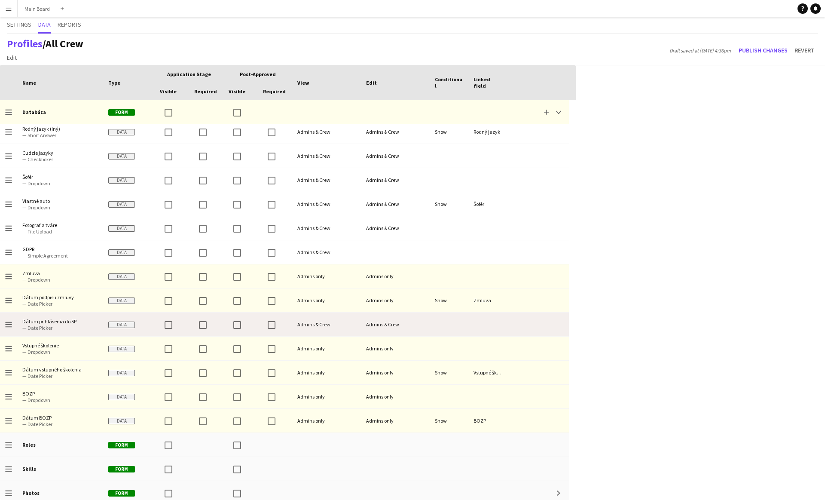
click at [318, 323] on div "Admins & Crew" at bounding box center [326, 324] width 69 height 24
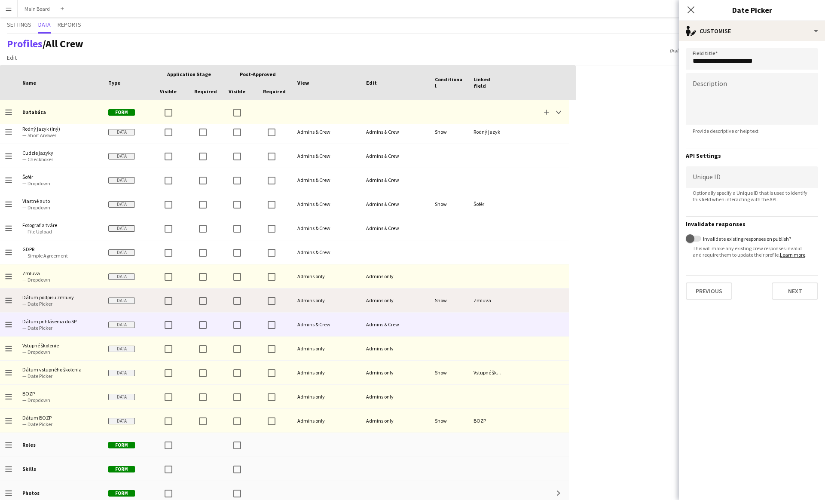
click at [388, 295] on div "Admins only" at bounding box center [395, 300] width 69 height 24
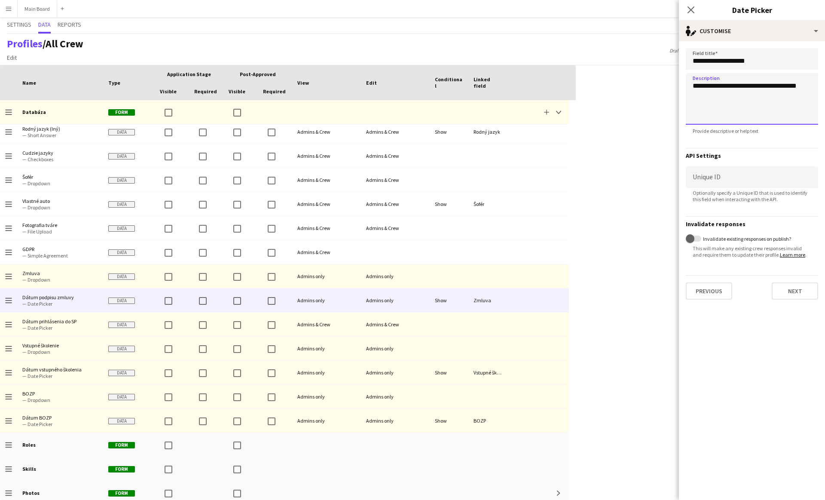
click at [407, 94] on textarea "**********" at bounding box center [752, 99] width 132 height 52
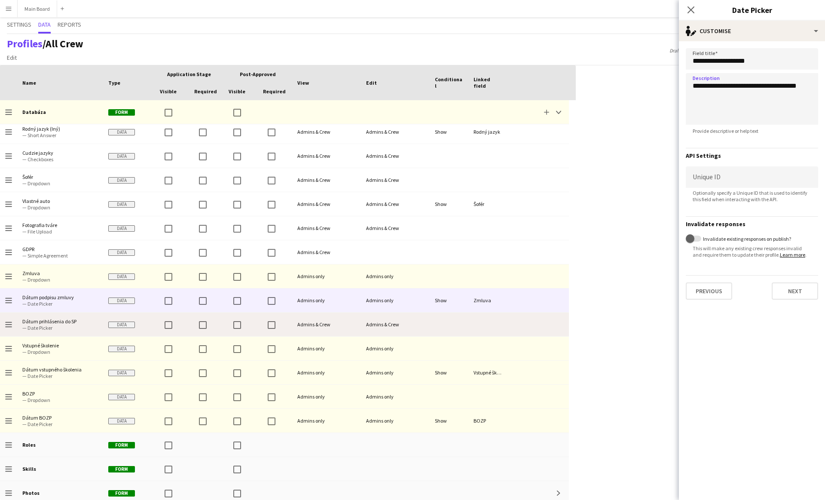
click at [394, 320] on div "Admins & Crew" at bounding box center [395, 324] width 69 height 24
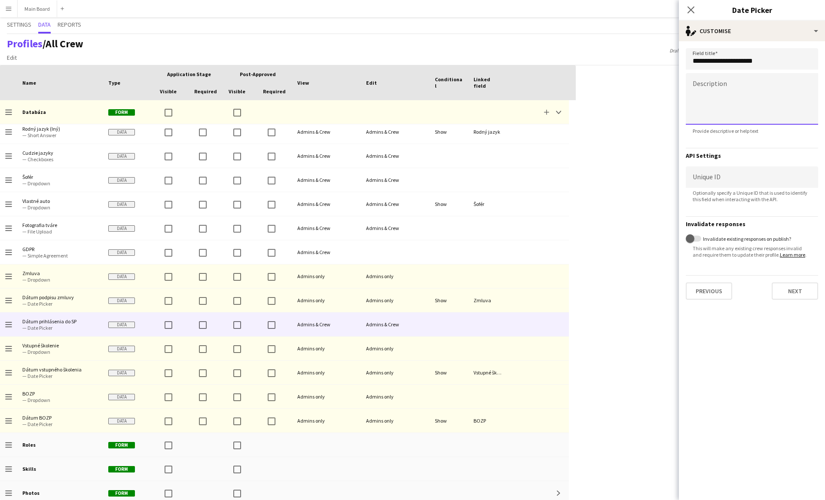
click at [407, 86] on textarea at bounding box center [752, 99] width 132 height 52
paste textarea "**********"
drag, startPoint x: 718, startPoint y: 86, endPoint x: 724, endPoint y: 86, distance: 5.2
click at [407, 86] on textarea "**********" at bounding box center [752, 99] width 132 height 52
click at [407, 85] on textarea "**********" at bounding box center [752, 99] width 132 height 52
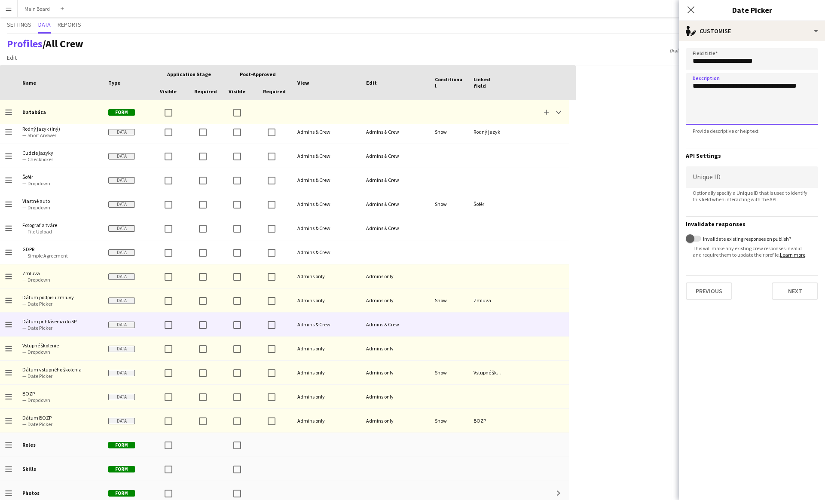
click at [407, 85] on textarea "**********" at bounding box center [752, 99] width 132 height 52
click at [407, 96] on textarea "**********" at bounding box center [752, 99] width 132 height 52
type textarea "**********"
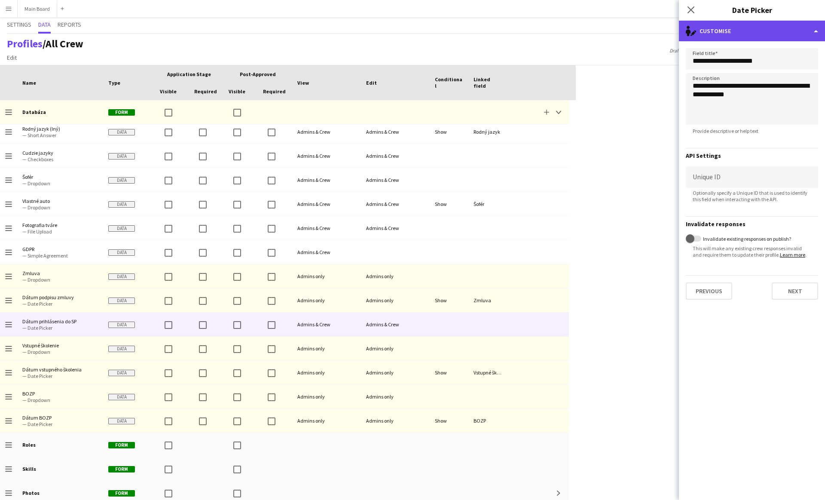
click at [407, 37] on div "single-neutral-actions-edit-1 Customise" at bounding box center [752, 31] width 146 height 21
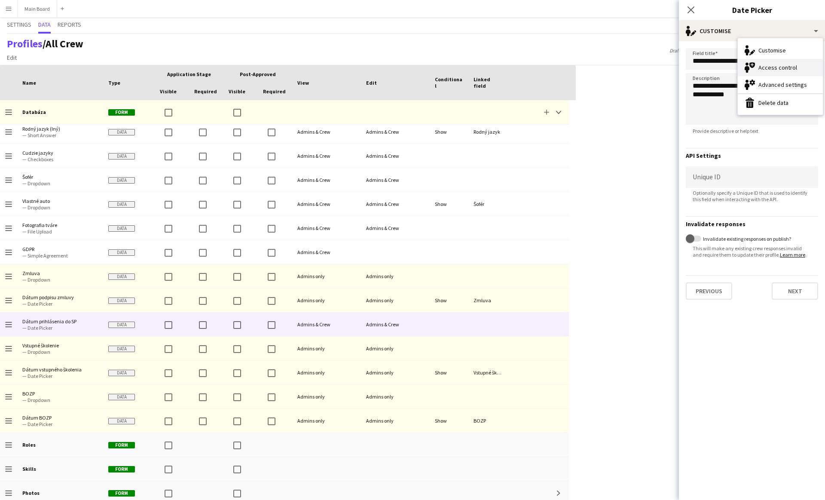
click at [407, 73] on div "Access control Access control" at bounding box center [780, 67] width 85 height 17
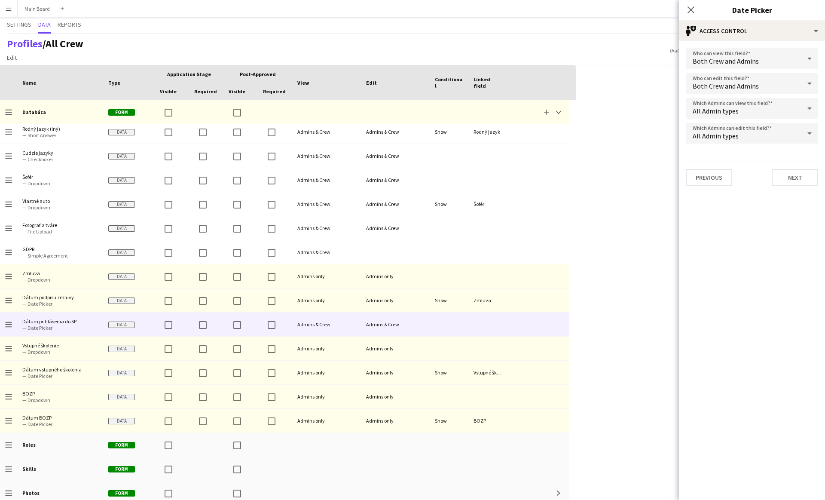
click at [407, 59] on div "Both Crew and Admins" at bounding box center [743, 58] width 115 height 21
click at [407, 101] on span "Admins only" at bounding box center [752, 104] width 119 height 8
click at [407, 85] on span "Admins only" at bounding box center [711, 86] width 36 height 9
click at [407, 229] on div at bounding box center [412, 250] width 825 height 500
click at [407, 112] on div "All Admin types" at bounding box center [743, 108] width 115 height 21
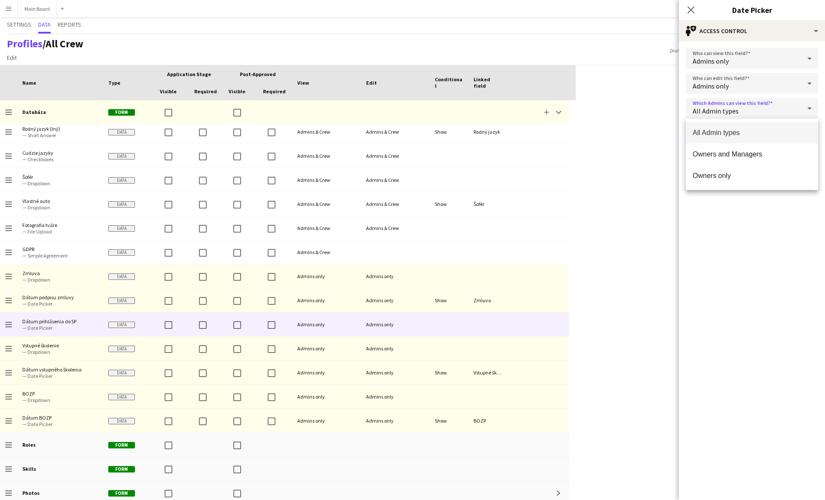
click at [407, 137] on mat-option "All Admin types" at bounding box center [752, 132] width 132 height 21
click at [407, 182] on button "Next" at bounding box center [795, 177] width 46 height 17
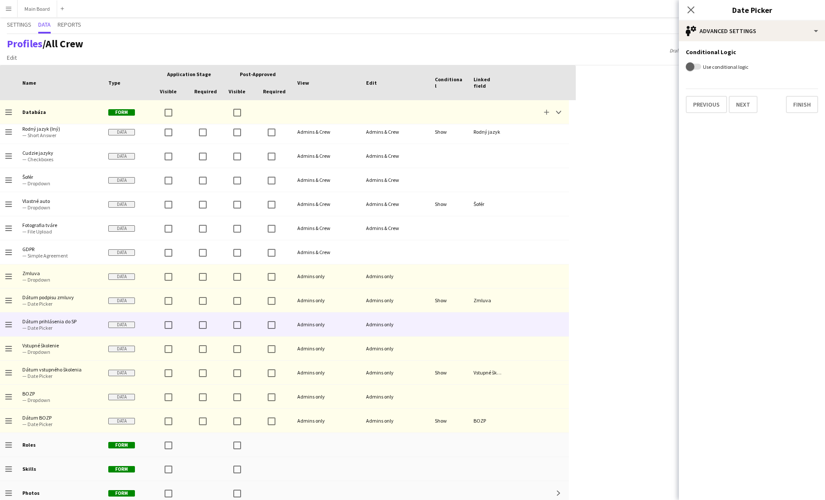
click at [407, 64] on label "Use conditional logic" at bounding box center [724, 67] width 47 height 6
click at [407, 64] on button "Use conditional logic" at bounding box center [693, 67] width 15 height 6
click at [407, 81] on div "Show" at bounding box center [743, 85] width 115 height 21
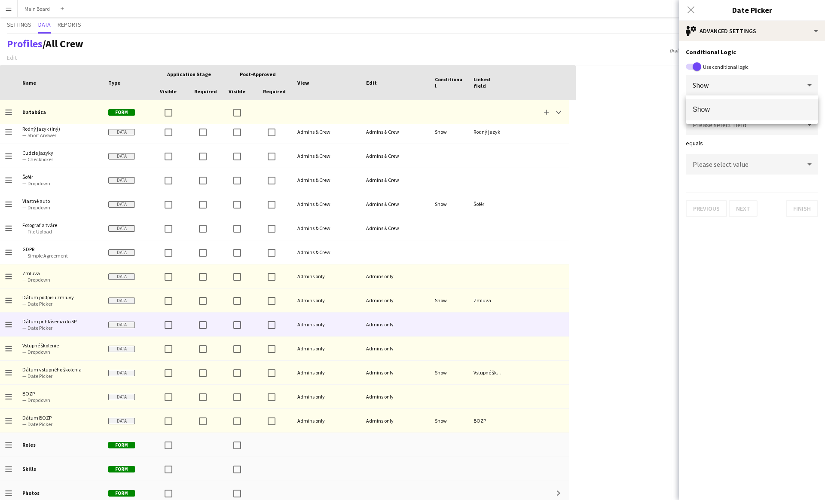
click at [407, 81] on div at bounding box center [412, 250] width 825 height 500
click at [407, 127] on span "Please select field" at bounding box center [720, 124] width 54 height 9
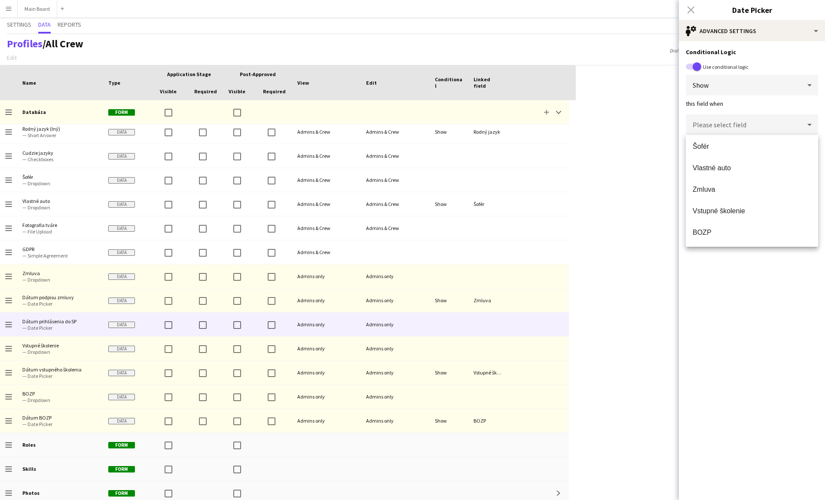
scroll to position [197, 0]
click at [407, 208] on span "Zmluva" at bounding box center [752, 209] width 119 height 8
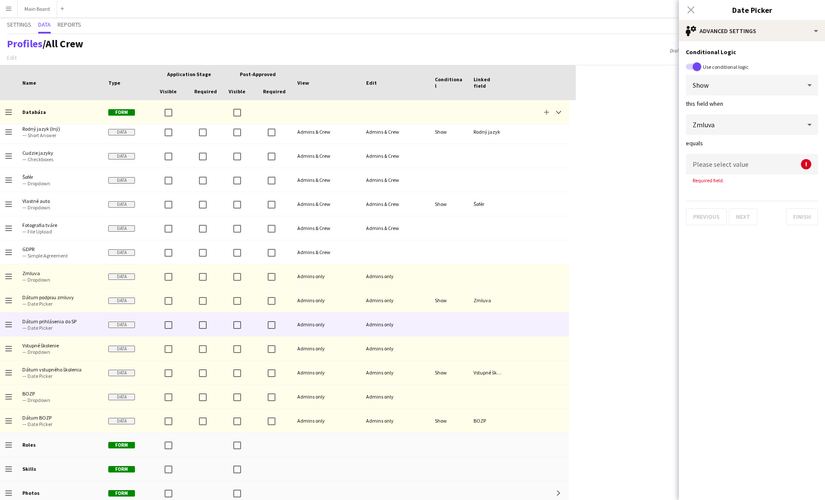
click at [407, 166] on span "Please select value" at bounding box center [721, 164] width 56 height 9
click at [407, 185] on span "Áno" at bounding box center [752, 188] width 119 height 8
click at [407, 310] on div "Press SPACE to select this row Drag here to set row groups Drag here to set col…" at bounding box center [412, 282] width 825 height 434
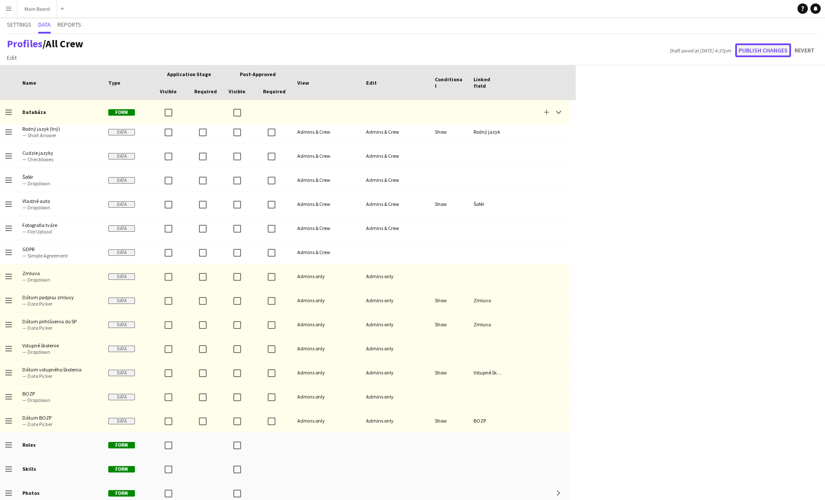
click at [407, 51] on button "Publish changes" at bounding box center [763, 50] width 56 height 14
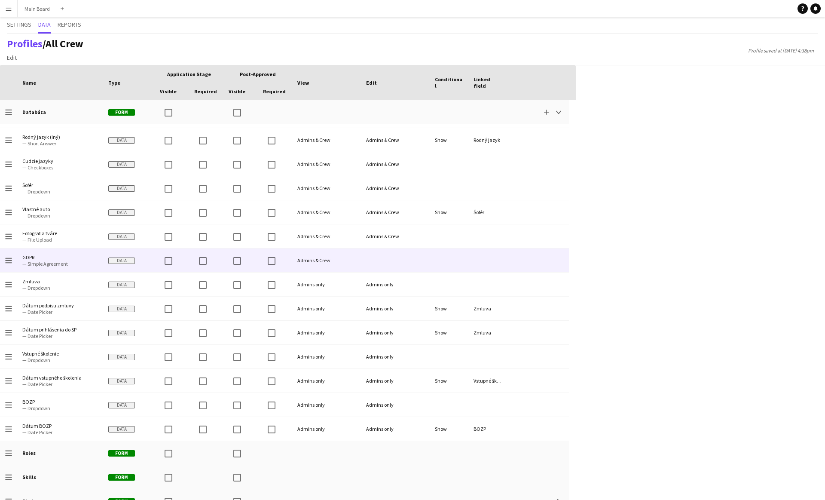
scroll to position [721, 0]
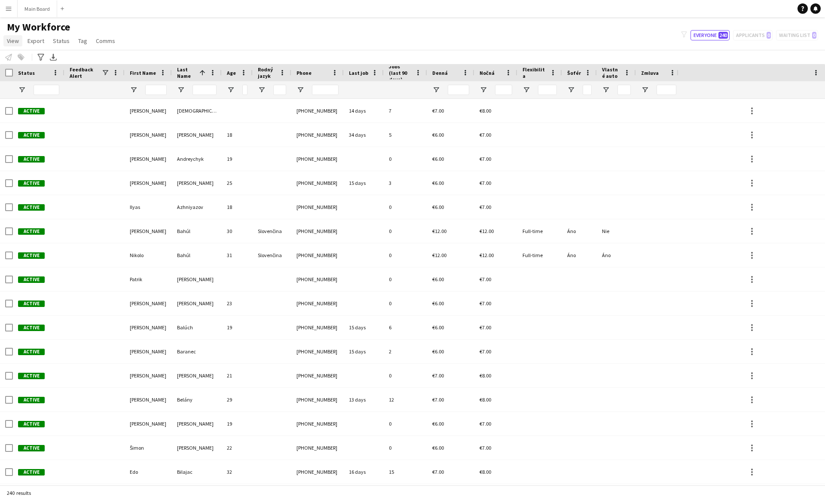
click at [13, 45] on link "View" at bounding box center [12, 40] width 19 height 11
click at [21, 86] on span "Customise view" at bounding box center [31, 85] width 41 height 8
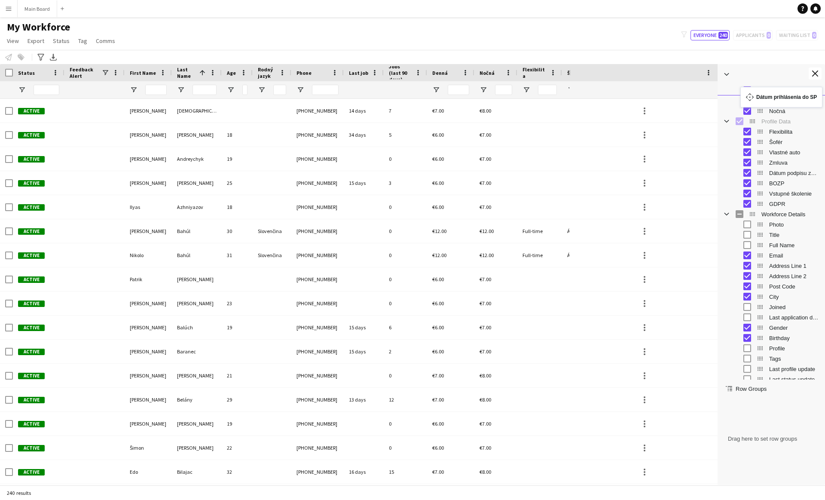
scroll to position [102, 0]
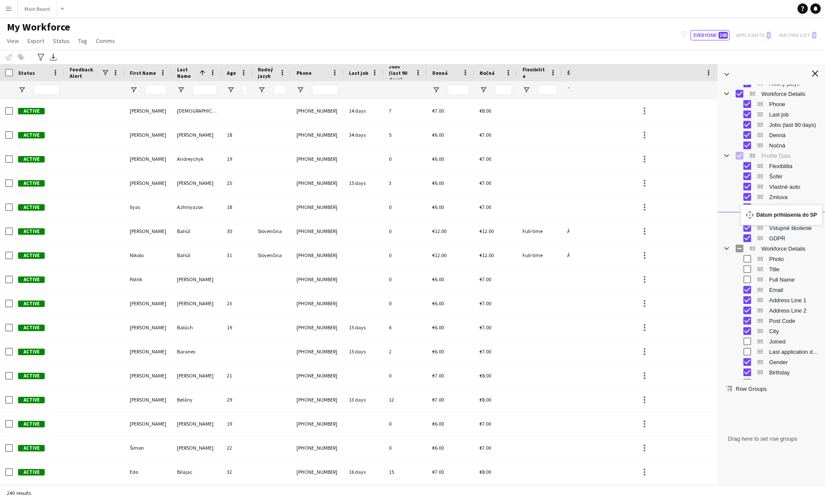
drag, startPoint x: 759, startPoint y: 371, endPoint x: 785, endPoint y: 210, distance: 163.6
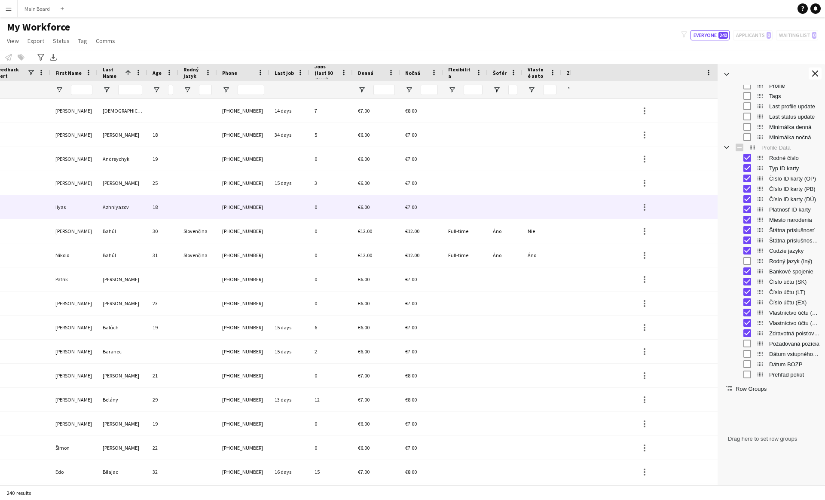
scroll to position [0, 0]
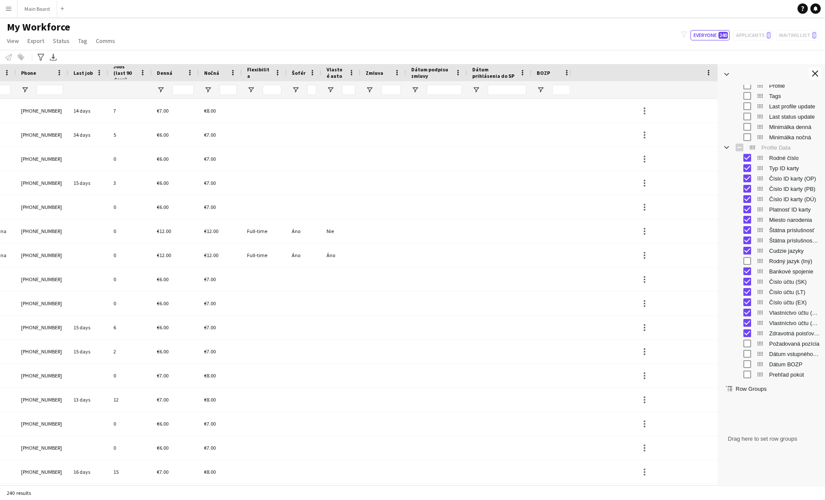
drag, startPoint x: 552, startPoint y: 73, endPoint x: 530, endPoint y: 73, distance: 21.5
click at [407, 73] on div at bounding box center [530, 72] width 3 height 17
click at [407, 44] on div "My Workforce View Views Default view New view Update view Delete view Edit name…" at bounding box center [412, 35] width 825 height 29
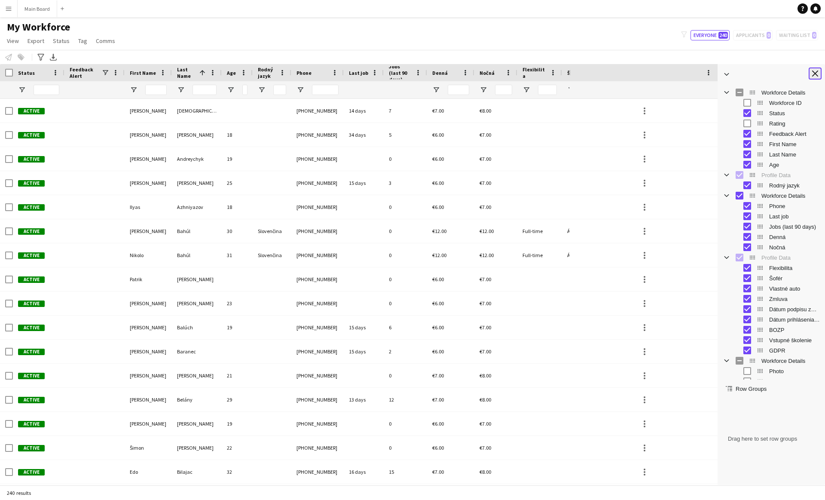
click at [407, 69] on button "Close tool panel" at bounding box center [815, 73] width 13 height 12
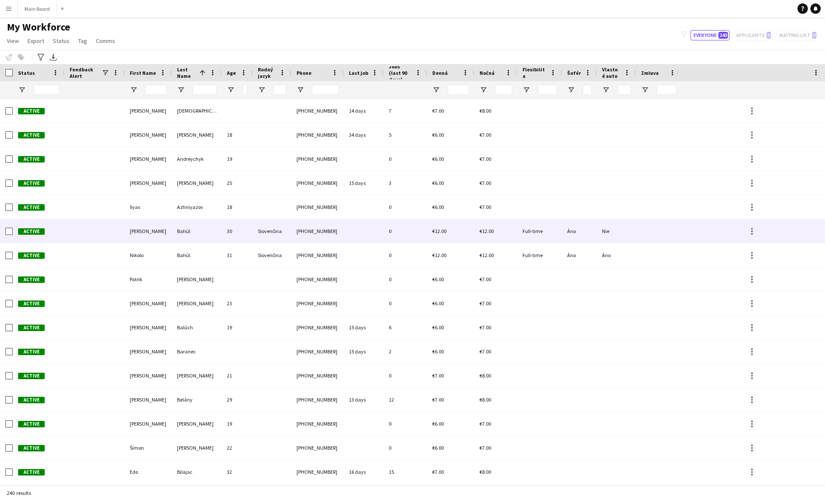
click at [210, 225] on div "Bahúl" at bounding box center [197, 231] width 50 height 24
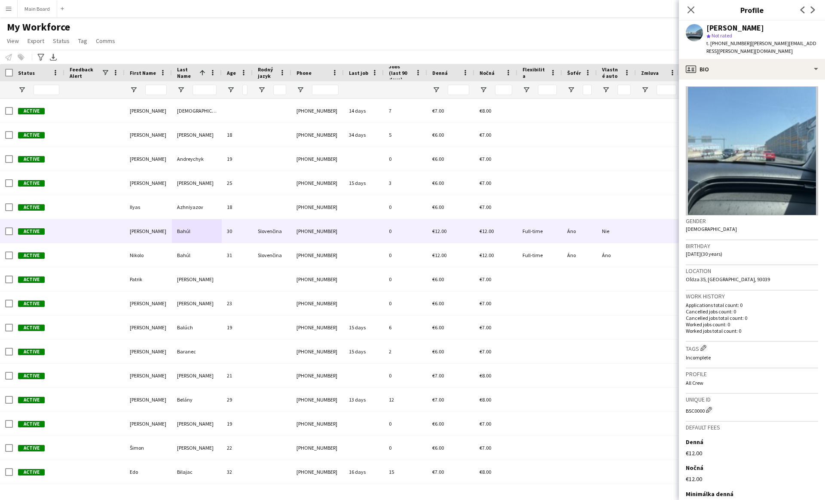
click at [407, 98] on img at bounding box center [752, 150] width 132 height 129
click at [34, 12] on button "Main Board Close" at bounding box center [38, 8] width 40 height 17
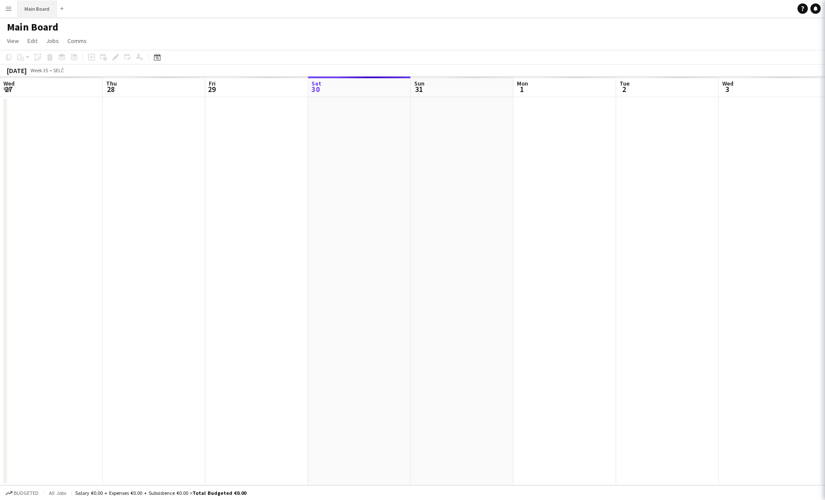
scroll to position [0, 205]
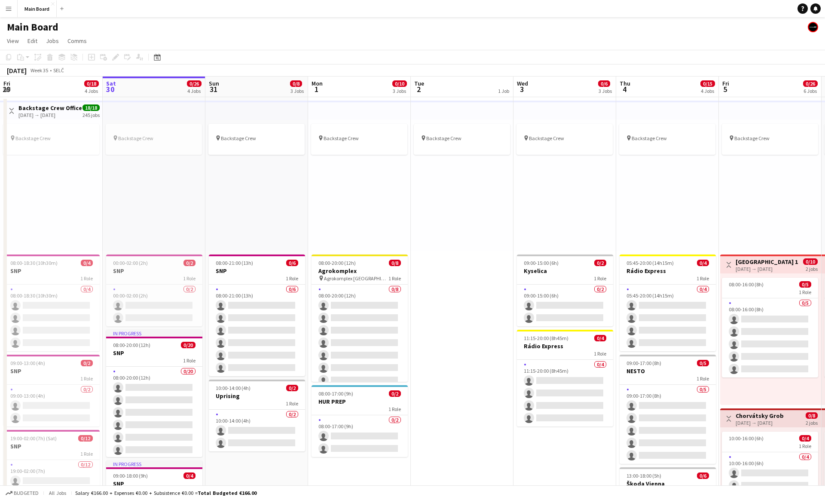
click at [8, 6] on app-icon "Menu" at bounding box center [8, 8] width 7 height 7
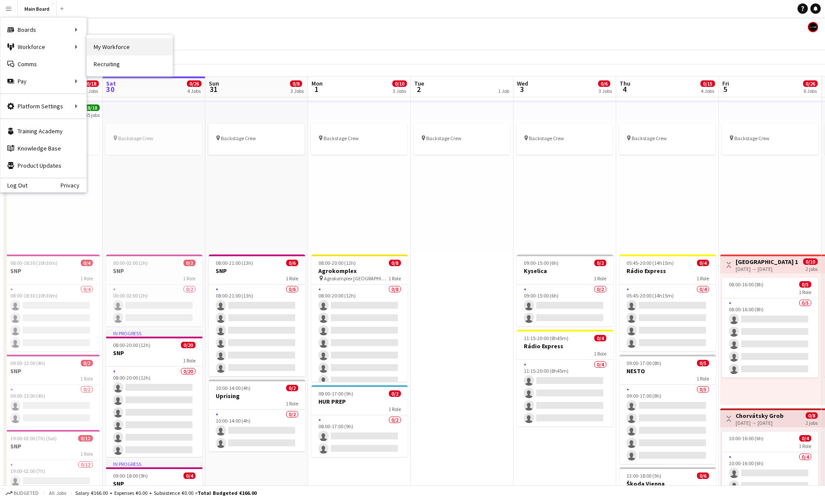
click at [119, 43] on link "My Workforce" at bounding box center [130, 46] width 86 height 17
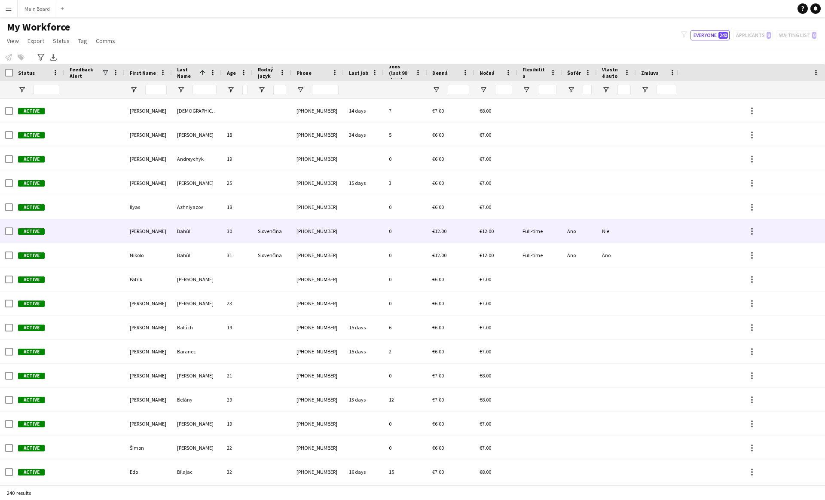
click at [407, 234] on span "€12.00" at bounding box center [487, 231] width 14 height 6
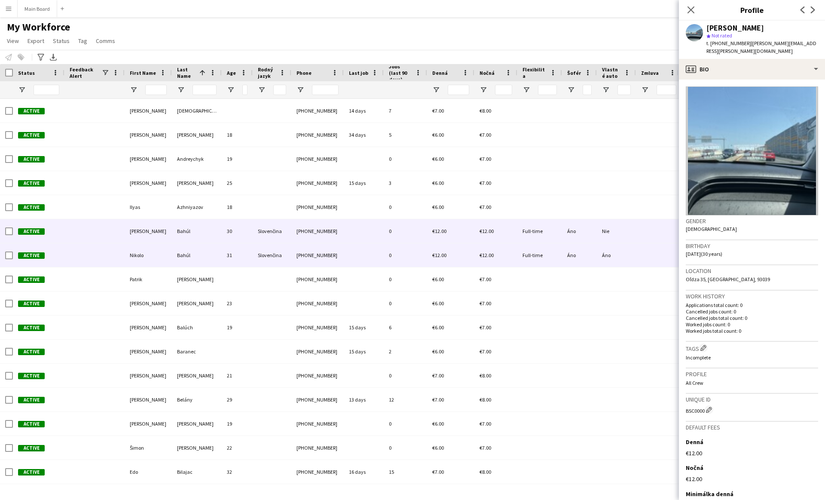
click at [407, 253] on div "Áno" at bounding box center [579, 255] width 35 height 24
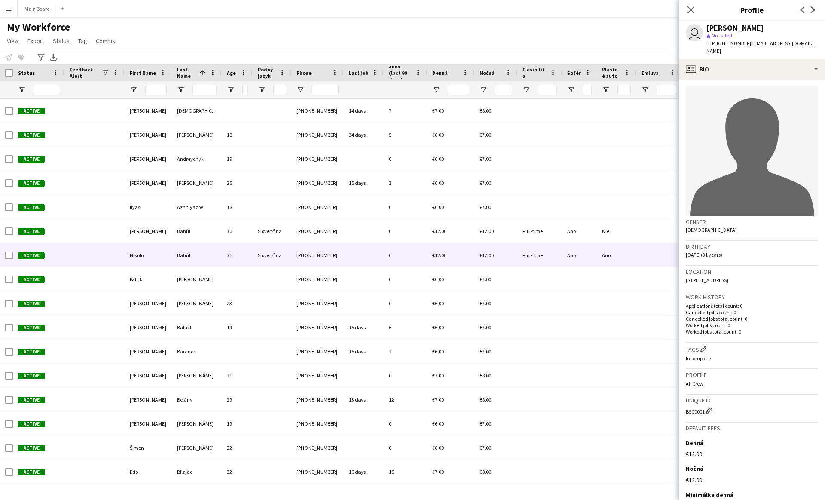
click at [407, 123] on icon at bounding box center [752, 157] width 124 height 119
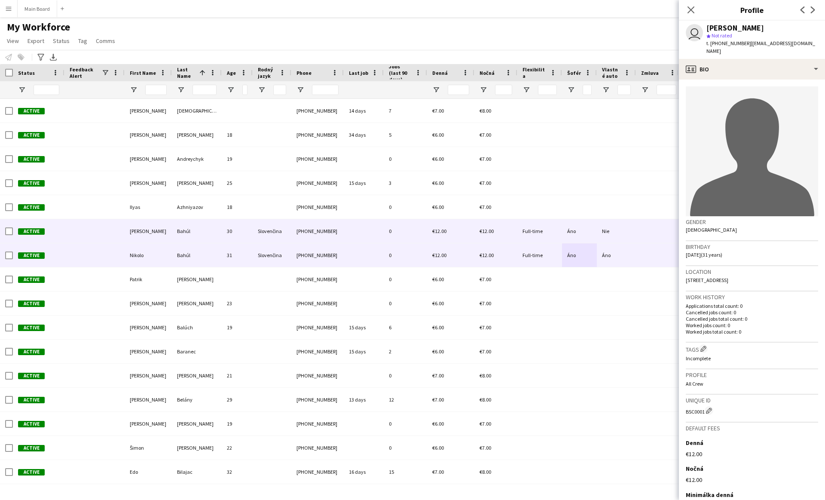
click at [407, 230] on div at bounding box center [659, 231] width 46 height 24
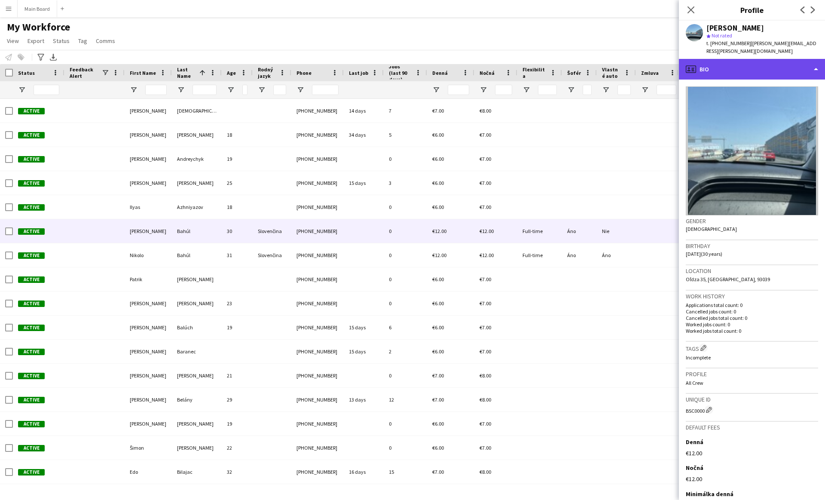
click at [407, 64] on div "profile Bio" at bounding box center [752, 69] width 146 height 21
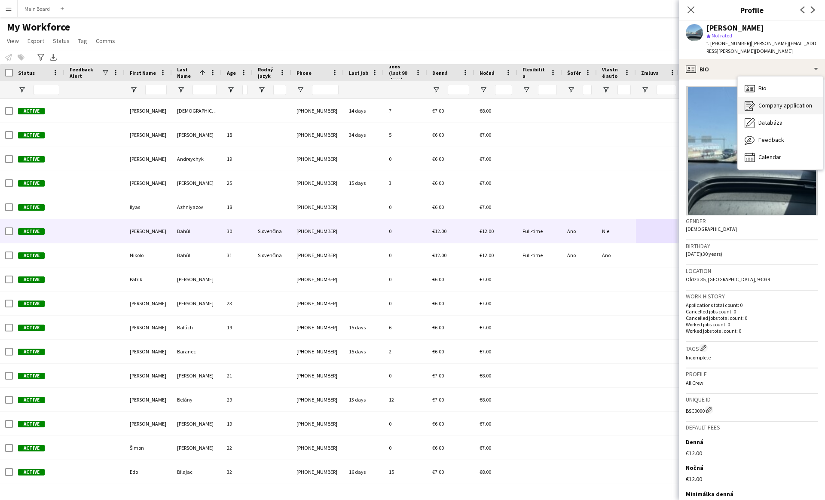
click at [407, 101] on span "Company application" at bounding box center [785, 105] width 54 height 8
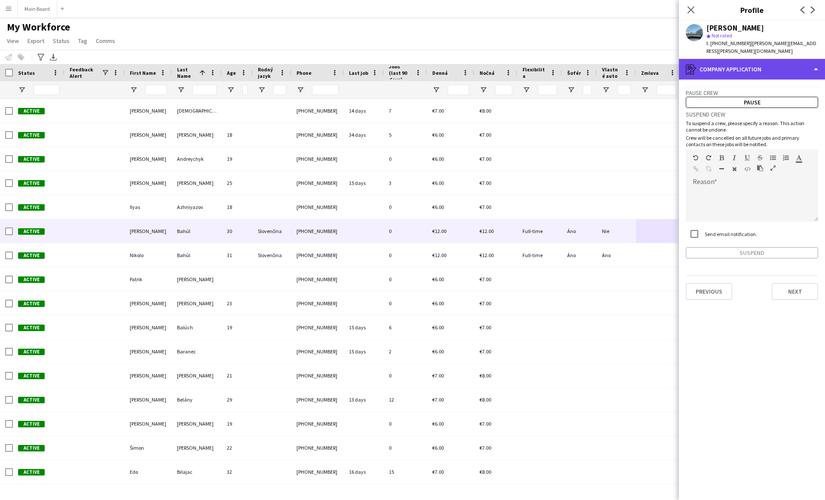
click at [407, 65] on div "register Company application" at bounding box center [752, 69] width 146 height 21
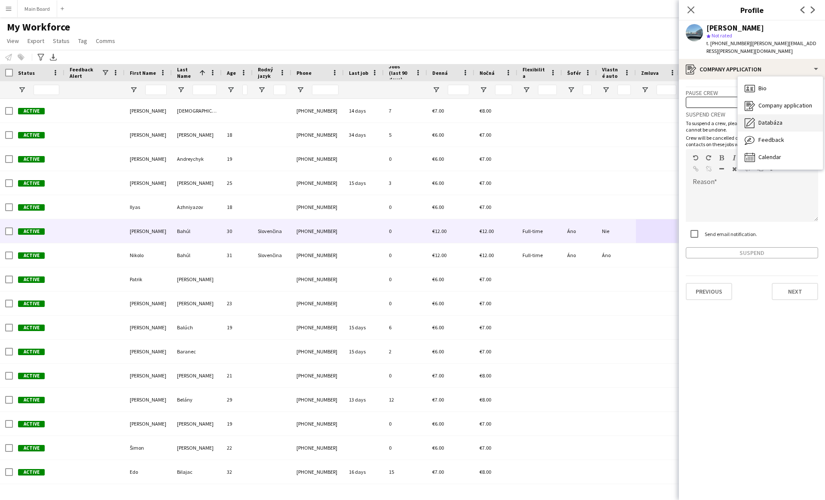
click at [407, 119] on span "Databáza" at bounding box center [770, 123] width 24 height 8
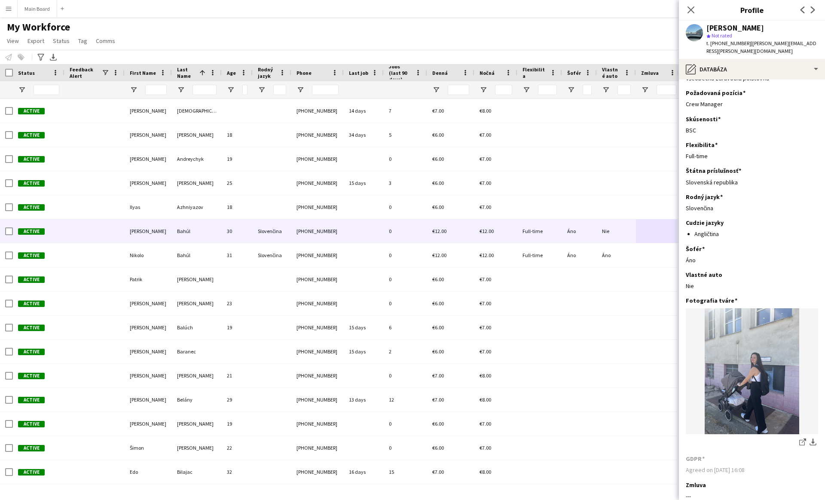
scroll to position [704, 0]
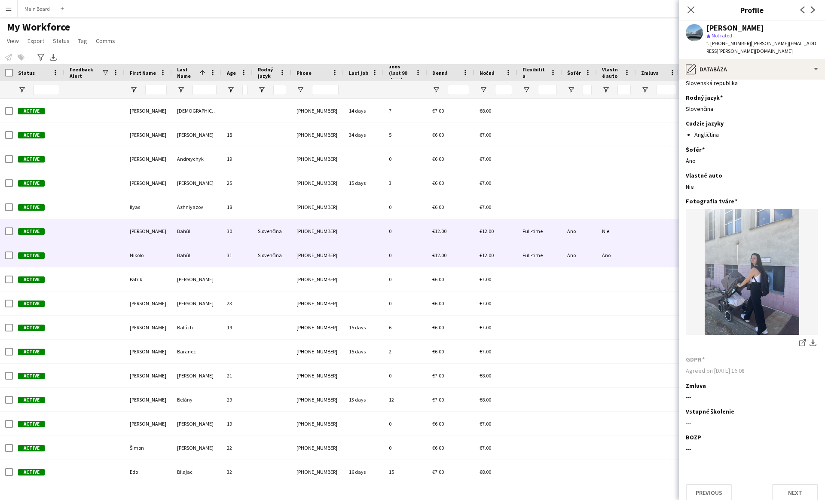
click at [407, 260] on div "Áno" at bounding box center [579, 255] width 35 height 24
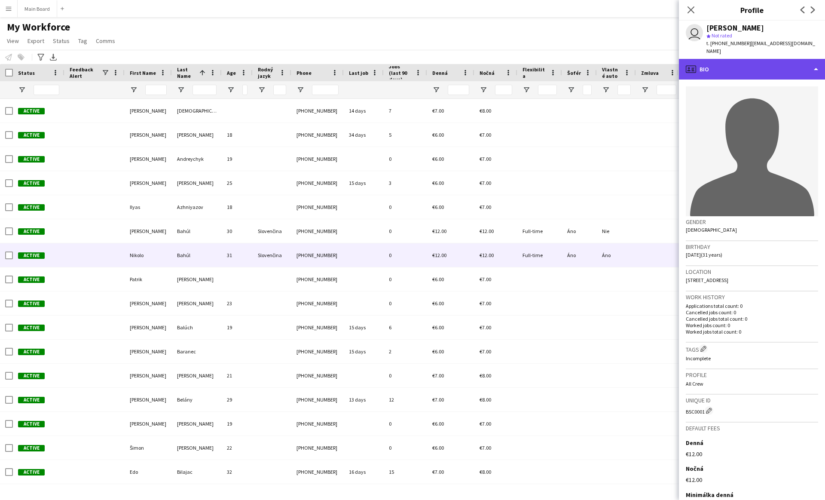
click at [407, 64] on div "profile Bio" at bounding box center [752, 69] width 146 height 21
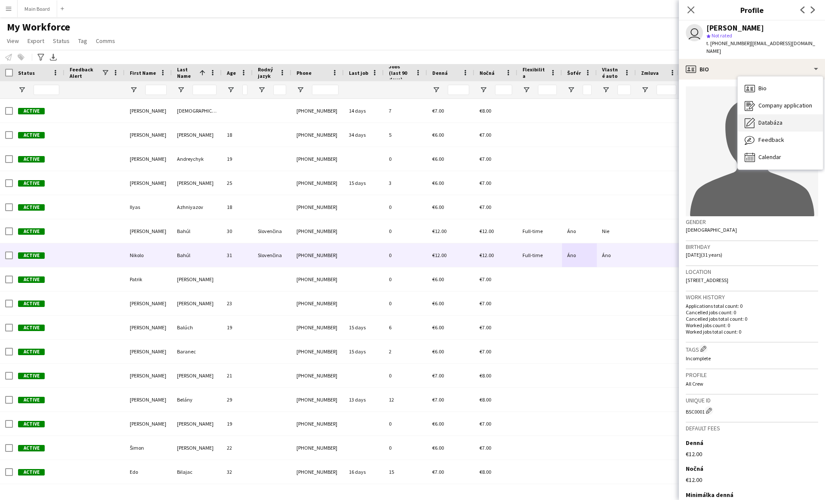
click at [407, 119] on span "Databáza" at bounding box center [770, 123] width 24 height 8
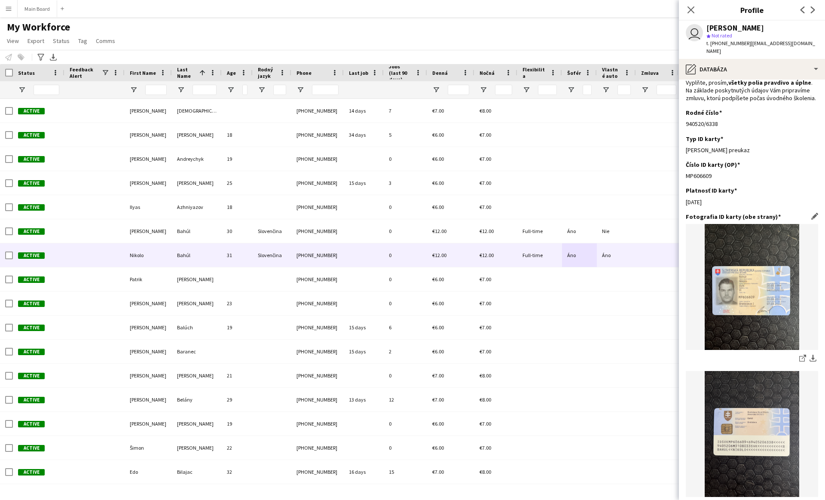
scroll to position [0, 0]
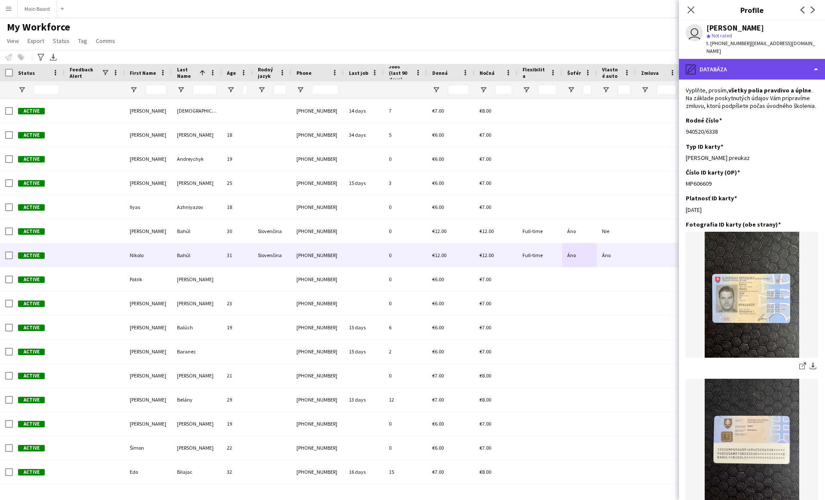
click at [407, 64] on div "pencil4 Databáza" at bounding box center [752, 69] width 146 height 21
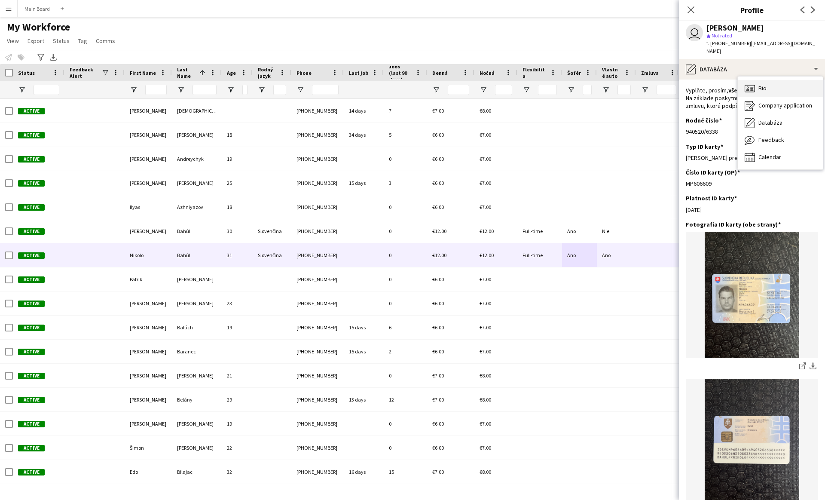
click at [407, 80] on div "Bio Bio" at bounding box center [780, 88] width 85 height 17
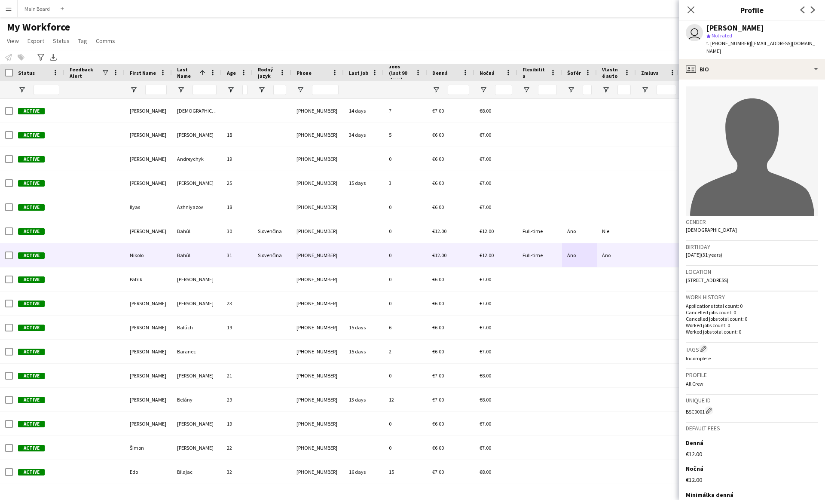
click at [407, 118] on icon at bounding box center [752, 157] width 124 height 119
click at [407, 120] on icon at bounding box center [752, 157] width 124 height 119
click at [407, 61] on div "profile Bio" at bounding box center [752, 69] width 146 height 21
click at [407, 119] on div "Databáza Databáza" at bounding box center [780, 122] width 85 height 17
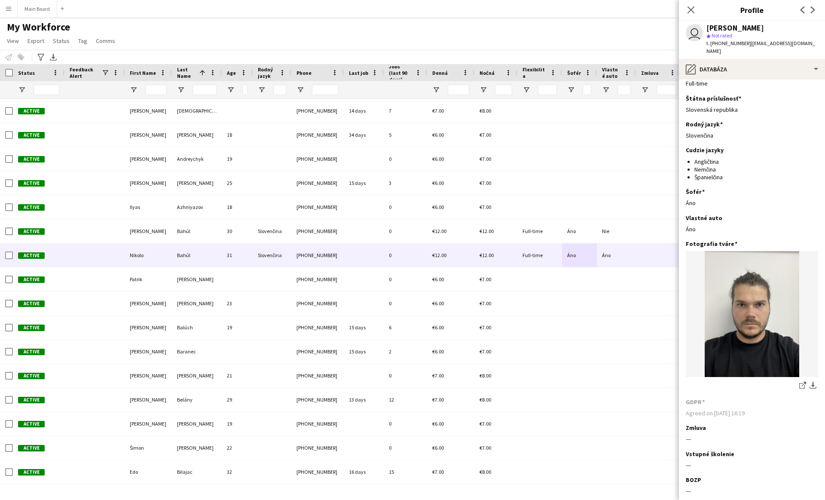
scroll to position [720, 0]
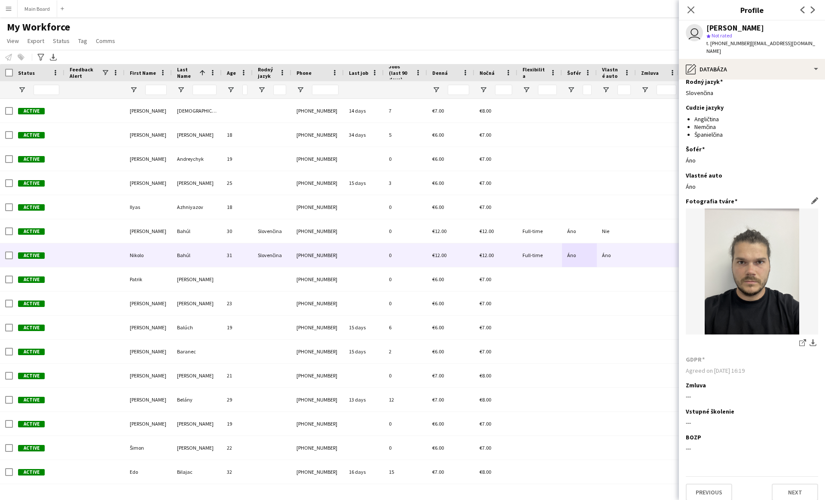
click at [407, 246] on img at bounding box center [752, 271] width 132 height 126
click at [407, 281] on img at bounding box center [752, 271] width 132 height 126
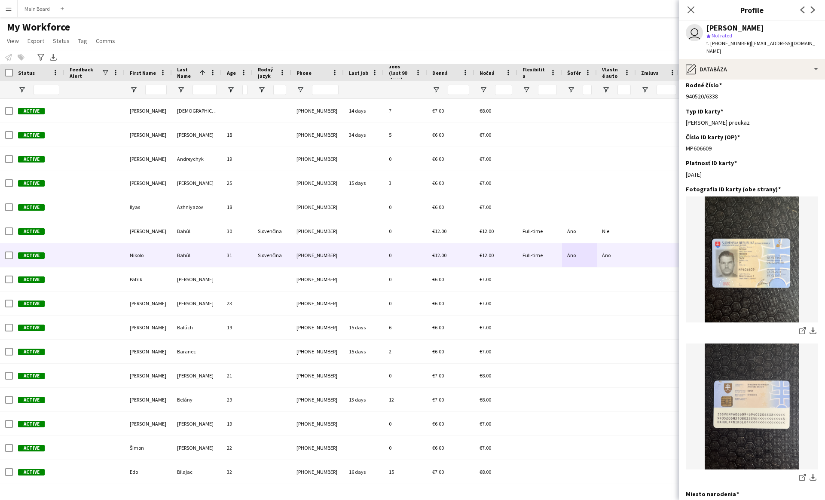
scroll to position [0, 0]
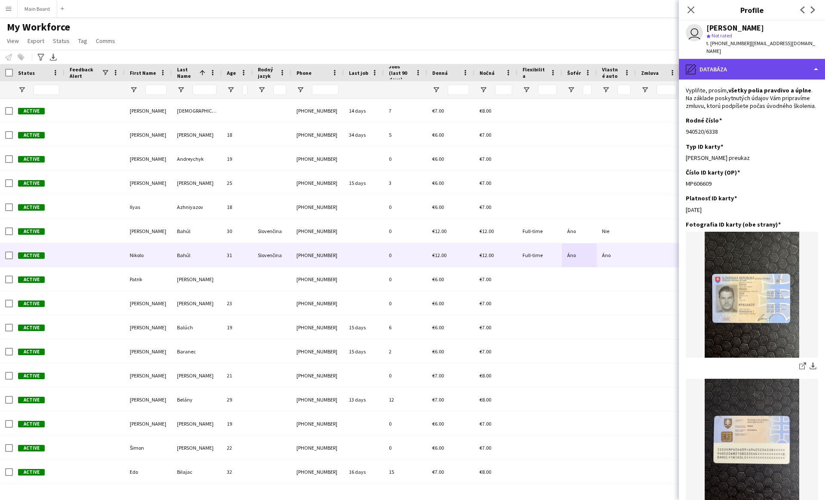
click at [407, 59] on div "pencil4 Databáza" at bounding box center [752, 69] width 146 height 21
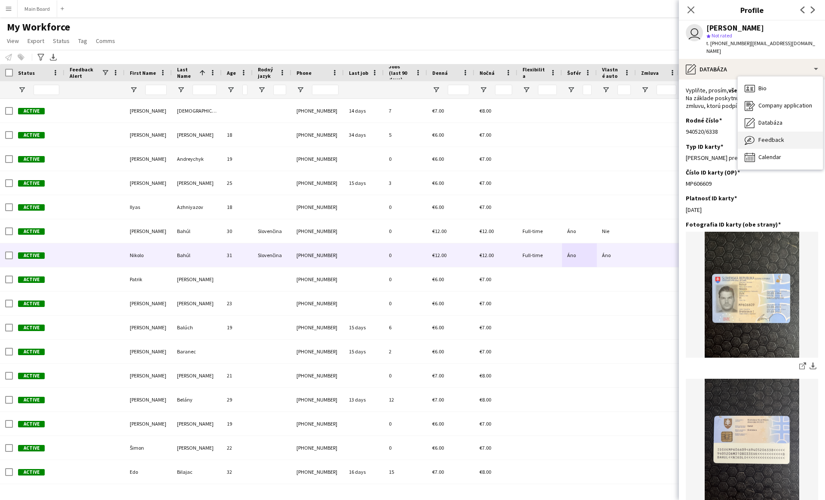
click at [407, 136] on span "Feedback" at bounding box center [771, 140] width 26 height 8
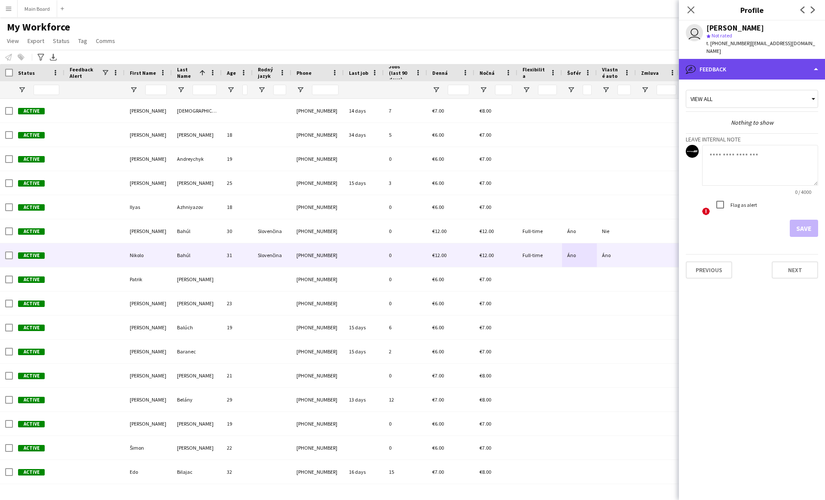
click at [407, 62] on div "bubble-pencil Feedback" at bounding box center [752, 69] width 146 height 21
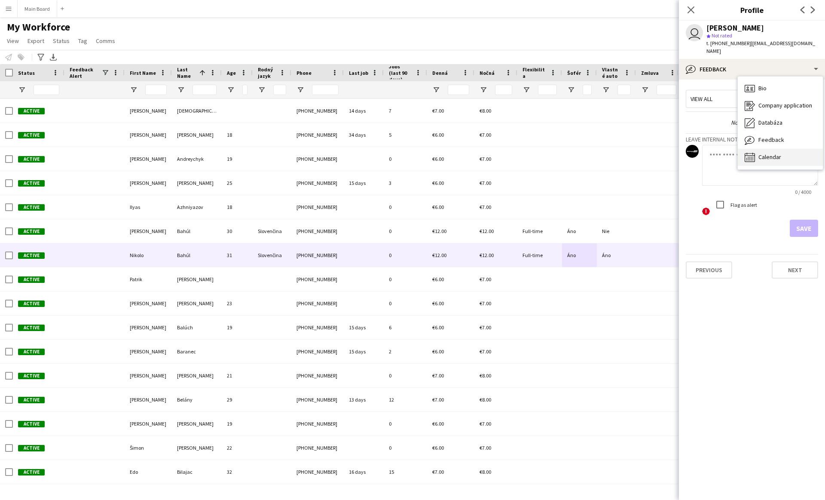
click at [407, 153] on span "Calendar" at bounding box center [769, 157] width 23 height 8
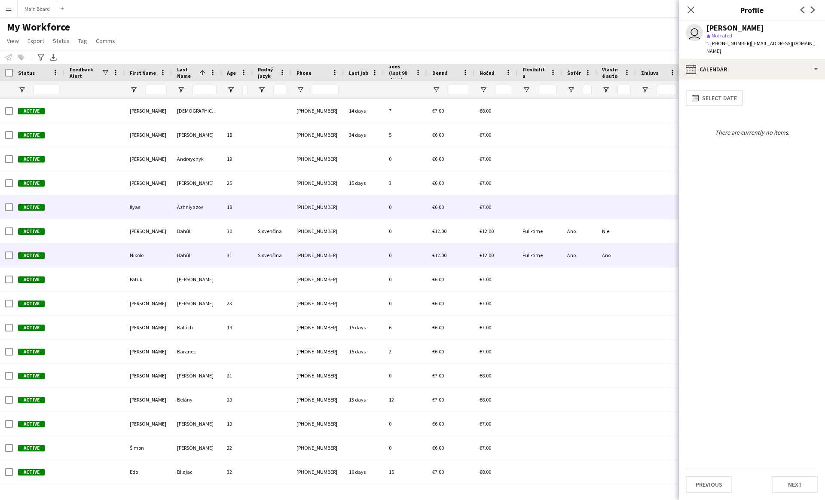
click at [407, 203] on div at bounding box center [539, 207] width 45 height 24
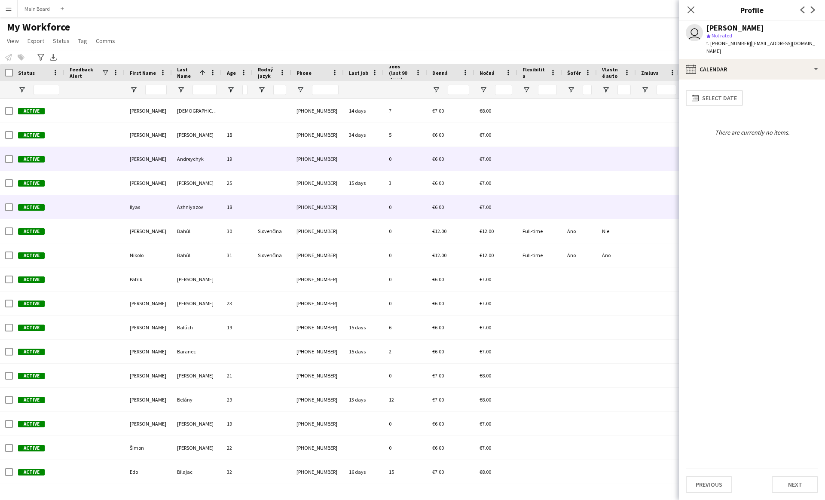
click at [407, 147] on div at bounding box center [539, 159] width 45 height 24
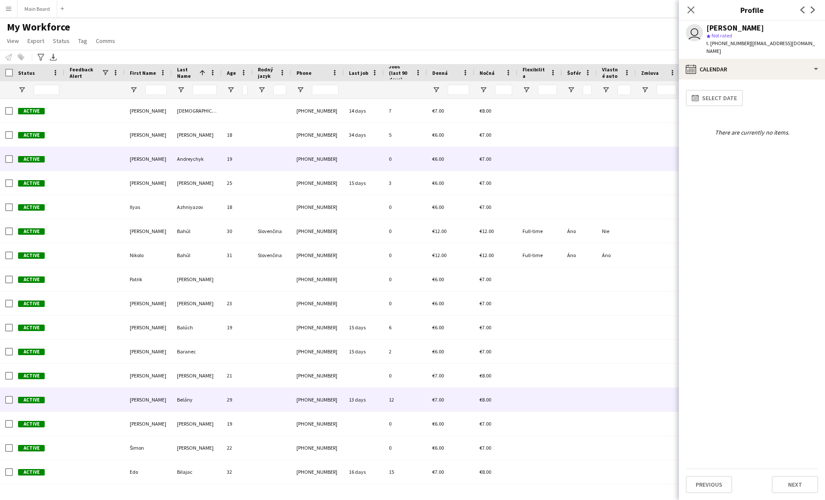
click at [407, 389] on div "€7.00" at bounding box center [450, 400] width 47 height 24
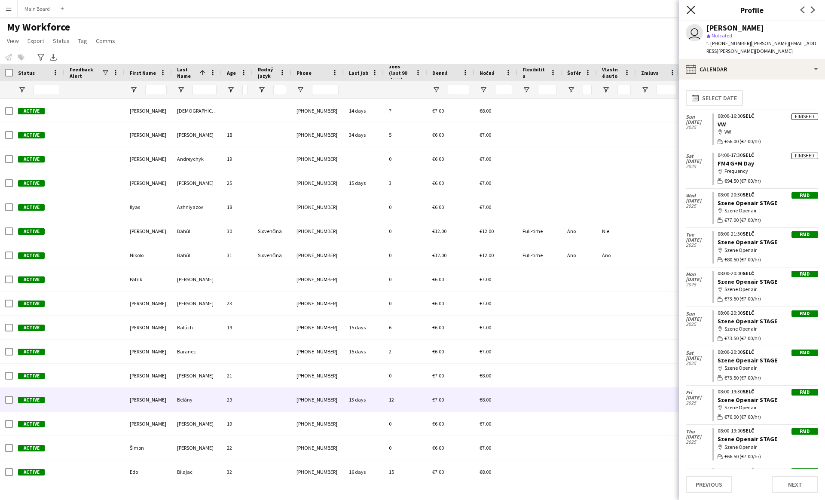
click at [407, 10] on icon at bounding box center [691, 10] width 8 height 8
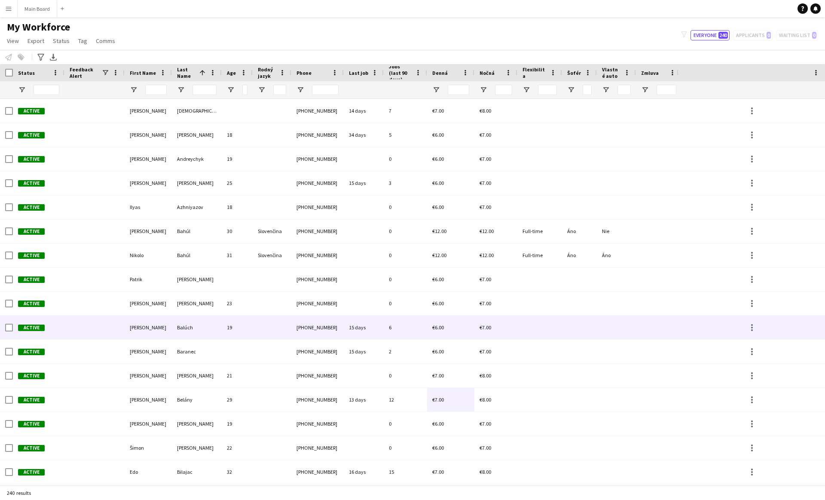
click at [407, 330] on div at bounding box center [659, 327] width 46 height 24
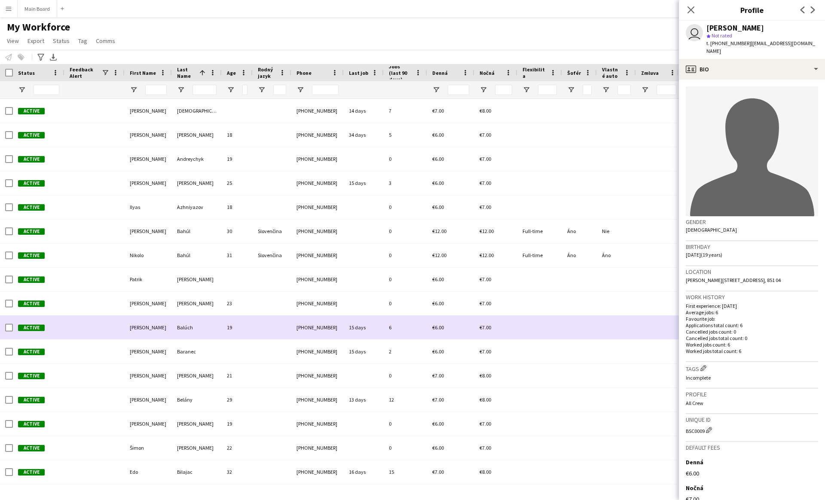
click at [407, 319] on div at bounding box center [659, 327] width 46 height 24
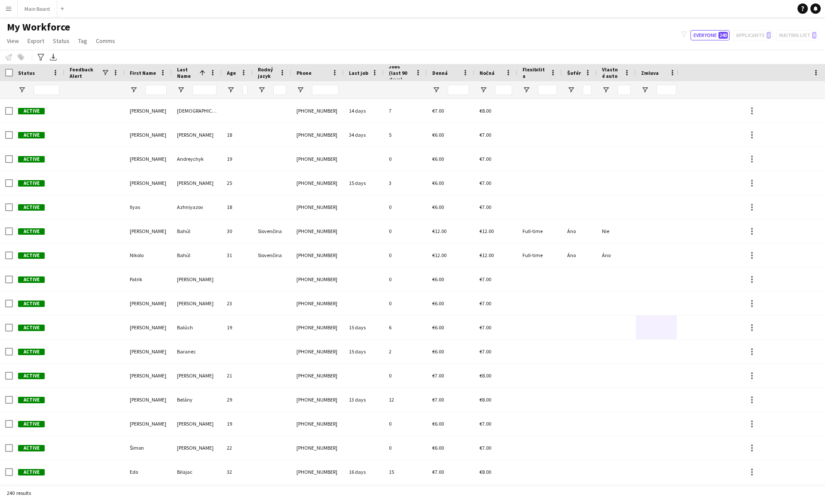
click at [9, 9] on app-icon "Menu" at bounding box center [8, 8] width 7 height 7
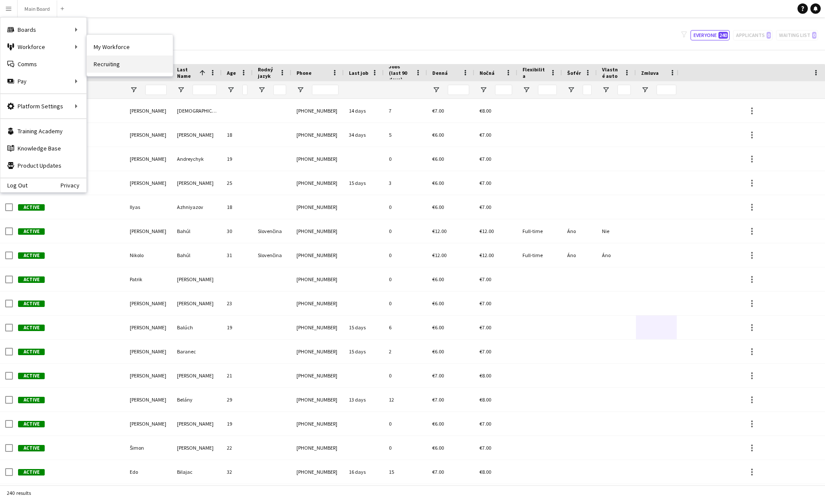
click at [95, 58] on link "Recruiting" at bounding box center [130, 63] width 86 height 17
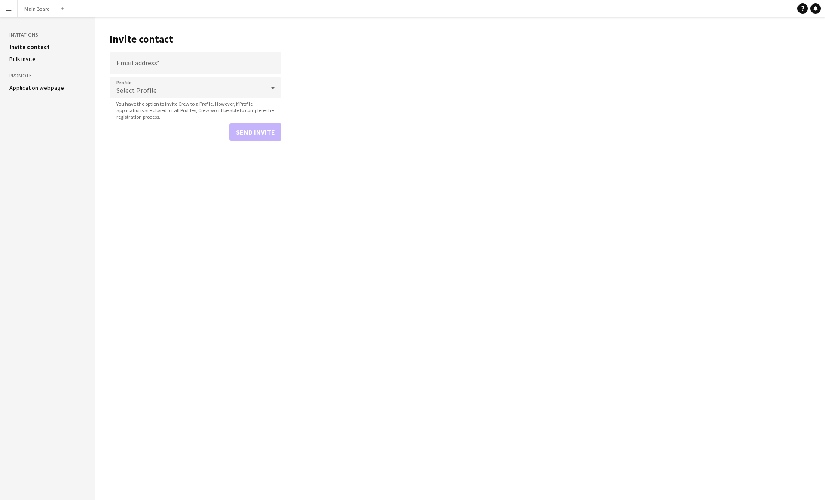
click at [33, 60] on link "Bulk invite" at bounding box center [22, 59] width 26 height 8
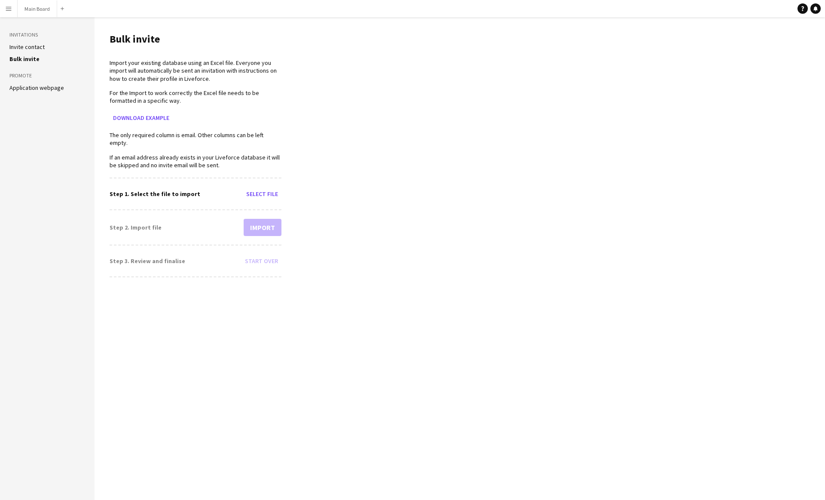
click at [29, 85] on link "Application webpage" at bounding box center [36, 88] width 55 height 8
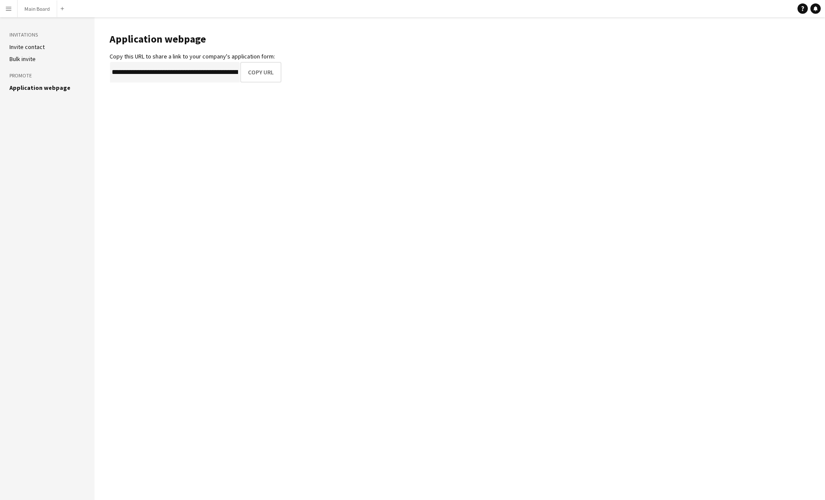
click at [12, 5] on app-icon "Menu" at bounding box center [8, 8] width 7 height 7
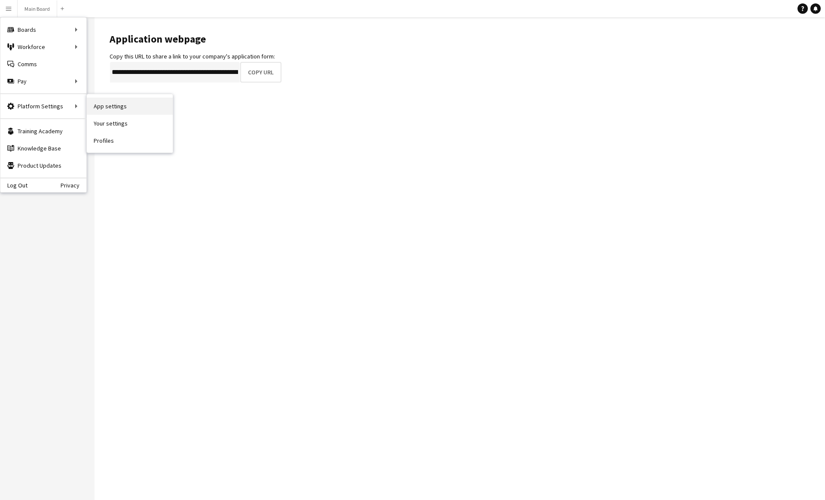
click at [95, 106] on link "App settings" at bounding box center [130, 106] width 86 height 17
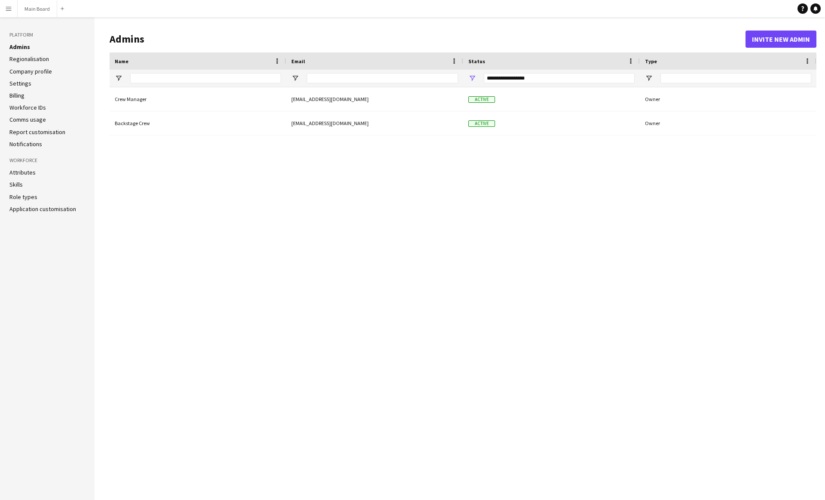
click at [46, 211] on link "Application customisation" at bounding box center [42, 209] width 67 height 8
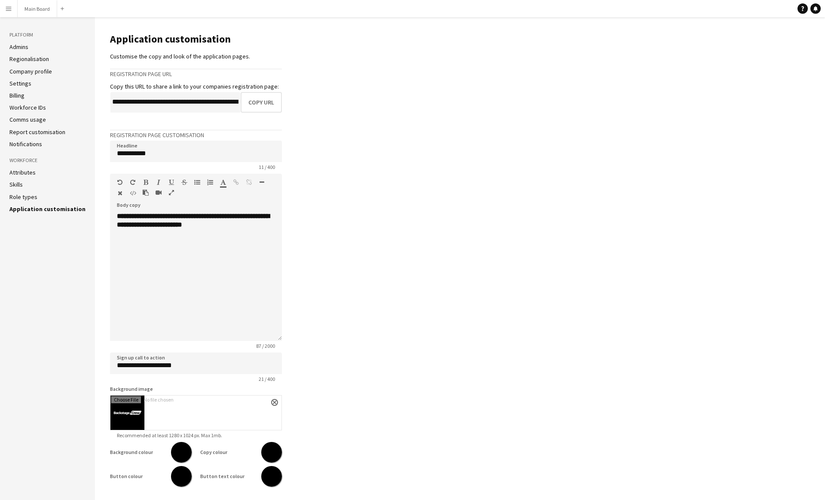
click at [8, 15] on button "Menu" at bounding box center [8, 8] width 17 height 17
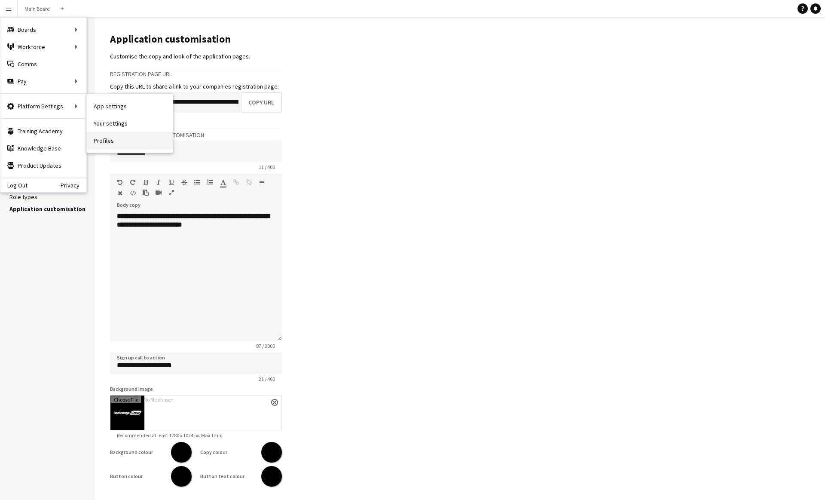
click at [105, 139] on link "Profiles" at bounding box center [130, 140] width 86 height 17
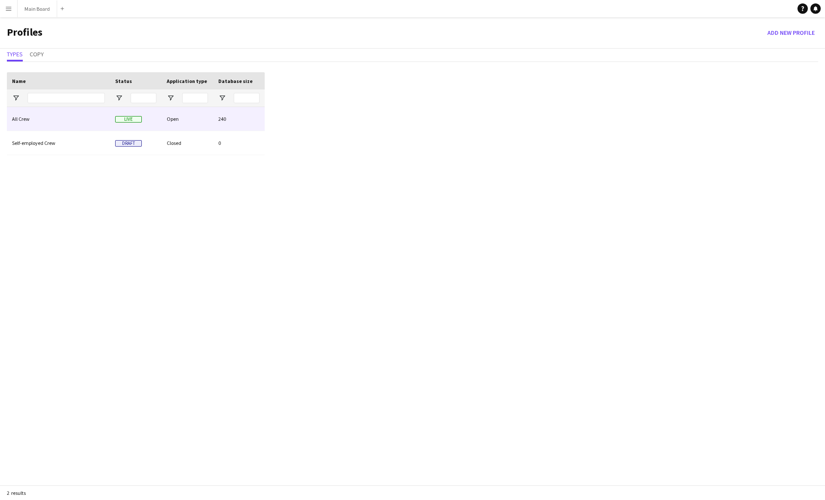
click at [37, 125] on div "All Crew" at bounding box center [58, 119] width 103 height 24
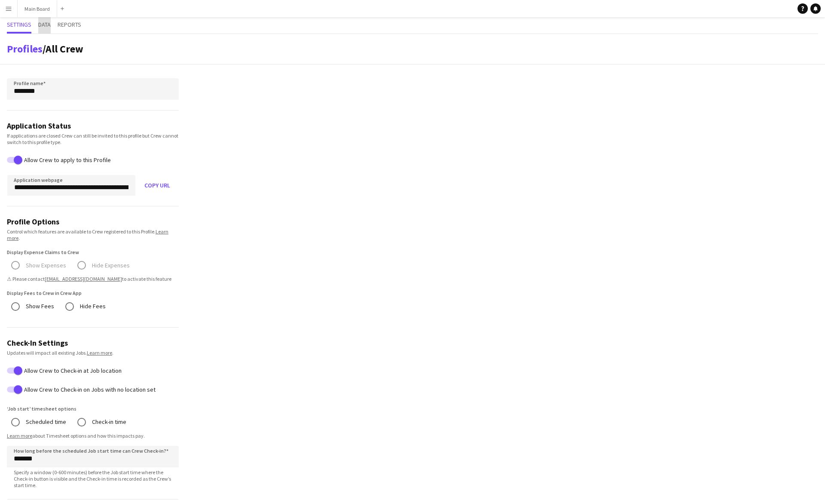
click at [47, 25] on span "Data" at bounding box center [44, 24] width 12 height 6
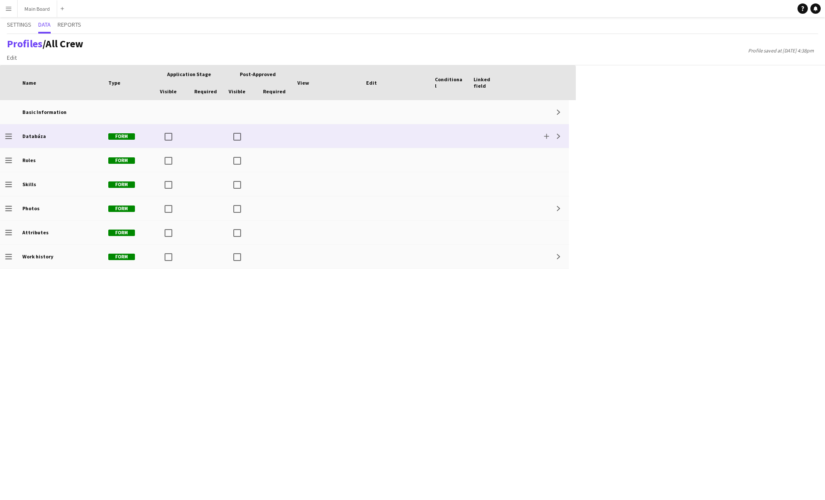
click at [337, 126] on div at bounding box center [326, 136] width 69 height 24
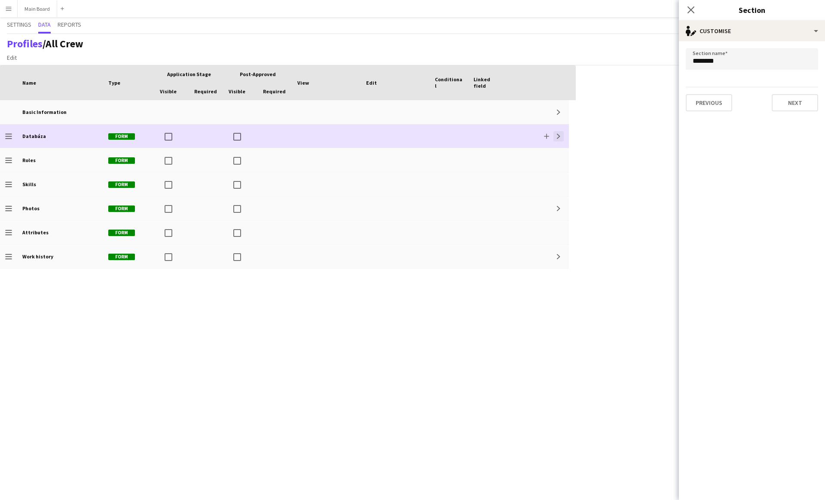
click at [407, 140] on button "Expand" at bounding box center [558, 136] width 10 height 10
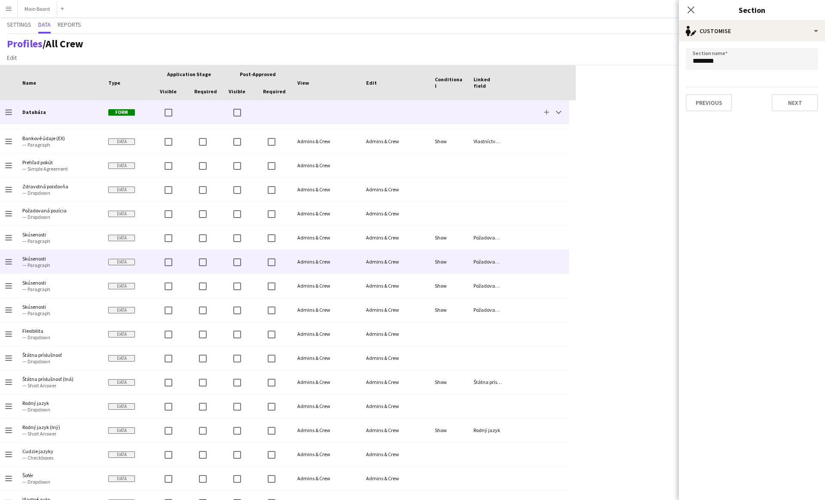
scroll to position [428, 0]
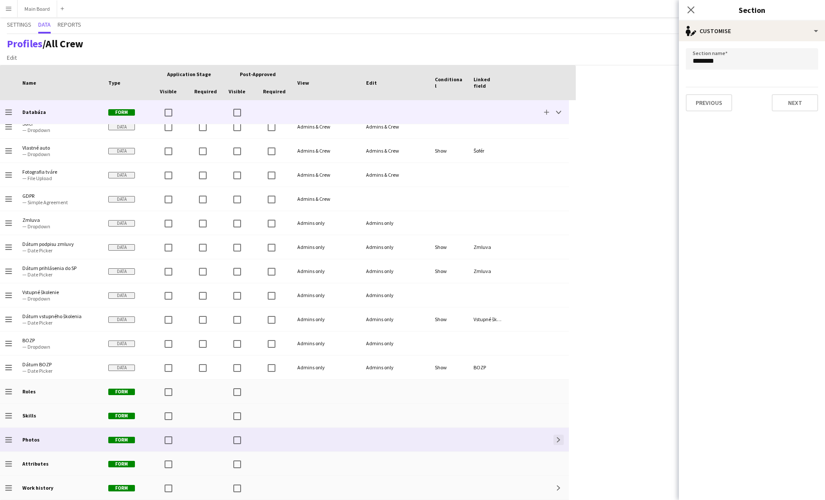
click at [407, 409] on app-icon "Expand" at bounding box center [558, 439] width 5 height 5
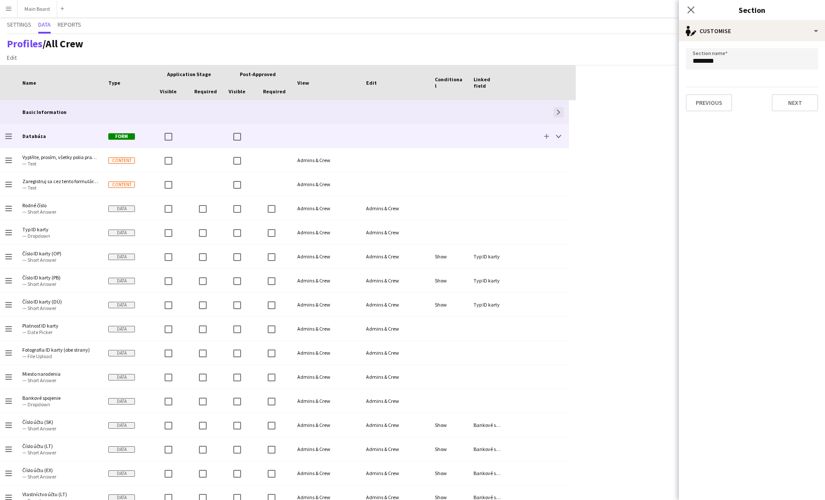
click at [407, 111] on button "Expand" at bounding box center [558, 112] width 10 height 10
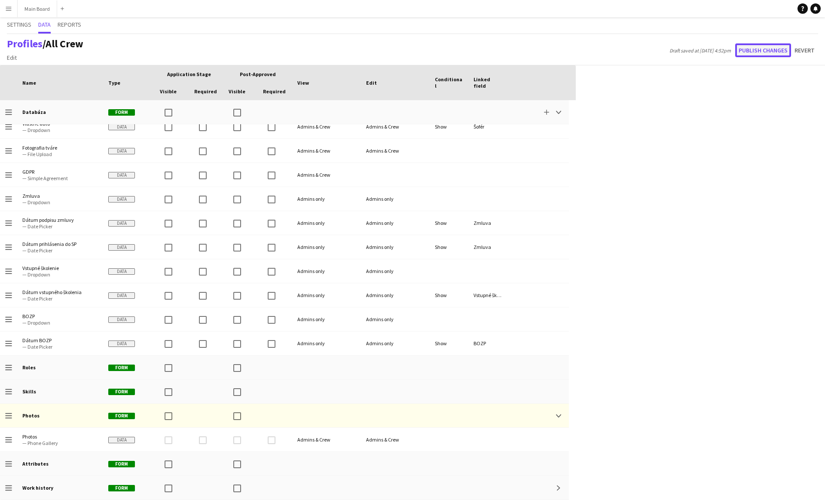
click at [407, 53] on button "Publish changes" at bounding box center [763, 50] width 56 height 14
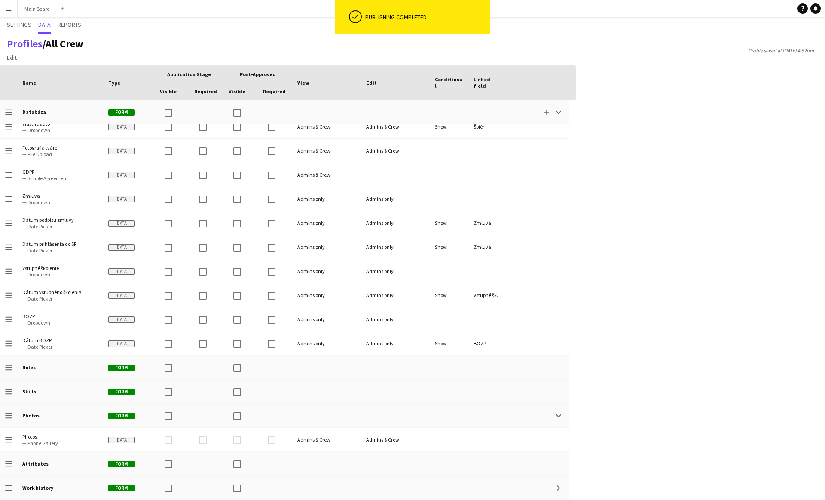
click at [407, 130] on div "Press SPACE to select this row. Drag here to set row groups Drag here to set co…" at bounding box center [412, 282] width 825 height 434
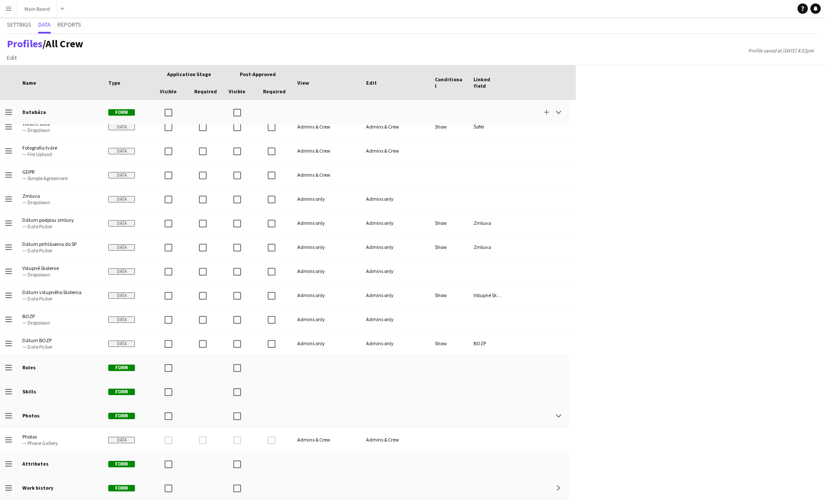
click at [7, 10] on app-icon "Menu" at bounding box center [8, 8] width 7 height 7
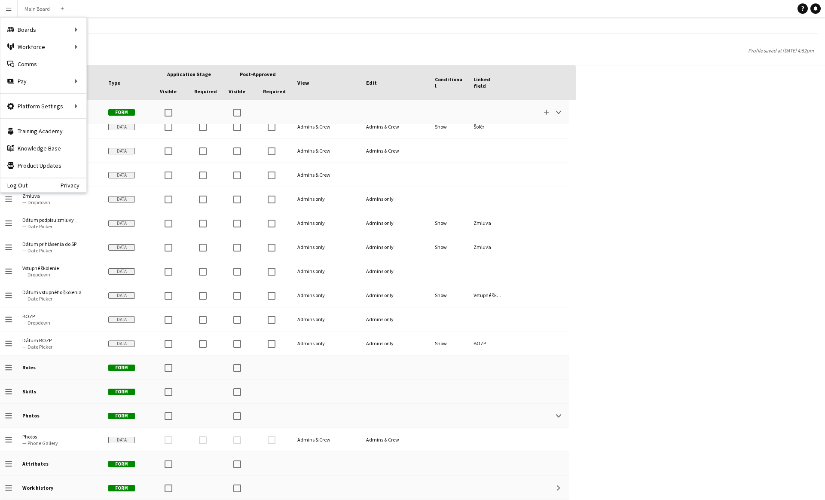
click at [407, 192] on div "Press SPACE to select this row. Drag here to set row groups Drag here to set co…" at bounding box center [412, 282] width 825 height 434
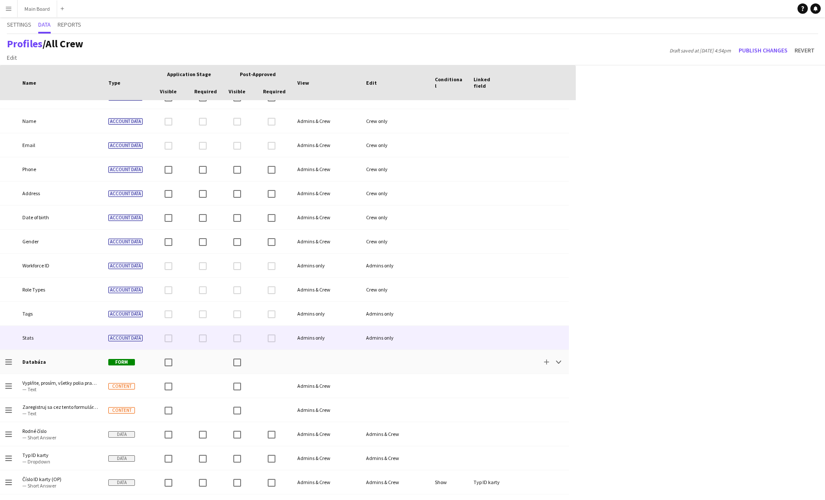
scroll to position [0, 0]
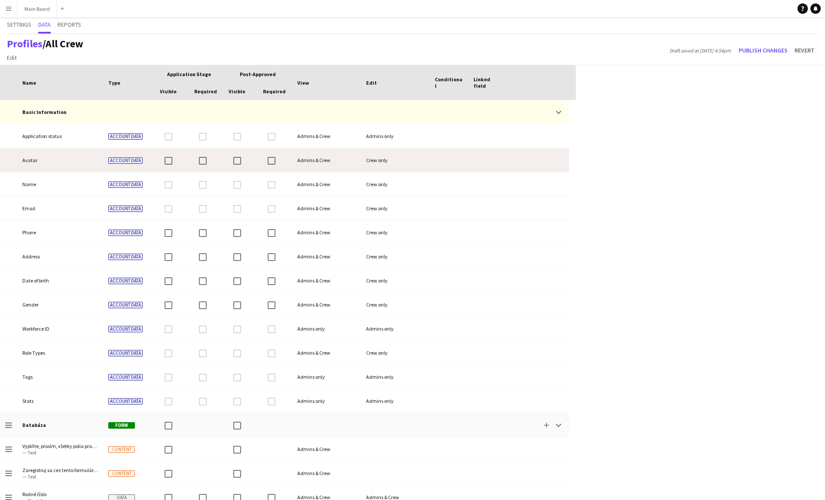
click at [407, 165] on div at bounding box center [487, 160] width 39 height 24
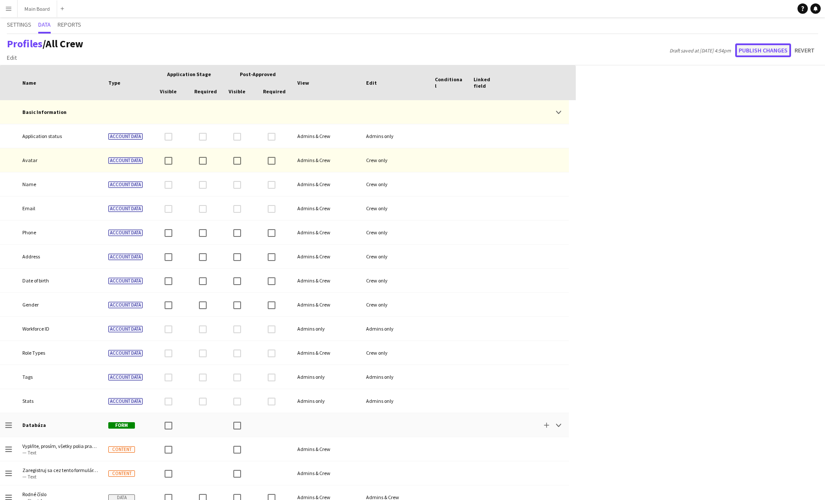
click at [407, 52] on button "Publish changes" at bounding box center [763, 50] width 56 height 14
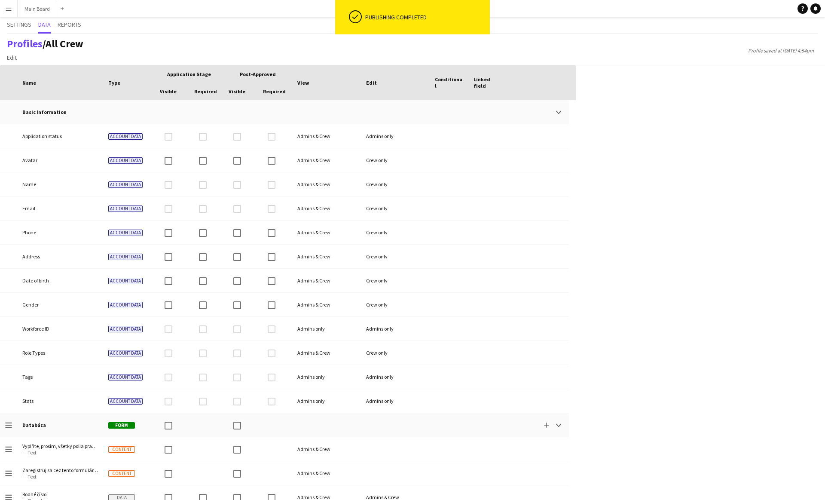
click at [407, 170] on div "Press SPACE to select this row Drag here to set row groups Drag here to set col…" at bounding box center [412, 282] width 825 height 434
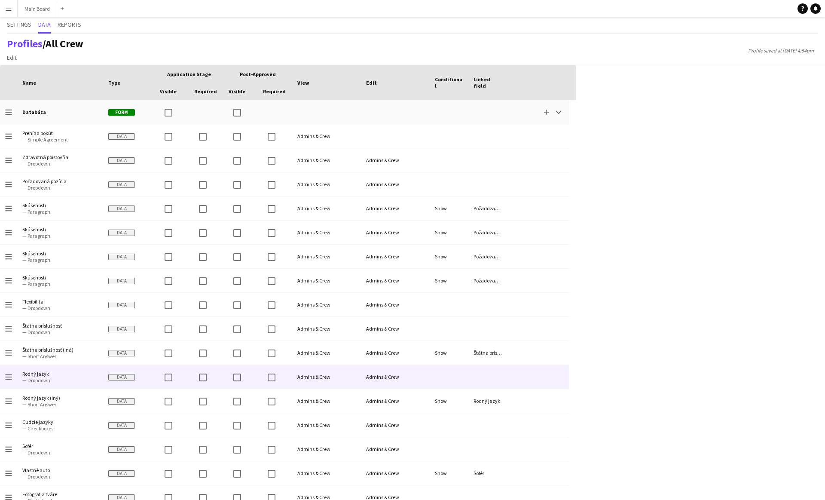
scroll to position [795, 0]
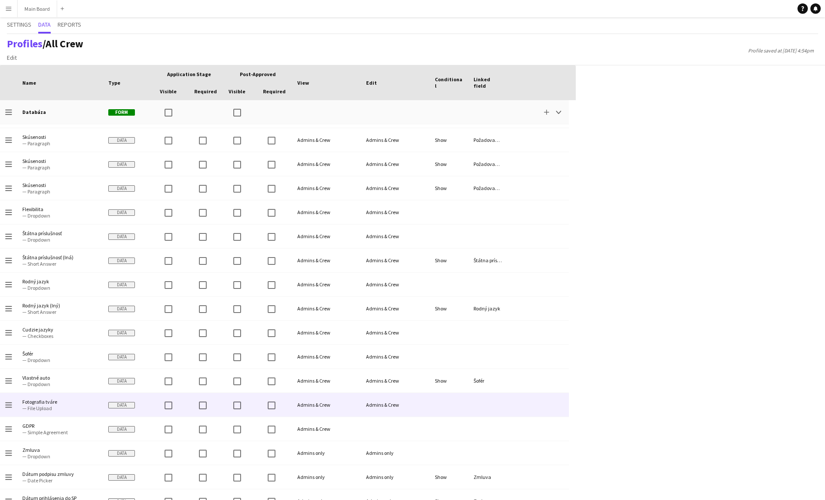
click at [54, 399] on span "Fotografia tváre" at bounding box center [60, 401] width 76 height 6
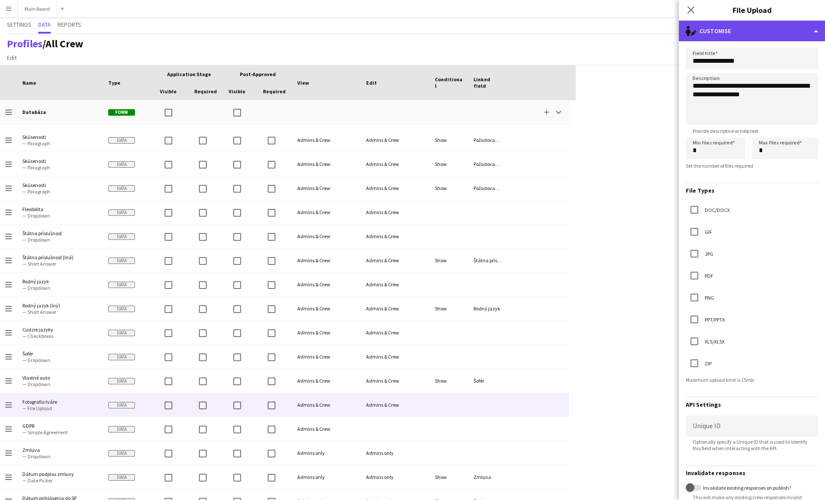
click at [407, 31] on div "single-neutral-actions-edit-1 Customise" at bounding box center [752, 31] width 146 height 21
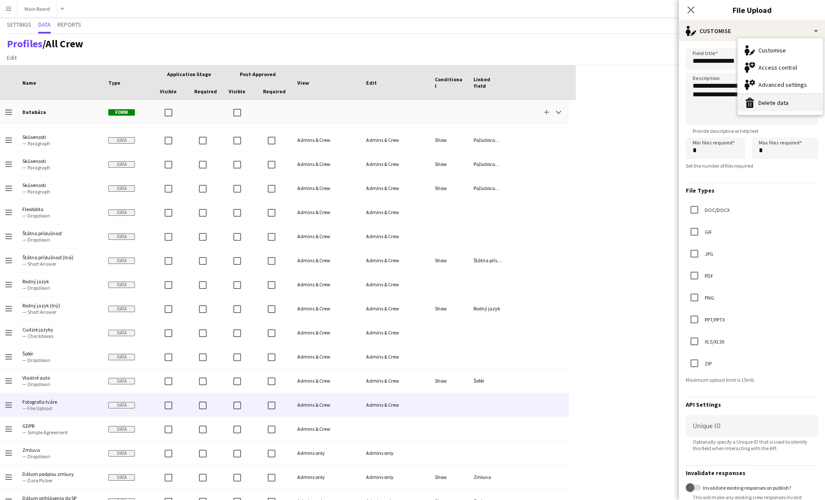
click at [407, 100] on button "Delete data Delete data" at bounding box center [780, 102] width 85 height 17
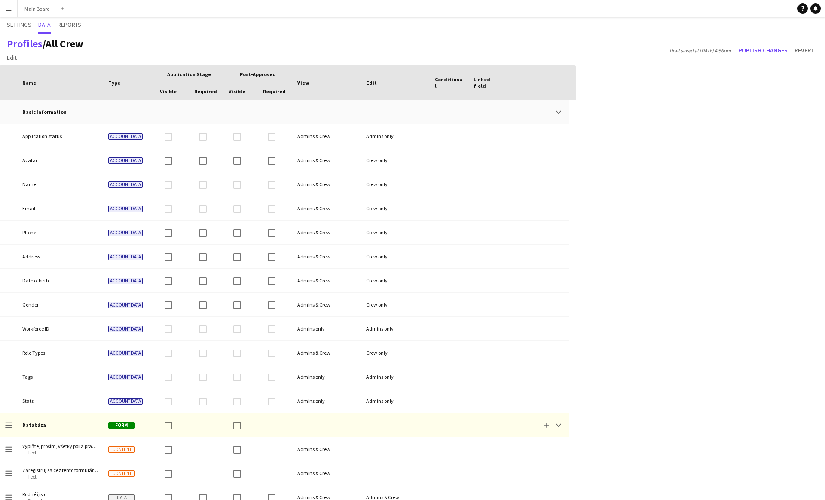
click at [407, 184] on div "Press SPACE to select this row Drag here to set row groups Drag here to set col…" at bounding box center [412, 282] width 825 height 434
click at [407, 52] on button "Publish changes" at bounding box center [763, 50] width 56 height 14
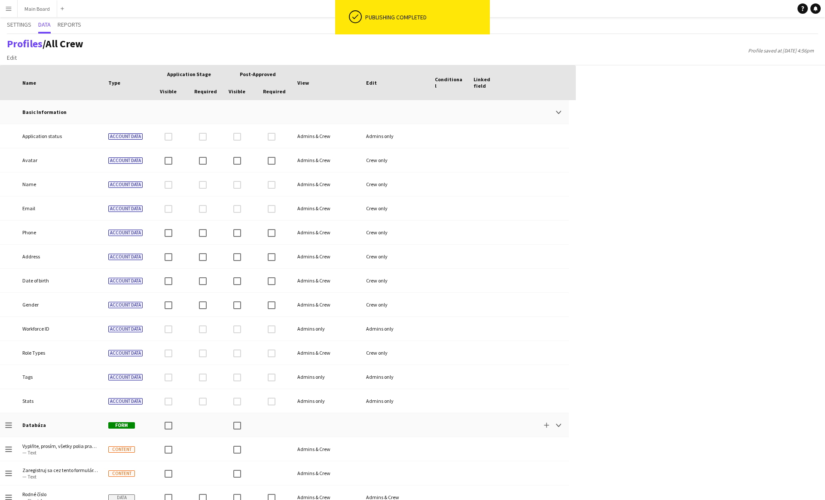
click at [7, 11] on app-icon "Menu" at bounding box center [8, 8] width 7 height 7
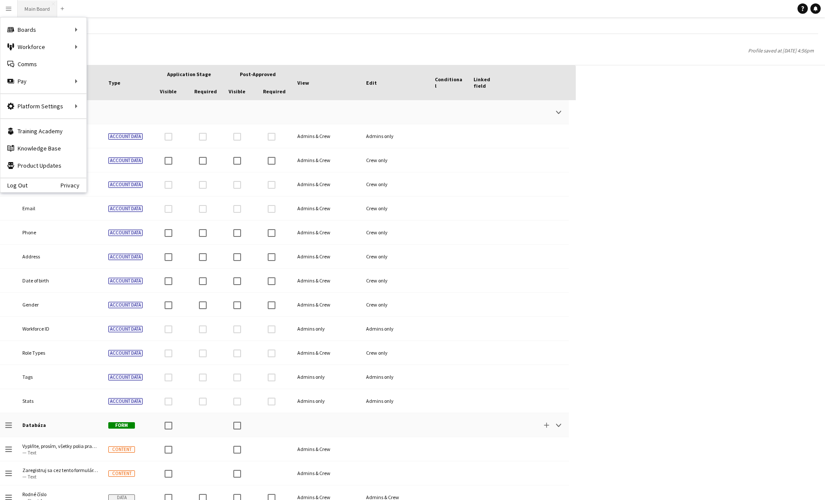
click at [27, 14] on button "Main Board Close" at bounding box center [38, 8] width 40 height 17
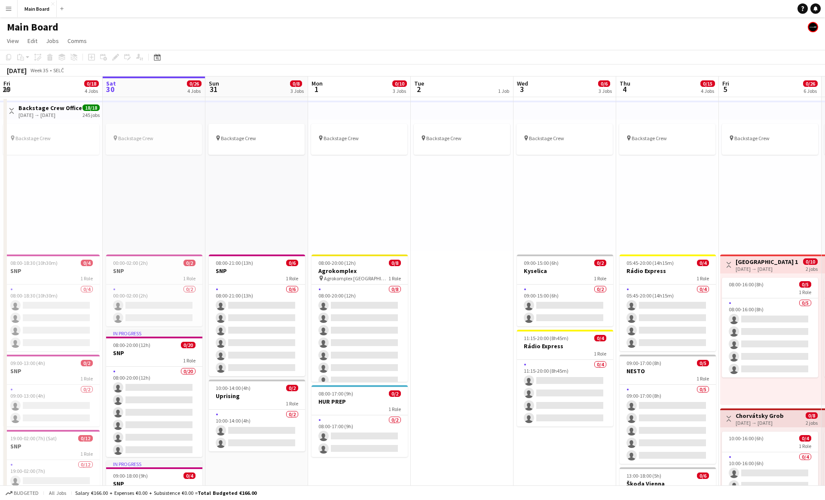
click at [7, 13] on button "Menu" at bounding box center [8, 8] width 17 height 17
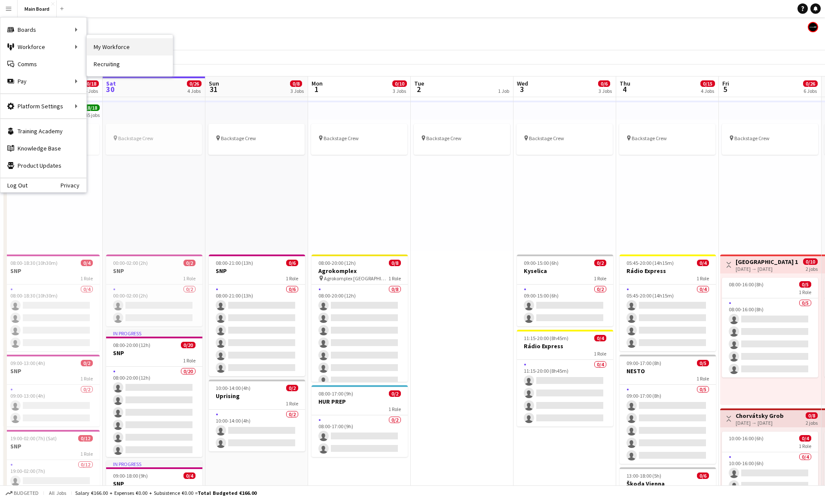
click at [104, 47] on link "My Workforce" at bounding box center [130, 46] width 86 height 17
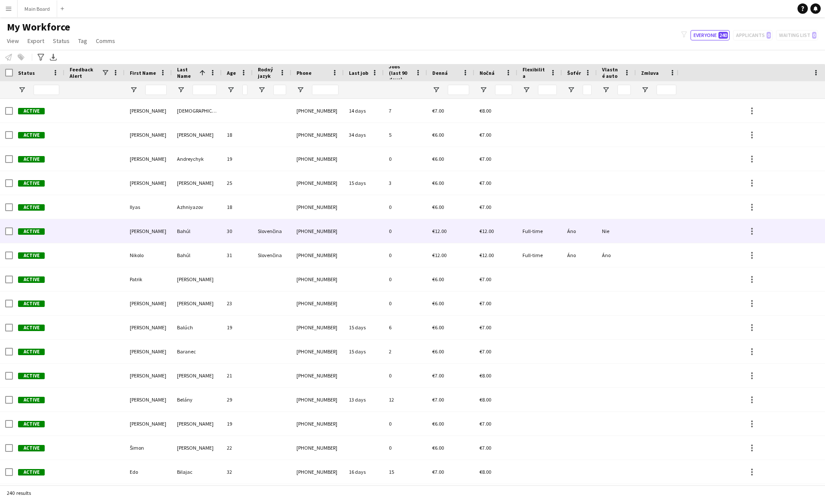
click at [382, 241] on div at bounding box center [364, 231] width 40 height 24
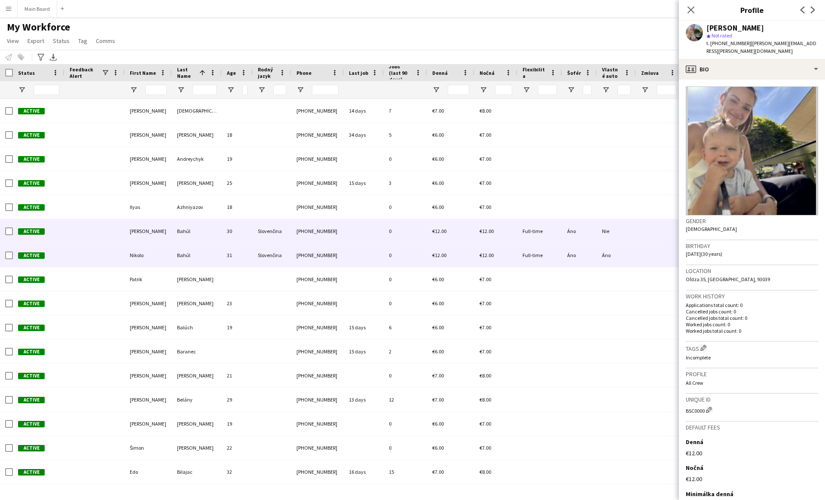
click at [372, 254] on div at bounding box center [364, 255] width 40 height 24
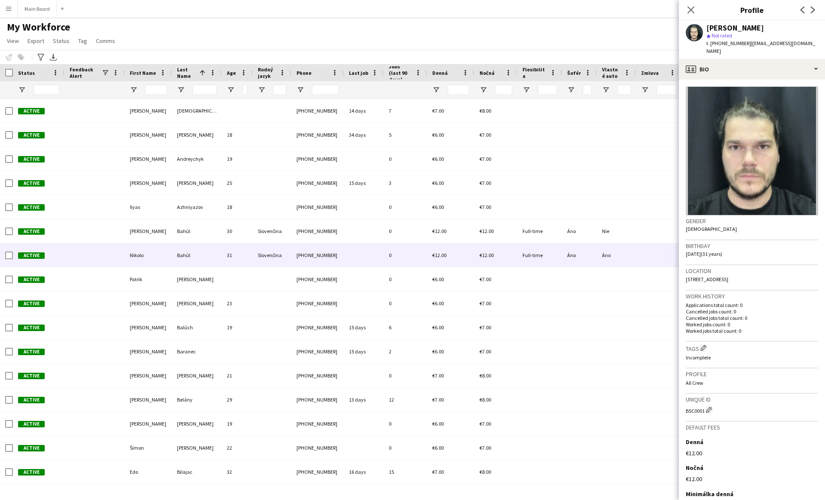
click at [407, 109] on img at bounding box center [752, 150] width 132 height 129
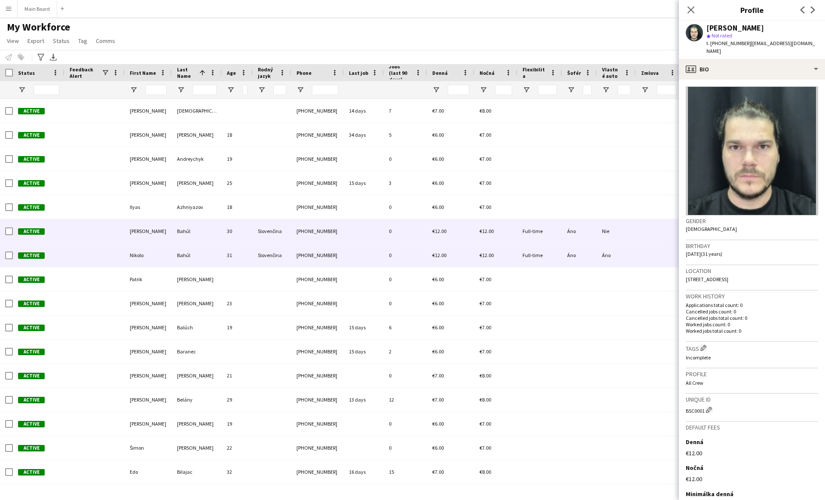
click at [381, 234] on div at bounding box center [364, 231] width 40 height 24
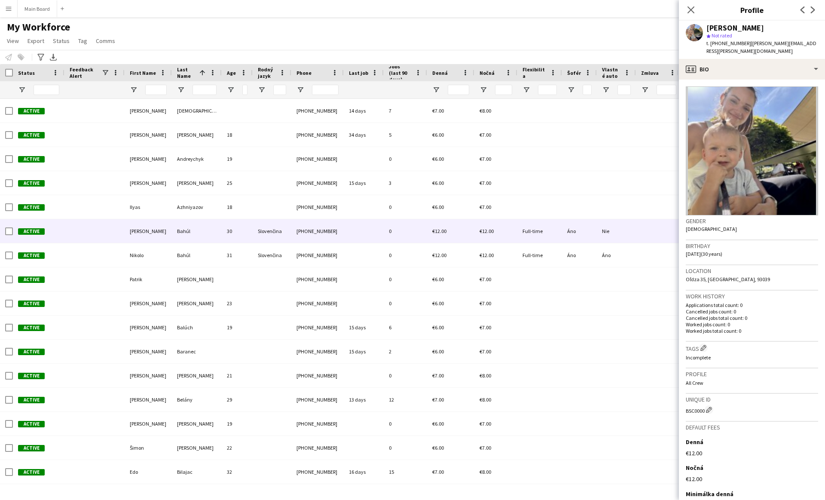
click at [407, 150] on img at bounding box center [752, 150] width 132 height 129
click at [407, 171] on img at bounding box center [752, 150] width 132 height 129
click at [407, 67] on div "profile Bio" at bounding box center [752, 69] width 146 height 21
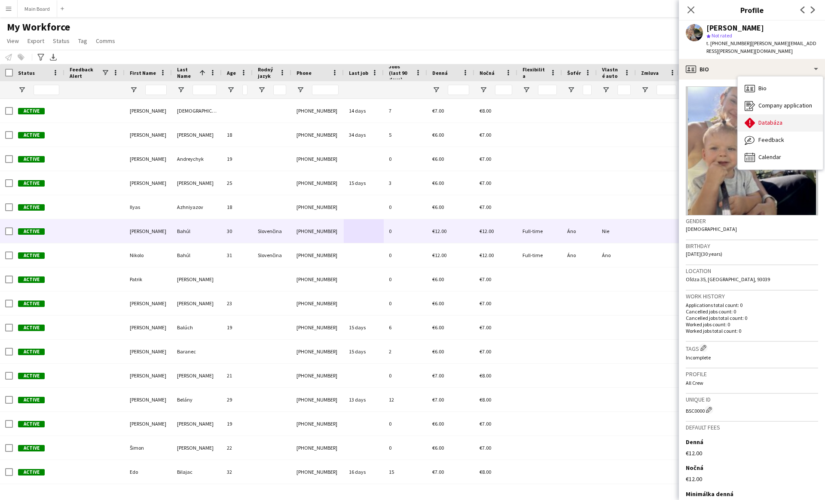
click at [407, 119] on span "Databáza" at bounding box center [770, 123] width 24 height 8
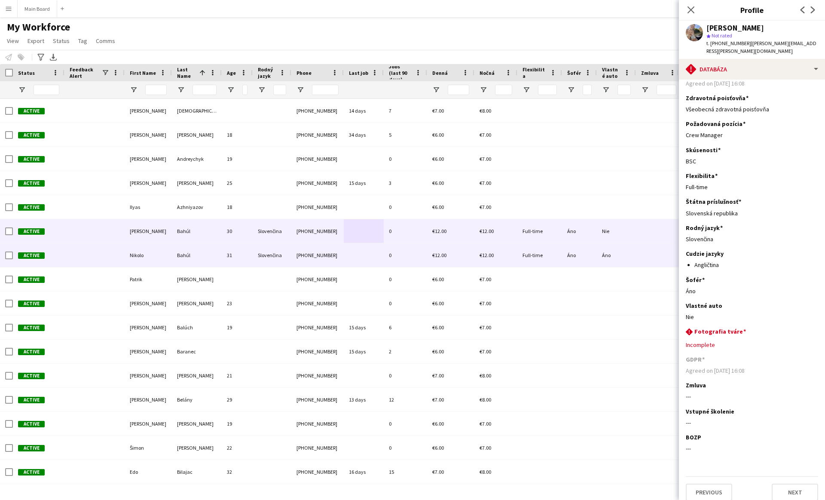
click at [407, 248] on div "Áno" at bounding box center [579, 255] width 35 height 24
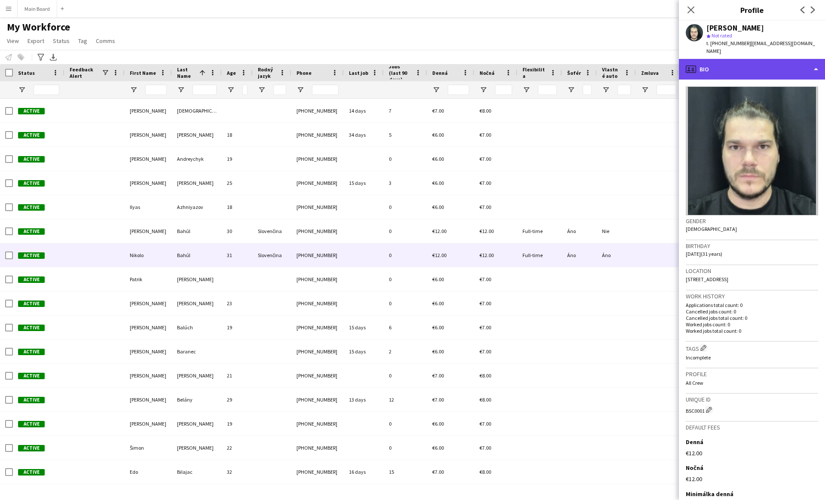
click at [407, 59] on div "profile Bio" at bounding box center [752, 69] width 146 height 21
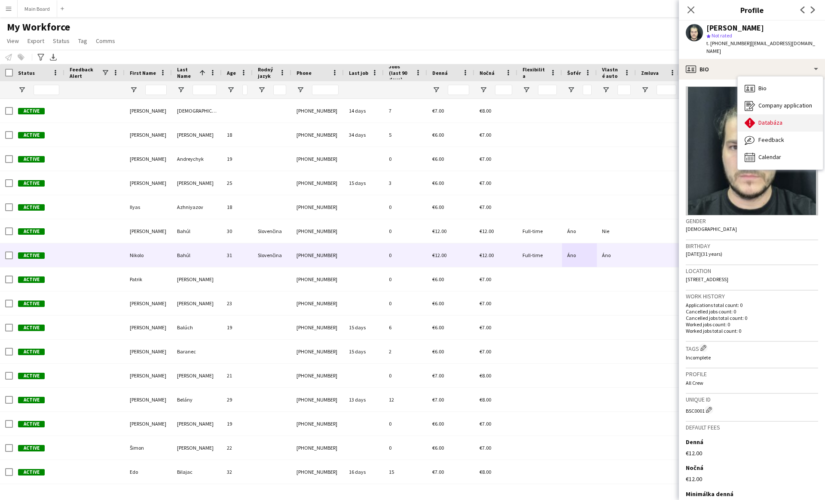
click at [407, 119] on span "Databáza" at bounding box center [770, 123] width 24 height 8
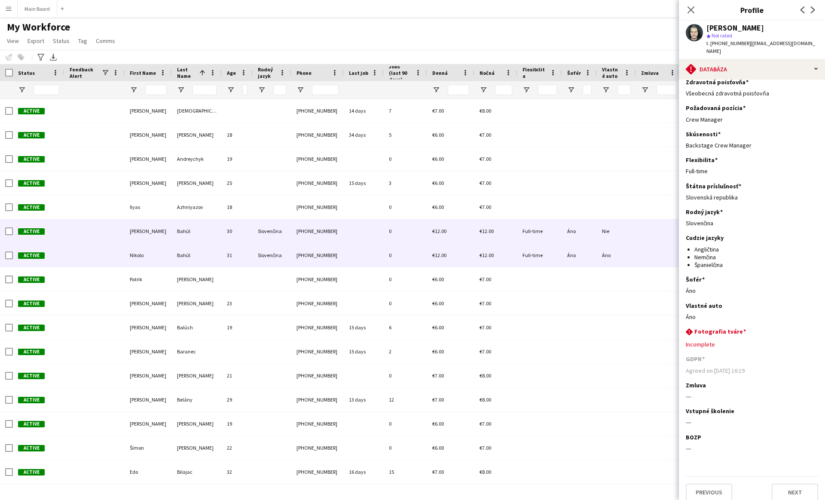
click at [407, 223] on div "Nie" at bounding box center [616, 231] width 39 height 24
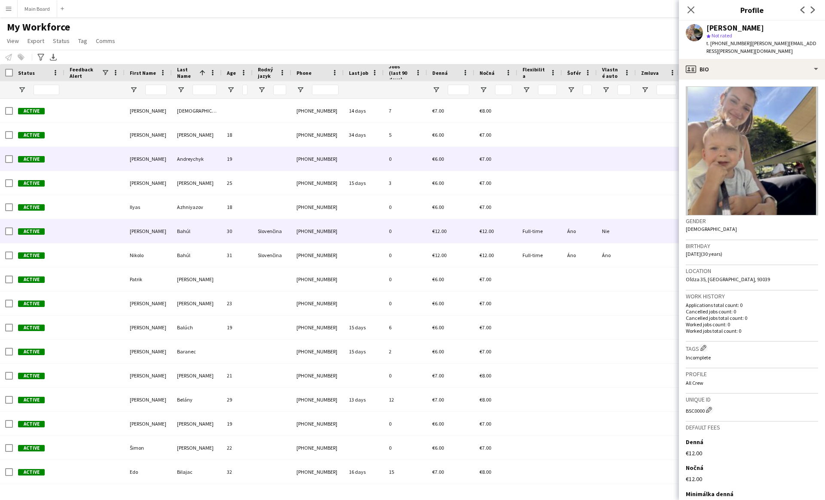
click at [407, 153] on div at bounding box center [579, 159] width 35 height 24
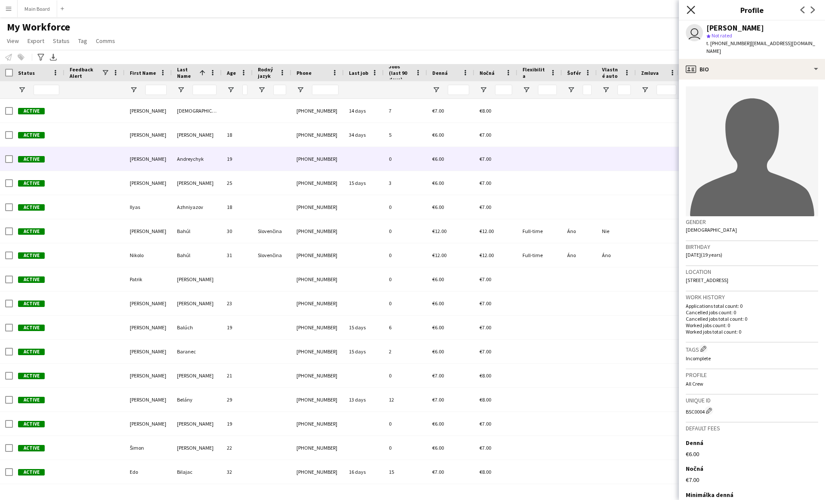
click at [407, 6] on icon "Close pop-in" at bounding box center [691, 10] width 8 height 8
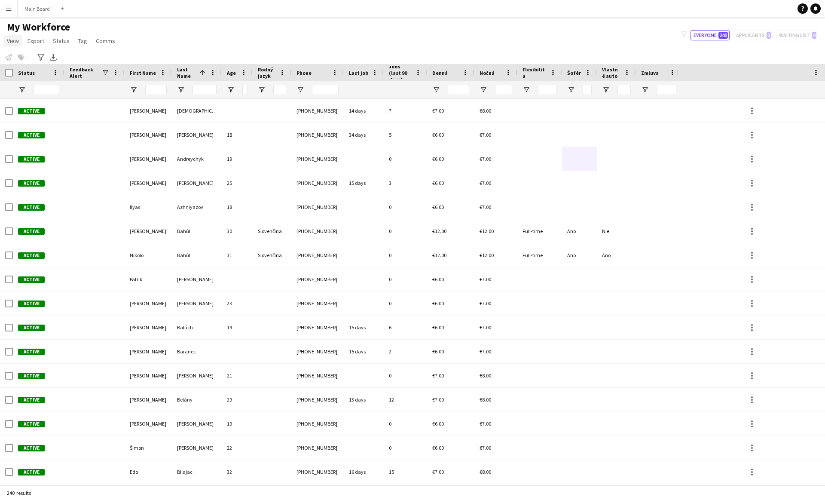
click at [15, 44] on span "View" at bounding box center [13, 41] width 12 height 8
click at [34, 86] on span "Customise view" at bounding box center [31, 85] width 41 height 8
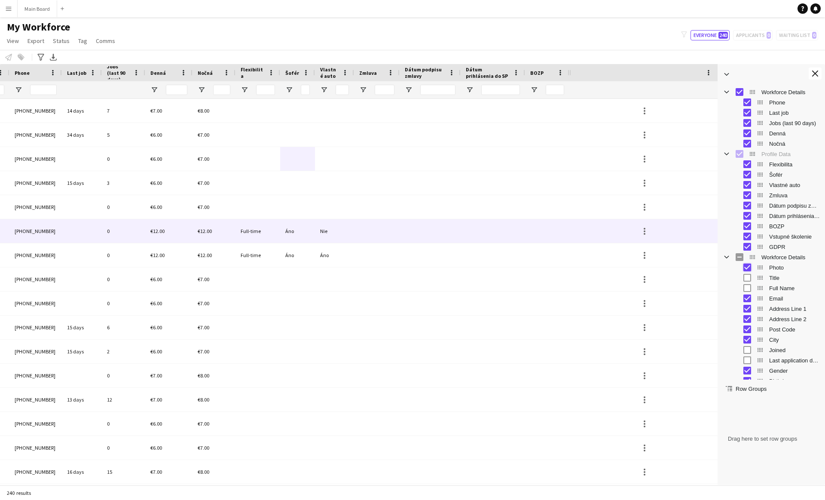
scroll to position [0, 442]
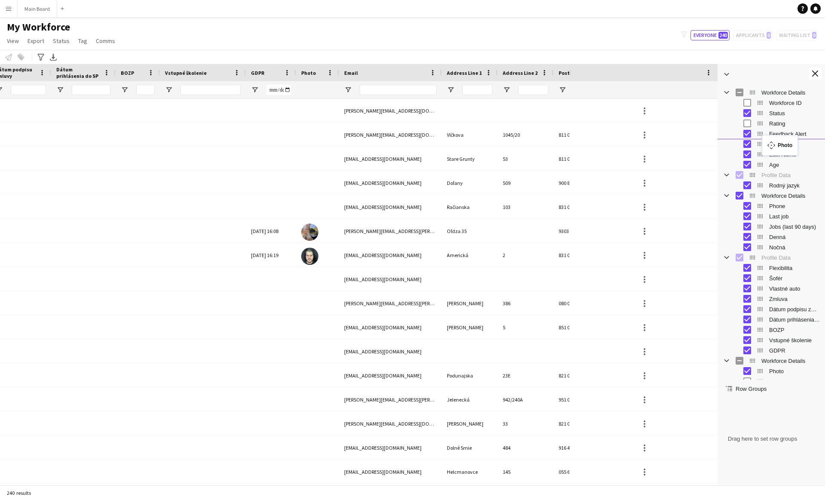
drag, startPoint x: 761, startPoint y: 266, endPoint x: 766, endPoint y: 140, distance: 126.4
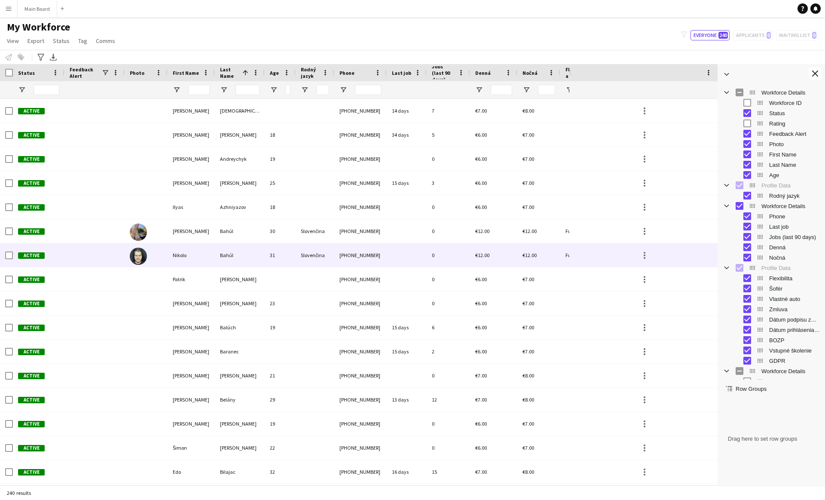
click at [134, 256] on img at bounding box center [138, 256] width 17 height 17
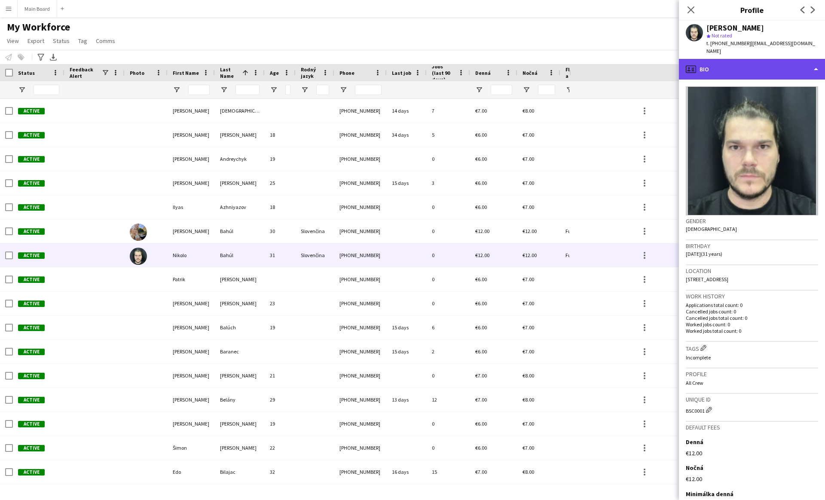
click at [407, 61] on div "profile Bio" at bounding box center [752, 69] width 146 height 21
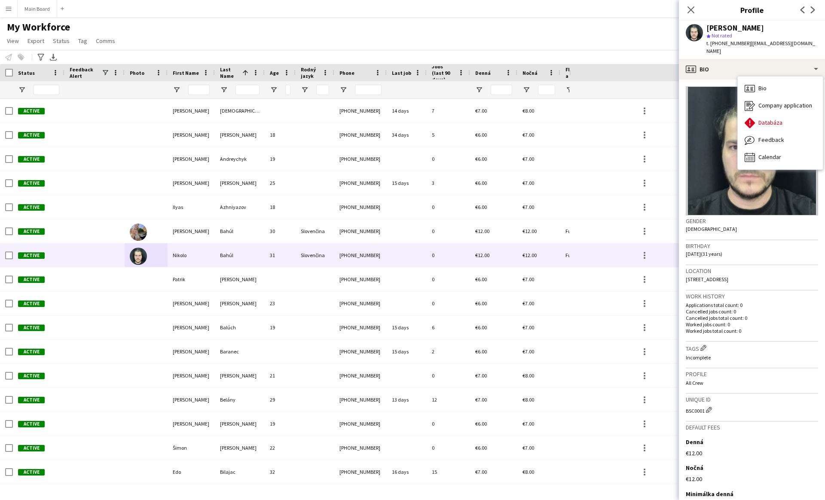
click at [85, 79] on span "Feedback Alert" at bounding box center [86, 72] width 32 height 13
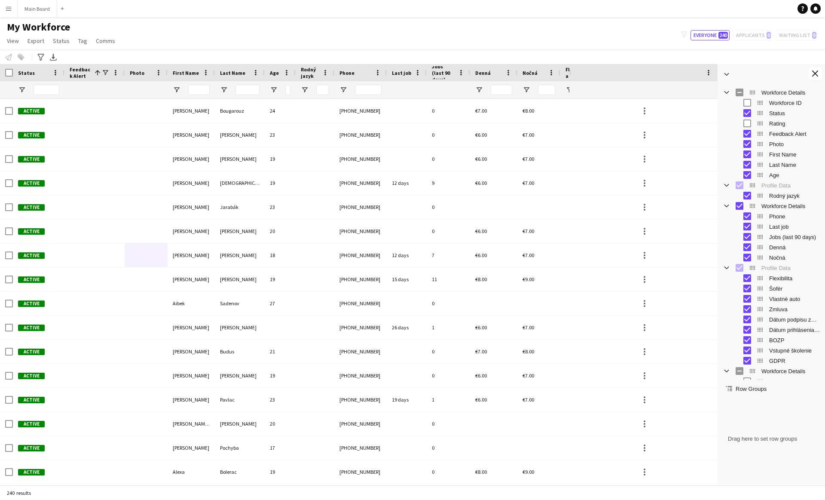
click at [85, 77] on span "Feedback Alert" at bounding box center [80, 72] width 21 height 13
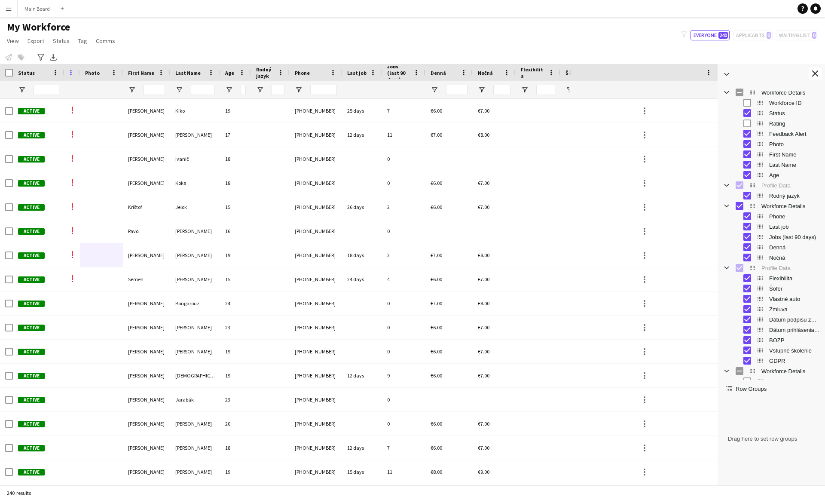
drag, startPoint x: 124, startPoint y: 71, endPoint x: 69, endPoint y: 71, distance: 55.4
click at [69, 71] on div "Feedback Alert 1" at bounding box center [71, 72] width 15 height 17
click at [180, 69] on div "Last Name" at bounding box center [189, 72] width 29 height 13
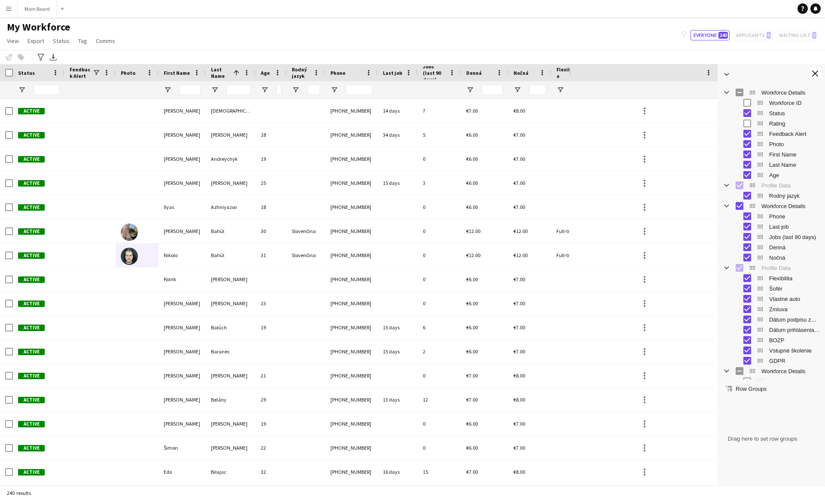
drag, startPoint x: 79, startPoint y: 73, endPoint x: 114, endPoint y: 74, distance: 35.7
click at [114, 74] on div at bounding box center [114, 72] width 3 height 17
click at [407, 52] on div "Notify workforce Add to tag Select at least one crew to tag him or her. Advance…" at bounding box center [412, 57] width 825 height 14
click at [45, 8] on button "Main Board Close" at bounding box center [38, 8] width 40 height 17
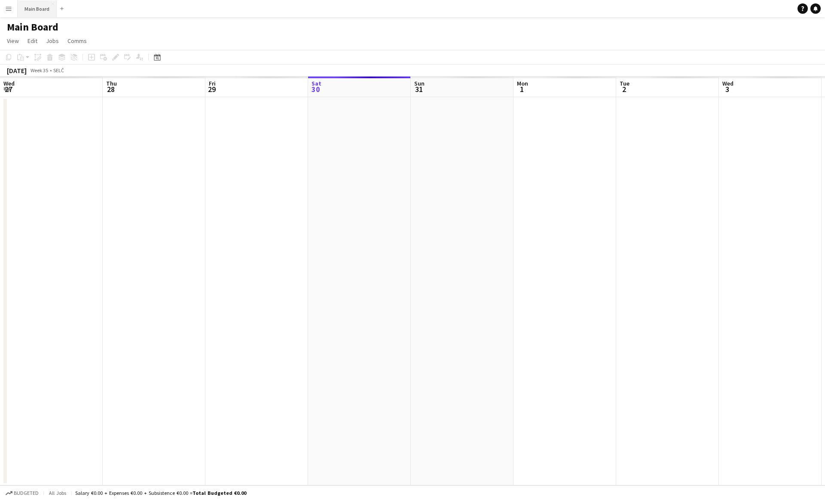
scroll to position [0, 205]
click at [12, 11] on button "Menu" at bounding box center [8, 8] width 17 height 17
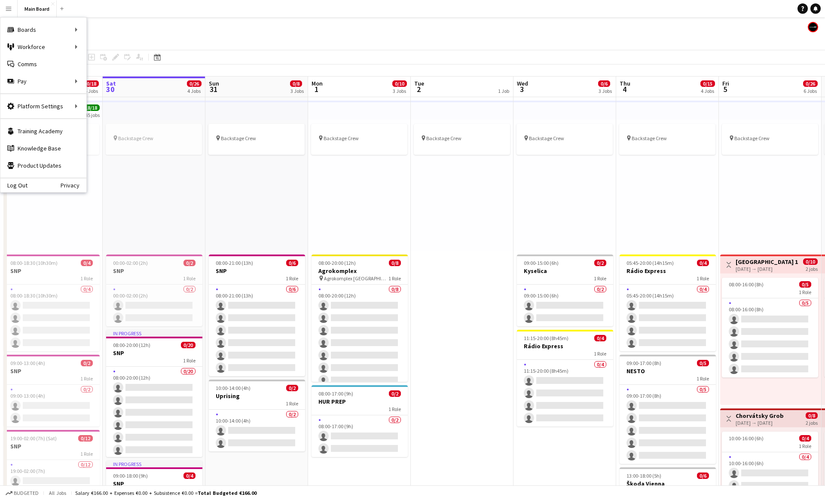
click at [145, 34] on app-page-menu "View Day view expanded Day view collapsed Month view Date picker Jump to today …" at bounding box center [412, 42] width 825 height 16
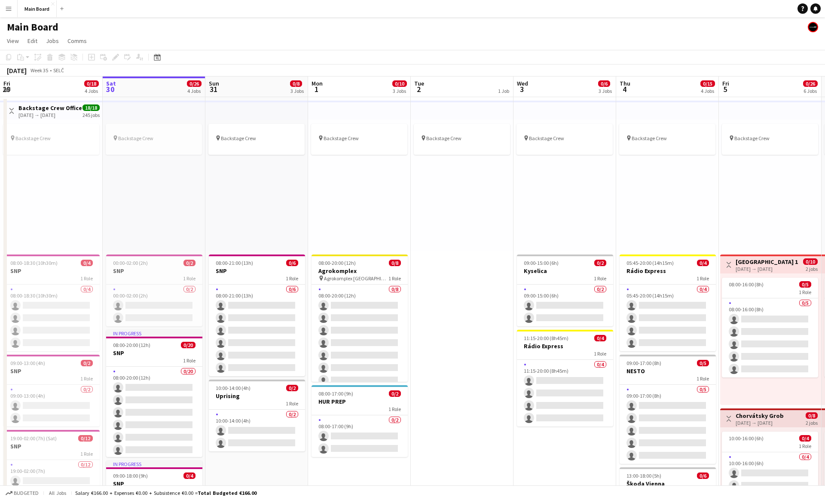
click at [2, 13] on button "Menu" at bounding box center [8, 8] width 17 height 17
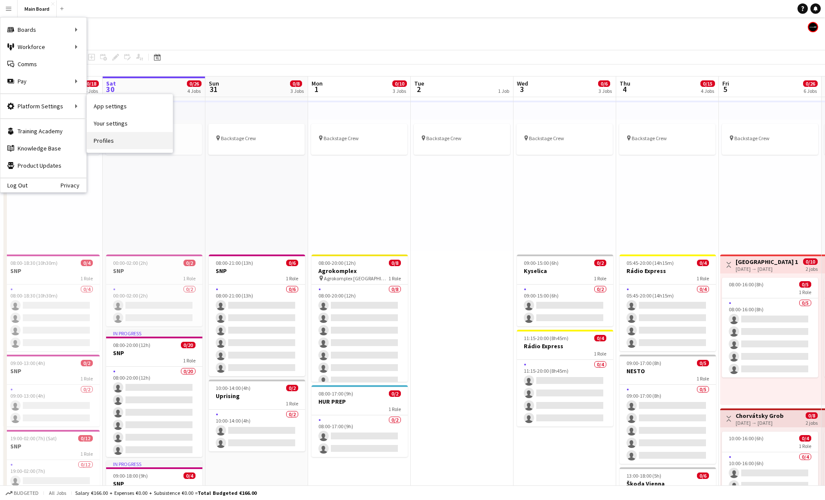
click at [98, 139] on link "Profiles" at bounding box center [130, 140] width 86 height 17
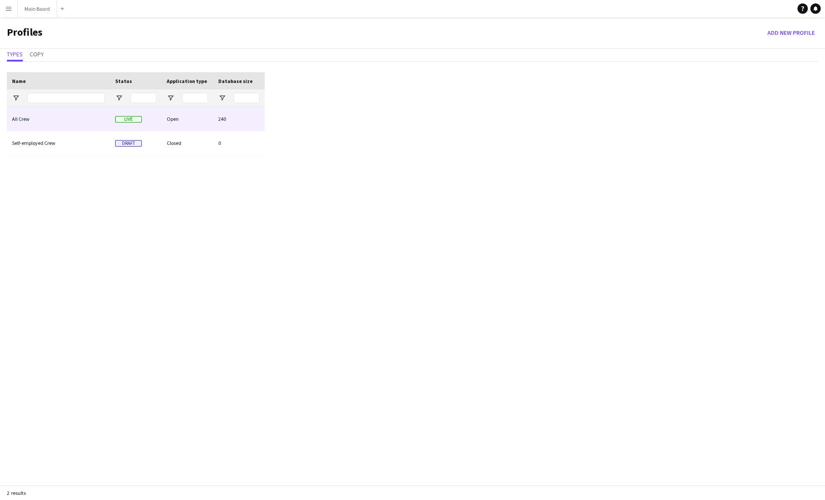
click at [60, 115] on div "All Crew" at bounding box center [58, 119] width 103 height 24
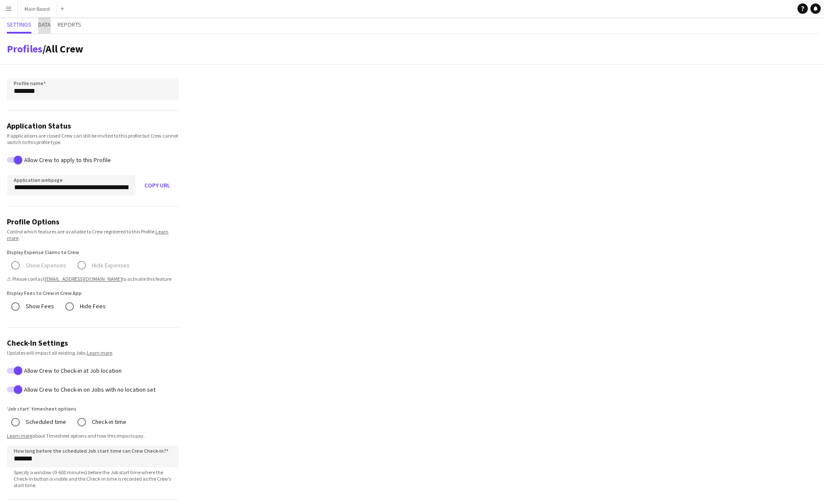
click at [47, 24] on span "Data" at bounding box center [44, 24] width 12 height 6
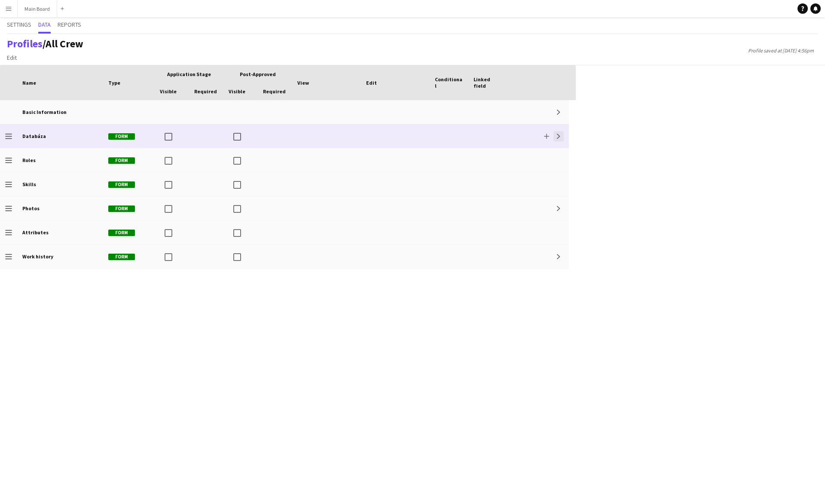
click at [407, 135] on app-icon "Expand" at bounding box center [558, 136] width 5 height 5
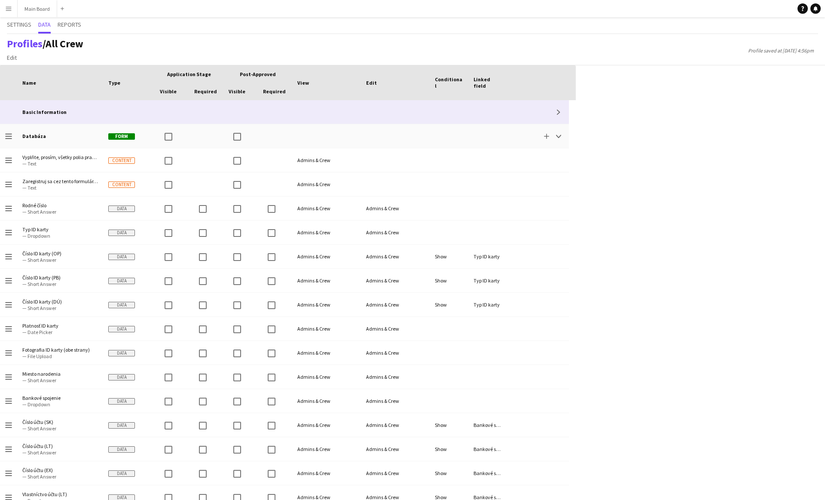
click at [407, 117] on div "Expand" at bounding box center [538, 112] width 62 height 24
click at [407, 112] on app-icon "Expand" at bounding box center [558, 112] width 5 height 5
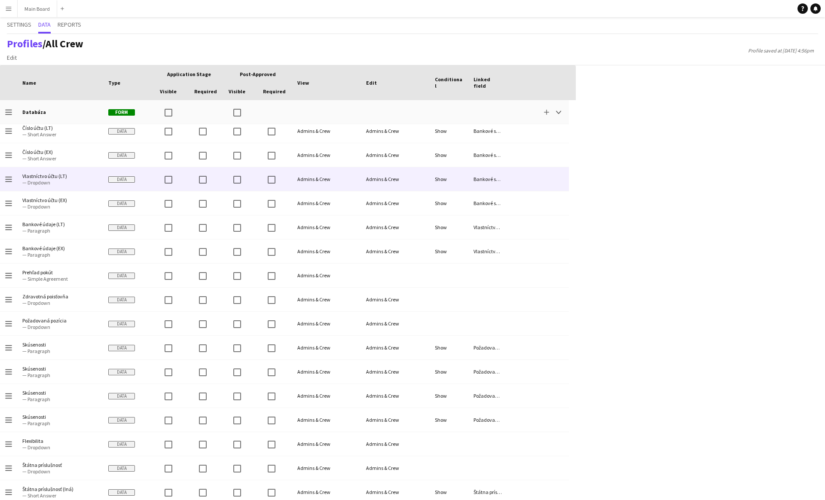
scroll to position [607, 0]
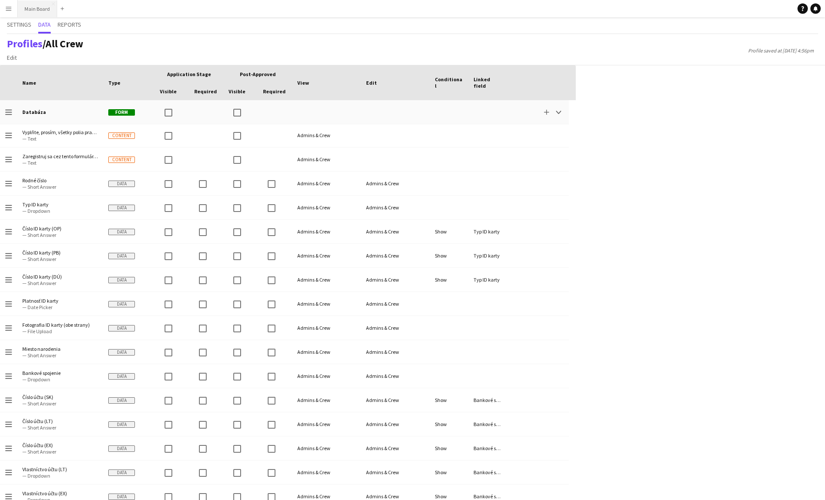
click at [37, 5] on button "Main Board Close" at bounding box center [38, 8] width 40 height 17
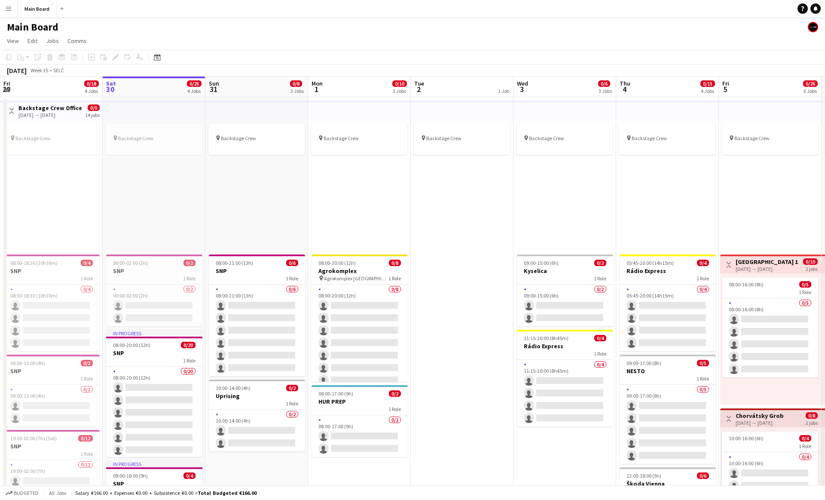
click at [12, 9] on app-icon "Menu" at bounding box center [8, 8] width 7 height 7
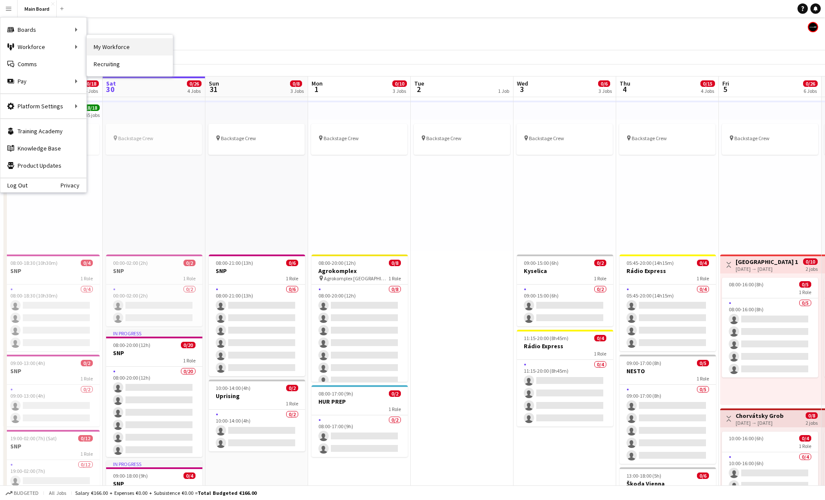
click at [98, 50] on link "My Workforce" at bounding box center [130, 46] width 86 height 17
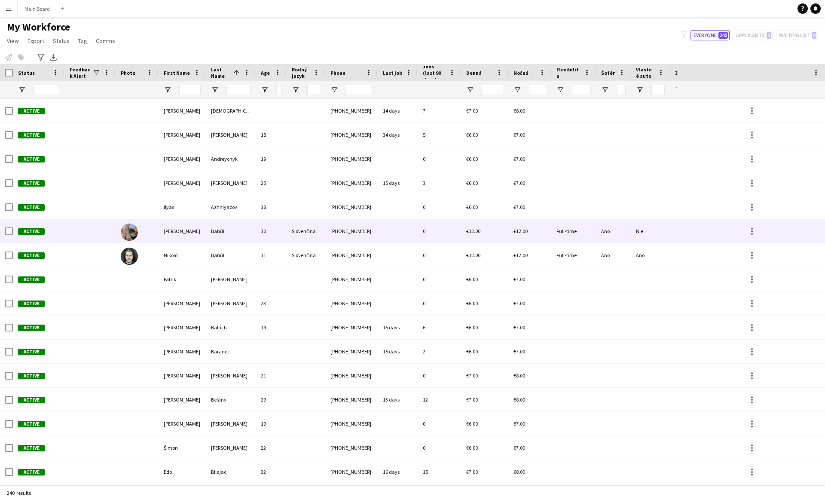
click at [396, 230] on div at bounding box center [398, 231] width 40 height 24
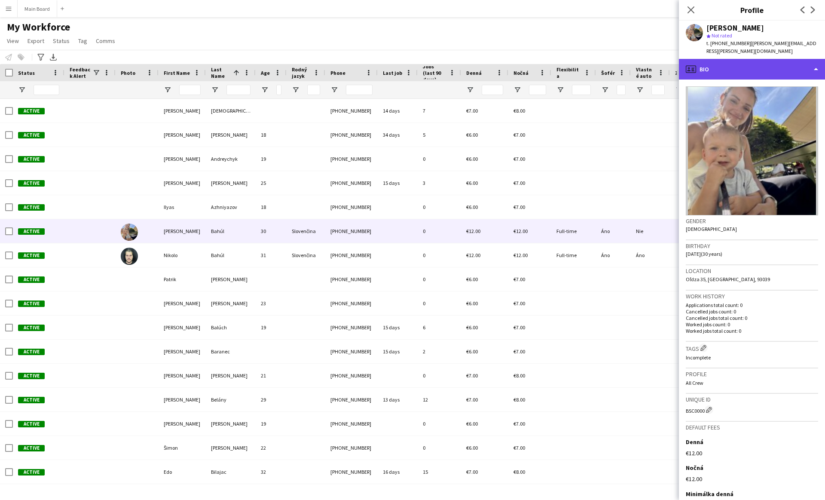
click at [407, 68] on div "profile Bio" at bounding box center [752, 69] width 146 height 21
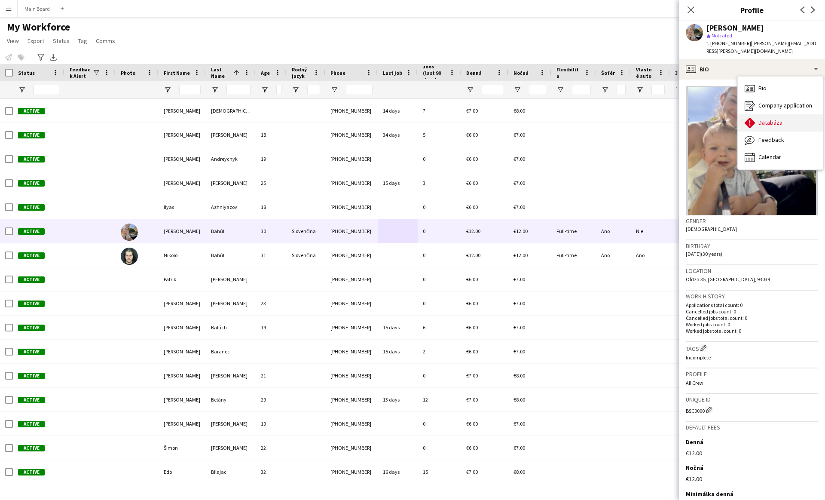
click at [407, 118] on icon "Databáza" at bounding box center [750, 123] width 10 height 10
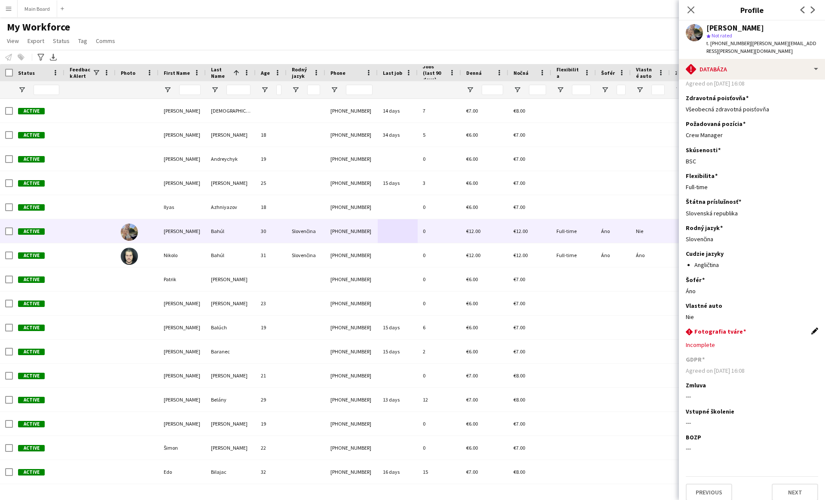
click at [407, 327] on app-icon "Edit this field" at bounding box center [814, 330] width 7 height 7
click at [407, 347] on button "Cancel" at bounding box center [719, 354] width 27 height 14
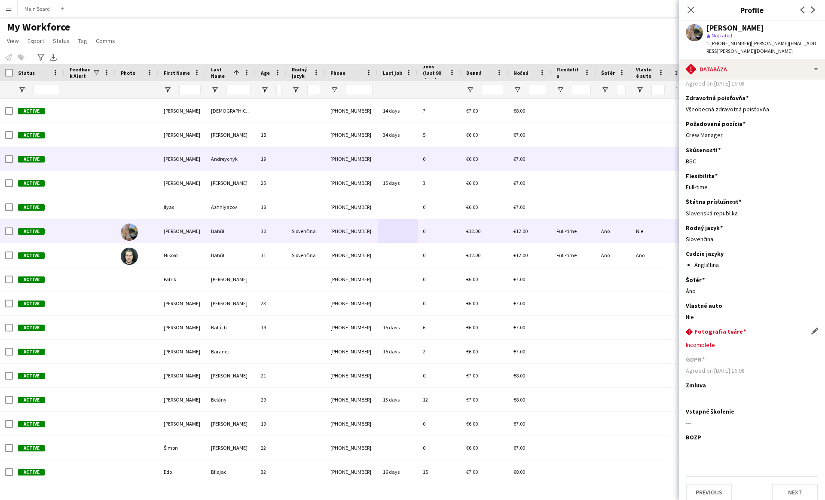
click at [407, 155] on div "0" at bounding box center [439, 159] width 43 height 24
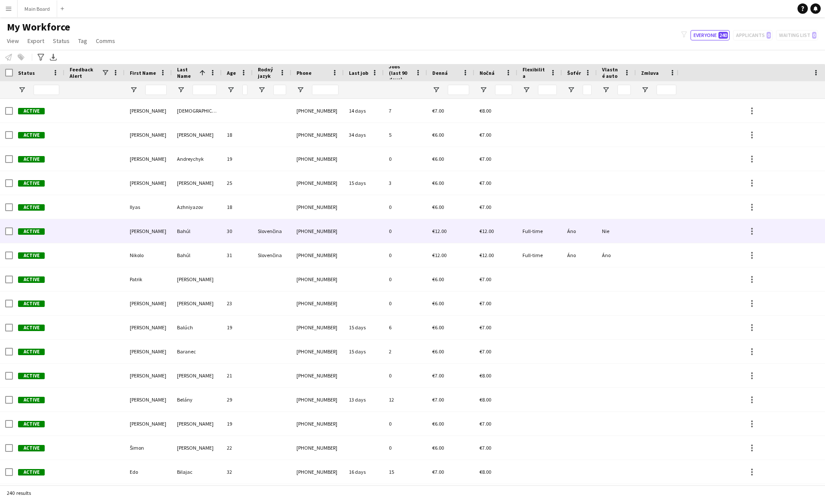
click at [232, 230] on div "30" at bounding box center [237, 231] width 31 height 24
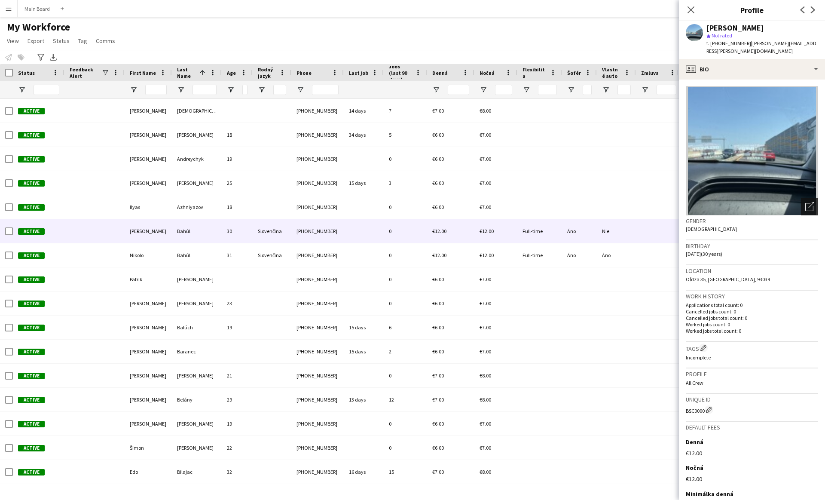
click at [806, 202] on icon "Open photos pop-in" at bounding box center [809, 206] width 9 height 9
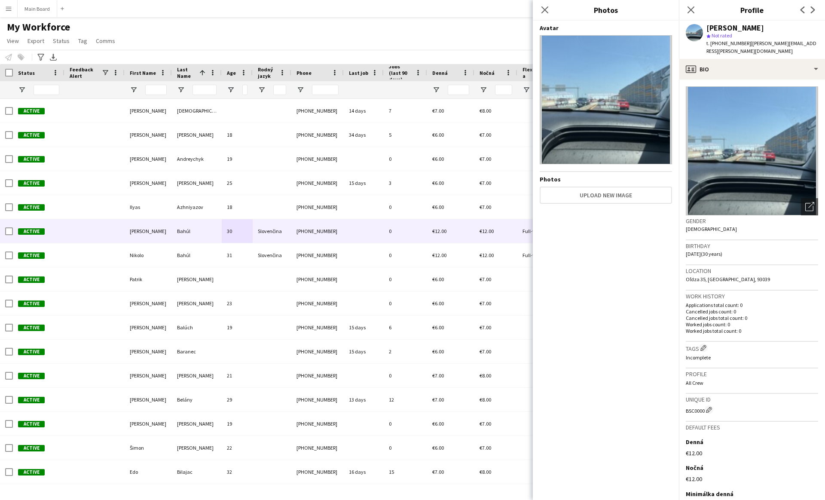
click at [654, 65] on img at bounding box center [606, 99] width 132 height 129
click at [617, 231] on div "Avatar Photos Upload new image" at bounding box center [606, 258] width 132 height 469
click at [811, 202] on icon "Open photos pop-in" at bounding box center [809, 206] width 9 height 9
click at [599, 200] on button "Upload new image" at bounding box center [606, 194] width 132 height 17
click at [542, 11] on icon "Close pop-in" at bounding box center [545, 10] width 8 height 8
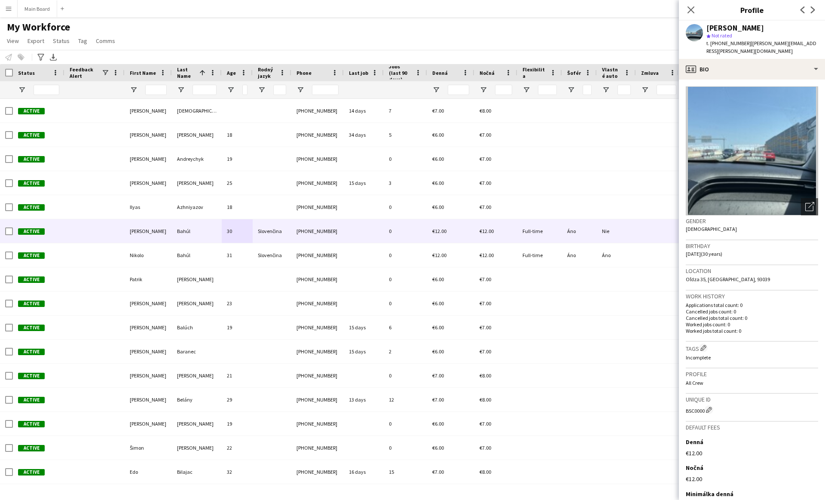
click at [602, 42] on div "My Workforce View Views Default view New view Update view Delete view Edit name…" at bounding box center [412, 35] width 825 height 29
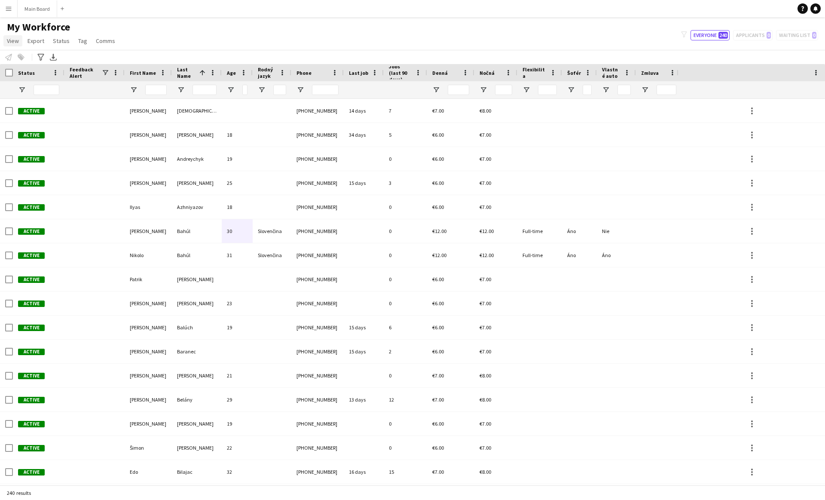
click at [13, 43] on span "View" at bounding box center [13, 41] width 12 height 8
click at [13, 14] on button "Menu" at bounding box center [8, 8] width 17 height 17
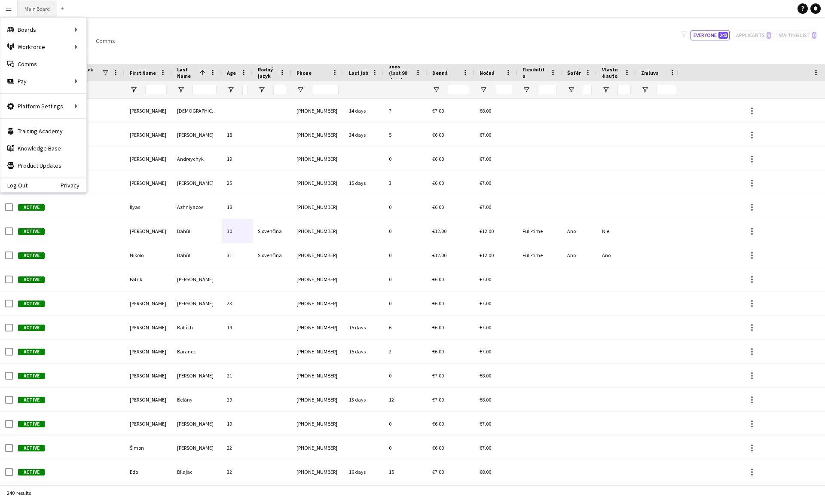
click at [34, 12] on button "Main Board Close" at bounding box center [38, 8] width 40 height 17
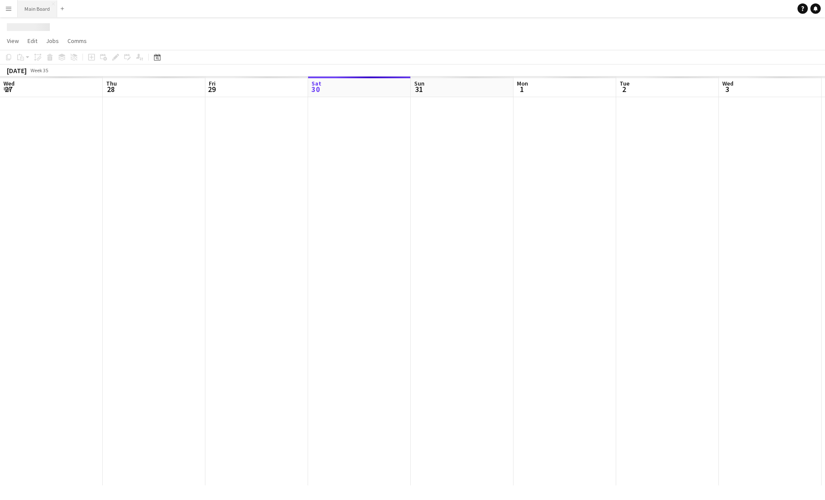
scroll to position [0, 205]
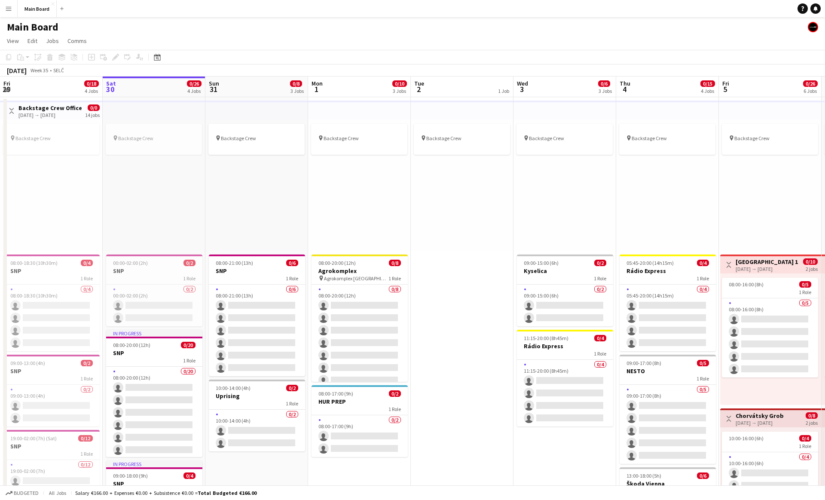
click at [12, 11] on button "Menu" at bounding box center [8, 8] width 17 height 17
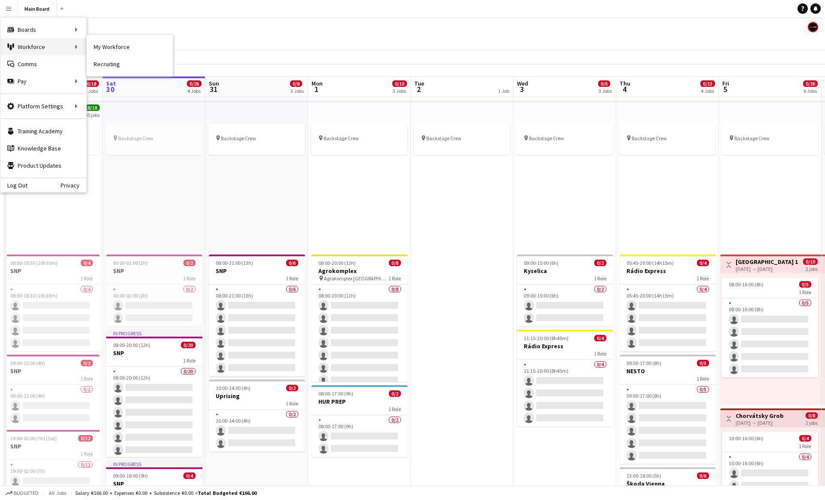
click at [27, 49] on div "Workforce Workforce" at bounding box center [43, 46] width 86 height 17
click at [98, 42] on link "My Workforce" at bounding box center [130, 46] width 86 height 17
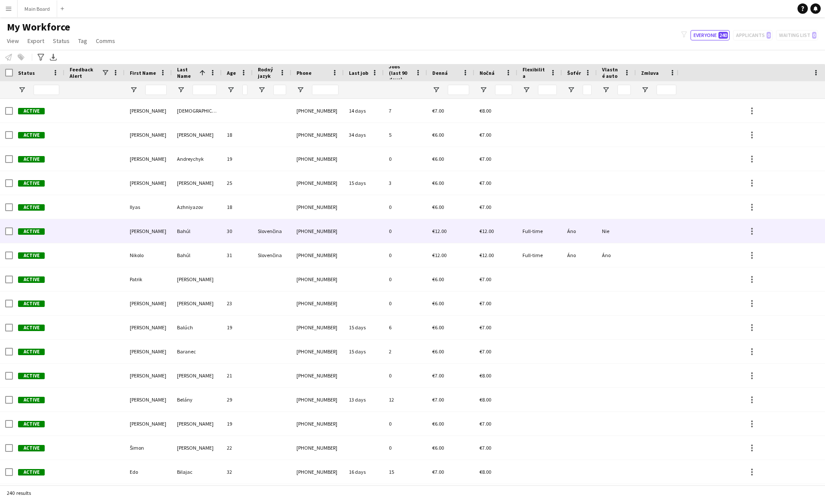
click at [190, 227] on div "Bahúl" at bounding box center [197, 231] width 50 height 24
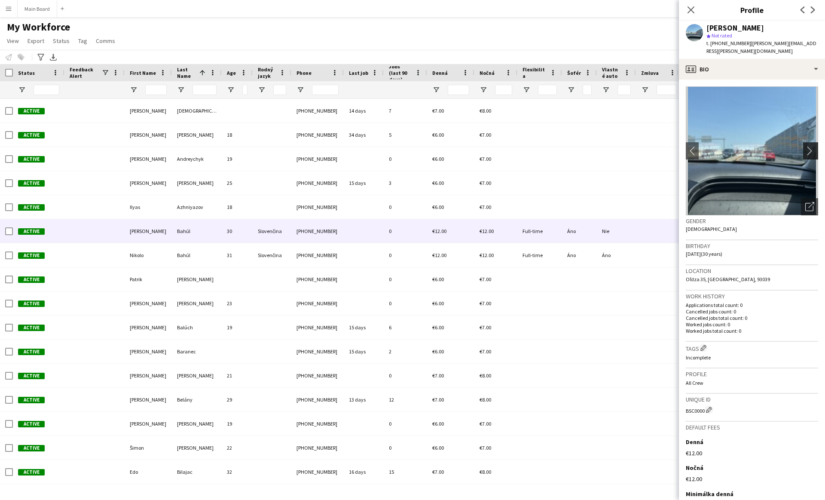
click at [807, 146] on app-icon "chevron-right" at bounding box center [811, 150] width 13 height 9
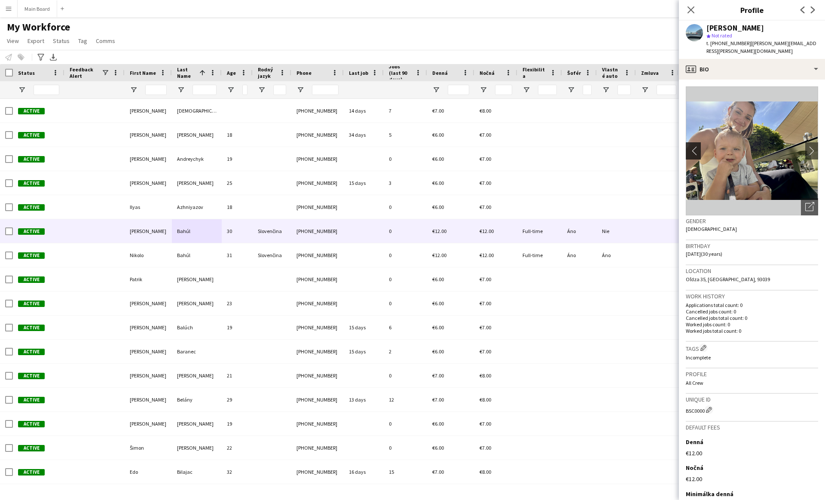
click at [689, 146] on app-icon "chevron-left" at bounding box center [692, 150] width 13 height 9
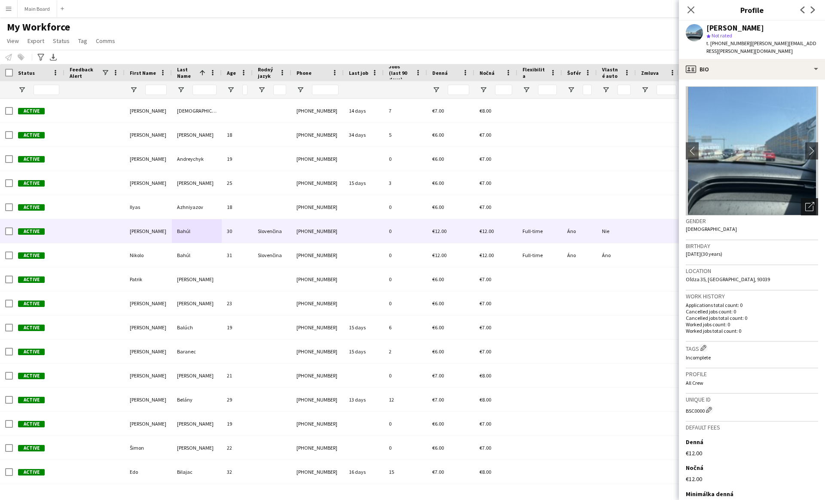
click at [809, 202] on icon "Open photos pop-in" at bounding box center [809, 206] width 9 height 9
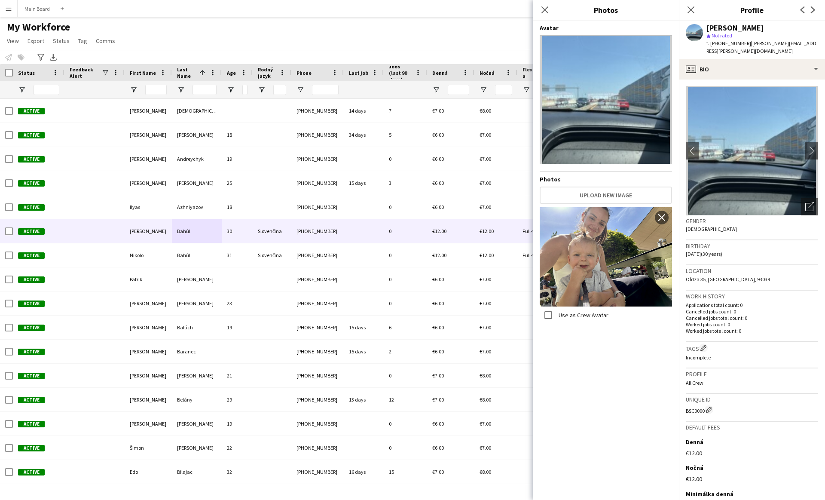
click at [655, 64] on img at bounding box center [606, 99] width 132 height 129
click at [661, 30] on h4 "Avatar" at bounding box center [606, 28] width 132 height 8
click at [599, 43] on img at bounding box center [606, 99] width 132 height 129
click at [600, 91] on img at bounding box center [606, 99] width 132 height 129
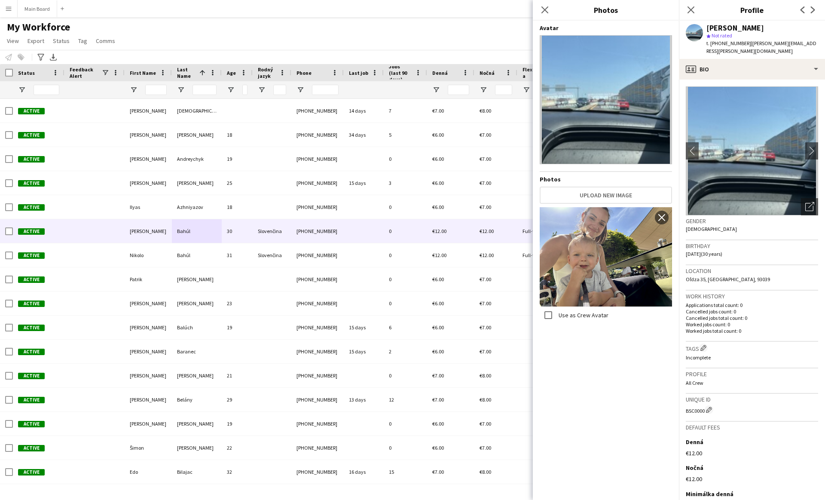
click at [600, 91] on img at bounding box center [606, 99] width 132 height 129
click at [639, 49] on img at bounding box center [606, 99] width 132 height 129
click at [550, 27] on h4 "Avatar" at bounding box center [606, 28] width 132 height 8
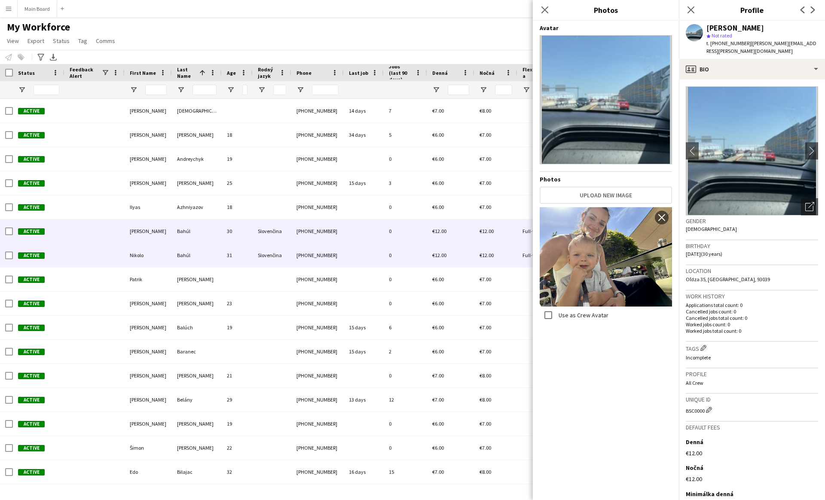
click at [389, 250] on div "0" at bounding box center [405, 255] width 43 height 24
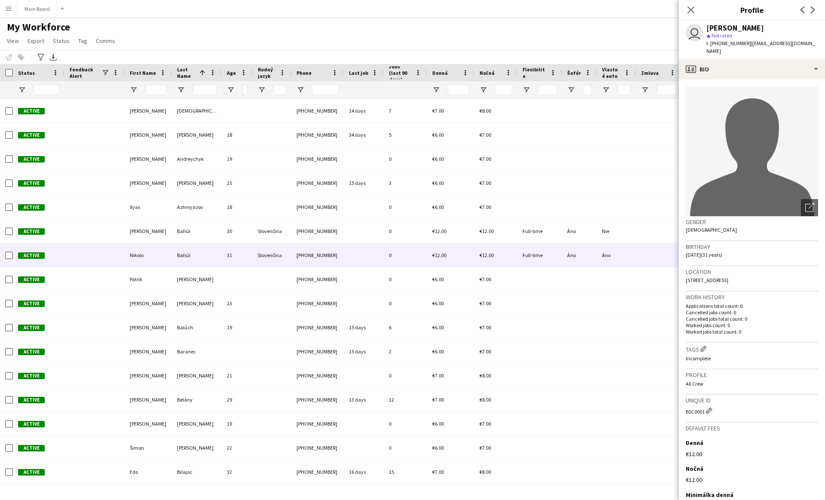
click at [758, 132] on icon at bounding box center [752, 157] width 124 height 119
click at [805, 204] on icon at bounding box center [809, 208] width 8 height 8
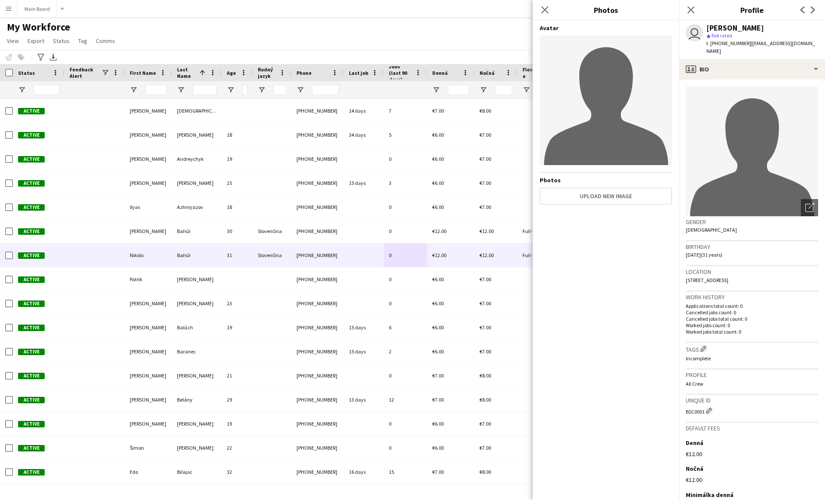
click at [548, 28] on h4 "Avatar" at bounding box center [606, 28] width 132 height 8
click at [630, 243] on div "Avatar avatar-single-neutral Photos Upload new image" at bounding box center [606, 258] width 132 height 469
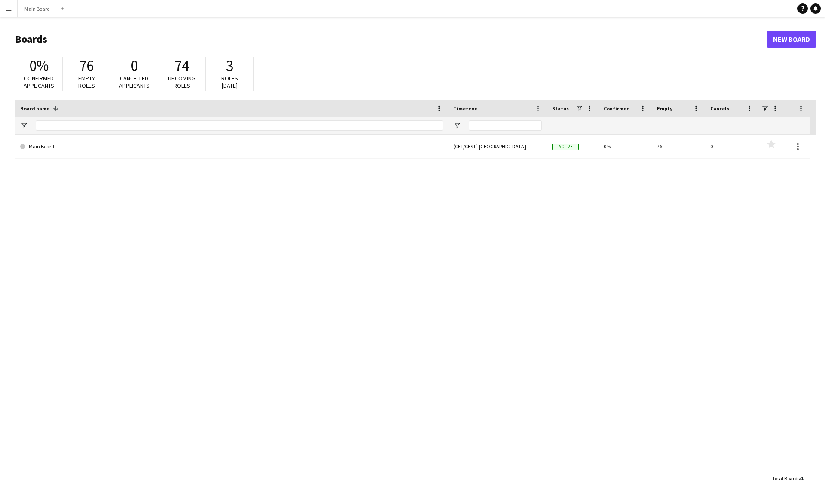
click at [7, 9] on app-icon "Menu" at bounding box center [8, 8] width 7 height 7
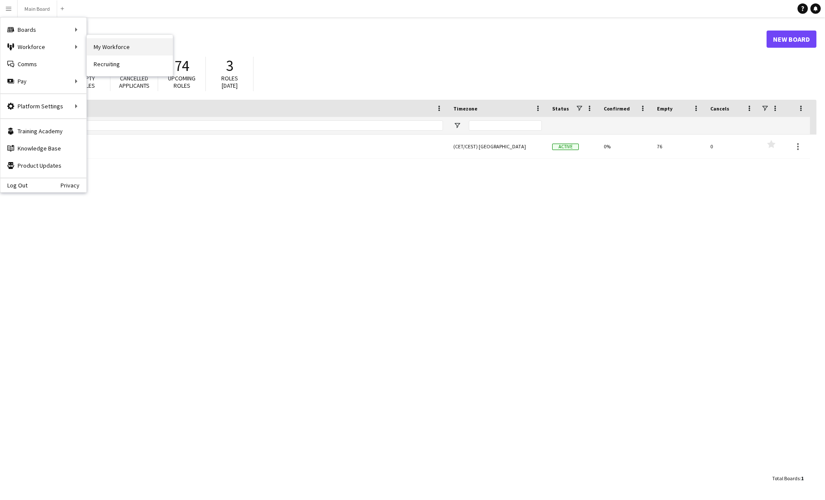
click at [93, 46] on link "My Workforce" at bounding box center [130, 46] width 86 height 17
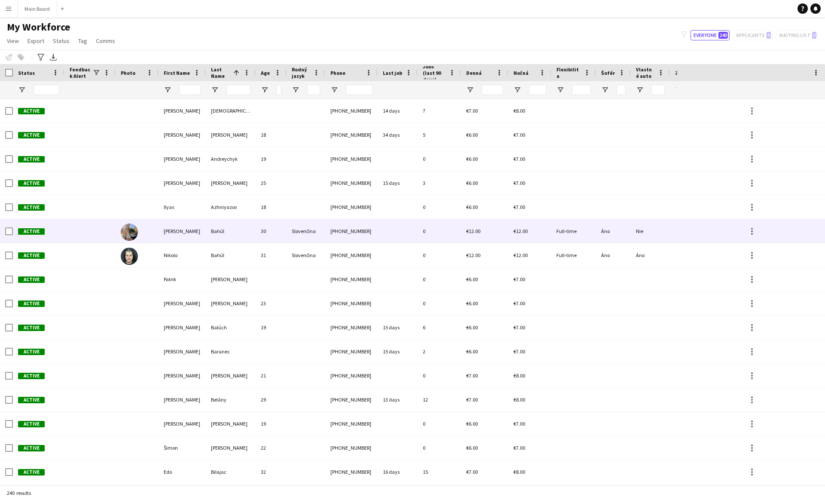
click at [331, 233] on div "[PHONE_NUMBER]" at bounding box center [351, 231] width 52 height 24
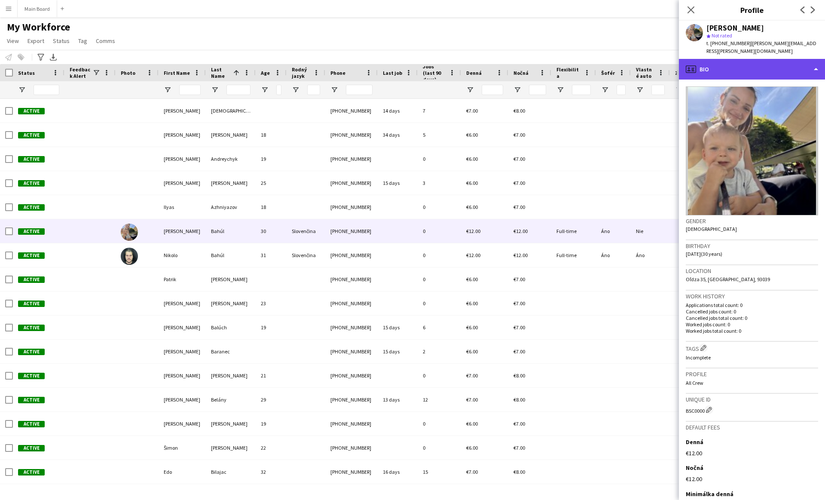
click at [407, 59] on div "profile Bio" at bounding box center [752, 69] width 146 height 21
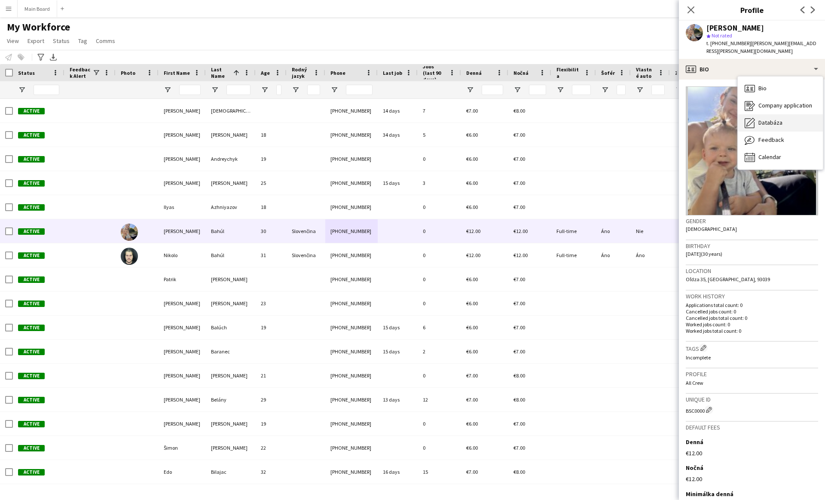
click at [407, 114] on div "Databáza Databáza" at bounding box center [780, 122] width 85 height 17
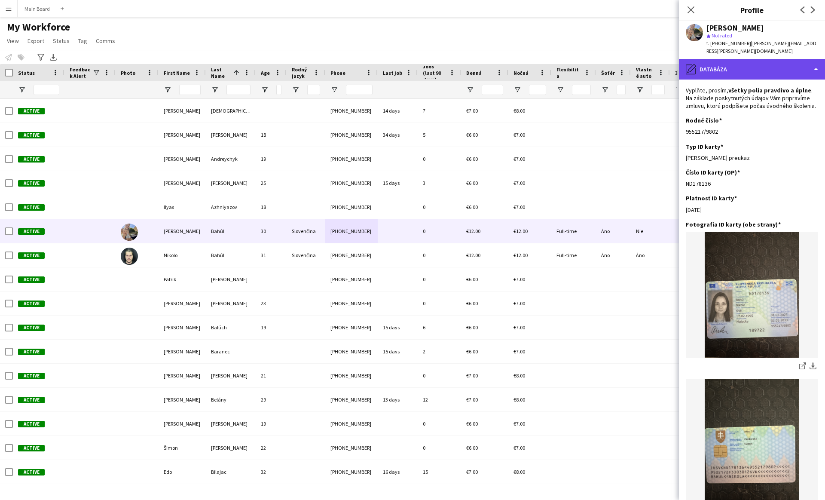
click at [407, 65] on div "pencil4 Databáza" at bounding box center [752, 69] width 146 height 21
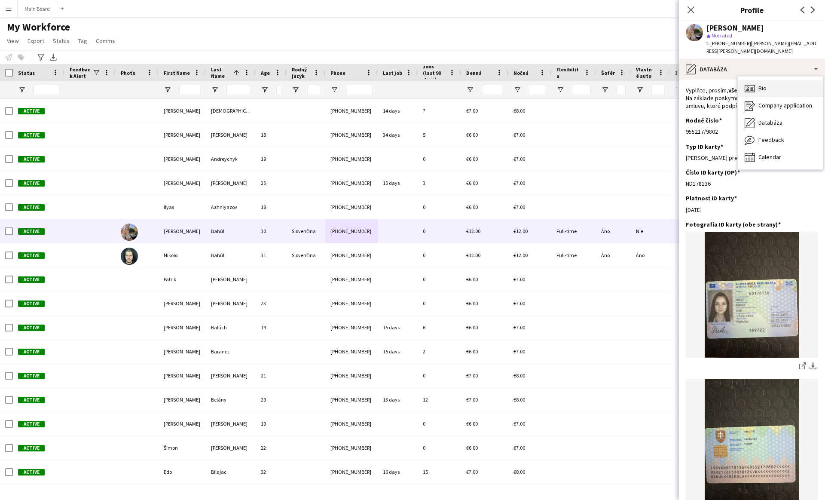
click at [407, 80] on div "Bio Bio" at bounding box center [780, 88] width 85 height 17
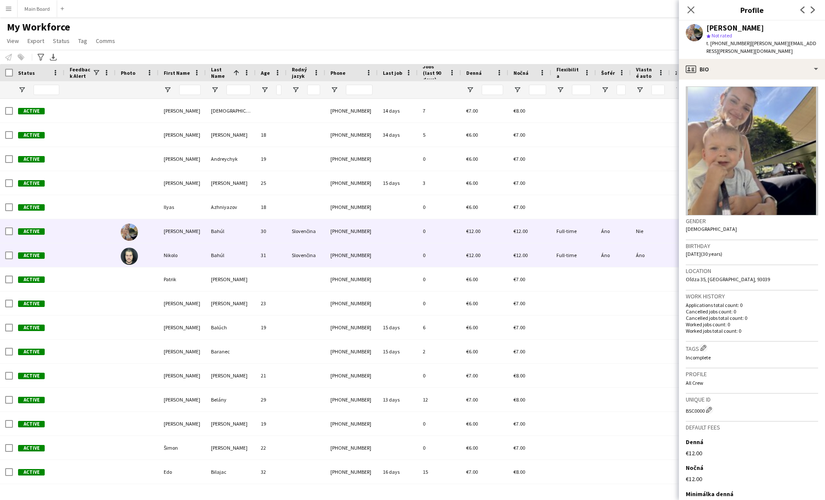
click at [220, 251] on div "Bahúl" at bounding box center [231, 255] width 50 height 24
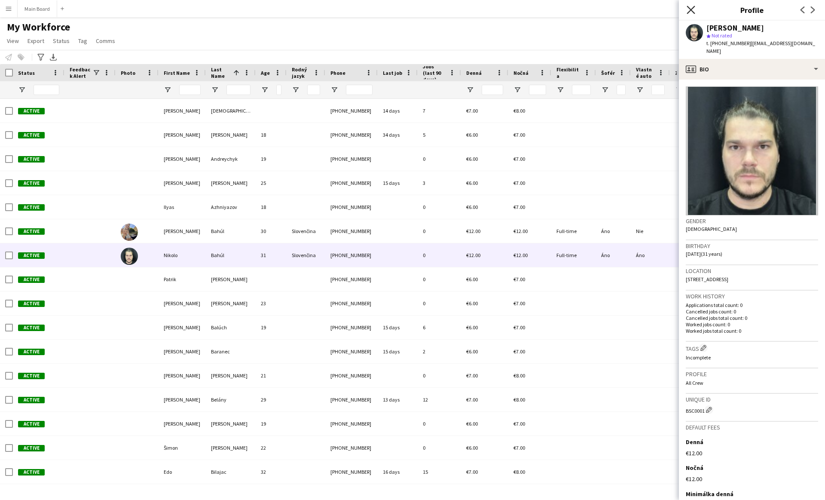
click at [407, 9] on icon at bounding box center [691, 10] width 8 height 8
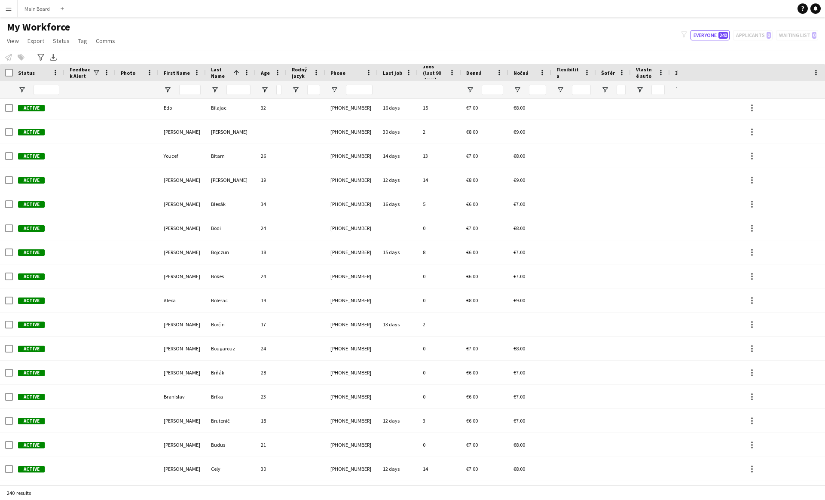
click at [407, 73] on span "Denná" at bounding box center [473, 73] width 15 height 6
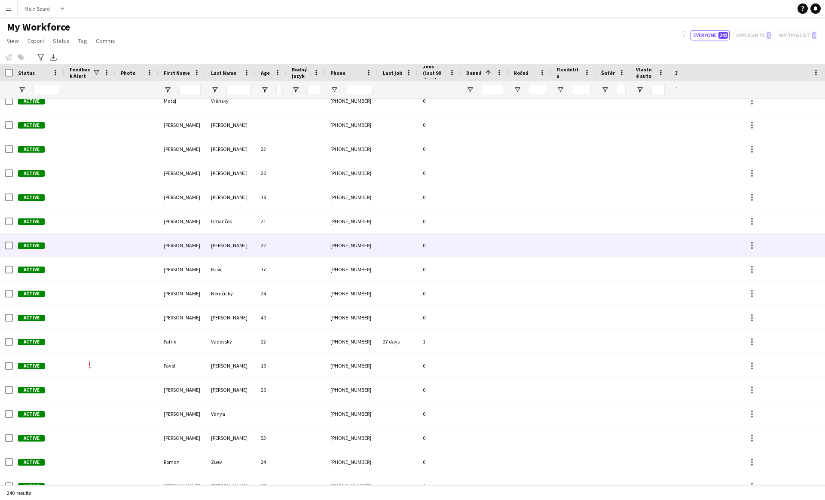
scroll to position [1285, 0]
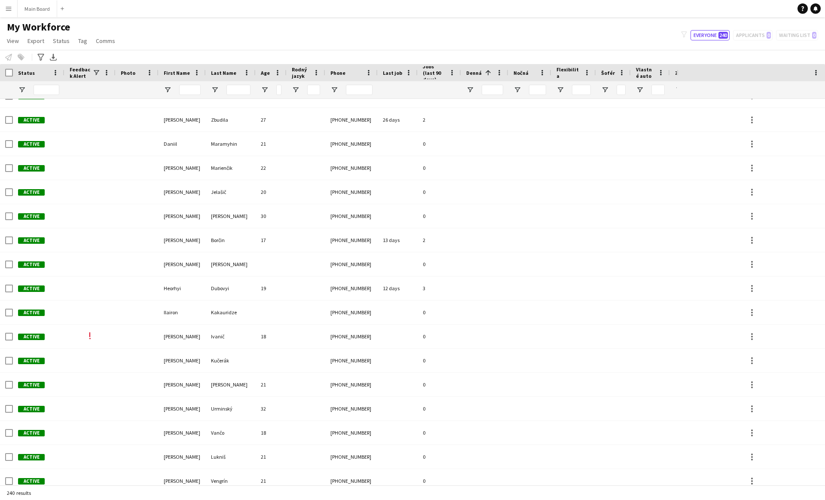
click at [221, 72] on span "Last Name" at bounding box center [223, 73] width 25 height 6
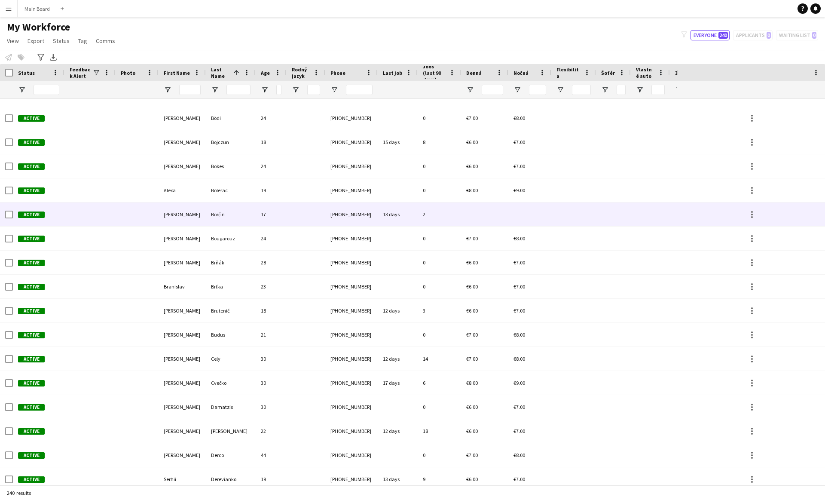
click at [407, 217] on div at bounding box center [484, 214] width 47 height 24
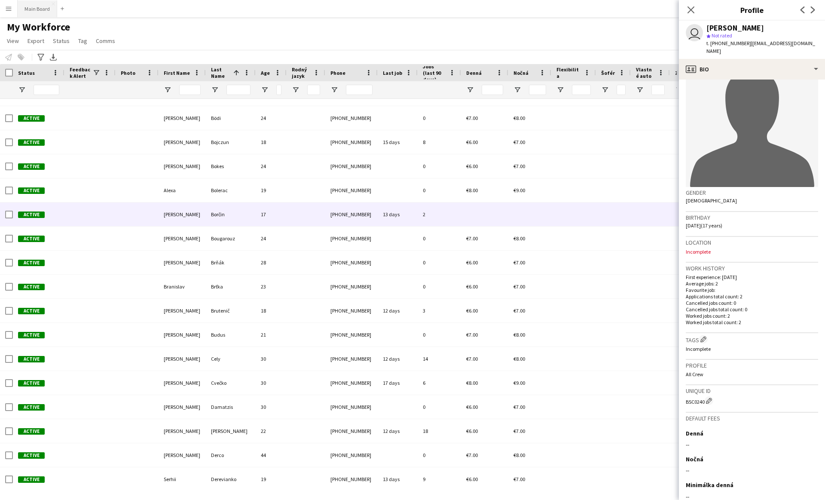
click at [40, 9] on button "Main Board Close" at bounding box center [38, 8] width 40 height 17
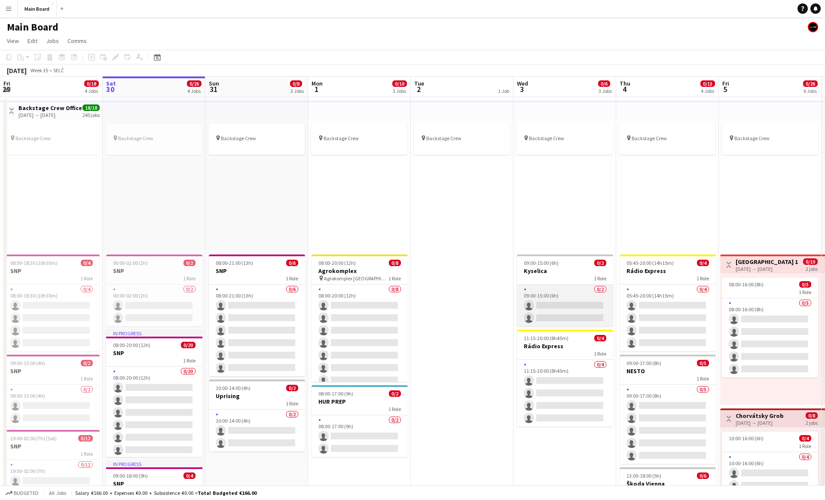
click at [407, 296] on app-card-role "0/2 09:00-15:00 (6h) single-neutral-actions single-neutral-actions" at bounding box center [565, 305] width 96 height 42
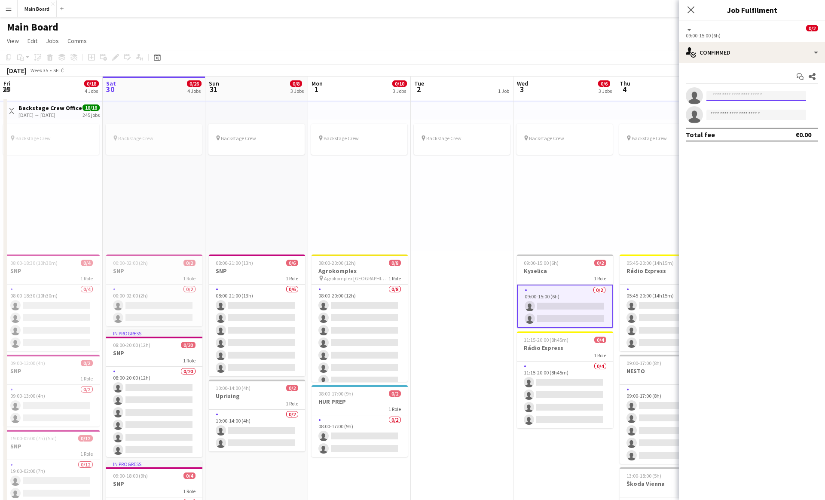
click at [407, 92] on input at bounding box center [756, 96] width 100 height 10
type input "*"
type input "****"
click at [407, 113] on span "[PERSON_NAME][EMAIL_ADDRESS][DOMAIN_NAME]" at bounding box center [756, 115] width 86 height 7
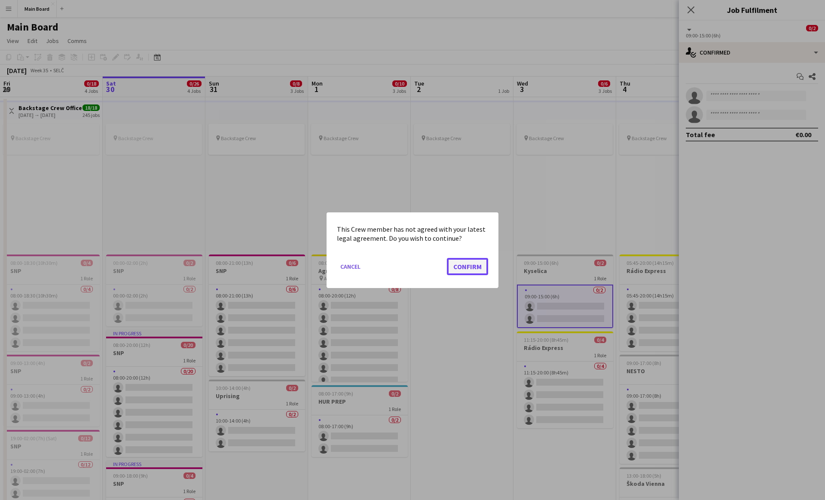
click at [407, 264] on button "Confirm" at bounding box center [467, 265] width 41 height 17
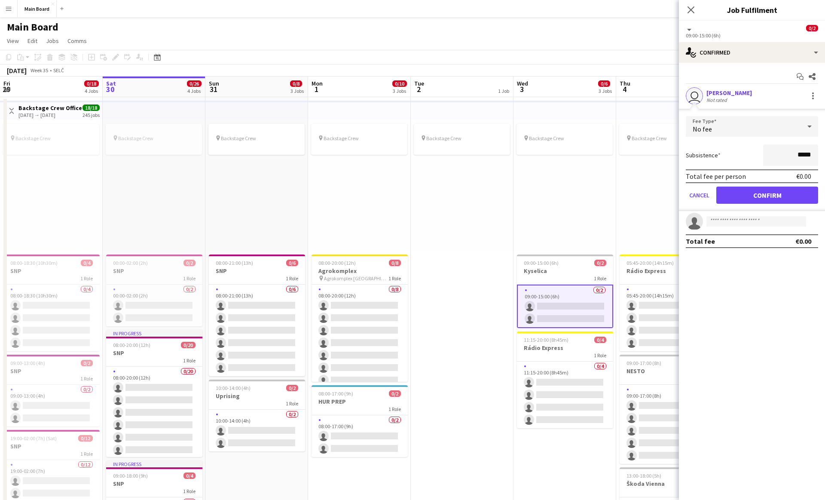
click at [407, 125] on div "No fee" at bounding box center [743, 126] width 115 height 21
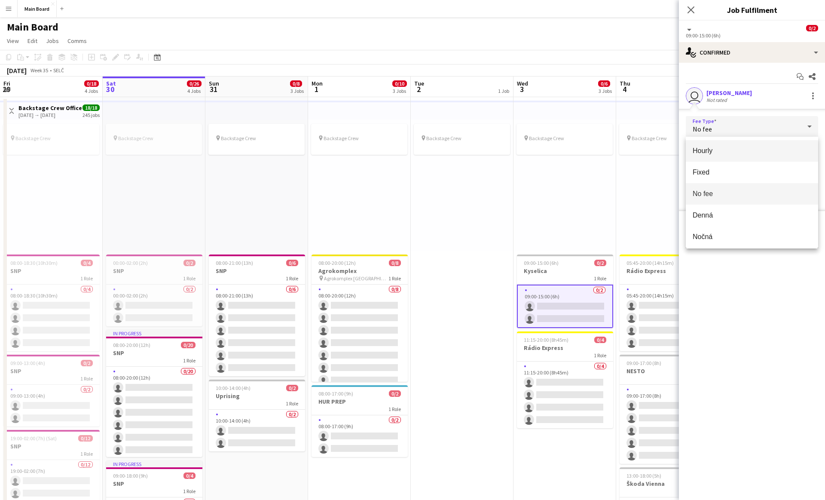
click at [407, 151] on span "Hourly" at bounding box center [752, 151] width 119 height 8
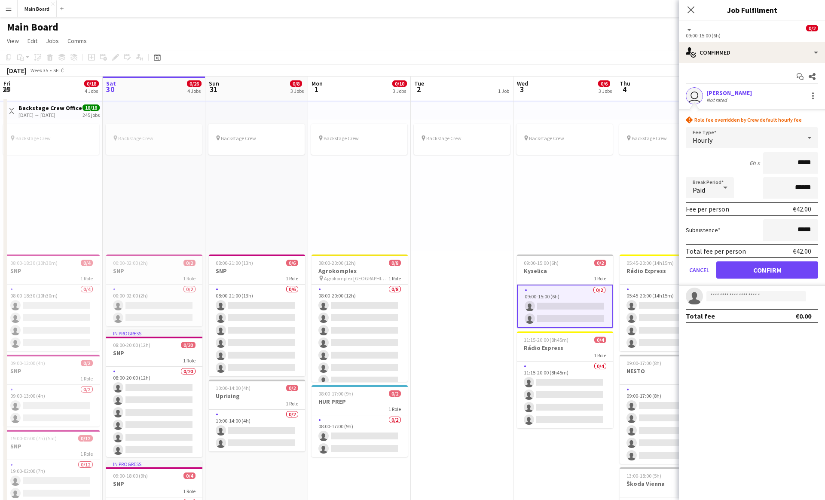
click at [407, 193] on icon at bounding box center [725, 187] width 10 height 17
click at [407, 226] on mat-option "Unpaid" at bounding box center [710, 233] width 48 height 21
click at [407, 270] on button "Cancel" at bounding box center [699, 269] width 27 height 17
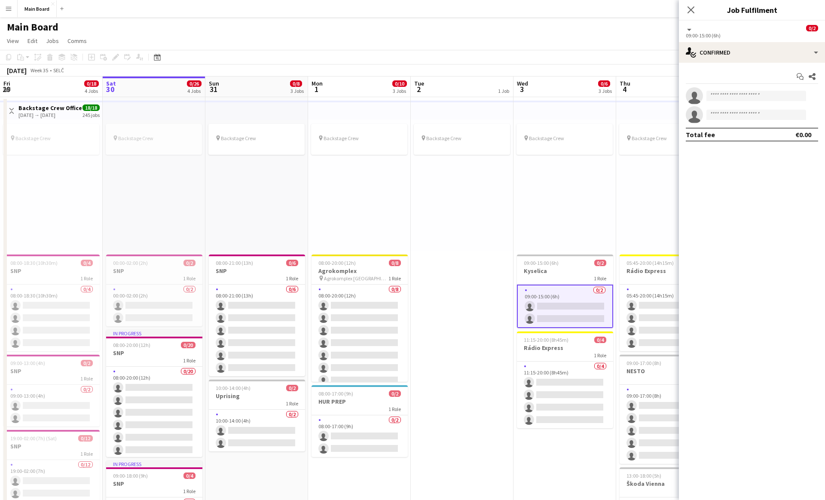
click at [407, 201] on div "pin Backstage Crew" at bounding box center [564, 184] width 103 height 131
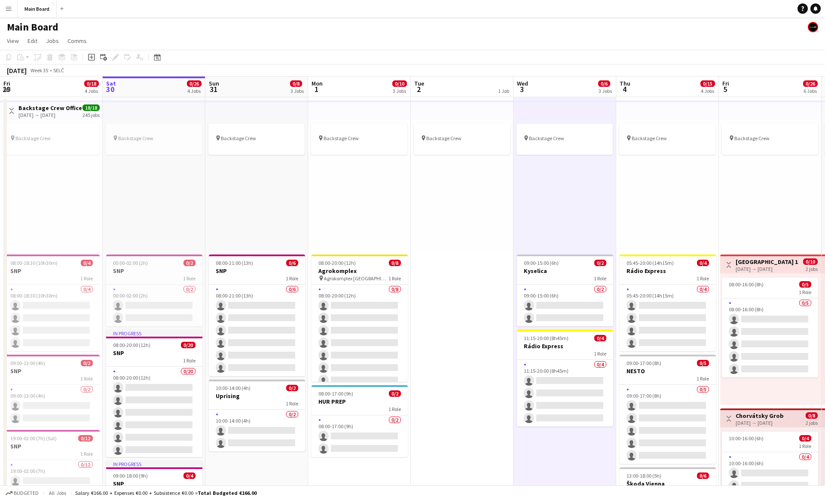
click at [407, 199] on div "pin Backstage Crew" at bounding box center [667, 184] width 103 height 131
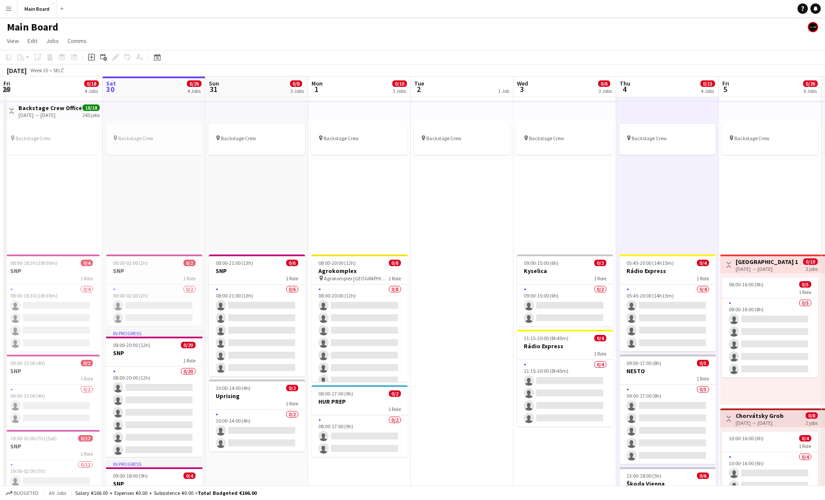
click at [17, 7] on button "Menu" at bounding box center [8, 8] width 17 height 17
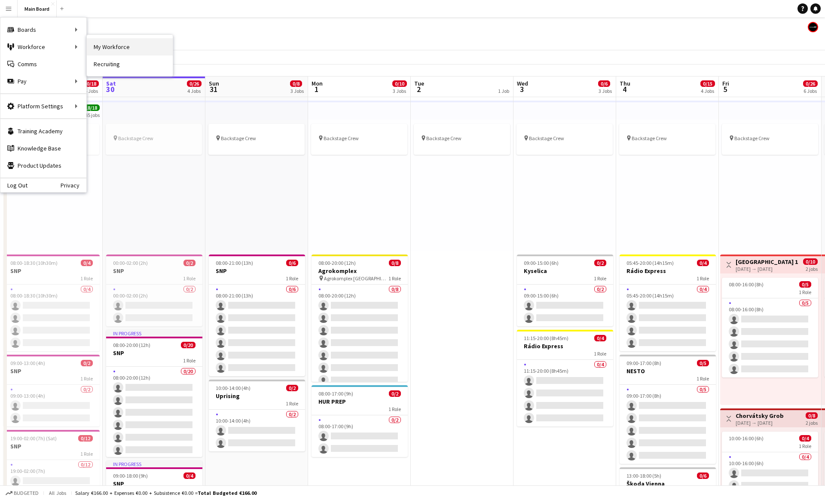
click at [123, 46] on link "My Workforce" at bounding box center [130, 46] width 86 height 17
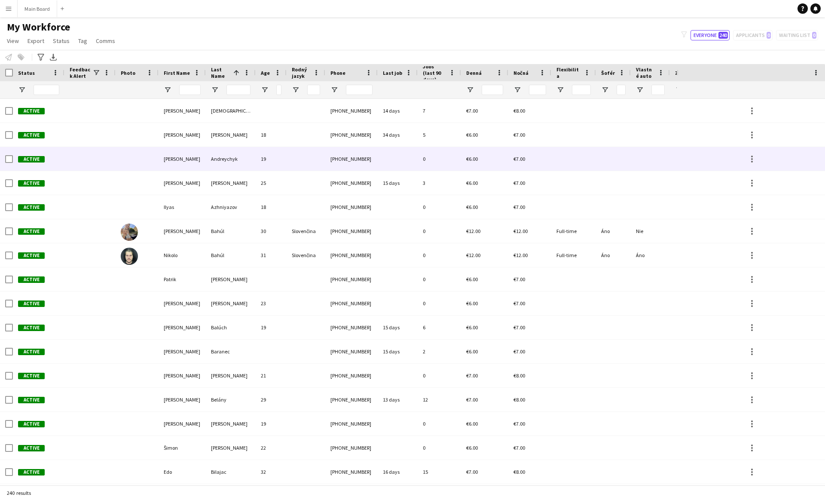
click at [407, 167] on div "€7.00" at bounding box center [529, 159] width 43 height 24
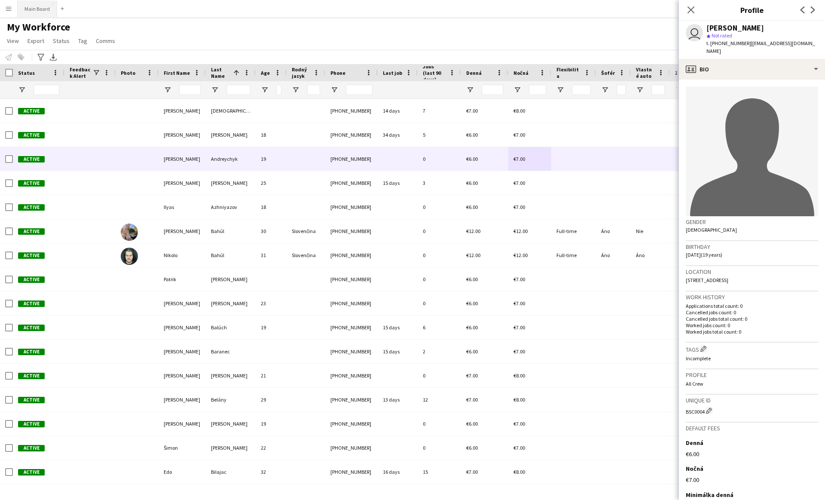
click at [19, 11] on button "Main Board Close" at bounding box center [38, 8] width 40 height 17
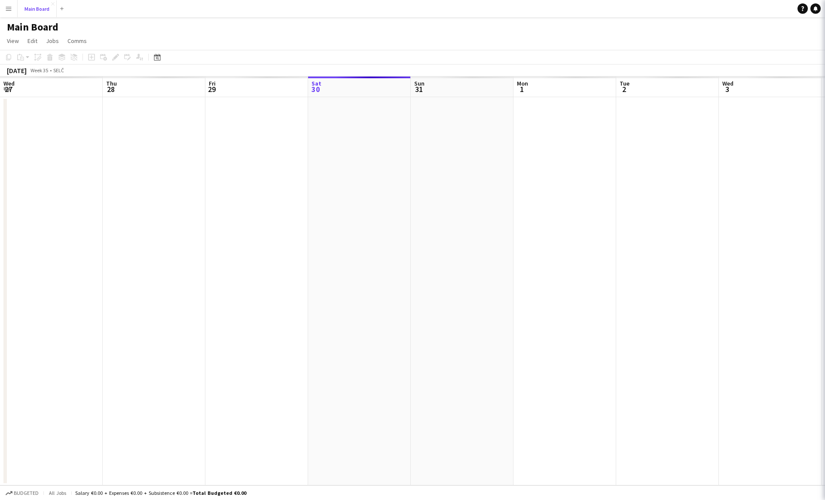
scroll to position [0, 205]
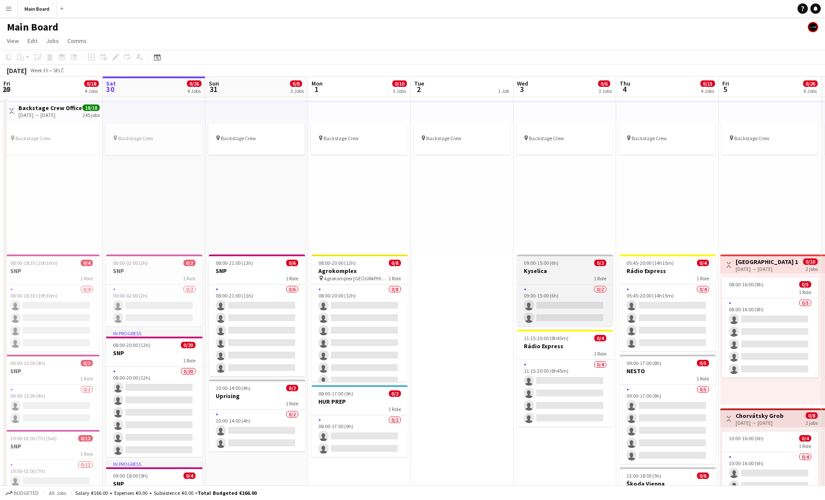
click at [407, 262] on span "09:00-15:00 (6h)" at bounding box center [541, 263] width 35 height 6
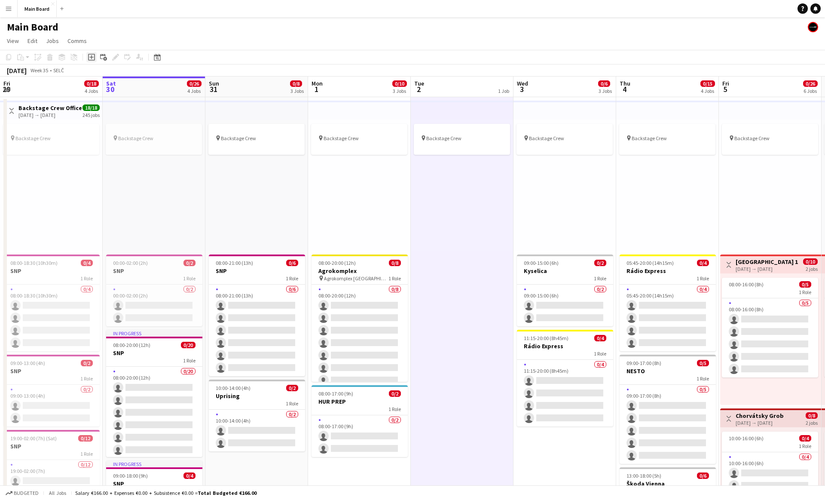
click at [89, 57] on icon at bounding box center [91, 57] width 7 height 7
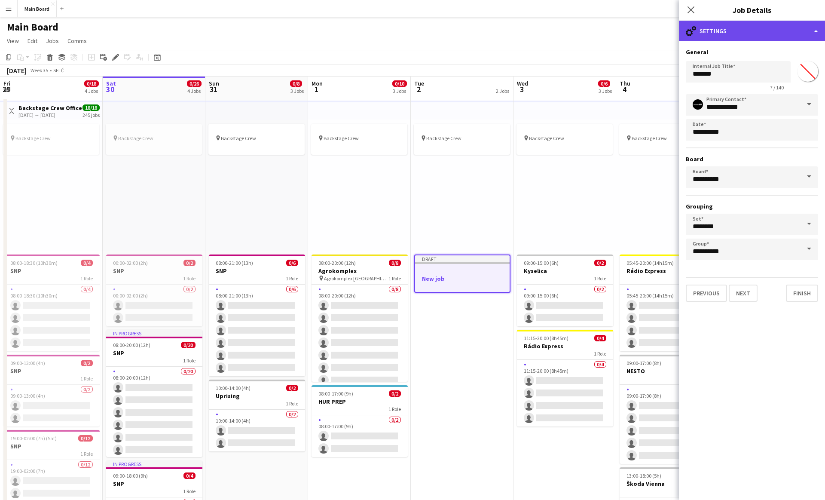
click at [407, 26] on div "cog-double-3 Settings" at bounding box center [752, 31] width 146 height 21
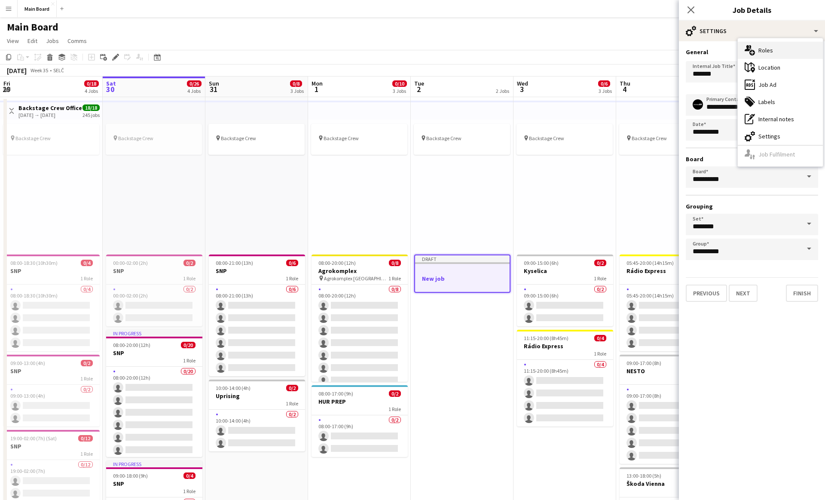
click at [407, 49] on icon at bounding box center [748, 48] width 6 height 6
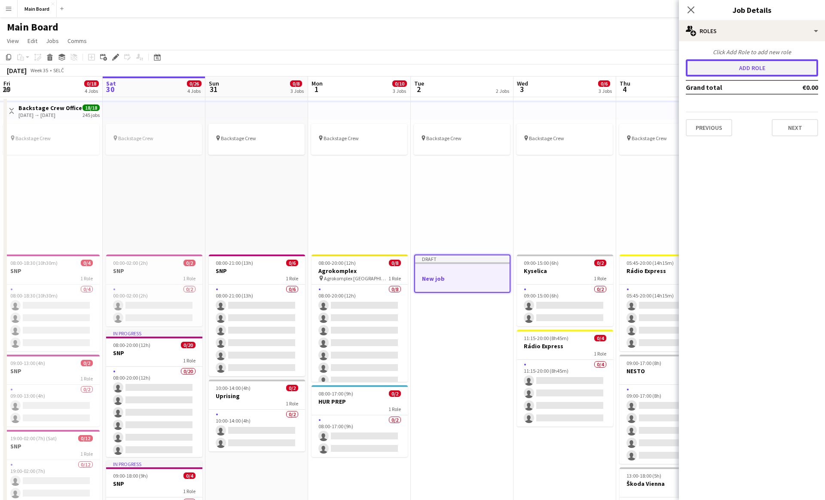
click at [407, 75] on button "Add role" at bounding box center [752, 67] width 132 height 17
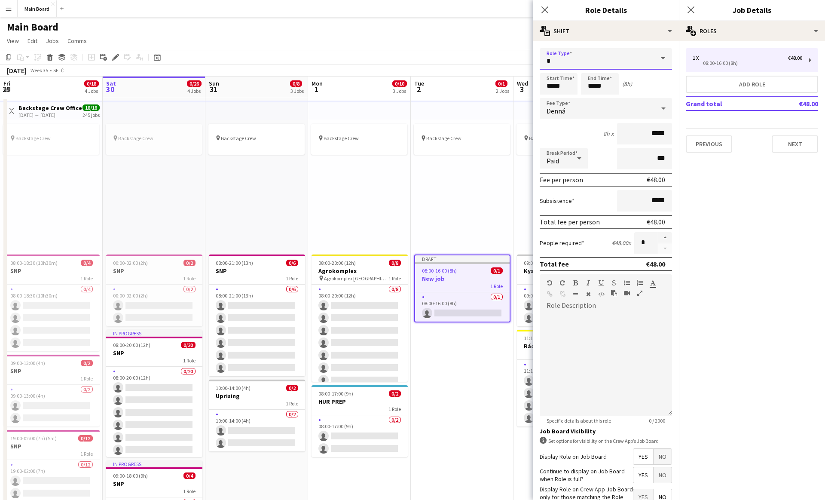
click at [407, 61] on input "text" at bounding box center [606, 58] width 132 height 21
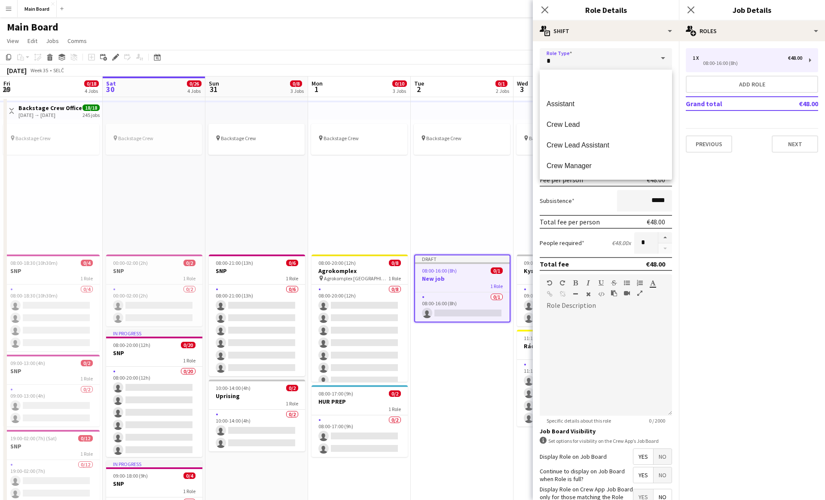
click at [407, 11] on div "Close pop-in" at bounding box center [691, 10] width 24 height 20
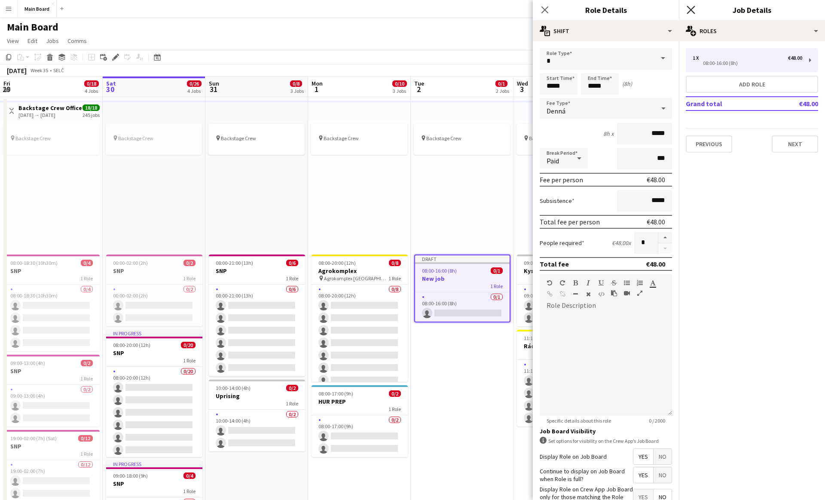
click at [407, 10] on icon "Close pop-in" at bounding box center [691, 10] width 8 height 8
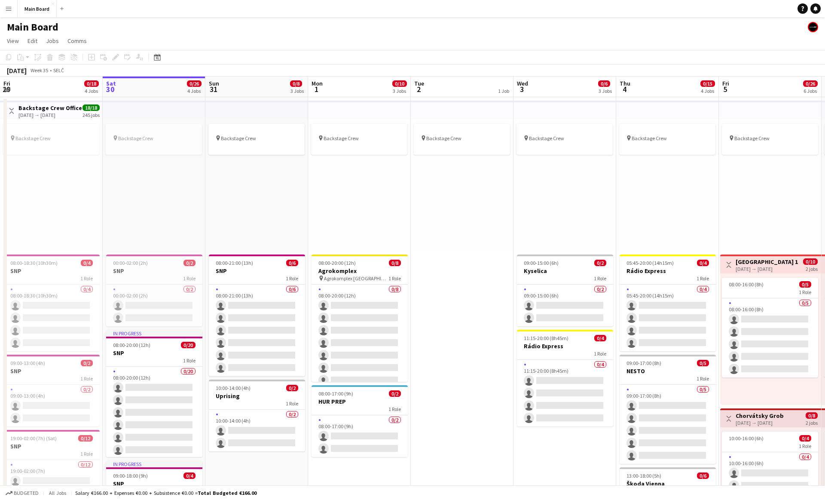
click at [6, 10] on app-icon "Menu" at bounding box center [8, 8] width 7 height 7
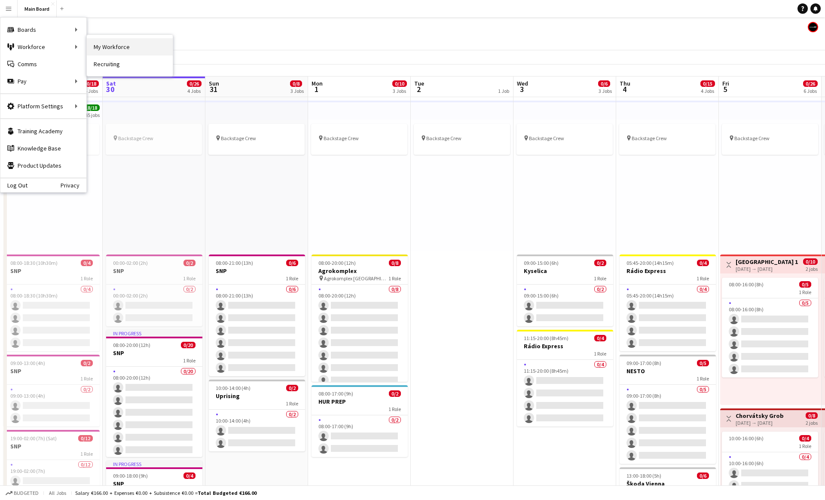
click at [101, 48] on link "My Workforce" at bounding box center [130, 46] width 86 height 17
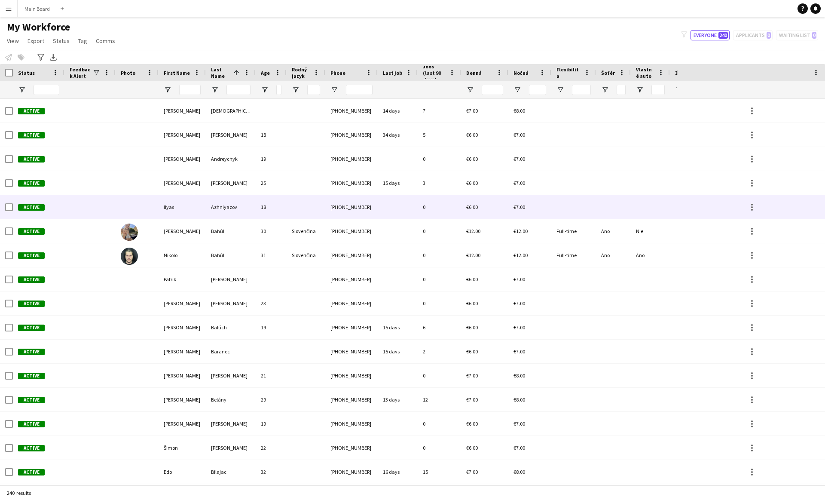
click at [407, 214] on div at bounding box center [573, 207] width 45 height 24
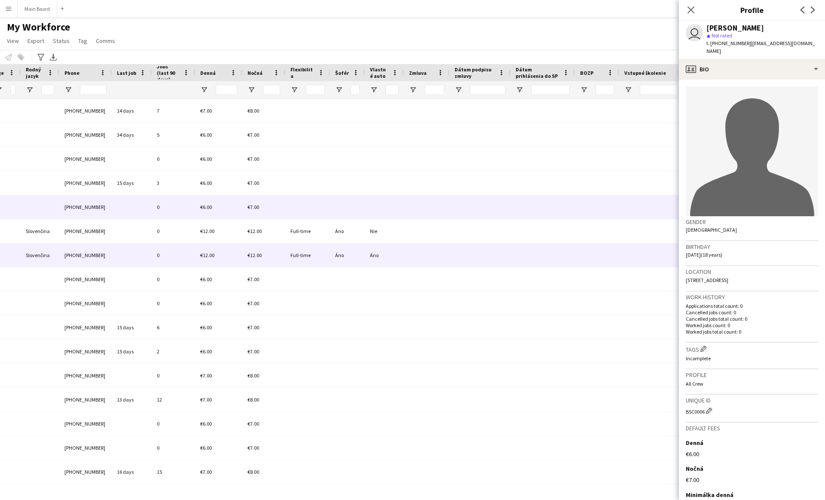
scroll to position [0, 355]
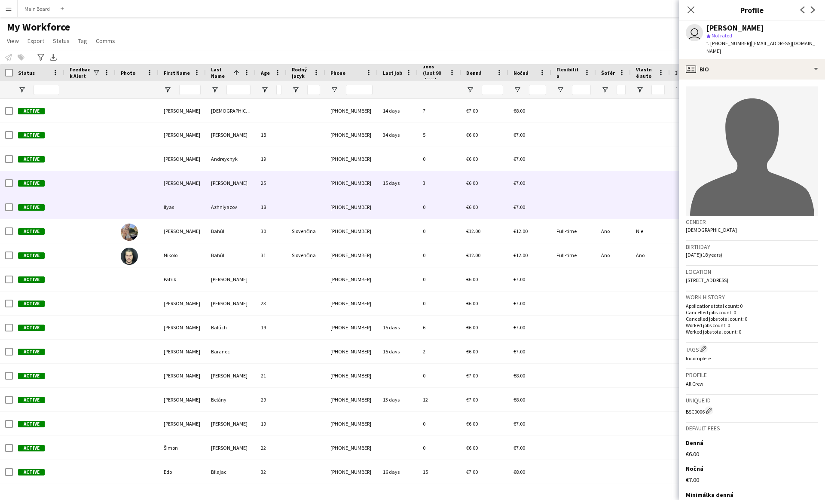
click at [407, 189] on div at bounding box center [573, 183] width 45 height 24
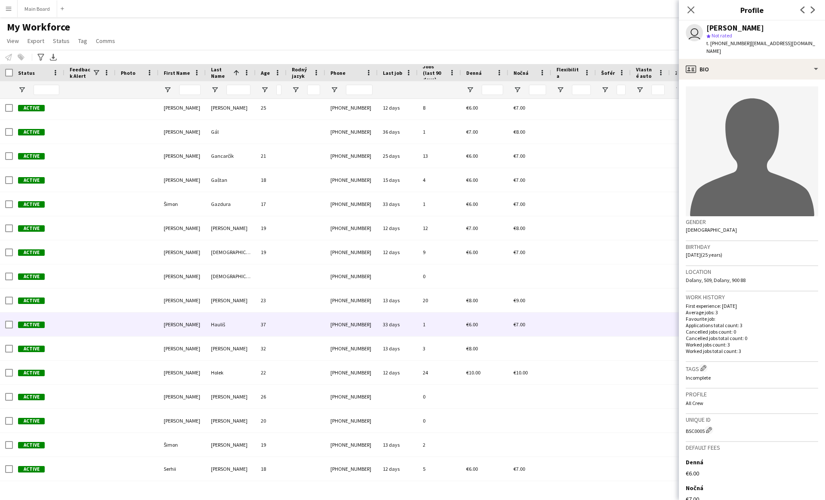
scroll to position [1433, 0]
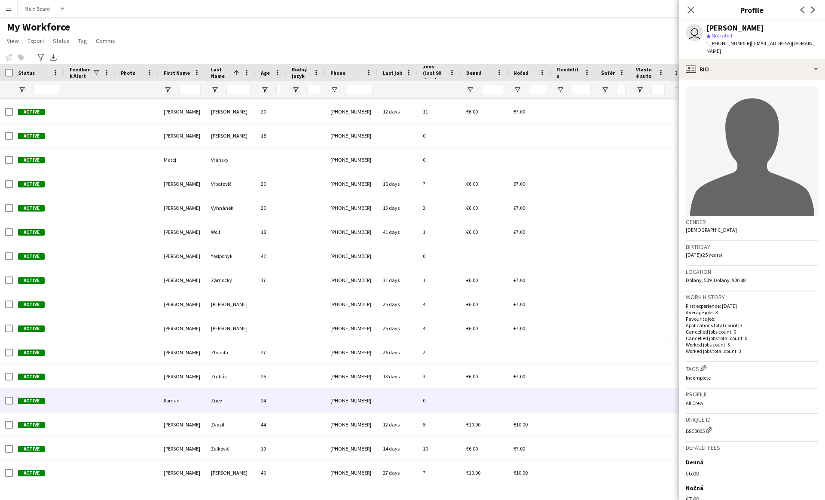
click at [407, 403] on div at bounding box center [484, 400] width 47 height 24
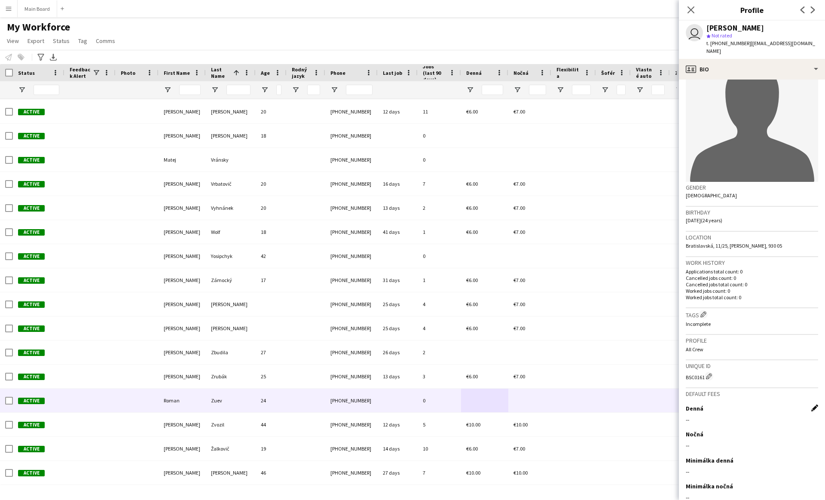
click at [407, 404] on app-icon "Edit this field" at bounding box center [814, 407] width 7 height 7
click at [407, 409] on input at bounding box center [752, 426] width 132 height 21
type input "**"
click at [407, 409] on button "Save" at bounding box center [696, 447] width 20 height 14
click at [407, 409] on div "Denná Edit this field €7.00" at bounding box center [752, 417] width 132 height 26
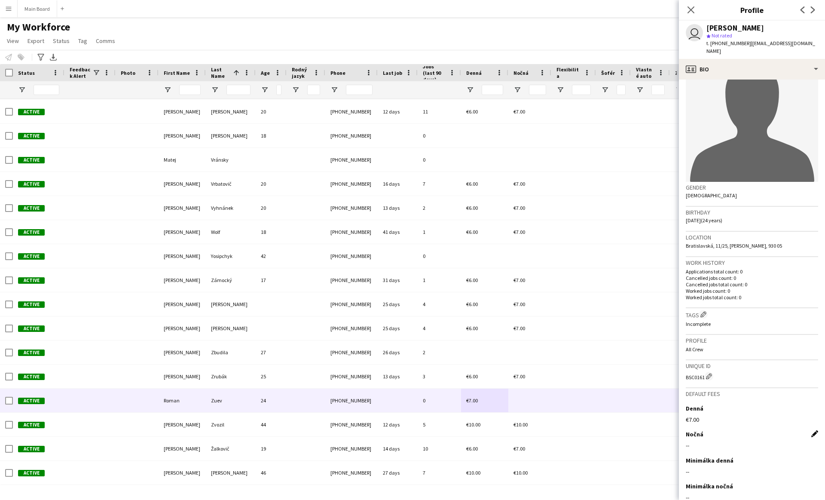
click at [407, 409] on app-icon "Edit this field" at bounding box center [814, 433] width 7 height 7
click at [407, 409] on input at bounding box center [752, 451] width 132 height 21
type input "**"
click at [407, 409] on button "Save" at bounding box center [696, 473] width 20 height 14
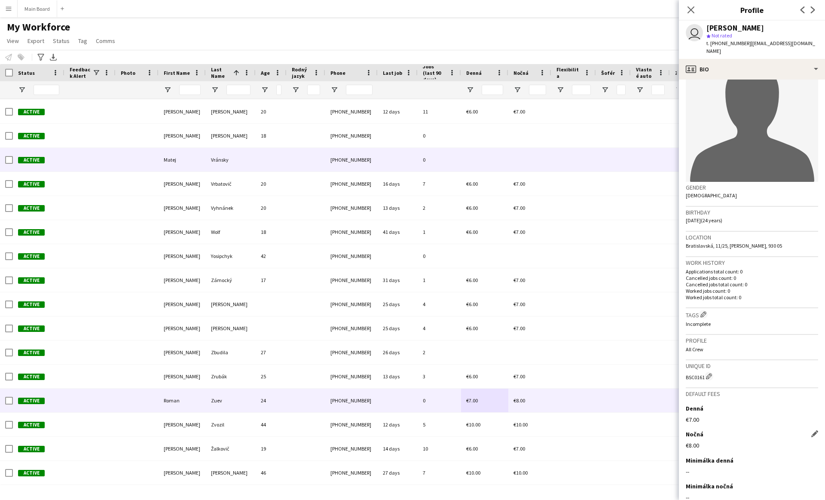
click at [407, 168] on div at bounding box center [650, 160] width 39 height 24
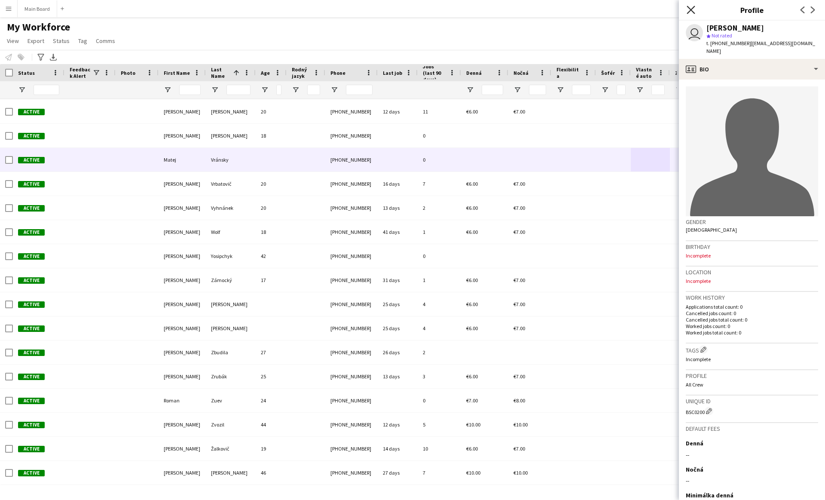
click at [407, 6] on icon "Close pop-in" at bounding box center [691, 10] width 8 height 8
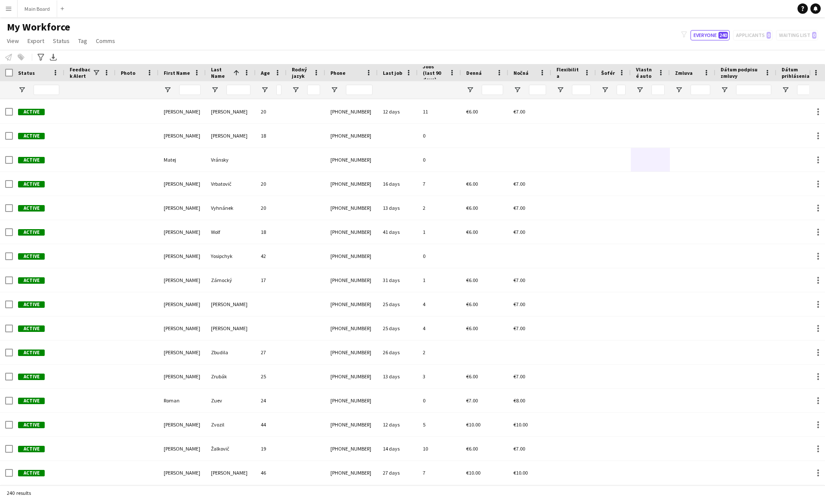
drag, startPoint x: 679, startPoint y: 72, endPoint x: 822, endPoint y: 81, distance: 143.4
click at [407, 81] on div "Hidden maintenance" at bounding box center [817, 81] width 16 height 35
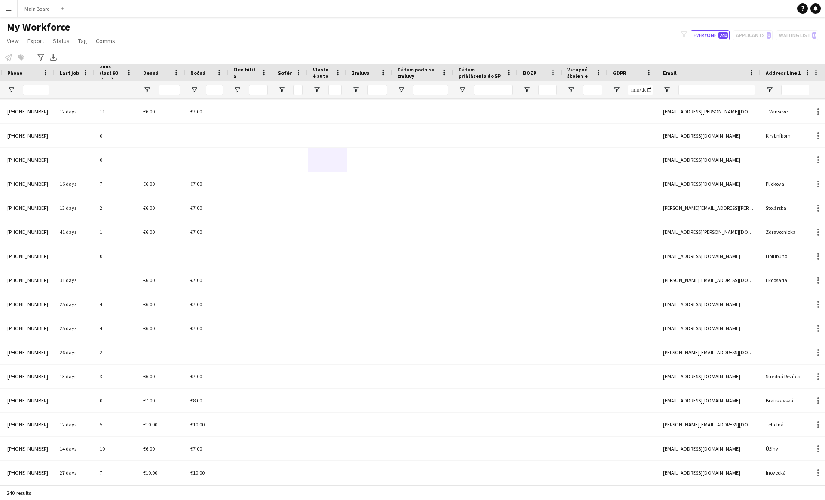
drag, startPoint x: 647, startPoint y: 73, endPoint x: 607, endPoint y: 78, distance: 40.2
click at [407, 78] on div at bounding box center [606, 72] width 3 height 17
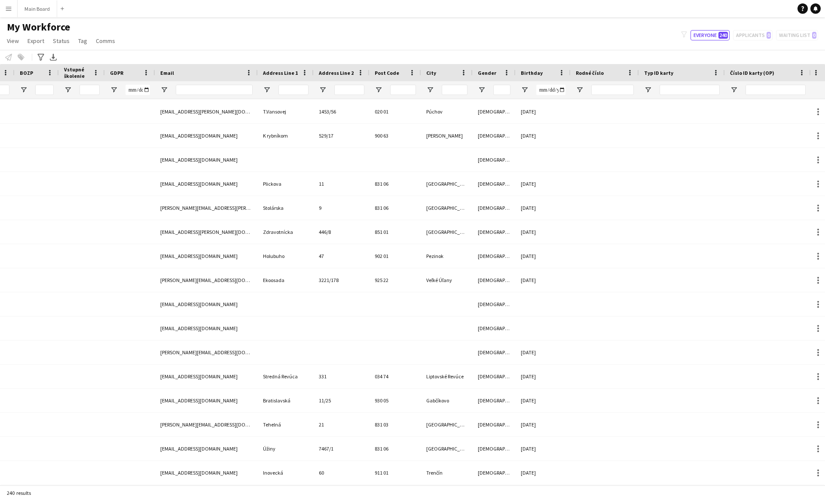
drag, startPoint x: 656, startPoint y: 73, endPoint x: 638, endPoint y: 76, distance: 18.9
click at [407, 76] on div at bounding box center [638, 72] width 3 height 17
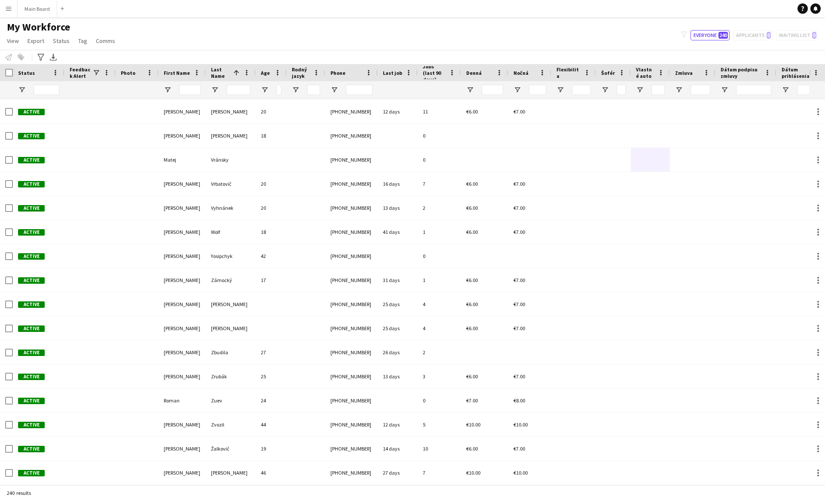
click at [217, 71] on span "Last Name" at bounding box center [220, 72] width 19 height 13
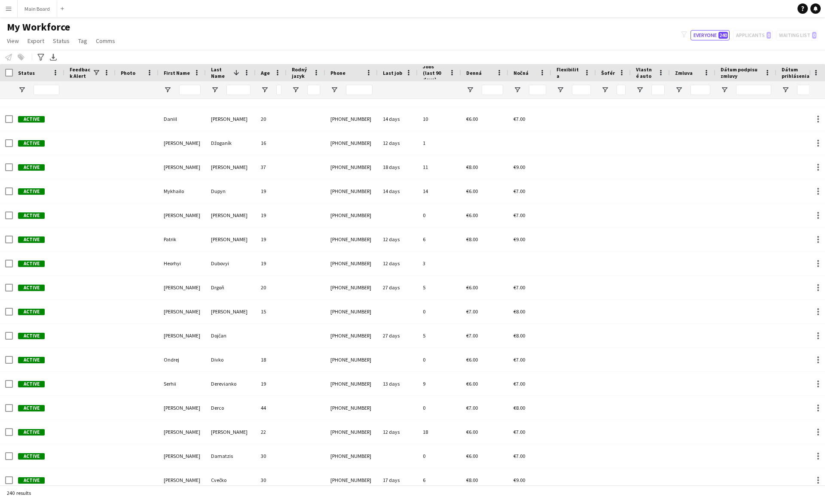
click at [215, 66] on div "Last Name 1" at bounding box center [231, 72] width 40 height 17
click at [215, 71] on span "Last Name" at bounding box center [220, 72] width 19 height 13
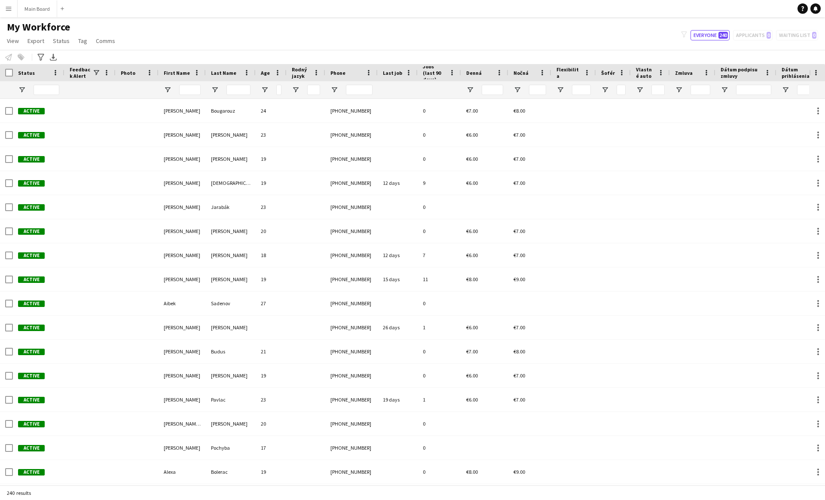
click at [224, 72] on span "Last Name" at bounding box center [223, 73] width 25 height 6
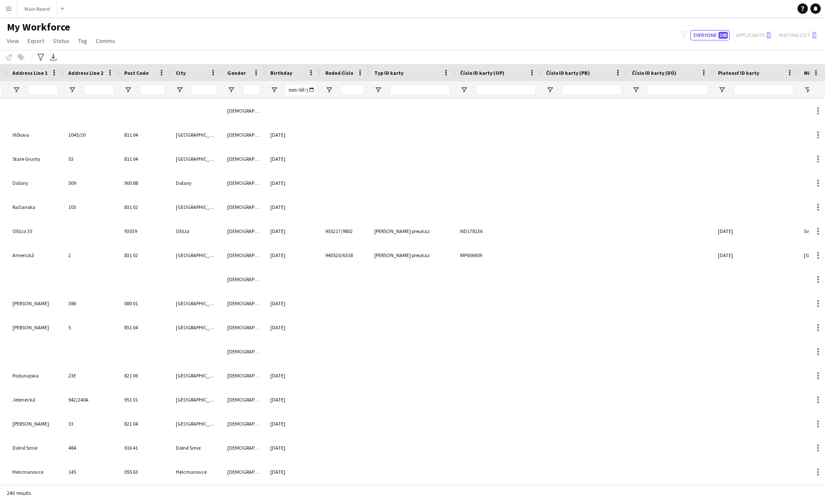
drag, startPoint x: 387, startPoint y: 72, endPoint x: 368, endPoint y: 73, distance: 18.9
click at [368, 73] on div at bounding box center [368, 72] width 3 height 17
drag, startPoint x: 454, startPoint y: 71, endPoint x: 429, endPoint y: 71, distance: 24.9
click at [407, 71] on div at bounding box center [429, 72] width 3 height 17
drag, startPoint x: 514, startPoint y: 72, endPoint x: 474, endPoint y: 74, distance: 40.9
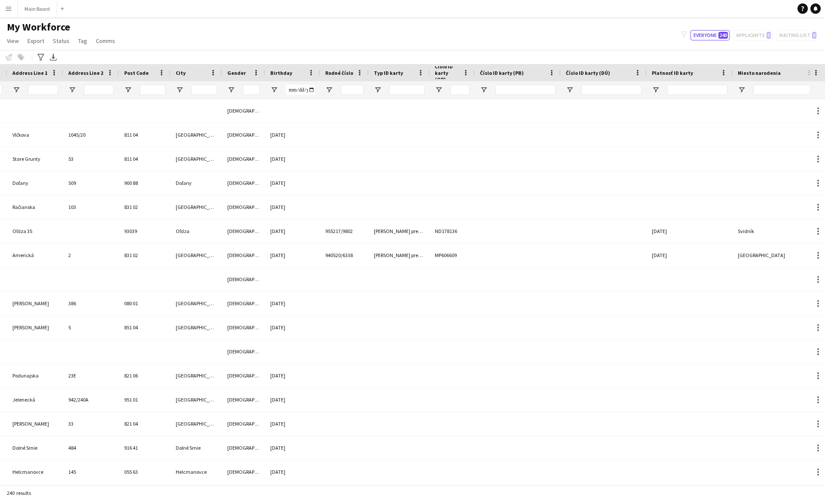
click at [407, 74] on div at bounding box center [474, 72] width 3 height 17
click at [407, 71] on div "Číslo ID karty (DÚ)" at bounding box center [604, 72] width 86 height 17
drag, startPoint x: 560, startPoint y: 73, endPoint x: 526, endPoint y: 73, distance: 33.5
click at [407, 73] on div at bounding box center [526, 72] width 3 height 17
drag, startPoint x: 611, startPoint y: 73, endPoint x: 578, endPoint y: 76, distance: 33.3
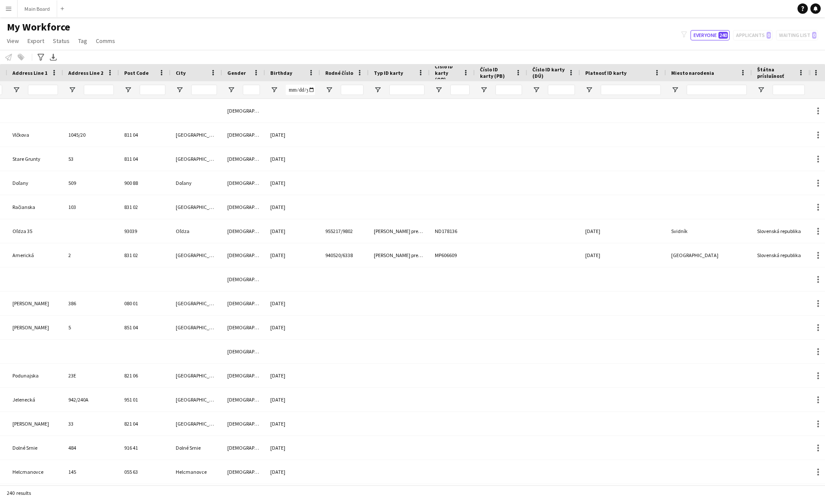
click at [407, 76] on div at bounding box center [579, 72] width 3 height 17
click at [407, 73] on div "Miesto narodenia" at bounding box center [709, 72] width 86 height 17
drag, startPoint x: 665, startPoint y: 73, endPoint x: 627, endPoint y: 76, distance: 37.5
click at [407, 76] on div at bounding box center [628, 72] width 3 height 17
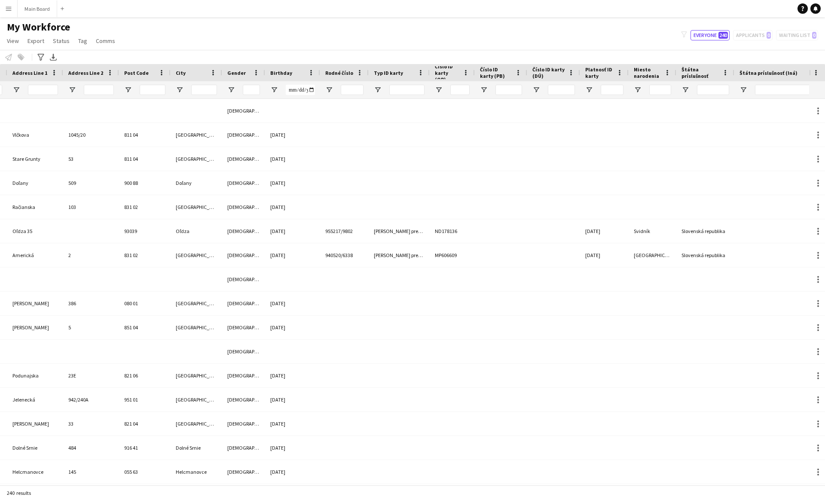
drag, startPoint x: 714, startPoint y: 72, endPoint x: 676, endPoint y: 73, distance: 38.3
click at [407, 73] on div at bounding box center [675, 72] width 3 height 17
click at [407, 73] on div at bounding box center [733, 72] width 3 height 17
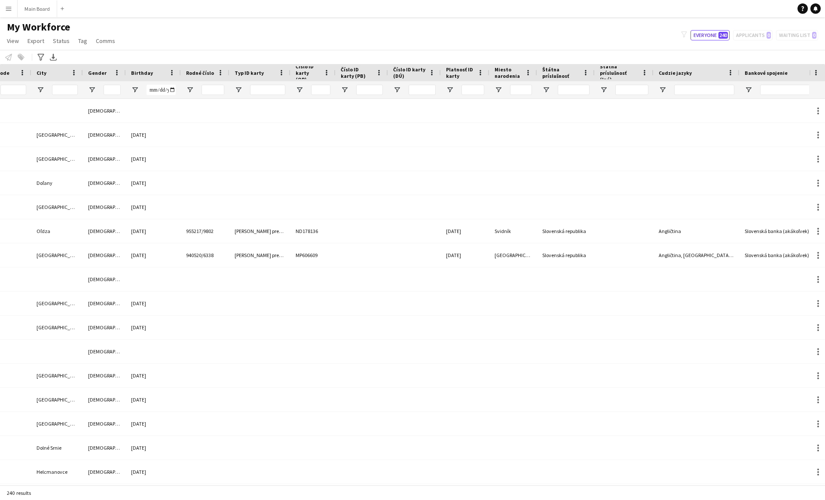
drag, startPoint x: 679, startPoint y: 72, endPoint x: 652, endPoint y: 76, distance: 27.3
click at [407, 76] on div at bounding box center [652, 72] width 3 height 17
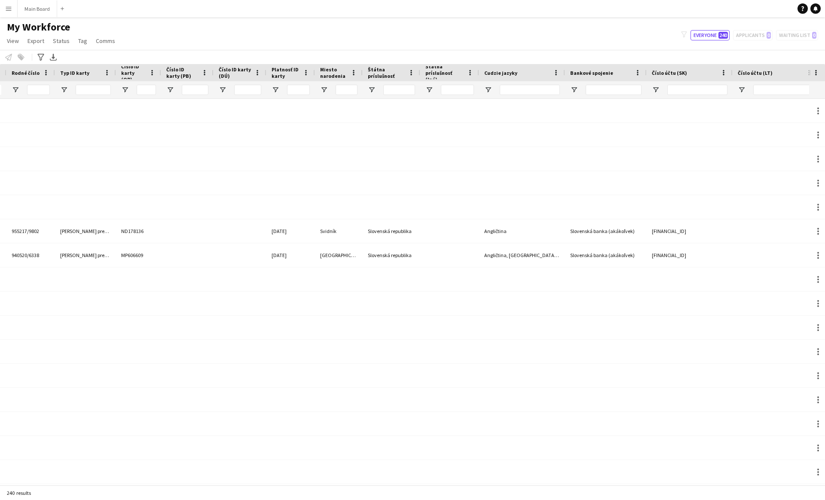
drag, startPoint x: 651, startPoint y: 73, endPoint x: 646, endPoint y: 74, distance: 4.4
click at [407, 74] on div at bounding box center [646, 72] width 3 height 17
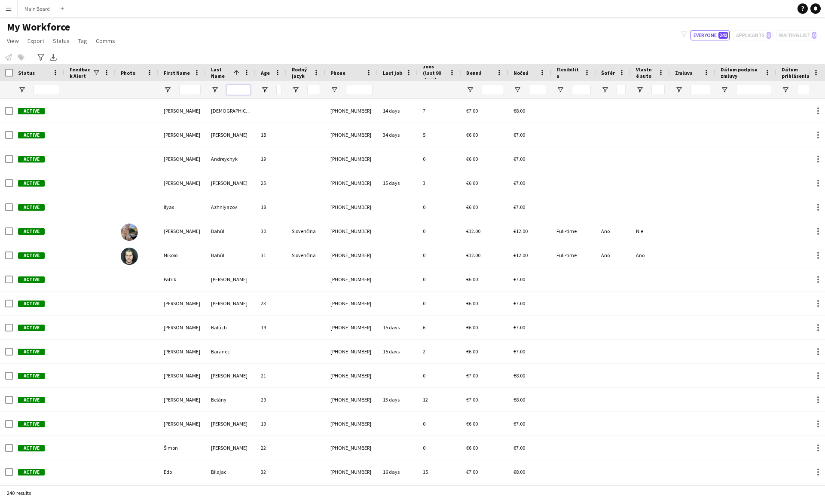
click at [235, 91] on input "Last Name Filter Input" at bounding box center [238, 90] width 24 height 10
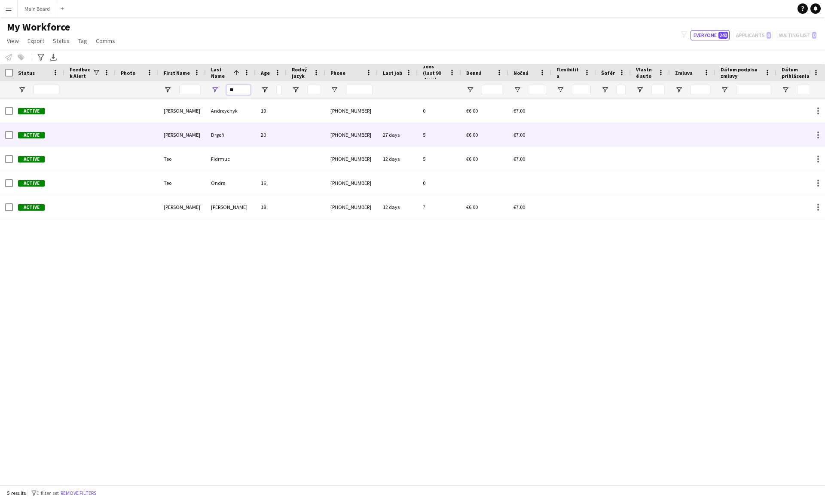
type input "**"
click at [221, 130] on div "Drgoň" at bounding box center [231, 135] width 50 height 24
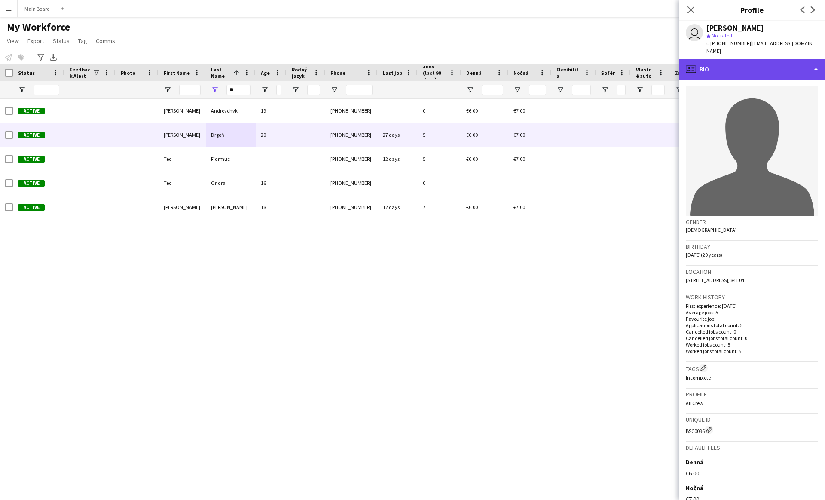
click at [407, 65] on div "profile Bio" at bounding box center [752, 69] width 146 height 21
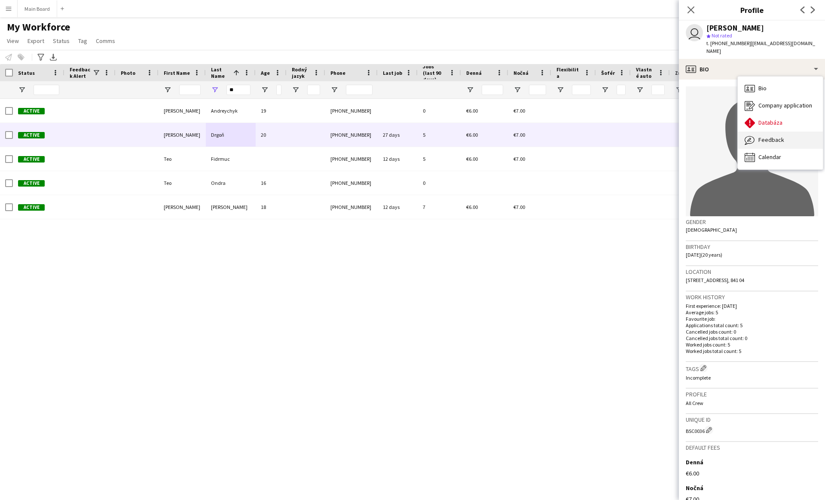
click at [407, 131] on div "Feedback Feedback" at bounding box center [780, 139] width 85 height 17
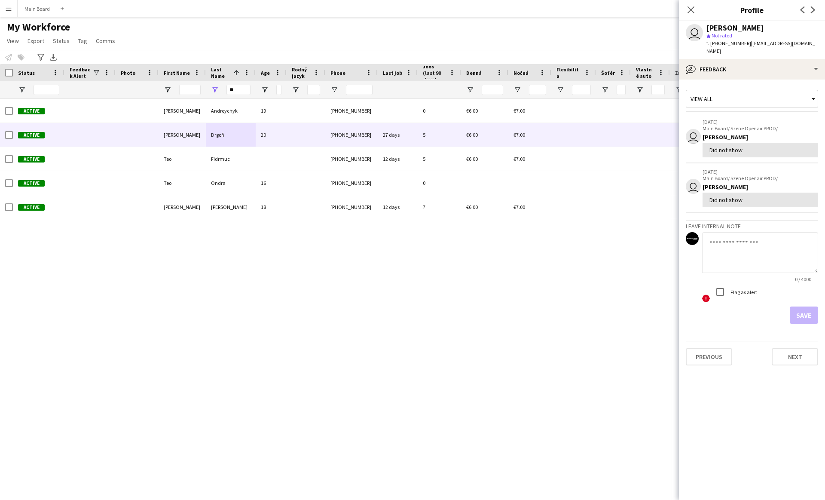
click at [407, 91] on div "View all" at bounding box center [747, 99] width 123 height 16
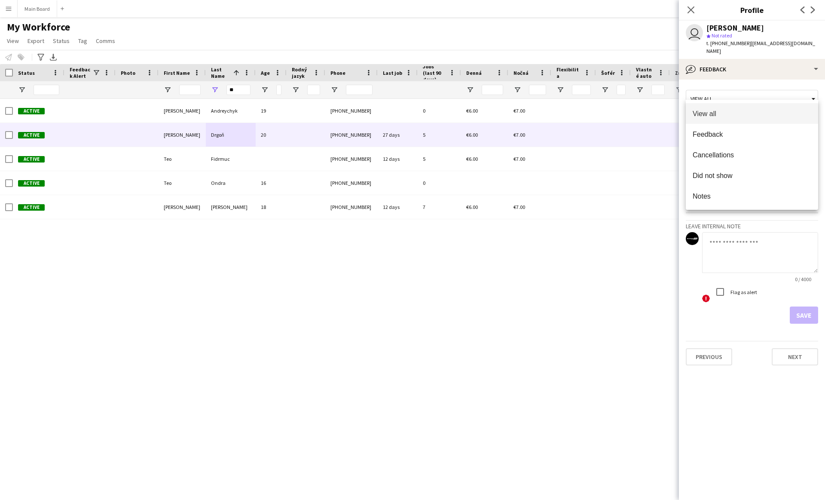
click at [407, 315] on div at bounding box center [412, 250] width 825 height 500
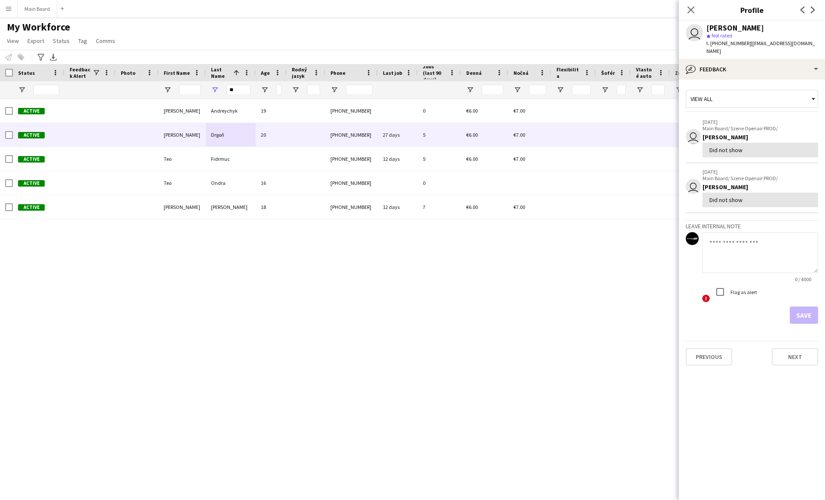
click at [407, 91] on div "View all" at bounding box center [747, 99] width 123 height 16
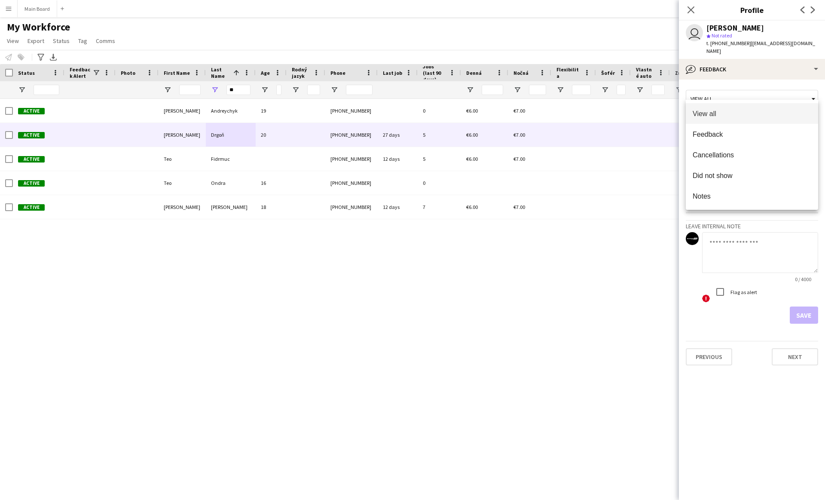
click at [407, 324] on div at bounding box center [412, 250] width 825 height 500
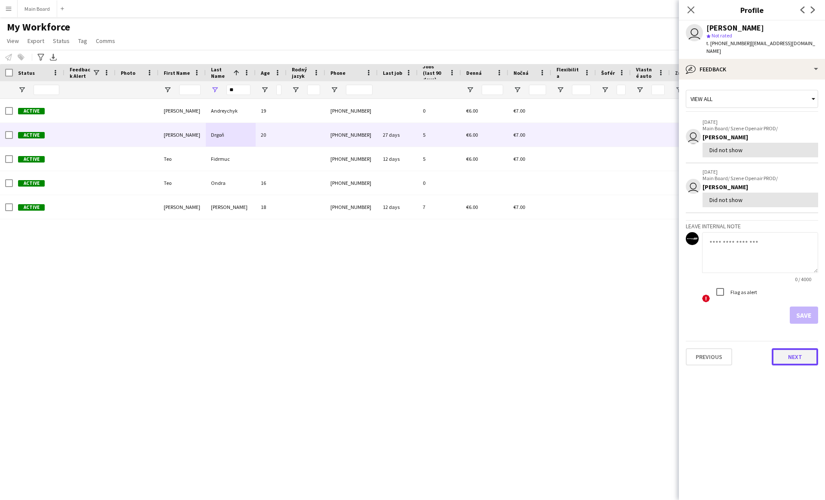
click at [407, 348] on button "Next" at bounding box center [795, 356] width 46 height 17
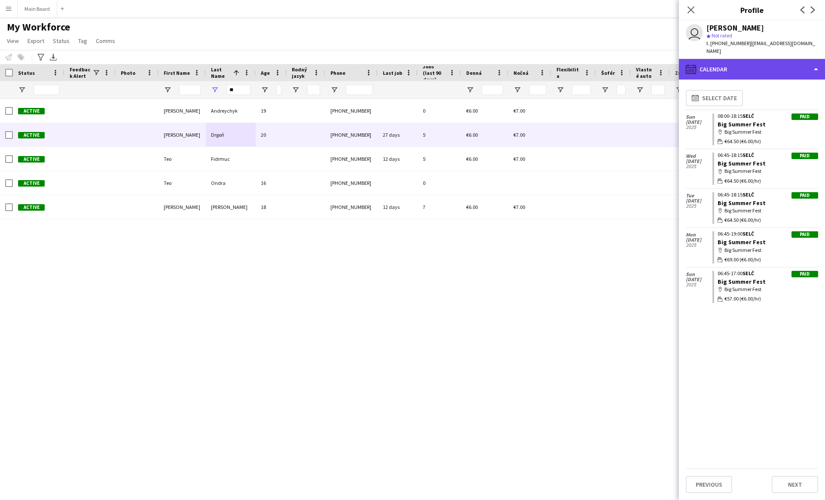
click at [407, 59] on div "calendar-full Calendar" at bounding box center [752, 69] width 146 height 21
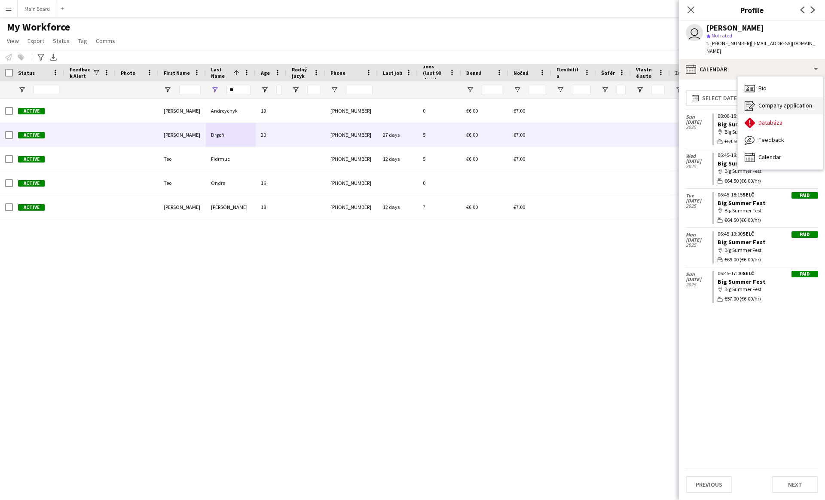
click at [407, 101] on span "Company application" at bounding box center [785, 105] width 54 height 8
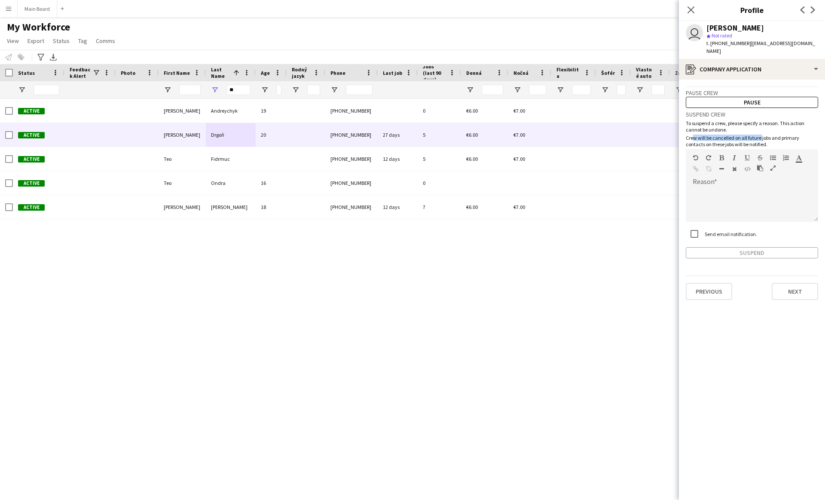
drag, startPoint x: 690, startPoint y: 131, endPoint x: 759, endPoint y: 131, distance: 69.6
click at [407, 134] on p "Crew will be cancelled on all future jobs and primary contacts on these jobs wi…" at bounding box center [752, 140] width 132 height 13
click at [407, 181] on div at bounding box center [752, 201] width 132 height 40
click at [407, 233] on div "Send email notification." at bounding box center [721, 241] width 71 height 17
click at [407, 187] on div at bounding box center [752, 204] width 132 height 34
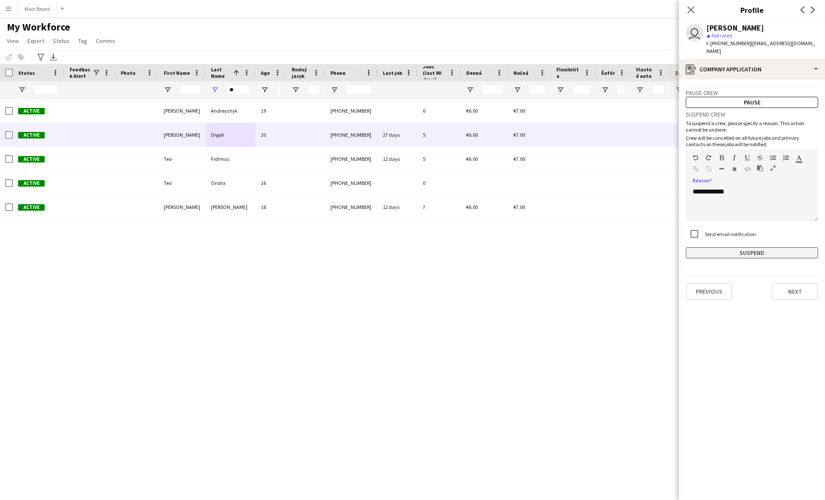
click at [407, 247] on button "Suspend" at bounding box center [752, 252] width 132 height 11
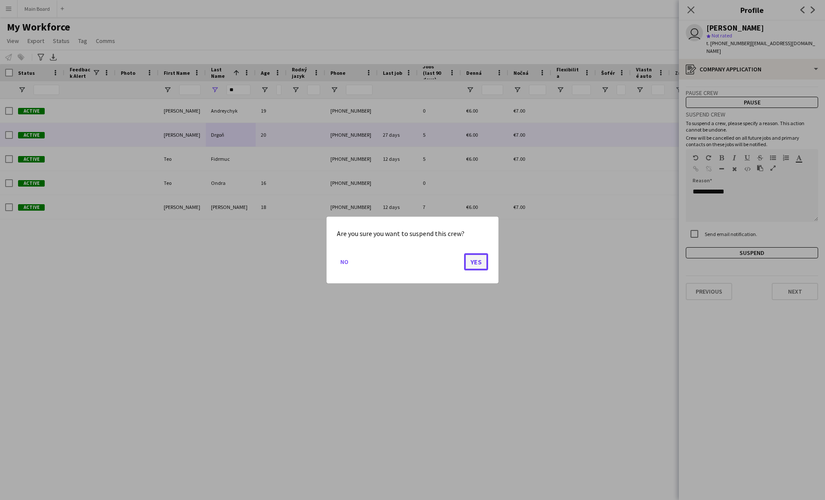
click at [407, 261] on button "Yes" at bounding box center [476, 261] width 24 height 17
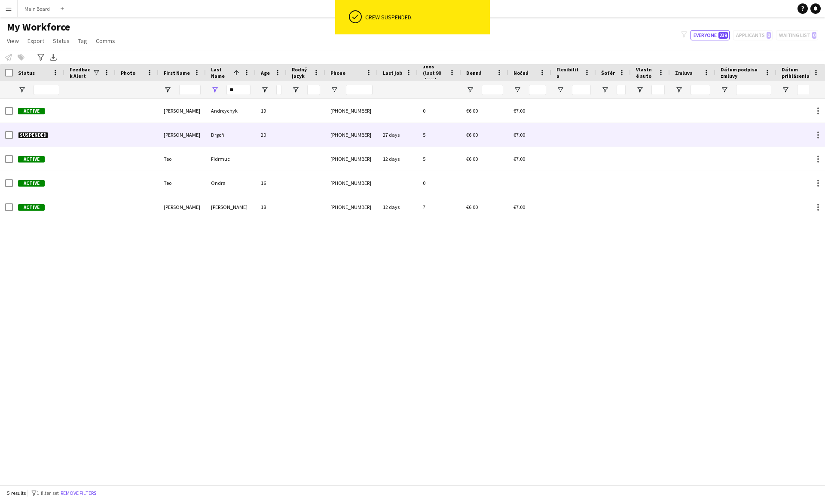
click at [31, 137] on span "Suspended" at bounding box center [33, 135] width 30 height 6
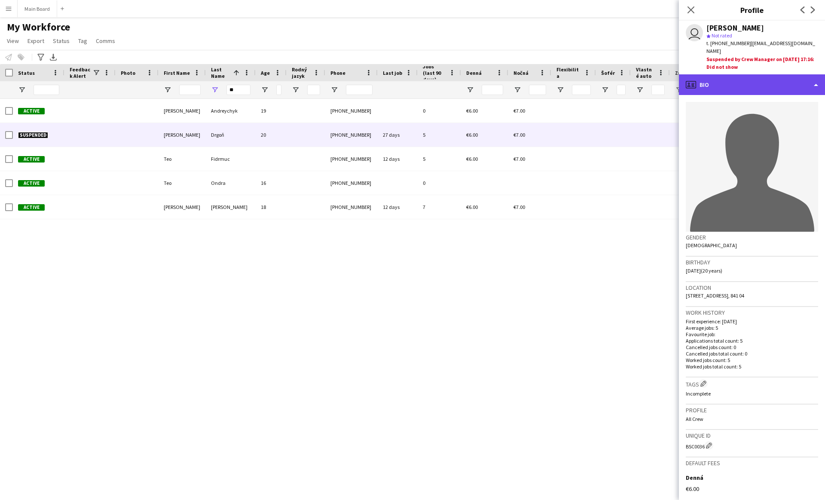
click at [407, 74] on div "profile Bio" at bounding box center [752, 84] width 146 height 21
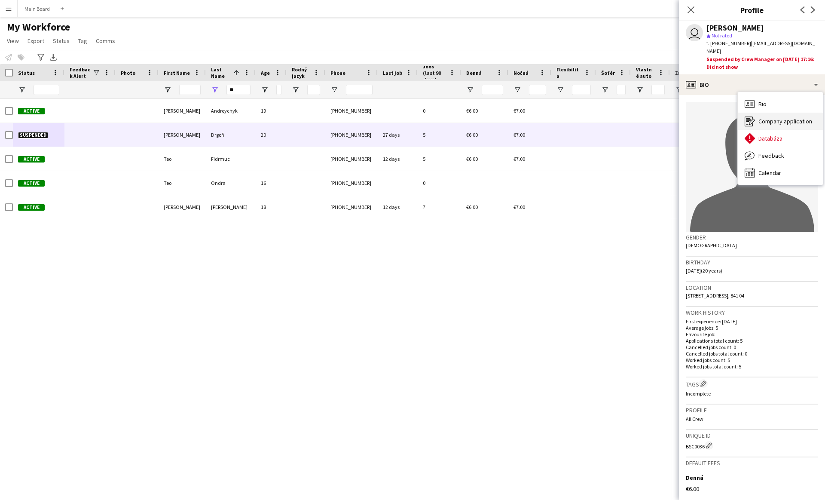
click at [407, 117] on span "Company application" at bounding box center [785, 121] width 54 height 8
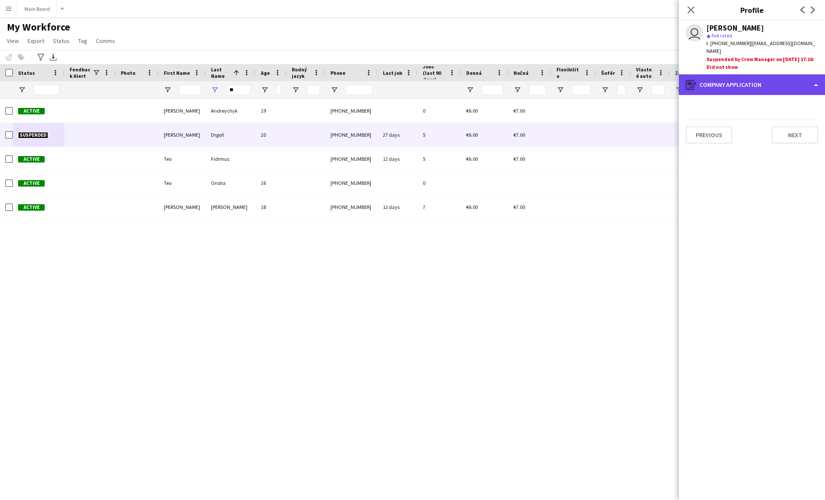
click at [407, 74] on div "register Company application" at bounding box center [752, 84] width 146 height 21
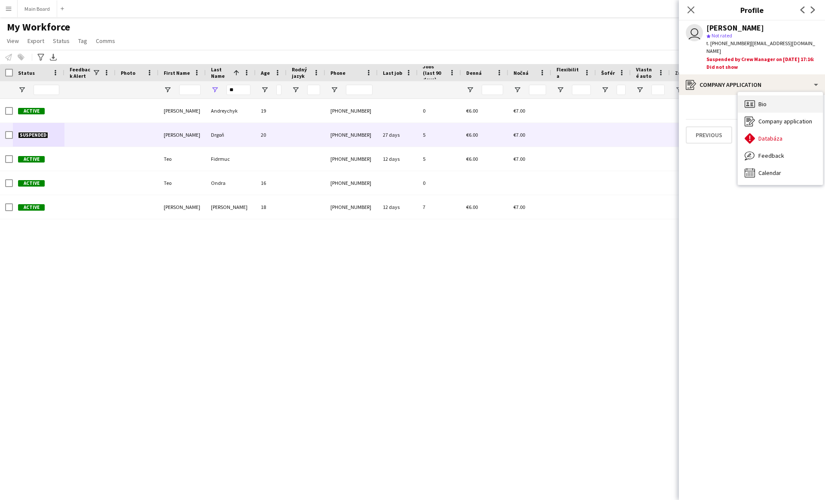
click at [407, 95] on div "Bio Bio" at bounding box center [780, 103] width 85 height 17
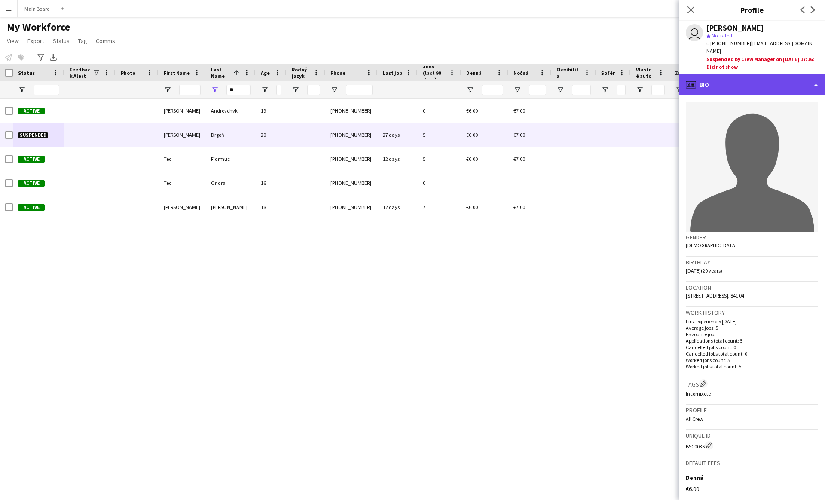
click at [407, 82] on div "profile Bio" at bounding box center [752, 84] width 146 height 21
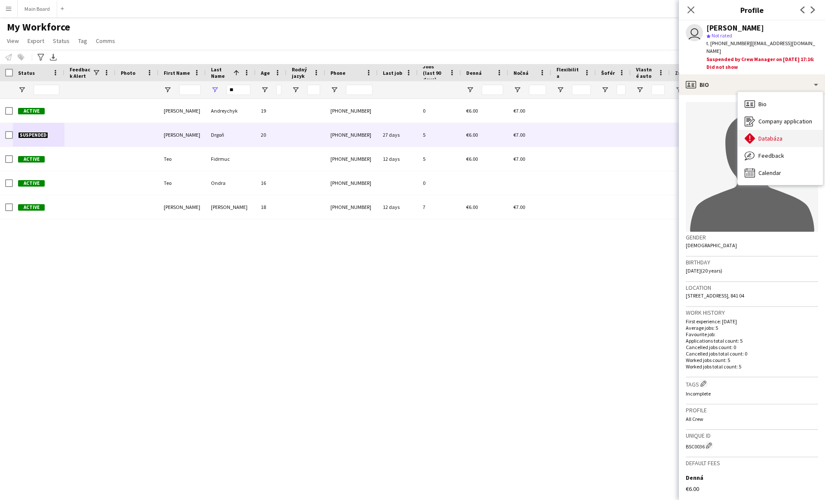
click at [407, 134] on span "Databáza" at bounding box center [770, 138] width 24 height 8
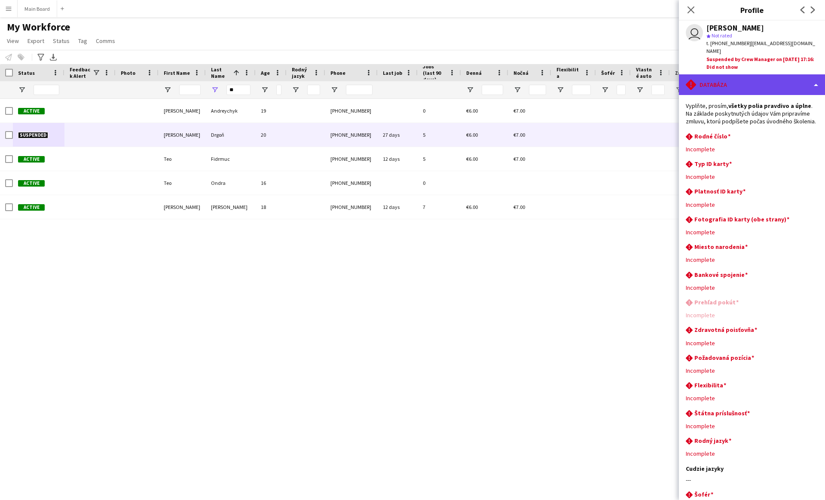
click at [407, 78] on div "rhombus-alert Databáza" at bounding box center [752, 84] width 146 height 21
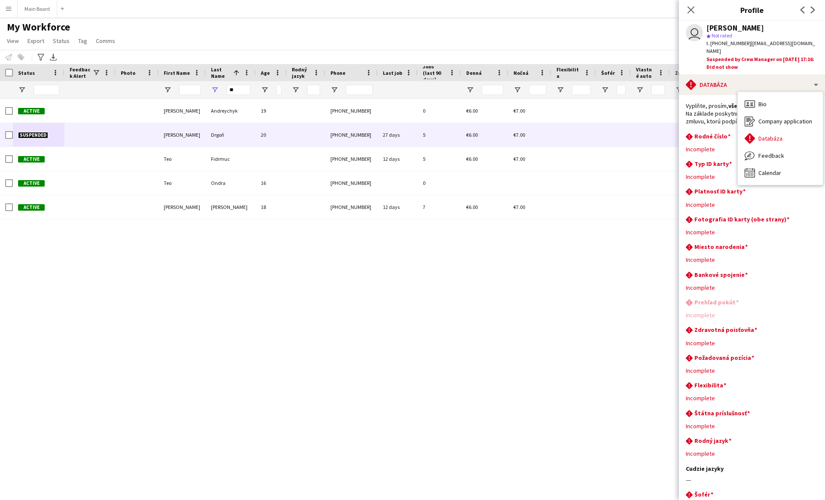
click at [407, 133] on div "rhombus-alert Rodné číslo Edit this field" at bounding box center [752, 136] width 132 height 9
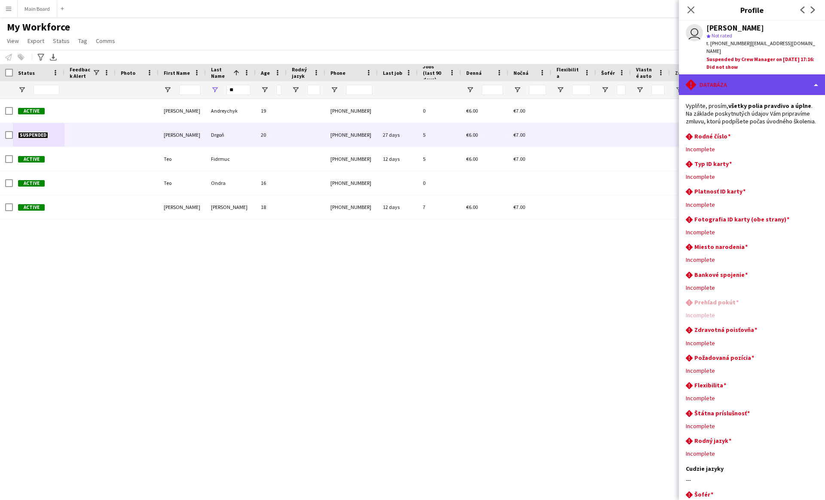
click at [407, 81] on div "rhombus-alert Databáza" at bounding box center [752, 84] width 146 height 21
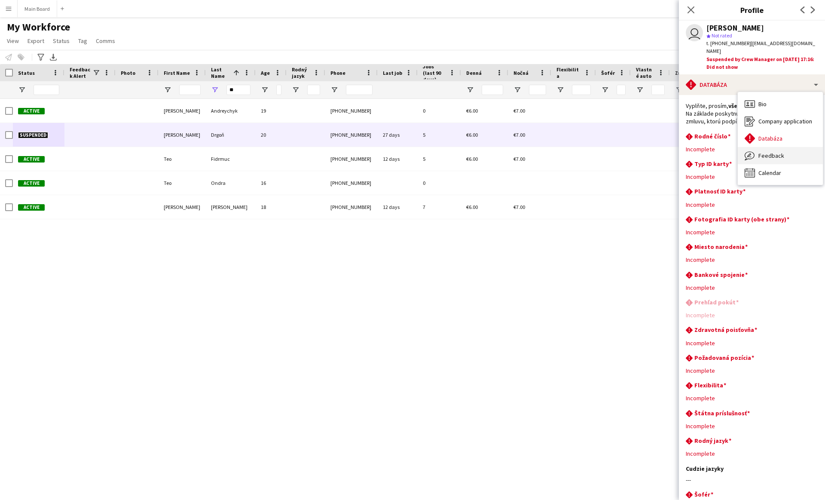
click at [407, 152] on span "Feedback" at bounding box center [771, 156] width 26 height 8
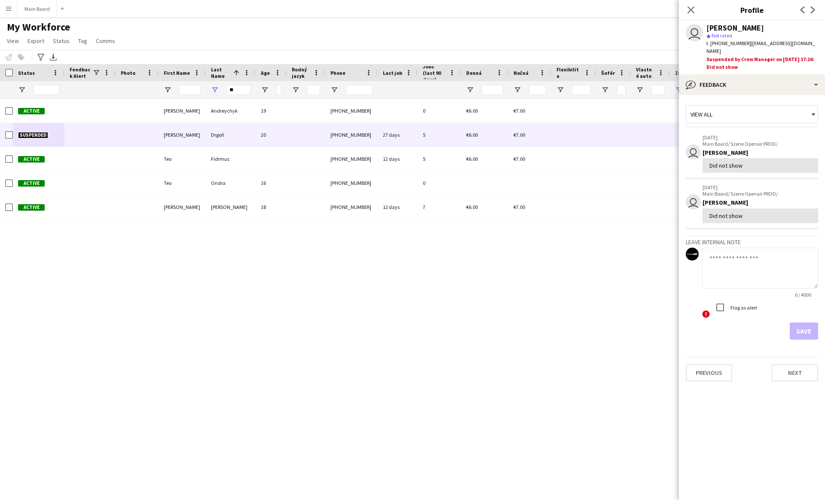
click at [407, 325] on div "Save" at bounding box center [752, 330] width 132 height 17
click at [407, 369] on button "Next" at bounding box center [795, 372] width 46 height 17
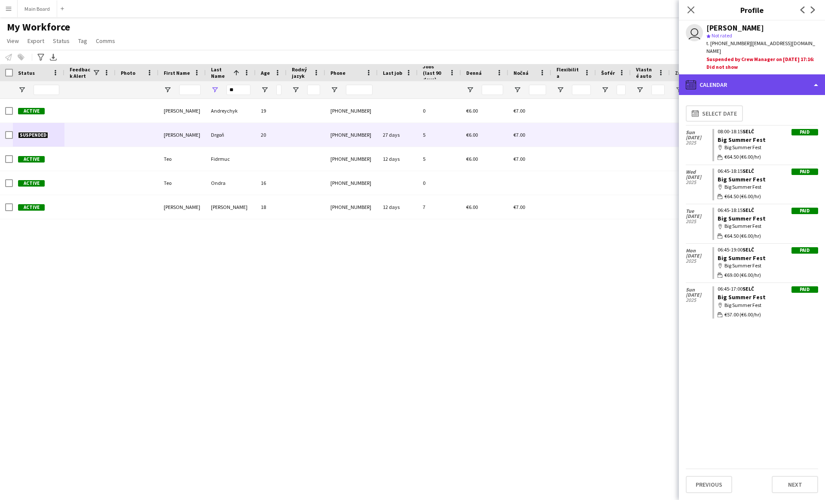
click at [407, 74] on div "calendar-full Calendar" at bounding box center [752, 84] width 146 height 21
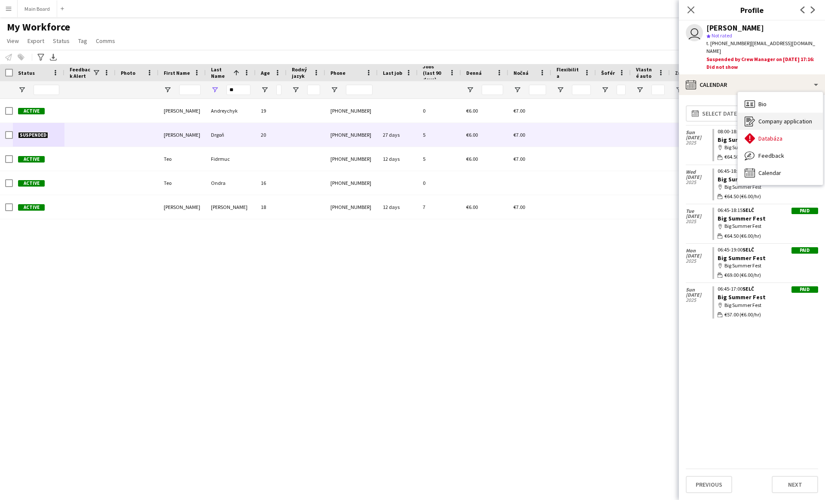
click at [407, 117] on span "Company application" at bounding box center [785, 121] width 54 height 8
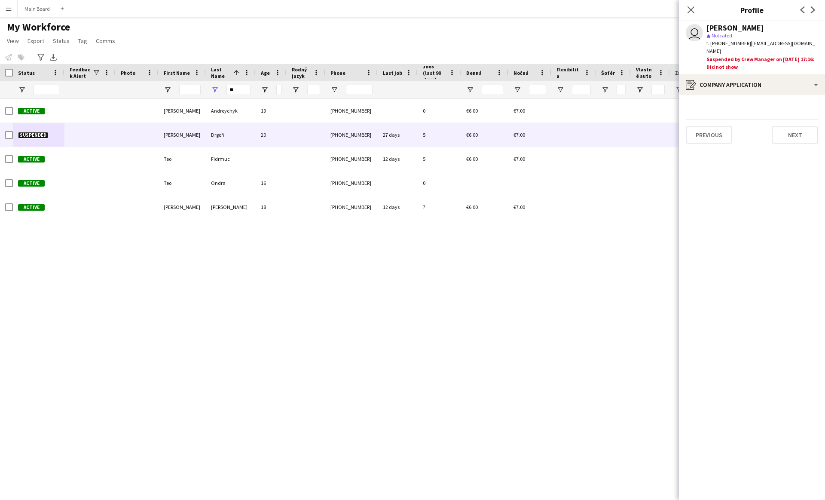
click at [407, 298] on app-crew-profile-application "Previous Next" at bounding box center [752, 297] width 146 height 405
click at [348, 293] on div "€6.00 €7.00 +421950605894 0 Viktor Andreychyk 19 Active Suspended Richard Drgoň…" at bounding box center [404, 292] width 809 height 386
click at [233, 90] on input "**" at bounding box center [238, 90] width 24 height 10
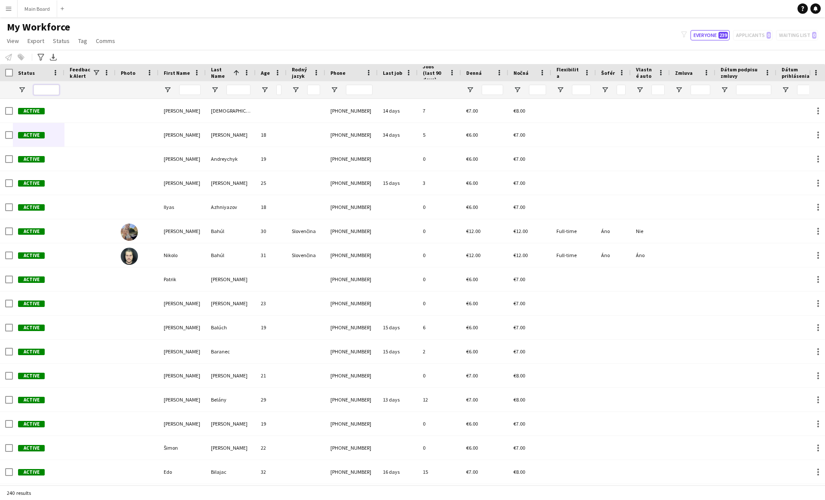
click at [40, 89] on input "Status Filter Input" at bounding box center [47, 90] width 26 height 10
click at [19, 90] on span "Open Filter Menu" at bounding box center [22, 90] width 8 height 8
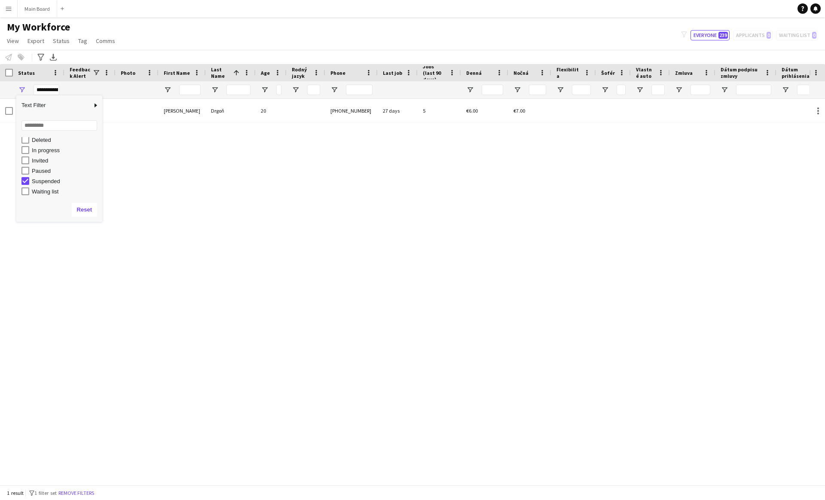
scroll to position [0, 0]
click at [25, 138] on div "(Select All)" at bounding box center [61, 142] width 81 height 10
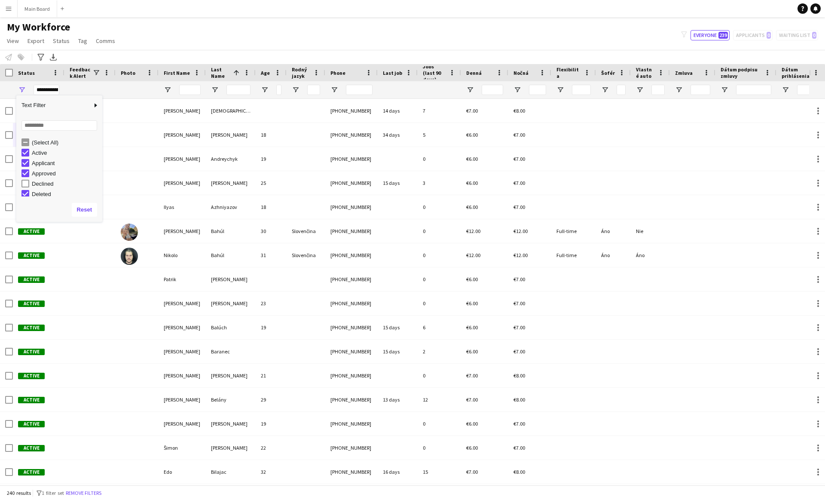
scroll to position [20, 0]
type input "**********"
click at [82, 92] on div at bounding box center [90, 89] width 41 height 17
click at [55, 73] on span at bounding box center [56, 73] width 8 height 8
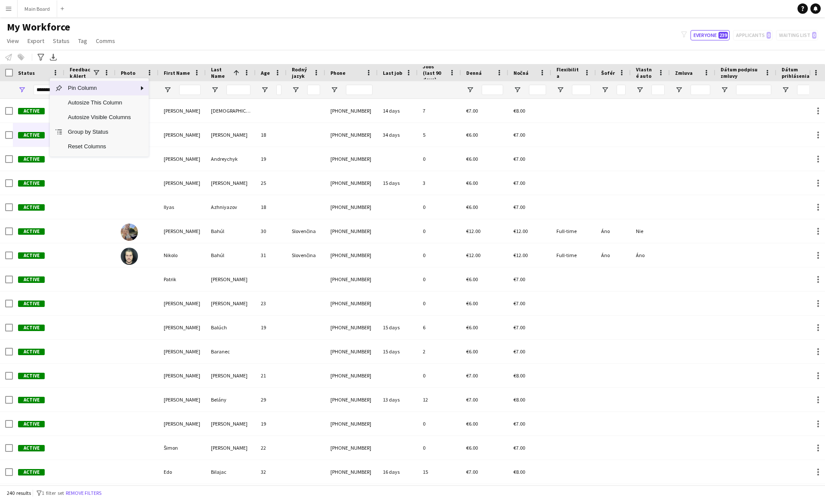
click at [146, 45] on div "My Workforce View Views Default view New view Update view Delete view Edit name…" at bounding box center [412, 35] width 825 height 29
click at [238, 88] on input "Last Name Filter Input" at bounding box center [238, 90] width 24 height 10
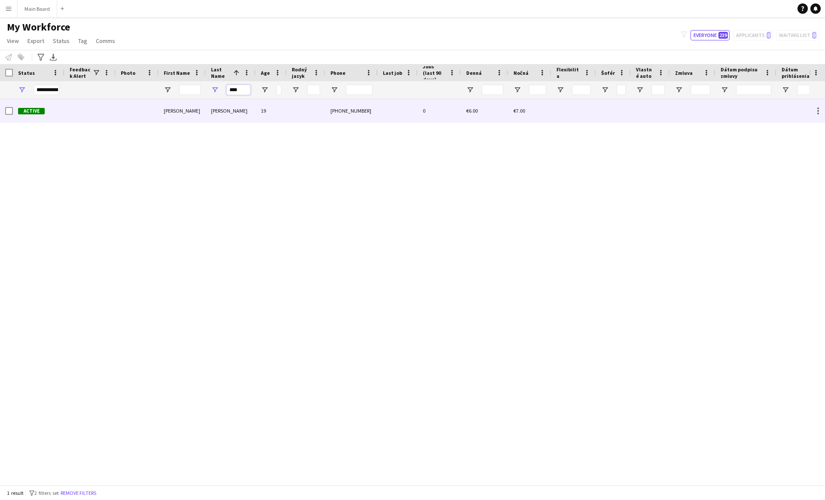
type input "****"
click at [223, 113] on div "[PERSON_NAME]" at bounding box center [231, 111] width 50 height 24
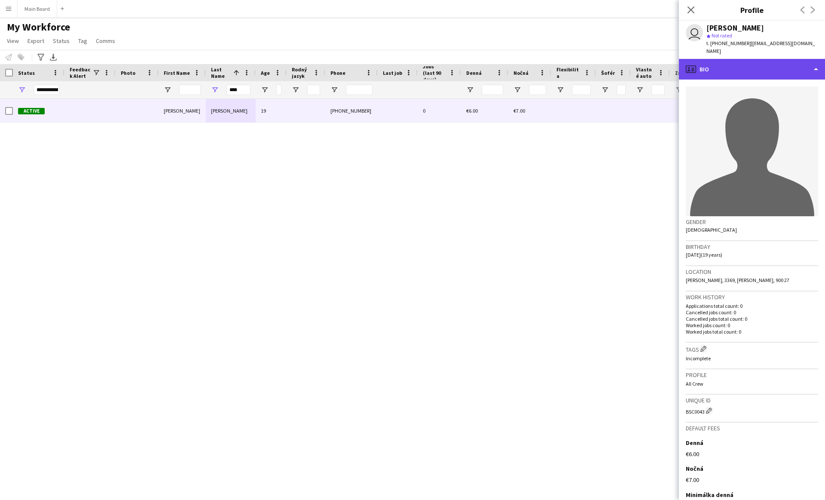
click at [407, 70] on div "profile Bio" at bounding box center [752, 69] width 146 height 21
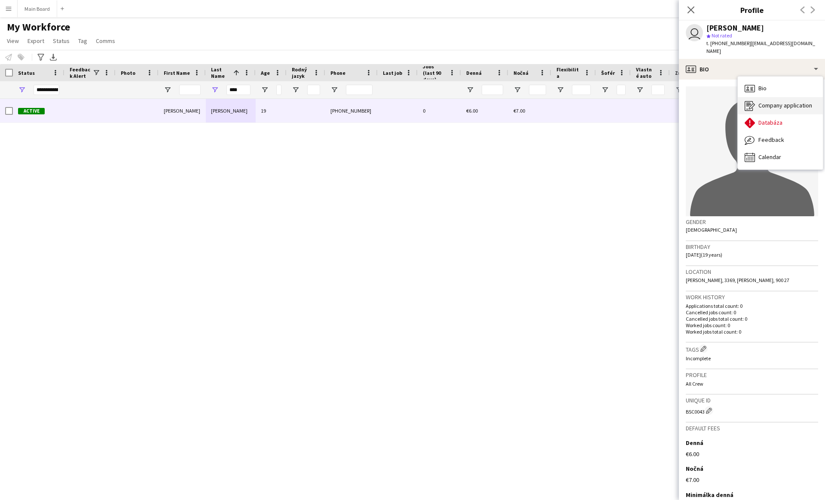
click at [407, 101] on span "Company application" at bounding box center [785, 105] width 54 height 8
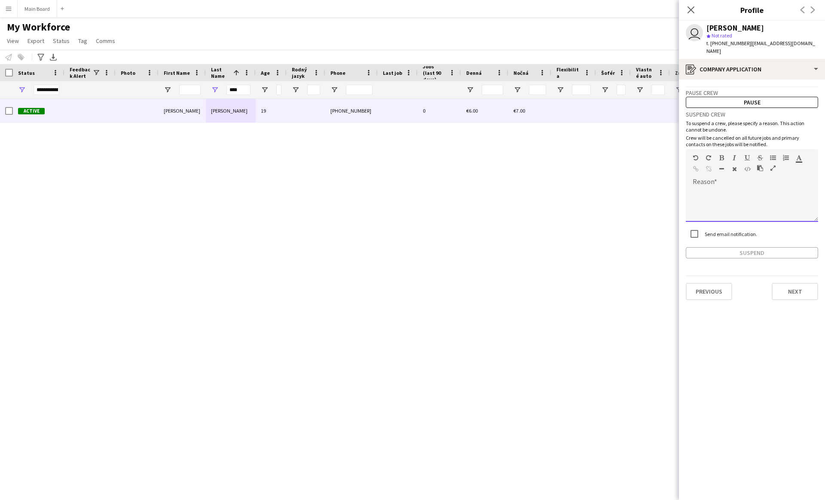
click at [407, 191] on div at bounding box center [752, 204] width 132 height 34
click at [407, 193] on div at bounding box center [752, 204] width 132 height 34
click at [407, 324] on app-crew-profile-application "**********" at bounding box center [752, 289] width 146 height 420
click at [407, 187] on div "**********" at bounding box center [752, 204] width 132 height 34
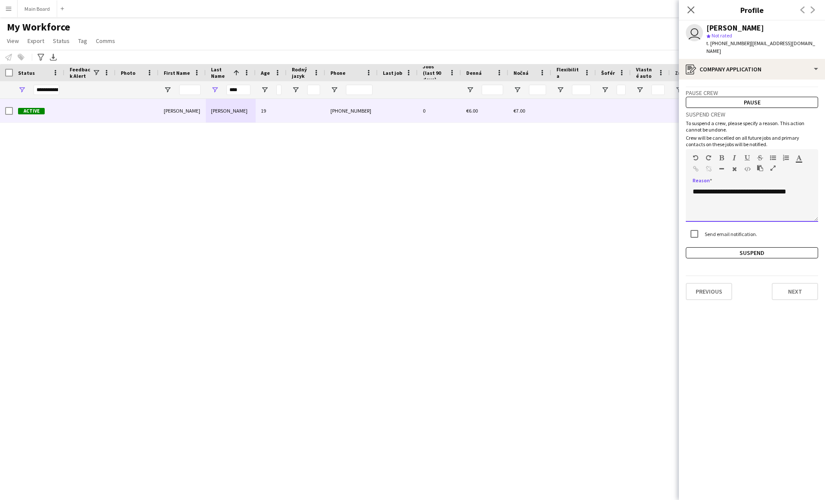
click at [407, 187] on div "**********" at bounding box center [752, 204] width 132 height 34
click at [407, 247] on button "Suspend" at bounding box center [752, 252] width 132 height 11
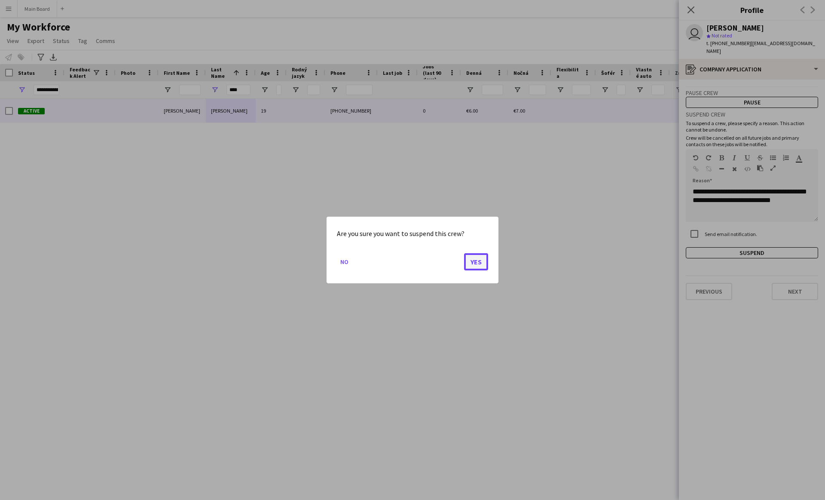
click at [407, 257] on button "Yes" at bounding box center [476, 261] width 24 height 17
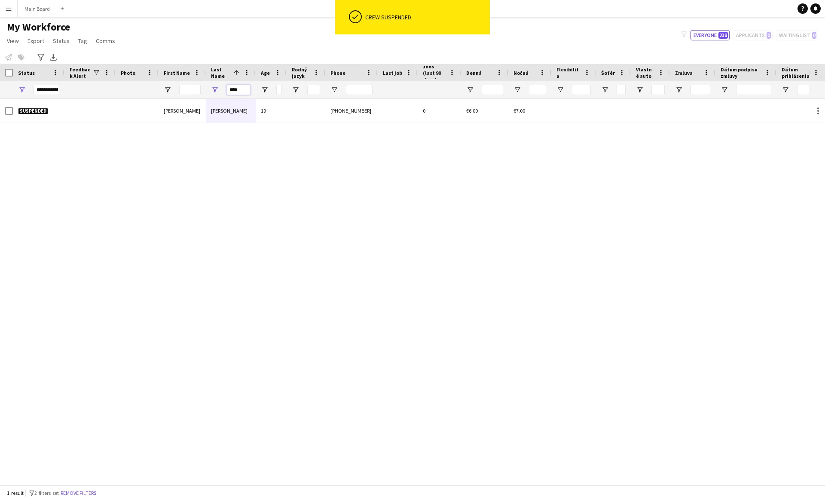
click at [232, 93] on input "****" at bounding box center [238, 90] width 24 height 10
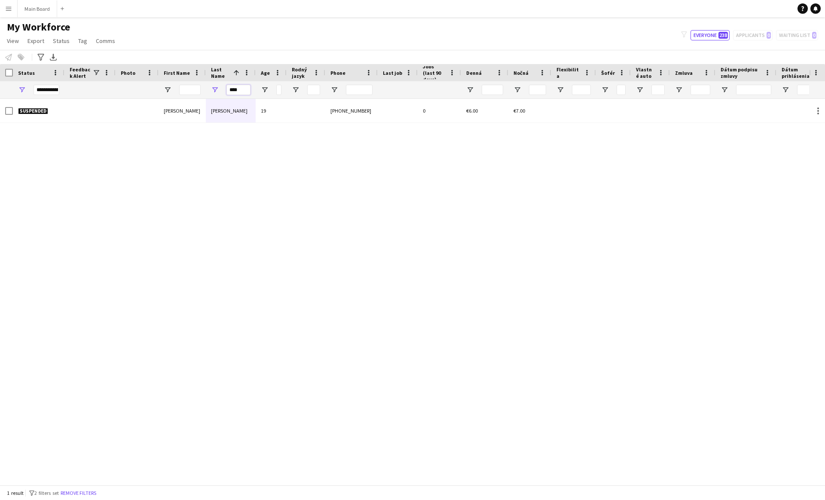
click at [232, 93] on input "****" at bounding box center [238, 90] width 24 height 10
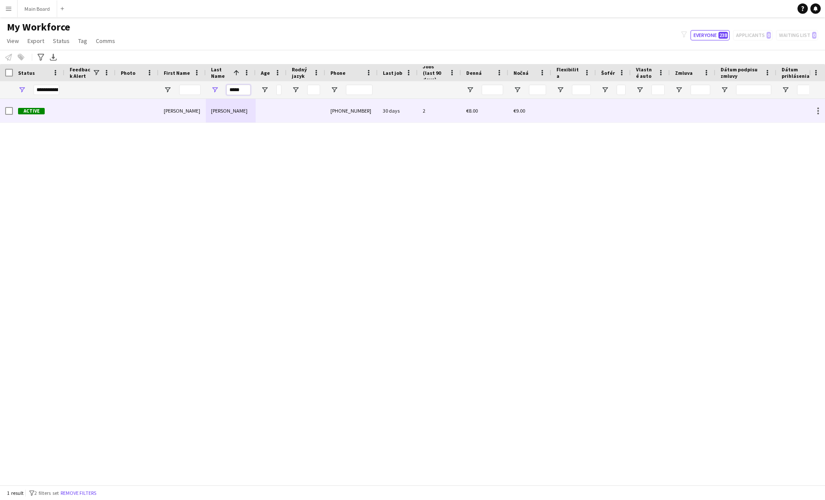
type input "*****"
click at [229, 114] on div "[PERSON_NAME]" at bounding box center [231, 111] width 50 height 24
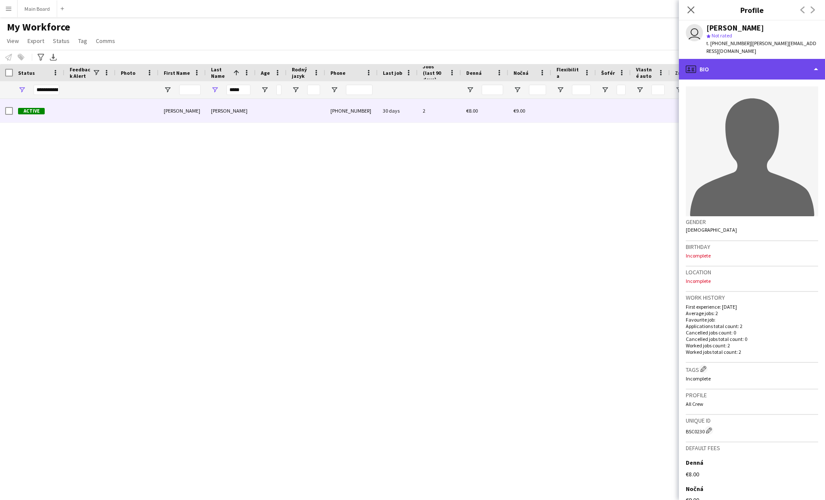
click at [407, 59] on div "profile Bio" at bounding box center [752, 69] width 146 height 21
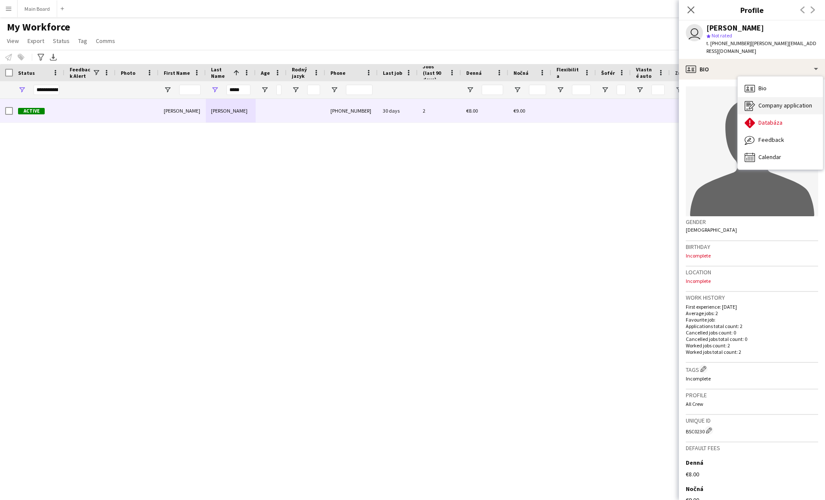
click at [407, 101] on span "Company application" at bounding box center [785, 105] width 54 height 8
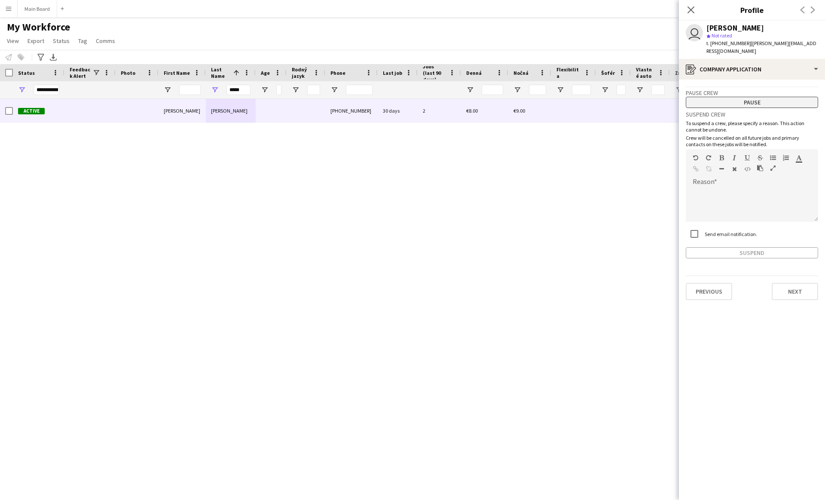
click at [407, 97] on button "Pause" at bounding box center [752, 102] width 132 height 11
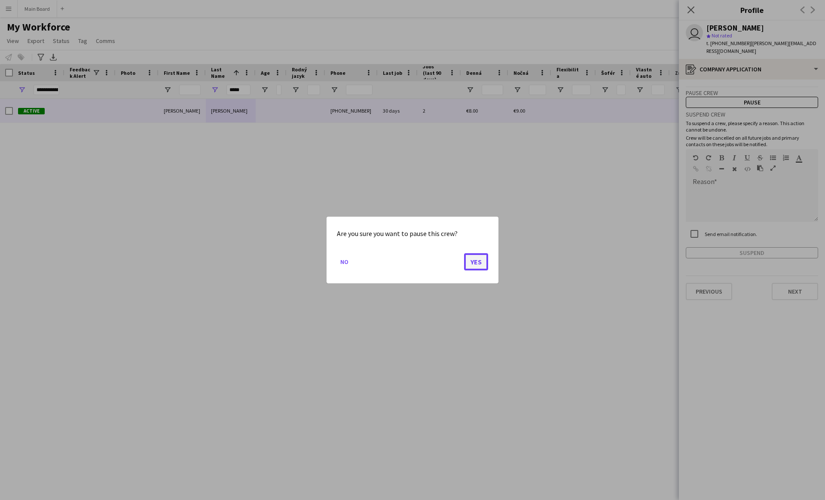
click at [407, 266] on button "Yes" at bounding box center [476, 261] width 24 height 17
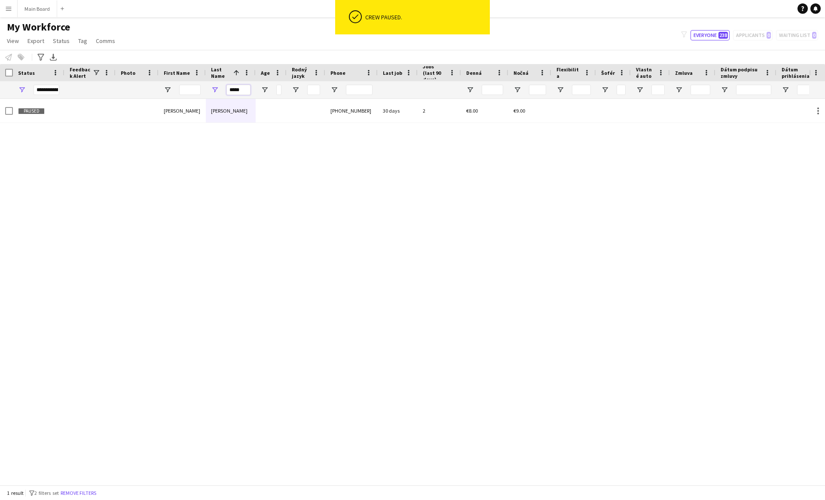
click at [235, 87] on input "*****" at bounding box center [238, 90] width 24 height 10
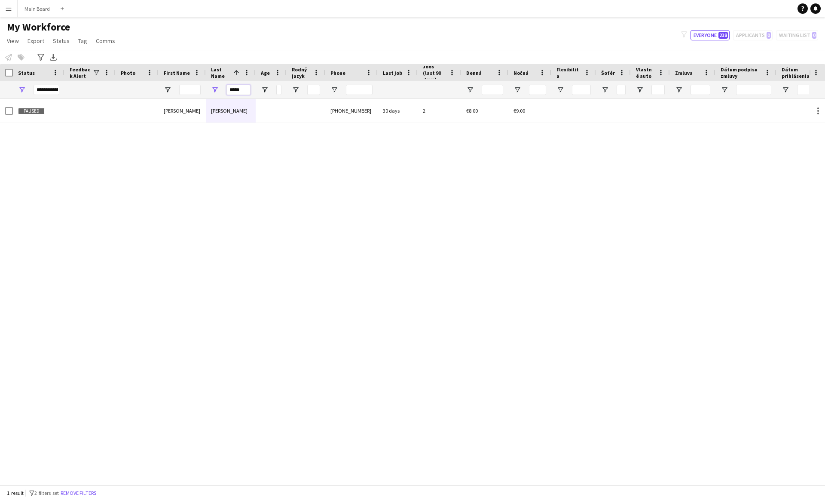
click at [235, 87] on input "*****" at bounding box center [238, 90] width 24 height 10
click at [236, 89] on input "****" at bounding box center [238, 90] width 24 height 10
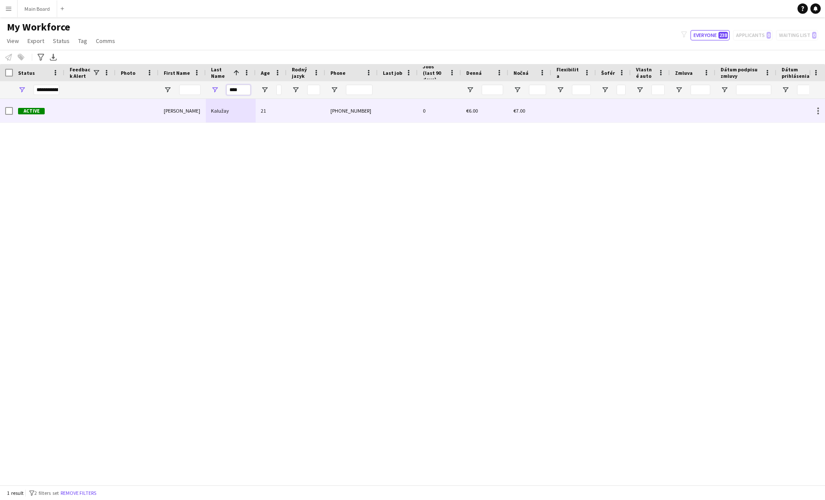
type input "****"
click at [227, 108] on div "Kalužay" at bounding box center [231, 111] width 50 height 24
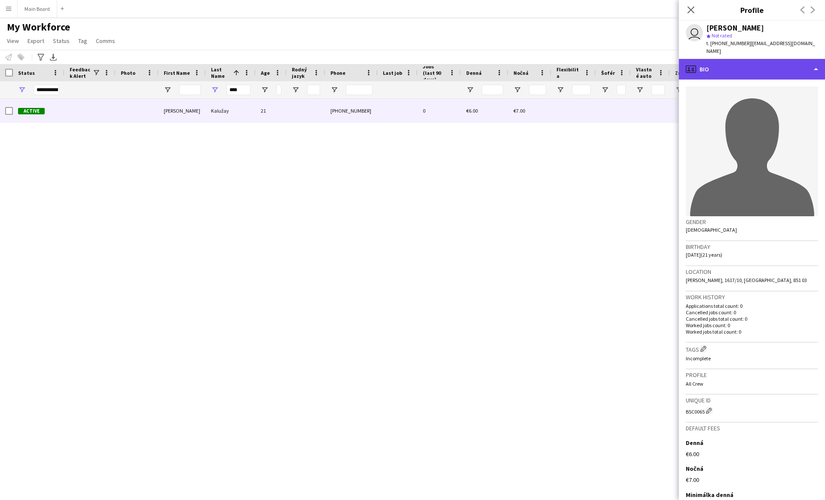
click at [407, 61] on div "profile Bio" at bounding box center [752, 69] width 146 height 21
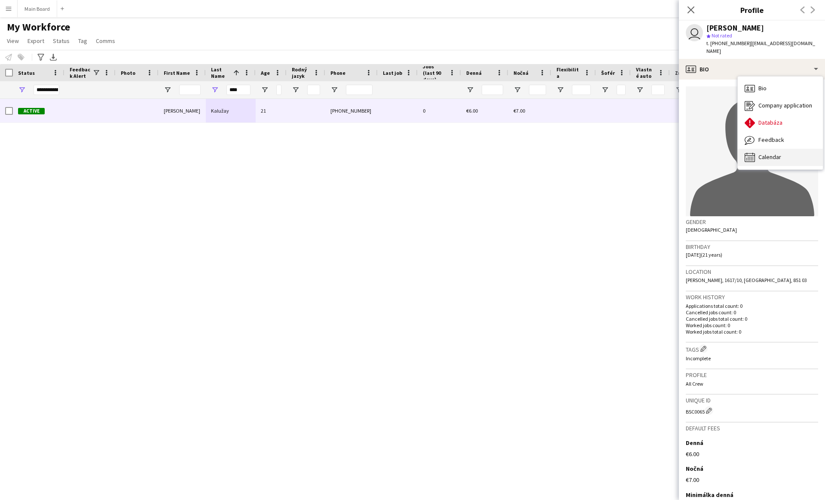
click at [407, 153] on span "Calendar" at bounding box center [769, 157] width 23 height 8
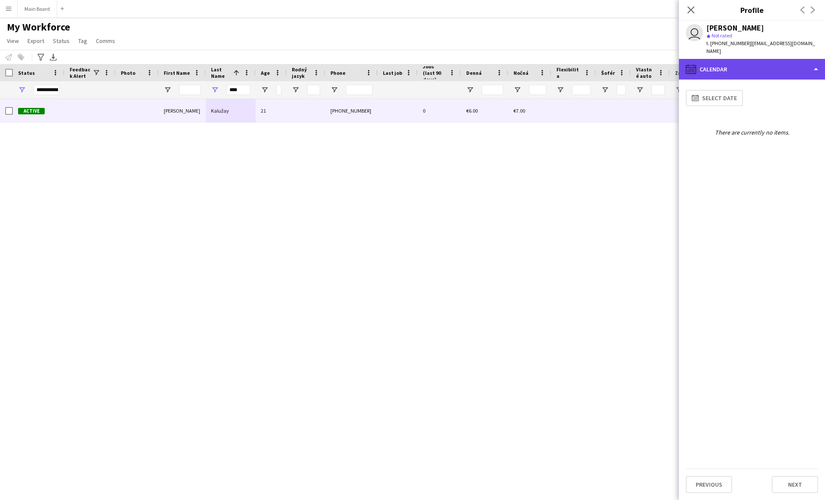
click at [407, 59] on div "calendar-full Calendar" at bounding box center [752, 69] width 146 height 21
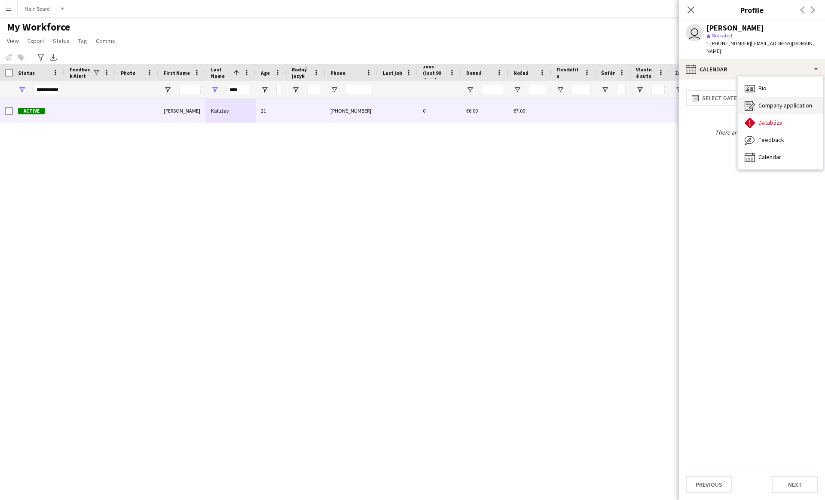
click at [407, 101] on span "Company application" at bounding box center [785, 105] width 54 height 8
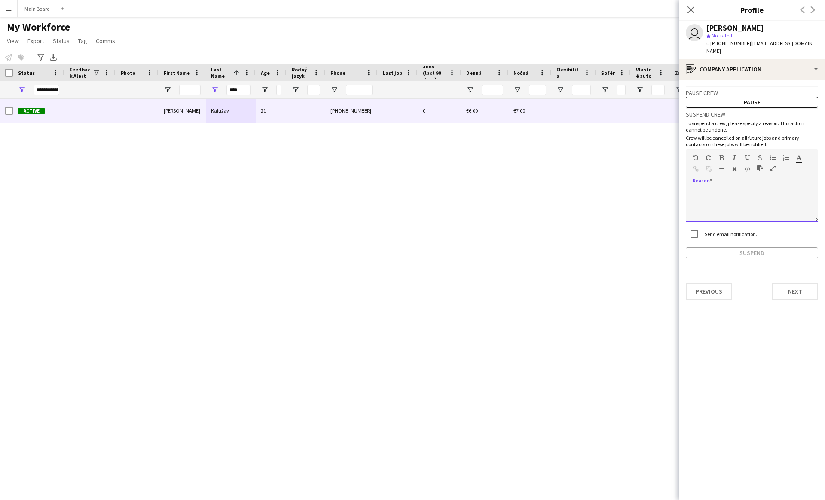
click at [407, 187] on div at bounding box center [752, 204] width 132 height 34
click at [407, 231] on label "Send email notification." at bounding box center [730, 234] width 54 height 6
click at [407, 187] on div "**********" at bounding box center [752, 204] width 132 height 34
click at [407, 247] on button "Suspend" at bounding box center [752, 252] width 132 height 11
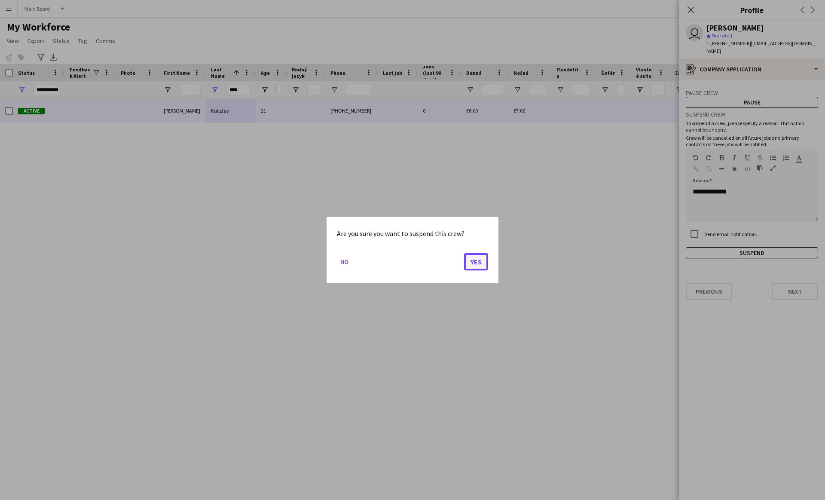
click at [407, 259] on button "Yes" at bounding box center [476, 261] width 24 height 17
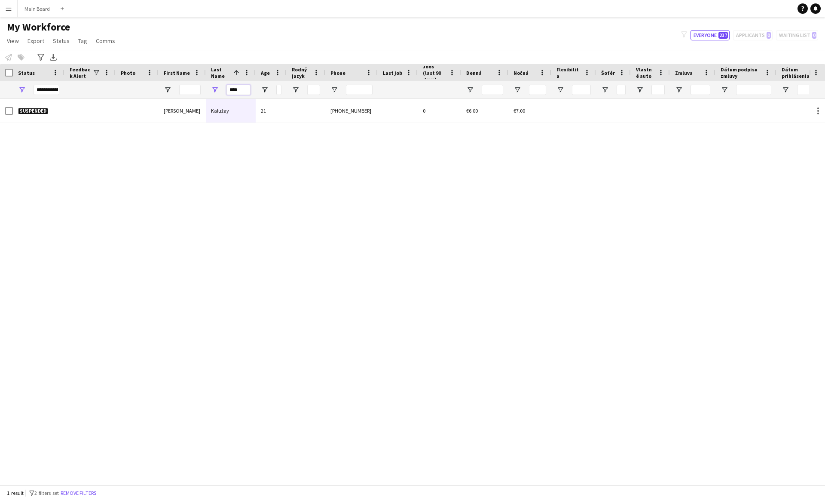
click at [237, 89] on input "****" at bounding box center [238, 90] width 24 height 10
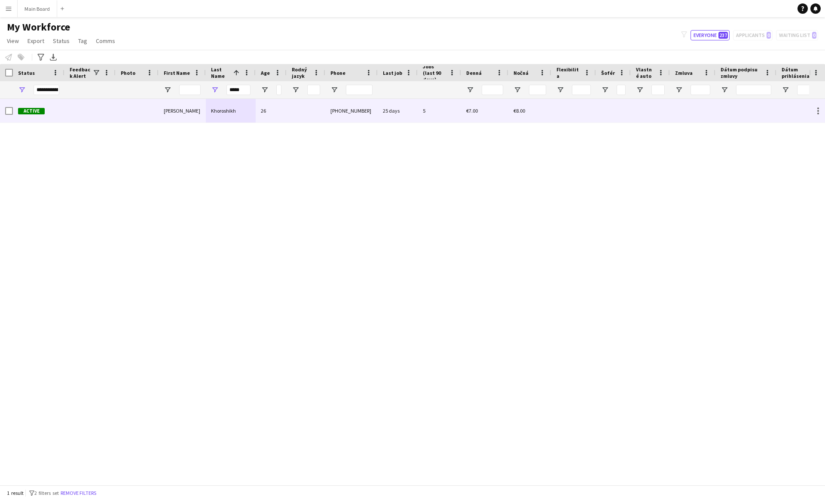
click at [210, 104] on div "Khoroshikh" at bounding box center [231, 111] width 50 height 24
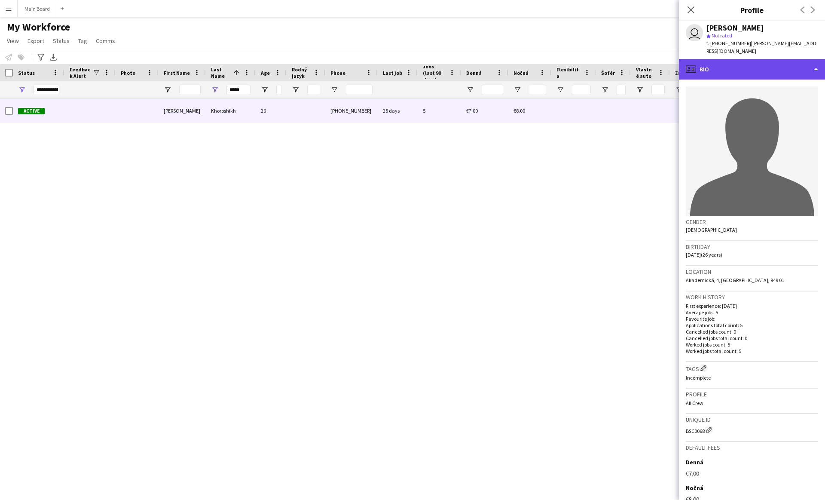
click at [407, 59] on div "profile Bio" at bounding box center [752, 69] width 146 height 21
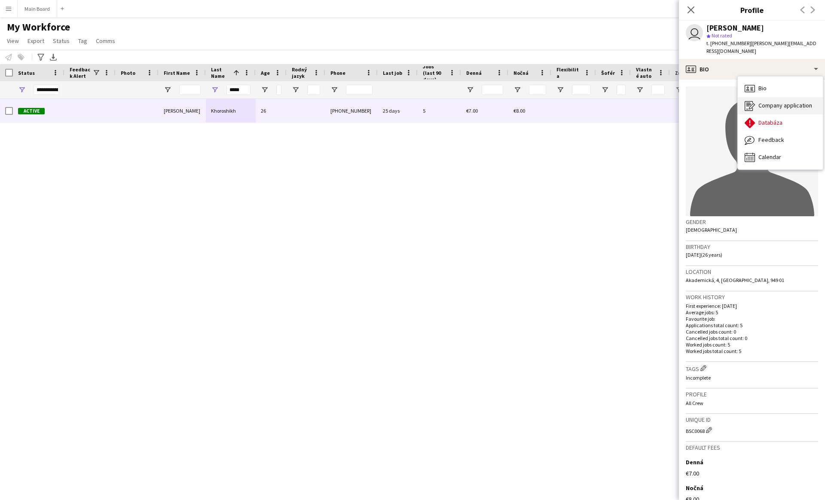
click at [407, 101] on span "Company application" at bounding box center [785, 105] width 54 height 8
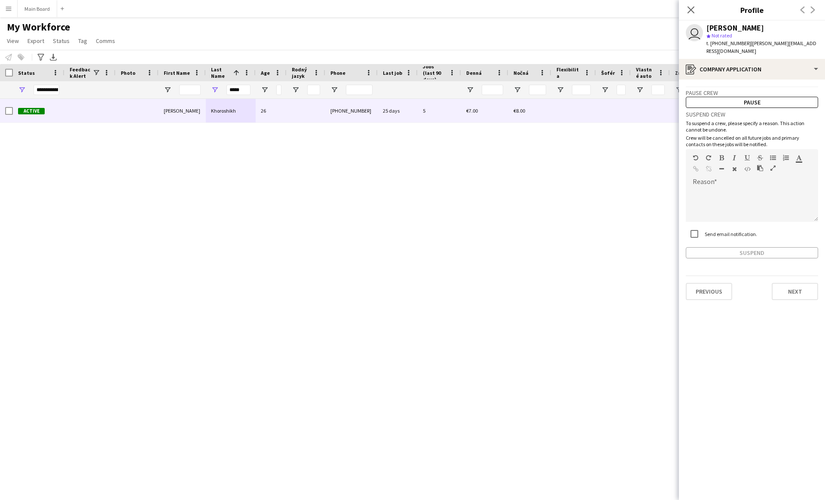
click at [407, 231] on label "Send email notification." at bounding box center [730, 234] width 54 height 6
click at [407, 97] on button "Pause" at bounding box center [752, 102] width 132 height 11
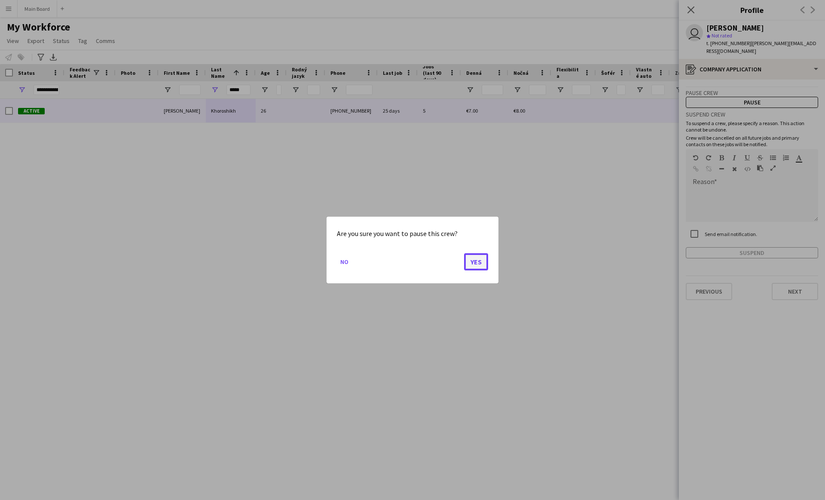
click at [407, 259] on button "Yes" at bounding box center [476, 261] width 24 height 17
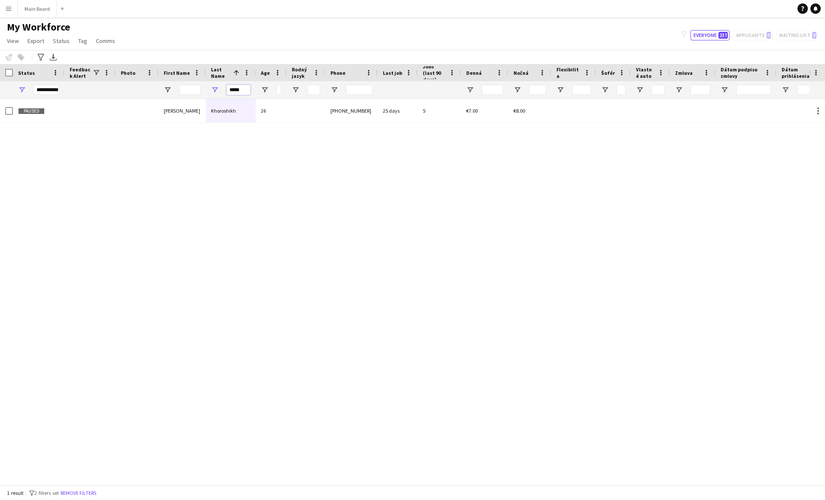
click at [238, 89] on input "*****" at bounding box center [238, 90] width 24 height 10
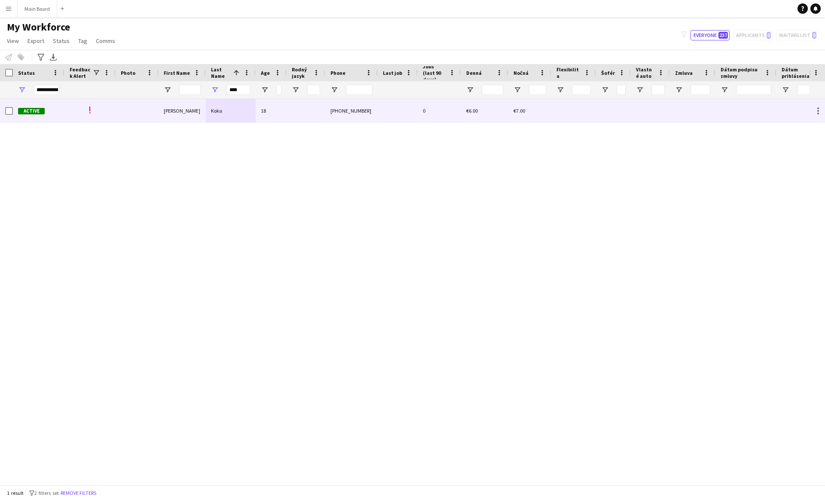
click at [225, 110] on div "Koka" at bounding box center [231, 111] width 50 height 24
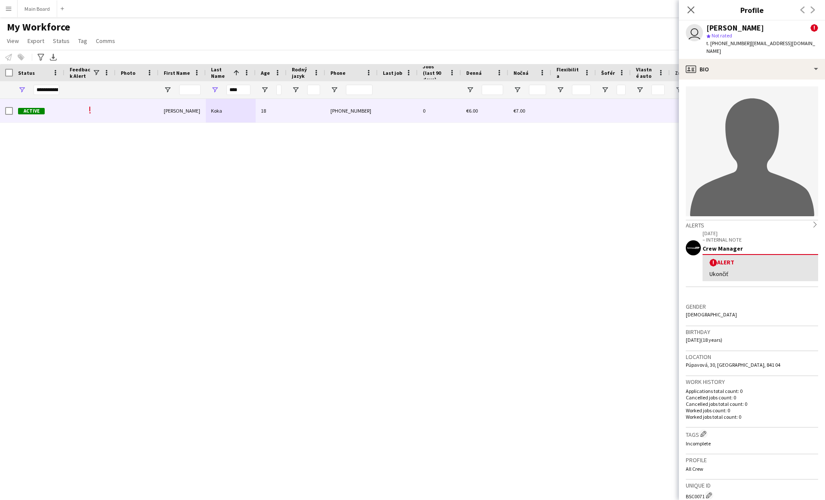
click at [407, 270] on div "Ukončiť" at bounding box center [760, 274] width 102 height 8
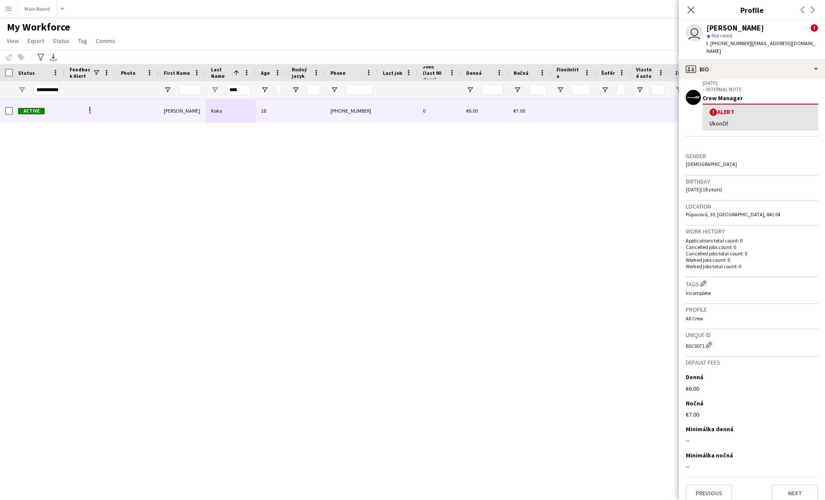
scroll to position [0, 0]
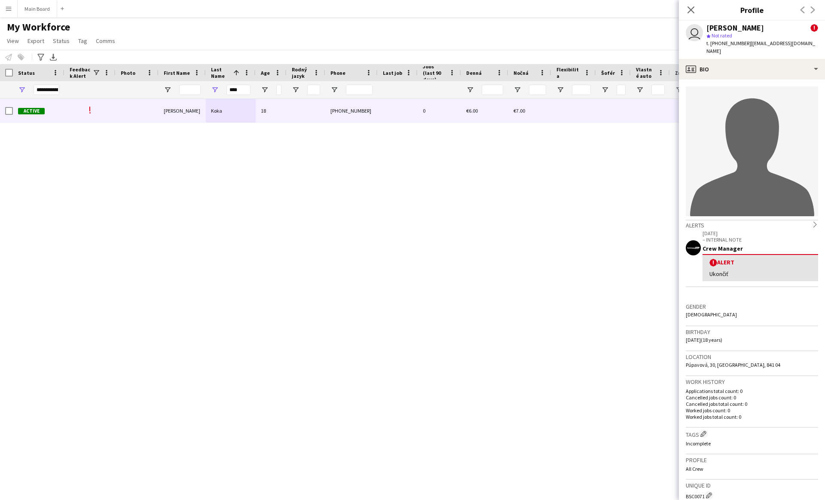
click at [407, 79] on app-crew-profile-bio "avatar-single-neutral Alerts chevron-right 14-08-2025 – INTERNAL NOTE Crew Mana…" at bounding box center [752, 289] width 146 height 420
click at [407, 62] on div "profile Bio" at bounding box center [752, 69] width 146 height 21
click at [407, 105] on div "Company application Company application" at bounding box center [780, 105] width 85 height 17
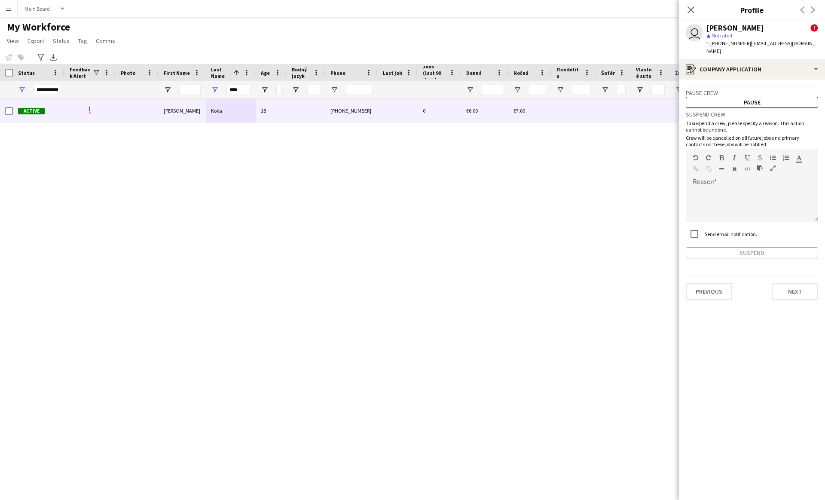
click at [407, 231] on label "Send email notification." at bounding box center [730, 234] width 54 height 6
click at [407, 97] on button "Pause" at bounding box center [752, 102] width 132 height 11
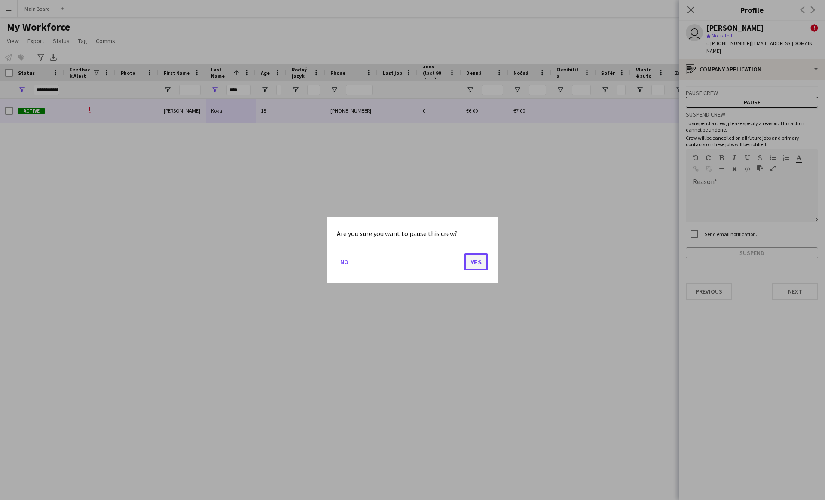
click at [407, 260] on button "Yes" at bounding box center [476, 261] width 24 height 17
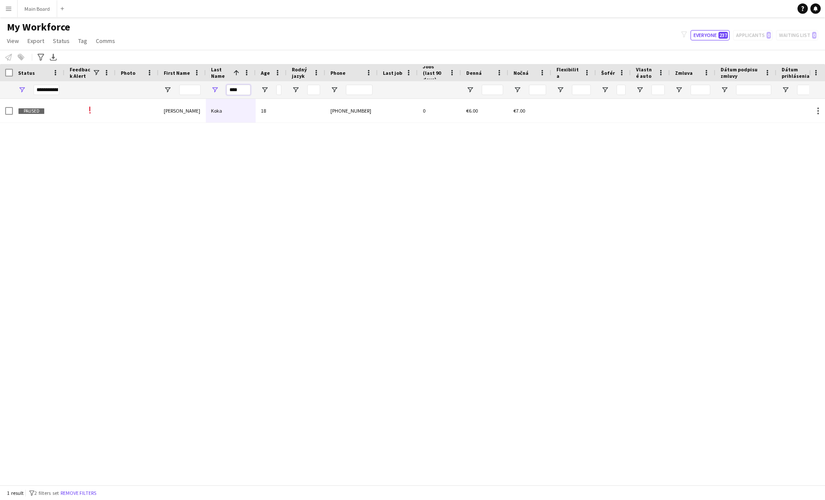
click at [234, 89] on input "****" at bounding box center [238, 90] width 24 height 10
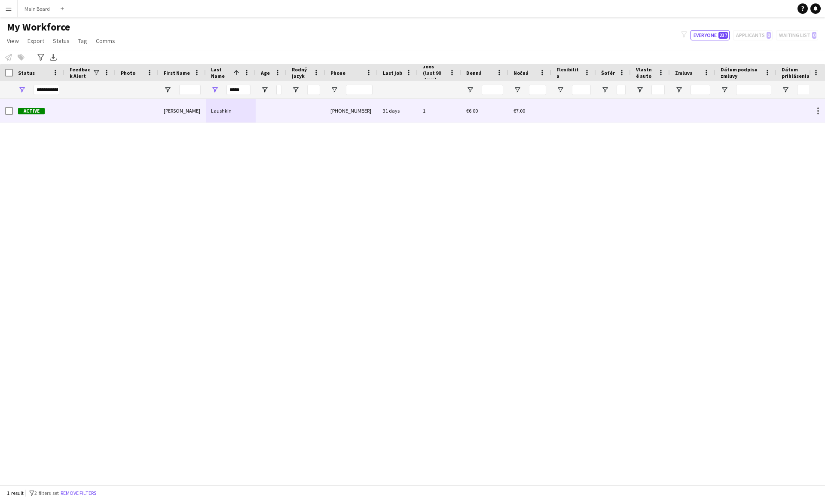
click at [240, 116] on div "Laushkin" at bounding box center [231, 111] width 50 height 24
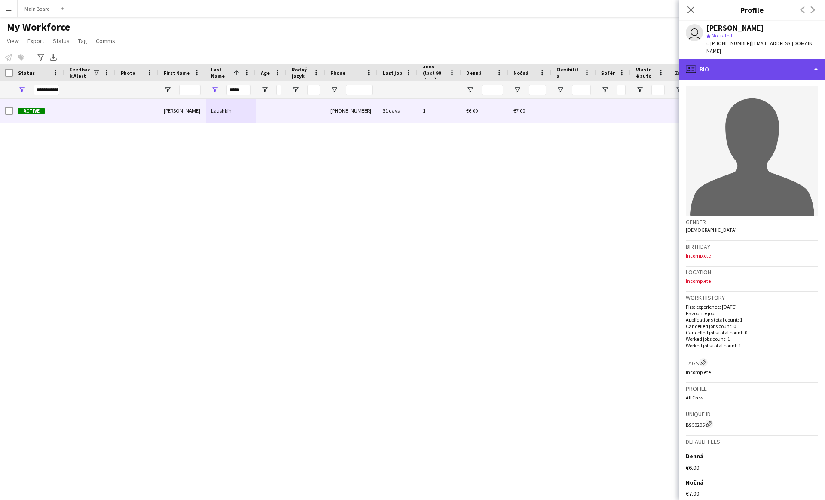
click at [407, 60] on div "profile Bio" at bounding box center [752, 69] width 146 height 21
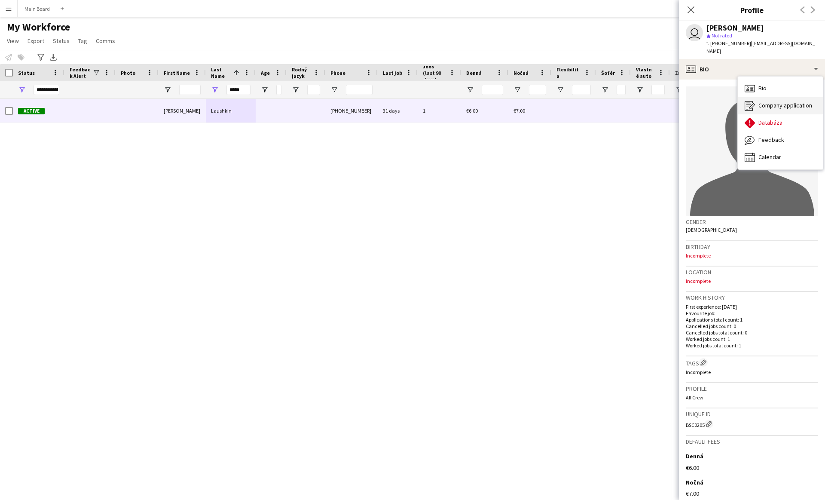
click at [407, 101] on icon "Company application" at bounding box center [750, 106] width 10 height 10
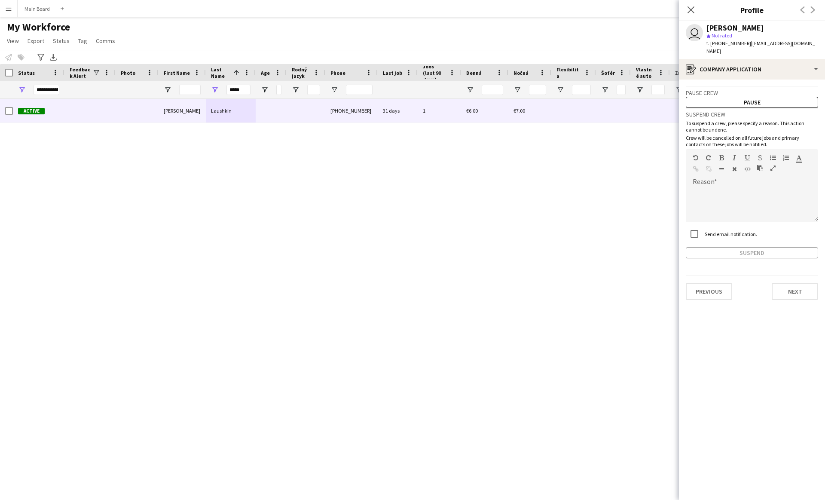
click at [407, 231] on label "Send email notification." at bounding box center [730, 234] width 54 height 6
click at [407, 97] on button "Pause" at bounding box center [752, 102] width 132 height 11
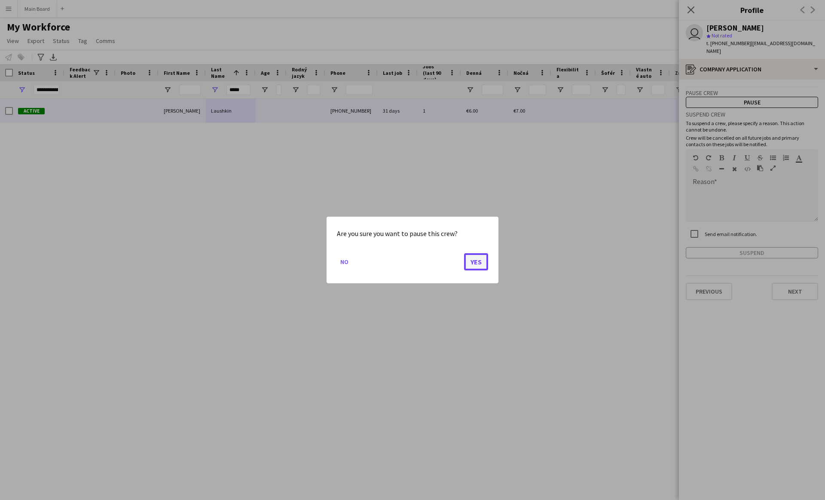
click at [407, 257] on button "Yes" at bounding box center [476, 261] width 24 height 17
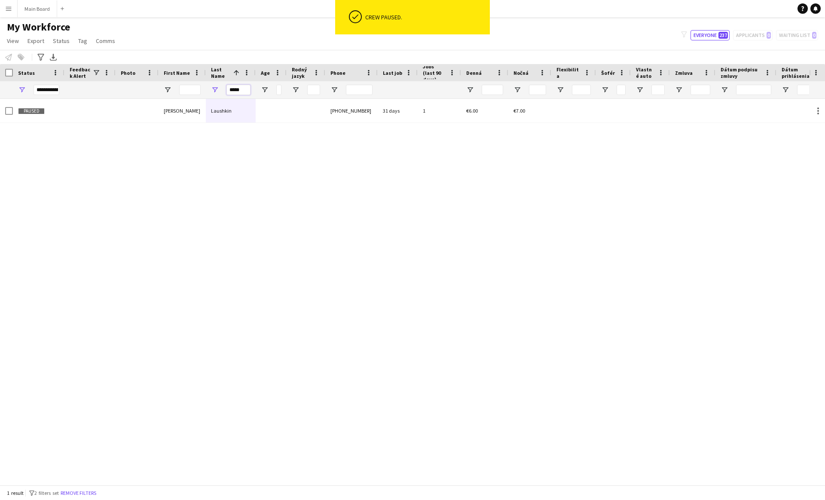
click at [236, 89] on input "*****" at bounding box center [238, 90] width 24 height 10
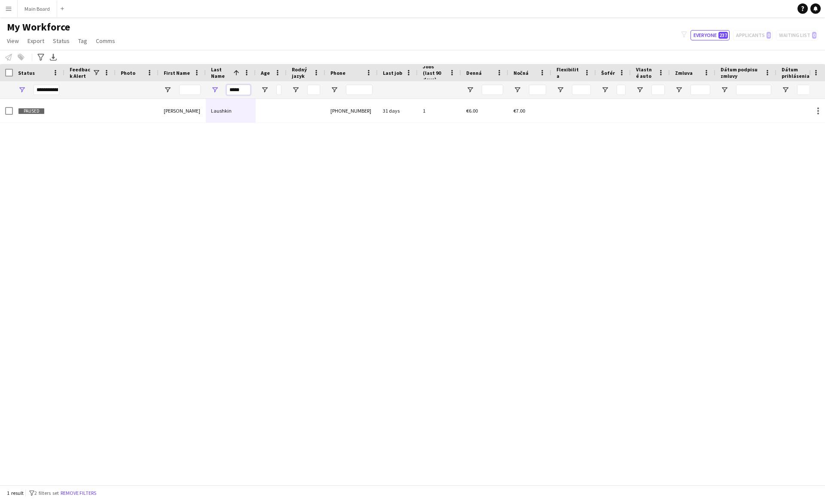
click at [236, 89] on input "*****" at bounding box center [238, 90] width 24 height 10
type input "*****"
click at [220, 114] on div "[PERSON_NAME]" at bounding box center [231, 111] width 50 height 24
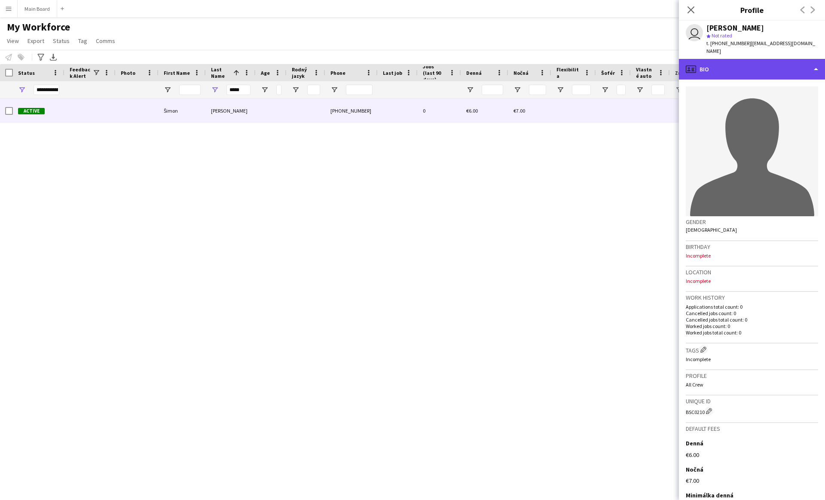
click at [407, 59] on div "profile Bio" at bounding box center [752, 69] width 146 height 21
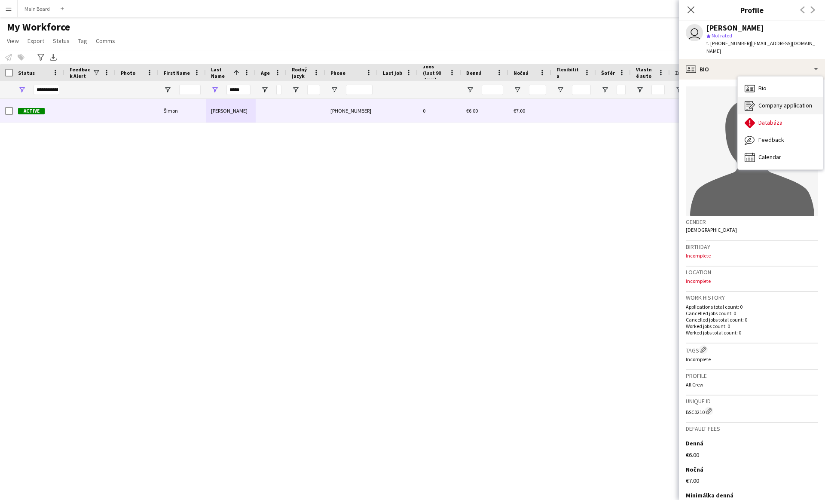
click at [407, 104] on div "Company application Company application" at bounding box center [780, 105] width 85 height 17
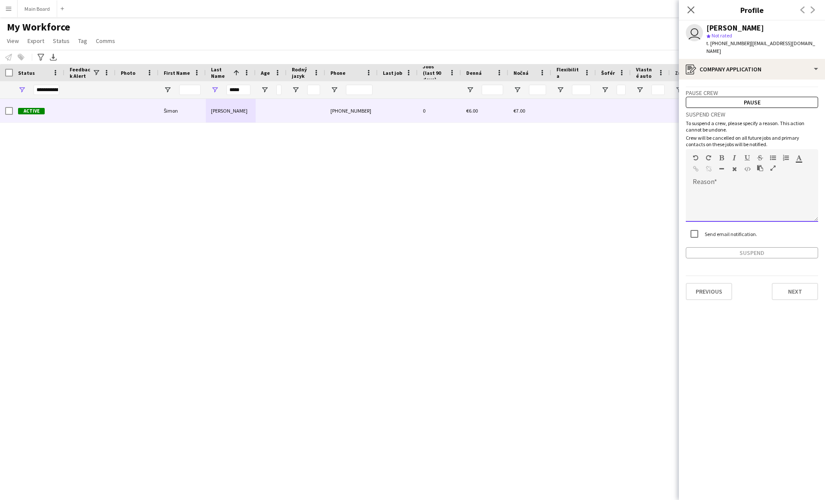
click at [407, 187] on div at bounding box center [752, 204] width 132 height 34
click at [407, 231] on label "Send email notification." at bounding box center [730, 234] width 54 height 6
click at [407, 247] on button "Suspend" at bounding box center [752, 252] width 132 height 11
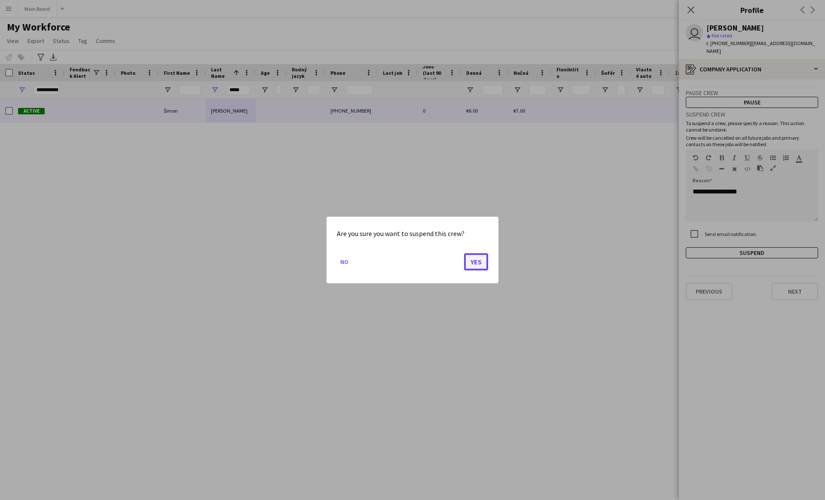
click at [407, 266] on button "Yes" at bounding box center [476, 261] width 24 height 17
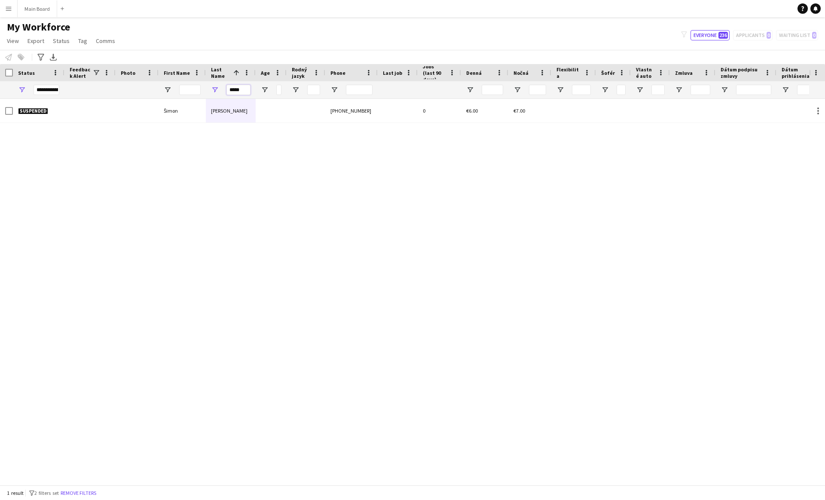
click at [237, 86] on input "*****" at bounding box center [238, 90] width 24 height 10
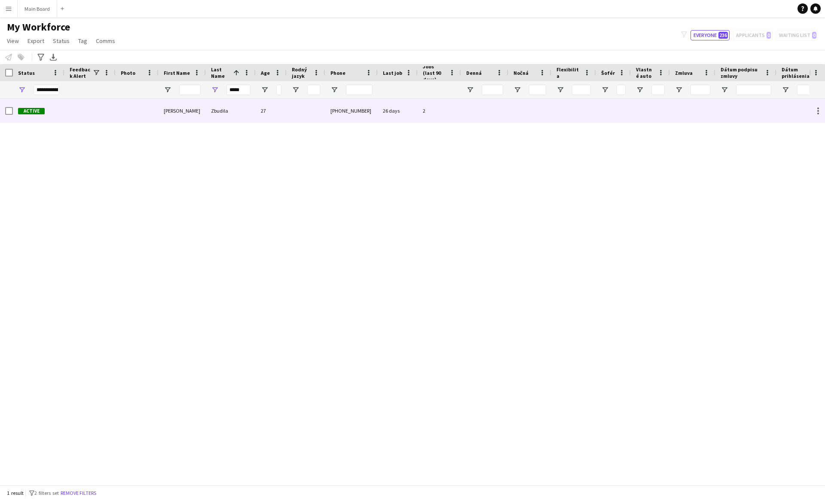
click at [229, 110] on div "Zbudila" at bounding box center [231, 111] width 50 height 24
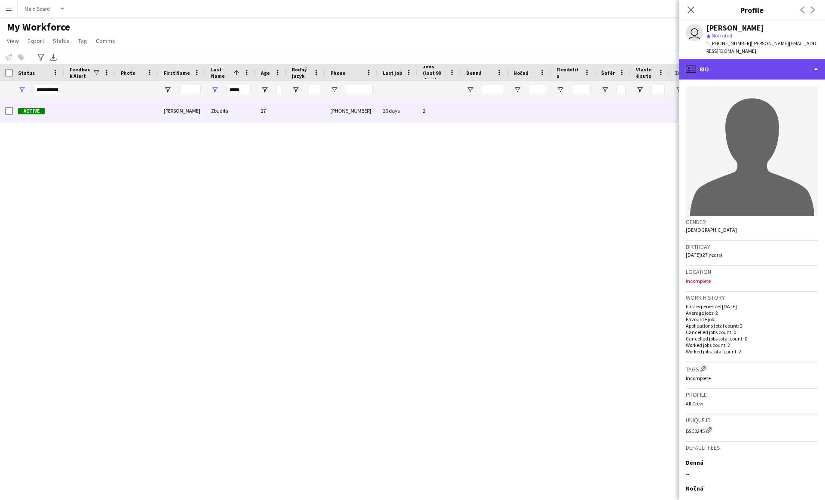
click at [407, 60] on div "profile Bio" at bounding box center [752, 69] width 146 height 21
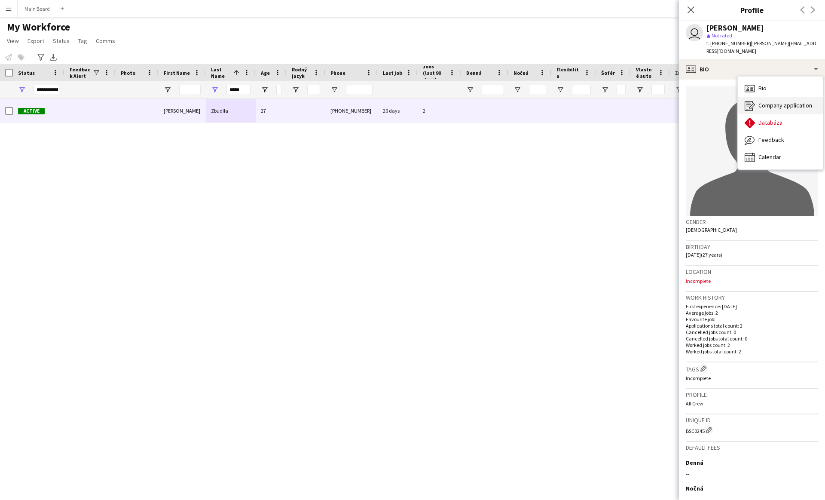
click at [407, 101] on span "Company application" at bounding box center [785, 105] width 54 height 8
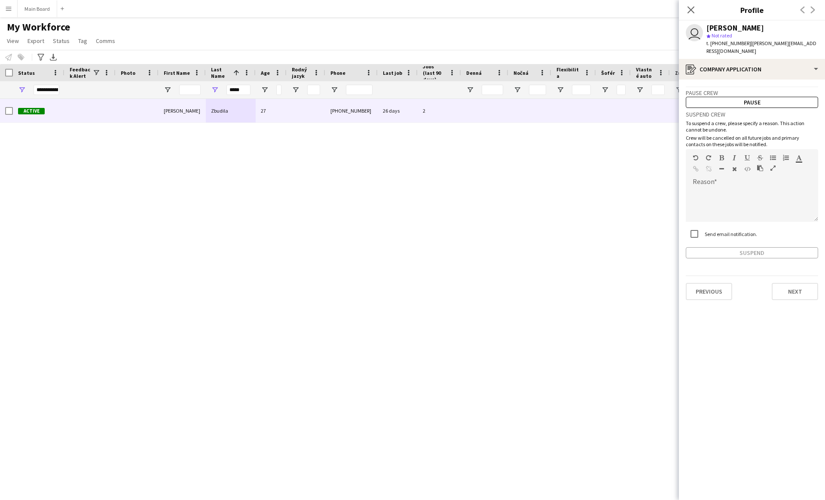
click at [407, 230] on div "Send email notification." at bounding box center [721, 233] width 71 height 17
click at [407, 231] on label "Send email notification." at bounding box center [730, 234] width 54 height 6
click at [407, 97] on button "Pause" at bounding box center [752, 102] width 132 height 11
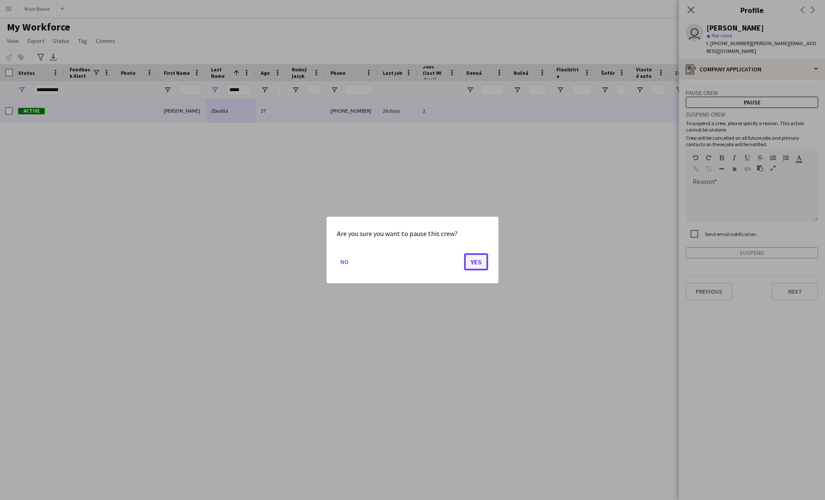
click at [407, 262] on button "Yes" at bounding box center [476, 261] width 24 height 17
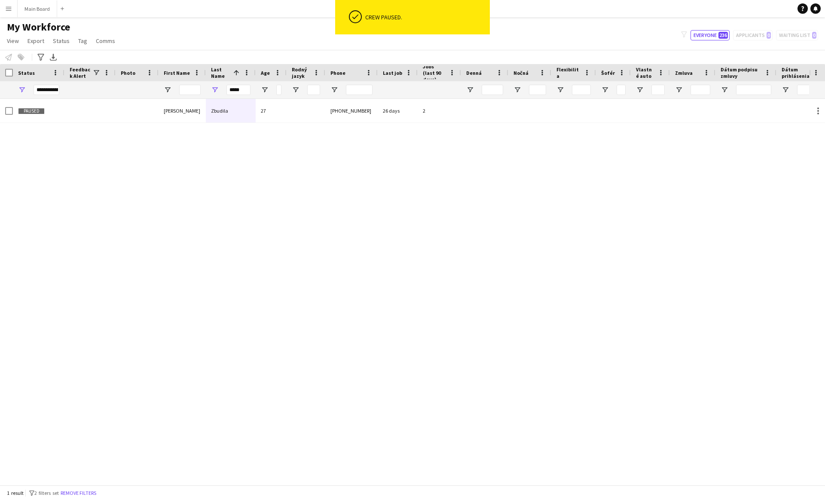
click at [250, 214] on div "Paused Daniel Zbudila 27 +421908454073 26 days 2" at bounding box center [404, 292] width 809 height 386
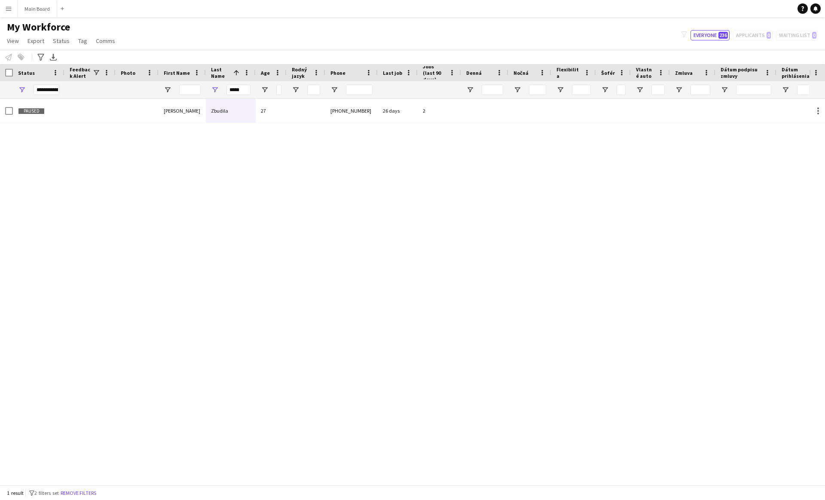
click at [381, 179] on div "Paused Daniel Zbudila 27 +421908454073 26 days 2" at bounding box center [404, 292] width 809 height 386
click at [235, 94] on input "*****" at bounding box center [238, 90] width 24 height 10
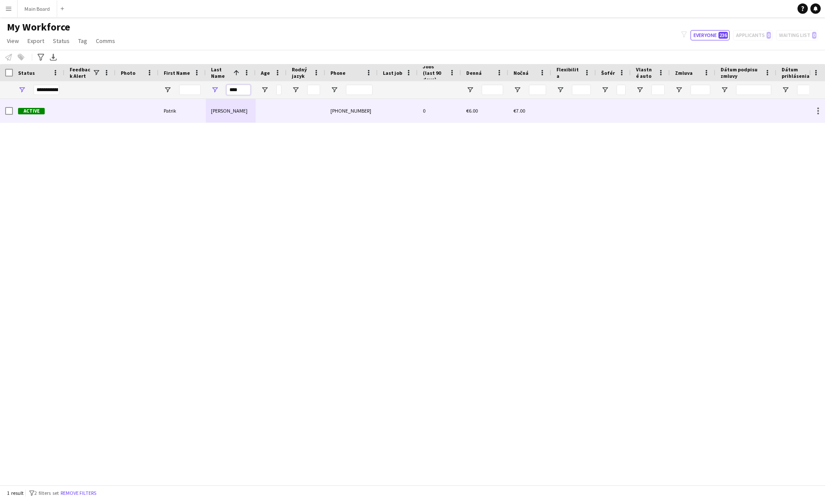
type input "****"
click at [237, 111] on div "[PERSON_NAME]" at bounding box center [231, 111] width 50 height 24
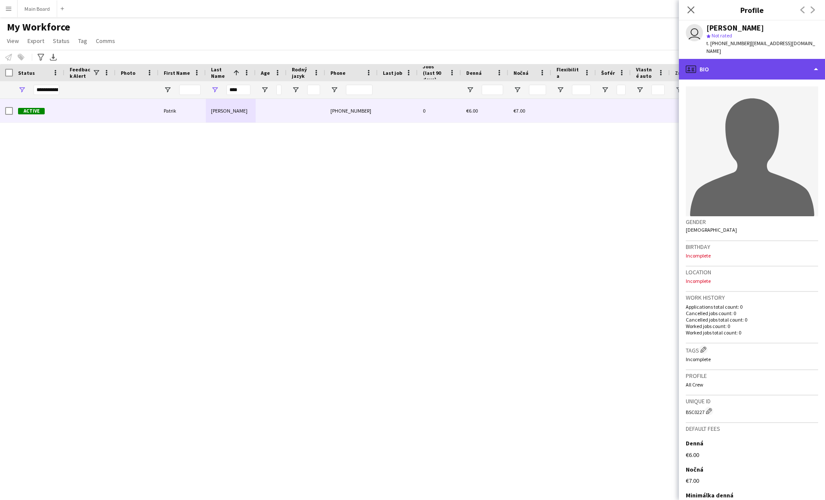
click at [407, 65] on div "profile Bio" at bounding box center [752, 69] width 146 height 21
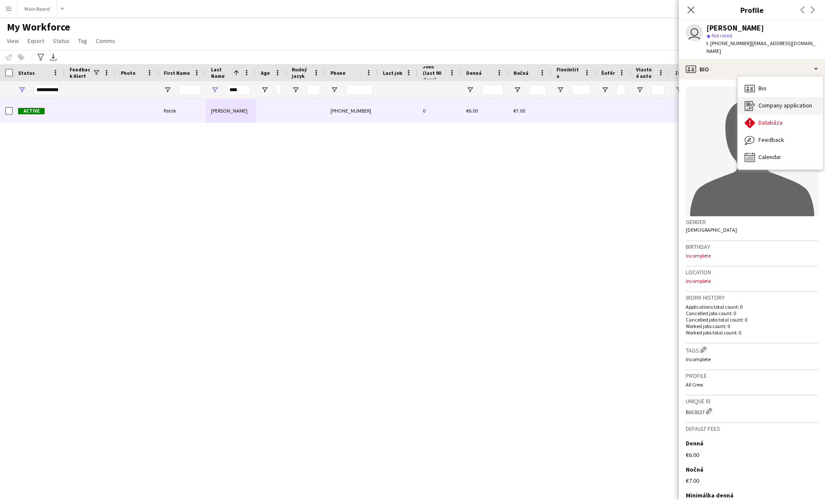
click at [407, 101] on span "Company application" at bounding box center [785, 105] width 54 height 8
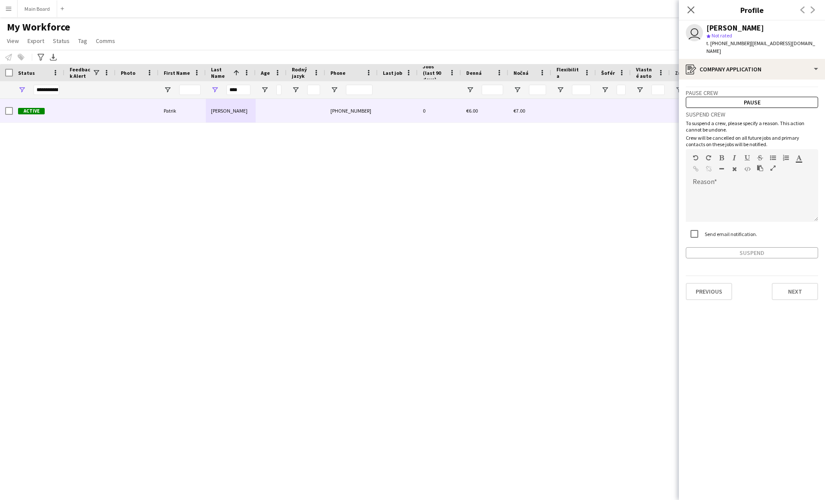
click at [407, 231] on label "Send email notification." at bounding box center [730, 234] width 54 height 6
click at [407, 187] on div at bounding box center [752, 204] width 132 height 34
click at [407, 247] on button "Suspend" at bounding box center [752, 252] width 132 height 11
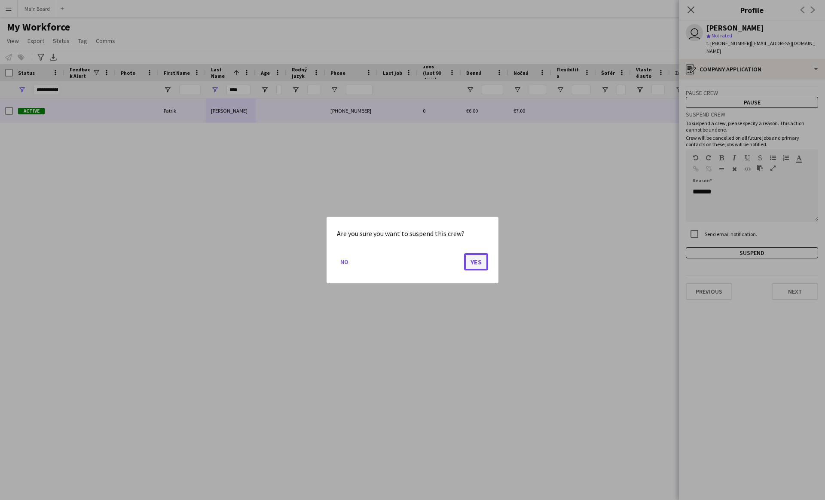
click at [407, 260] on button "Yes" at bounding box center [476, 261] width 24 height 17
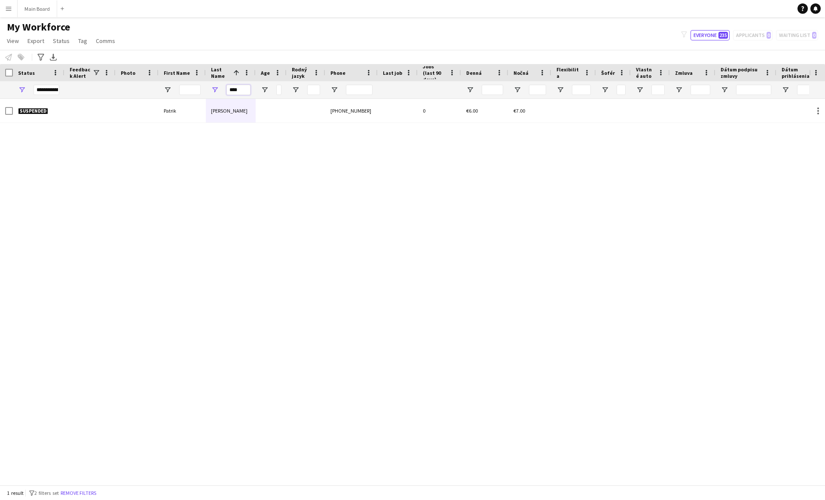
click at [238, 89] on input "****" at bounding box center [238, 90] width 24 height 10
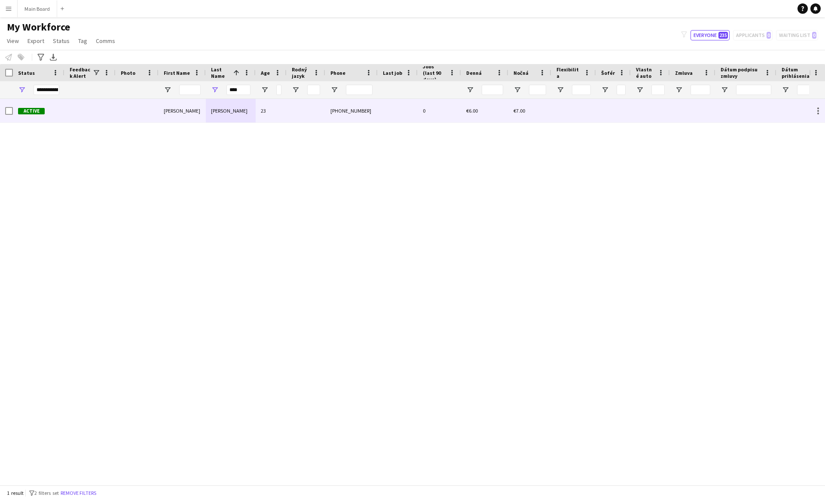
click at [226, 111] on div "[PERSON_NAME]" at bounding box center [231, 111] width 50 height 24
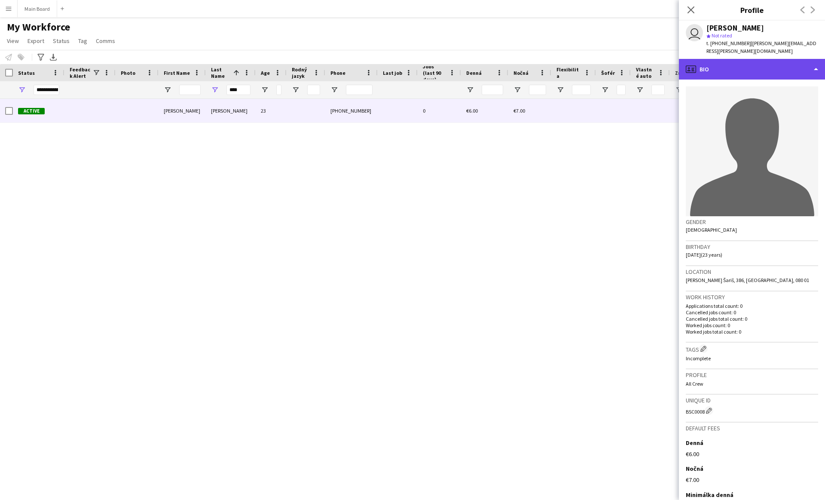
click at [407, 67] on div "profile Bio" at bounding box center [752, 69] width 146 height 21
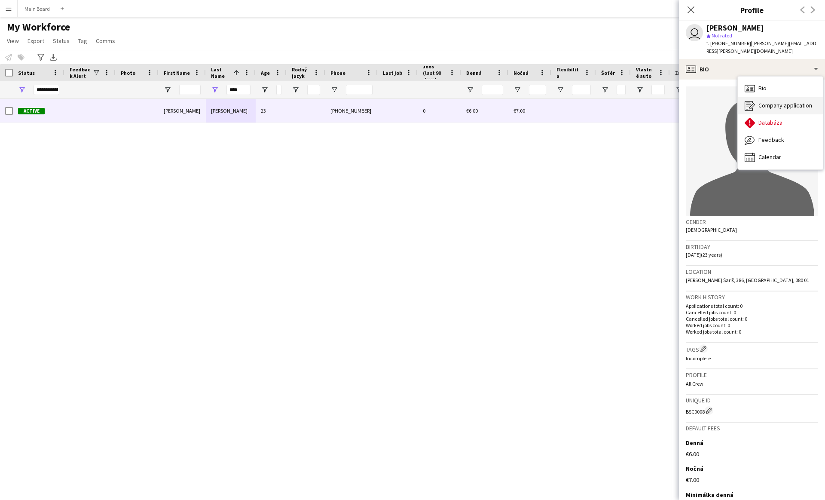
click at [407, 97] on div "Company application Company application" at bounding box center [780, 105] width 85 height 17
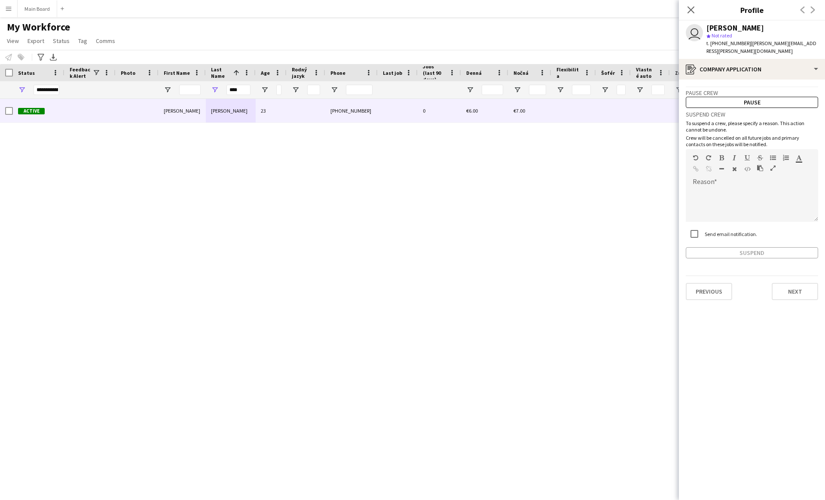
click at [407, 231] on label "Send email notification." at bounding box center [730, 234] width 54 height 6
click at [407, 97] on button "Pause" at bounding box center [752, 102] width 132 height 11
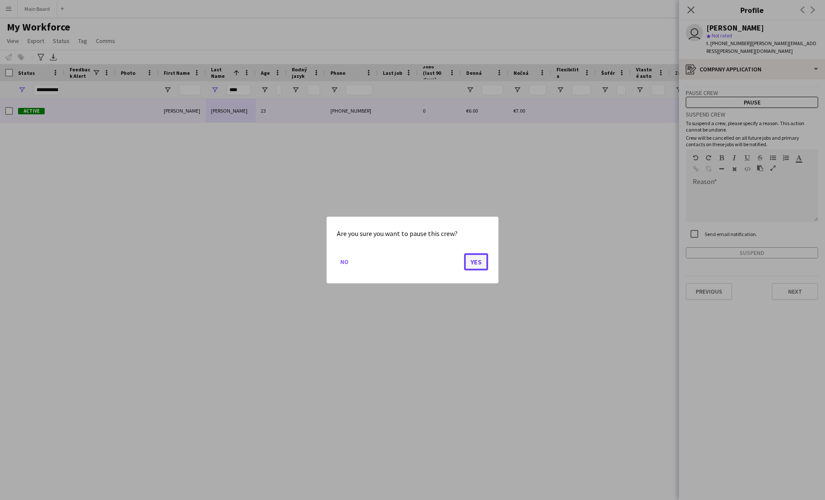
click at [407, 263] on button "Yes" at bounding box center [476, 261] width 24 height 17
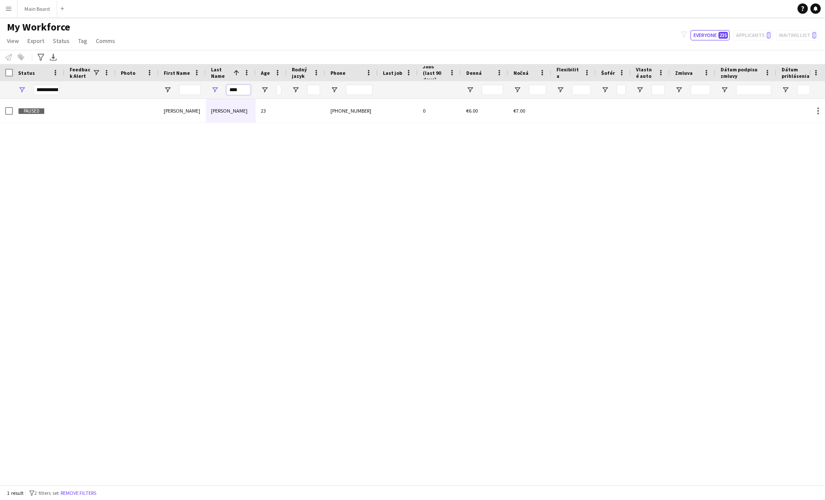
click at [235, 89] on input "****" at bounding box center [238, 90] width 24 height 10
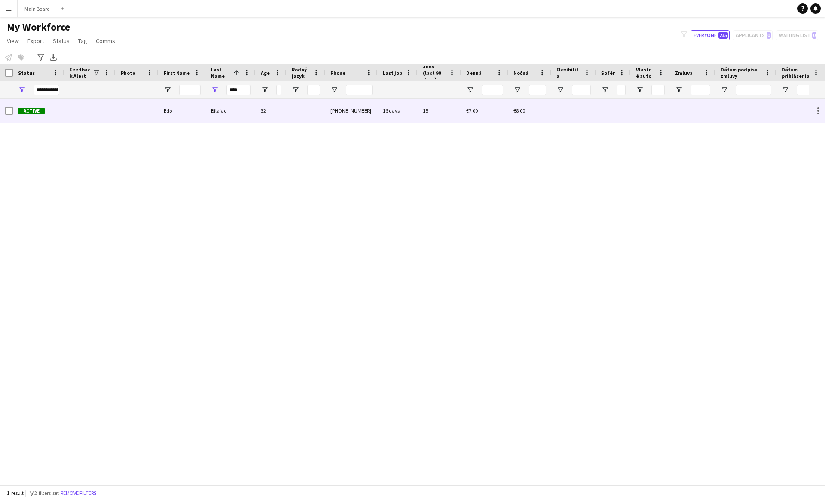
click at [218, 116] on div "Bilajac" at bounding box center [231, 111] width 50 height 24
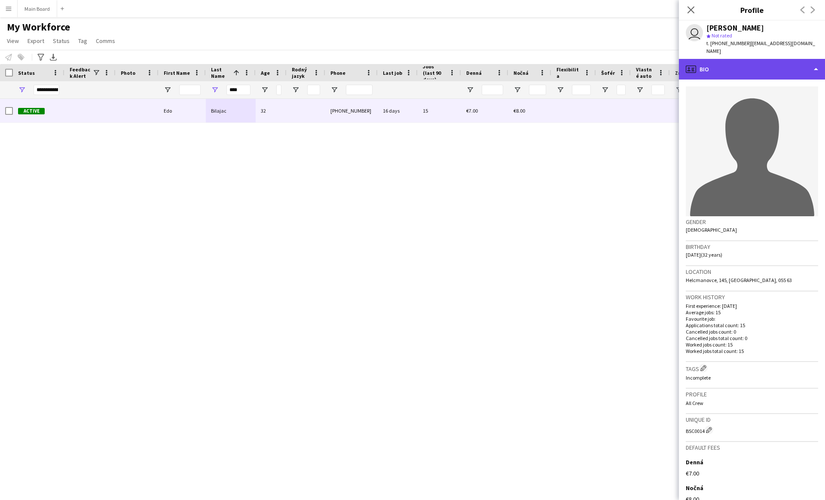
click at [407, 63] on div "profile Bio" at bounding box center [752, 69] width 146 height 21
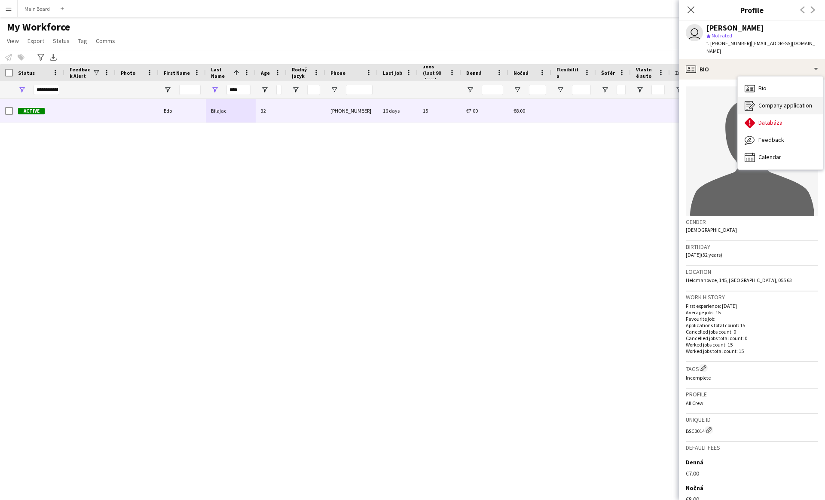
click at [407, 97] on div "Company application Company application" at bounding box center [780, 105] width 85 height 17
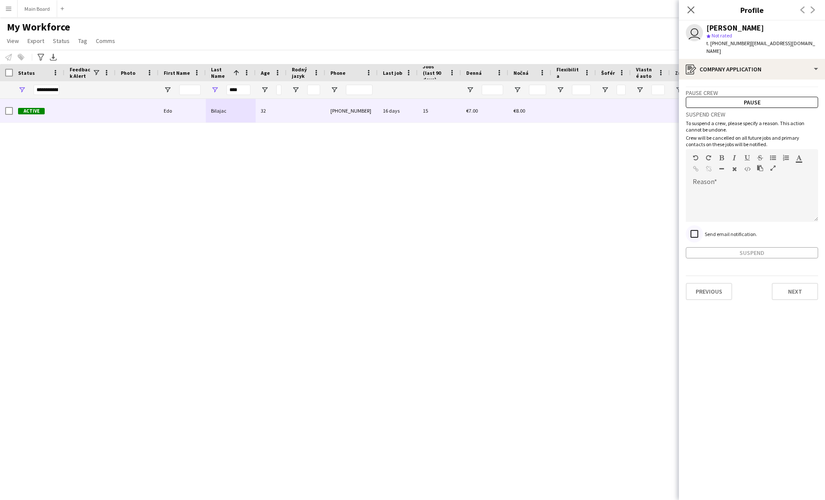
click at [407, 232] on div at bounding box center [694, 233] width 21 height 21
click at [407, 97] on button "Pause" at bounding box center [752, 102] width 132 height 11
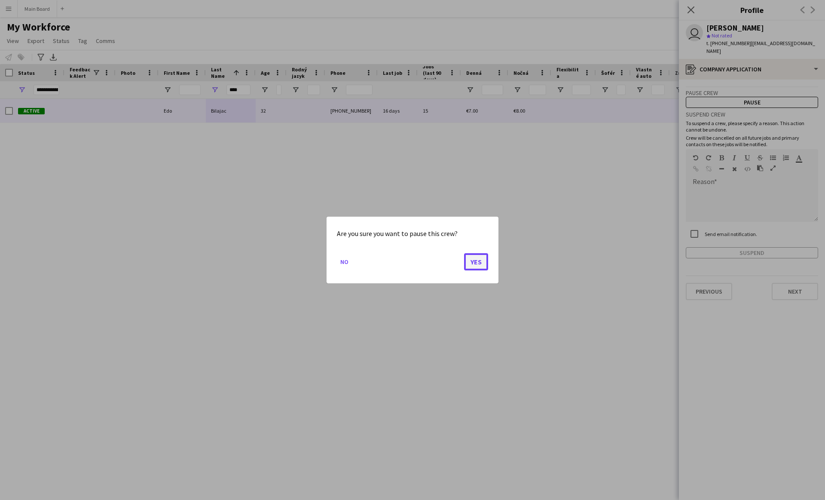
click at [407, 266] on button "Yes" at bounding box center [476, 261] width 24 height 17
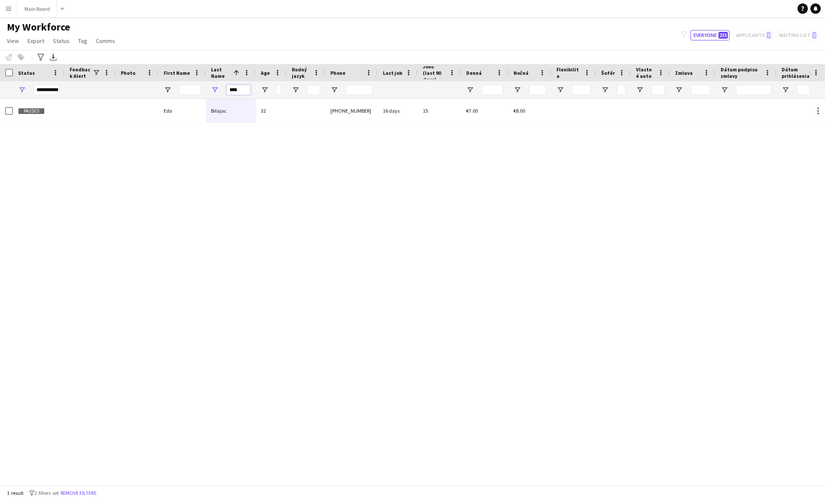
click at [235, 90] on input "****" at bounding box center [238, 90] width 24 height 10
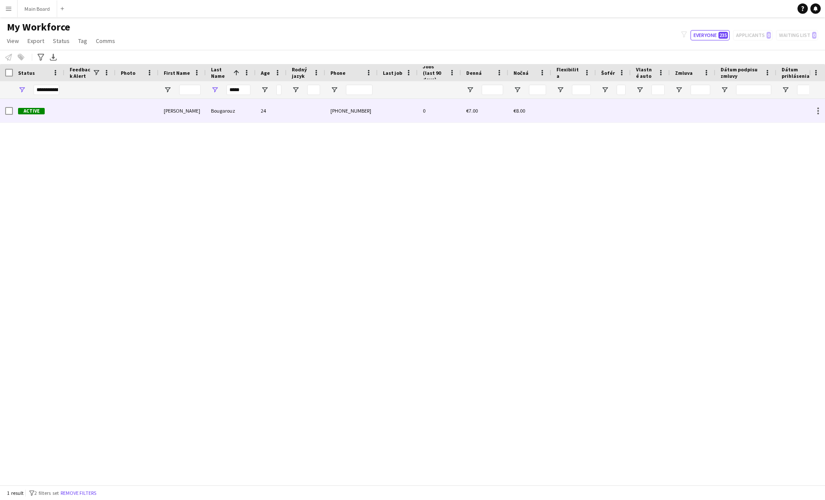
click at [233, 107] on div "Bougarouz" at bounding box center [231, 111] width 50 height 24
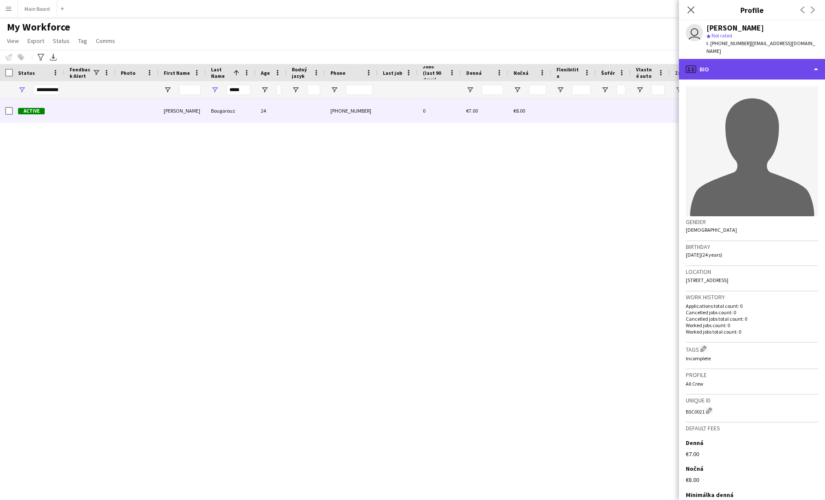
click at [407, 63] on div "profile Bio" at bounding box center [752, 69] width 146 height 21
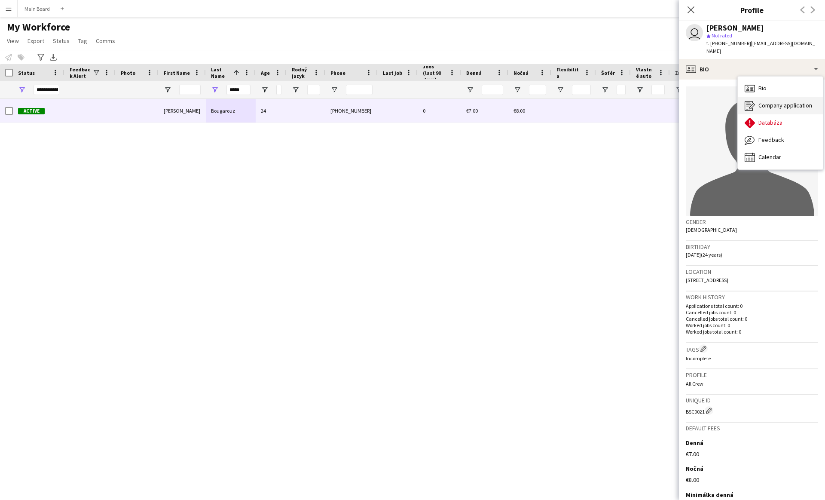
click at [407, 103] on icon at bounding box center [752, 106] width 6 height 6
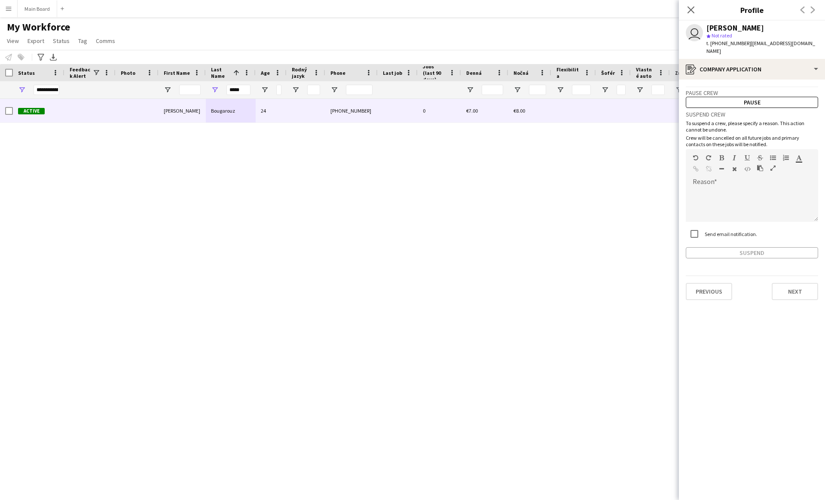
click at [407, 231] on label "Send email notification." at bounding box center [730, 234] width 54 height 6
click at [407, 99] on button "Pause" at bounding box center [752, 102] width 132 height 11
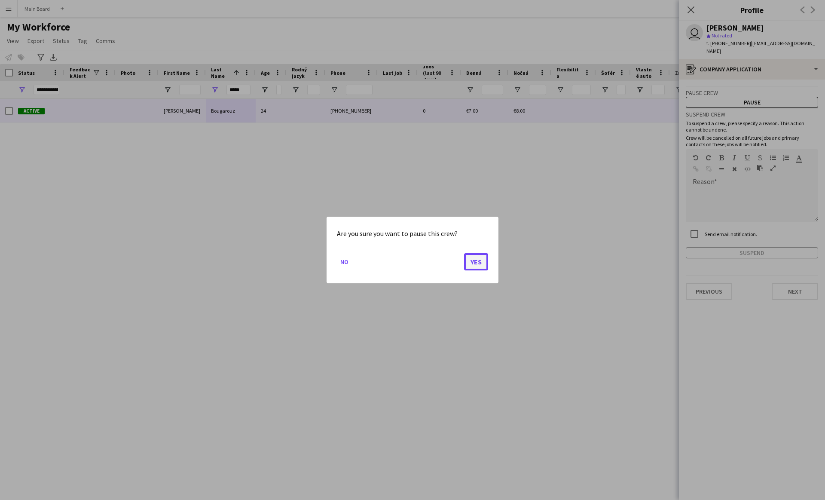
click at [407, 264] on button "Yes" at bounding box center [476, 261] width 24 height 17
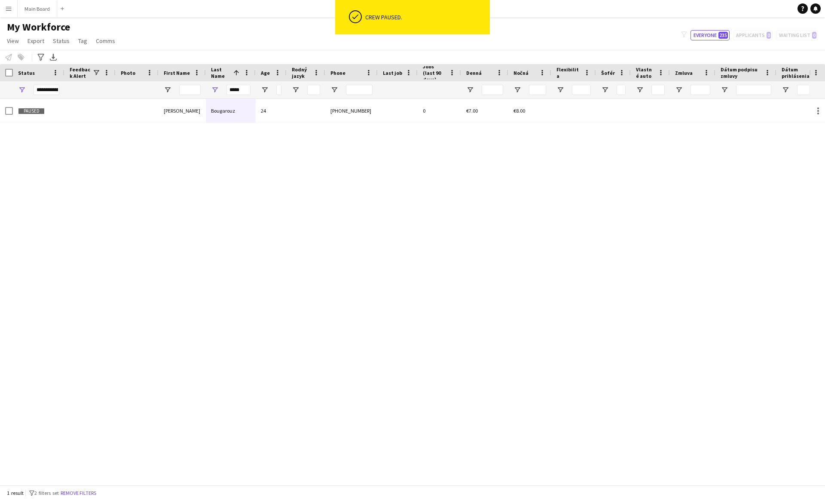
click at [407, 264] on div "Paused Abdelmouaiz Adel Bougarouz 24 +421952314249 0 €7.00 €8.00" at bounding box center [404, 292] width 809 height 386
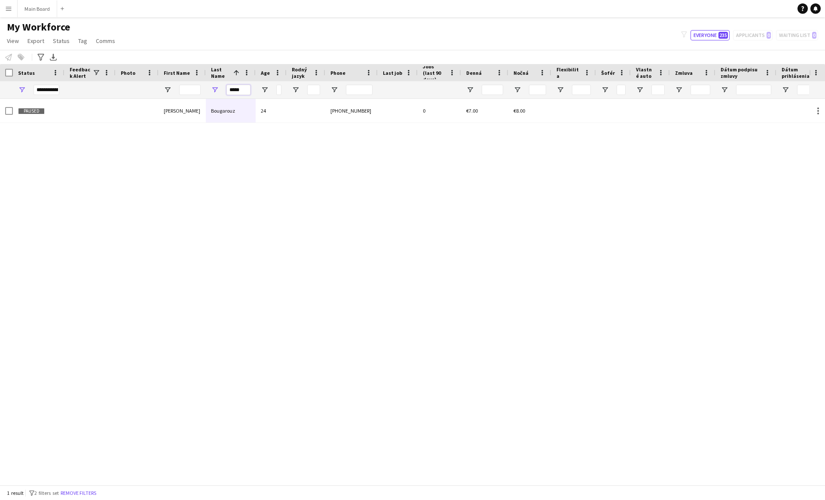
click at [242, 92] on input "*****" at bounding box center [238, 90] width 24 height 10
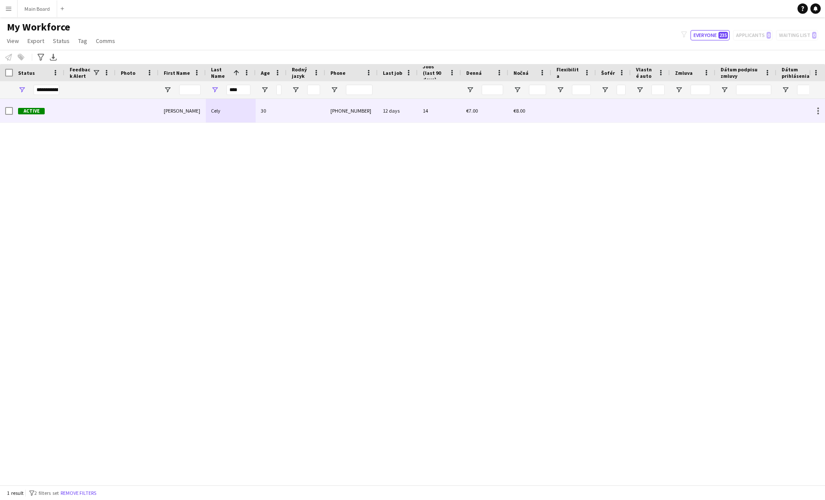
click at [234, 119] on div "Cely" at bounding box center [231, 111] width 50 height 24
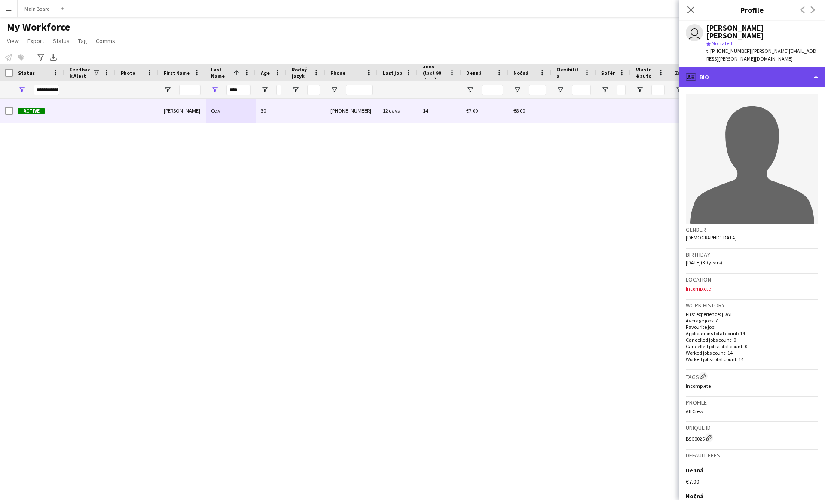
click at [407, 67] on div "profile Bio" at bounding box center [752, 77] width 146 height 21
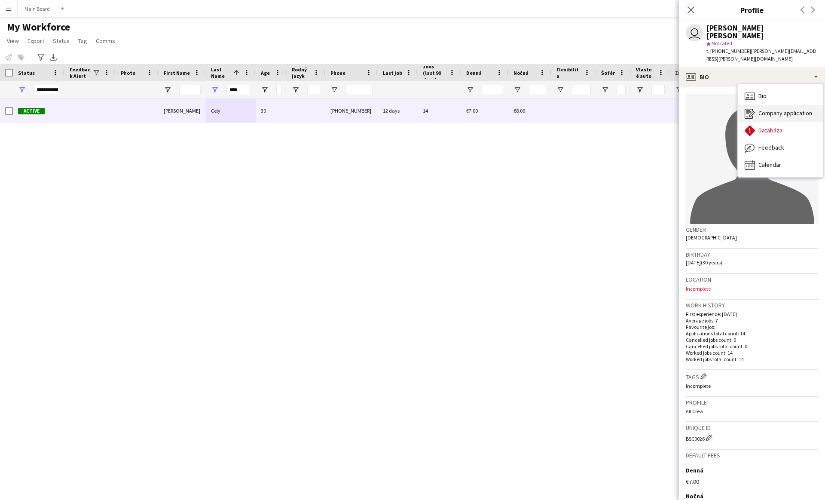
click at [407, 105] on div "Company application Company application" at bounding box center [780, 113] width 85 height 17
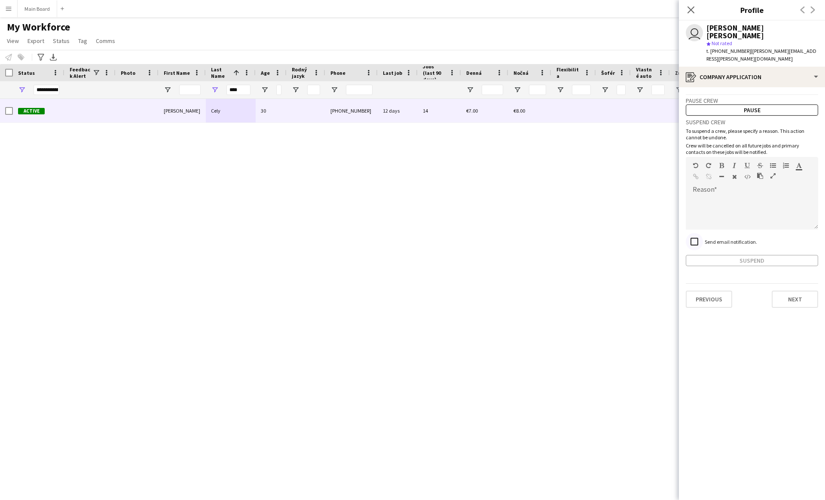
click at [407, 231] on div at bounding box center [694, 241] width 21 height 21
click at [407, 104] on button "Pause" at bounding box center [752, 109] width 132 height 11
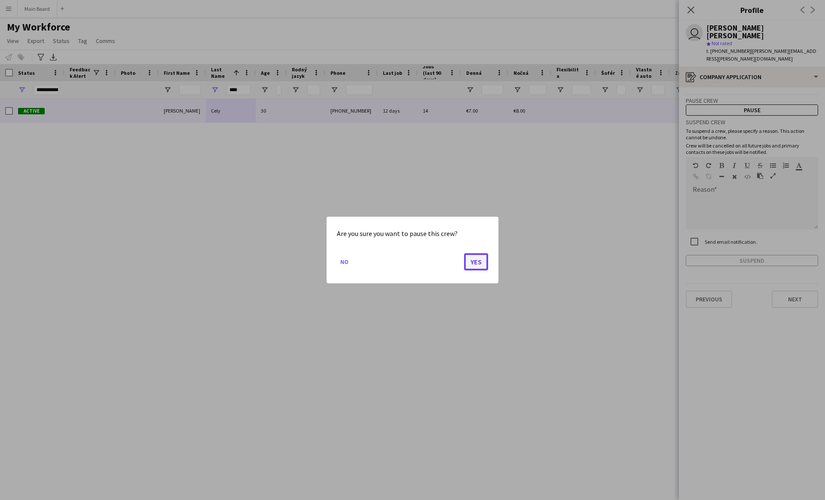
click at [407, 258] on button "Yes" at bounding box center [476, 261] width 24 height 17
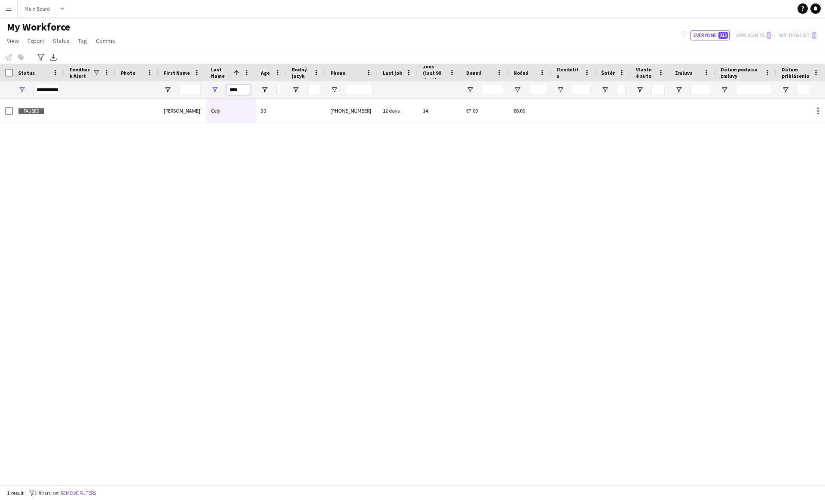
click at [235, 92] on input "****" at bounding box center [238, 90] width 24 height 10
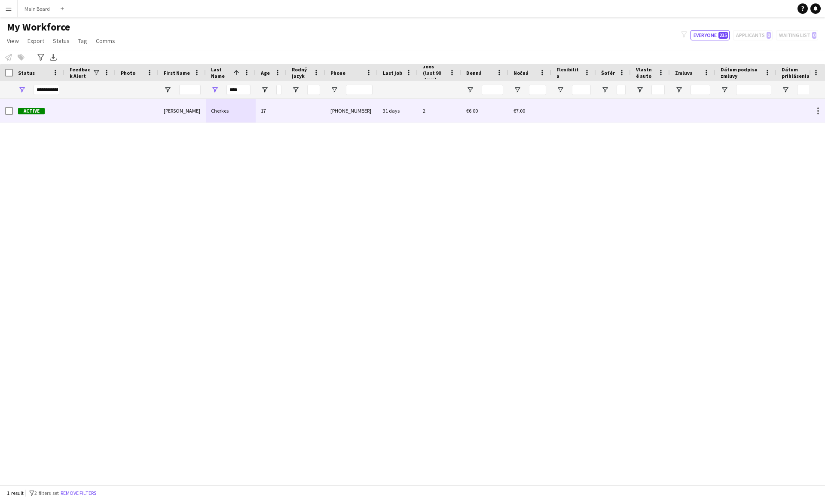
click at [225, 115] on div "Cherkes" at bounding box center [231, 111] width 50 height 24
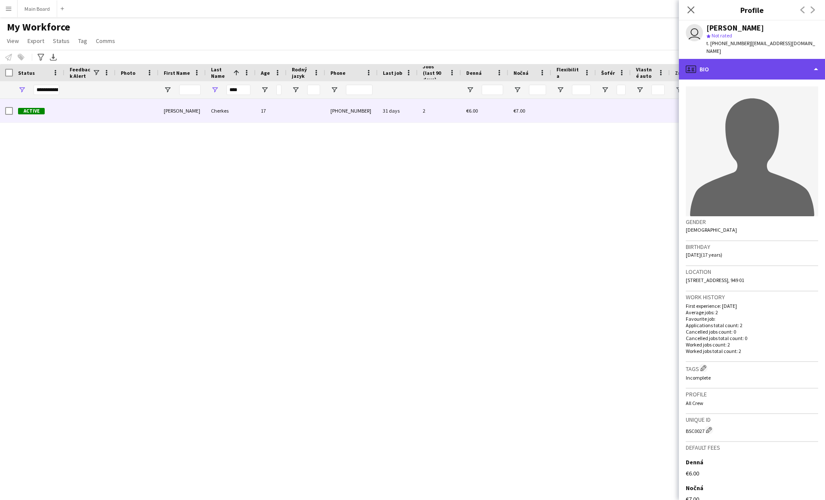
click at [407, 61] on div "profile Bio" at bounding box center [752, 69] width 146 height 21
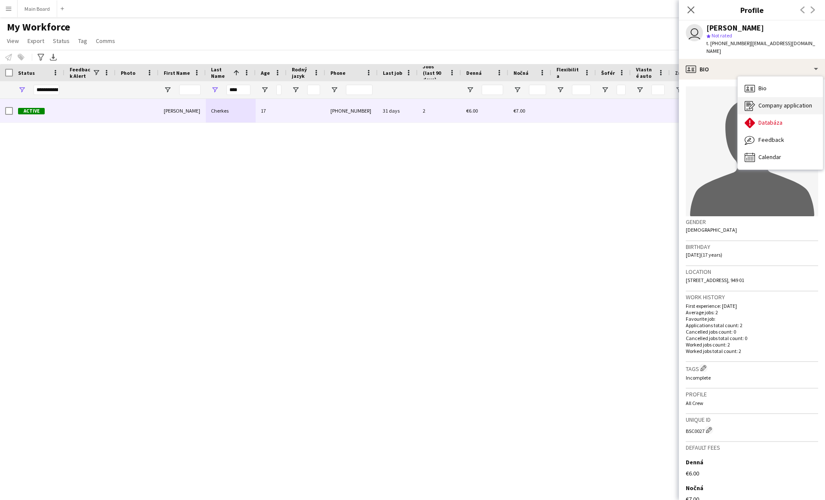
click at [407, 101] on icon "Company application" at bounding box center [750, 106] width 10 height 10
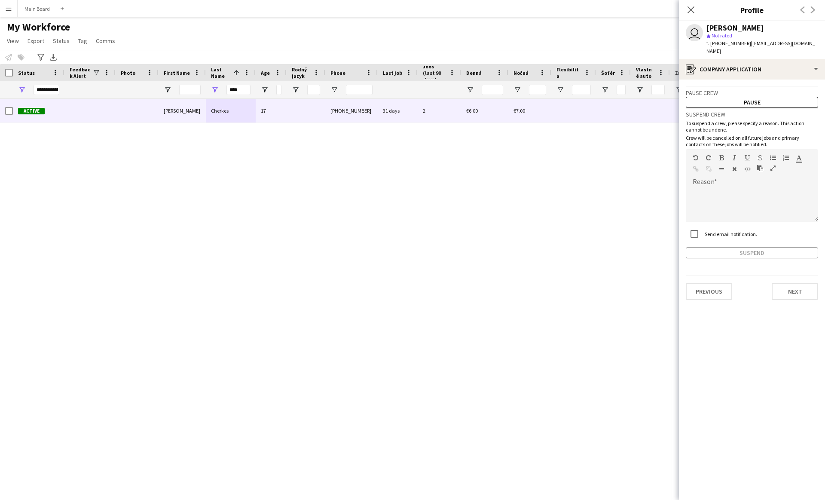
click at [407, 231] on label "Send email notification." at bounding box center [730, 234] width 54 height 6
click at [407, 97] on button "Pause" at bounding box center [752, 102] width 132 height 11
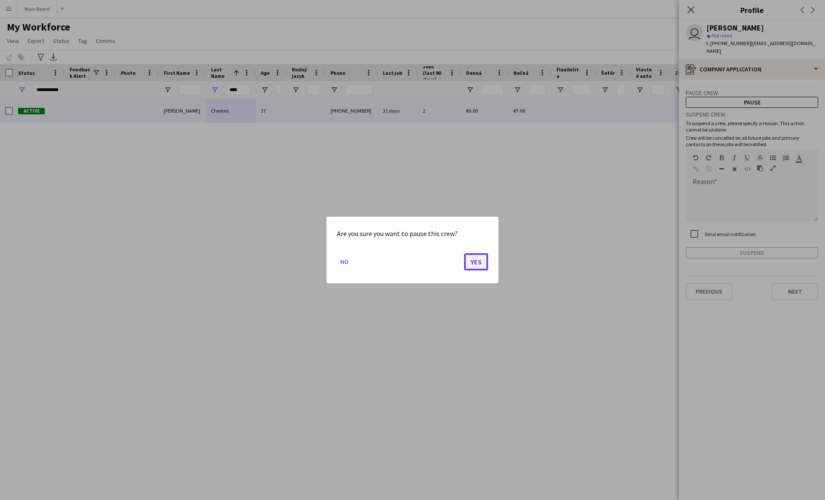
click at [407, 263] on button "Yes" at bounding box center [476, 261] width 24 height 17
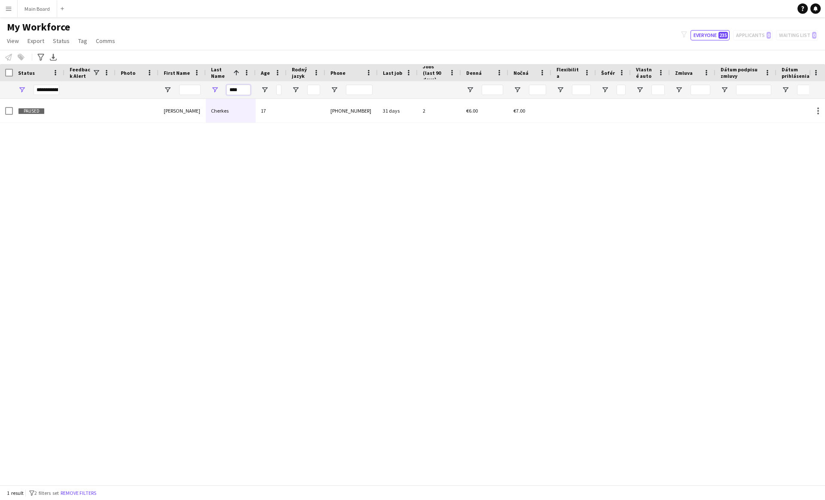
click at [235, 88] on input "****" at bounding box center [238, 90] width 24 height 10
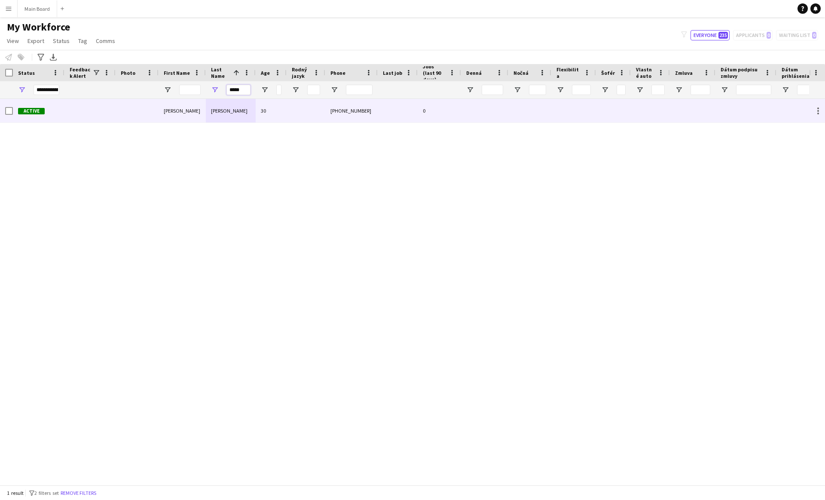
type input "*****"
click at [214, 106] on div "[PERSON_NAME]" at bounding box center [231, 111] width 50 height 24
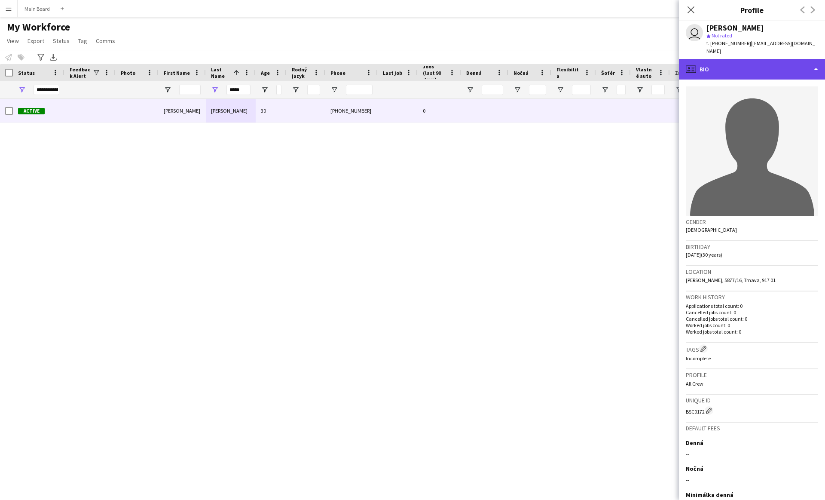
click at [407, 61] on div "profile Bio" at bounding box center [752, 69] width 146 height 21
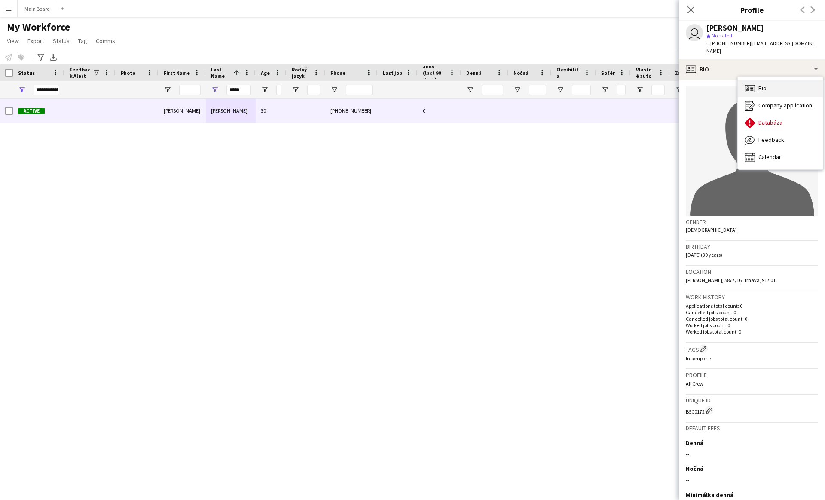
click at [407, 88] on div "Bio Bio" at bounding box center [780, 88] width 85 height 17
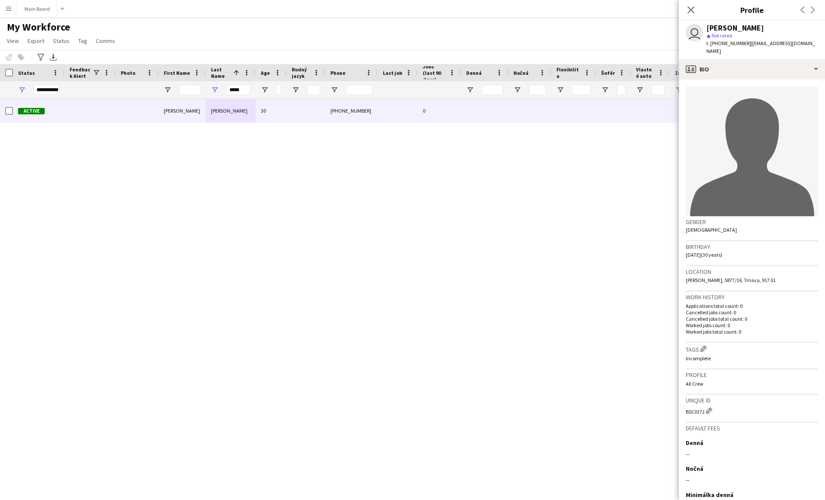
click at [407, 46] on span "t. +421902358594" at bounding box center [728, 43] width 45 height 6
click at [407, 59] on div "profile Bio" at bounding box center [752, 69] width 146 height 21
click at [407, 97] on div "Company application Company application" at bounding box center [780, 105] width 85 height 17
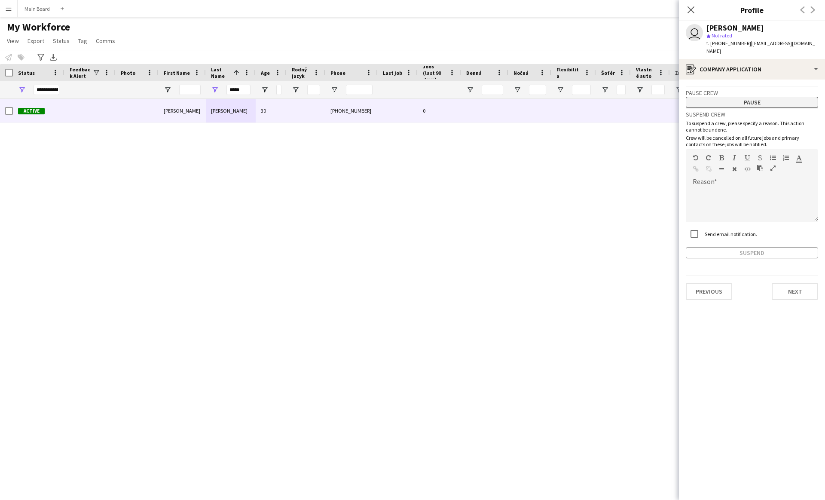
click at [407, 98] on button "Pause" at bounding box center [752, 102] width 132 height 11
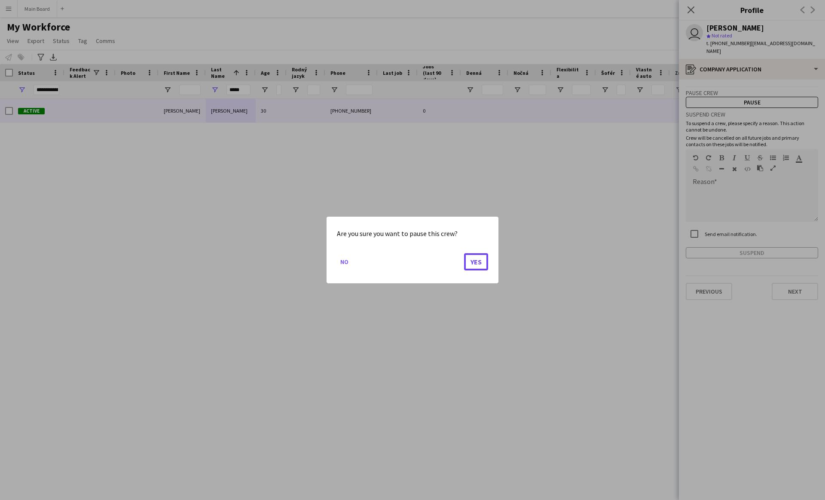
click at [407, 253] on button "Yes" at bounding box center [476, 261] width 24 height 17
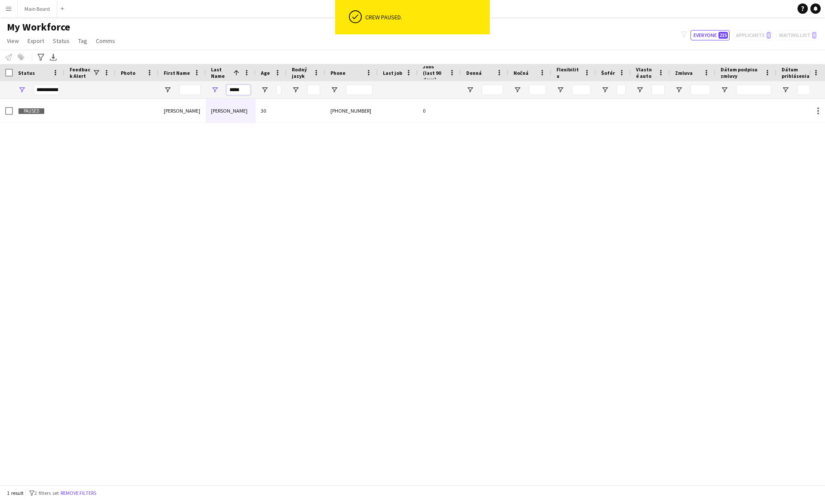
click at [234, 88] on input "*****" at bounding box center [238, 90] width 24 height 10
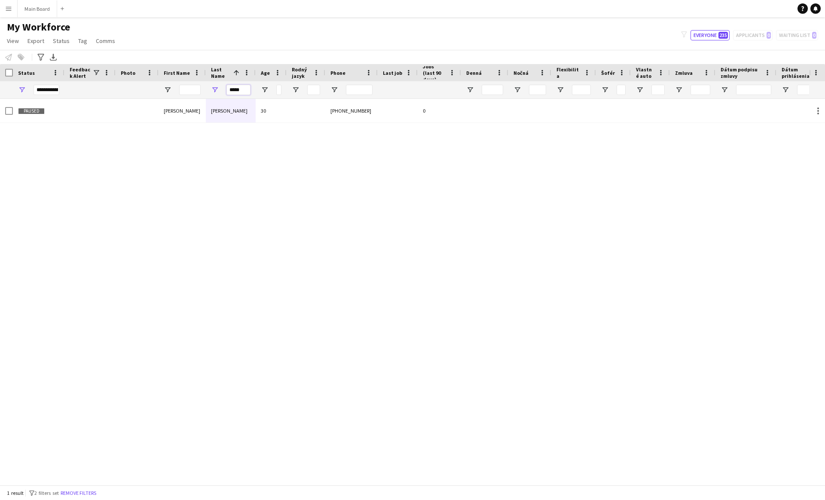
click at [234, 88] on input "*****" at bounding box center [238, 90] width 24 height 10
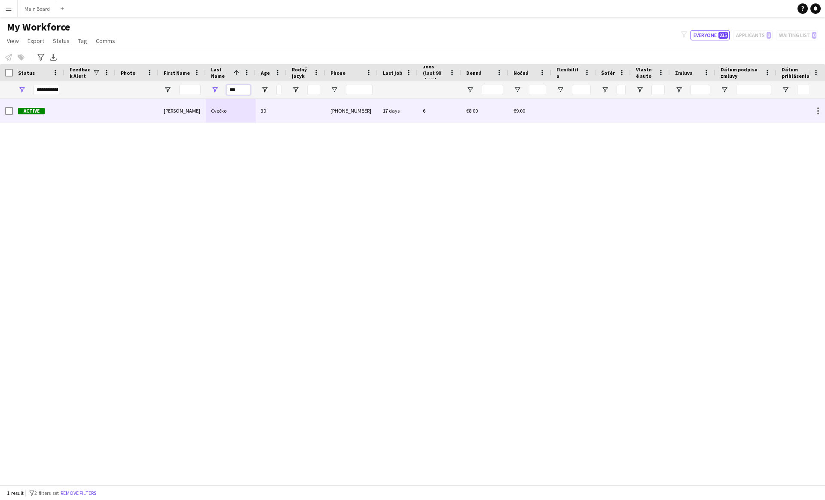
type input "***"
click at [228, 111] on div "Cvečko" at bounding box center [231, 111] width 50 height 24
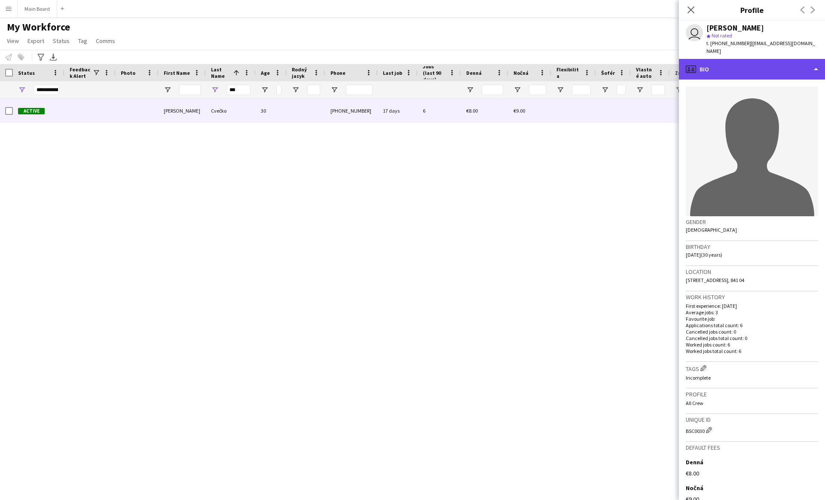
click at [407, 64] on div "profile Bio" at bounding box center [752, 69] width 146 height 21
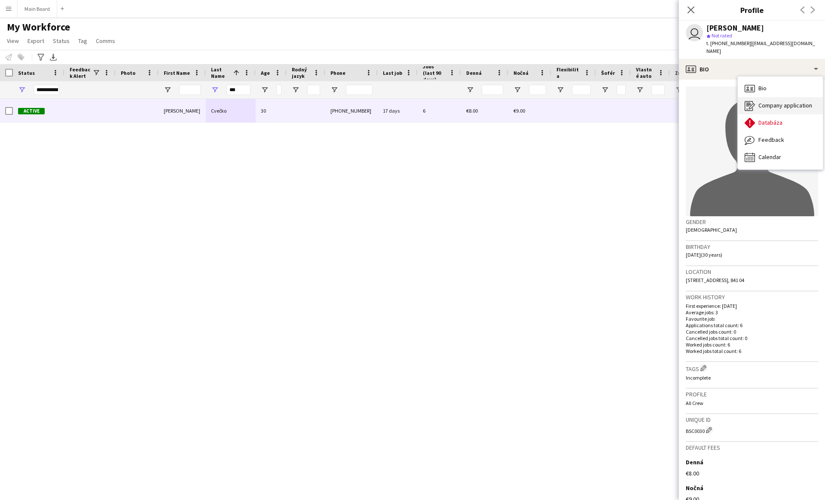
click at [407, 101] on icon "Company application" at bounding box center [750, 106] width 10 height 10
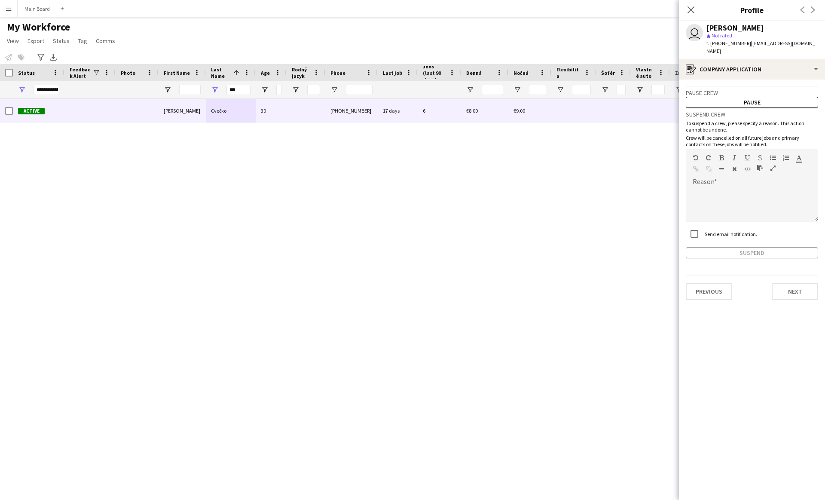
click at [407, 230] on div "Send email notification." at bounding box center [721, 233] width 71 height 17
click at [407, 231] on label "Send email notification." at bounding box center [730, 234] width 54 height 6
click at [407, 108] on div "Suspend crew To suspend a crew, please specify a reason. This action cannot be …" at bounding box center [752, 183] width 132 height 150
click at [407, 231] on label "Send email notification." at bounding box center [730, 234] width 54 height 6
click at [407, 97] on button "Pause" at bounding box center [752, 102] width 132 height 11
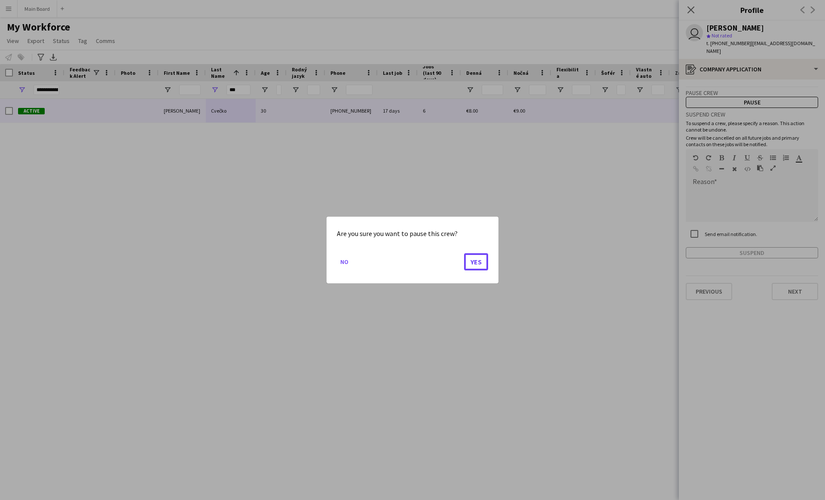
click at [407, 253] on button "Yes" at bounding box center [476, 261] width 24 height 17
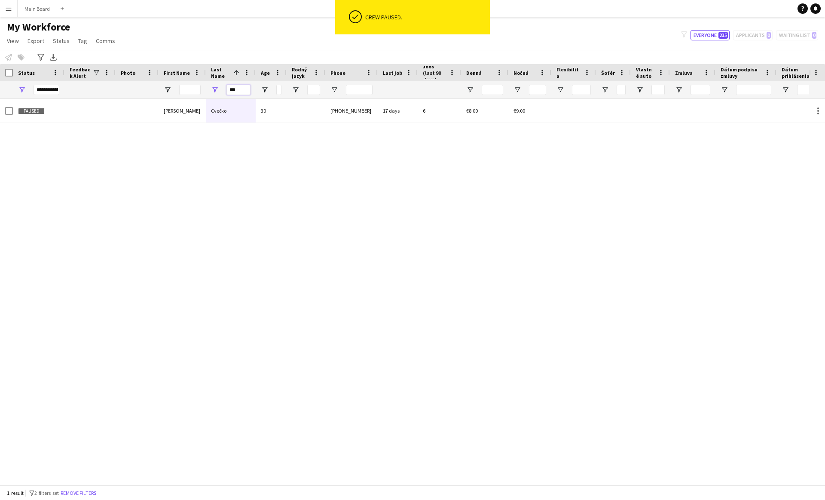
click at [236, 91] on input "***" at bounding box center [238, 90] width 24 height 10
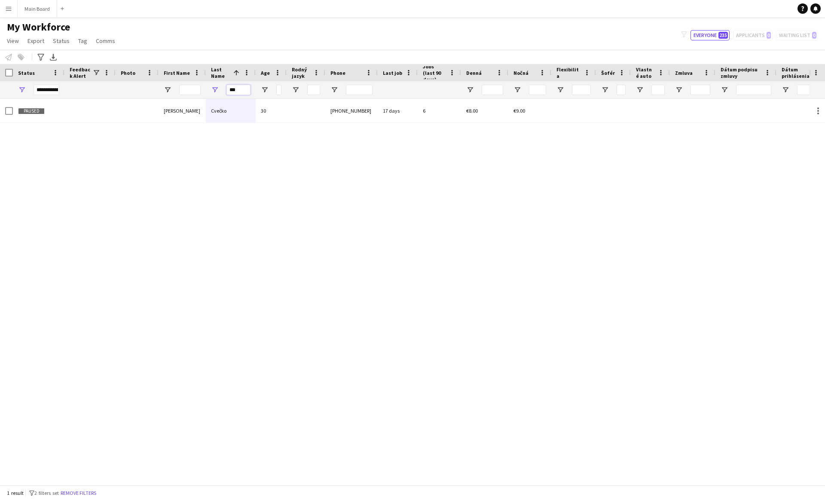
click at [236, 91] on input "***" at bounding box center [238, 90] width 24 height 10
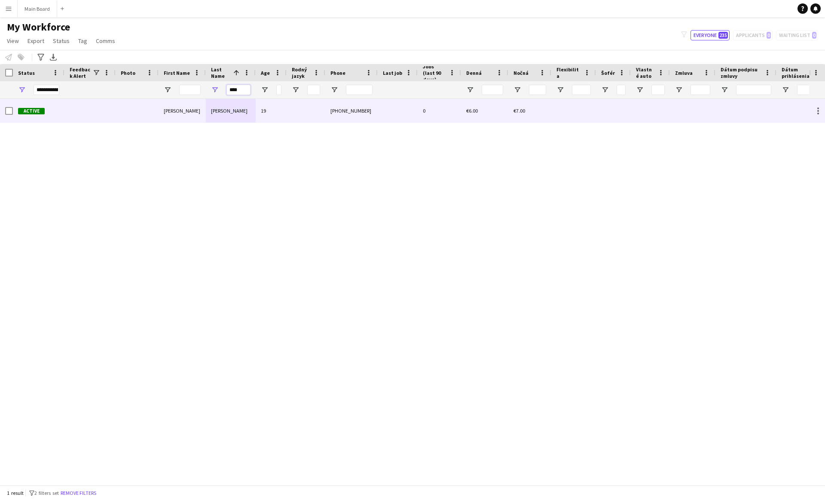
type input "****"
click at [222, 110] on div "[PERSON_NAME]" at bounding box center [231, 111] width 50 height 24
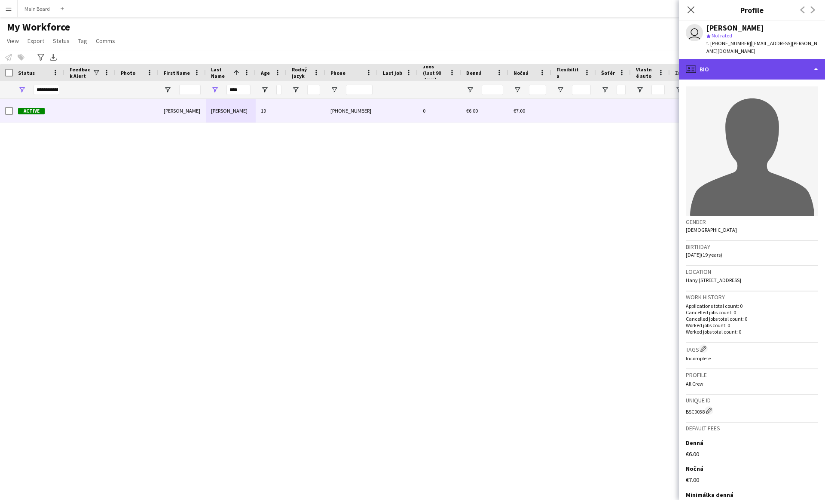
click at [407, 64] on div "profile Bio" at bounding box center [752, 69] width 146 height 21
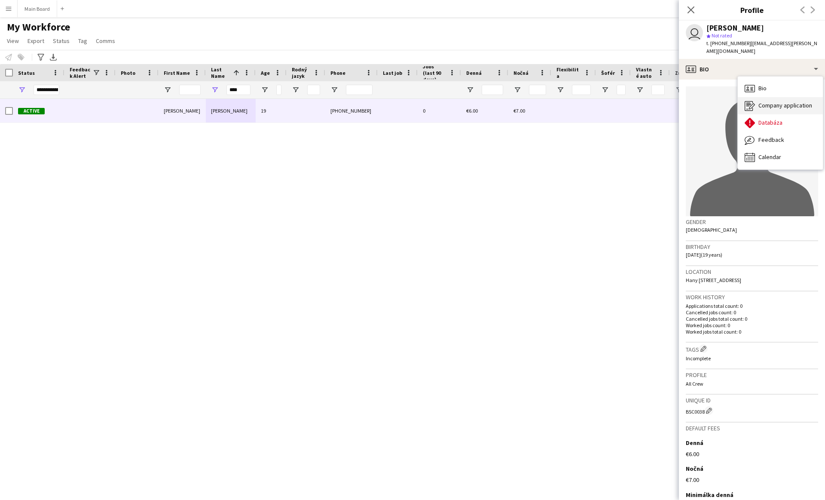
click at [407, 101] on span "Company application" at bounding box center [785, 105] width 54 height 8
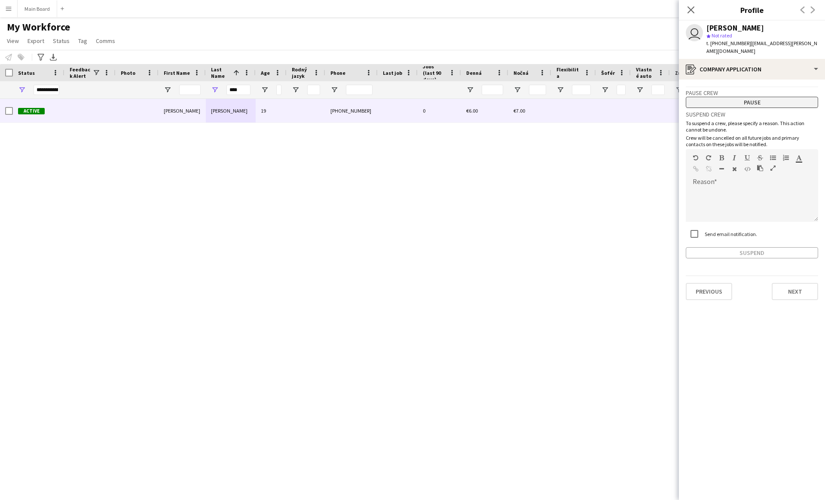
click at [407, 97] on button "Pause" at bounding box center [752, 102] width 132 height 11
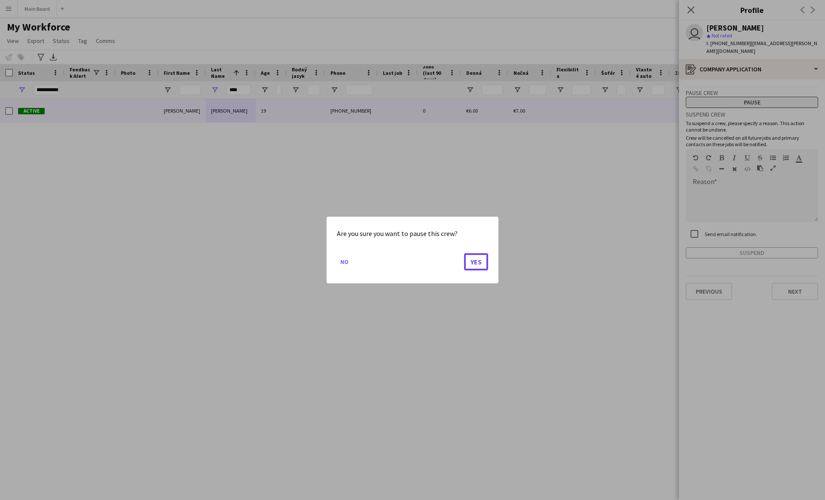
click at [407, 253] on button "Yes" at bounding box center [476, 261] width 24 height 17
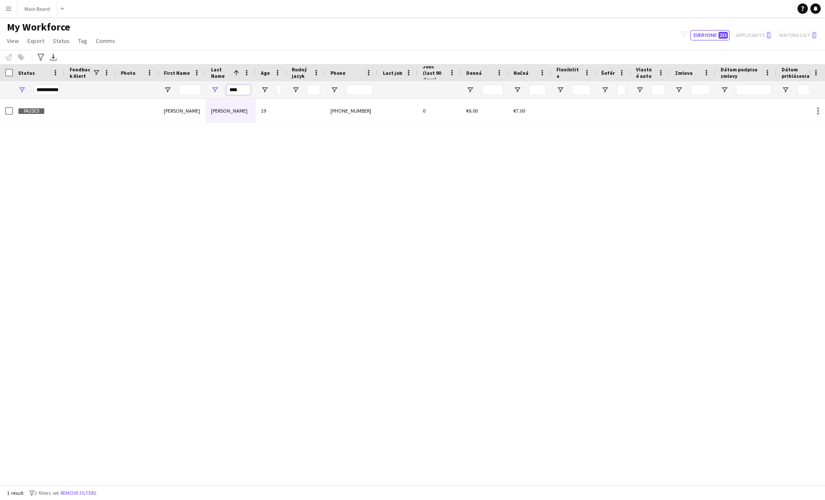
click at [240, 91] on input "****" at bounding box center [238, 90] width 24 height 10
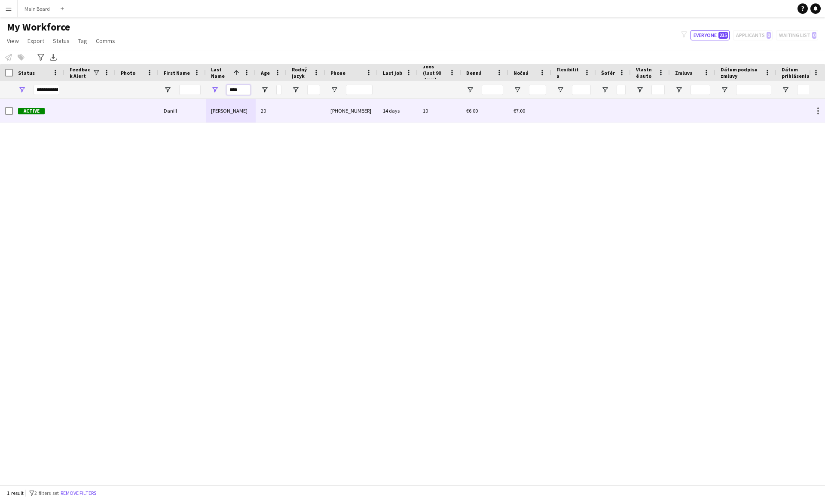
type input "****"
click at [238, 120] on div "[PERSON_NAME]" at bounding box center [231, 111] width 50 height 24
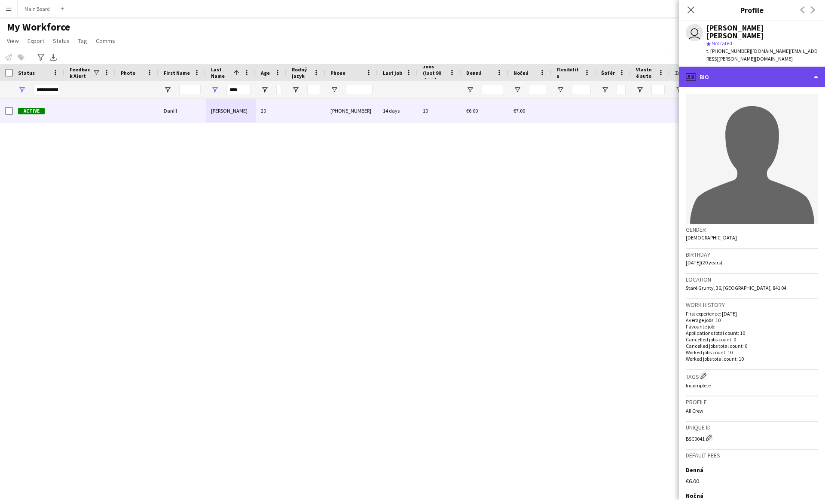
click at [407, 67] on div "profile Bio" at bounding box center [752, 77] width 146 height 21
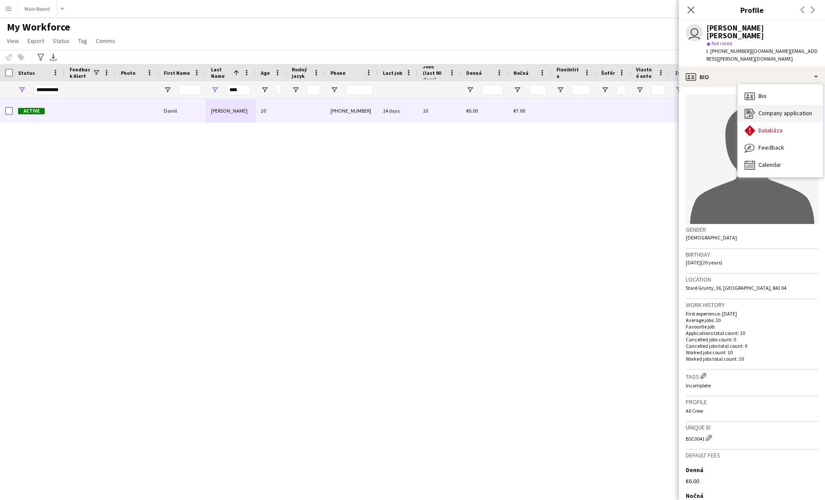
click at [407, 109] on span "Company application" at bounding box center [785, 113] width 54 height 8
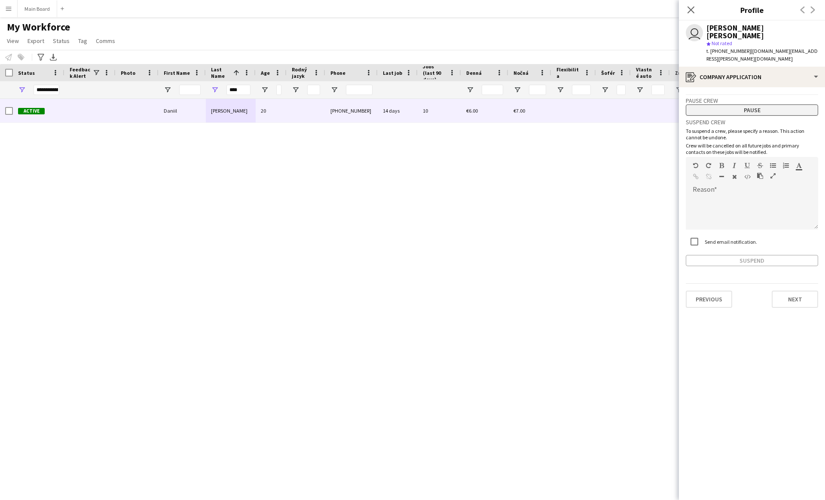
click at [407, 104] on button "Pause" at bounding box center [752, 109] width 132 height 11
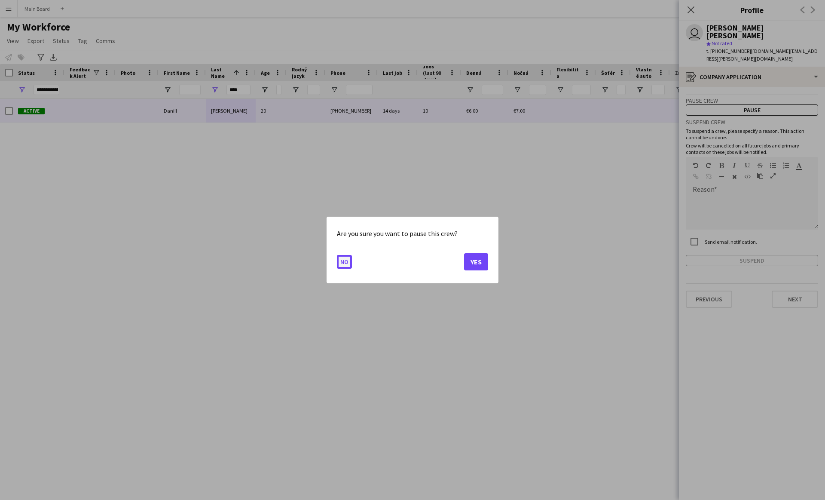
click at [346, 265] on button "No" at bounding box center [344, 262] width 15 height 14
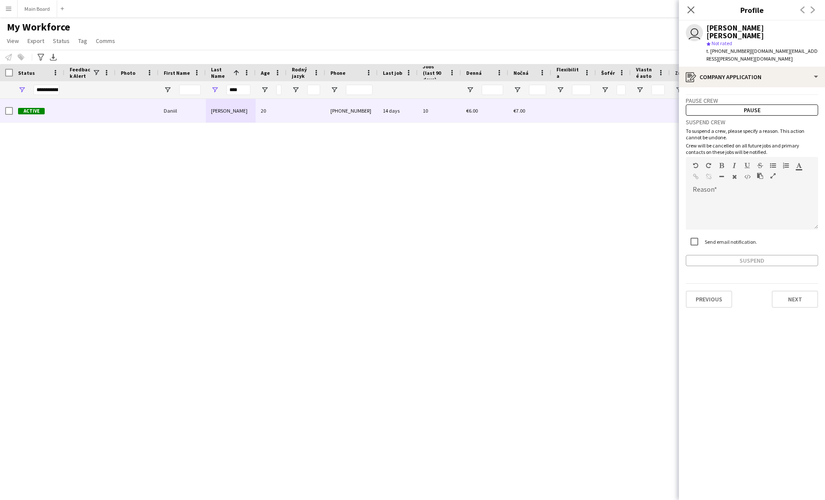
click at [727, 238] on label "Send email notification." at bounding box center [730, 241] width 54 height 6
click at [736, 104] on button "Pause" at bounding box center [752, 109] width 132 height 11
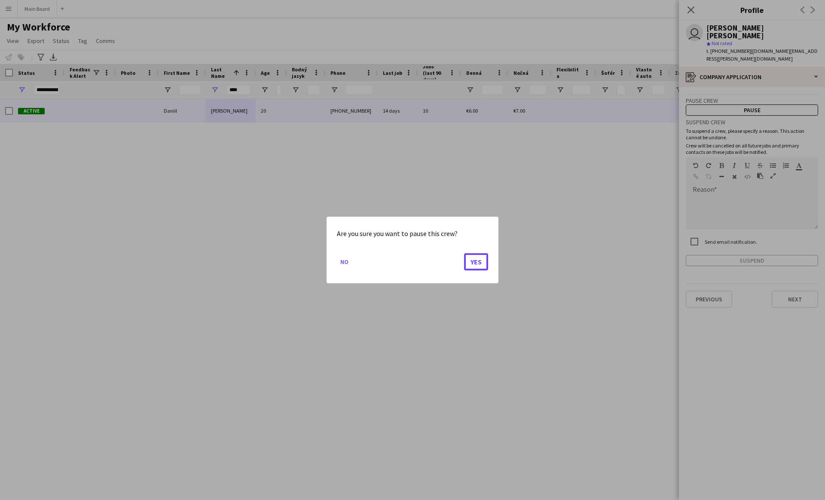
click at [464, 253] on button "Yes" at bounding box center [476, 261] width 24 height 17
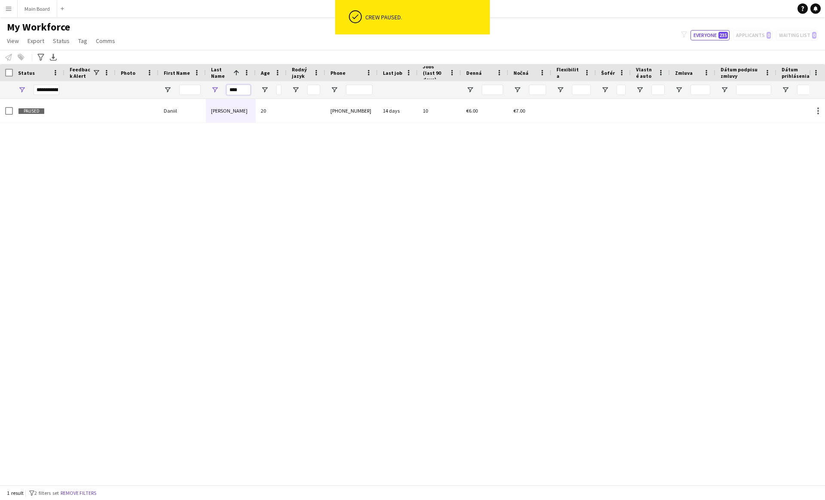
click at [238, 89] on input "****" at bounding box center [238, 90] width 24 height 10
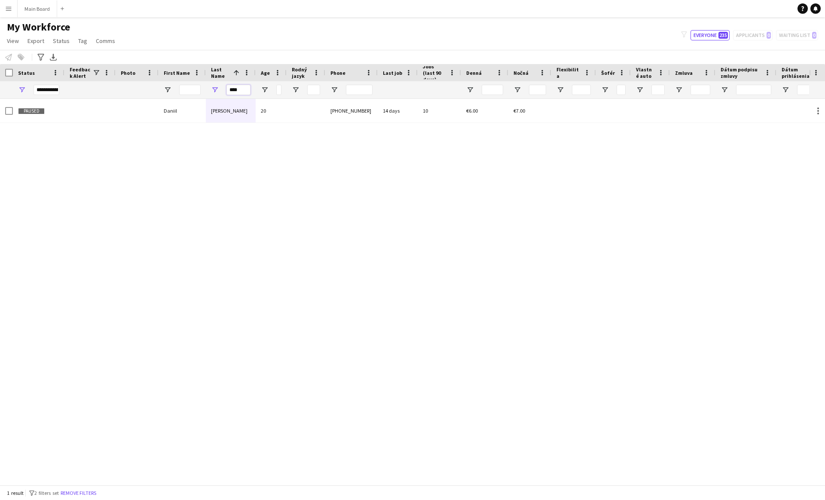
click at [238, 89] on input "****" at bounding box center [238, 90] width 24 height 10
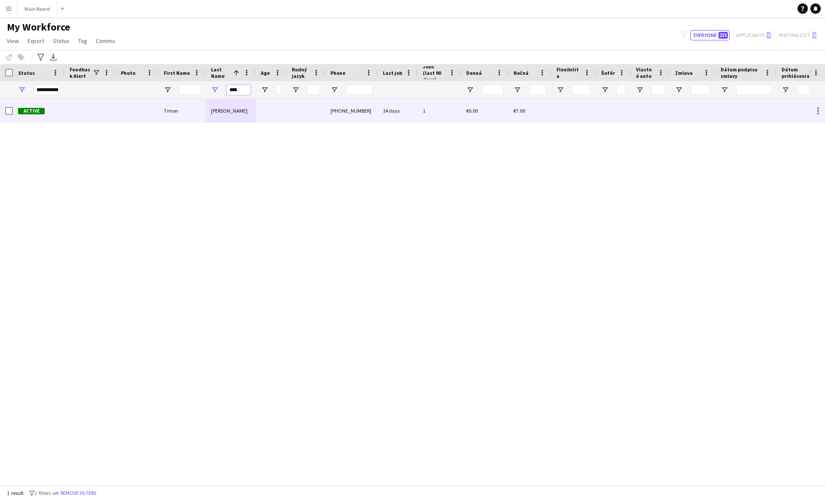
type input "****"
click at [244, 113] on div "[PERSON_NAME]" at bounding box center [231, 111] width 50 height 24
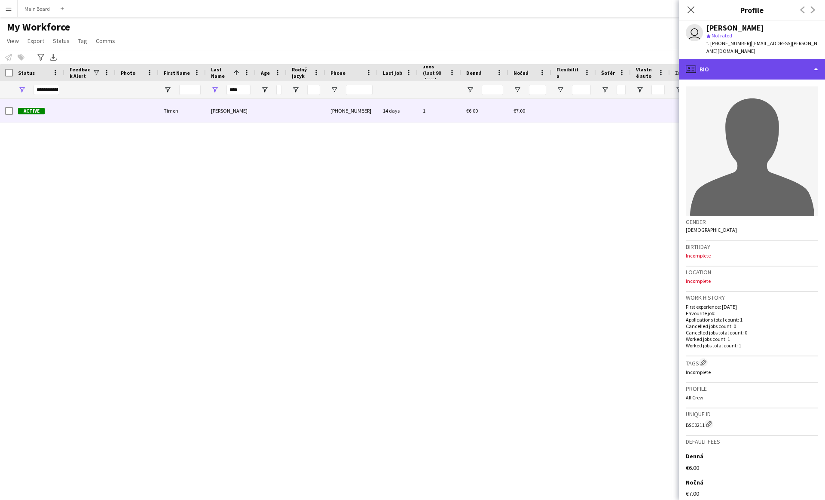
click at [770, 68] on div "profile Bio" at bounding box center [752, 69] width 146 height 21
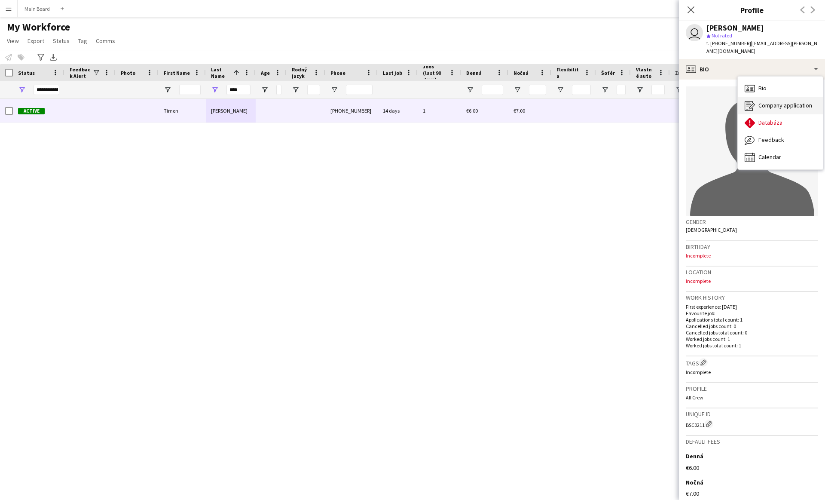
click at [772, 101] on span "Company application" at bounding box center [785, 105] width 54 height 8
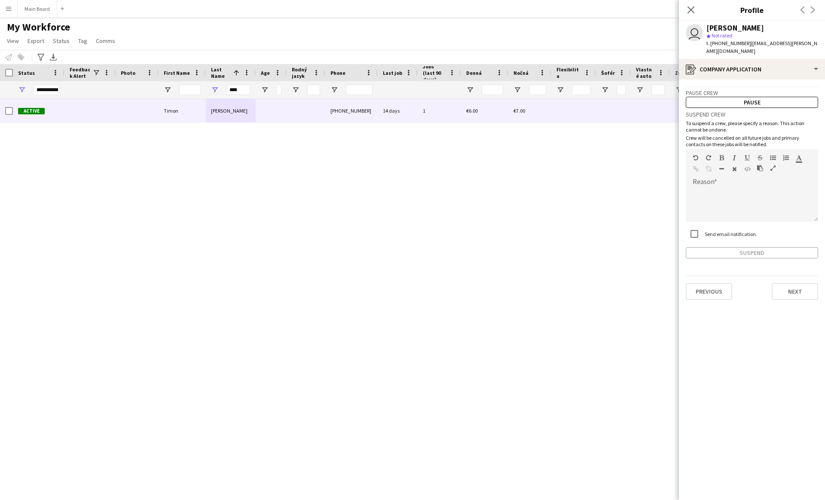
click at [705, 231] on label "Send email notification." at bounding box center [730, 234] width 54 height 6
click at [766, 97] on button "Pause" at bounding box center [752, 102] width 132 height 11
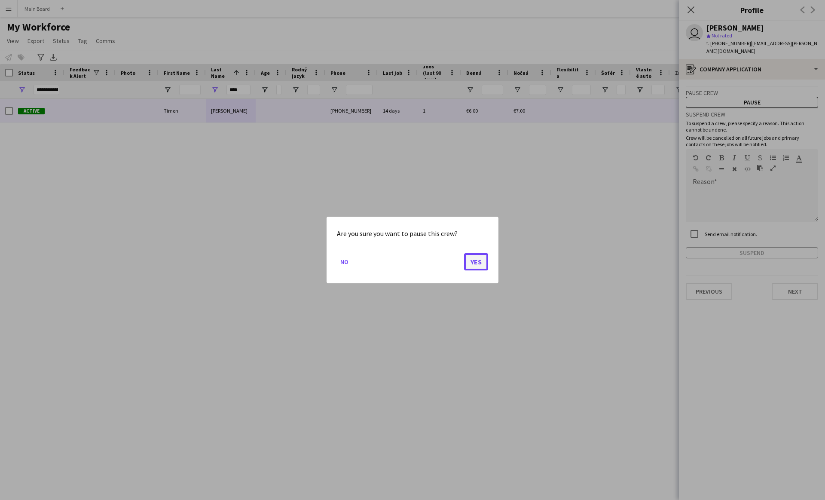
click at [479, 262] on button "Yes" at bounding box center [476, 261] width 24 height 17
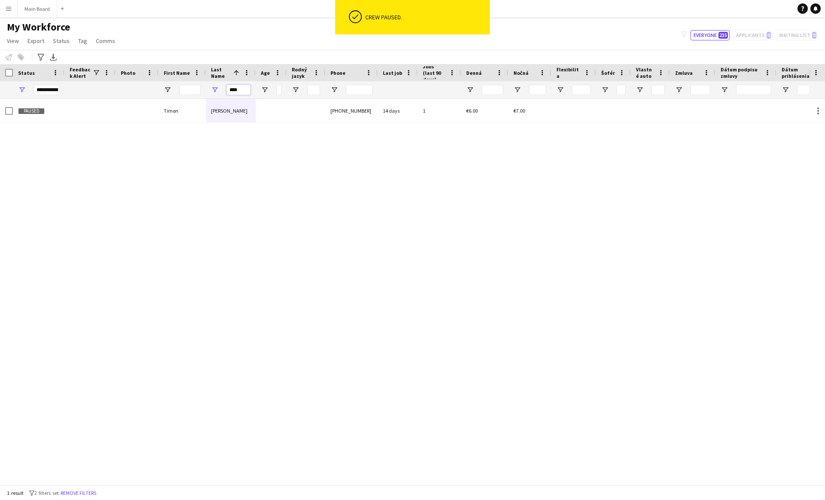
click at [247, 86] on input "****" at bounding box center [238, 90] width 24 height 10
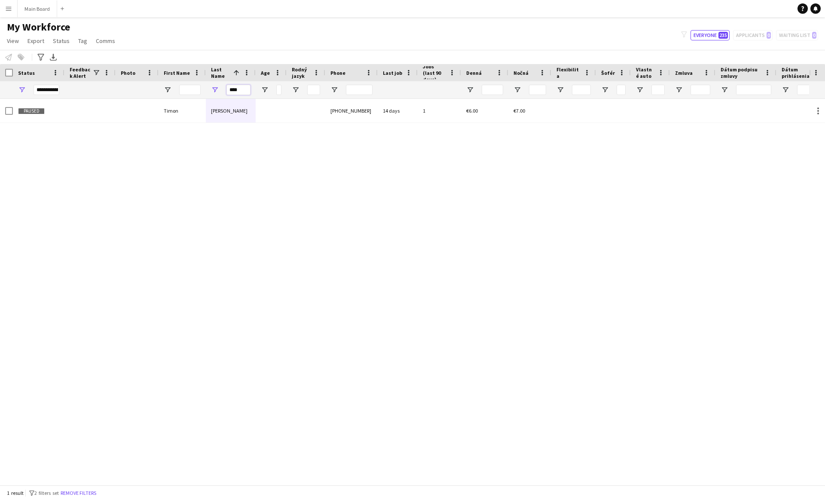
click at [247, 86] on input "****" at bounding box center [238, 90] width 24 height 10
type input "*"
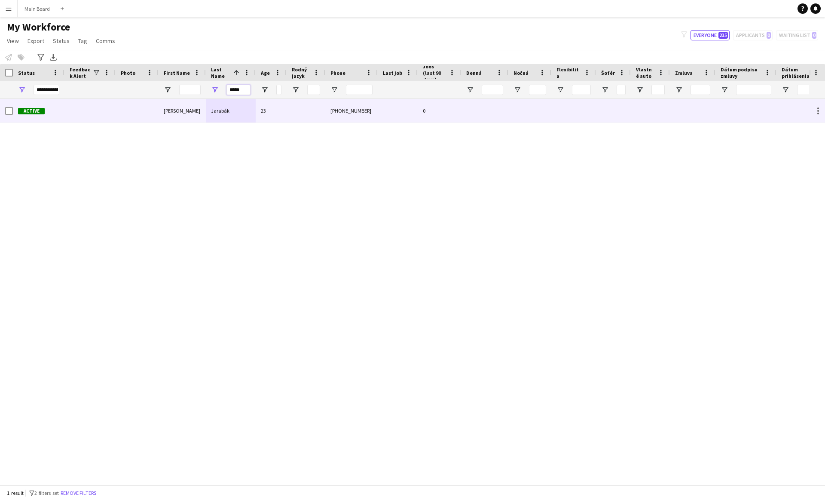
type input "*****"
click at [162, 115] on div "[PERSON_NAME]" at bounding box center [182, 111] width 47 height 24
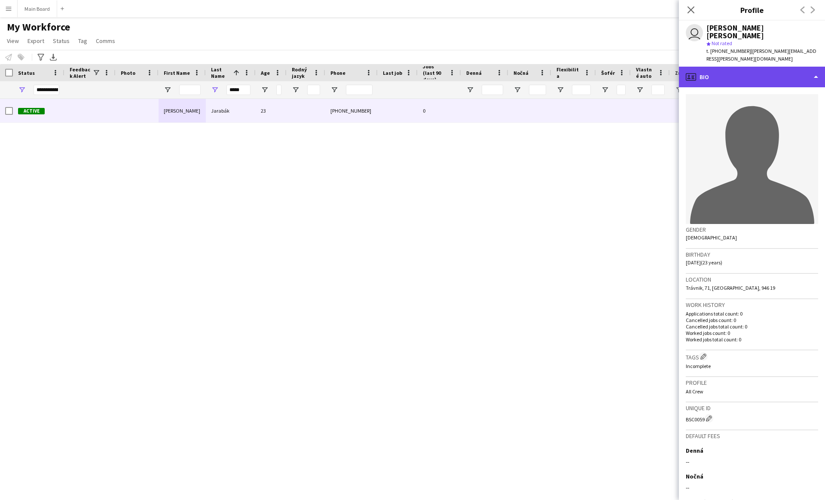
click at [745, 67] on div "profile Bio" at bounding box center [752, 77] width 146 height 21
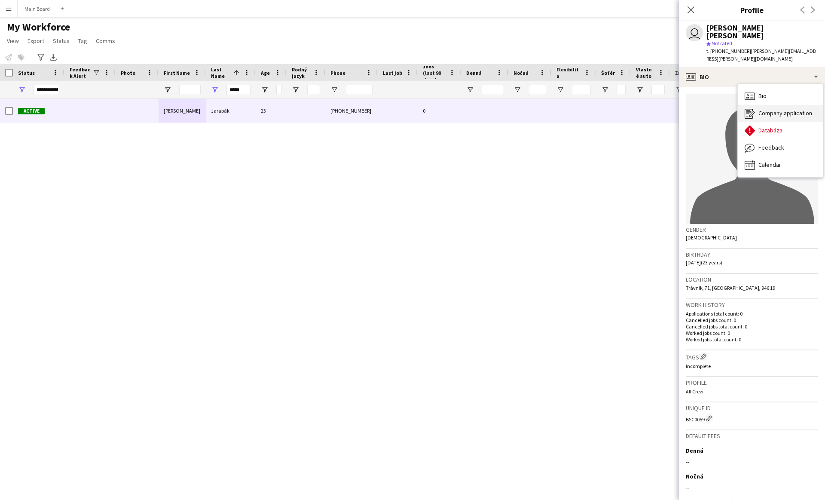
click at [785, 109] on span "Company application" at bounding box center [785, 113] width 54 height 8
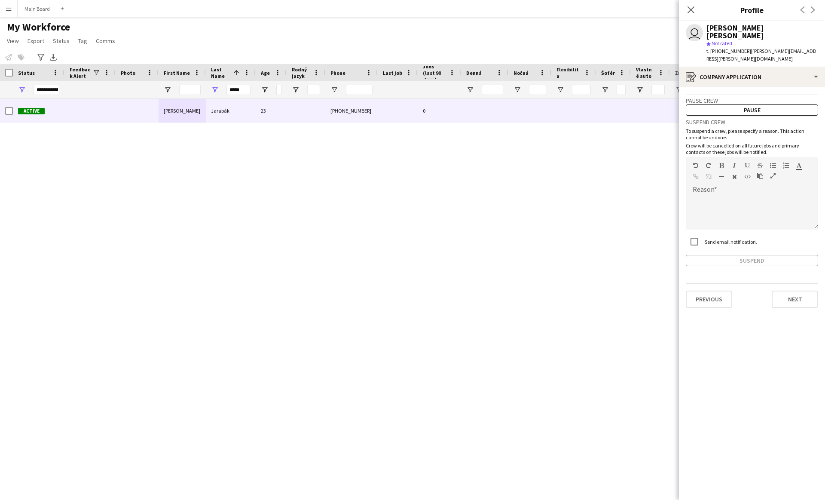
click at [722, 238] on label "Send email notification." at bounding box center [730, 241] width 54 height 6
click at [764, 104] on button "Pause" at bounding box center [752, 109] width 132 height 11
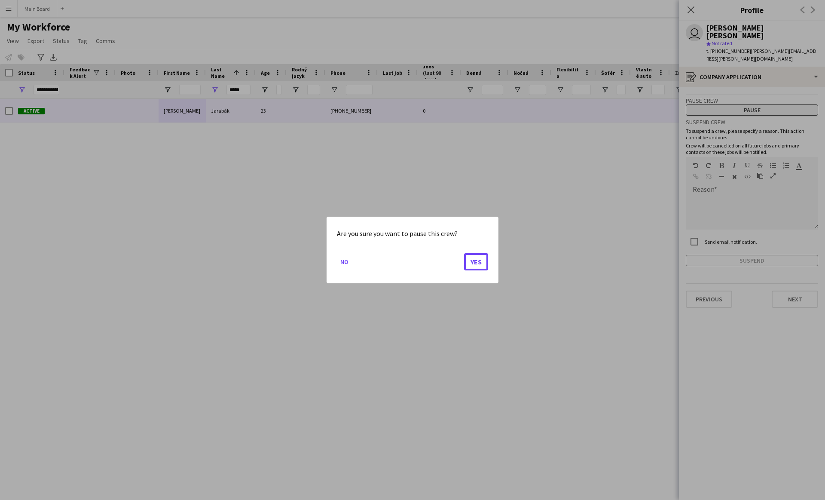
click at [464, 253] on button "Yes" at bounding box center [476, 261] width 24 height 17
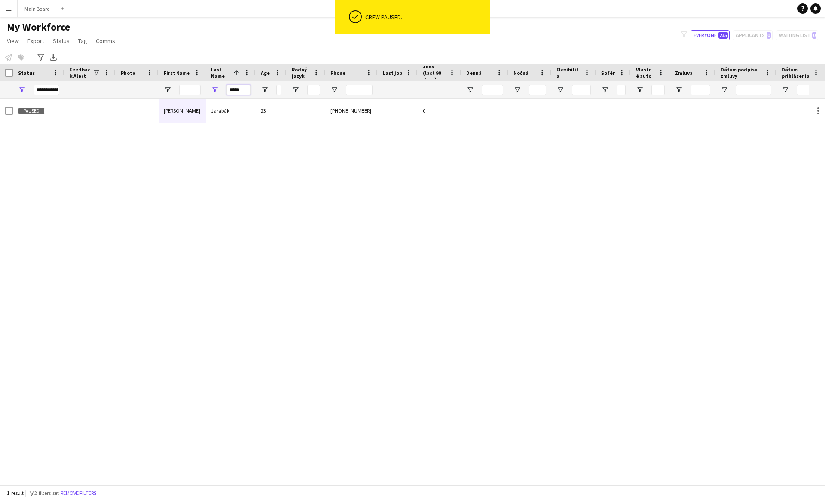
click at [238, 89] on input "*****" at bounding box center [238, 90] width 24 height 10
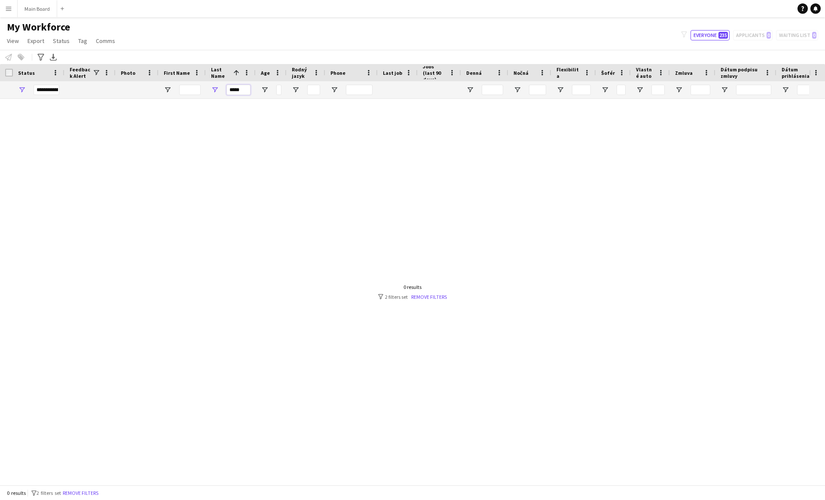
click at [232, 91] on input "*****" at bounding box center [238, 90] width 24 height 10
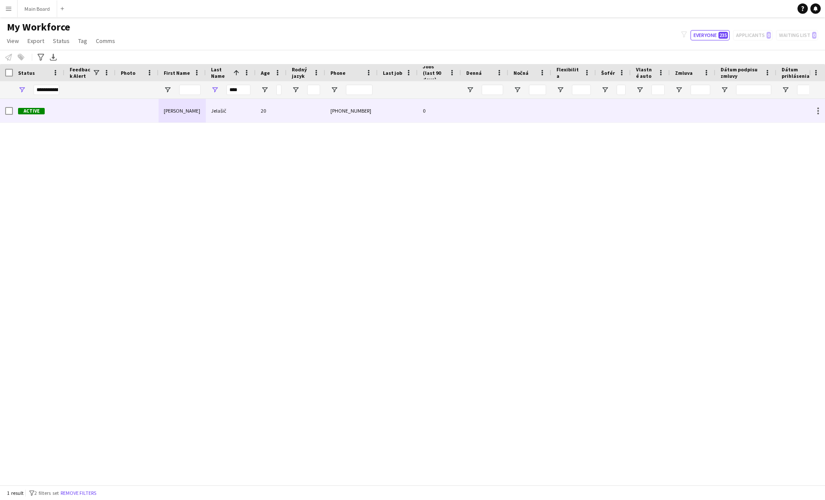
click at [226, 112] on div "Jelašič" at bounding box center [231, 111] width 50 height 24
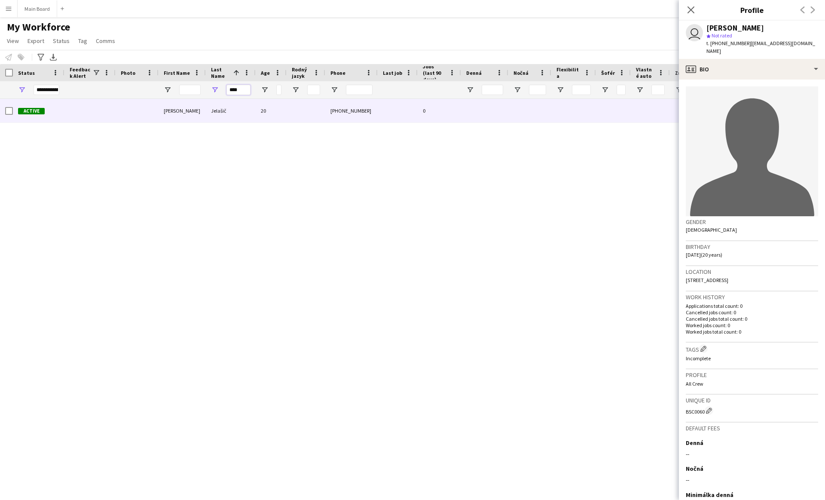
click at [244, 89] on input "****" at bounding box center [238, 90] width 24 height 10
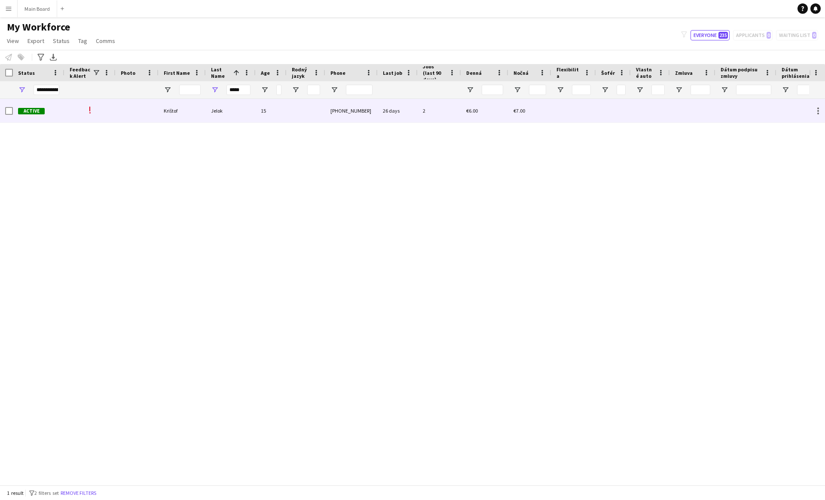
click at [230, 113] on div "Jelok" at bounding box center [231, 111] width 50 height 24
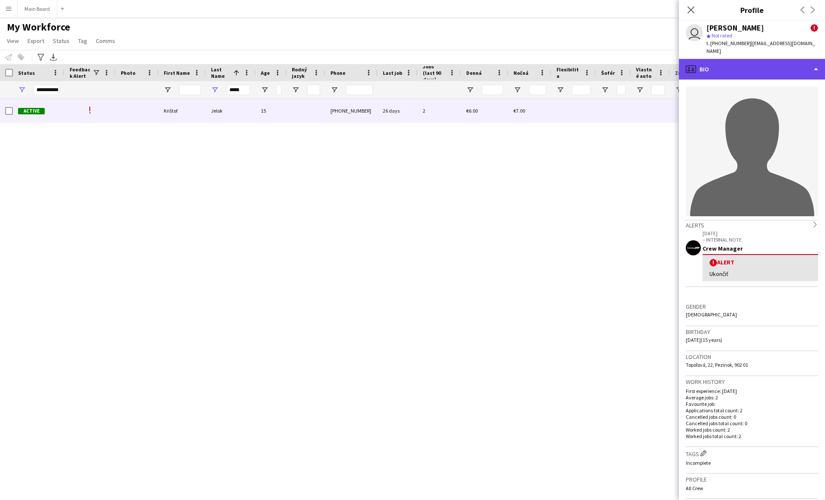
click at [725, 59] on div "profile Bio" at bounding box center [752, 69] width 146 height 21
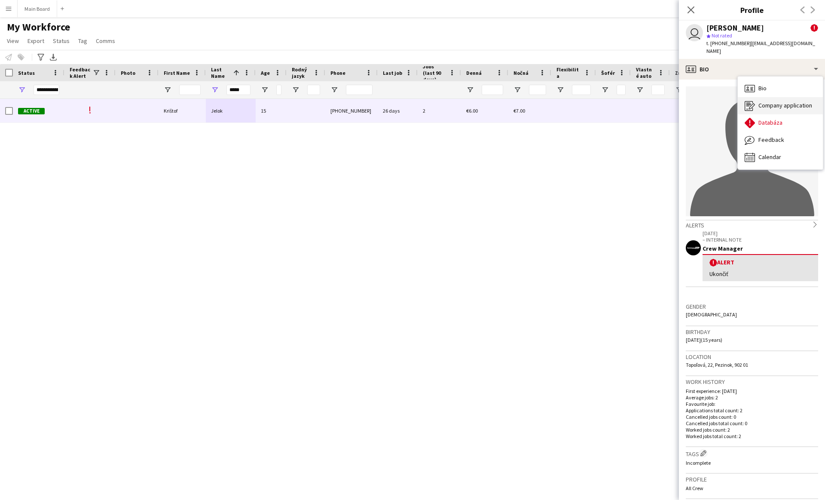
click at [773, 101] on span "Company application" at bounding box center [785, 105] width 54 height 8
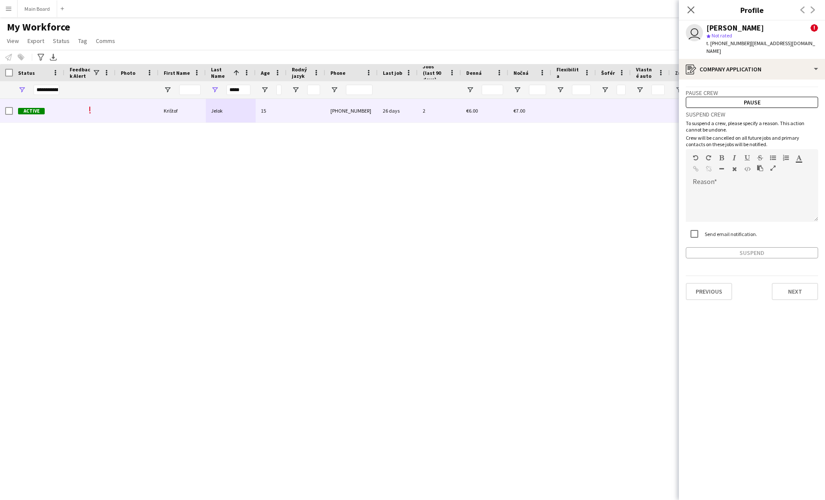
click at [726, 231] on label "Send email notification." at bounding box center [730, 234] width 54 height 6
click at [739, 97] on button "Pause" at bounding box center [752, 102] width 132 height 11
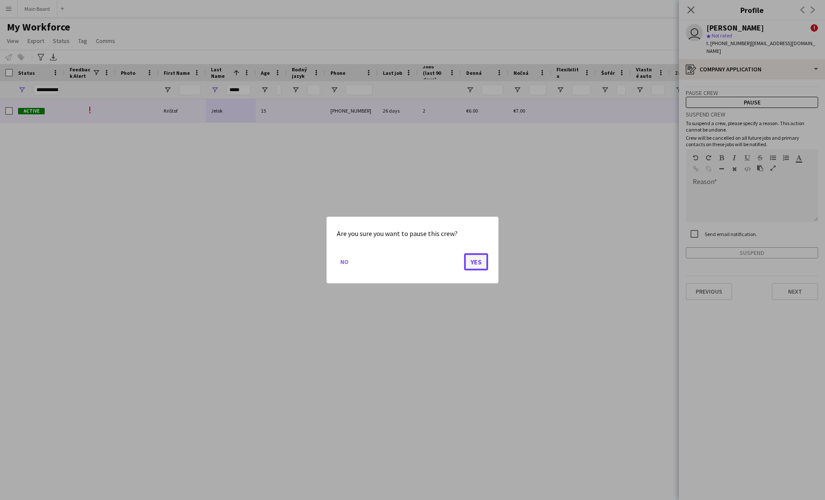
click at [480, 266] on button "Yes" at bounding box center [476, 261] width 24 height 17
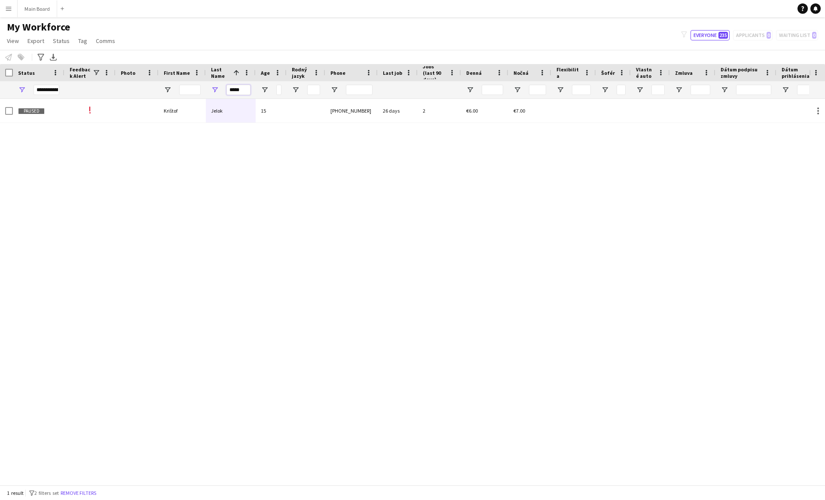
click at [239, 94] on input "*****" at bounding box center [238, 90] width 24 height 10
click at [241, 91] on input "*****" at bounding box center [238, 90] width 24 height 10
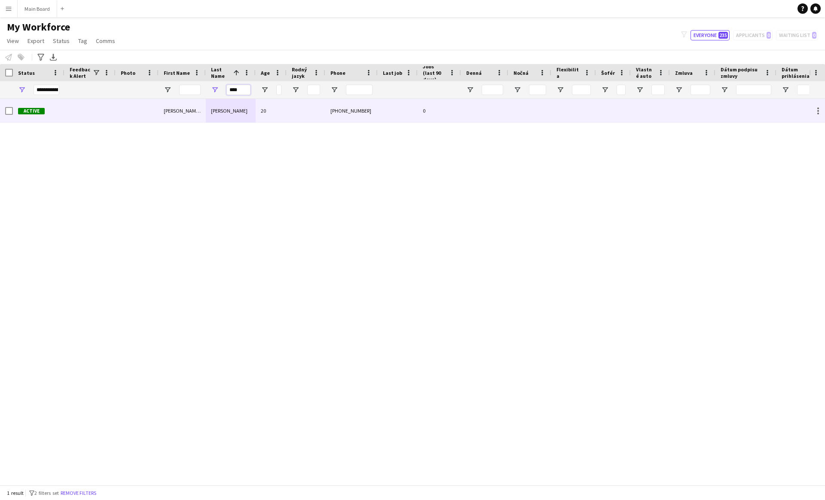
type input "****"
click at [259, 106] on div "20" at bounding box center [271, 111] width 31 height 24
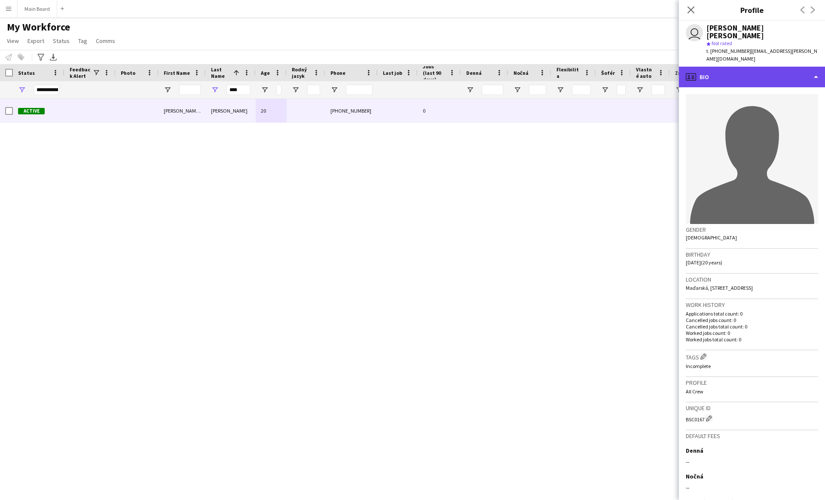
click at [771, 67] on div "profile Bio" at bounding box center [752, 77] width 146 height 21
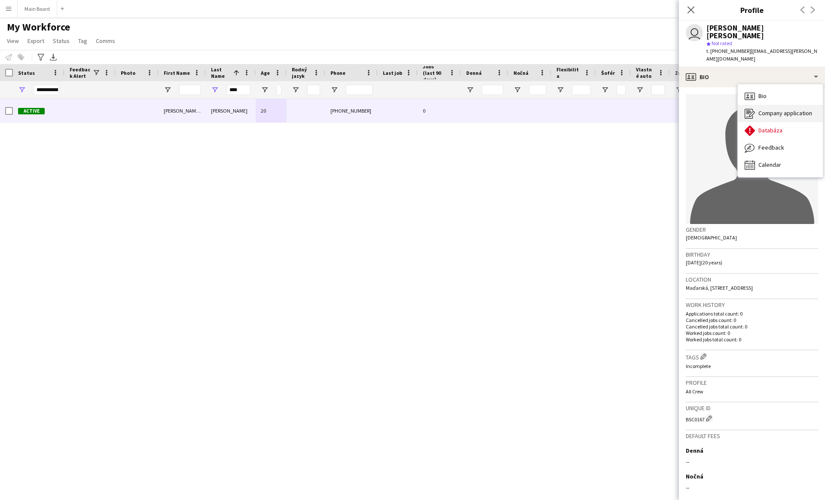
click at [774, 109] on span "Company application" at bounding box center [785, 113] width 54 height 8
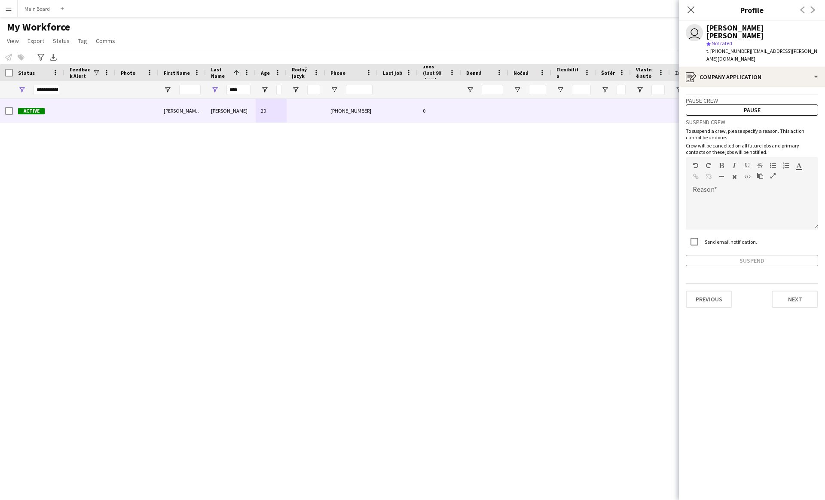
click at [711, 238] on label "Send email notification." at bounding box center [730, 241] width 54 height 6
click at [726, 104] on button "Pause" at bounding box center [752, 109] width 132 height 11
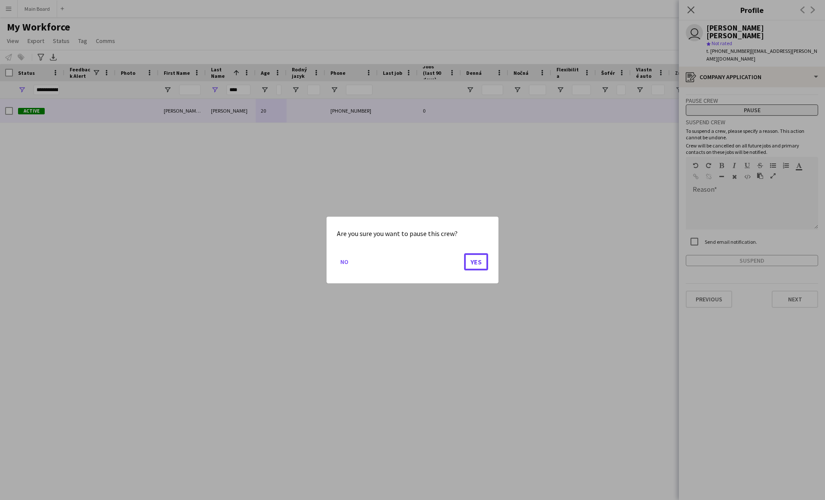
click at [464, 253] on button "Yes" at bounding box center [476, 261] width 24 height 17
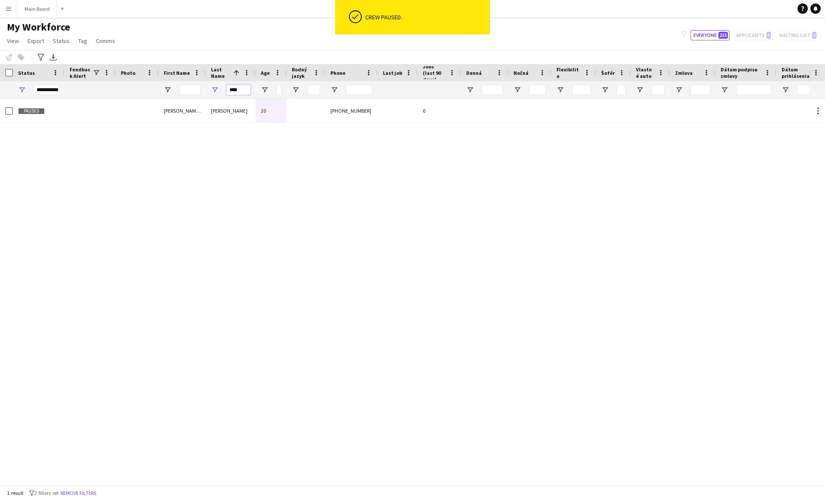
click at [240, 86] on input "****" at bounding box center [238, 90] width 24 height 10
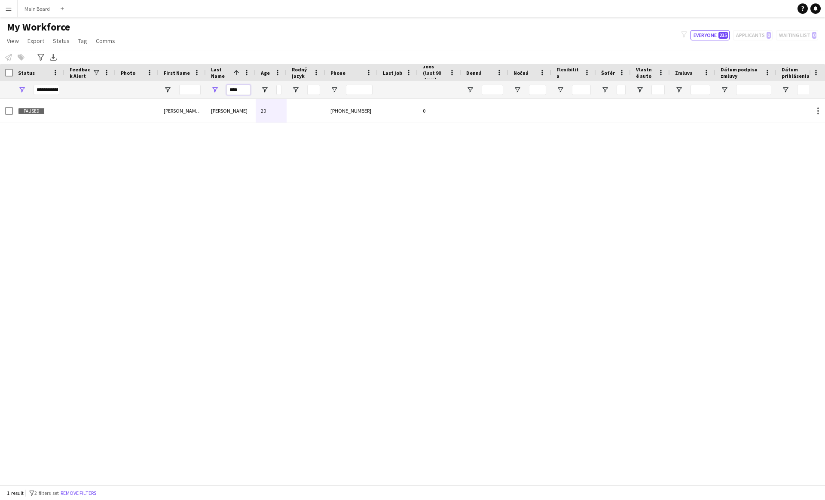
click at [240, 86] on input "****" at bounding box center [238, 90] width 24 height 10
type input "*"
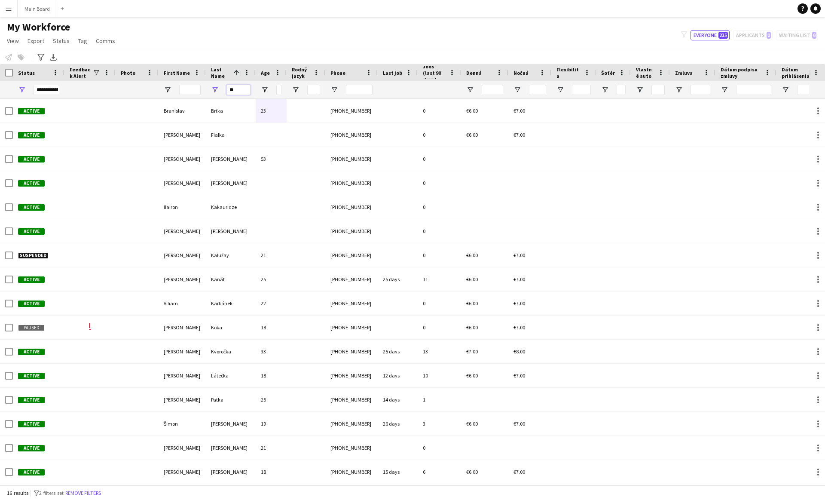
type input "*"
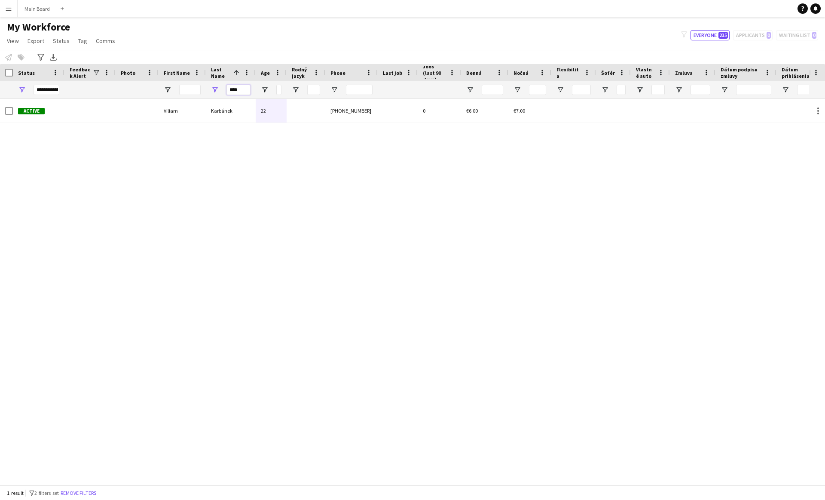
click at [245, 90] on input "****" at bounding box center [238, 90] width 24 height 10
click at [242, 91] on input "***" at bounding box center [238, 90] width 24 height 10
type input "*"
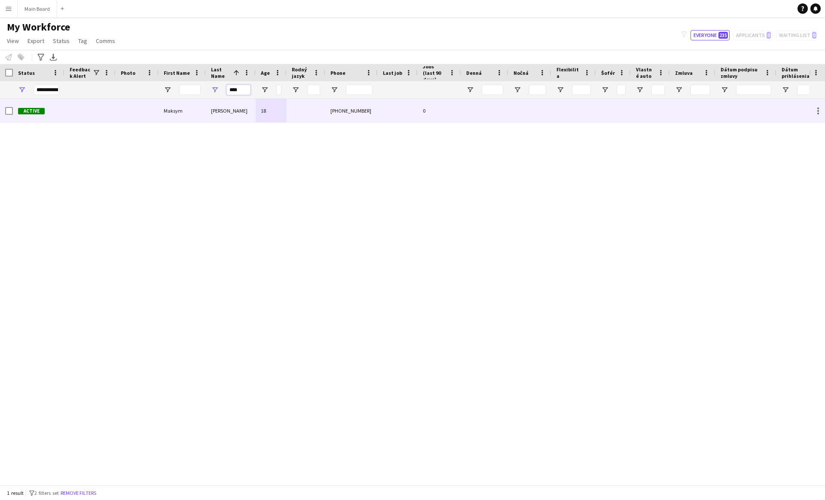
type input "****"
click at [262, 111] on div "18" at bounding box center [271, 111] width 31 height 24
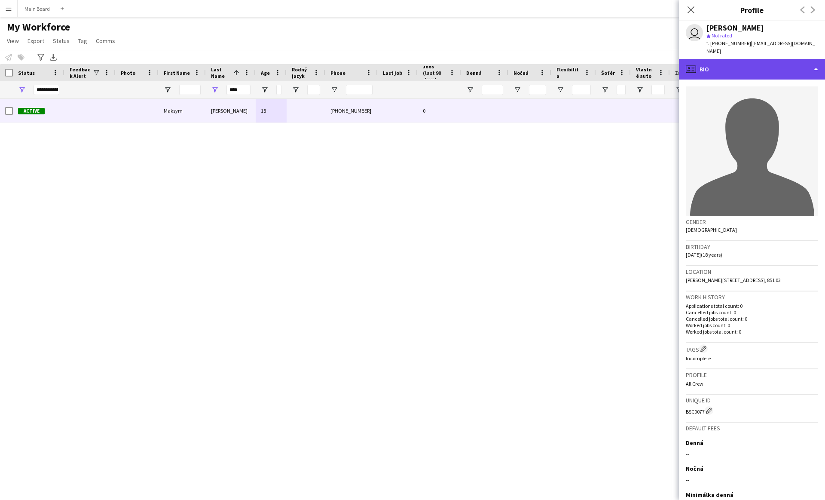
click at [756, 59] on div "profile Bio" at bounding box center [752, 69] width 146 height 21
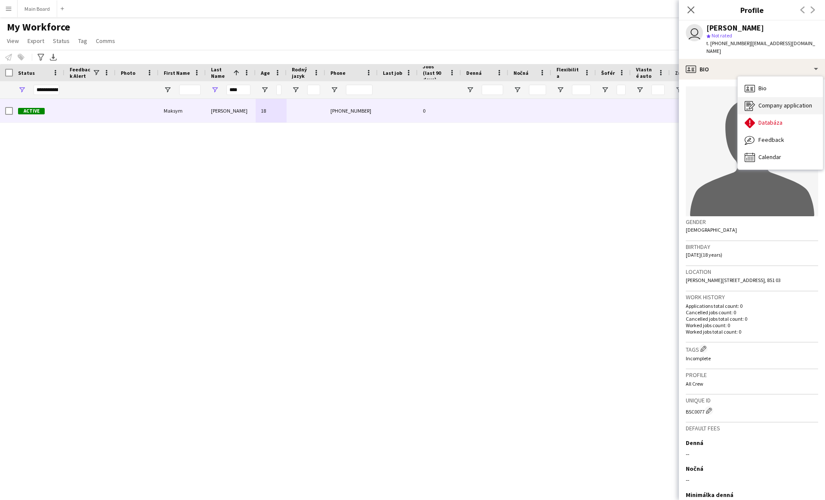
click at [774, 101] on span "Company application" at bounding box center [785, 105] width 54 height 8
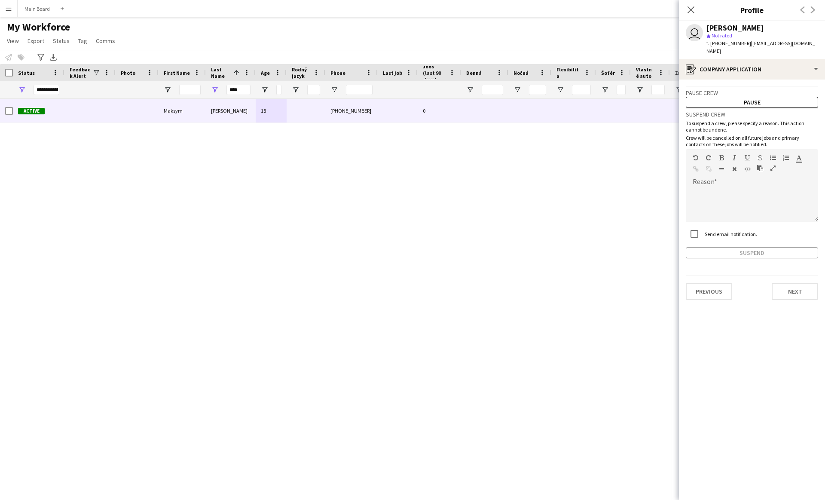
click at [726, 231] on label "Send email notification." at bounding box center [730, 234] width 54 height 6
click at [779, 97] on button "Pause" at bounding box center [752, 102] width 132 height 11
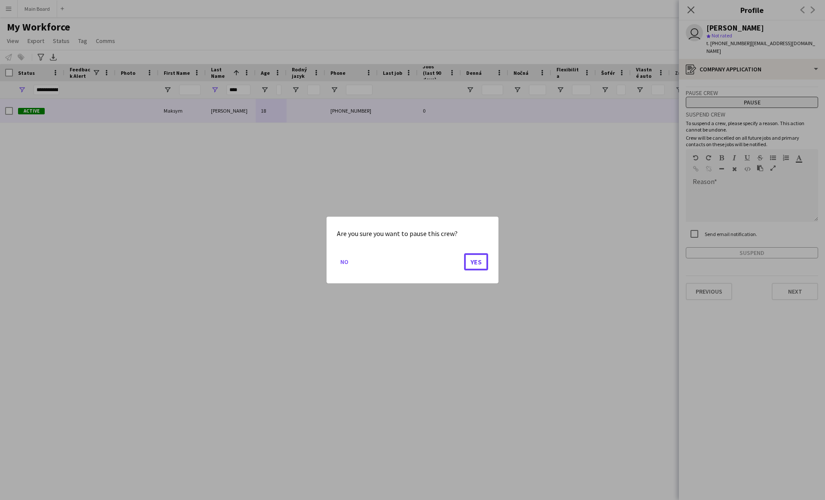
click at [464, 253] on button "Yes" at bounding box center [476, 261] width 24 height 17
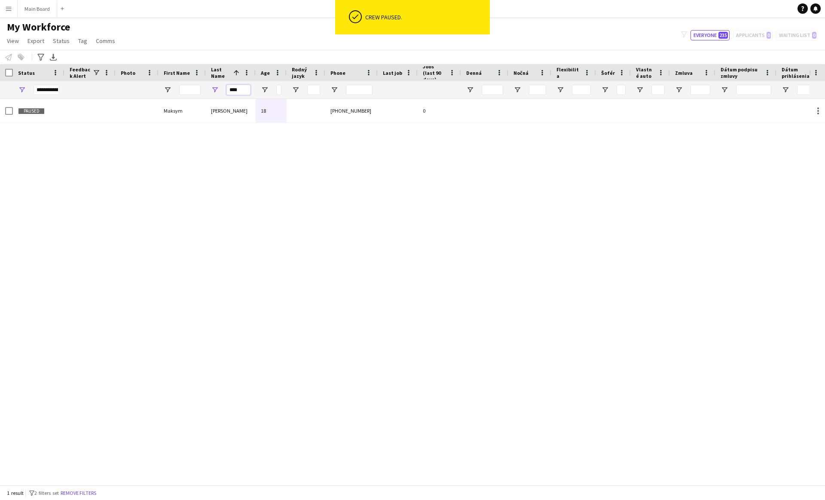
click at [244, 89] on input "****" at bounding box center [238, 90] width 24 height 10
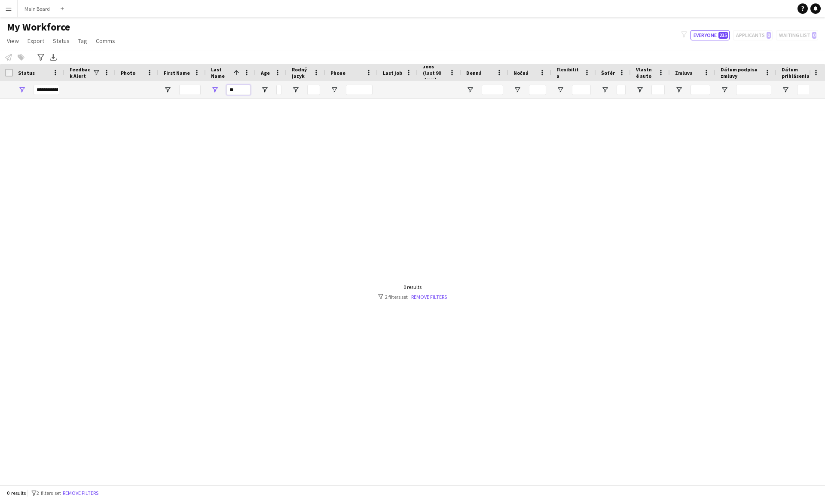
type input "*"
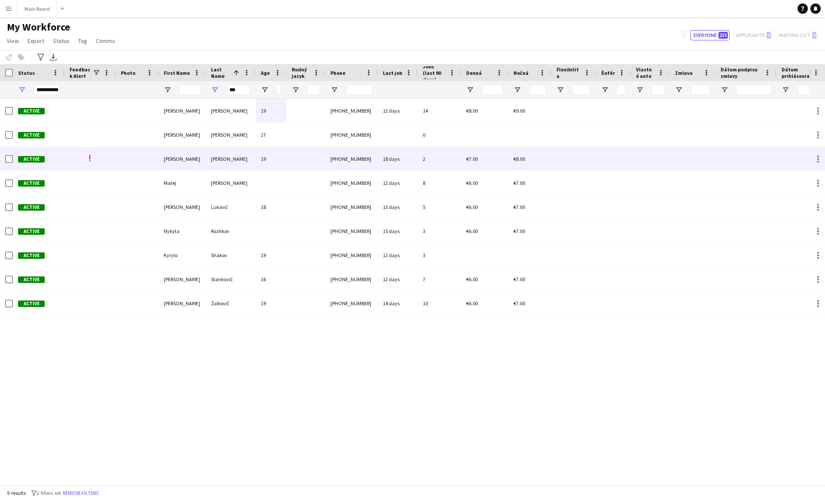
click at [238, 155] on div "[PERSON_NAME]" at bounding box center [231, 159] width 50 height 24
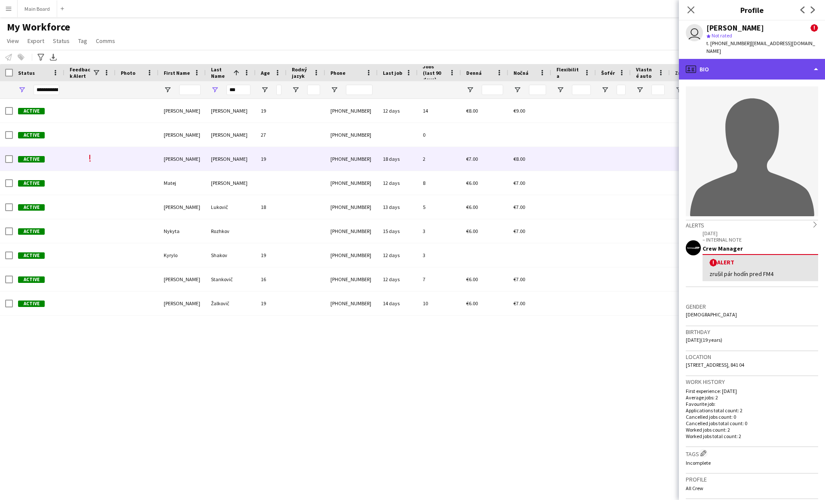
click at [724, 59] on div "profile Bio" at bounding box center [752, 69] width 146 height 21
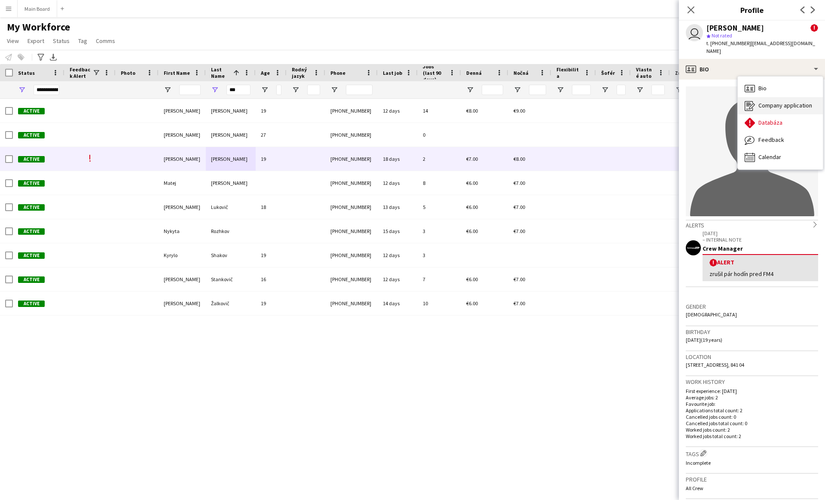
click at [758, 97] on div "Company application Company application" at bounding box center [780, 105] width 85 height 17
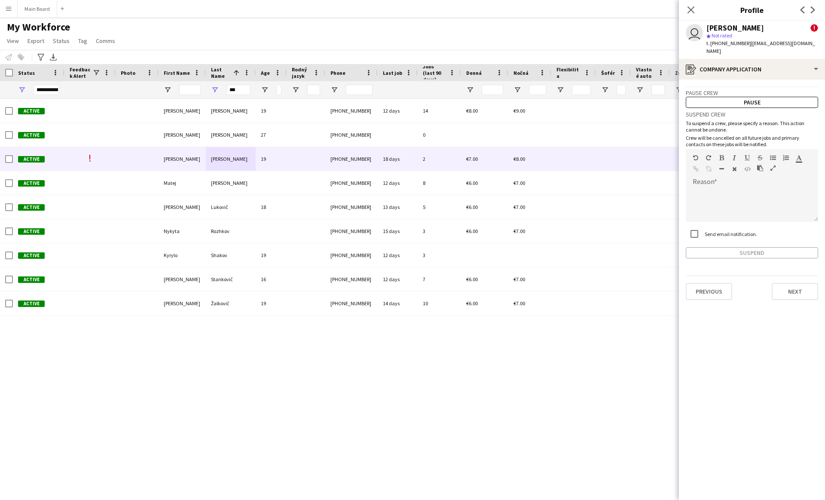
click at [718, 231] on label "Send email notification." at bounding box center [730, 234] width 54 height 6
click at [773, 97] on button "Pause" at bounding box center [752, 102] width 132 height 11
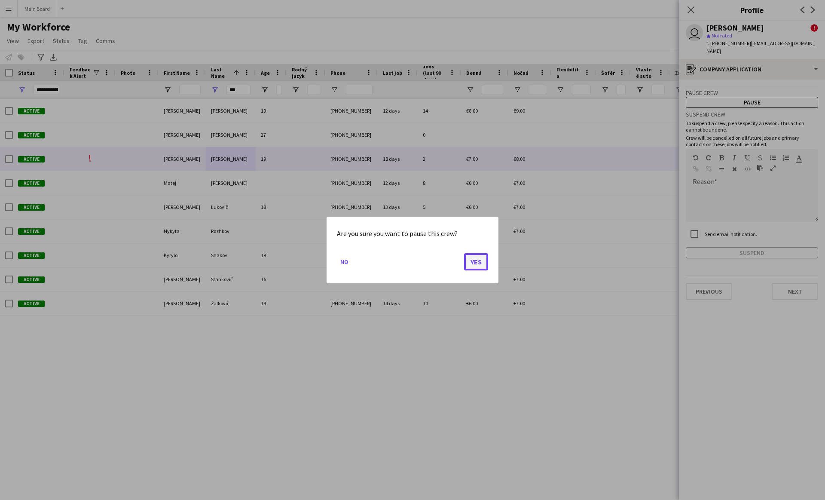
click at [477, 263] on button "Yes" at bounding box center [476, 261] width 24 height 17
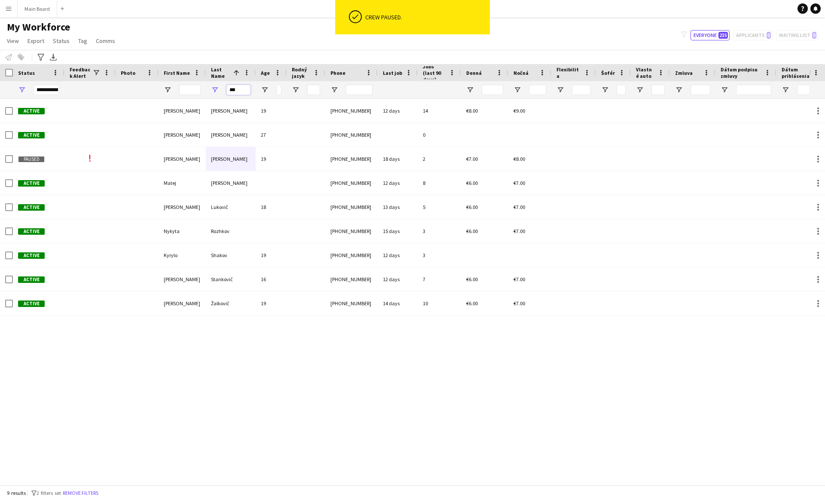
click at [245, 92] on input "***" at bounding box center [238, 90] width 24 height 10
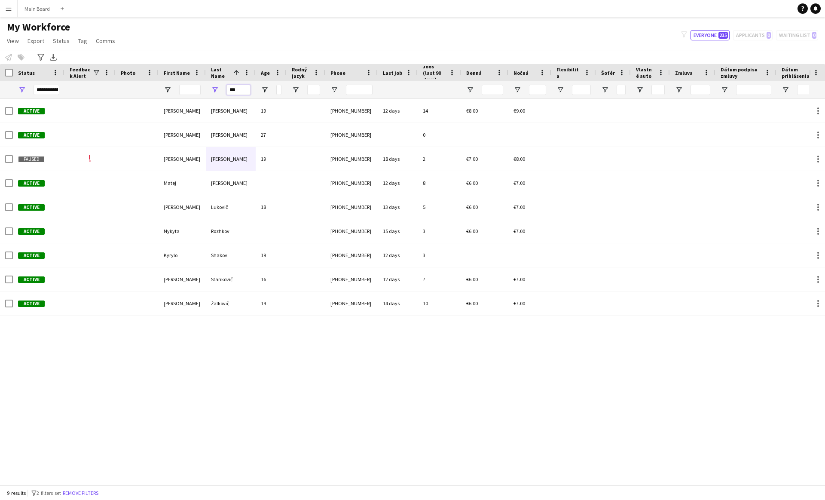
click at [245, 92] on input "***" at bounding box center [238, 90] width 24 height 10
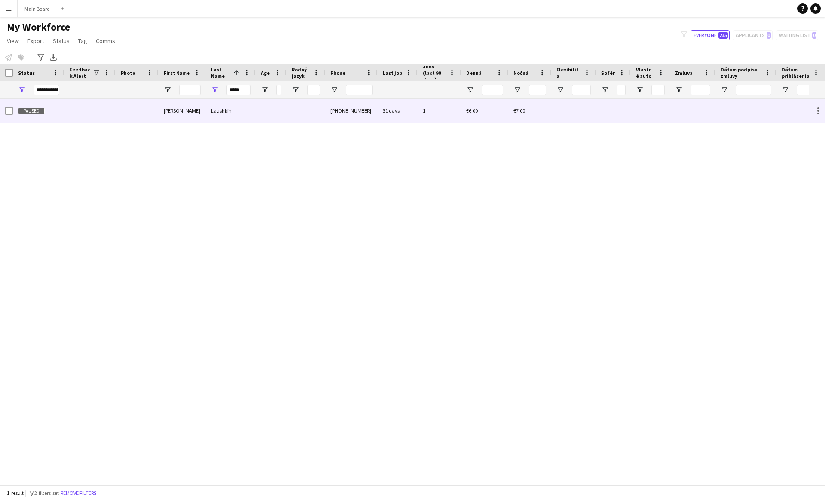
click at [252, 116] on div "Laushkin" at bounding box center [231, 111] width 50 height 24
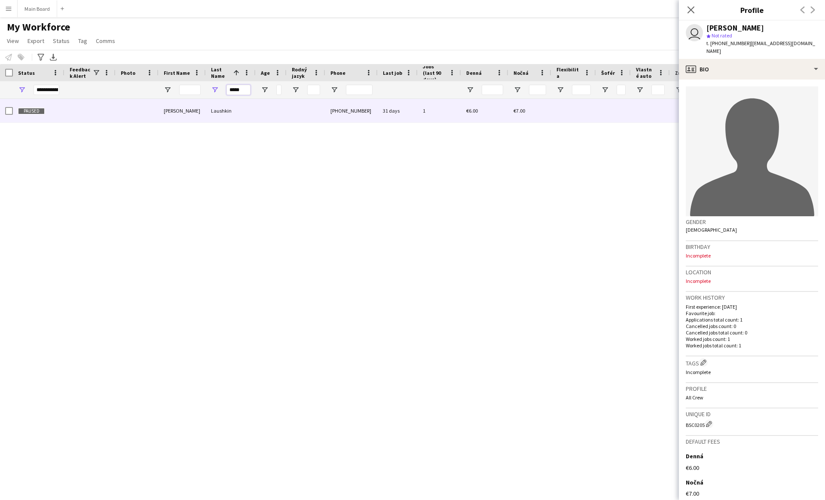
click at [239, 89] on input "*****" at bounding box center [238, 90] width 24 height 10
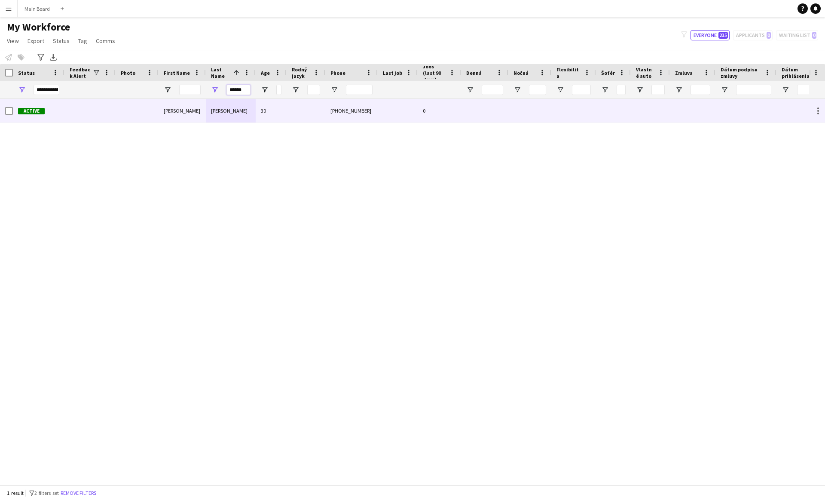
type input "******"
click at [282, 113] on div "30" at bounding box center [271, 111] width 31 height 24
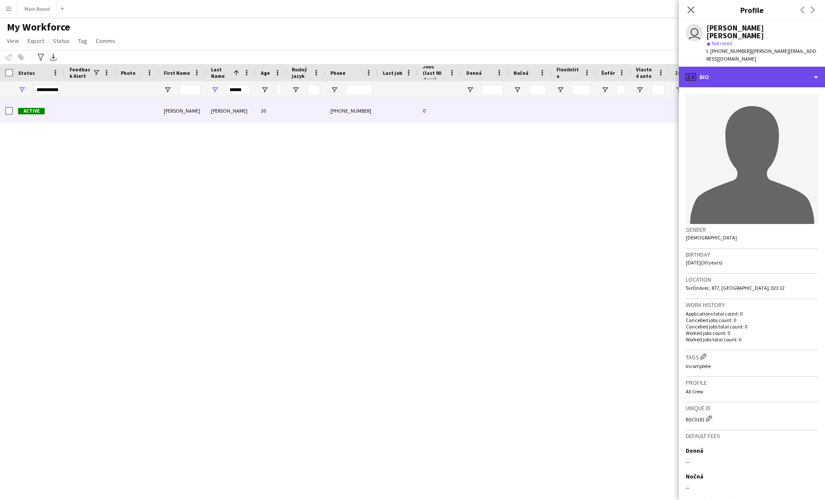
click at [769, 67] on div "profile Bio" at bounding box center [752, 77] width 146 height 21
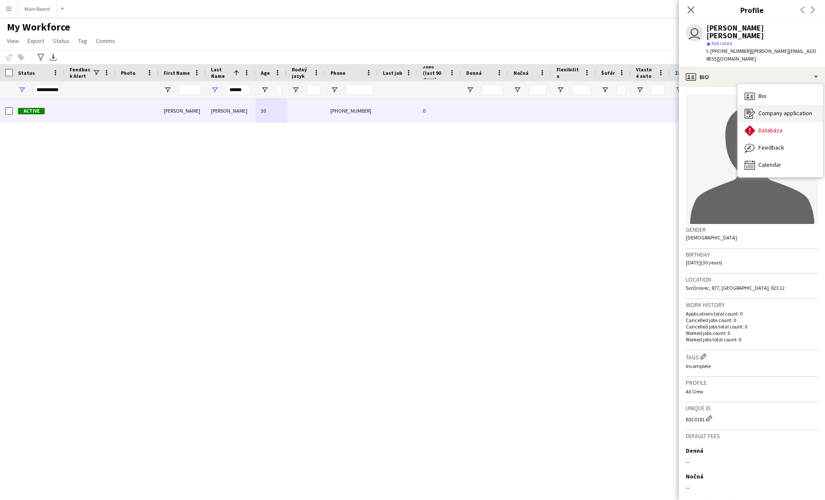
click at [774, 109] on span "Company application" at bounding box center [785, 113] width 54 height 8
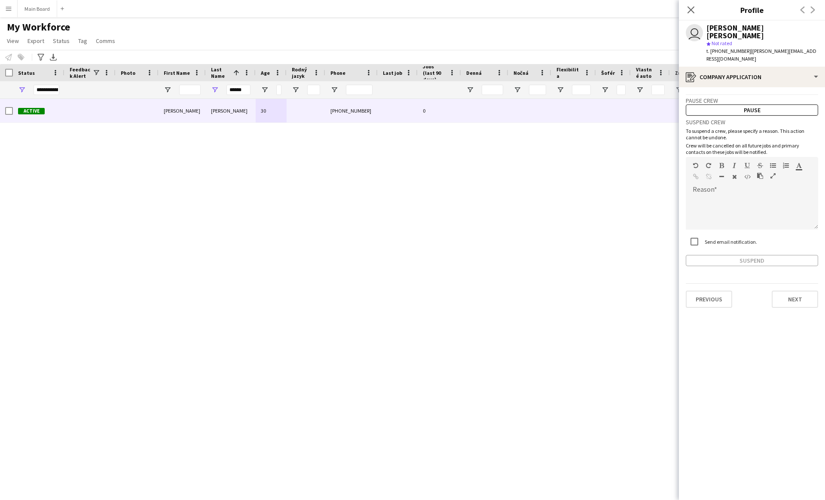
click at [717, 238] on label "Send email notification." at bounding box center [730, 241] width 54 height 6
click at [732, 104] on button "Pause" at bounding box center [752, 109] width 132 height 11
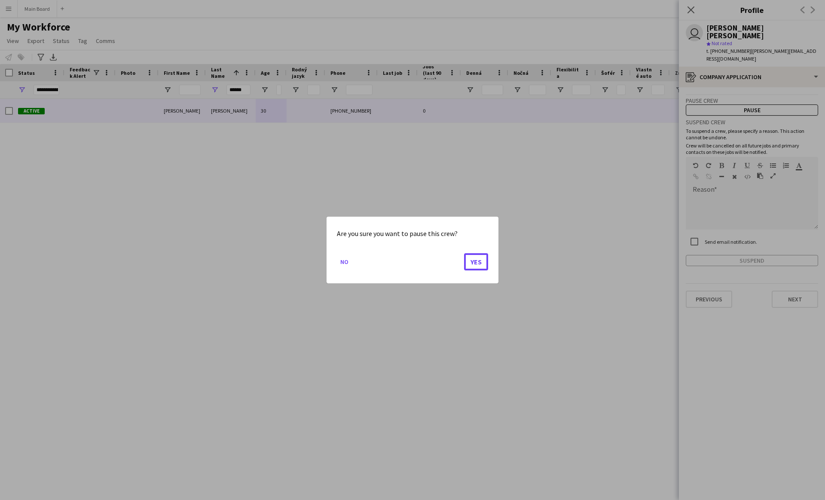
click at [464, 253] on button "Yes" at bounding box center [476, 261] width 24 height 17
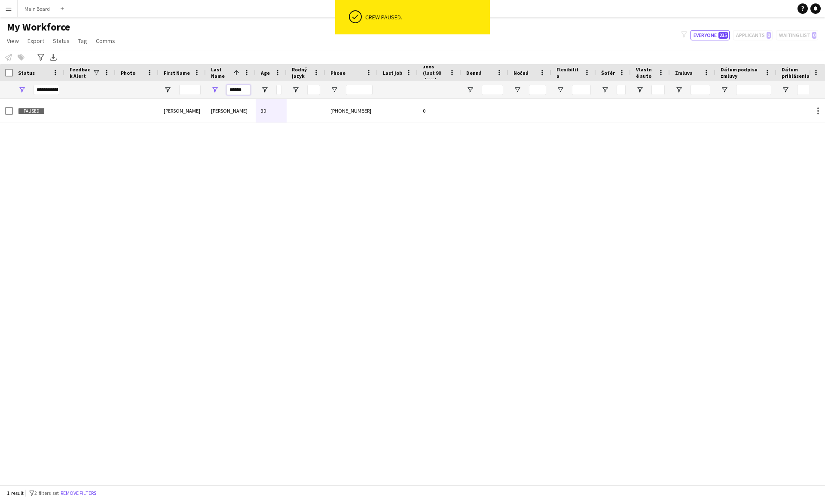
click at [242, 92] on input "******" at bounding box center [238, 90] width 24 height 10
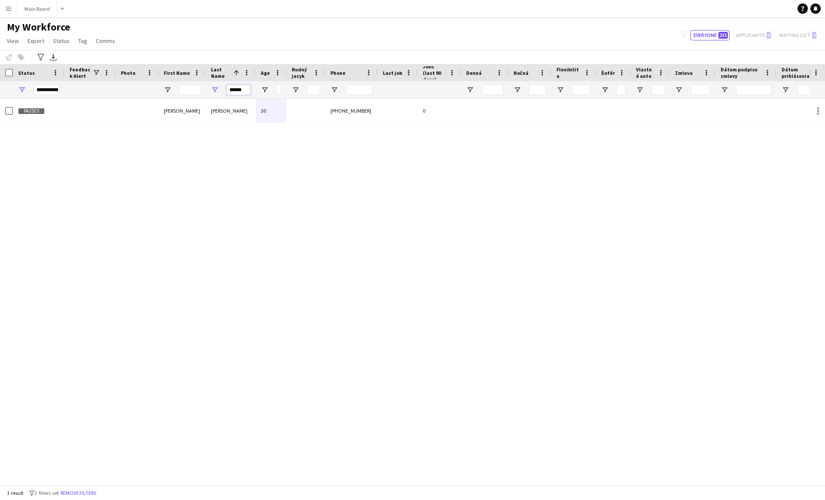
click at [242, 92] on input "******" at bounding box center [238, 90] width 24 height 10
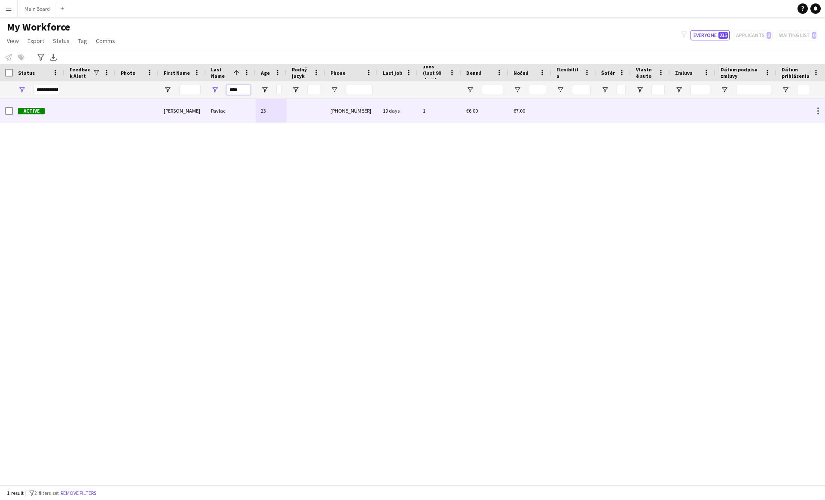
type input "****"
click at [216, 113] on div "Pavlac" at bounding box center [231, 111] width 50 height 24
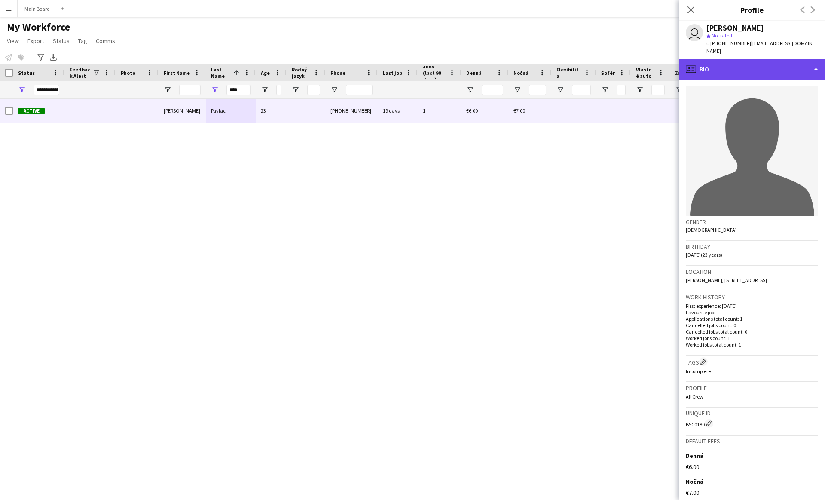
click at [786, 65] on div "profile Bio" at bounding box center [752, 69] width 146 height 21
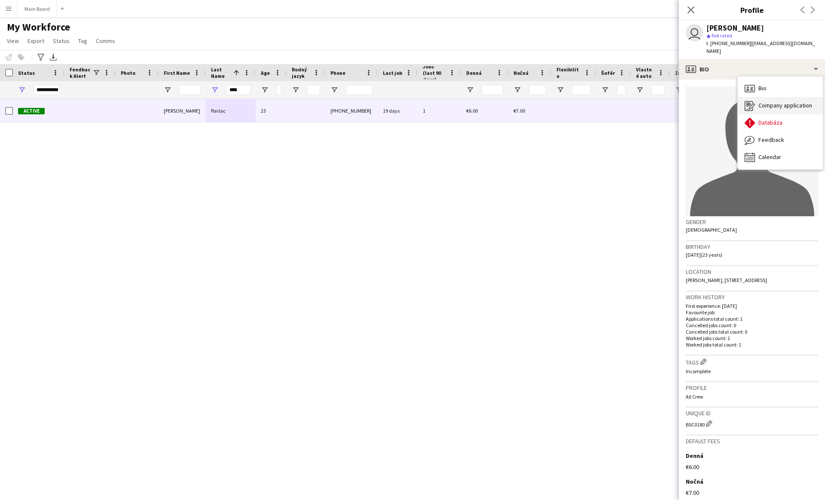
click at [780, 101] on span "Company application" at bounding box center [785, 105] width 54 height 8
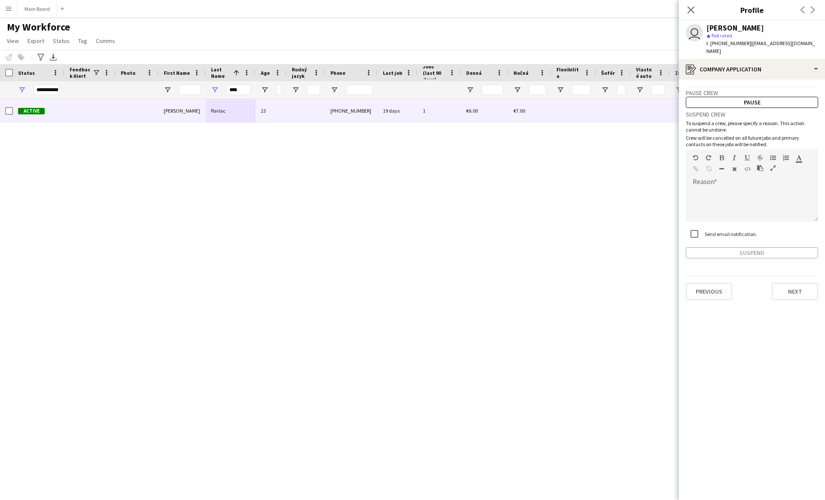
click at [719, 231] on label "Send email notification." at bounding box center [730, 234] width 54 height 6
click at [727, 97] on button "Pause" at bounding box center [752, 102] width 132 height 11
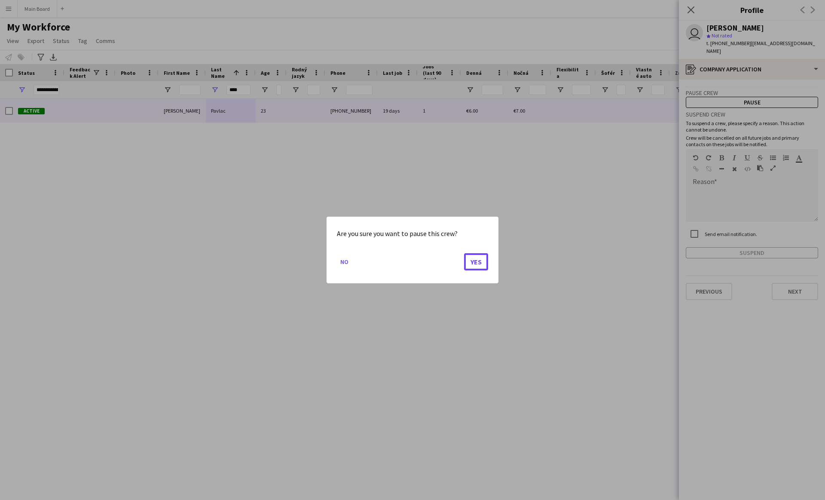
click at [464, 253] on button "Yes" at bounding box center [476, 261] width 24 height 17
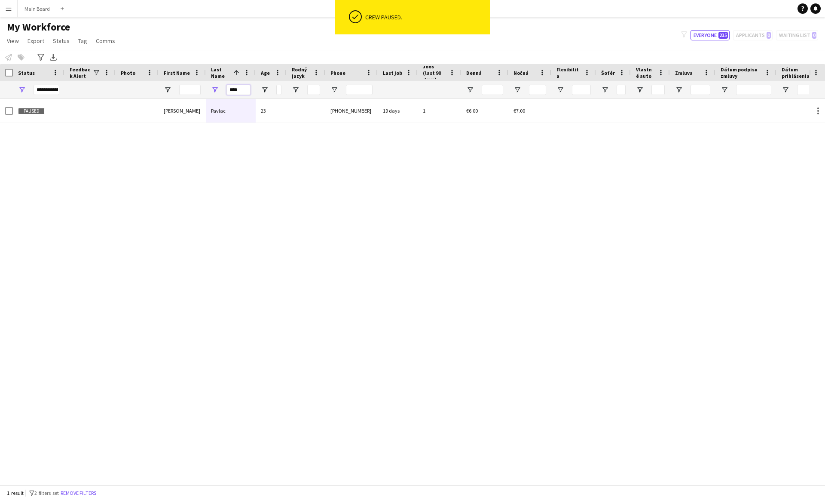
click at [232, 93] on input "****" at bounding box center [238, 90] width 24 height 10
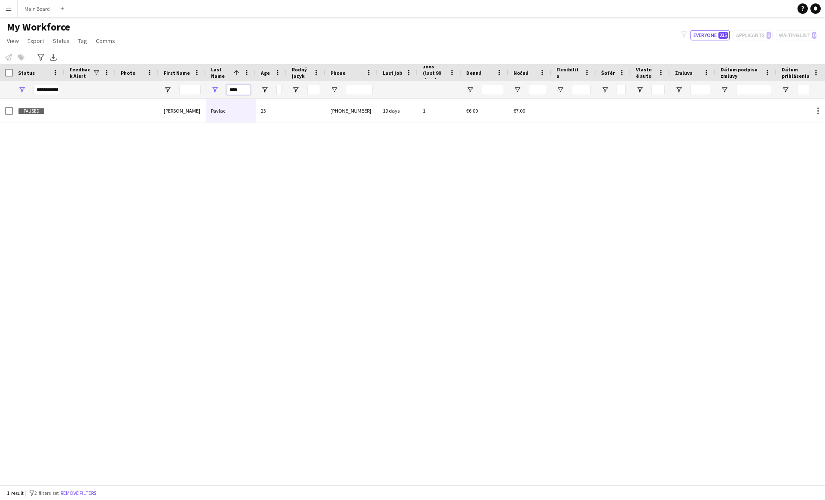
click at [232, 93] on input "****" at bounding box center [238, 90] width 24 height 10
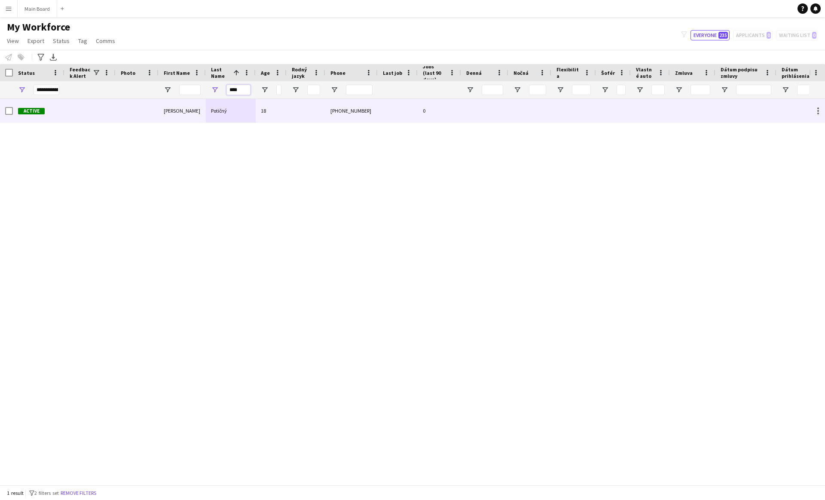
type input "****"
click at [231, 114] on div "Potičný" at bounding box center [231, 111] width 50 height 24
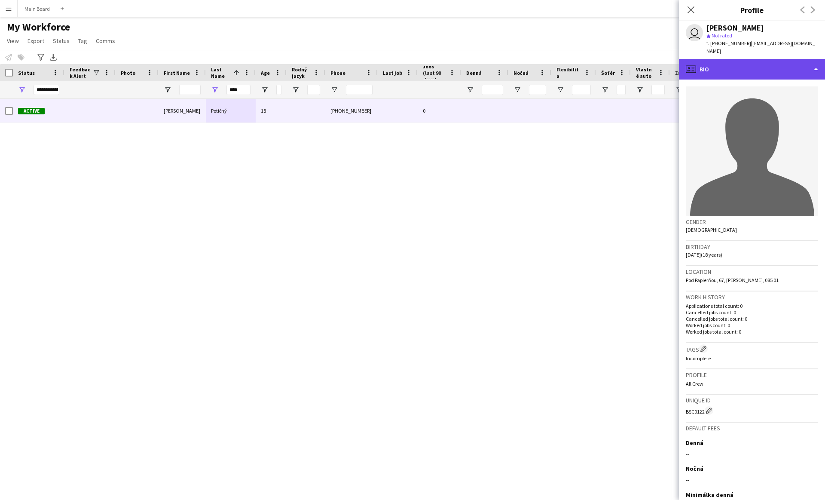
click at [798, 60] on div "profile Bio" at bounding box center [752, 69] width 146 height 21
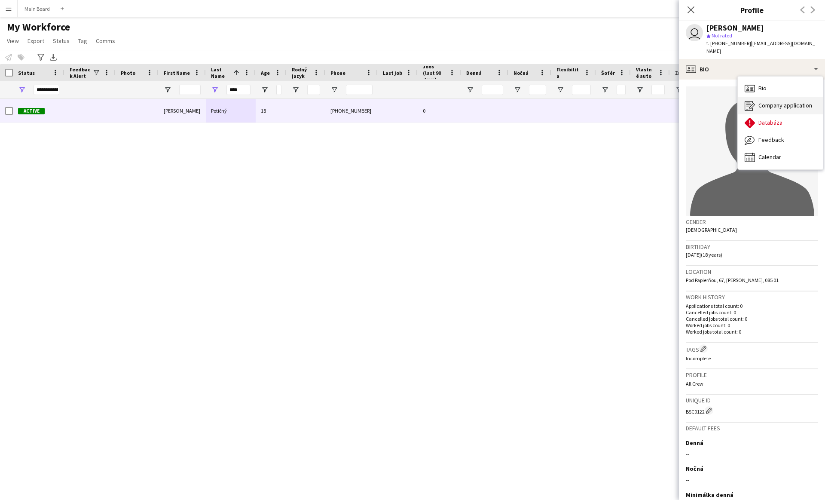
click at [778, 101] on span "Company application" at bounding box center [785, 105] width 54 height 8
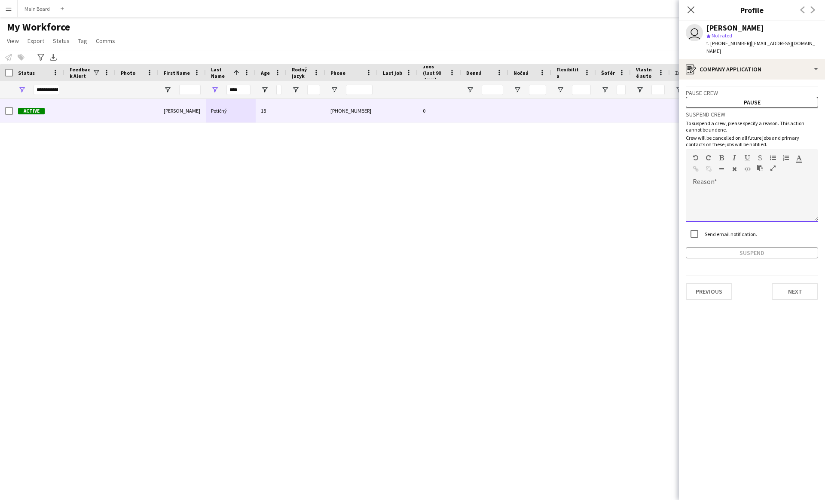
click at [713, 193] on div at bounding box center [752, 204] width 132 height 34
click at [719, 231] on label "Send email notification." at bounding box center [730, 234] width 54 height 6
click at [753, 247] on button "Suspend" at bounding box center [752, 252] width 132 height 11
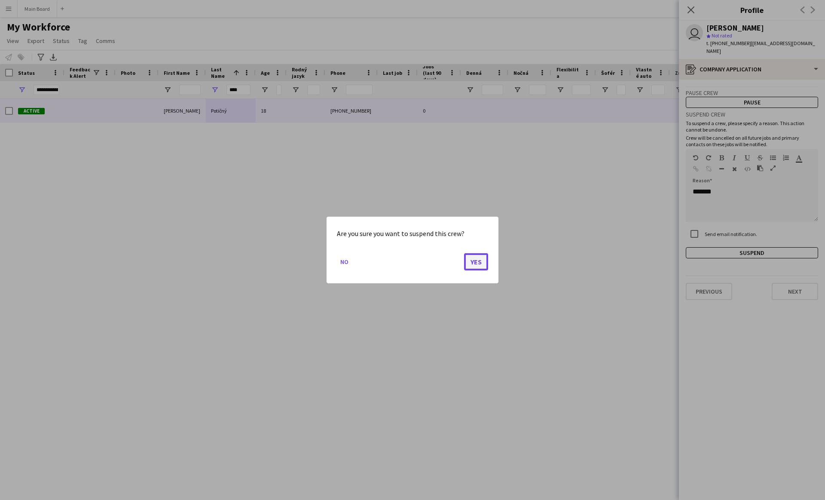
click at [472, 264] on button "Yes" at bounding box center [476, 261] width 24 height 17
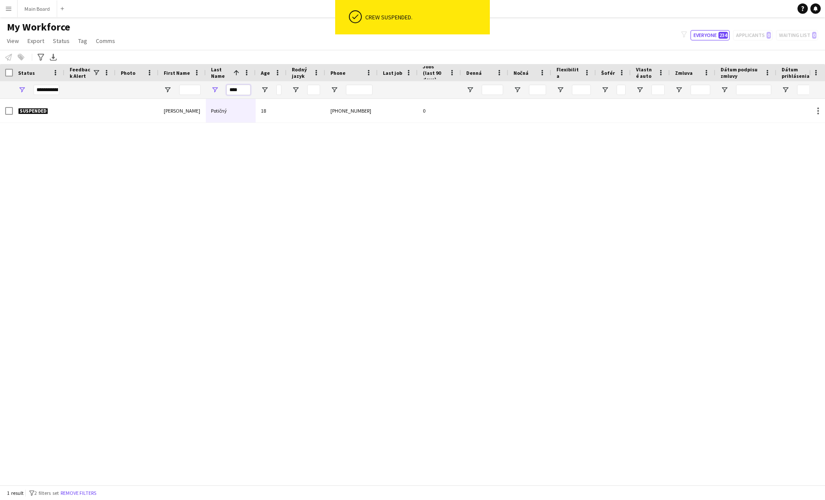
click at [241, 87] on input "****" at bounding box center [238, 90] width 24 height 10
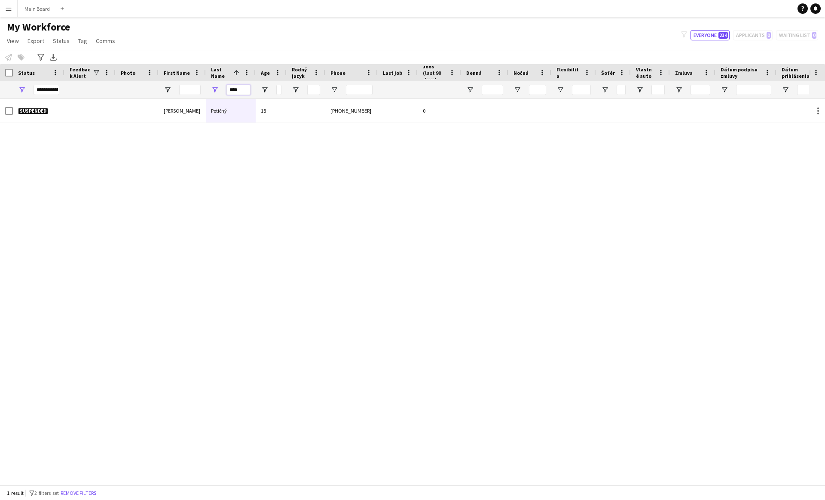
click at [241, 87] on input "****" at bounding box center [238, 90] width 24 height 10
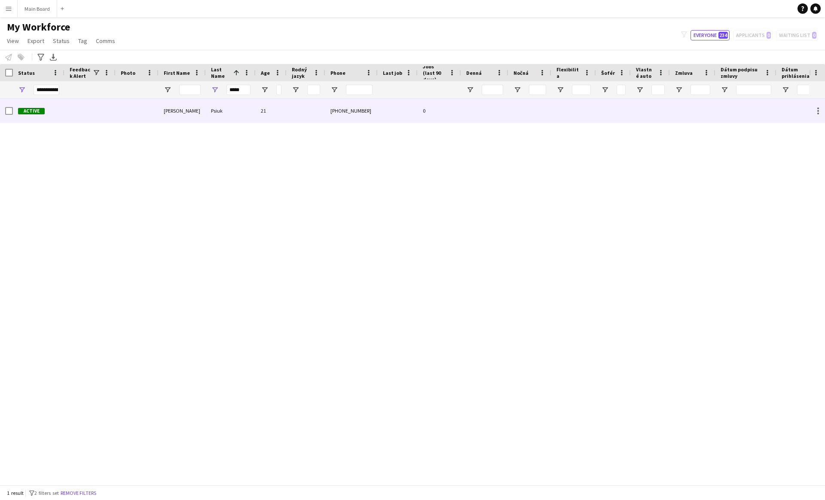
click at [268, 108] on div "21" at bounding box center [271, 111] width 31 height 24
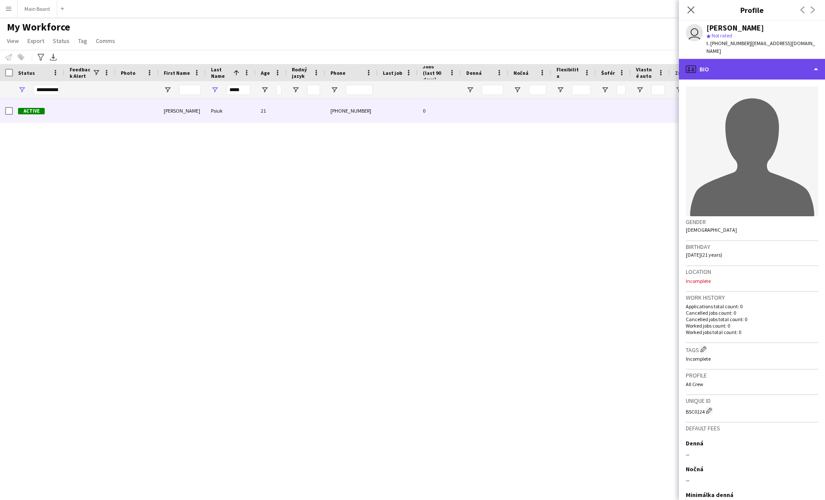
click at [763, 63] on div "profile Bio" at bounding box center [752, 69] width 146 height 21
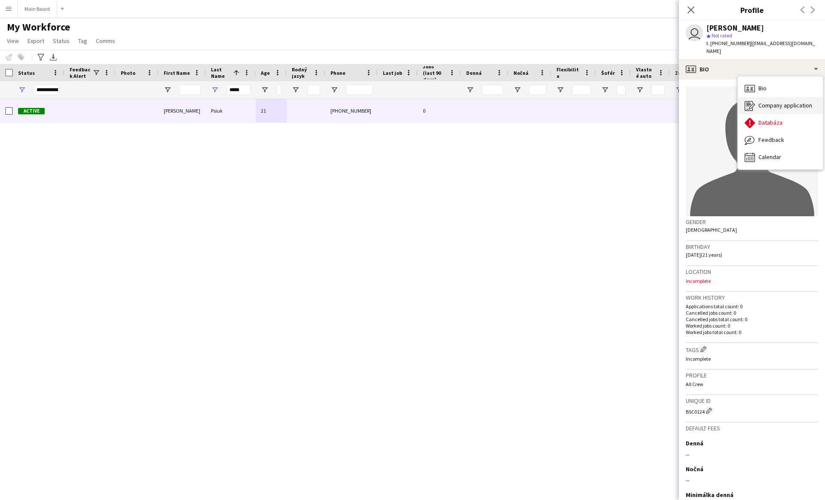
click at [770, 101] on span "Company application" at bounding box center [785, 105] width 54 height 8
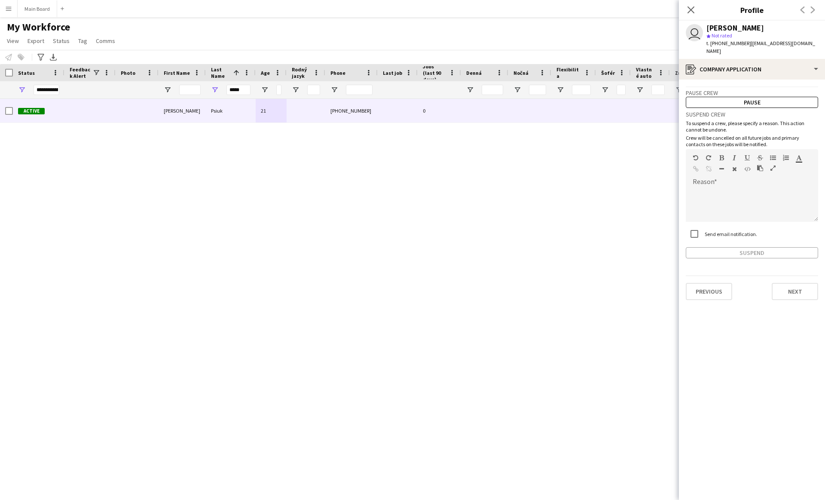
click at [715, 231] on label "Send email notification." at bounding box center [730, 234] width 54 height 6
click at [758, 97] on button "Pause" at bounding box center [752, 102] width 132 height 11
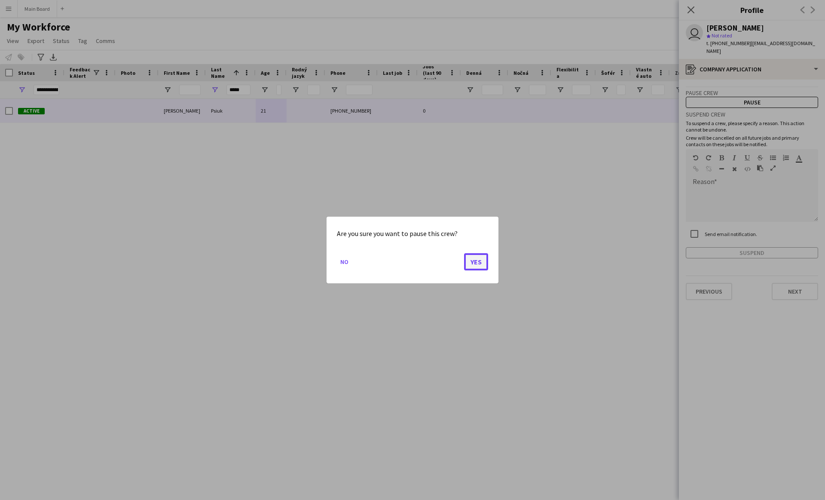
click at [483, 261] on button "Yes" at bounding box center [476, 261] width 24 height 17
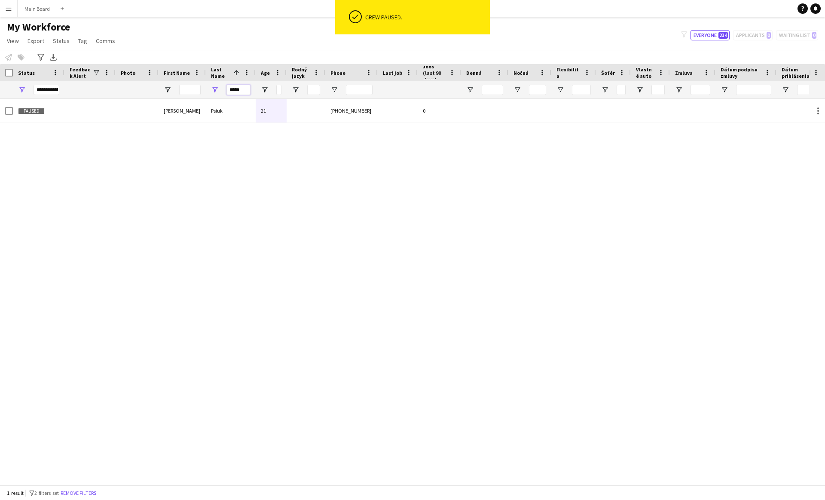
click at [238, 89] on input "*****" at bounding box center [238, 90] width 24 height 10
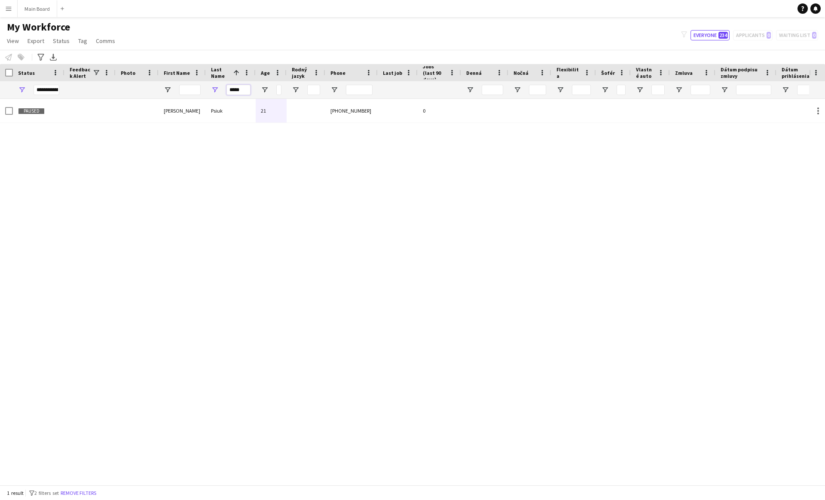
click at [238, 89] on input "*****" at bounding box center [238, 90] width 24 height 10
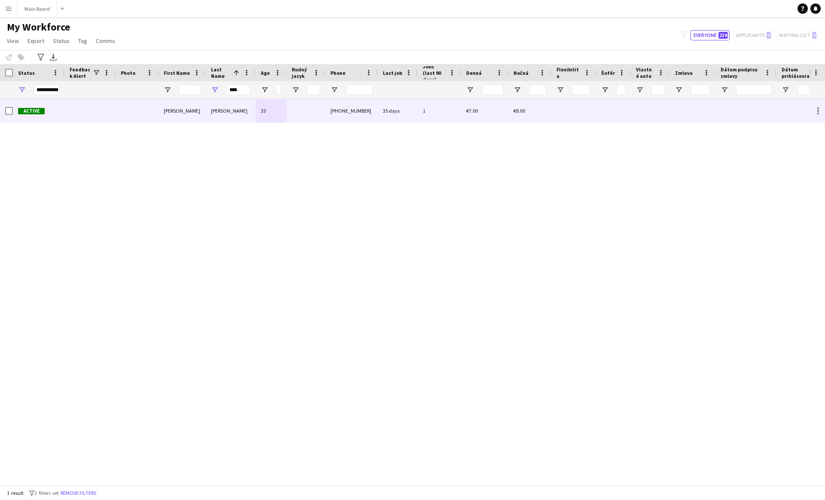
click at [213, 108] on div "[PERSON_NAME]" at bounding box center [231, 111] width 50 height 24
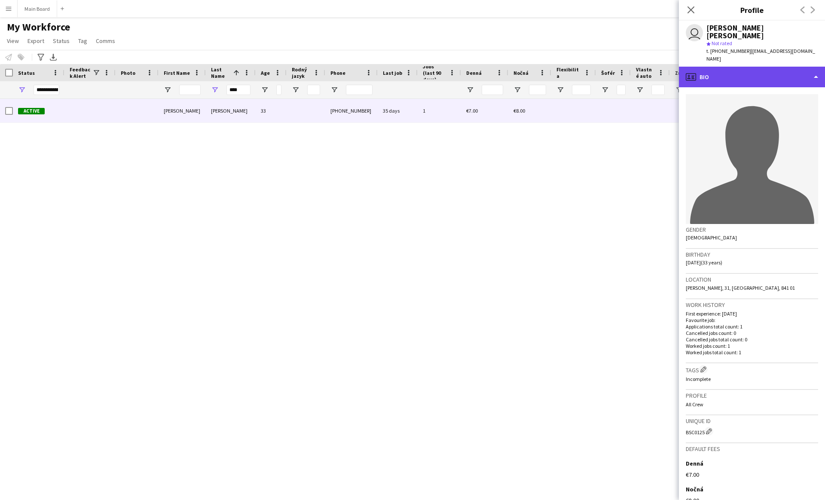
click at [753, 67] on div "profile Bio" at bounding box center [752, 77] width 146 height 21
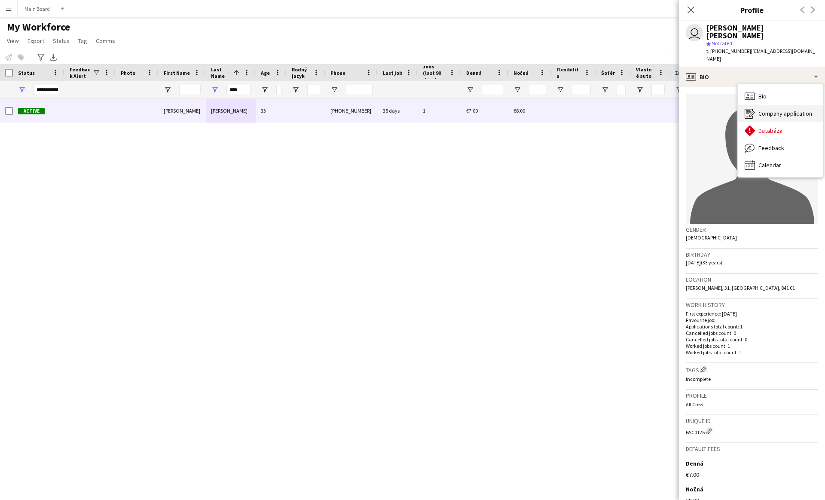
click at [767, 110] on span "Company application" at bounding box center [785, 114] width 54 height 8
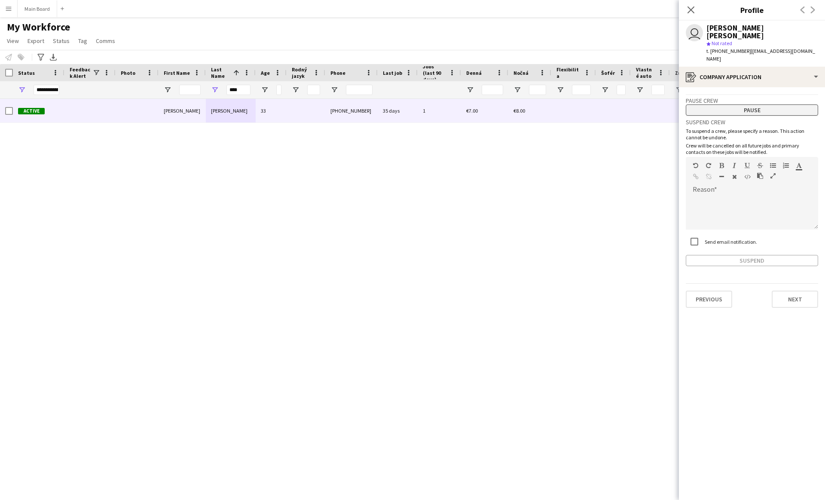
click at [752, 104] on button "Pause" at bounding box center [752, 109] width 132 height 11
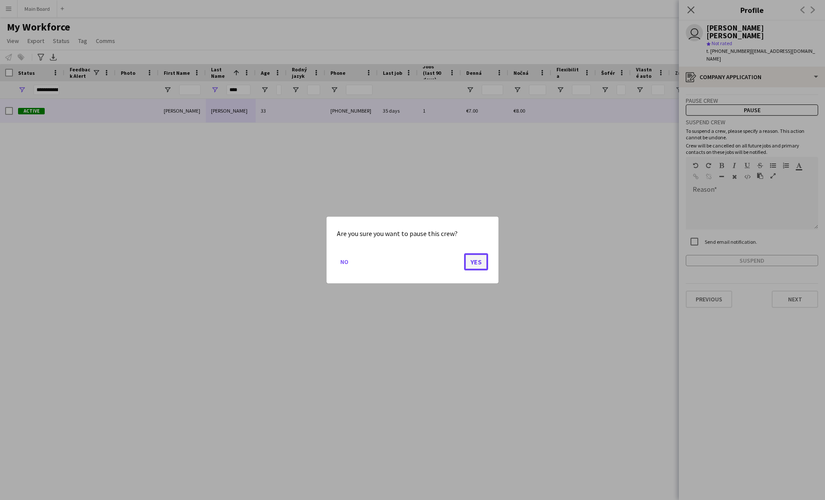
click at [469, 264] on button "Yes" at bounding box center [476, 261] width 24 height 17
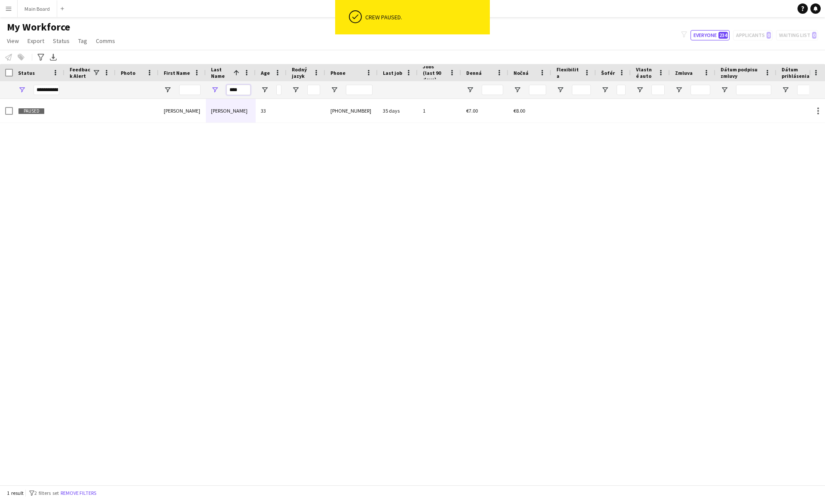
click at [233, 93] on input "****" at bounding box center [238, 90] width 24 height 10
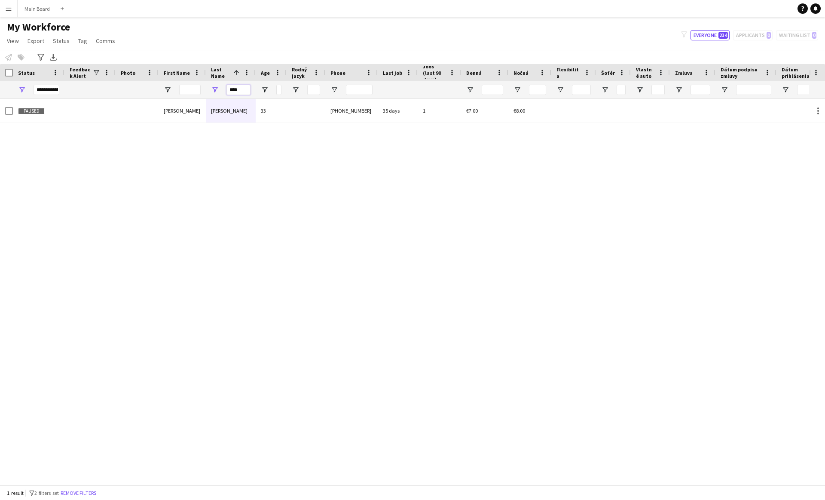
click at [233, 93] on input "****" at bounding box center [238, 90] width 24 height 10
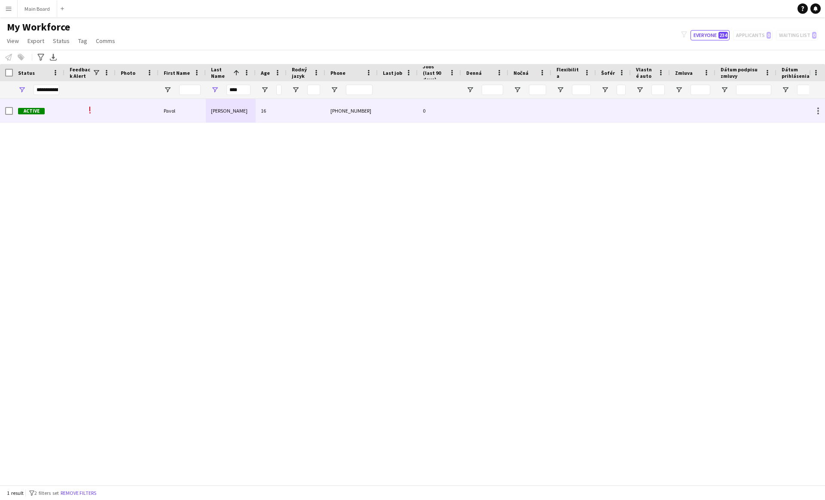
click at [254, 112] on div "[PERSON_NAME]" at bounding box center [231, 111] width 50 height 24
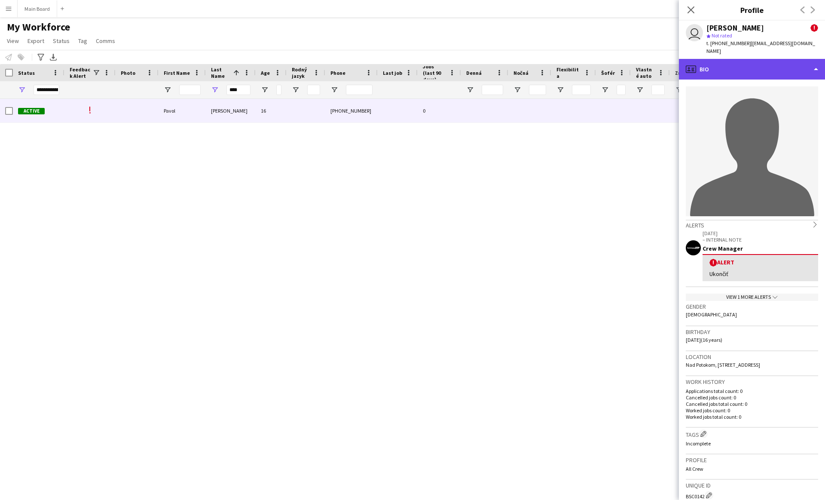
click at [749, 60] on div "profile Bio" at bounding box center [752, 69] width 146 height 21
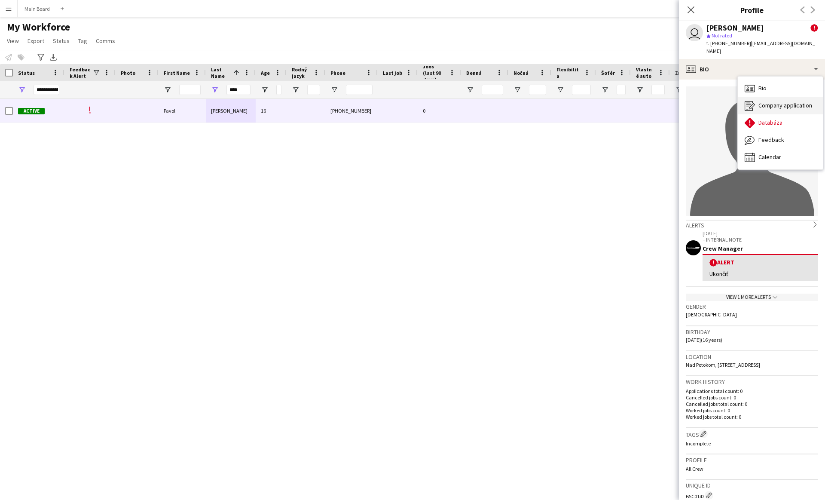
click at [771, 101] on span "Company application" at bounding box center [785, 105] width 54 height 8
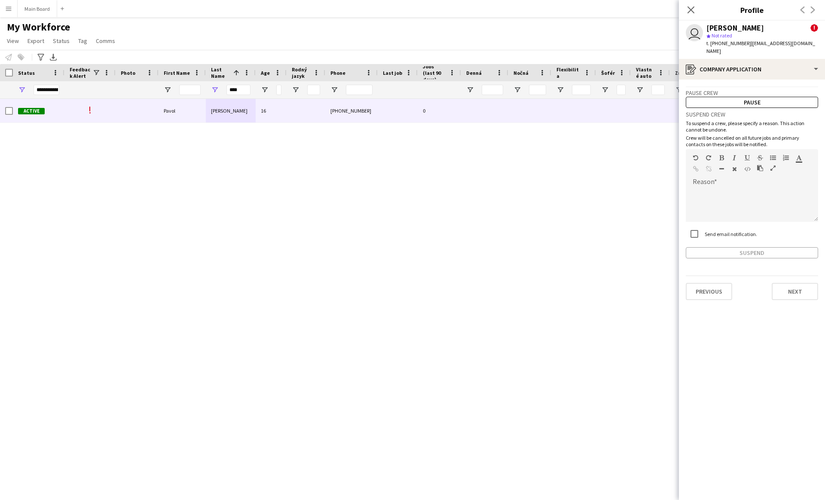
click at [727, 231] on label "Send email notification." at bounding box center [730, 234] width 54 height 6
click at [755, 97] on button "Pause" at bounding box center [752, 102] width 132 height 11
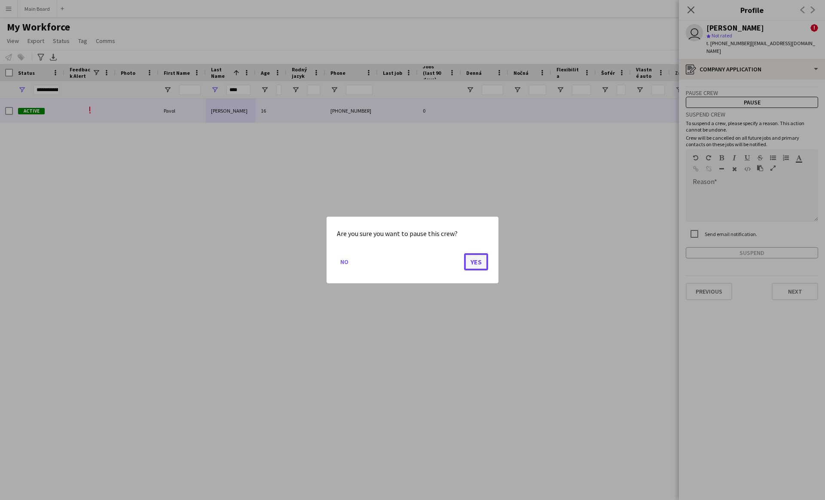
click at [476, 266] on button "Yes" at bounding box center [476, 261] width 24 height 17
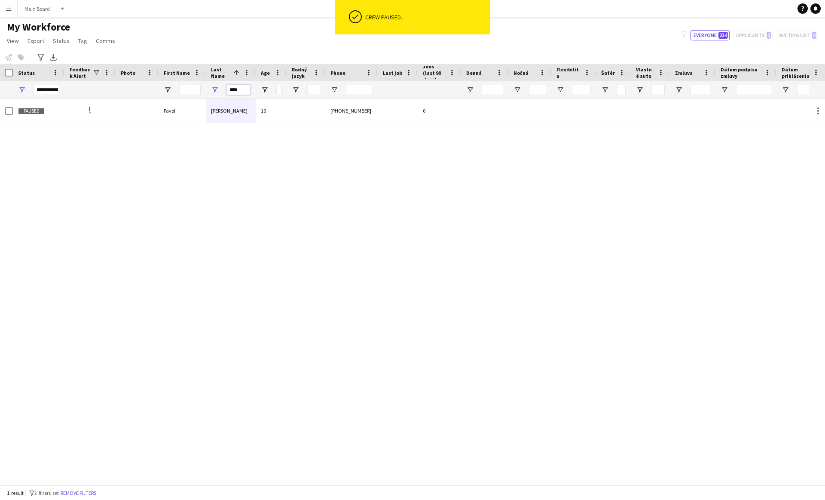
click at [235, 92] on input "****" at bounding box center [238, 90] width 24 height 10
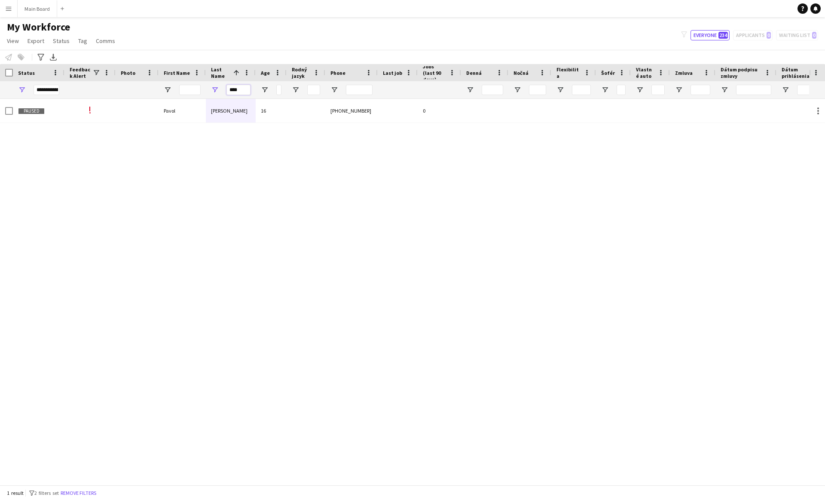
click at [235, 92] on input "****" at bounding box center [238, 90] width 24 height 10
type input "*"
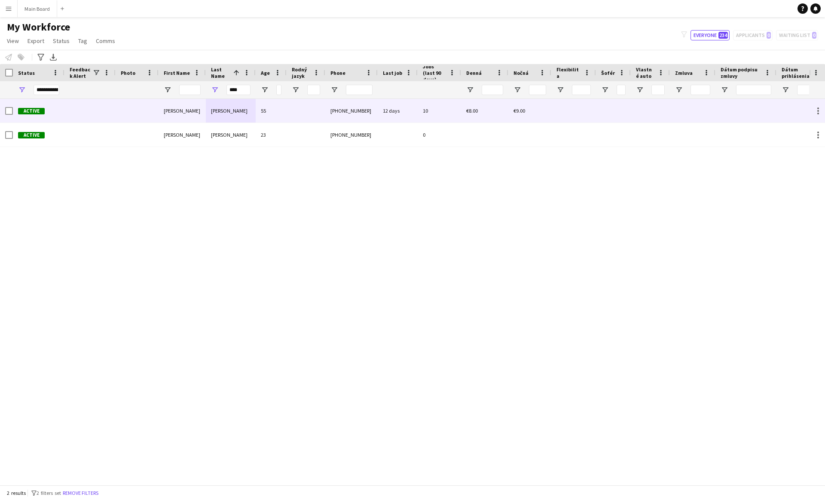
click at [288, 109] on div at bounding box center [306, 111] width 39 height 24
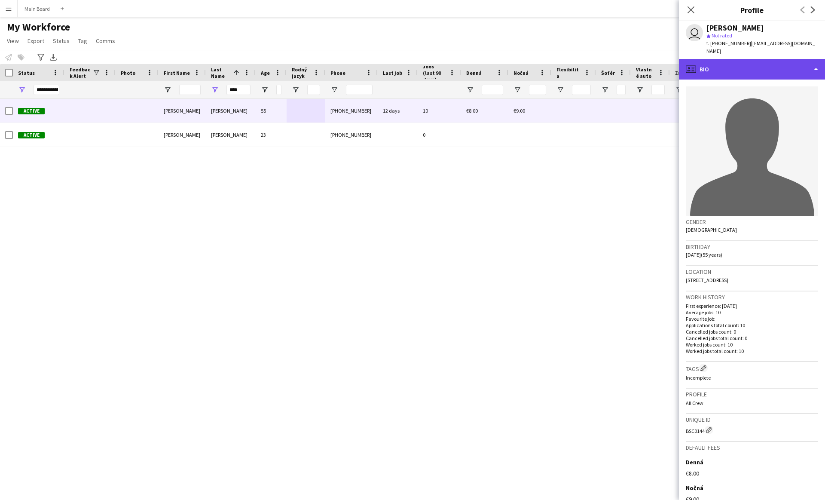
click at [808, 60] on div "profile Bio" at bounding box center [752, 69] width 146 height 21
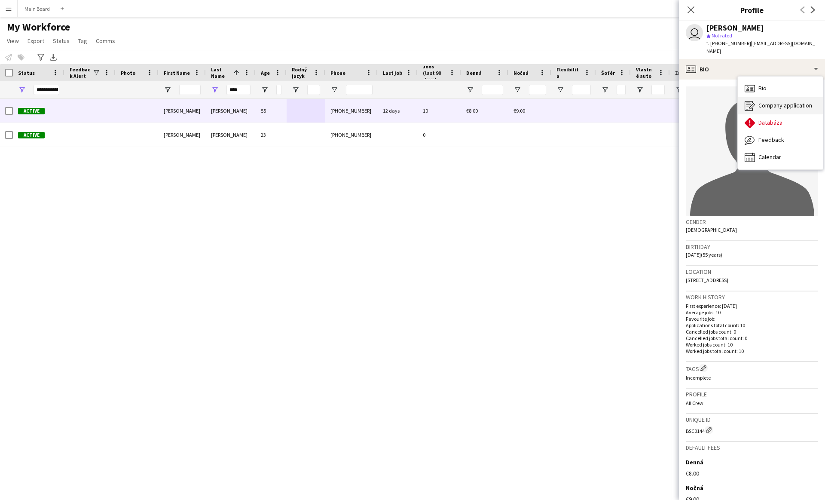
click at [768, 102] on div "Company application Company application" at bounding box center [780, 105] width 85 height 17
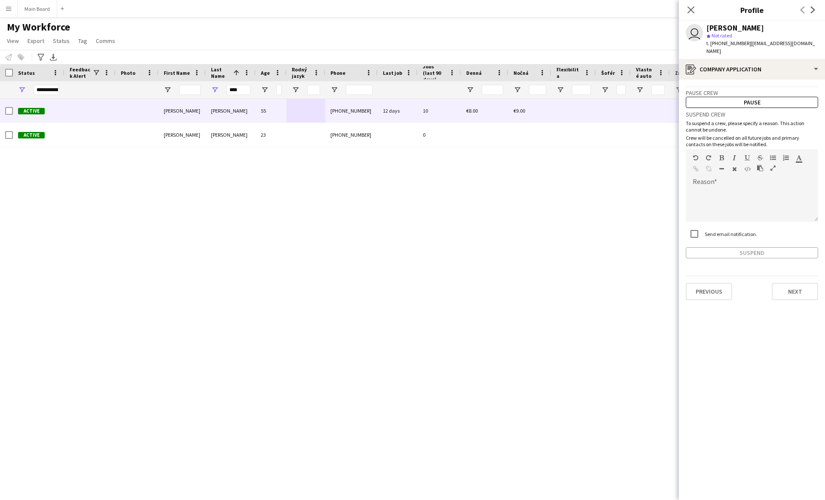
click at [714, 229] on div "Send email notification." at bounding box center [721, 233] width 71 height 17
click at [706, 231] on label "Send email notification." at bounding box center [730, 234] width 54 height 6
click at [747, 97] on button "Pause" at bounding box center [752, 102] width 132 height 11
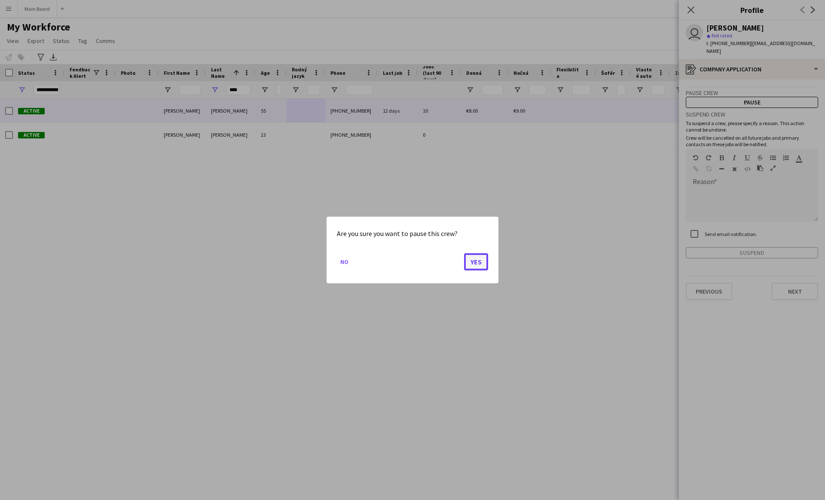
click at [483, 264] on button "Yes" at bounding box center [476, 261] width 24 height 17
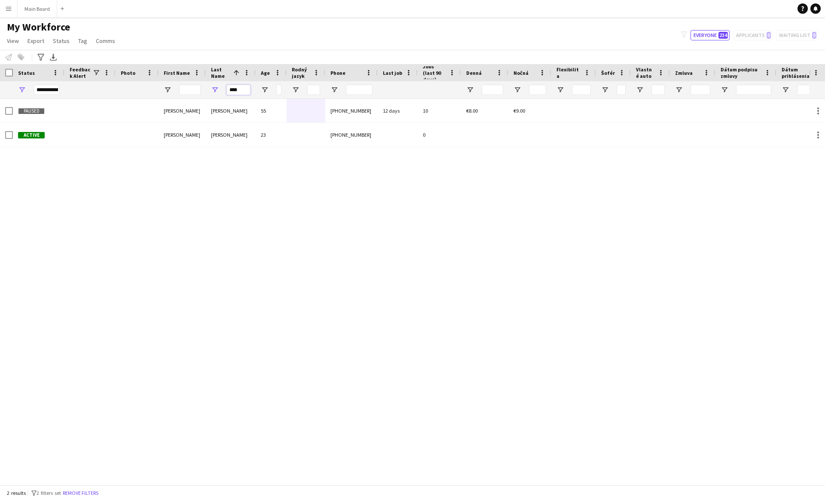
click at [232, 90] on input "****" at bounding box center [238, 90] width 24 height 10
type input "*"
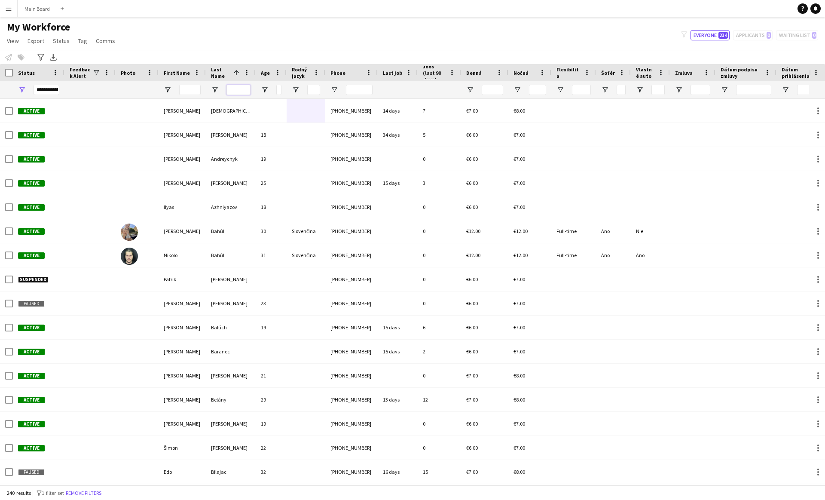
click at [238, 91] on input "Last Name Filter Input" at bounding box center [238, 90] width 24 height 10
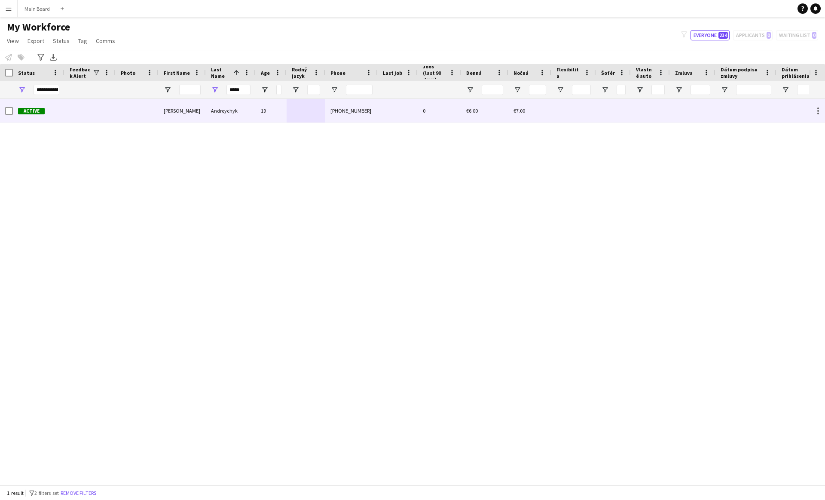
click at [270, 119] on div "19" at bounding box center [271, 111] width 31 height 24
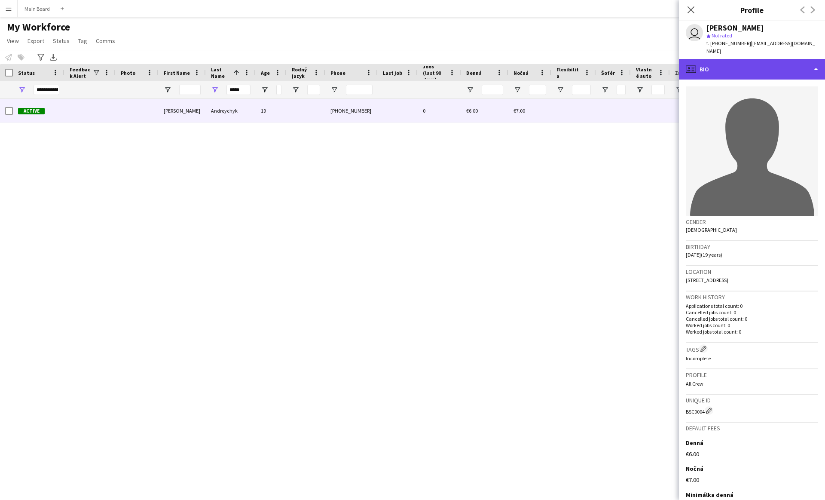
click at [805, 64] on div "profile Bio" at bounding box center [752, 69] width 146 height 21
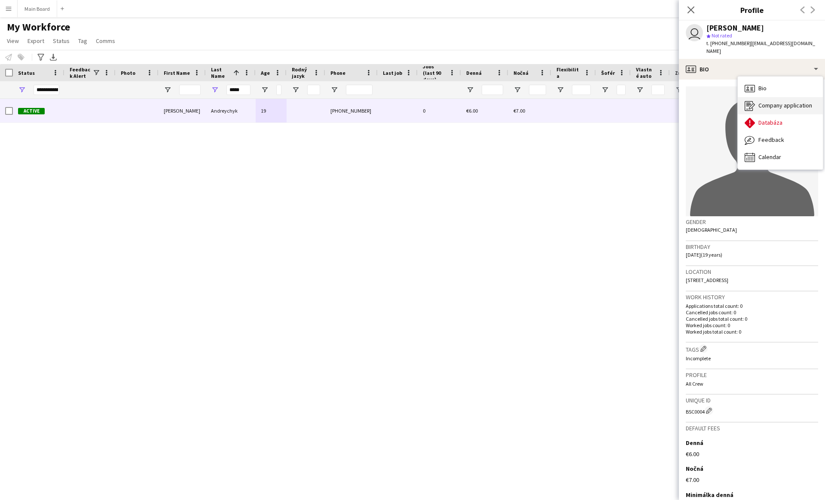
click at [772, 101] on span "Company application" at bounding box center [785, 105] width 54 height 8
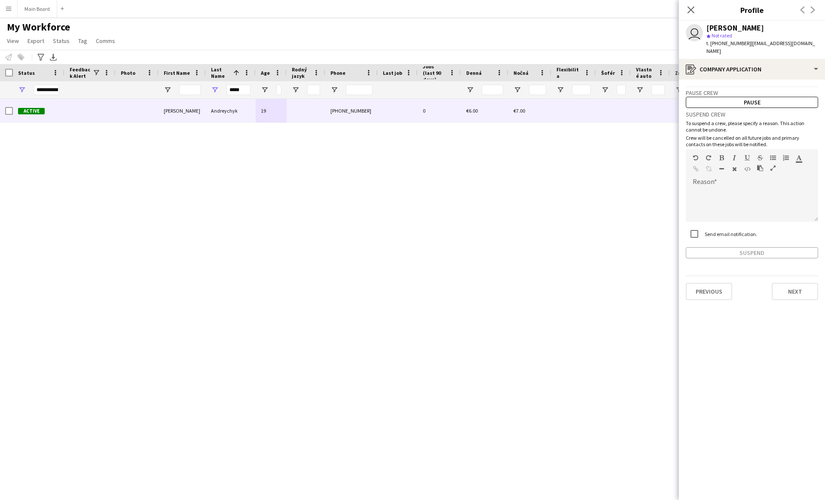
click at [714, 231] on label "Send email notification." at bounding box center [730, 234] width 54 height 6
click at [756, 98] on button "Pause" at bounding box center [752, 102] width 132 height 11
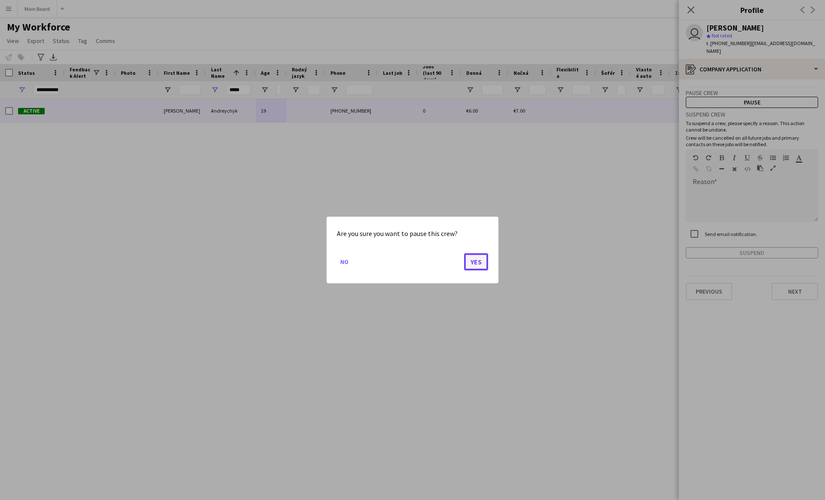
click at [468, 267] on button "Yes" at bounding box center [476, 261] width 24 height 17
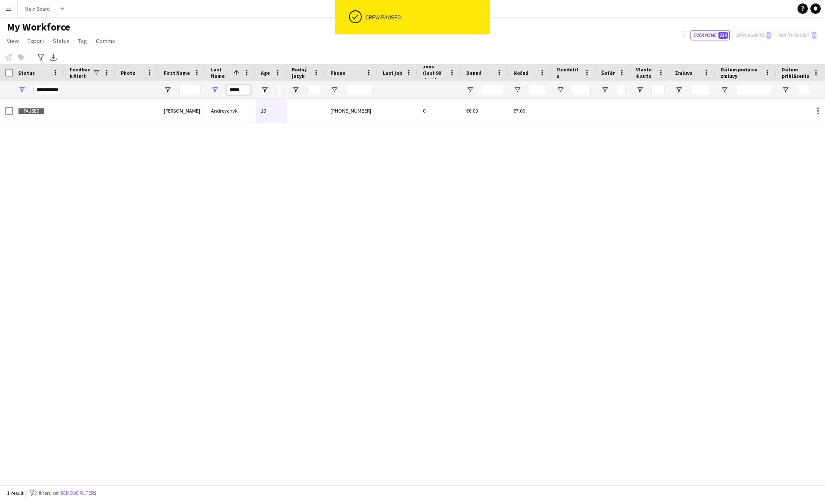
click at [233, 92] on input "*****" at bounding box center [238, 90] width 24 height 10
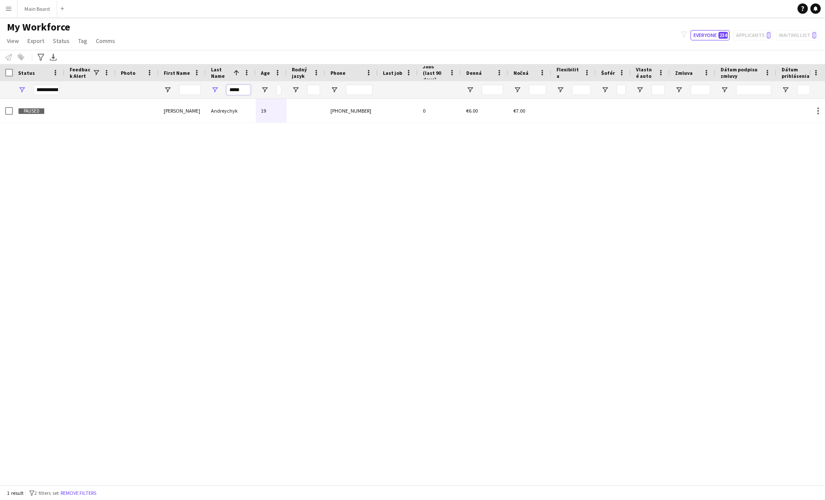
click at [233, 92] on input "*****" at bounding box center [238, 90] width 24 height 10
type input "*"
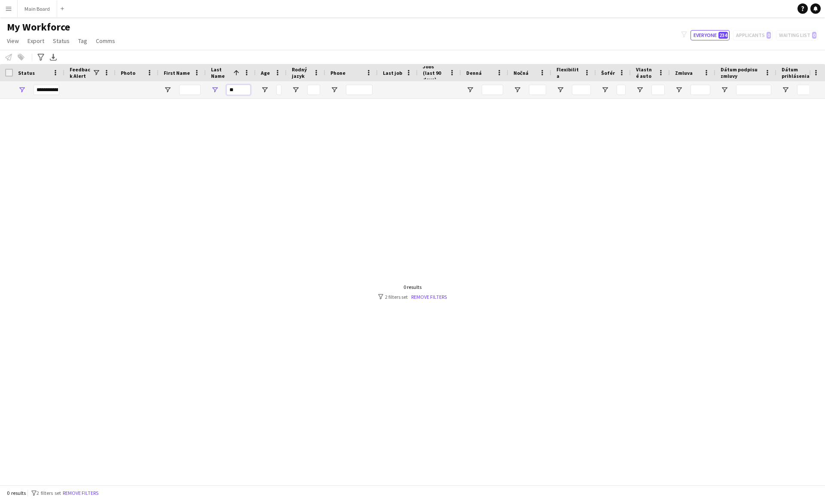
type input "*"
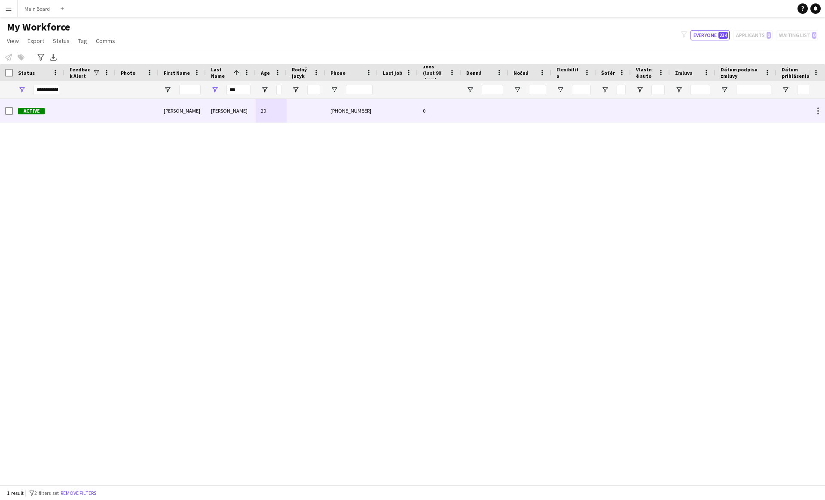
click at [235, 114] on div "[PERSON_NAME]" at bounding box center [231, 111] width 50 height 24
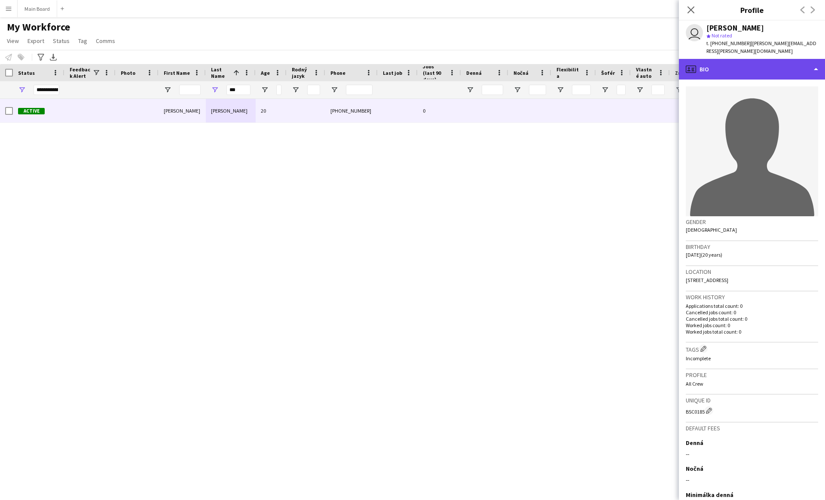
click at [767, 59] on div "profile Bio" at bounding box center [752, 69] width 146 height 21
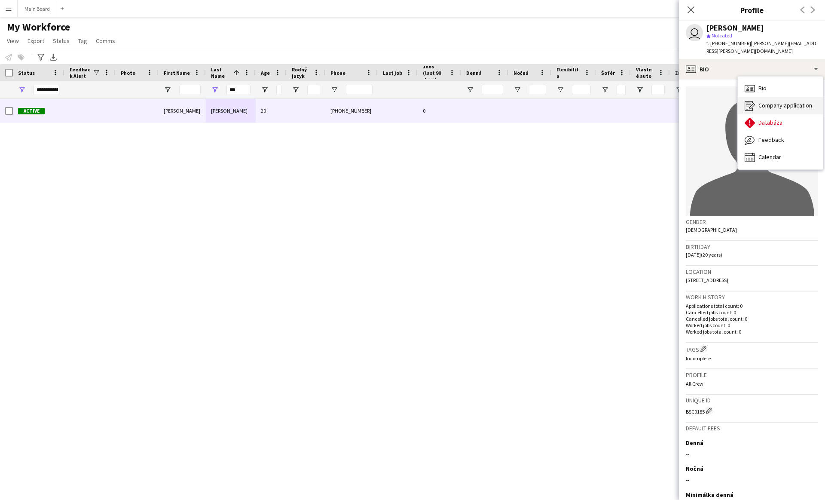
click at [775, 101] on span "Company application" at bounding box center [785, 105] width 54 height 8
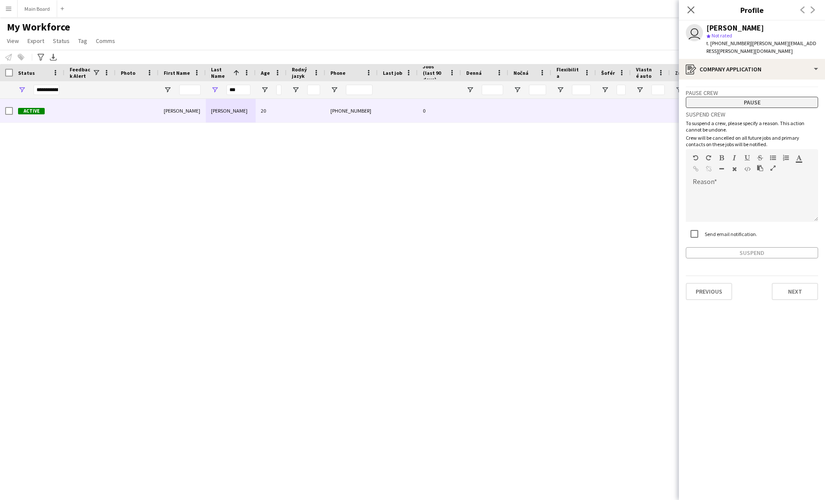
click at [746, 97] on button "Pause" at bounding box center [752, 102] width 132 height 11
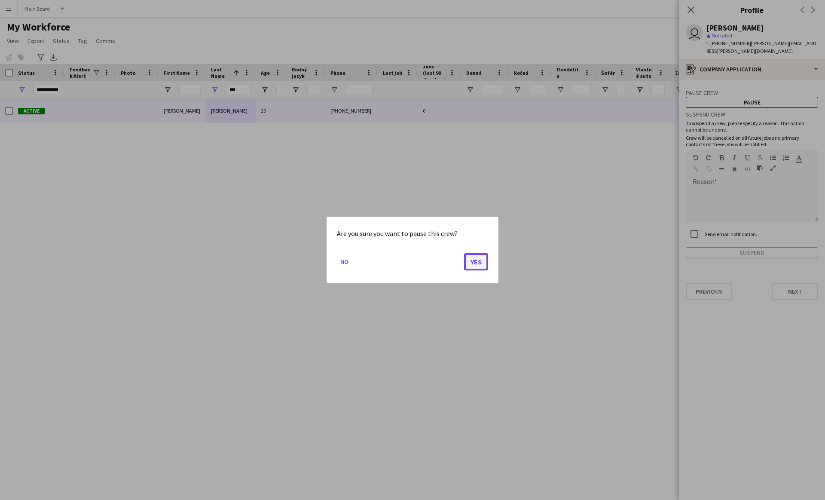
click at [480, 260] on button "Yes" at bounding box center [476, 261] width 24 height 17
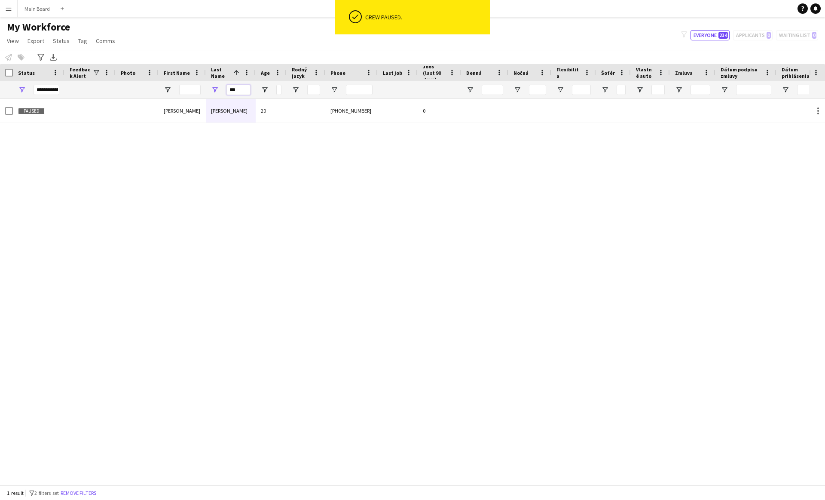
click at [238, 88] on input "***" at bounding box center [238, 90] width 24 height 10
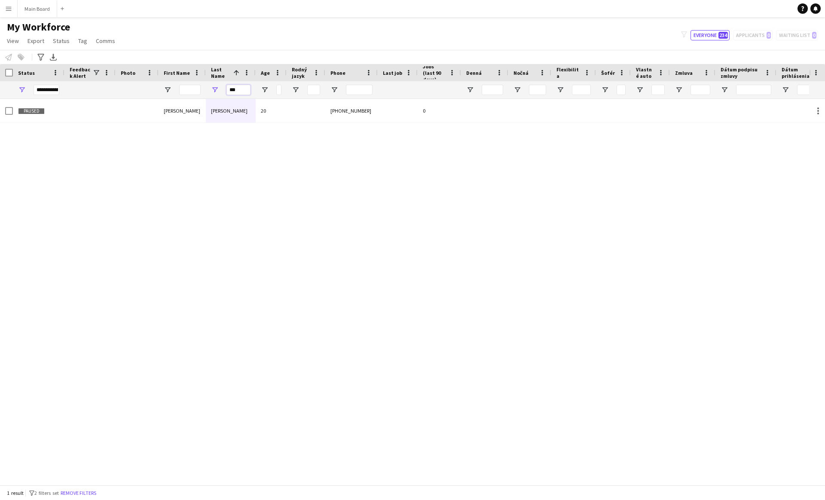
click at [238, 88] on input "***" at bounding box center [238, 90] width 24 height 10
type input "*"
type input "*****"
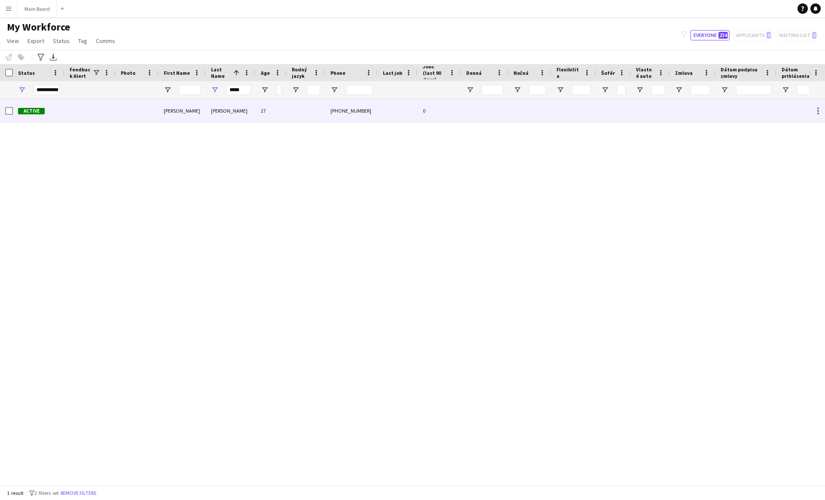
click at [254, 120] on div "[PERSON_NAME]" at bounding box center [231, 111] width 50 height 24
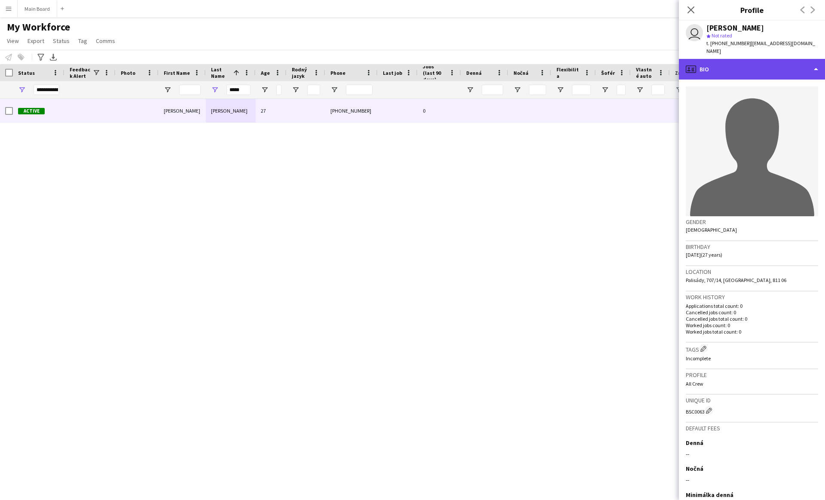
click at [809, 66] on div "profile Bio" at bounding box center [752, 69] width 146 height 21
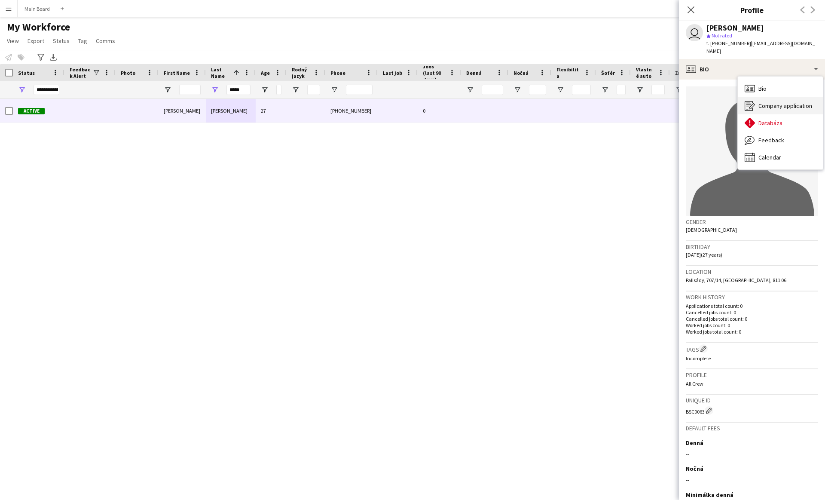
click at [786, 102] on span "Company application" at bounding box center [785, 106] width 54 height 8
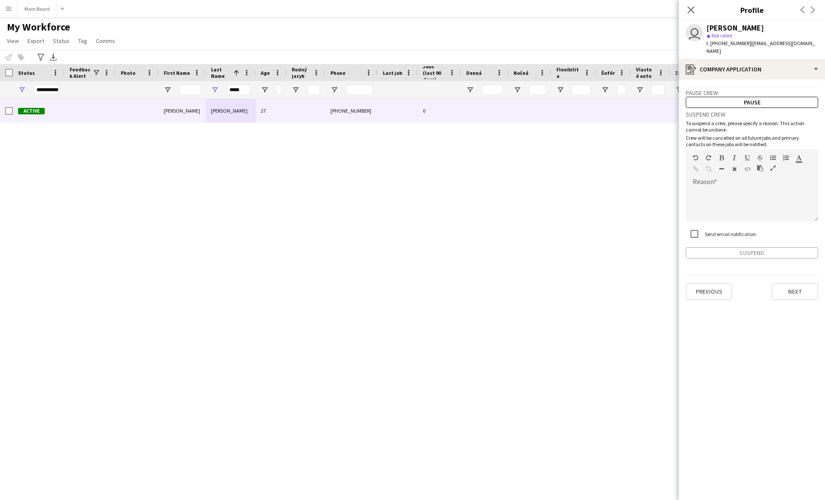
click at [729, 232] on label "Send email notification." at bounding box center [730, 234] width 54 height 6
click at [737, 101] on button "Pause" at bounding box center [752, 102] width 132 height 11
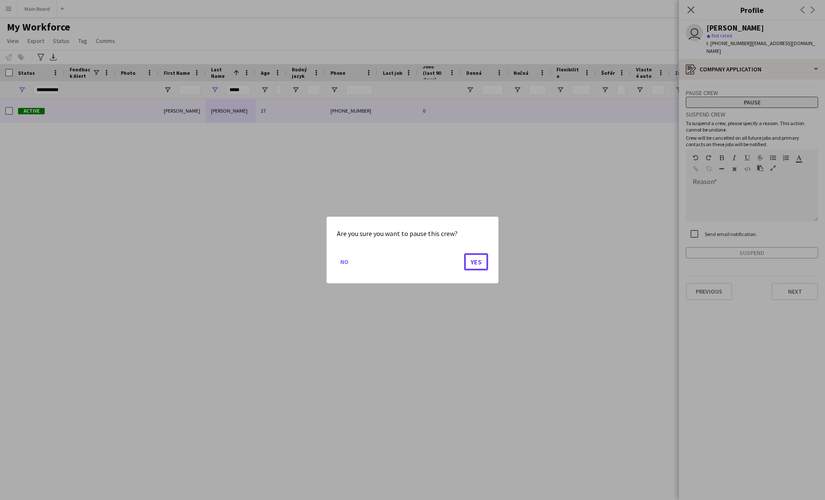
click at [464, 253] on button "Yes" at bounding box center [476, 261] width 24 height 17
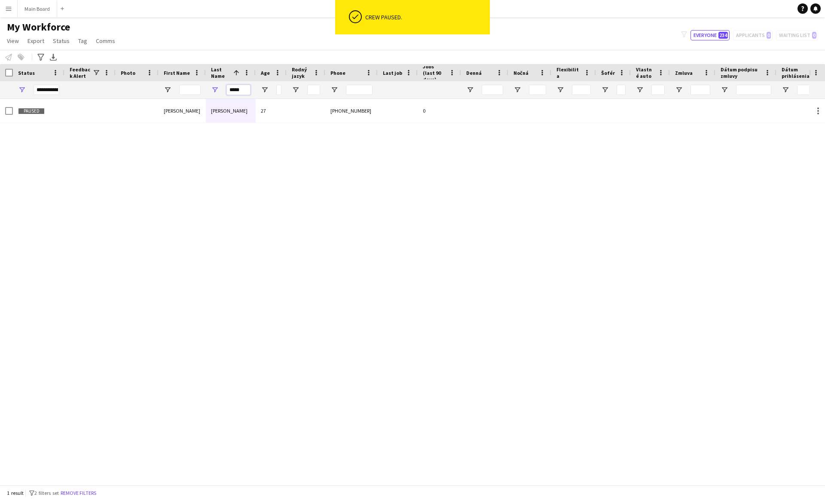
click at [235, 90] on input "*****" at bounding box center [238, 90] width 24 height 10
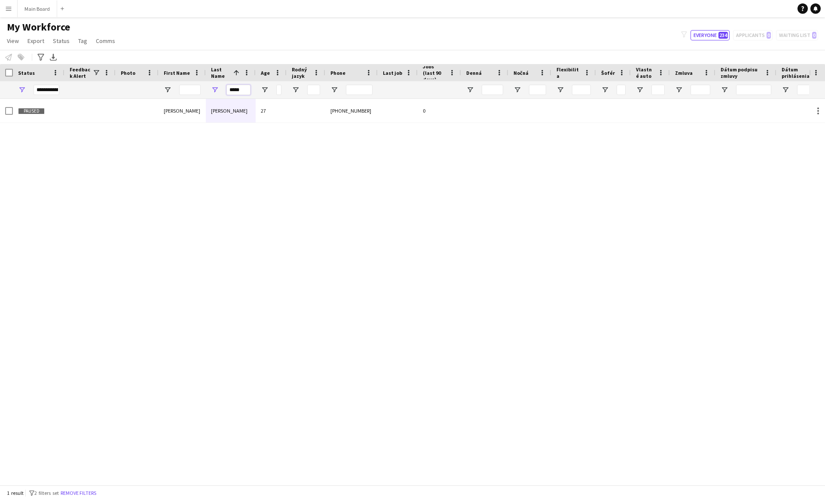
click at [235, 90] on input "*****" at bounding box center [238, 90] width 24 height 10
click at [232, 89] on input "*****" at bounding box center [238, 90] width 24 height 10
drag, startPoint x: 242, startPoint y: 89, endPoint x: 211, endPoint y: 89, distance: 30.9
click at [212, 89] on div "****" at bounding box center [231, 89] width 50 height 17
type input "*"
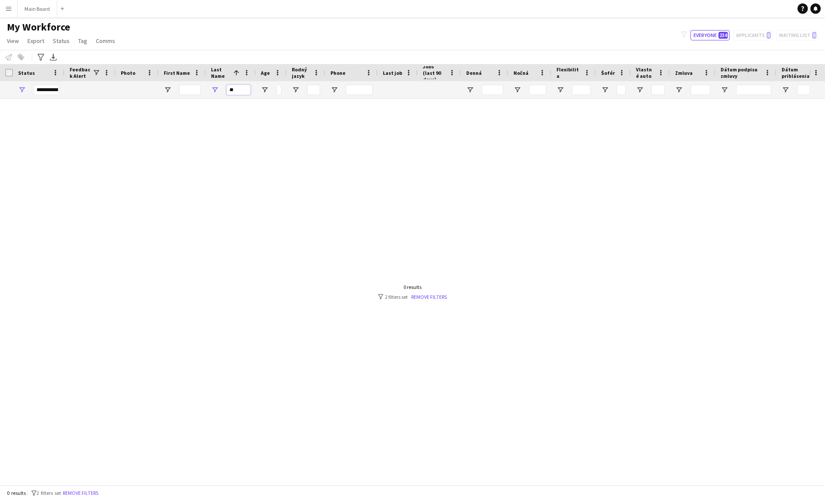
type input "*"
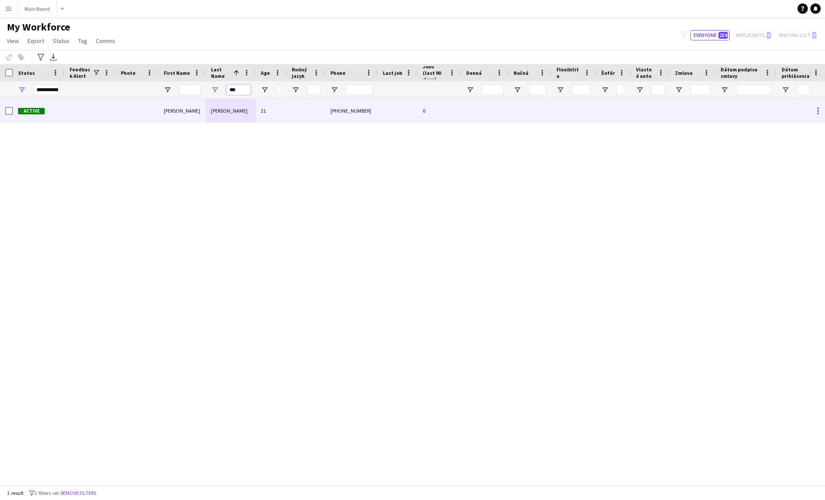
type input "***"
click at [248, 110] on div "[PERSON_NAME]" at bounding box center [231, 111] width 50 height 24
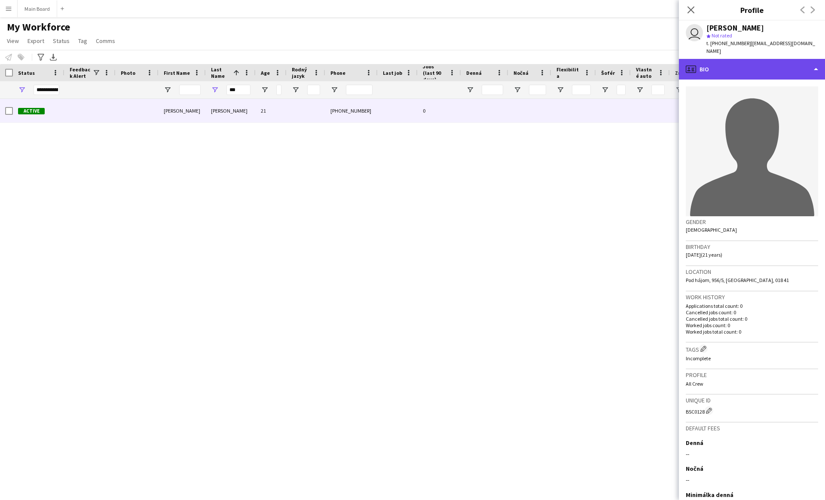
click at [804, 64] on div "profile Bio" at bounding box center [752, 69] width 146 height 21
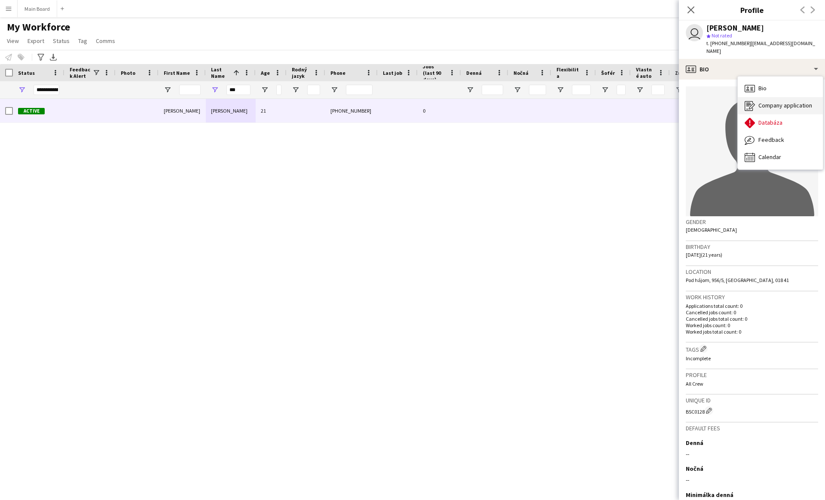
click at [781, 101] on span "Company application" at bounding box center [785, 105] width 54 height 8
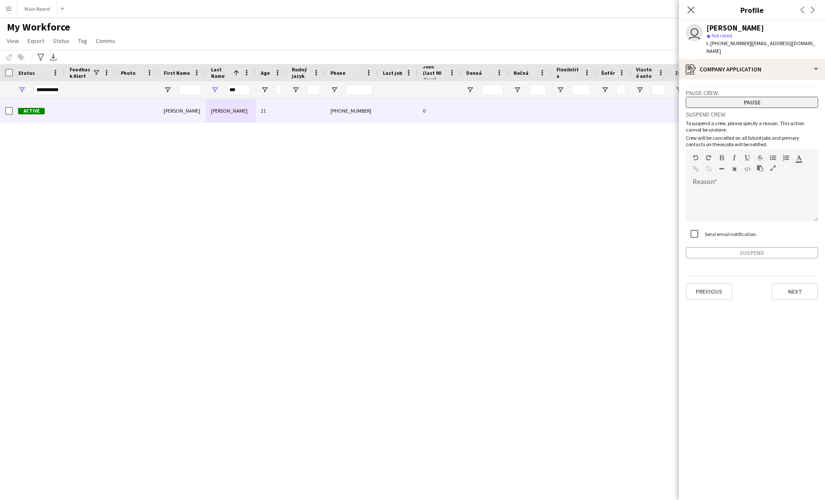
click at [761, 97] on button "Pause" at bounding box center [752, 102] width 132 height 11
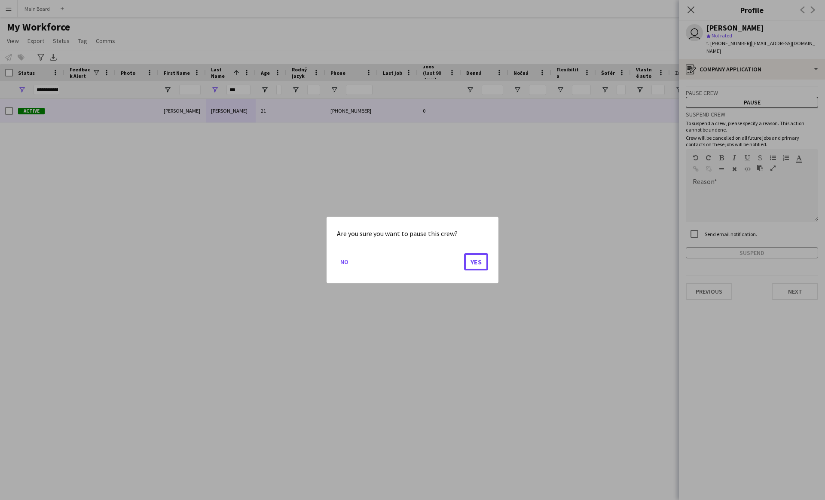
click at [464, 253] on button "Yes" at bounding box center [476, 261] width 24 height 17
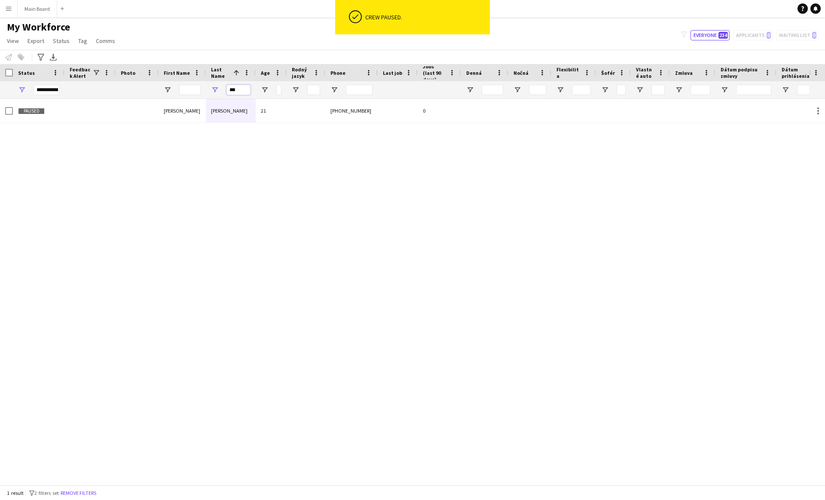
click at [234, 87] on input "***" at bounding box center [238, 90] width 24 height 10
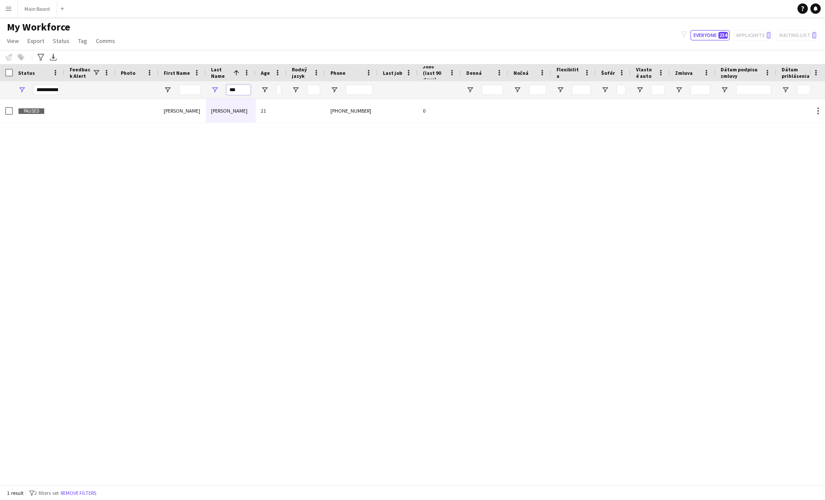
click at [234, 87] on input "***" at bounding box center [238, 90] width 24 height 10
type input "*"
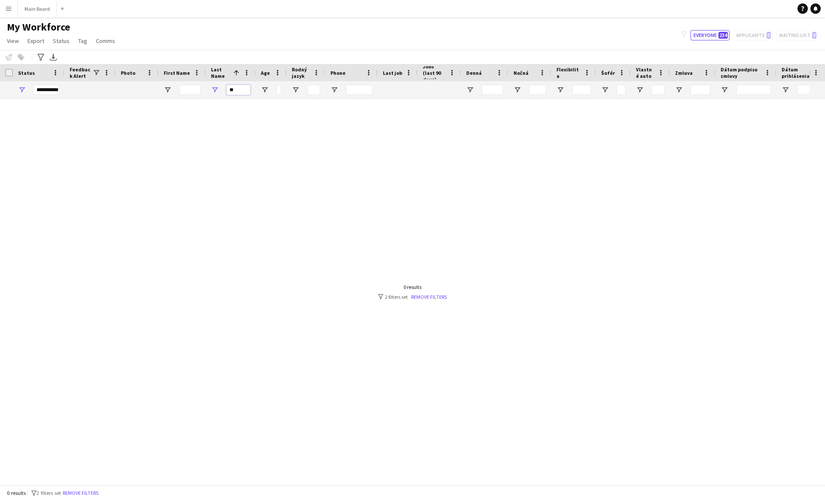
type input "*"
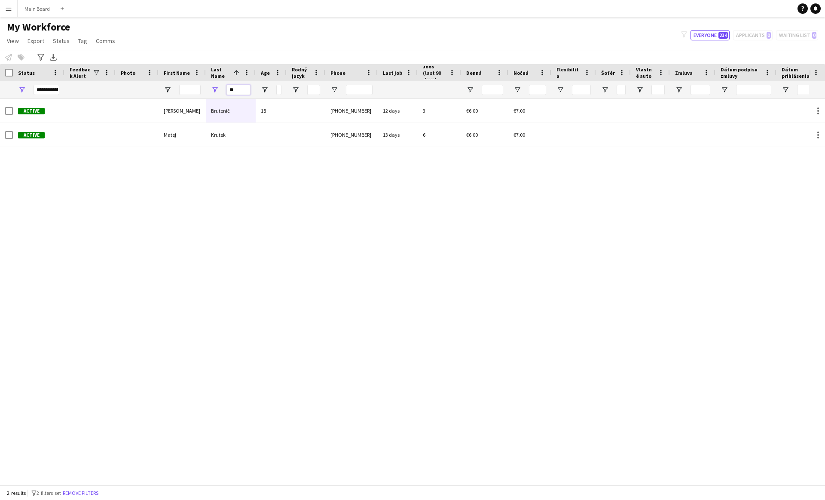
type input "*"
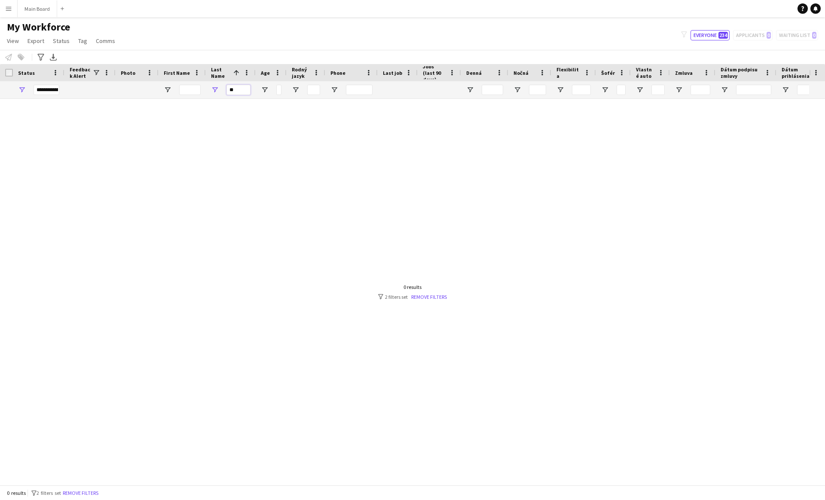
type input "*"
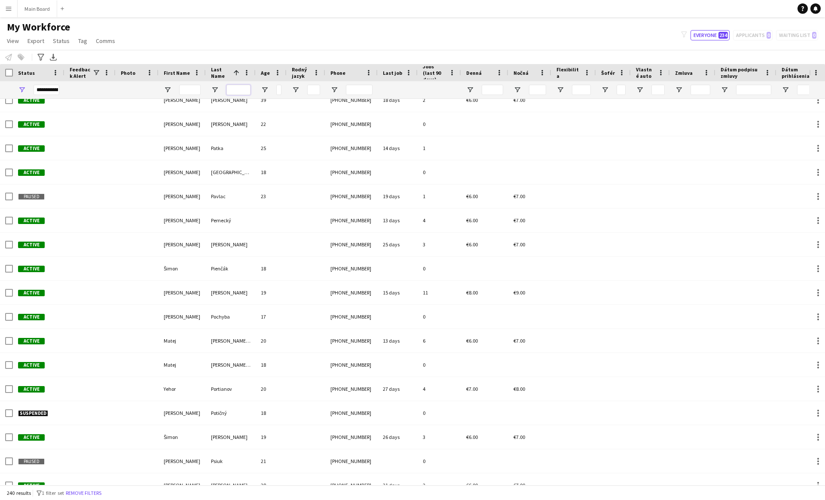
scroll to position [3334, 0]
